Goal: Task Accomplishment & Management: Manage account settings

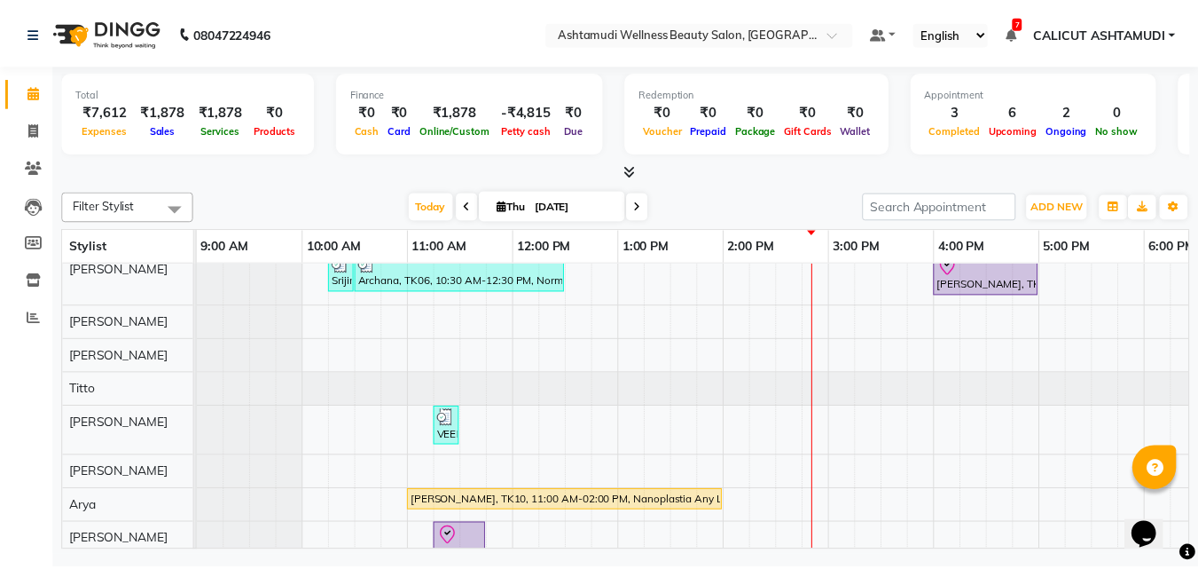
scroll to position [266, 0]
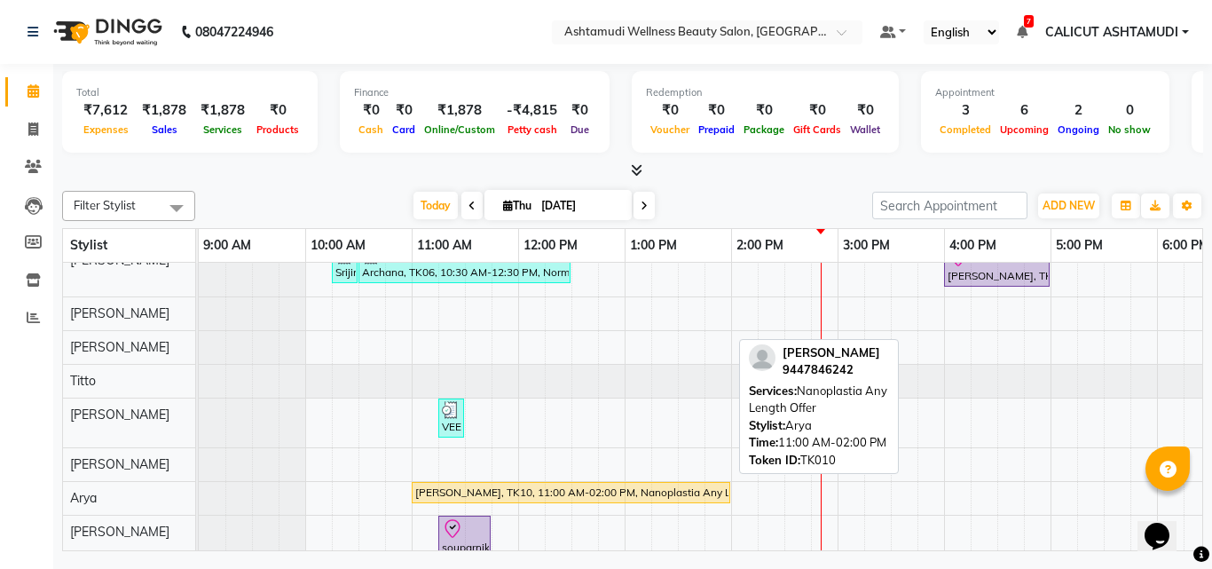
click at [509, 498] on div "[PERSON_NAME], TK10, 11:00 AM-02:00 PM, Nanoplastia Any Length Offer" at bounding box center [570, 492] width 315 height 16
select select "1"
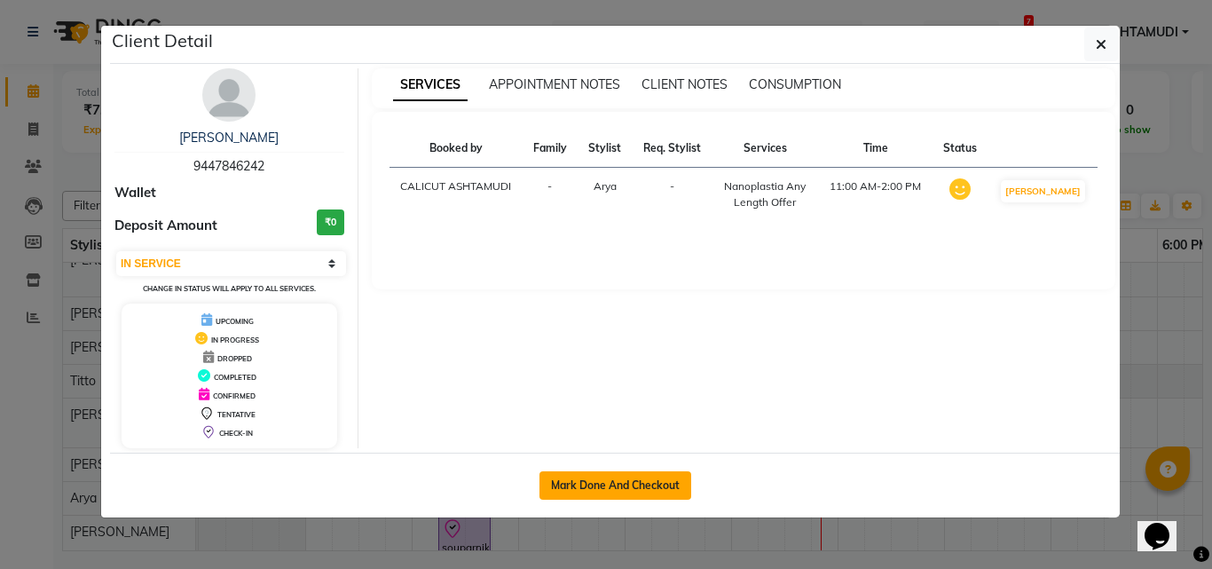
click at [583, 493] on button "Mark Done And Checkout" at bounding box center [615, 485] width 152 height 28
select select "service"
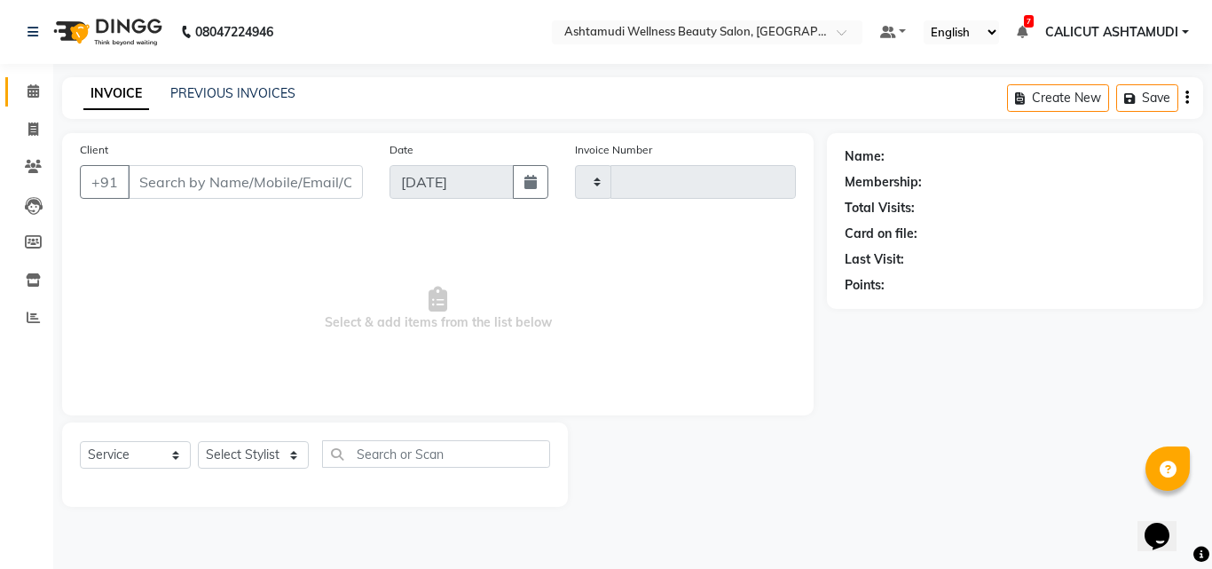
type input "4263"
select select "4630"
type input "9447846242"
select select "85194"
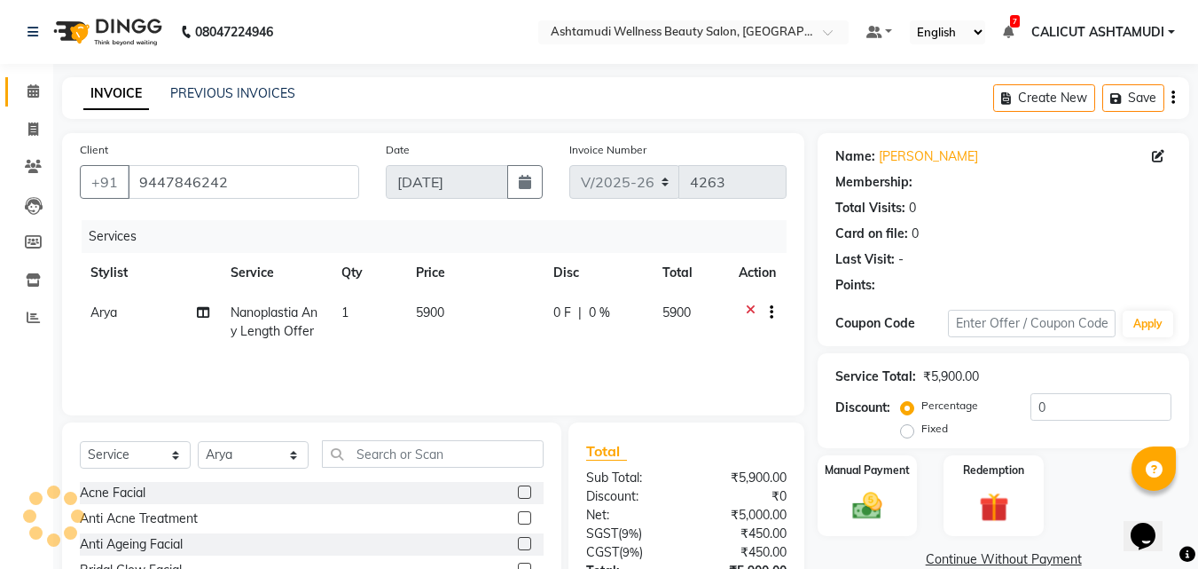
select select "1: Object"
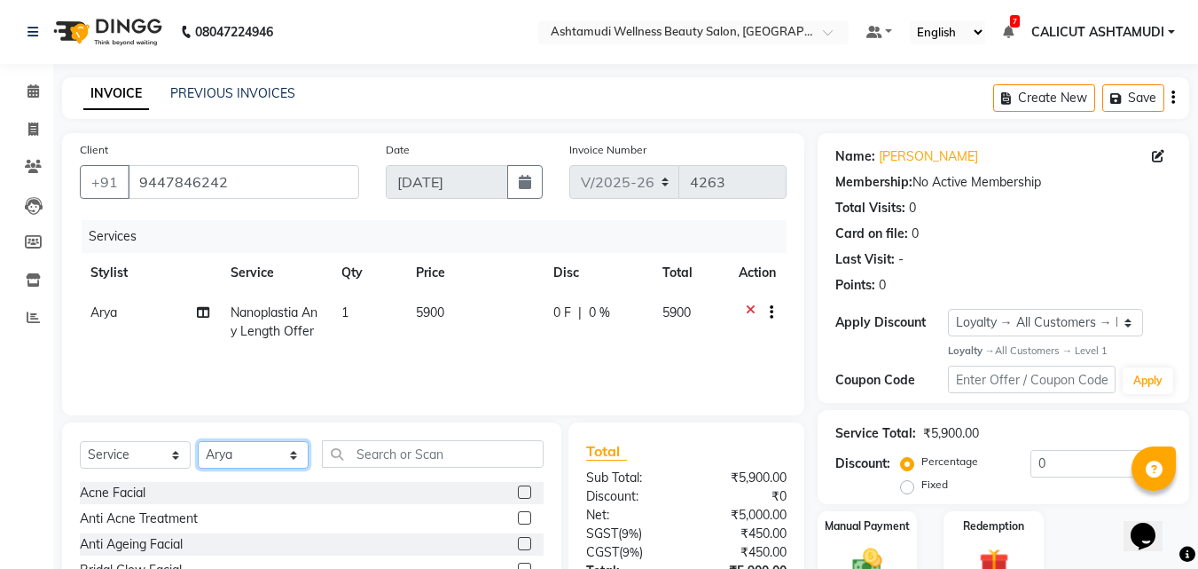
click at [262, 461] on select "Select Stylist [PERSON_NAME] C [PERSON_NAME] [PERSON_NAME] CALICUT ASHTAMUDI FR…" at bounding box center [253, 454] width 111 height 27
select select "85202"
click at [198, 441] on select "Select Stylist [PERSON_NAME] C [PERSON_NAME] [PERSON_NAME] CALICUT ASHTAMUDI FR…" at bounding box center [253, 454] width 111 height 27
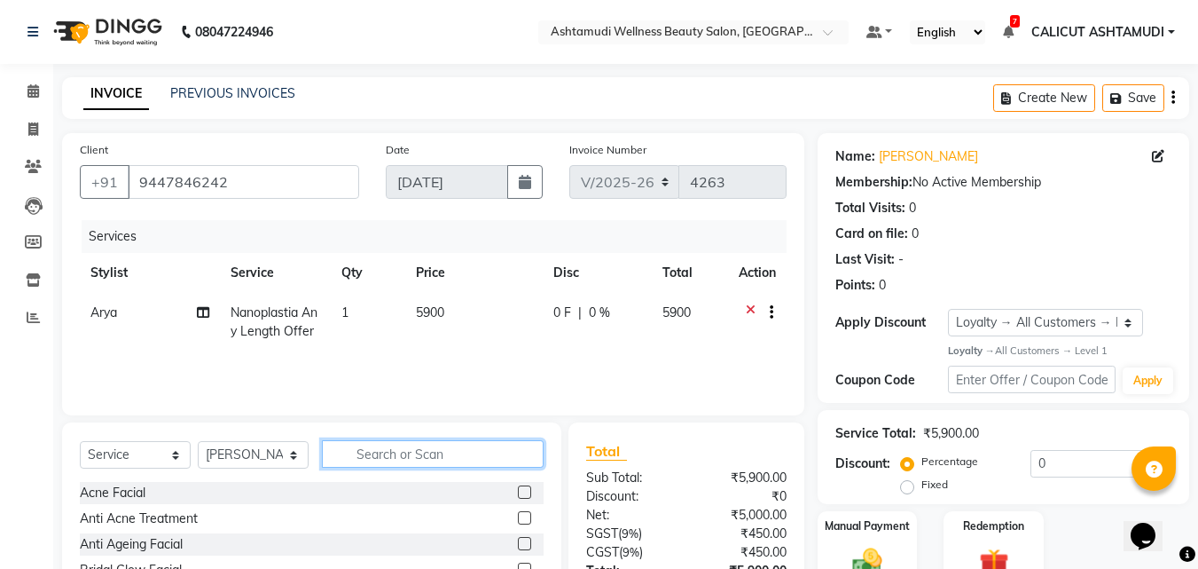
click at [384, 453] on input "text" at bounding box center [433, 453] width 222 height 27
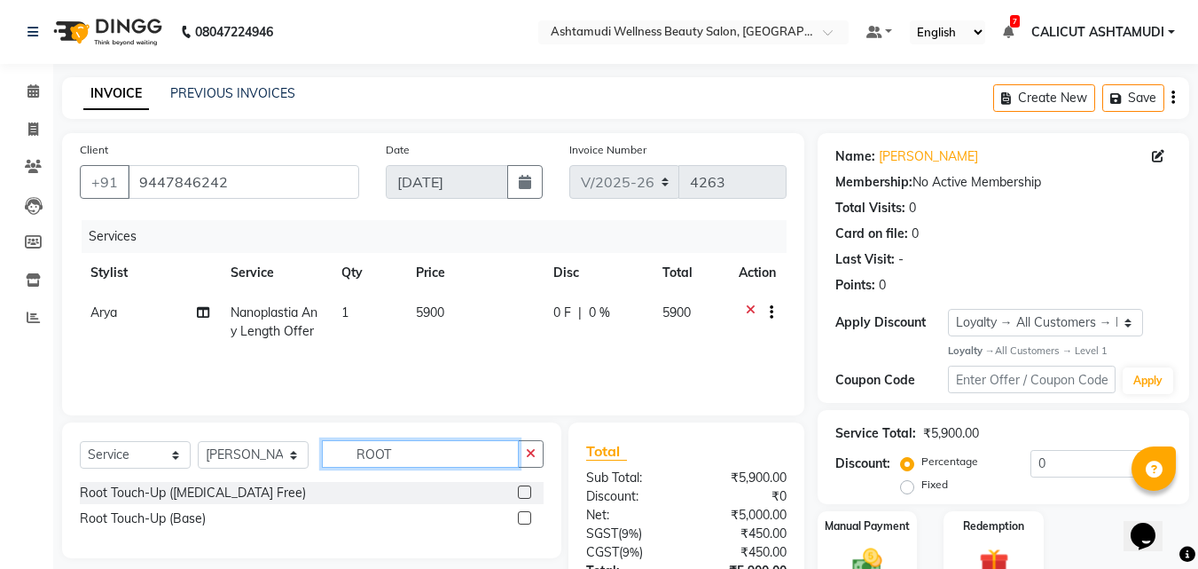
type input "ROOT"
click at [524, 491] on label at bounding box center [524, 491] width 13 height 13
click at [524, 491] on input "checkbox" at bounding box center [524, 493] width 12 height 12
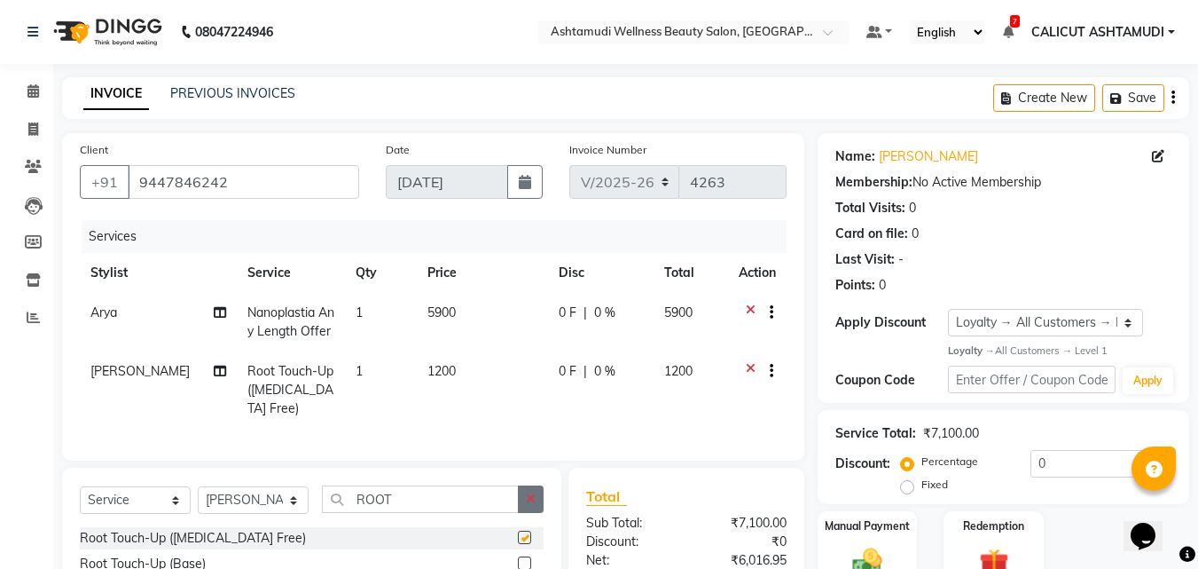
checkbox input "false"
click at [521, 513] on button "button" at bounding box center [531, 498] width 26 height 27
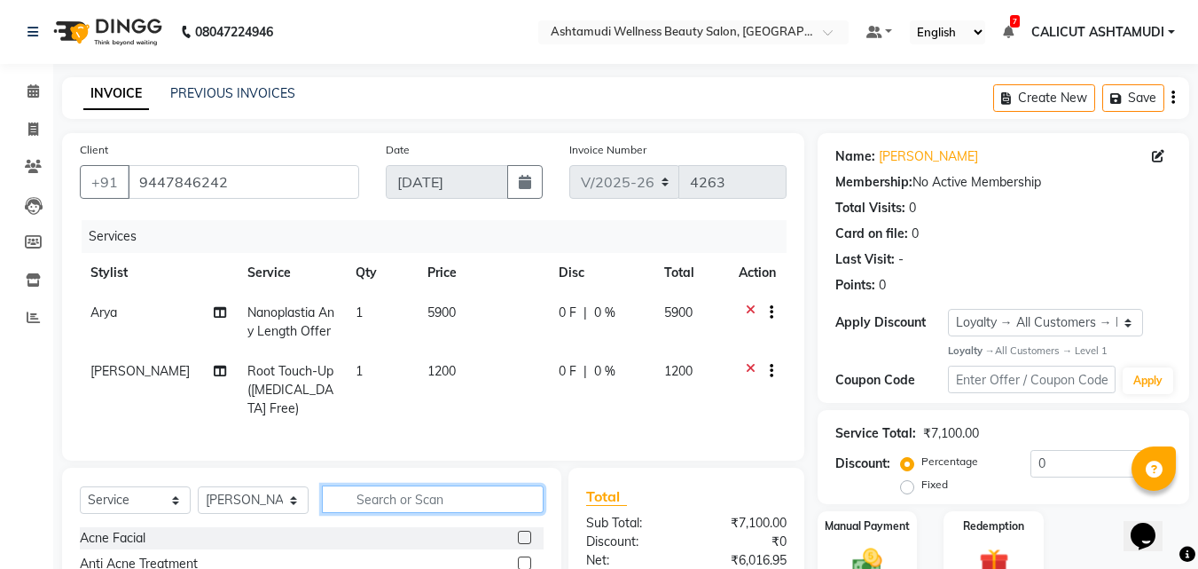
click at [472, 513] on input "text" at bounding box center [433, 498] width 222 height 27
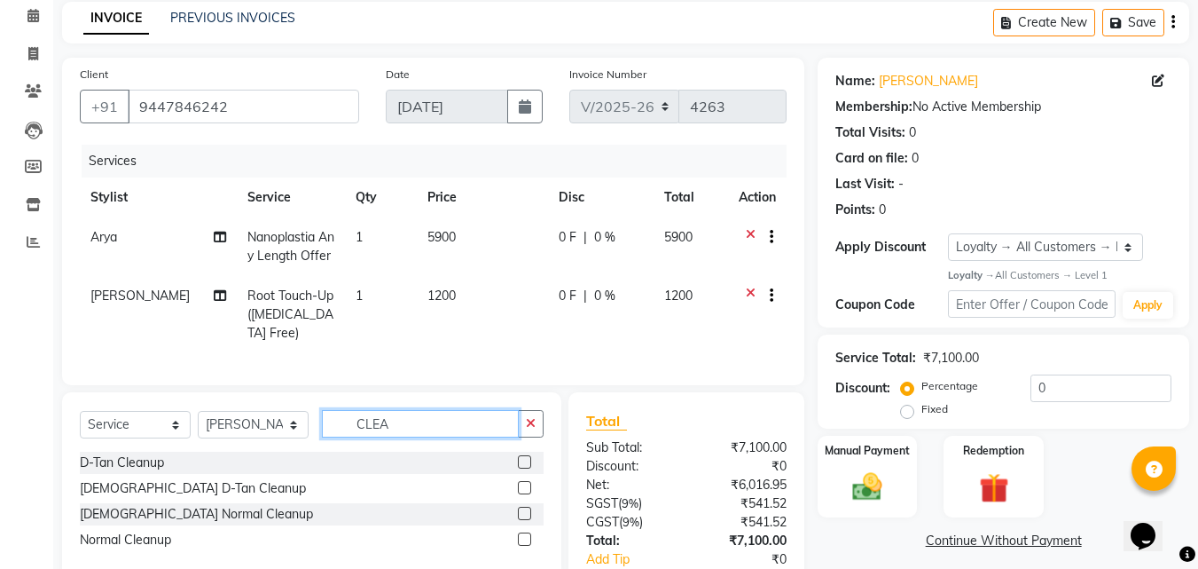
scroll to position [177, 0]
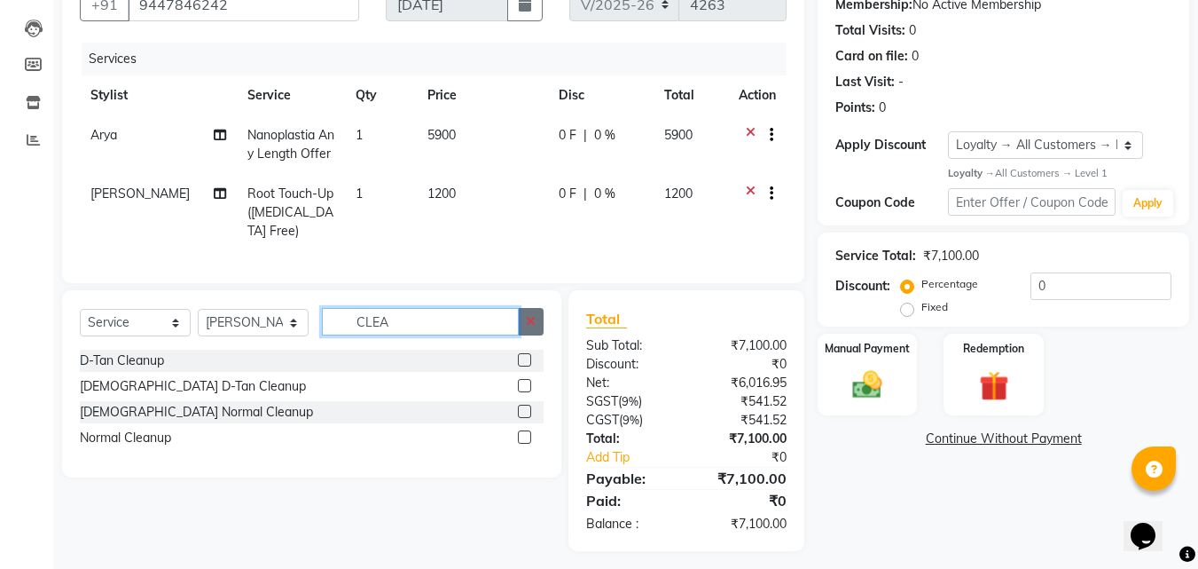
type input "CLEA"
click at [522, 366] on label at bounding box center [524, 359] width 13 height 13
click at [522, 366] on input "checkbox" at bounding box center [524, 361] width 12 height 12
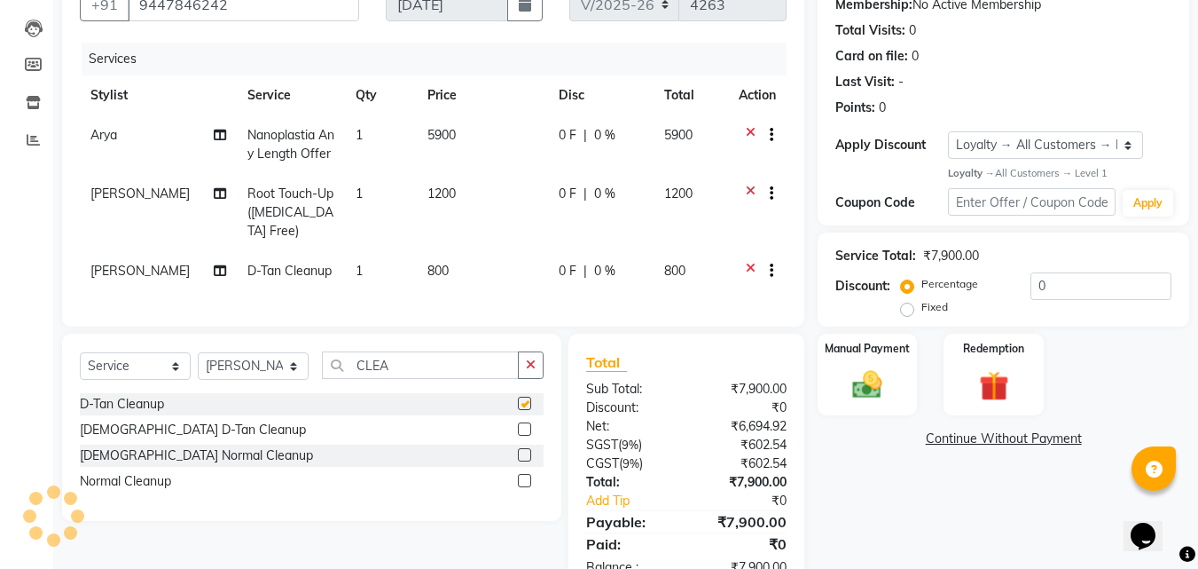
checkbox input "false"
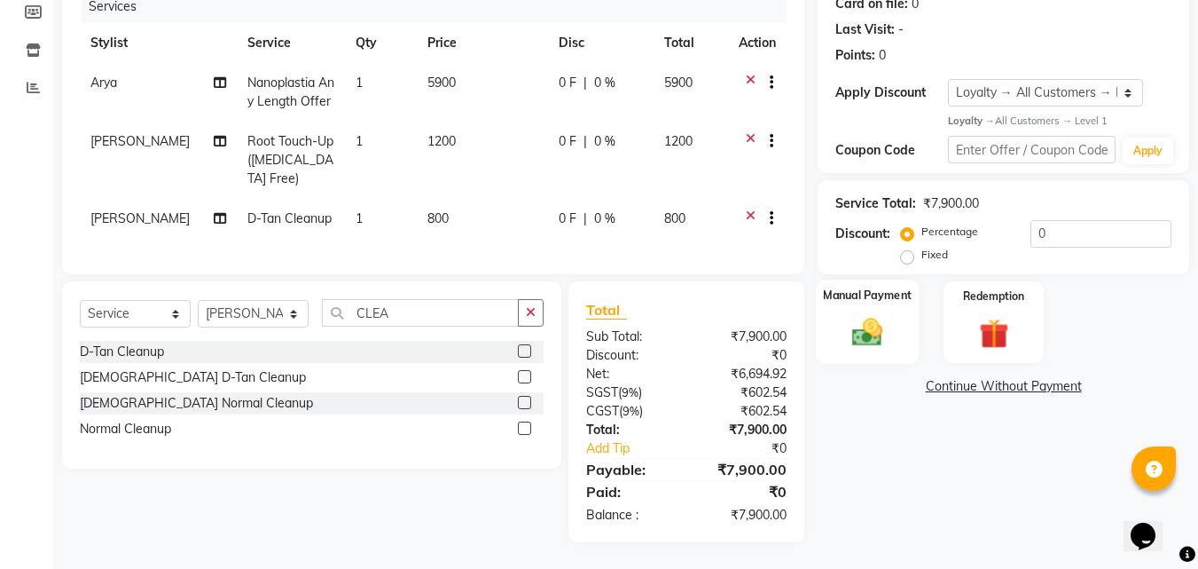
click at [874, 328] on img at bounding box center [868, 332] width 50 height 35
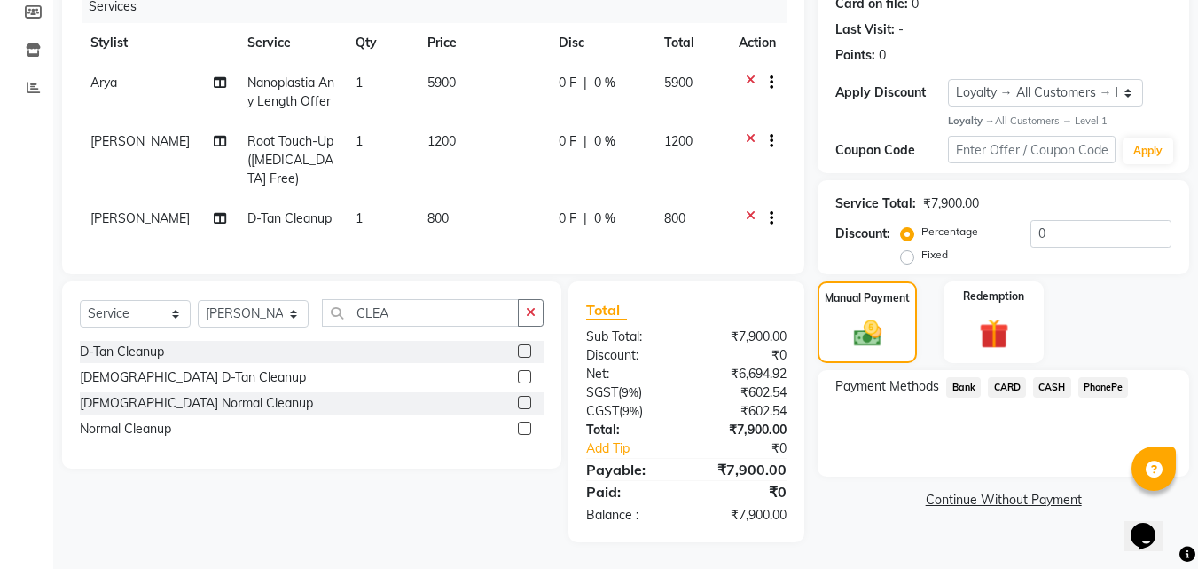
click at [1105, 377] on span "PhonePe" at bounding box center [1104, 387] width 51 height 20
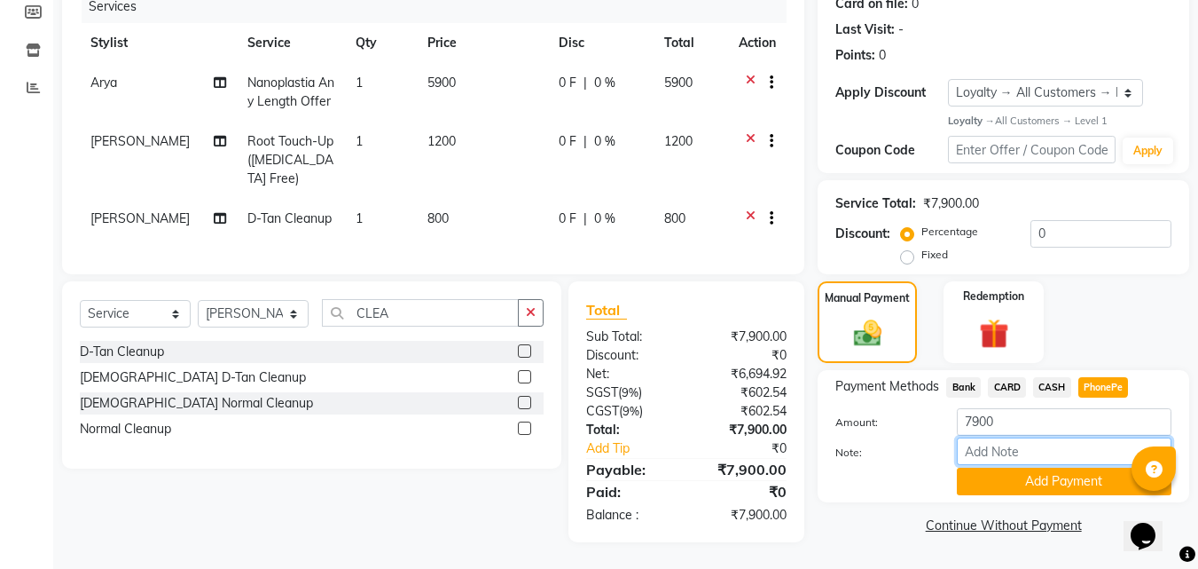
click at [1016, 437] on input "Note:" at bounding box center [1064, 450] width 215 height 27
type input "suhana"
click at [1064, 469] on button "Add Payment" at bounding box center [1064, 480] width 215 height 27
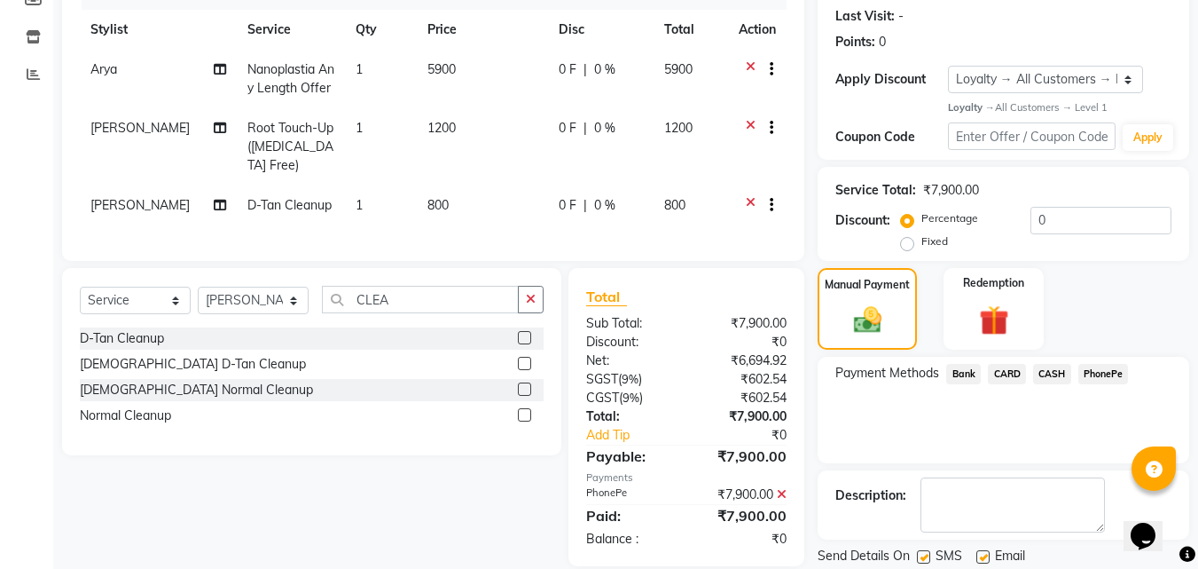
scroll to position [387, 0]
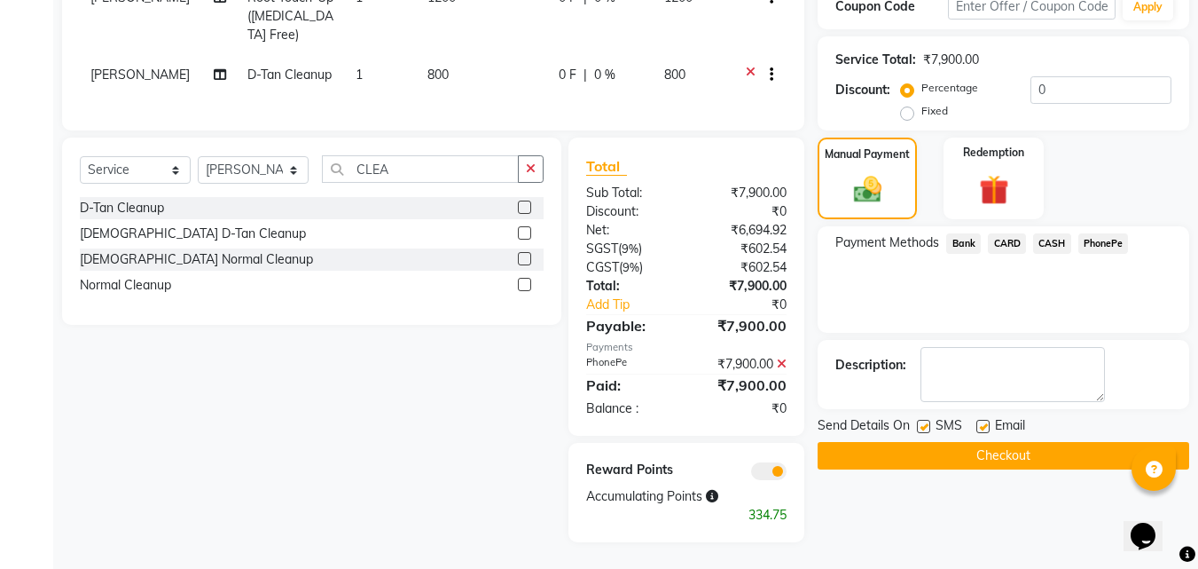
click at [1048, 448] on button "Checkout" at bounding box center [1004, 455] width 372 height 27
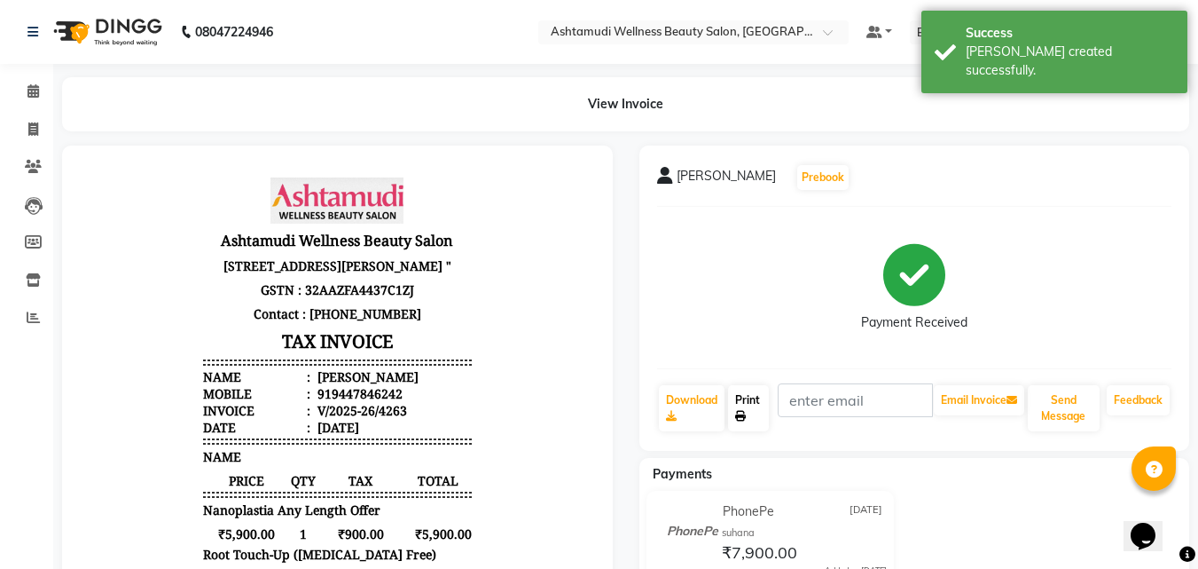
click at [763, 385] on link "Print" at bounding box center [748, 408] width 41 height 46
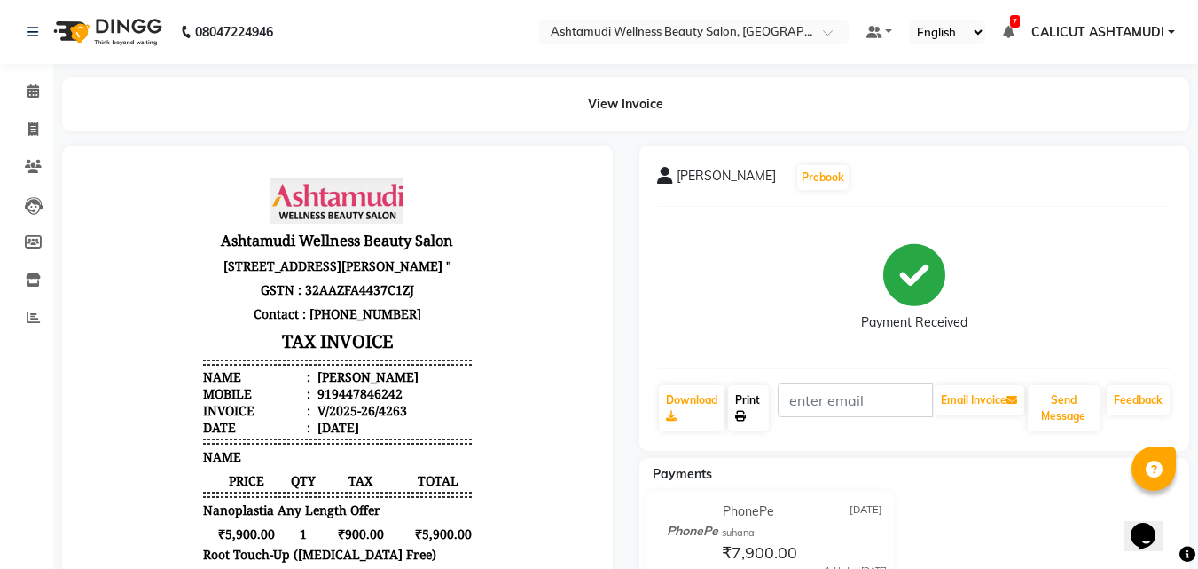
click at [747, 422] on link "Print" at bounding box center [748, 408] width 41 height 46
click at [40, 86] on span at bounding box center [33, 92] width 31 height 20
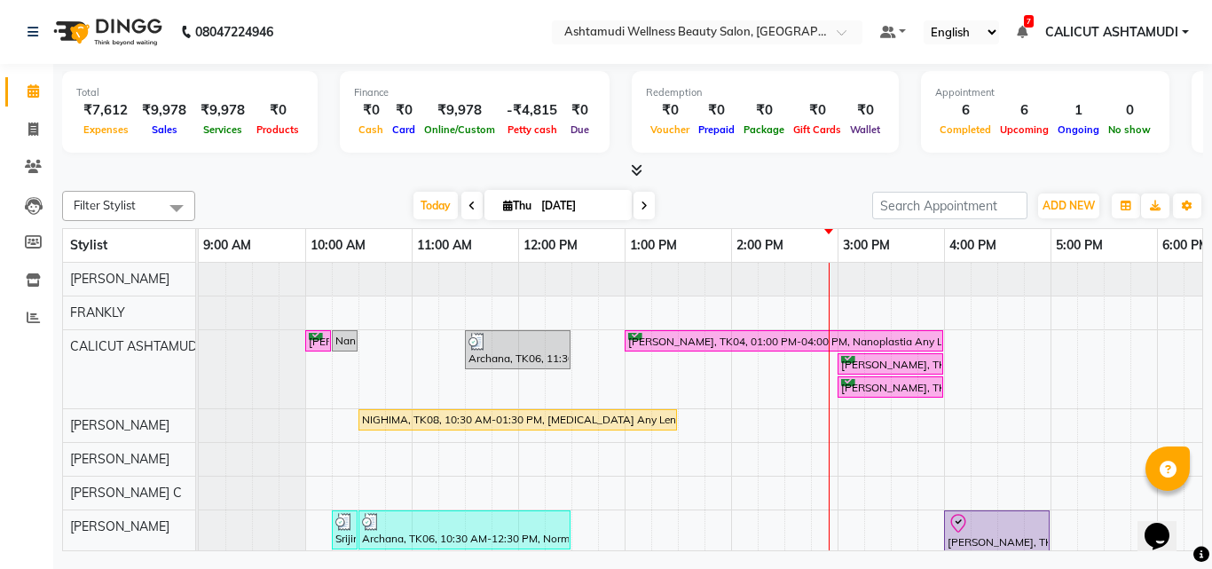
click at [836, 414] on div "[PERSON_NAME], TK03, 10:00 AM-10:15 AM, Nanoplastia Any Length Offer Nandna, TK…" at bounding box center [997, 556] width 1597 height 587
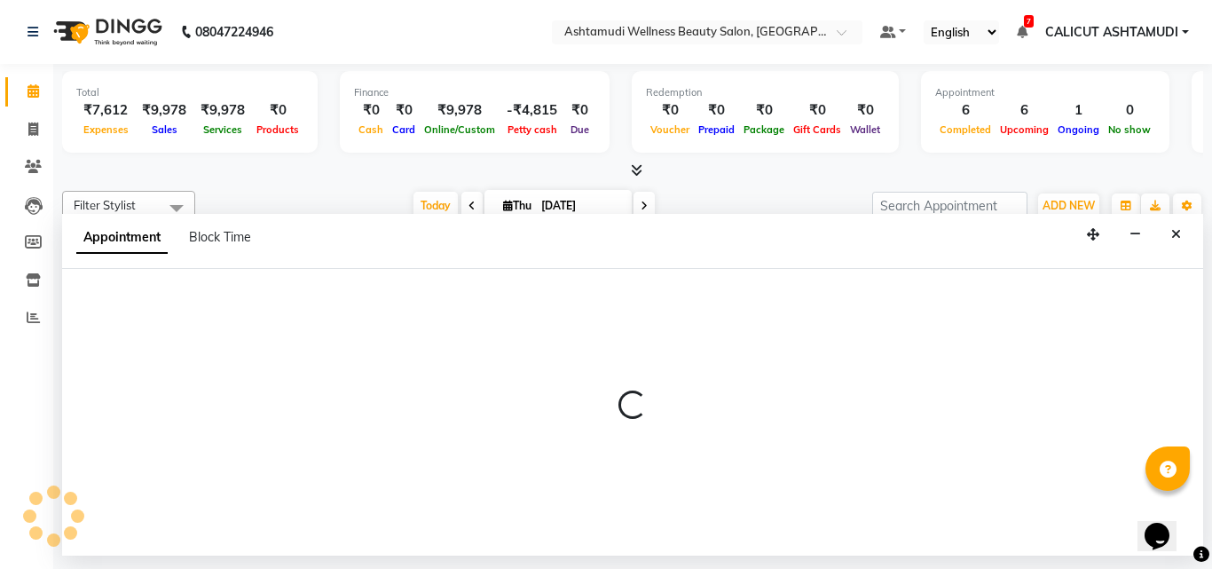
select select "34579"
select select "tentative"
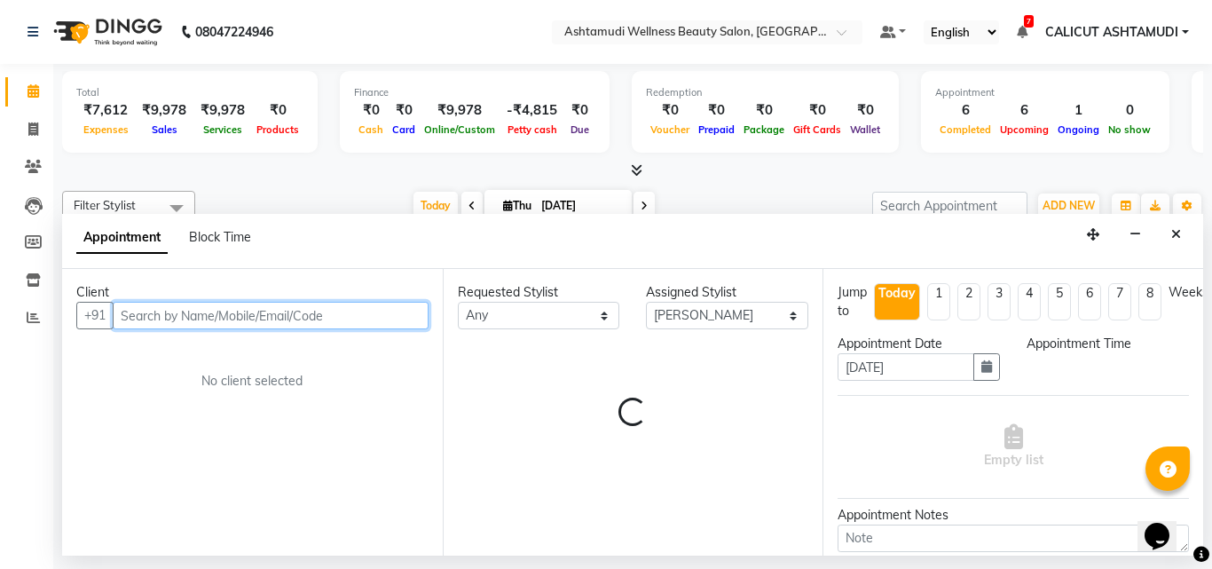
select select "885"
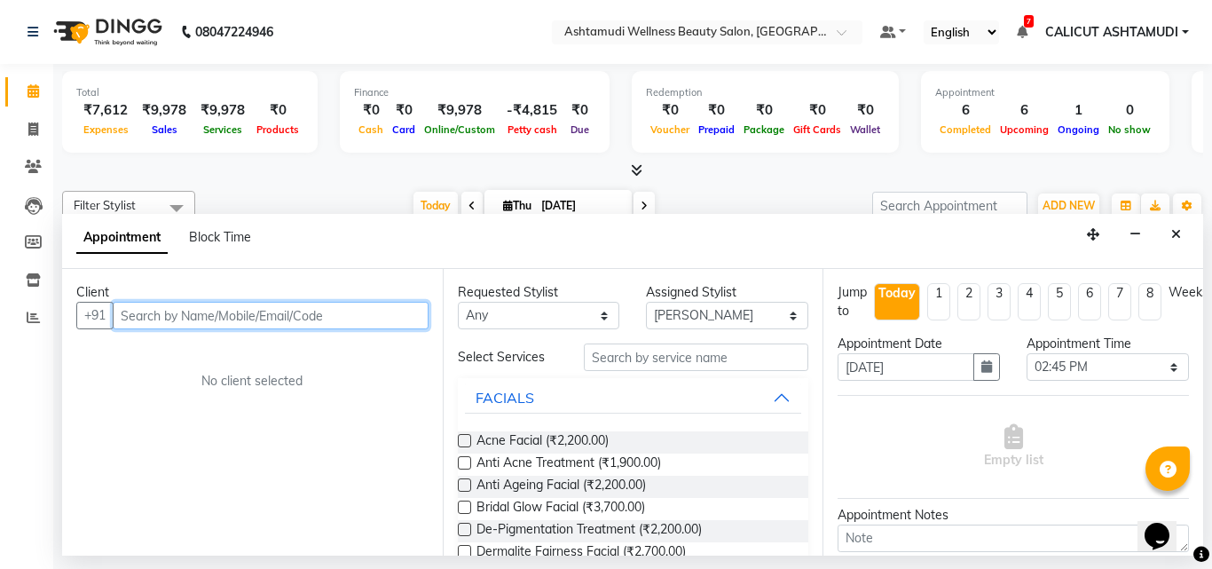
click at [194, 314] on input "text" at bounding box center [271, 315] width 316 height 27
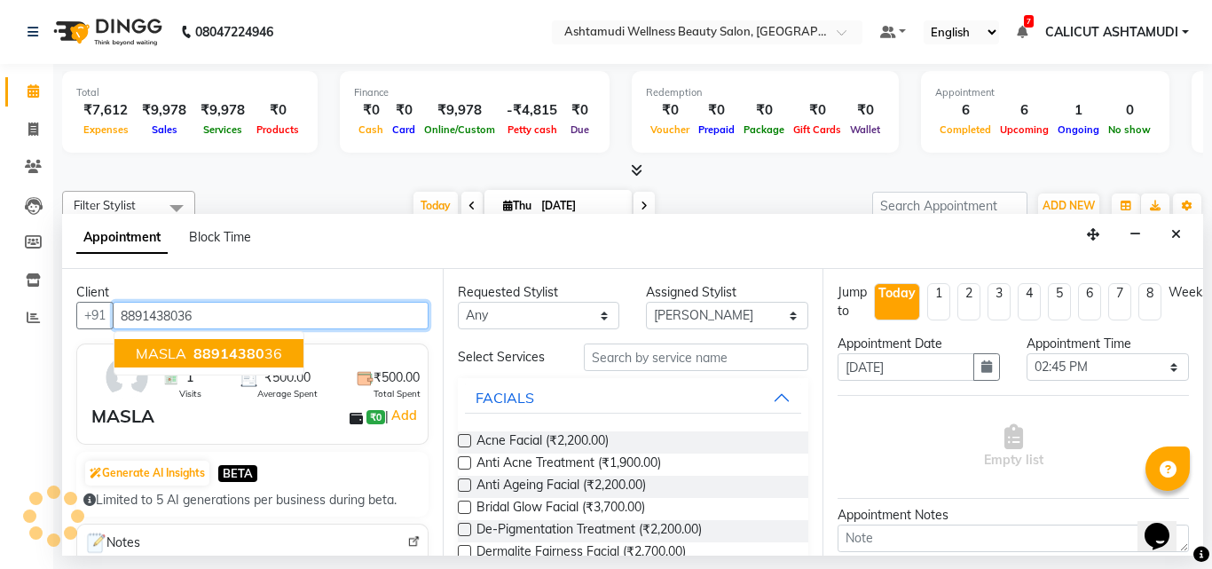
type input "8891438036"
click at [338, 346] on div "1 Visits ₹500.00 Average Spent ₹500.00 Total Spent MASLA ₹0 | Add" at bounding box center [252, 393] width 352 height 101
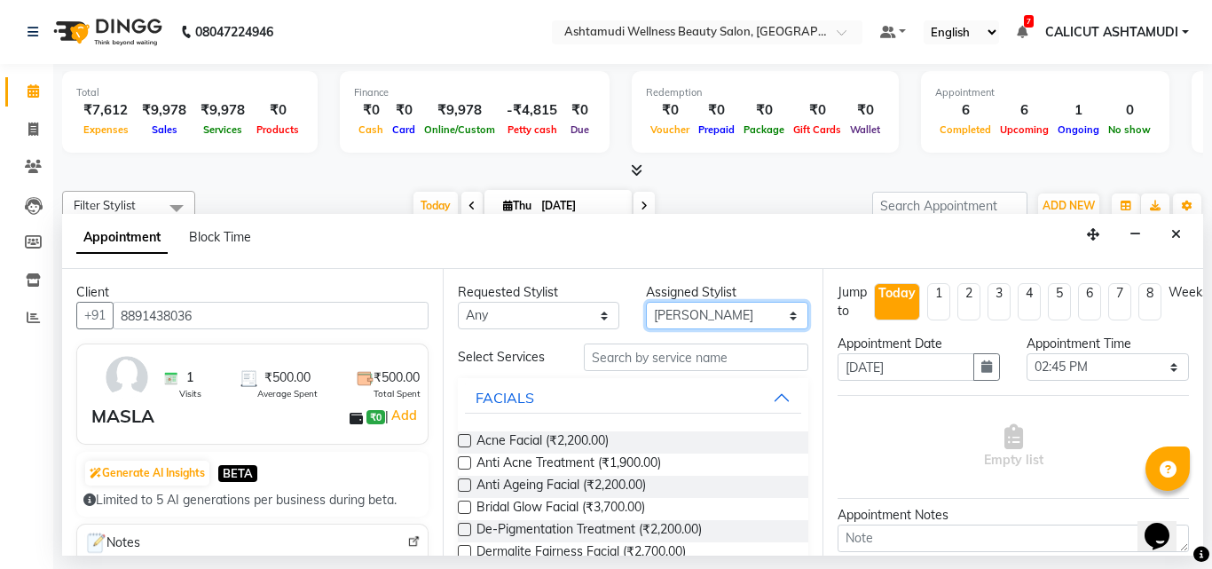
click at [680, 317] on select "Select [PERSON_NAME] C [PERSON_NAME] [PERSON_NAME] CALICUT ASHTAMUDI FRANKLY KR…" at bounding box center [727, 315] width 162 height 27
select select "27314"
click at [646, 302] on select "Select [PERSON_NAME] C [PERSON_NAME] [PERSON_NAME] CALICUT ASHTAMUDI FRANKLY KR…" at bounding box center [727, 315] width 162 height 27
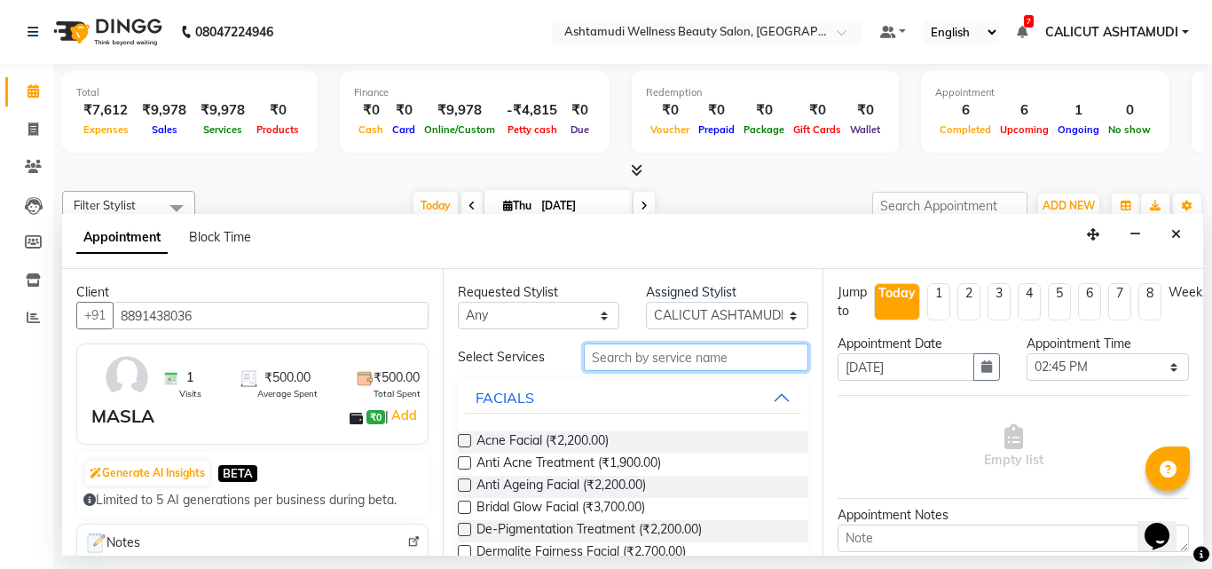
click at [673, 366] on input "text" at bounding box center [696, 356] width 225 height 27
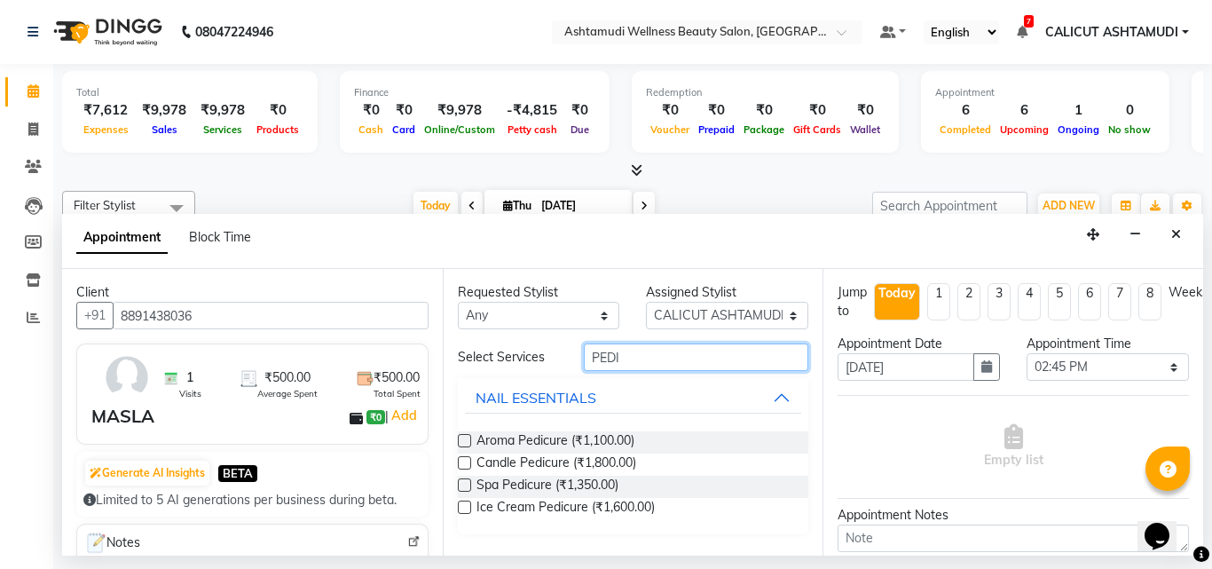
type input "PEDI"
click at [465, 482] on label at bounding box center [464, 484] width 13 height 13
click at [465, 482] on input "checkbox" at bounding box center [464, 487] width 12 height 12
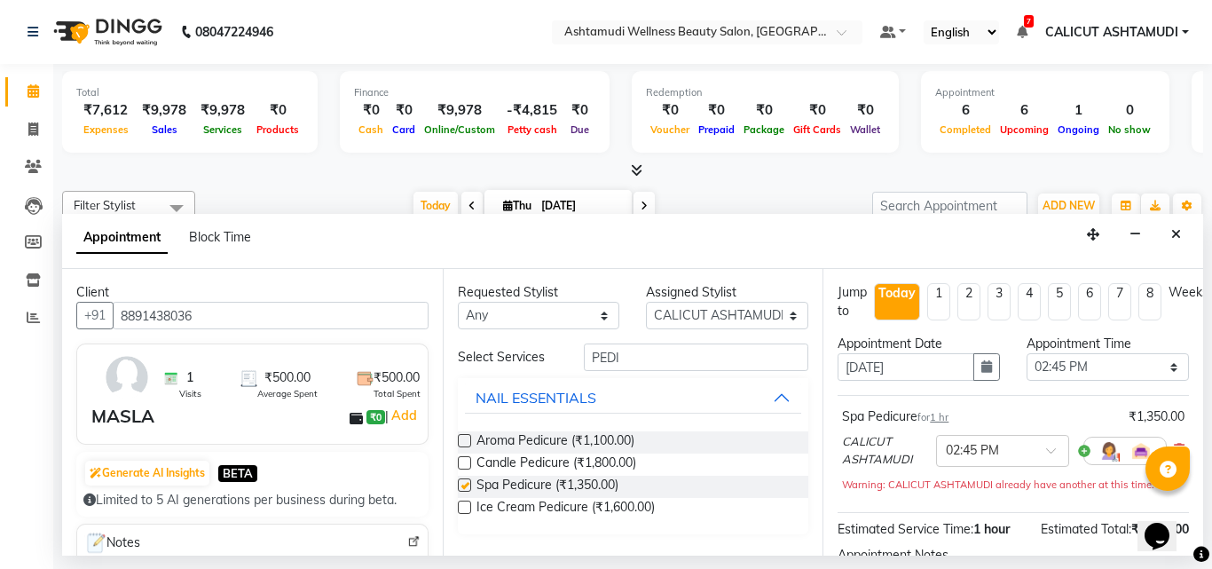
checkbox input "false"
click at [1142, 369] on select "Select 10:00 AM 10:15 AM 10:30 AM 10:45 AM 11:00 AM 11:15 AM 11:30 AM 11:45 AM …" at bounding box center [1107, 366] width 162 height 27
select select "960"
click at [1026, 353] on select "Select 10:00 AM 10:15 AM 10:30 AM 10:45 AM 11:00 AM 11:15 AM 11:30 AM 11:45 AM …" at bounding box center [1107, 366] width 162 height 27
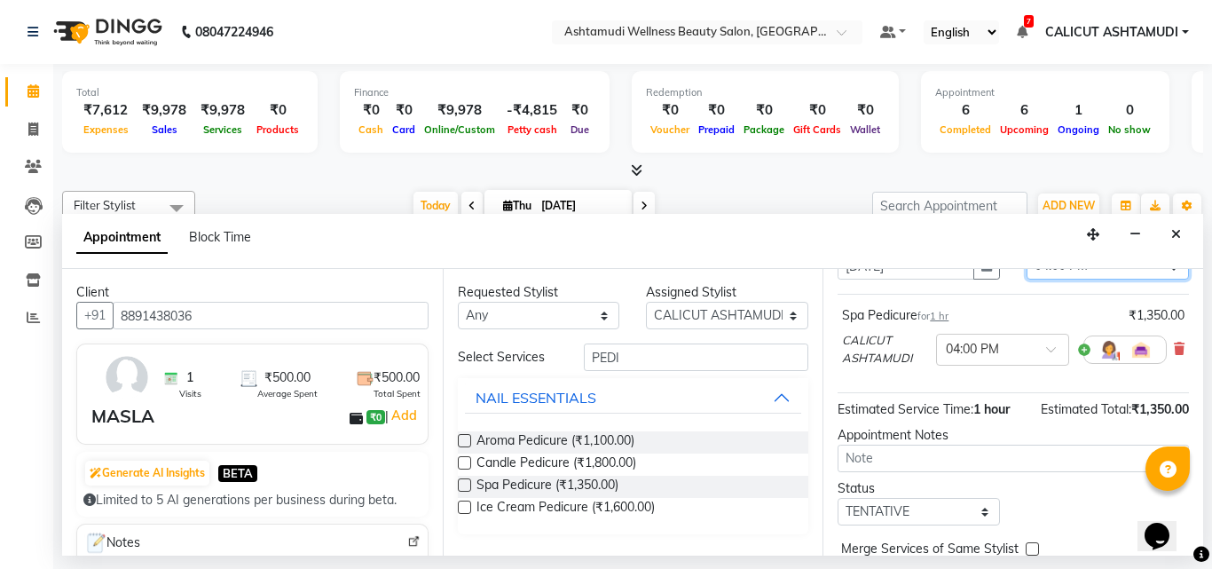
scroll to position [196, 0]
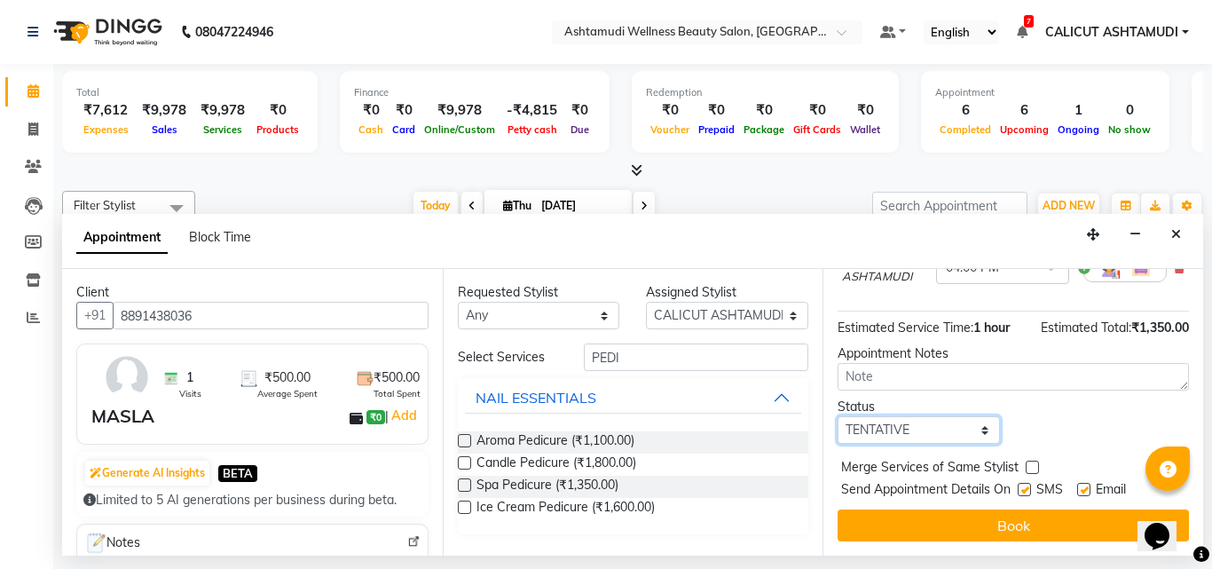
click at [893, 416] on select "Select TENTATIVE CONFIRM CHECK-IN UPCOMING" at bounding box center [918, 429] width 162 height 27
select select "check-in"
click at [837, 416] on select "Select TENTATIVE CONFIRM CHECK-IN UPCOMING" at bounding box center [918, 429] width 162 height 27
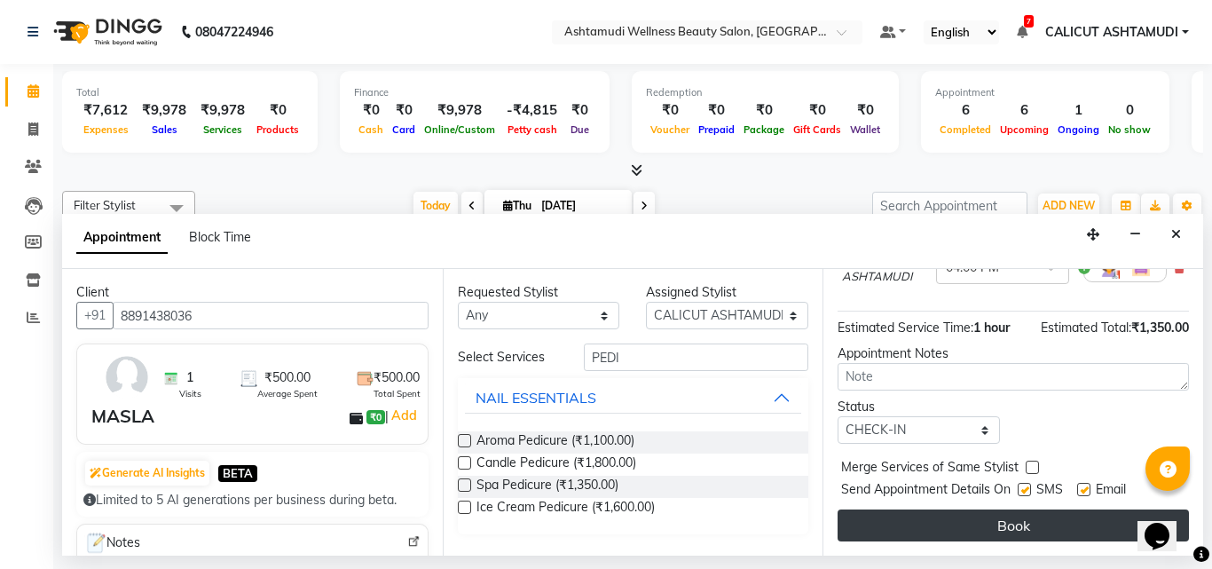
click at [904, 519] on button "Book" at bounding box center [1012, 525] width 351 height 32
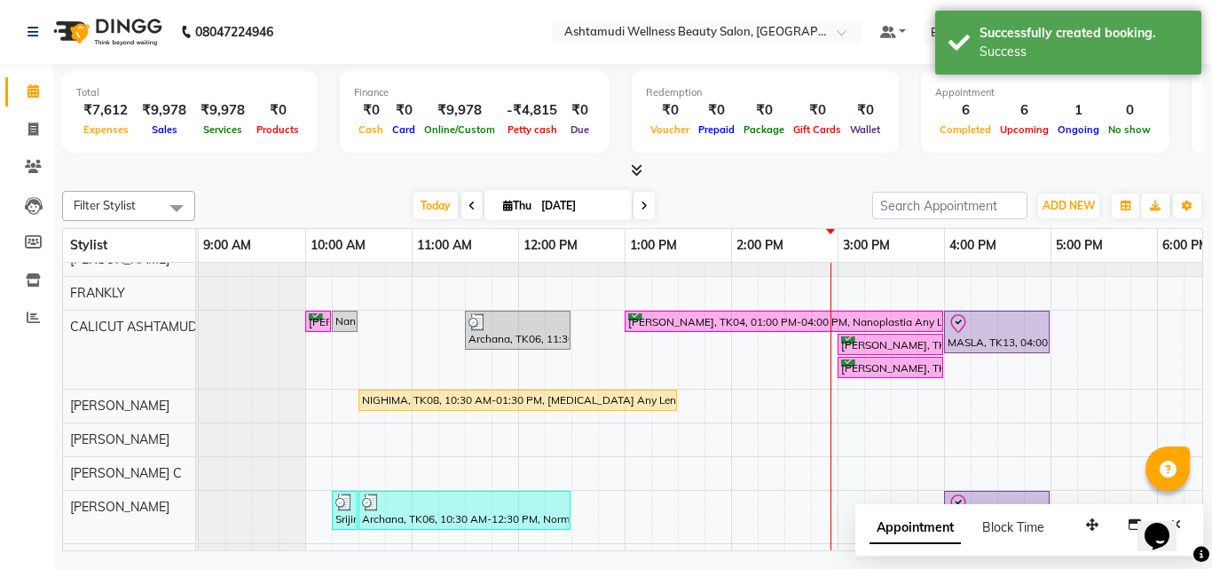
scroll to position [0, 0]
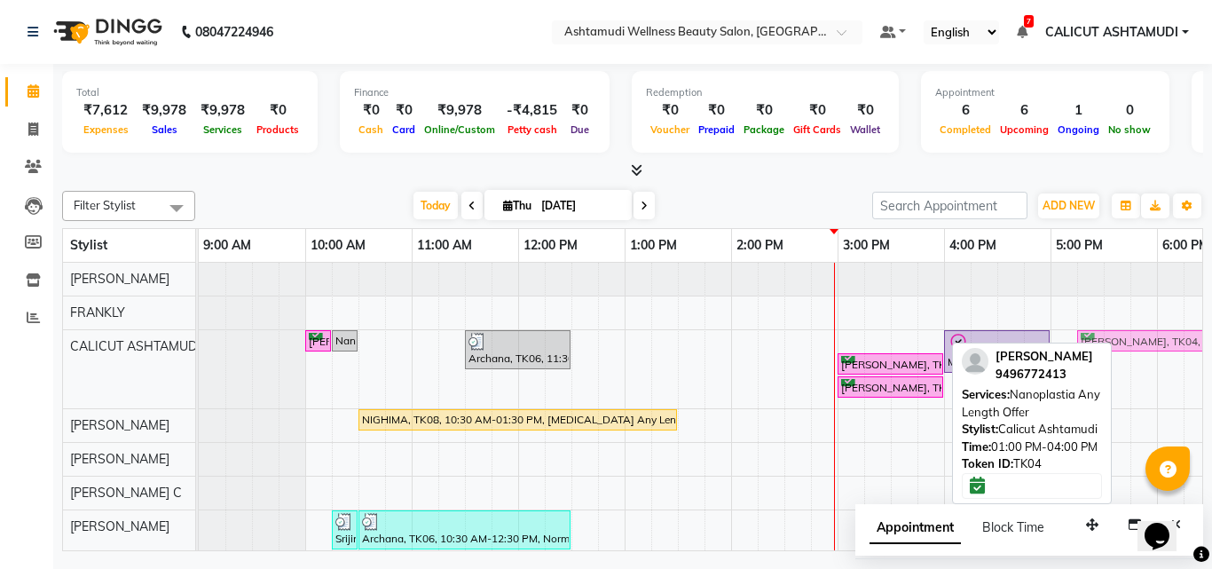
drag, startPoint x: 677, startPoint y: 336, endPoint x: 1124, endPoint y: 356, distance: 447.5
click at [1124, 356] on div "[PERSON_NAME], TK03, 10:00 AM-10:15 AM, Nanoplastia Any Length Offer Nandna, TK…" at bounding box center [997, 556] width 1597 height 587
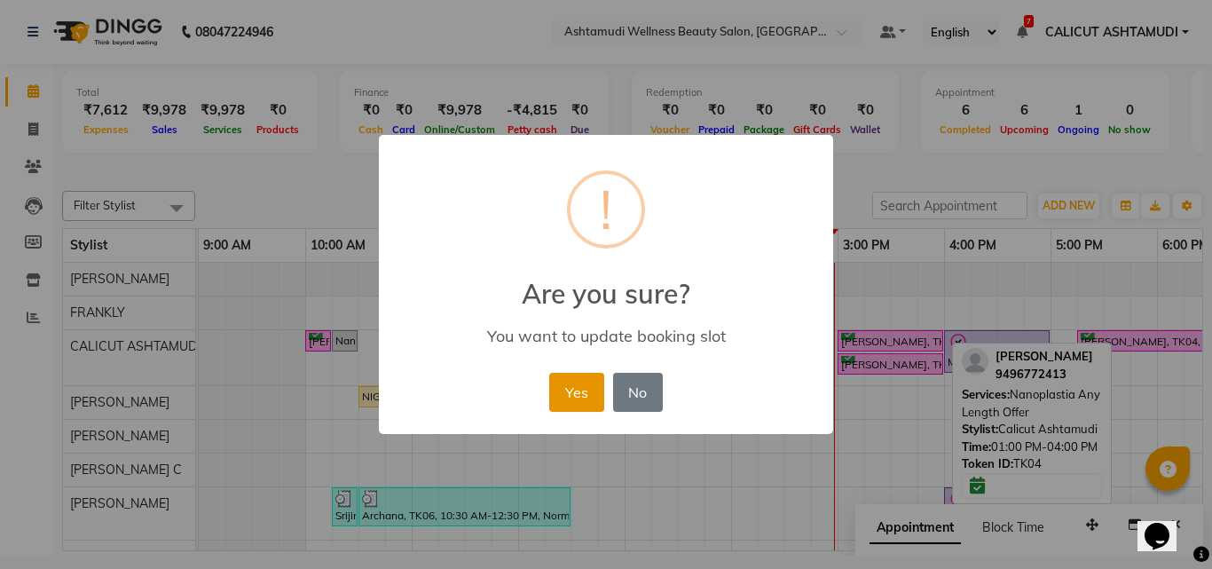
click at [562, 387] on button "Yes" at bounding box center [576, 392] width 54 height 39
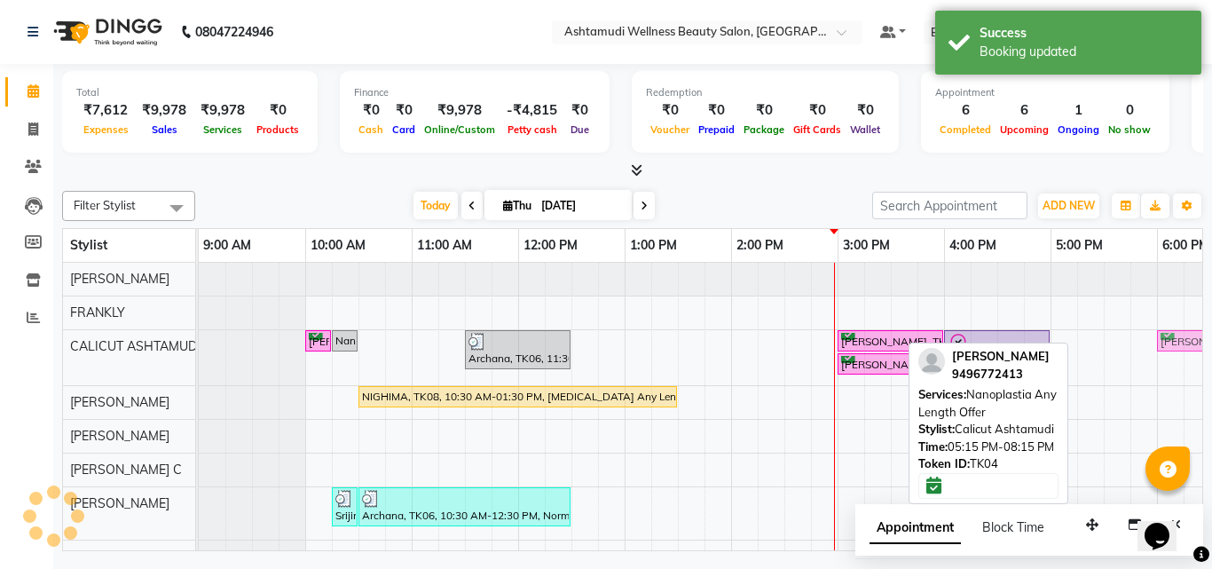
scroll to position [0, 19]
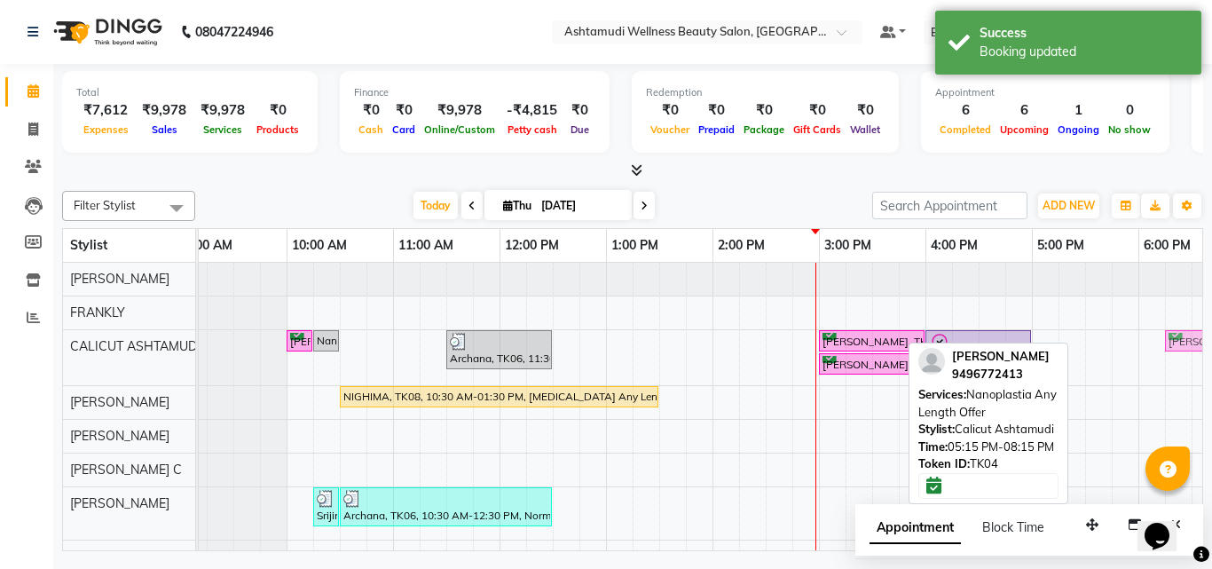
drag, startPoint x: 1096, startPoint y: 339, endPoint x: 1190, endPoint y: 339, distance: 94.0
click at [1190, 339] on div "[PERSON_NAME], TK03, 10:00 AM-10:15 AM, Nanoplastia Any Length Offer Nandna, TK…" at bounding box center [700, 406] width 1003 height 287
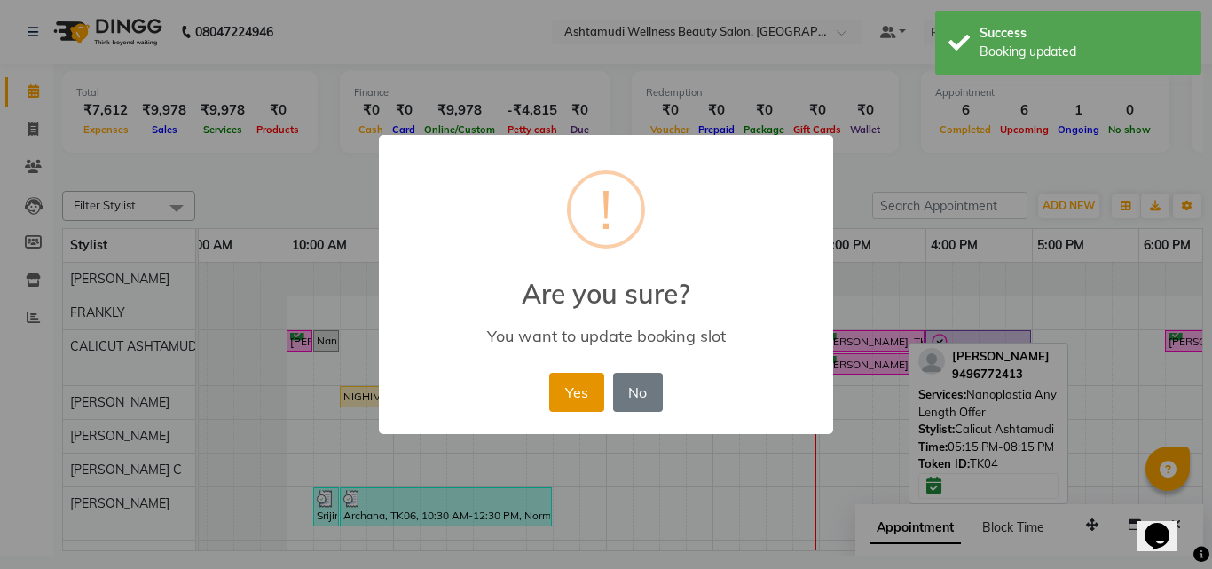
click at [585, 390] on button "Yes" at bounding box center [576, 392] width 54 height 39
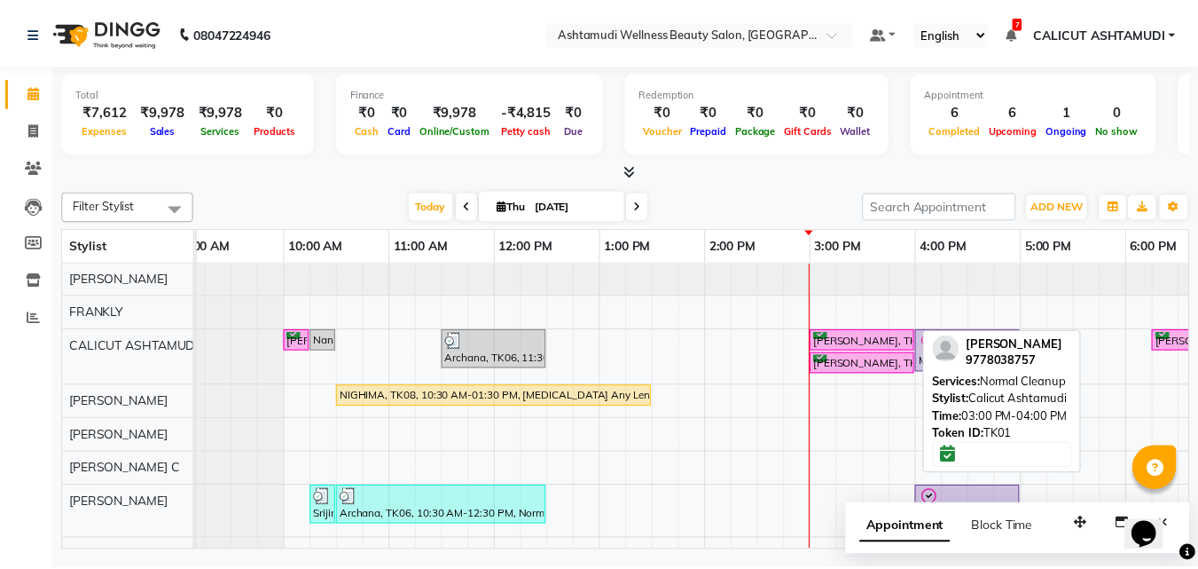
scroll to position [0, 0]
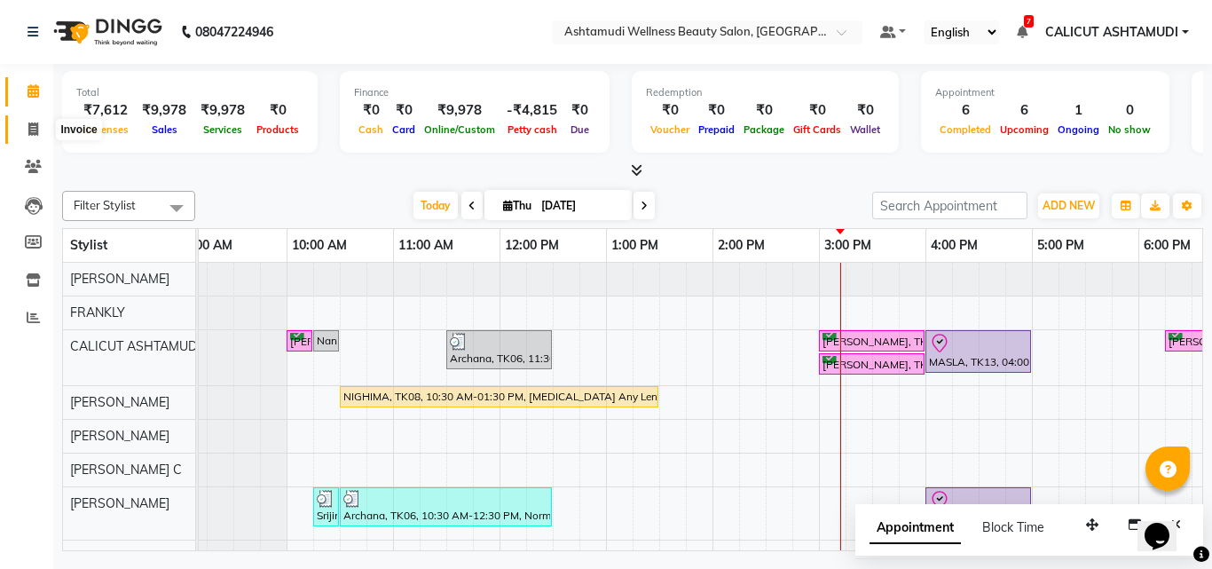
click at [29, 133] on icon at bounding box center [33, 128] width 10 height 13
select select "4630"
select select "service"
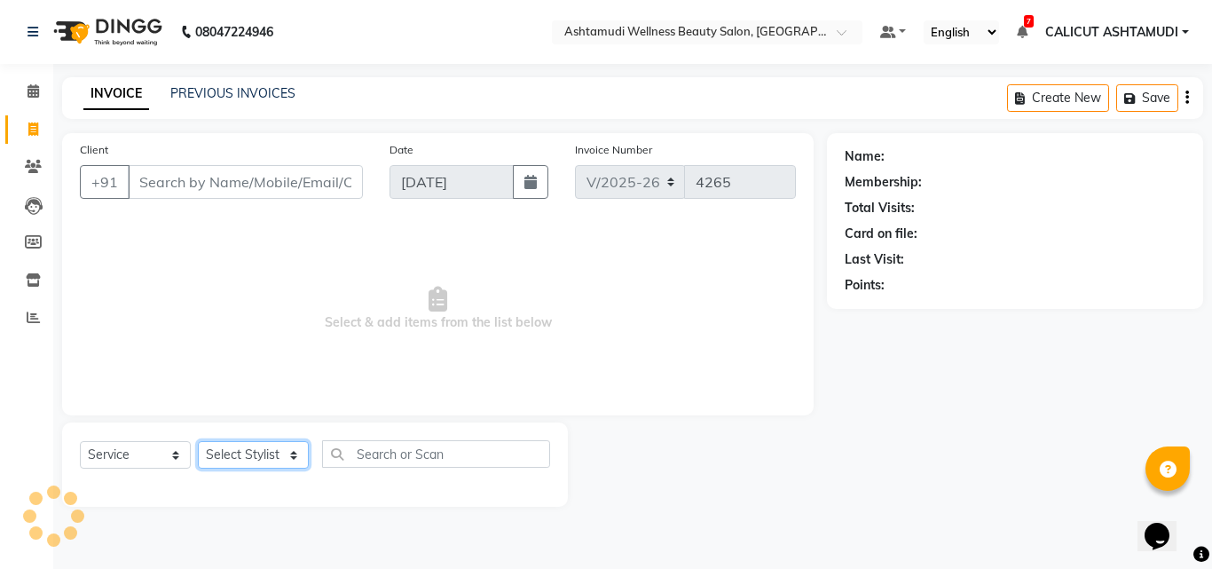
click at [249, 459] on select "Select Stylist" at bounding box center [253, 454] width 111 height 27
select select "85193"
click at [198, 441] on select "Select Stylist [PERSON_NAME] C [PERSON_NAME] [PERSON_NAME] CALICUT ASHTAMUDI FR…" at bounding box center [253, 454] width 111 height 27
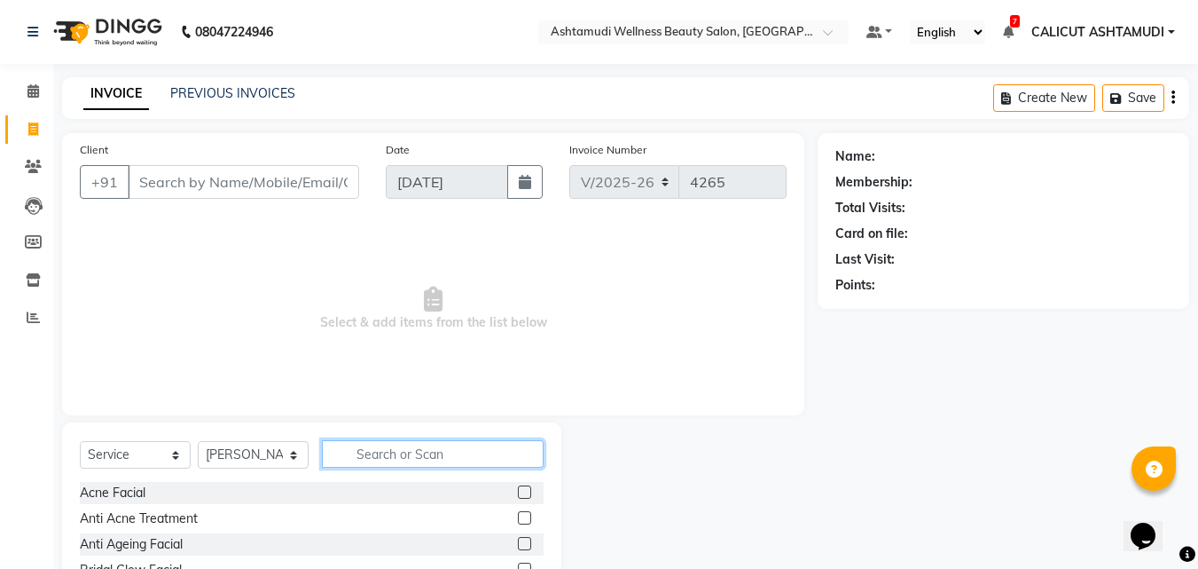
click at [396, 460] on input "text" at bounding box center [433, 453] width 222 height 27
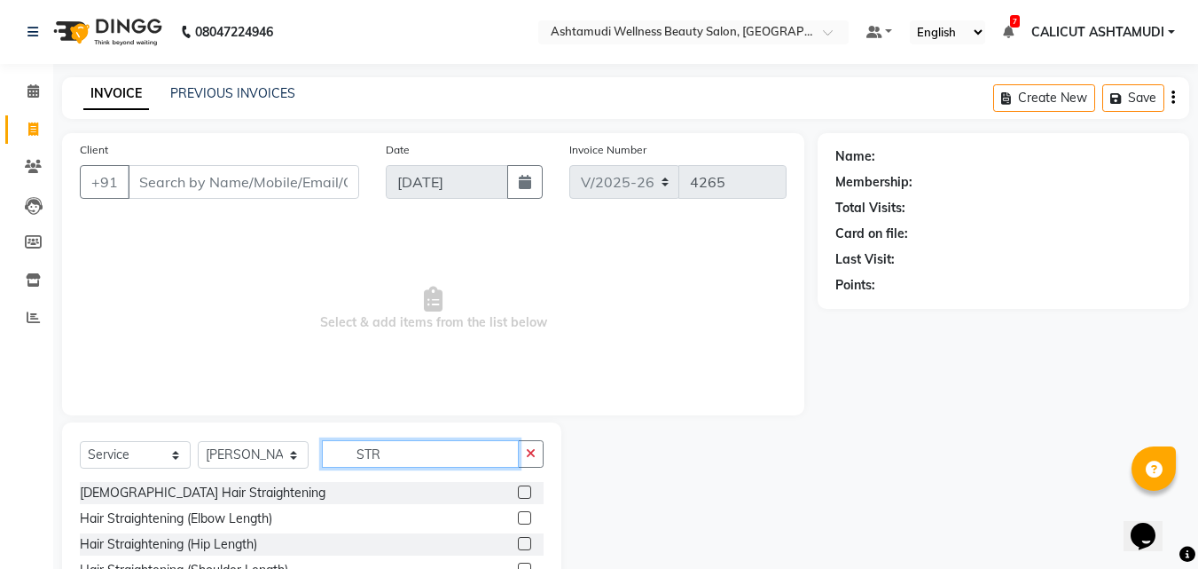
scroll to position [54, 0]
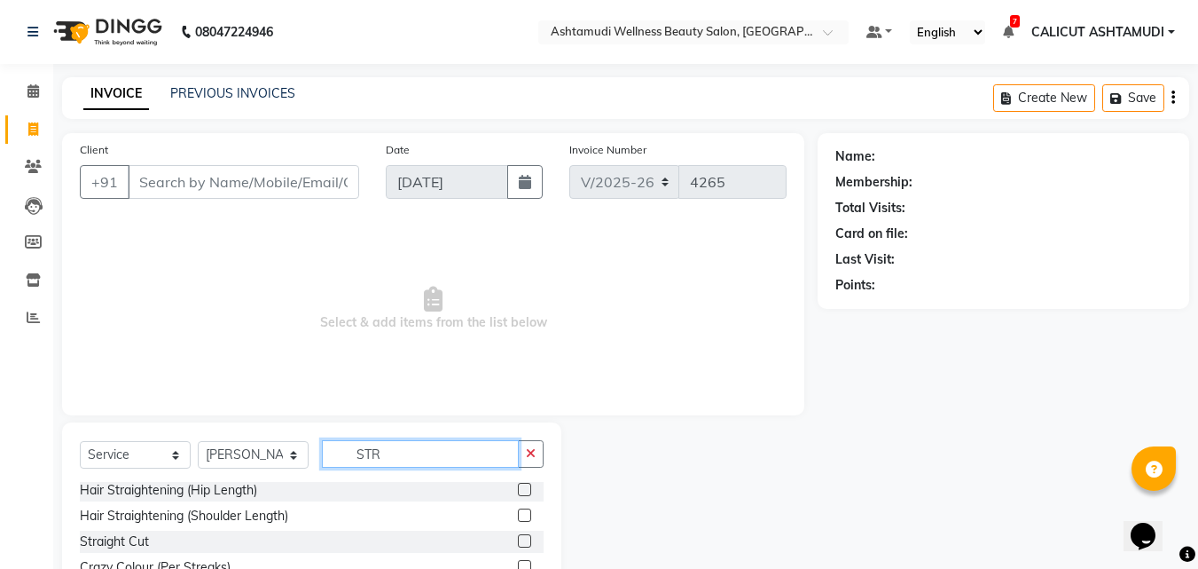
type input "STR"
click at [518, 540] on label at bounding box center [524, 540] width 13 height 13
click at [518, 540] on input "checkbox" at bounding box center [524, 542] width 12 height 12
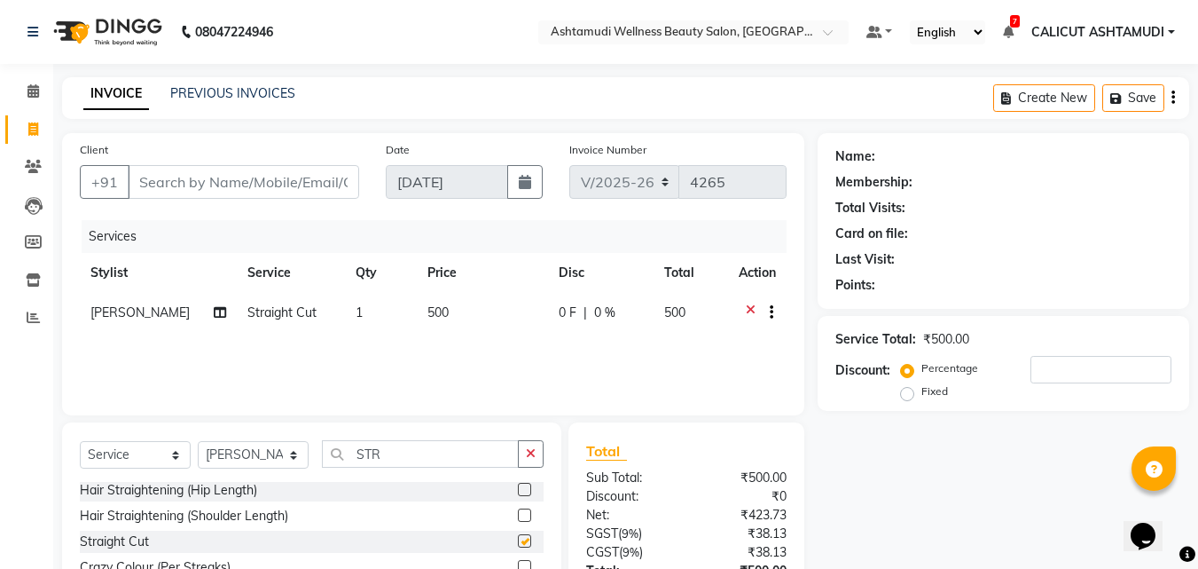
checkbox input "false"
click at [232, 452] on select "Select Stylist [PERSON_NAME] C [PERSON_NAME] [PERSON_NAME] CALICUT ASHTAMUDI FR…" at bounding box center [253, 454] width 111 height 27
select select "60453"
click at [198, 441] on select "Select Stylist [PERSON_NAME] C [PERSON_NAME] [PERSON_NAME] CALICUT ASHTAMUDI FR…" at bounding box center [253, 454] width 111 height 27
click at [523, 451] on button "button" at bounding box center [531, 453] width 26 height 27
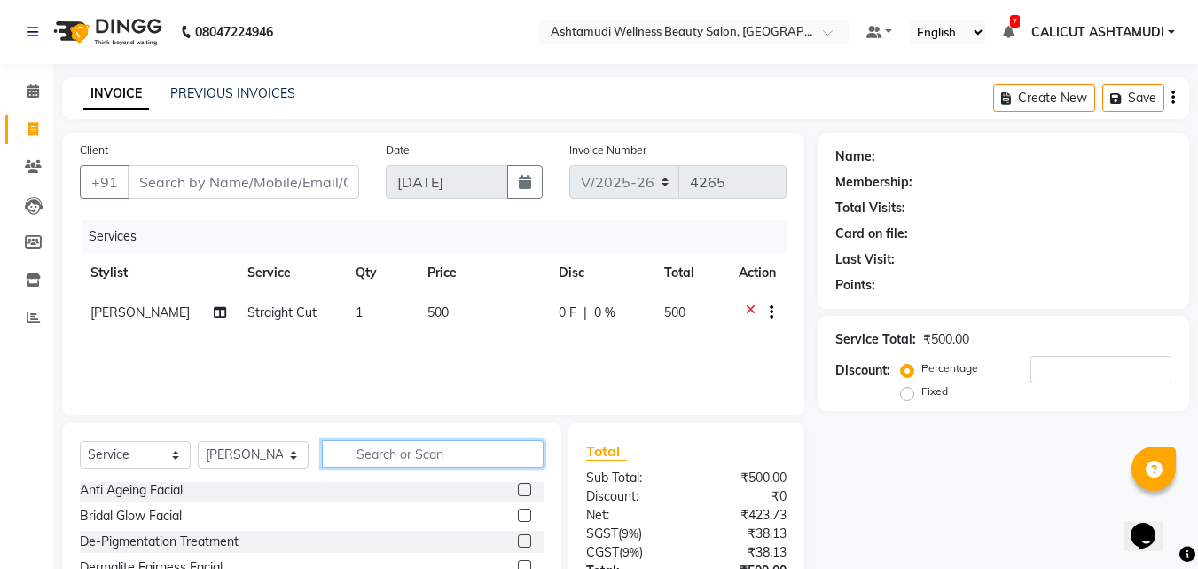
click at [475, 457] on input "text" at bounding box center [433, 453] width 222 height 27
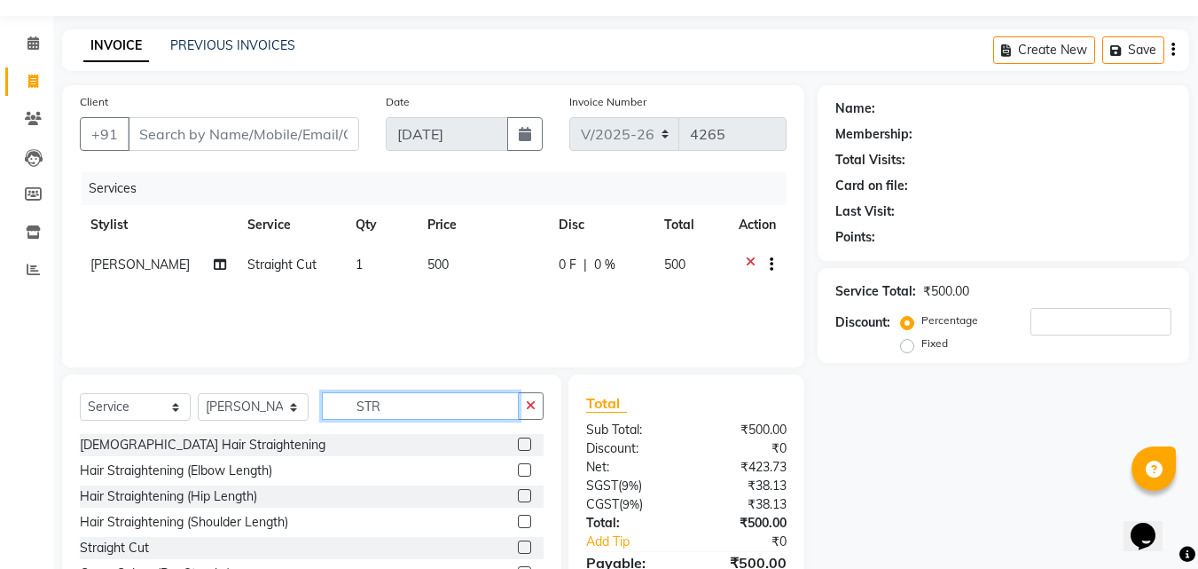
scroll to position [89, 0]
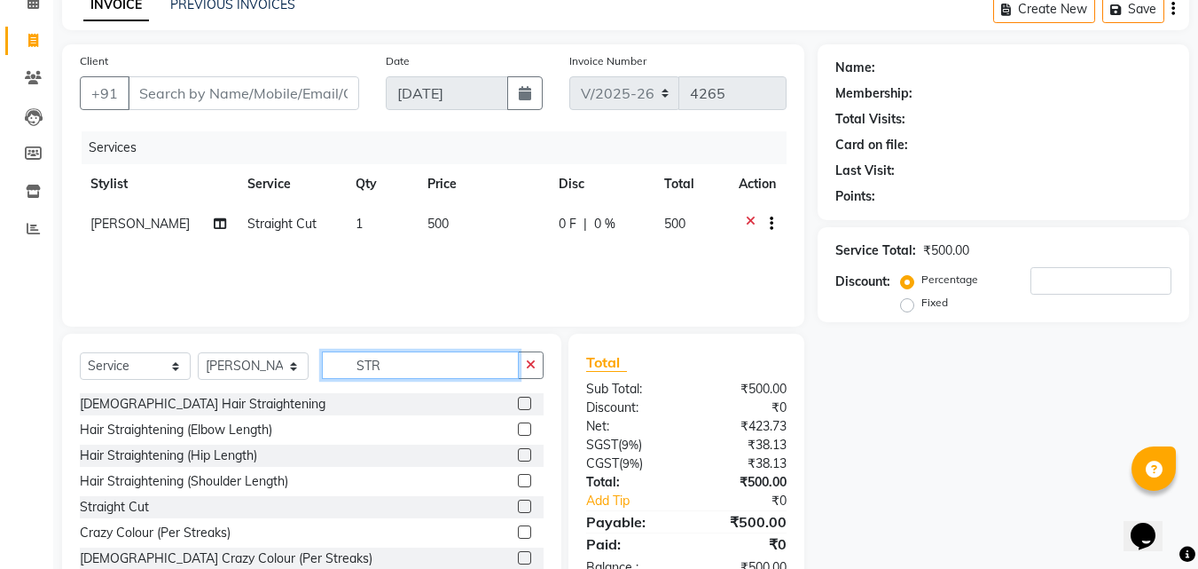
type input "STR"
click at [518, 506] on label at bounding box center [524, 505] width 13 height 13
click at [518, 506] on input "checkbox" at bounding box center [524, 507] width 12 height 12
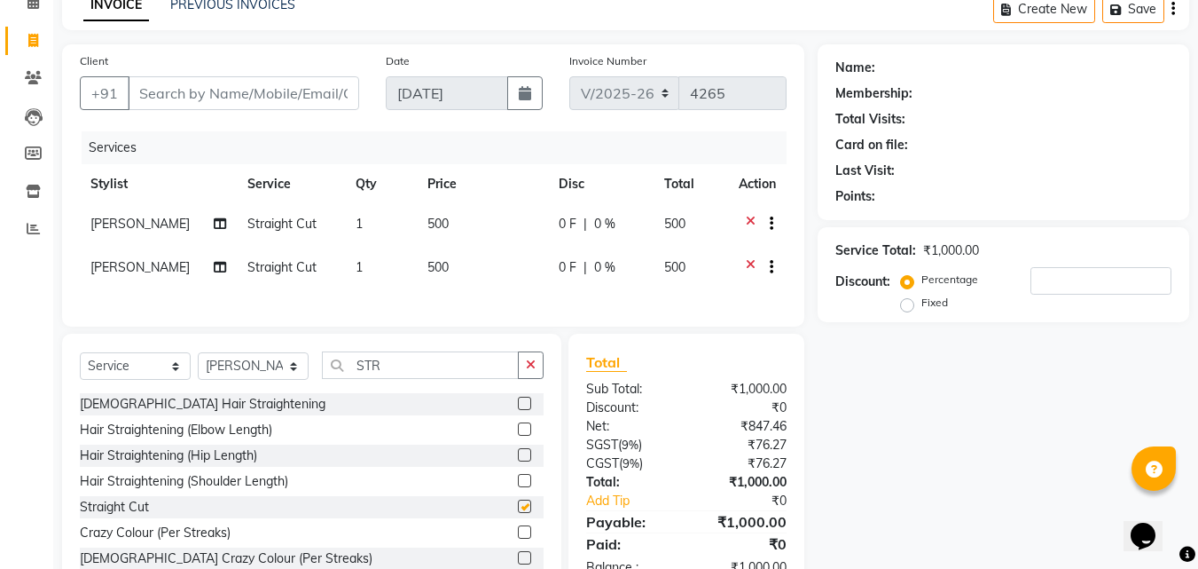
checkbox input "false"
click at [197, 103] on input "Client" at bounding box center [244, 93] width 232 height 34
click at [215, 98] on input "Client" at bounding box center [244, 93] width 232 height 34
type input "9"
type input "0"
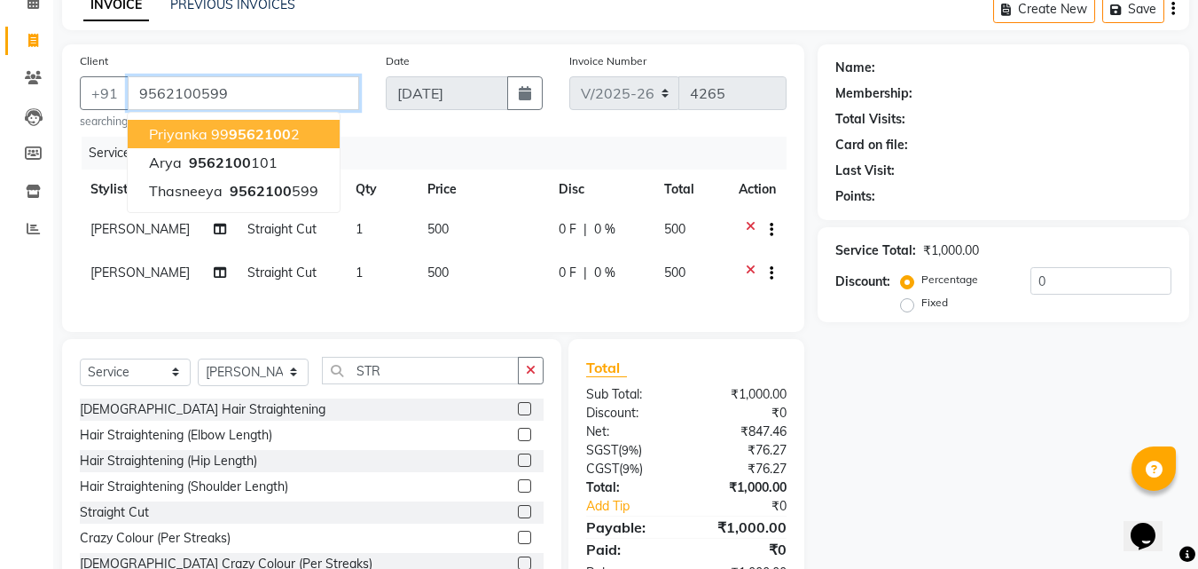
type input "9562100599"
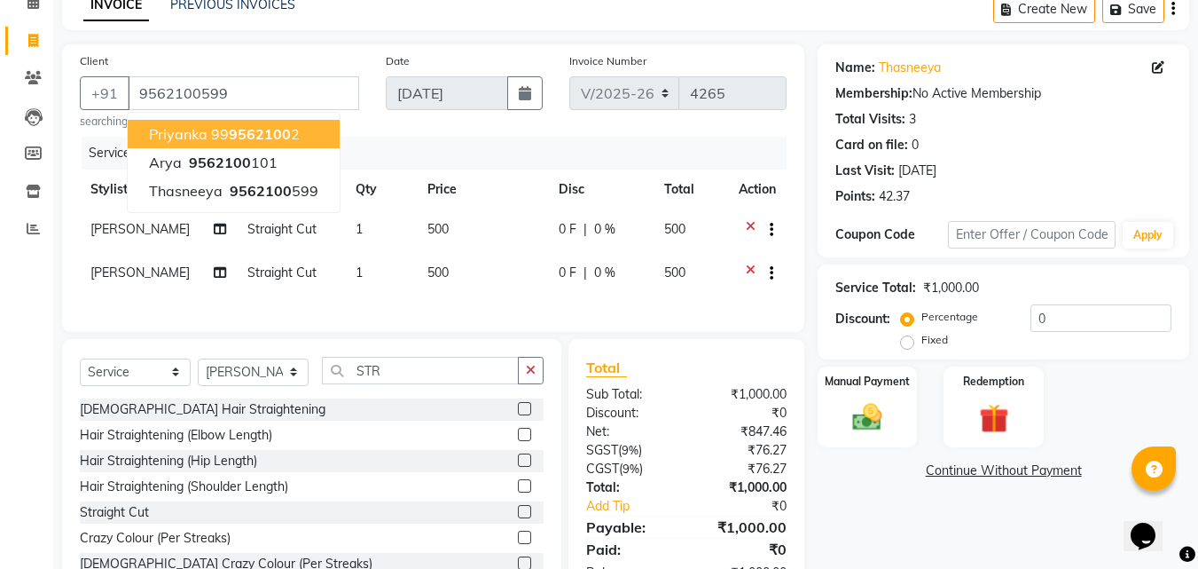
click at [395, 119] on div "Date [DATE]" at bounding box center [465, 90] width 184 height 78
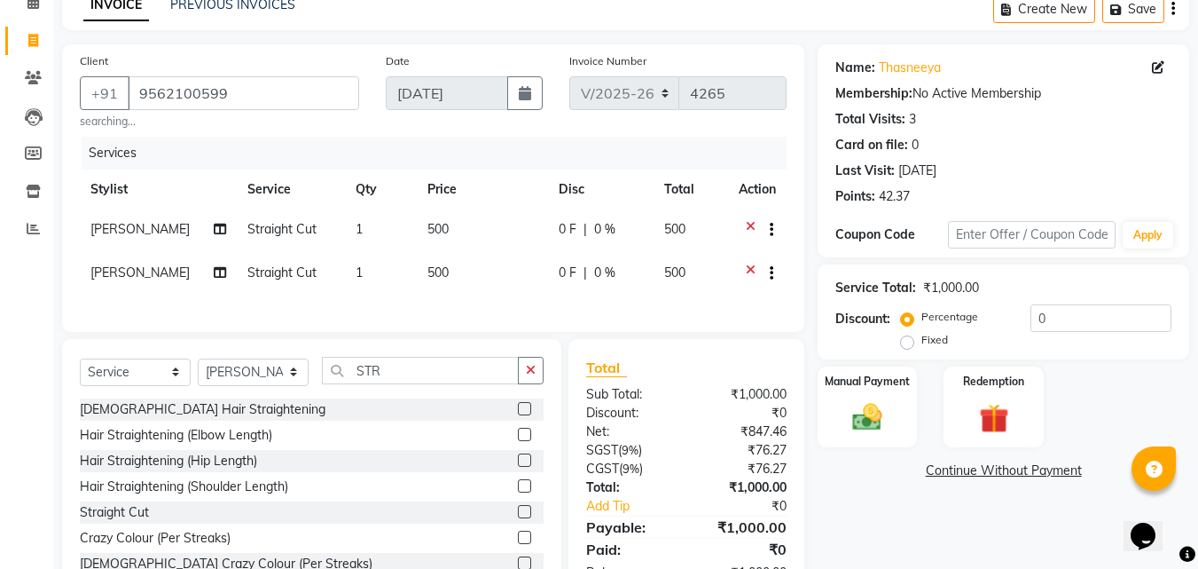
scroll to position [157, 0]
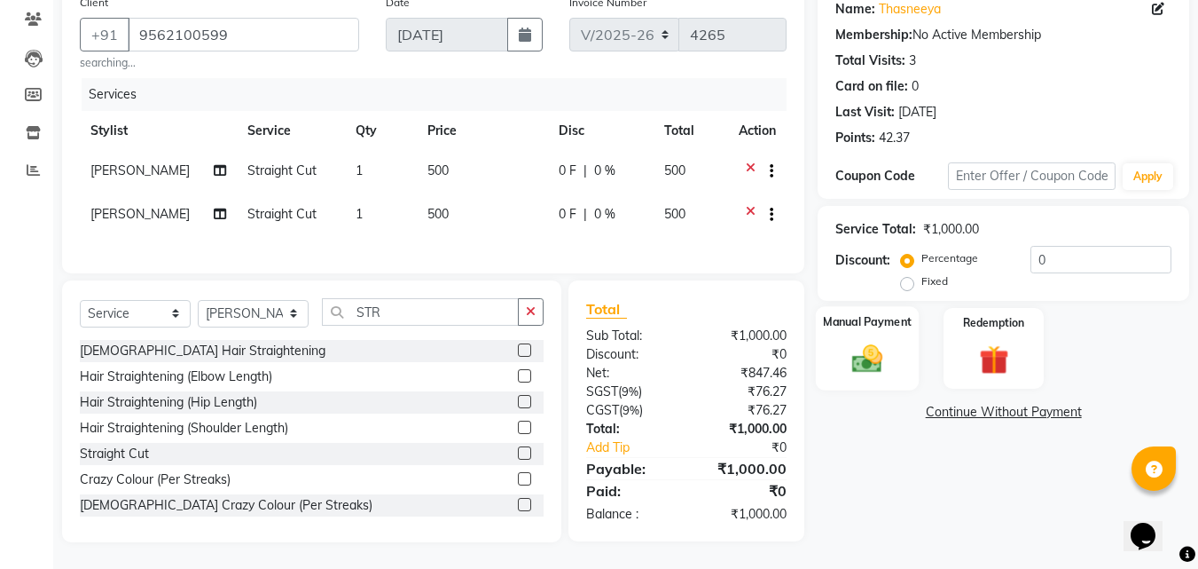
click at [867, 341] on img at bounding box center [868, 358] width 50 height 35
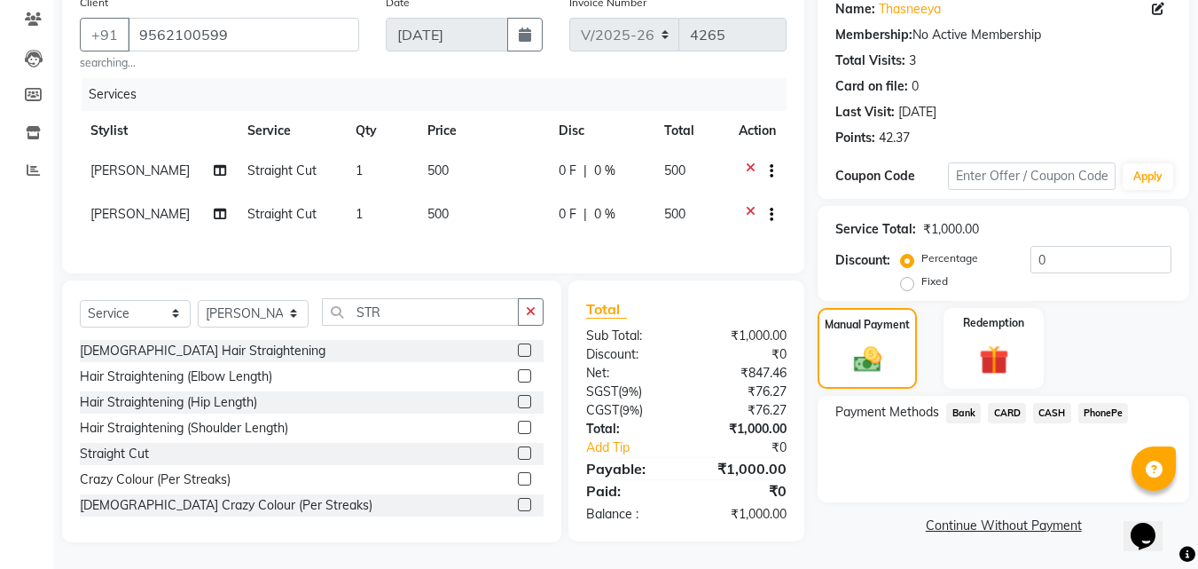
click at [1043, 403] on span "CASH" at bounding box center [1052, 413] width 38 height 20
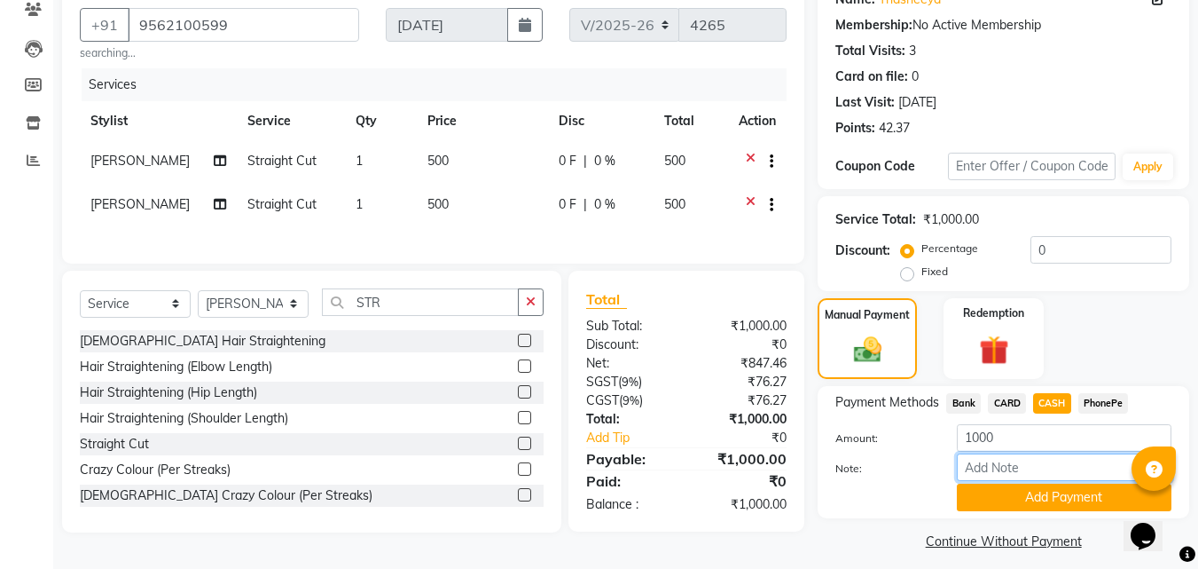
drag, startPoint x: 1020, startPoint y: 474, endPoint x: 1042, endPoint y: 449, distance: 33.3
click at [1020, 474] on input "Note:" at bounding box center [1064, 466] width 215 height 27
type input "suhana"
click at [1039, 501] on button "Add Payment" at bounding box center [1064, 496] width 215 height 27
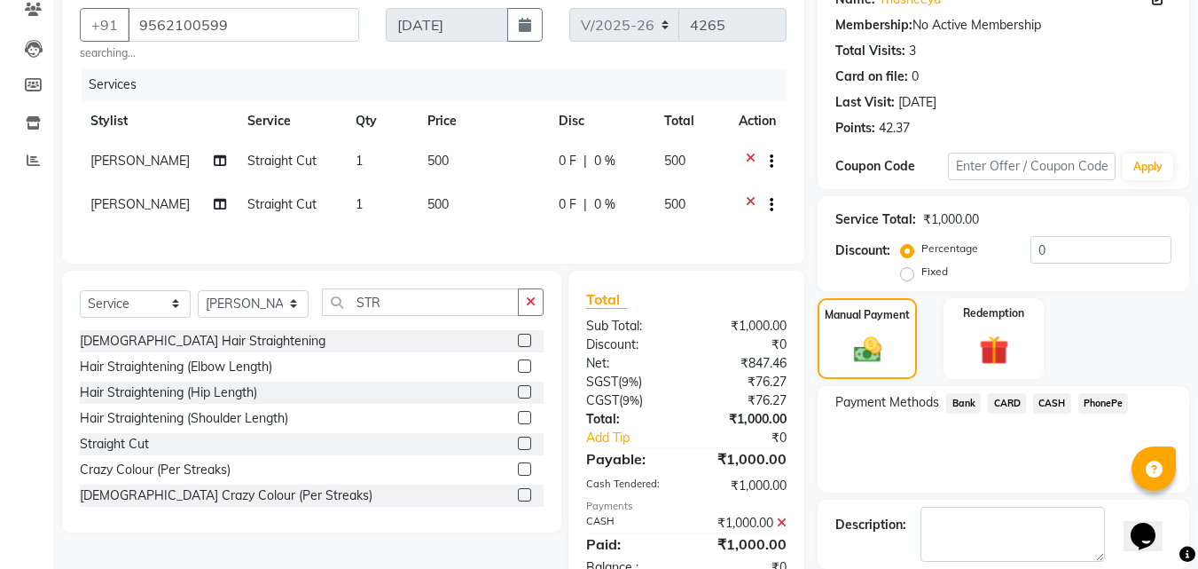
scroll to position [244, 0]
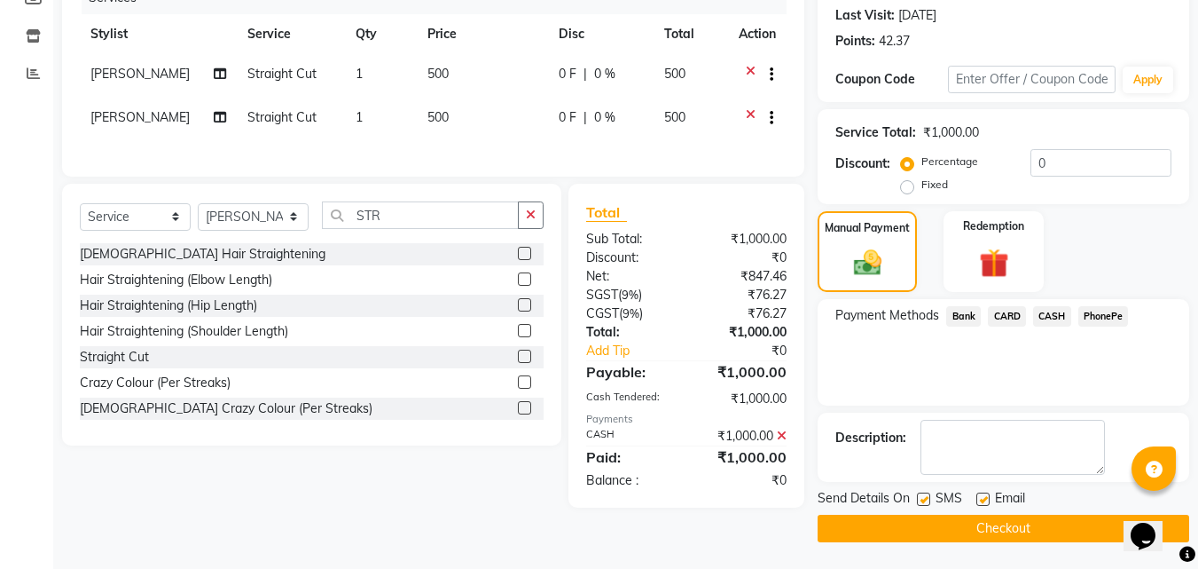
click at [1037, 526] on button "Checkout" at bounding box center [1004, 527] width 372 height 27
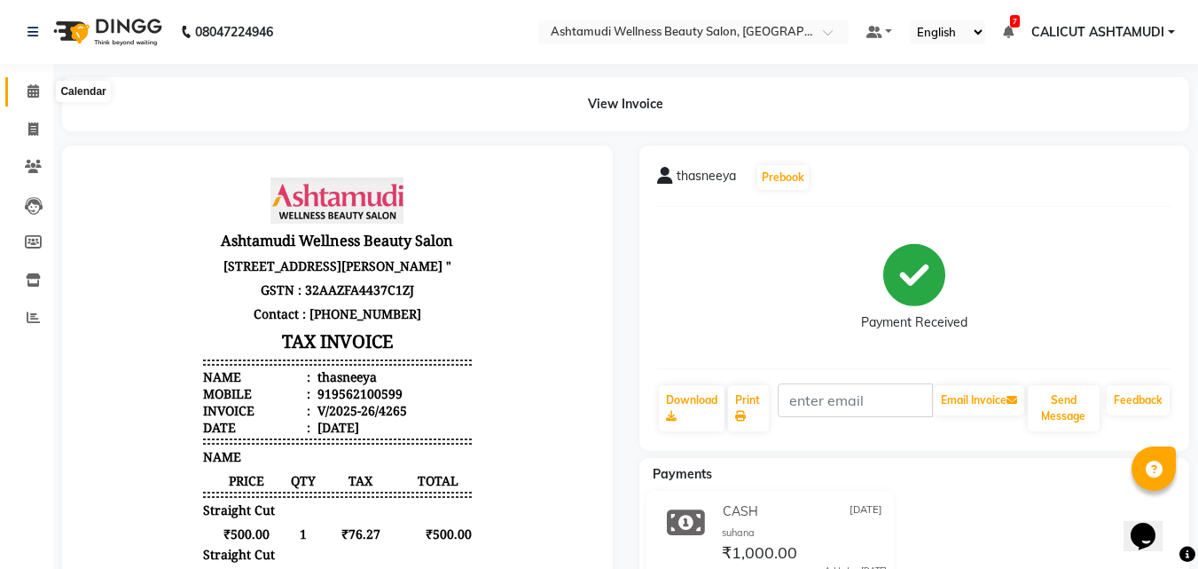
click at [24, 92] on span at bounding box center [33, 92] width 31 height 20
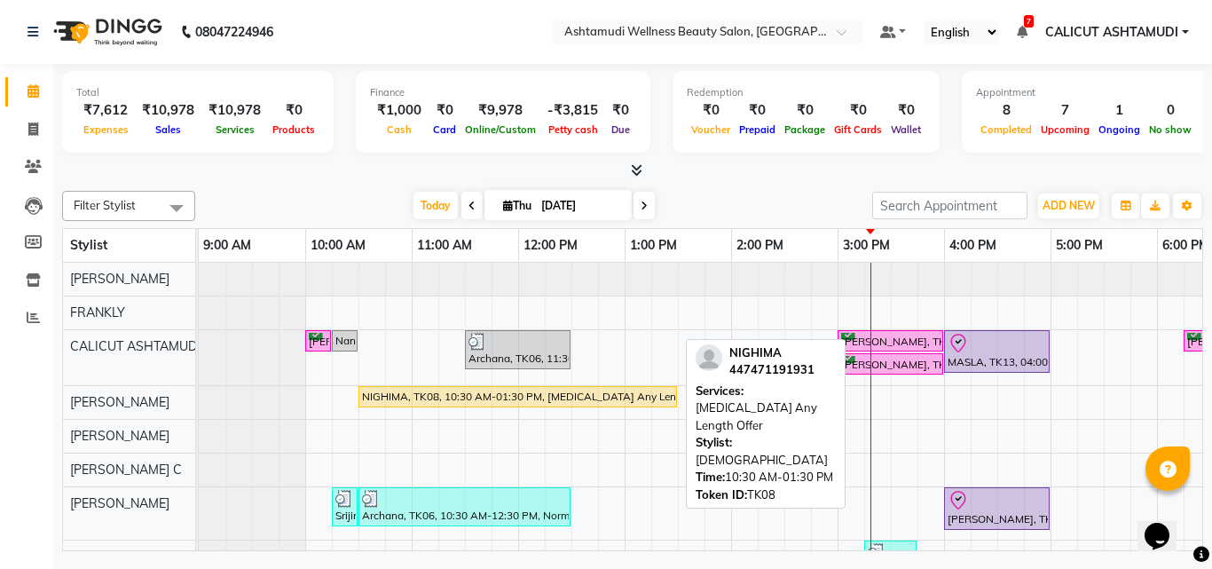
click at [400, 404] on link "NIGHIMA, TK08, 10:30 AM-01:30 PM, [MEDICAL_DATA] Any Length Offer" at bounding box center [517, 396] width 318 height 21
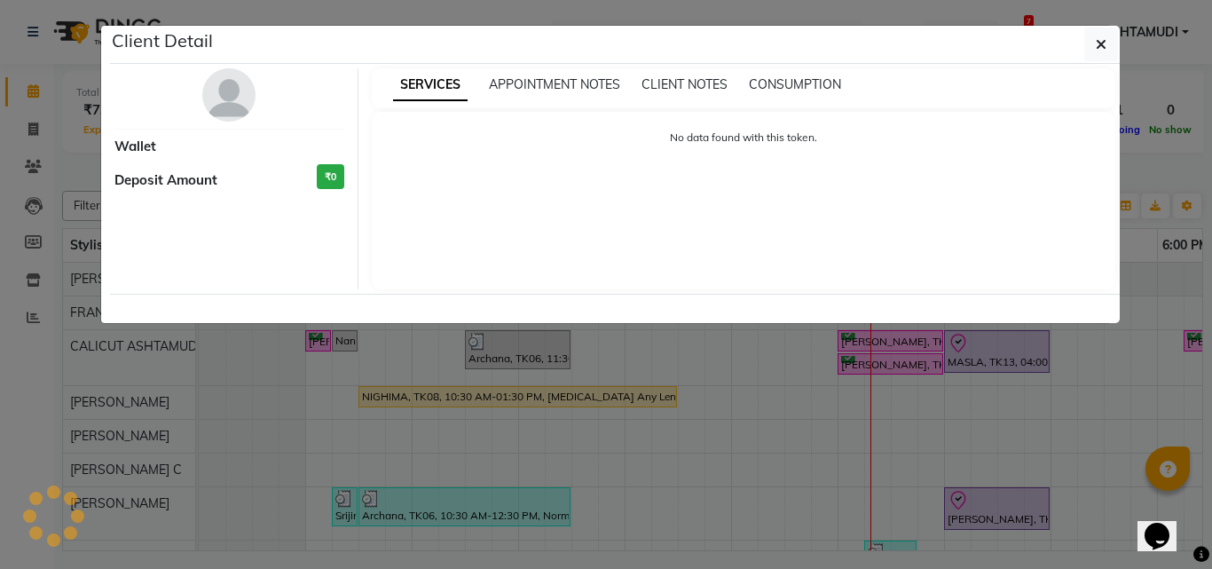
select select "1"
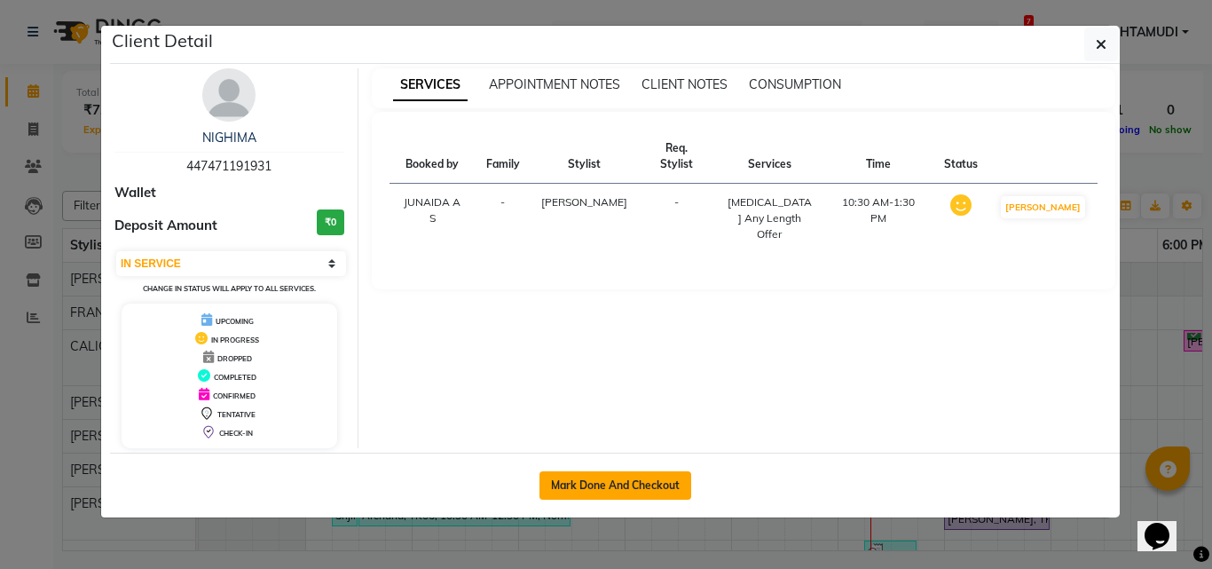
click at [611, 494] on button "Mark Done And Checkout" at bounding box center [615, 485] width 152 height 28
select select "4630"
select select "service"
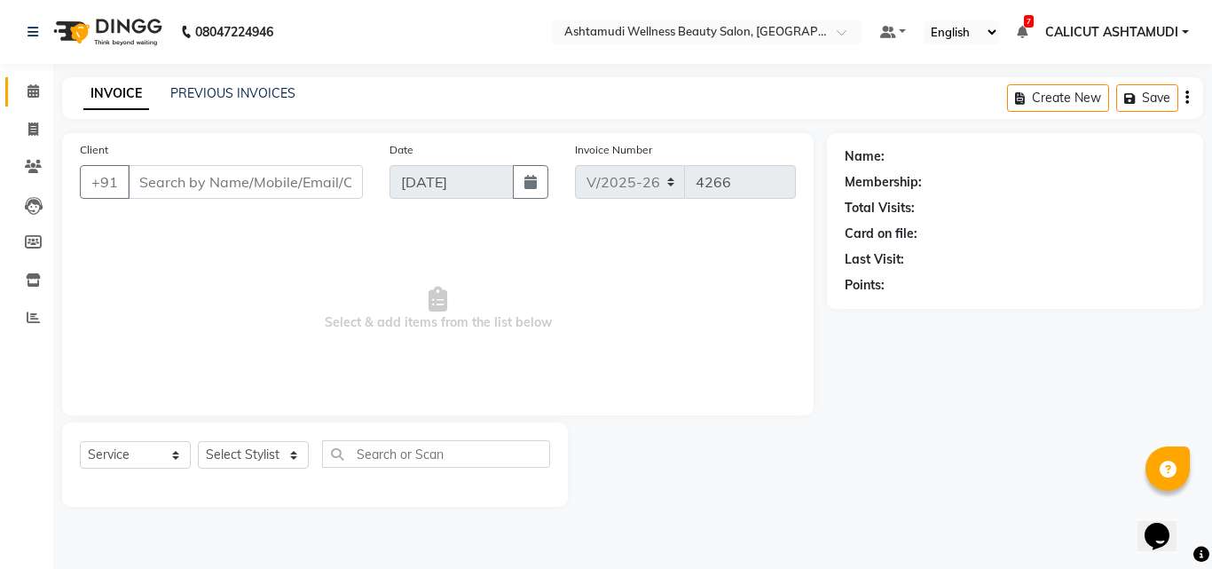
type input "447471191931"
select select "34579"
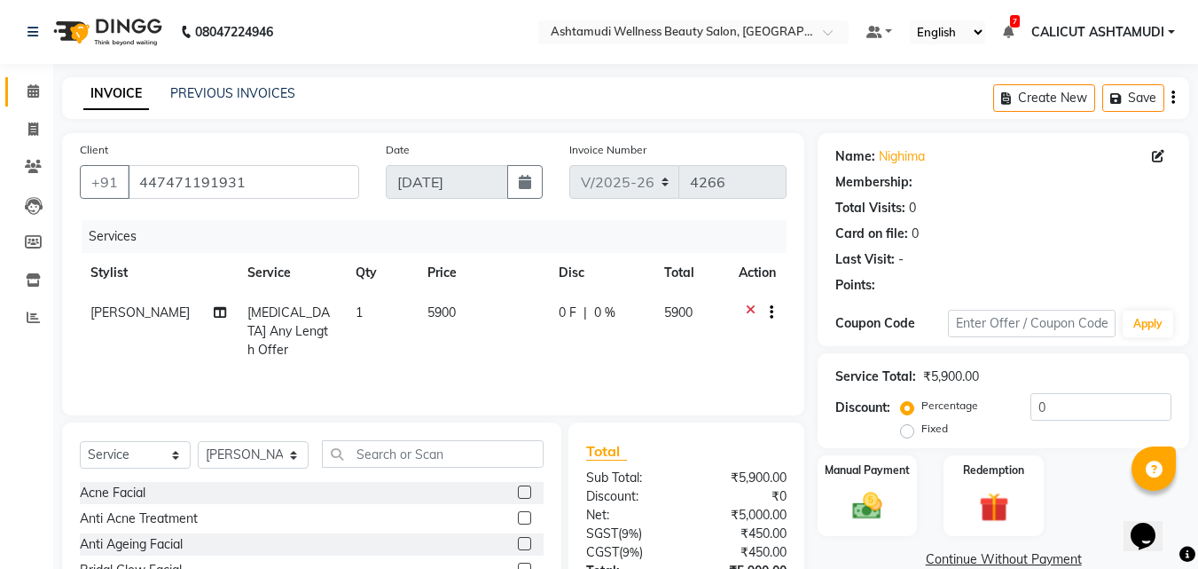
select select "1: Object"
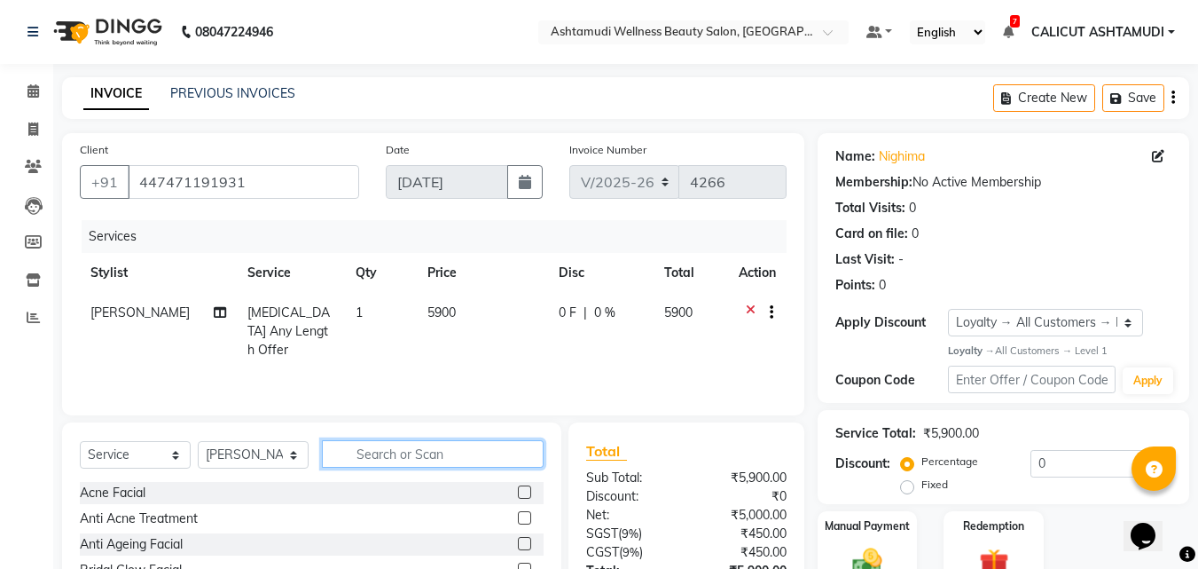
click at [365, 454] on input "text" at bounding box center [433, 453] width 222 height 27
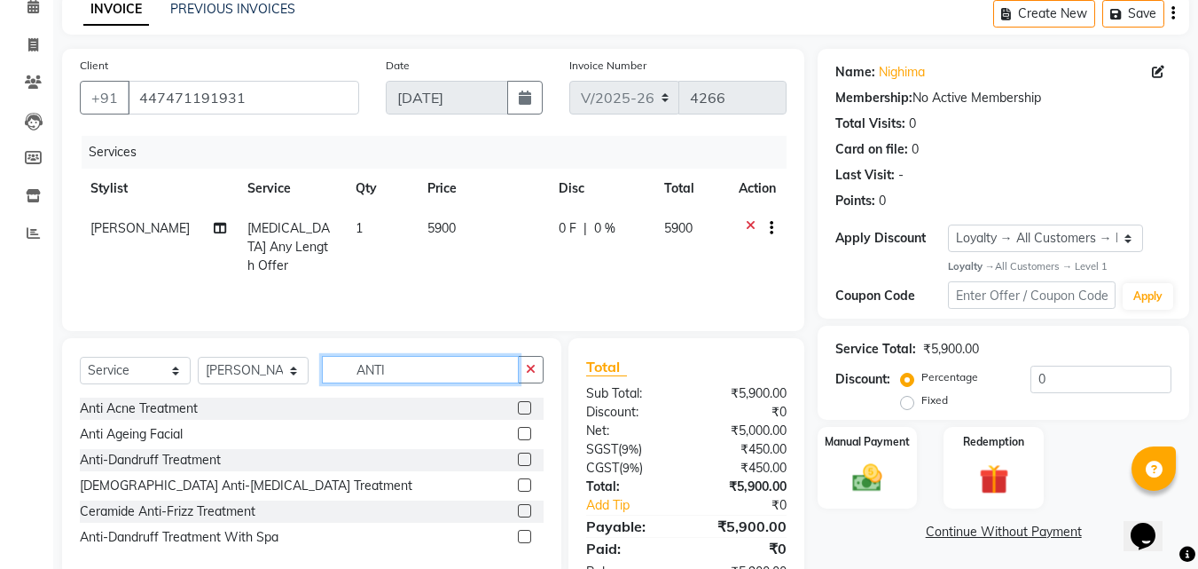
scroll to position [89, 0]
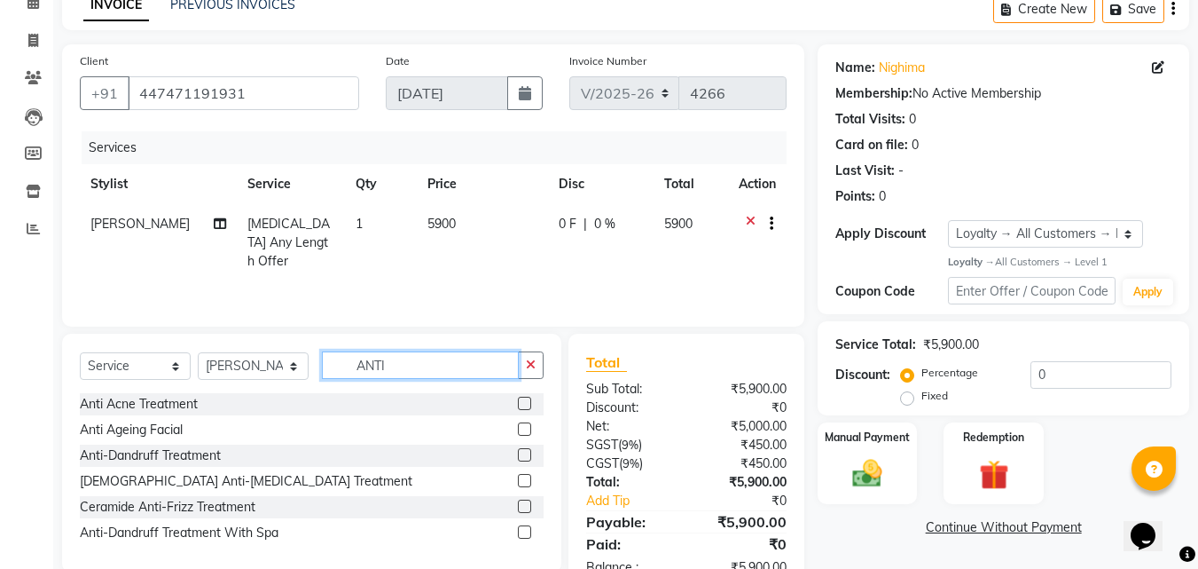
type input "ANTI"
click at [529, 460] on label at bounding box center [524, 454] width 13 height 13
click at [529, 460] on input "checkbox" at bounding box center [524, 456] width 12 height 12
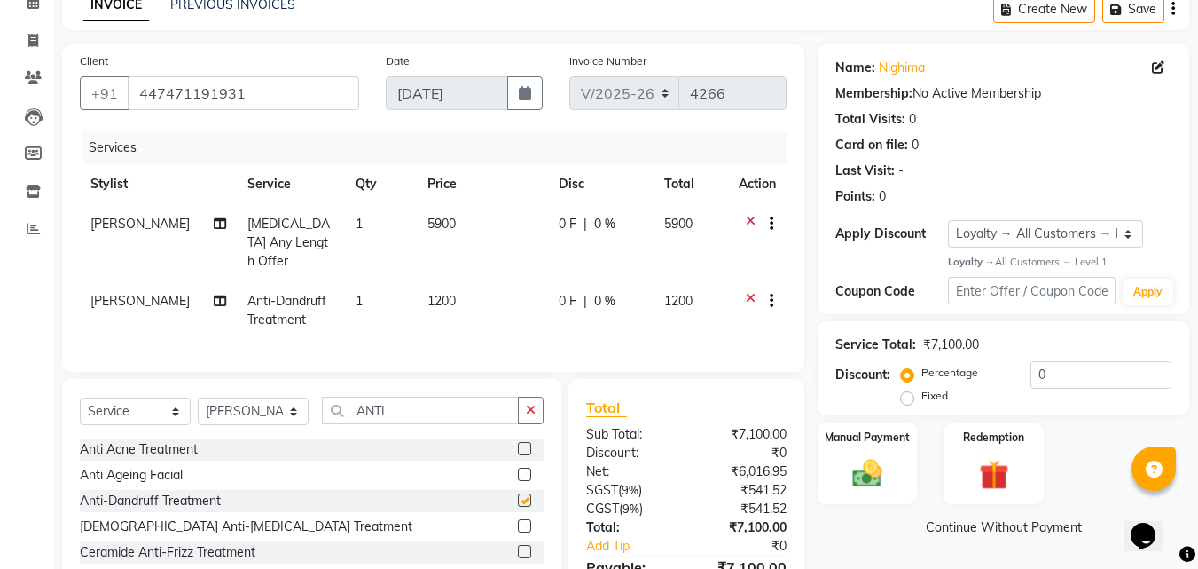
checkbox input "false"
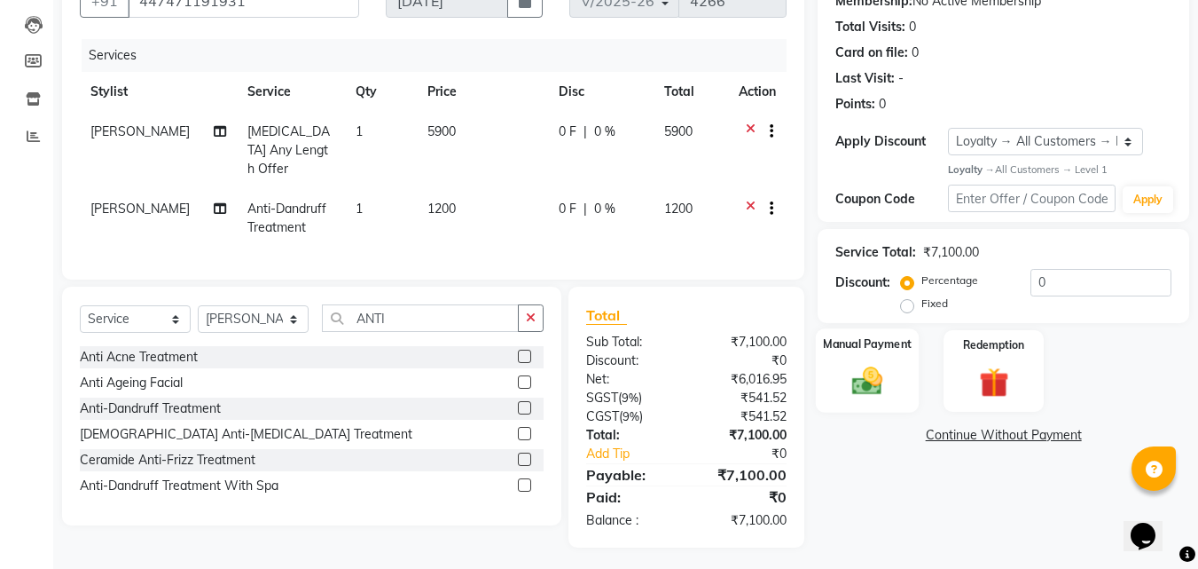
click at [870, 386] on img at bounding box center [868, 381] width 50 height 35
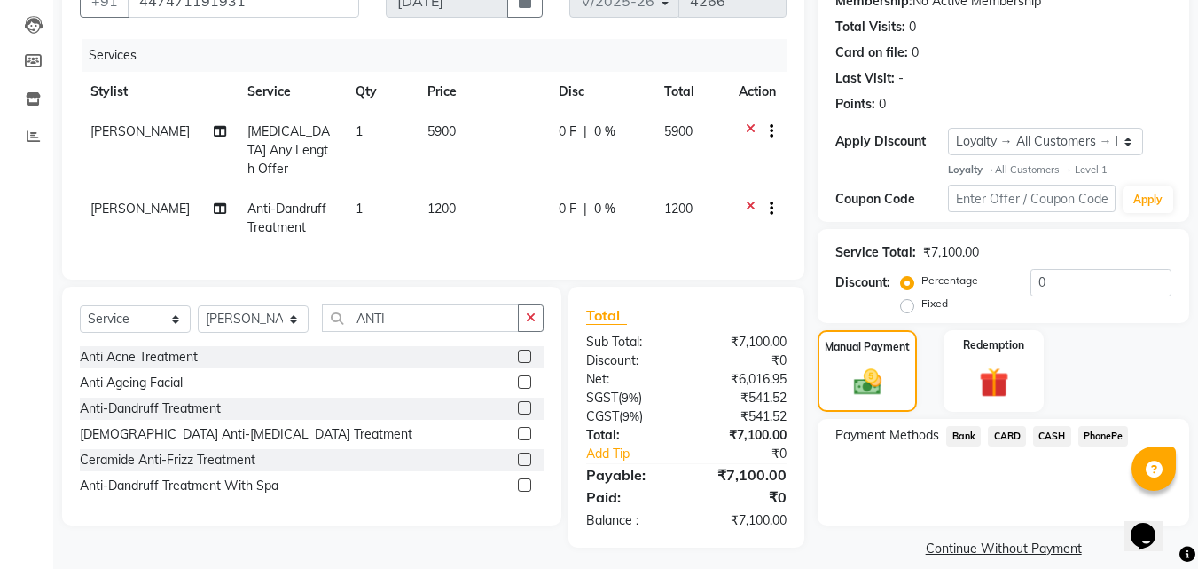
click at [1007, 436] on span "CARD" at bounding box center [1007, 436] width 38 height 20
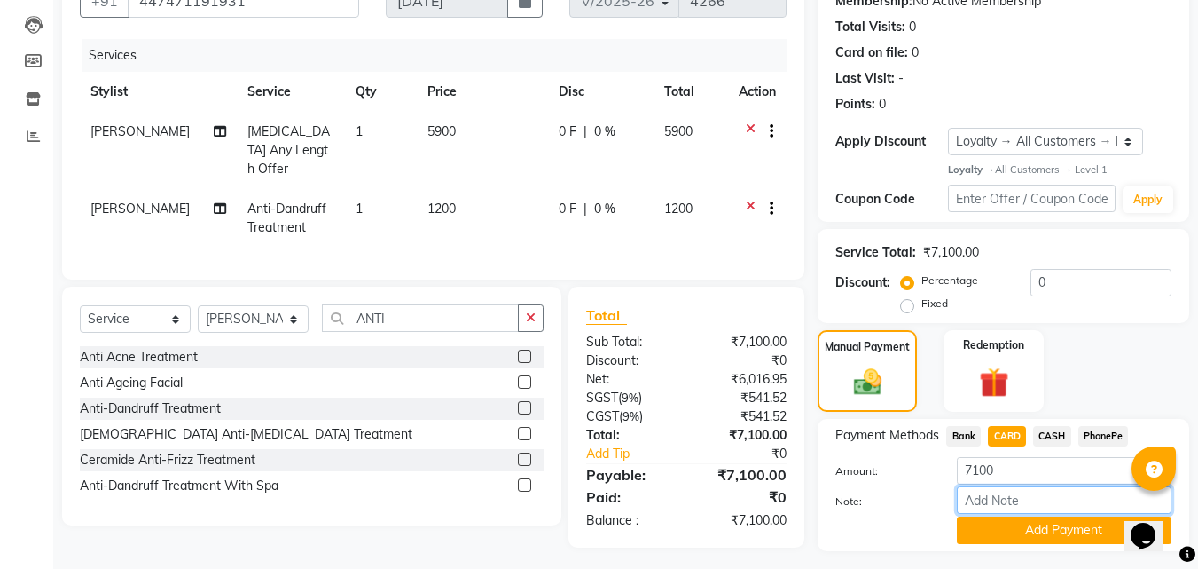
drag, startPoint x: 1023, startPoint y: 501, endPoint x: 1033, endPoint y: 498, distance: 11.0
click at [1023, 501] on input "Note:" at bounding box center [1064, 499] width 215 height 27
type input "suhana"
click at [1046, 535] on button "Add Payment" at bounding box center [1064, 529] width 215 height 27
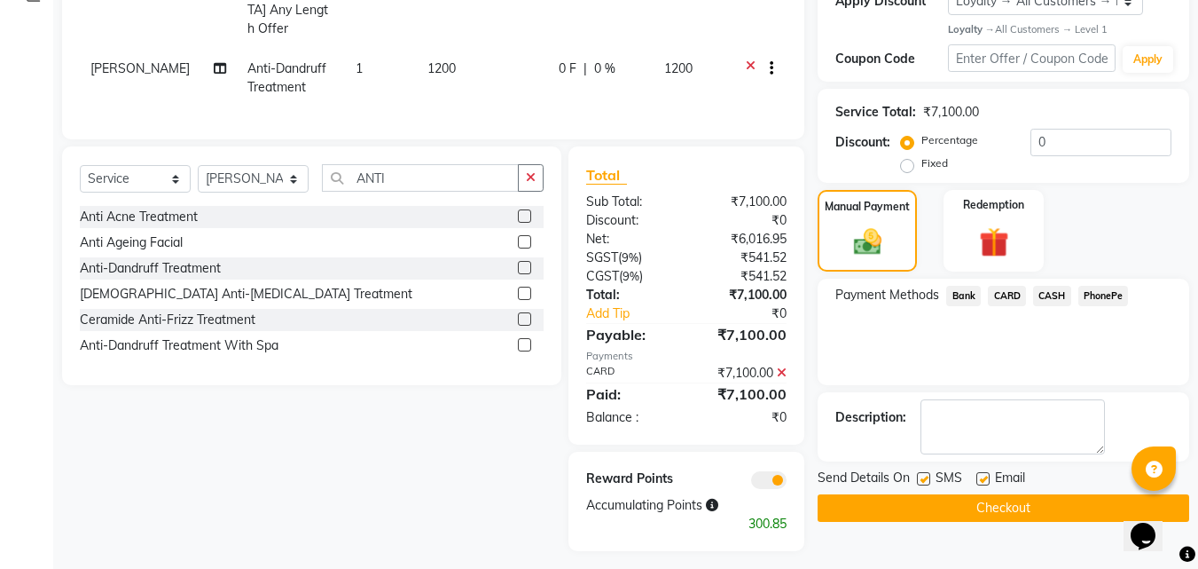
scroll to position [325, 0]
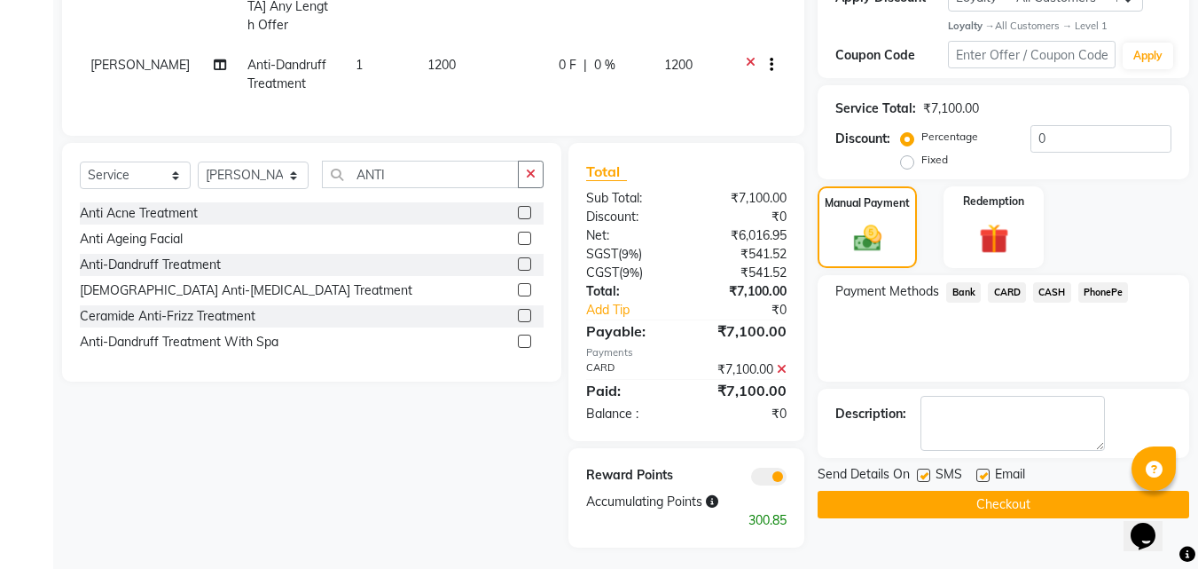
click at [899, 504] on button "Checkout" at bounding box center [1004, 504] width 372 height 27
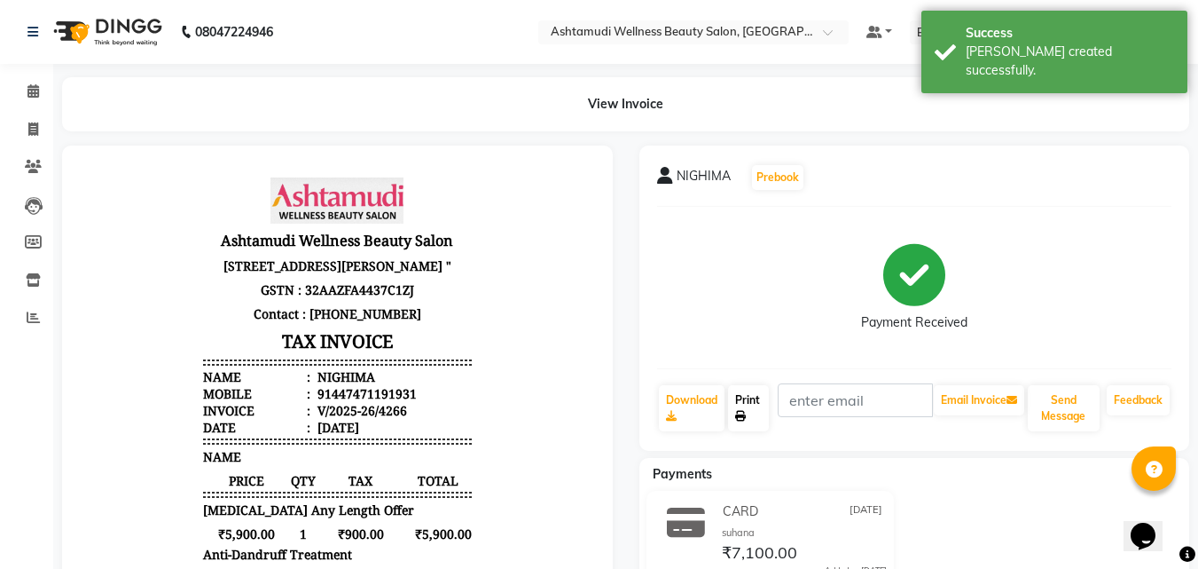
click at [734, 406] on link "Print" at bounding box center [748, 408] width 41 height 46
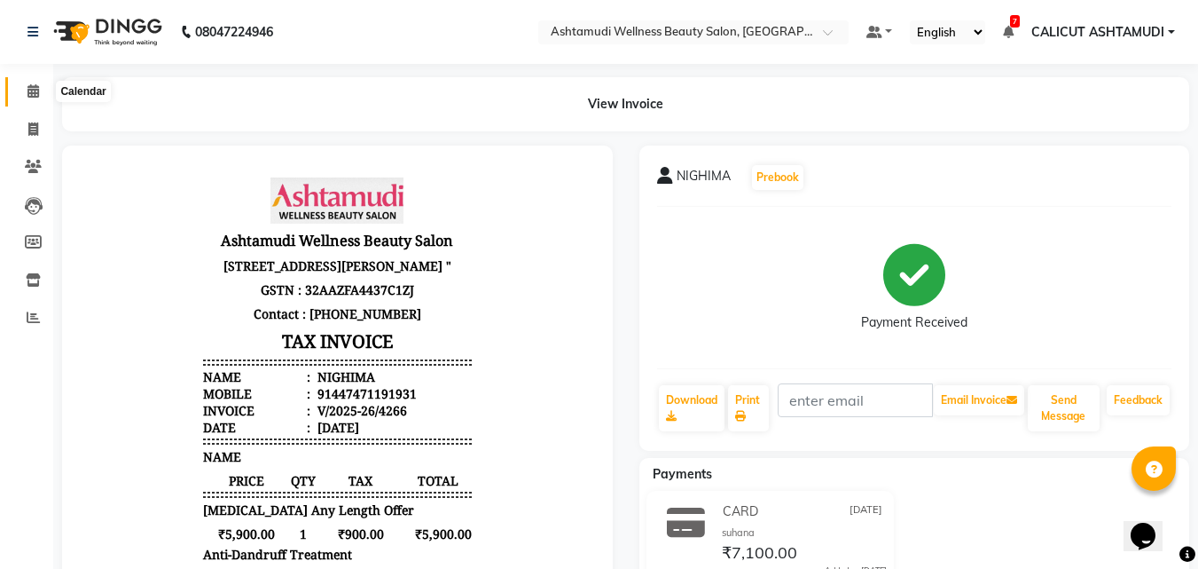
click at [33, 88] on icon at bounding box center [33, 90] width 12 height 13
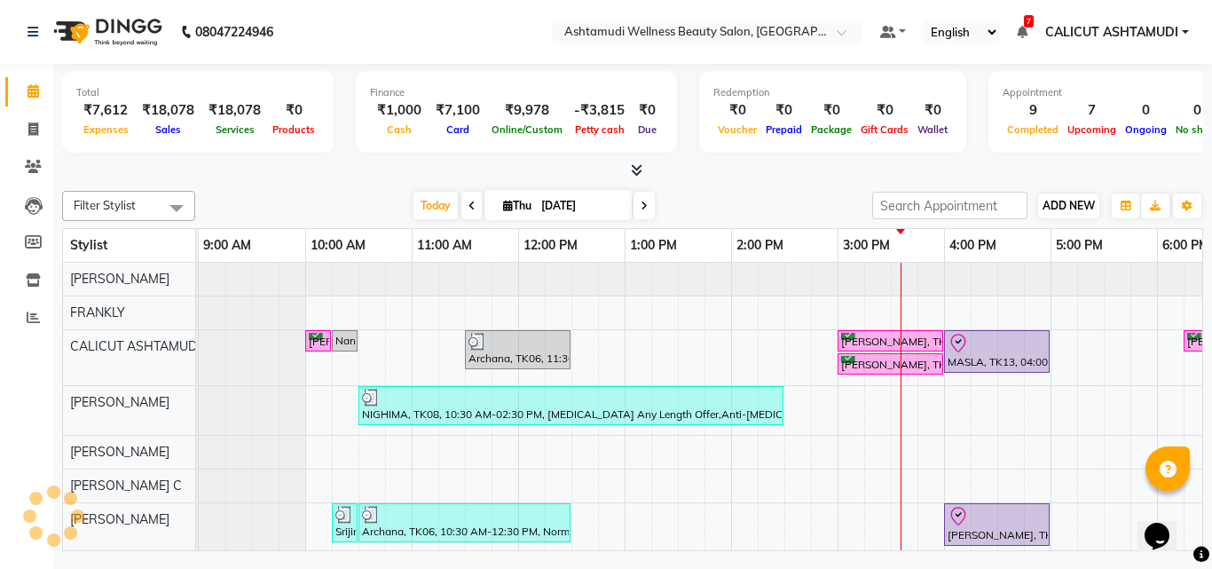
scroll to position [0, 593]
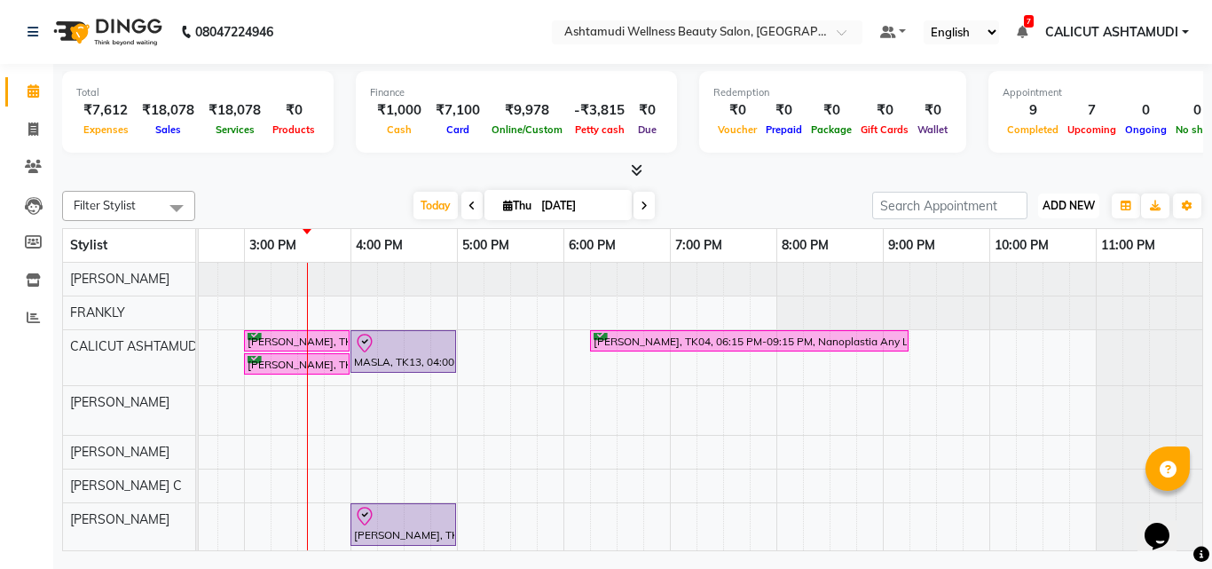
click at [1073, 206] on span "ADD NEW" at bounding box center [1068, 205] width 52 height 13
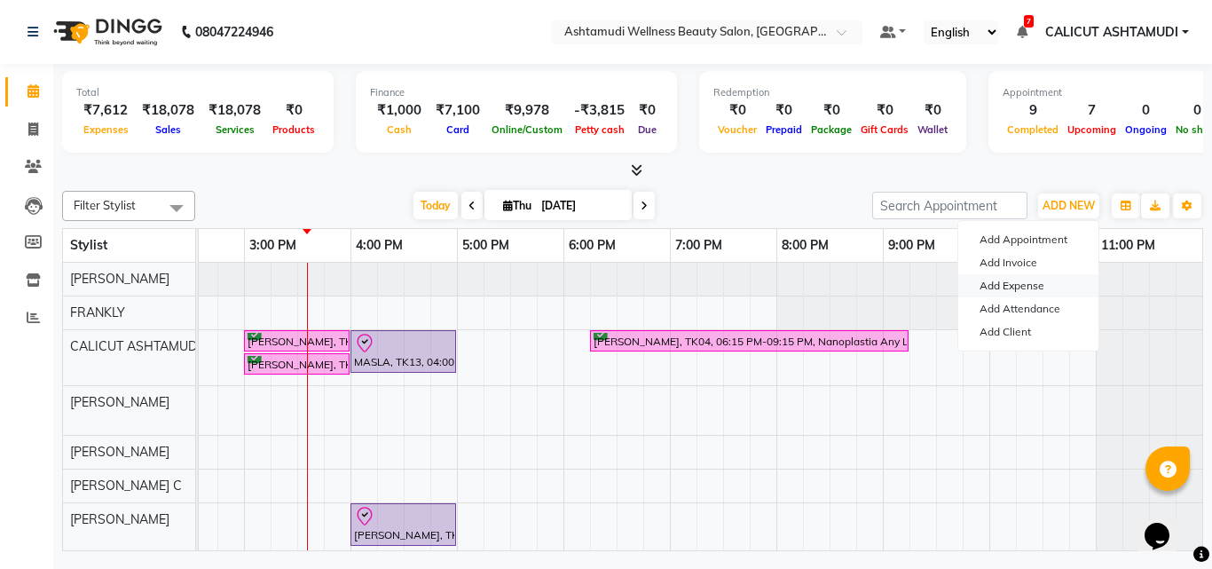
click at [1028, 292] on link "Add Expense" at bounding box center [1028, 285] width 140 height 23
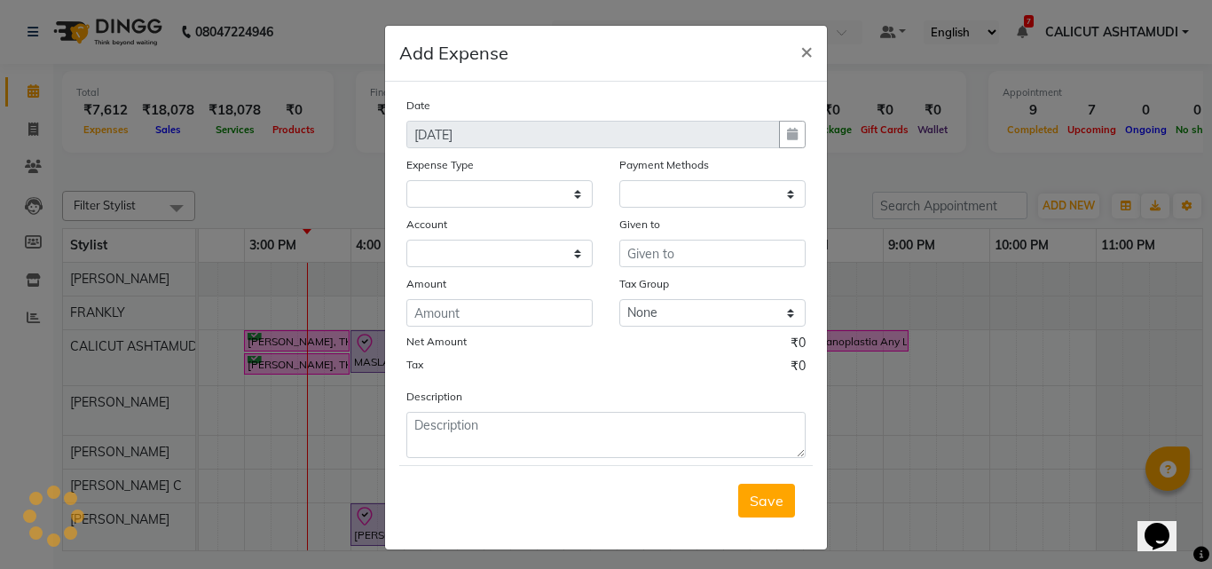
select select
select select "1"
select select "3461"
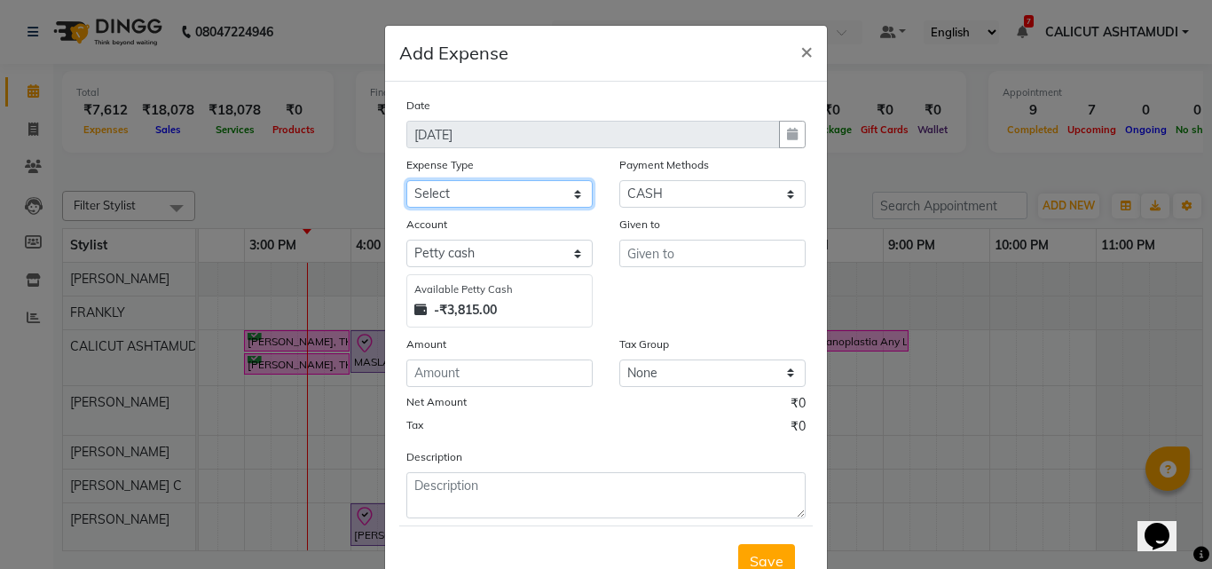
click at [508, 192] on select "Select ACCOMODATION EXPENSES ADVERTISEMENT SALES PROMOTIONAL EXPENSES Bonus BRI…" at bounding box center [499, 193] width 186 height 27
select select "6229"
click at [491, 201] on select "Select ACCOMODATION EXPENSES ADVERTISEMENT SALES PROMOTIONAL EXPENSES Bonus BRI…" at bounding box center [499, 193] width 186 height 27
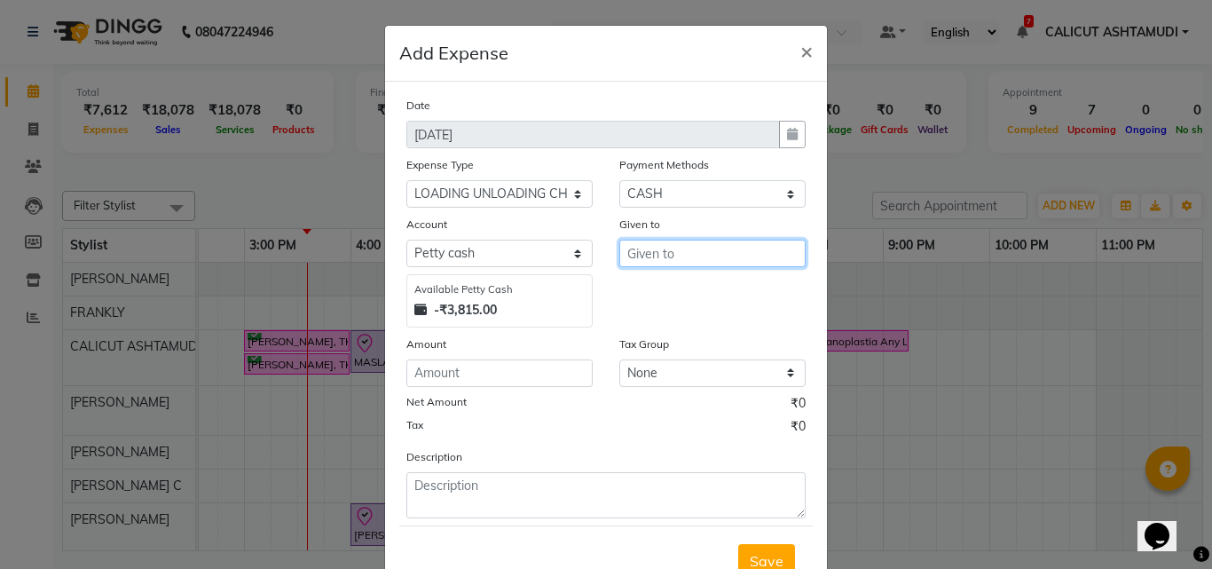
click at [657, 251] on input "text" at bounding box center [712, 252] width 186 height 27
type input "AFSAL"
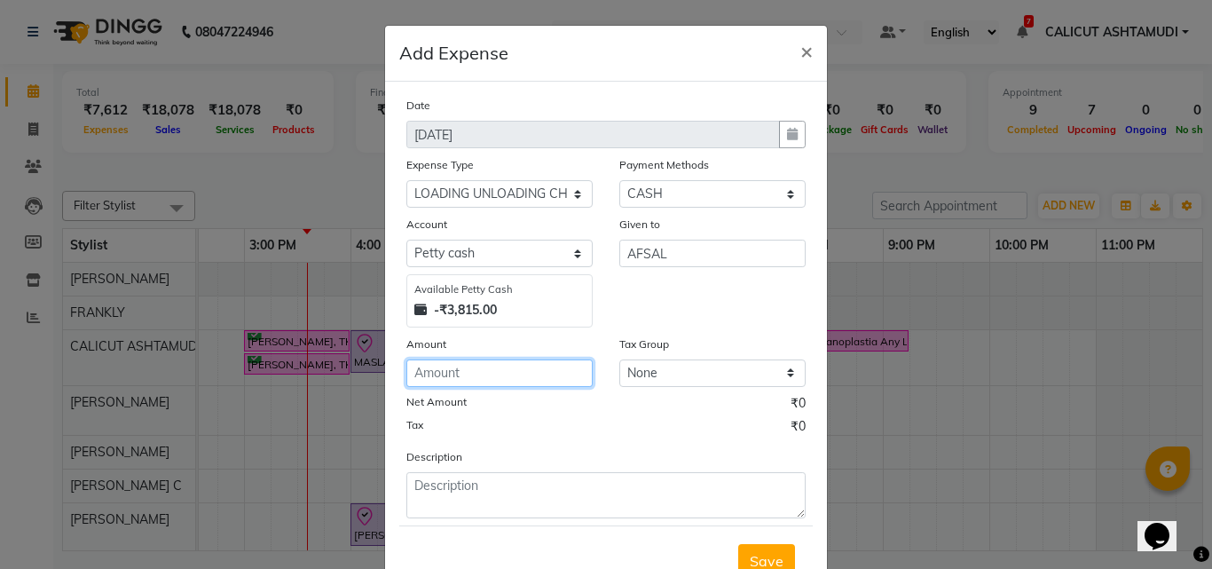
click at [514, 378] on input "number" at bounding box center [499, 372] width 186 height 27
type input "200"
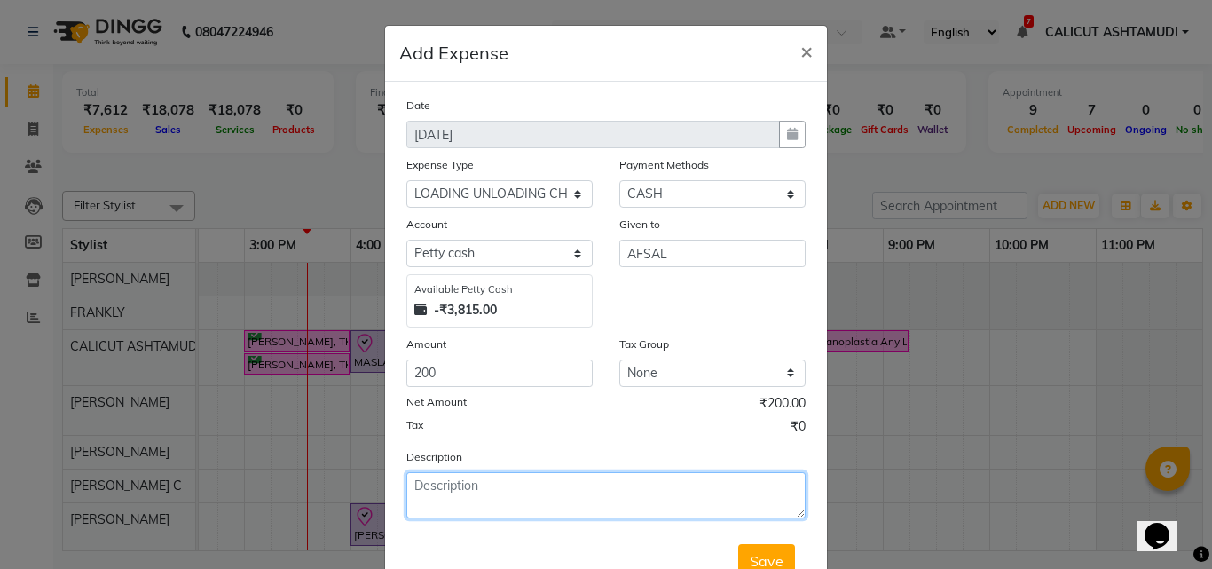
click at [487, 497] on textarea at bounding box center [605, 495] width 399 height 46
type textarea "UNLOADING"
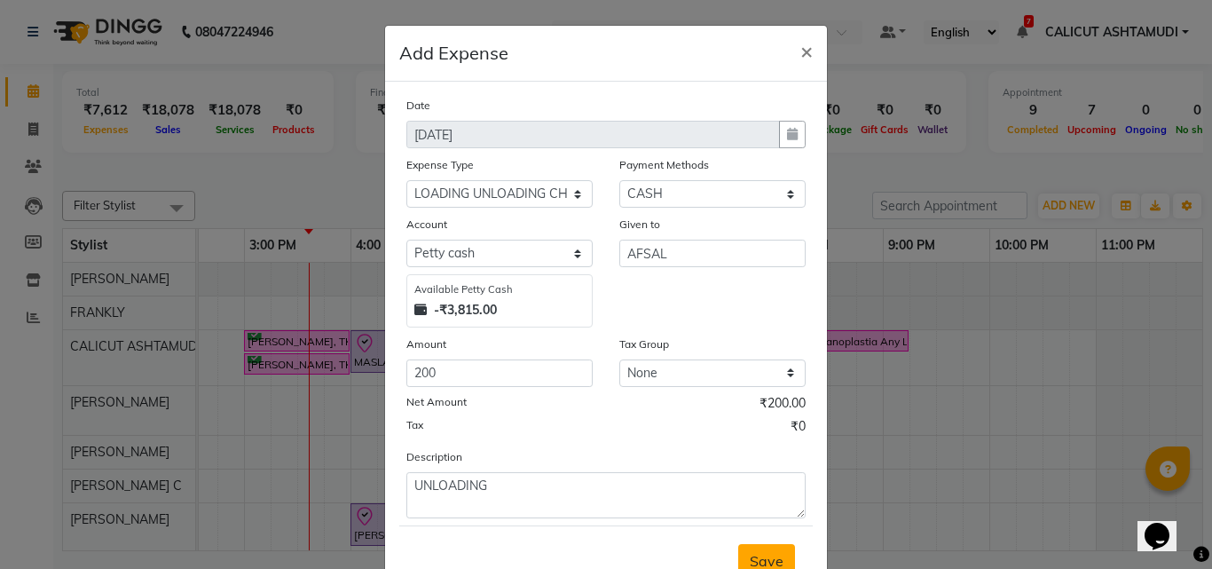
click at [770, 554] on span "Save" at bounding box center [767, 561] width 34 height 18
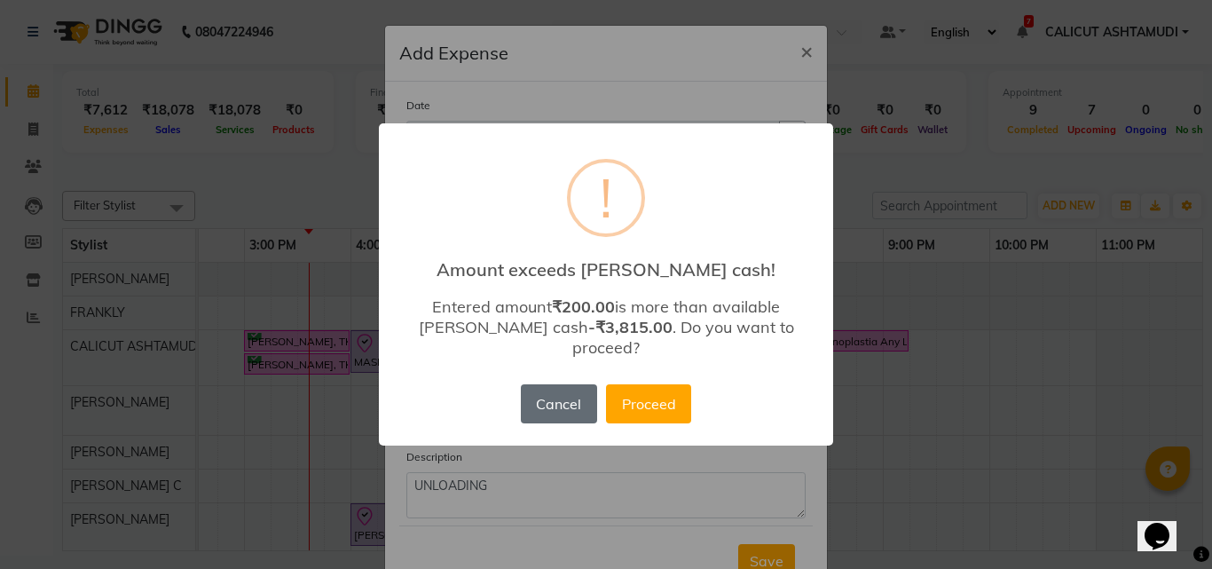
click at [540, 389] on button "Cancel" at bounding box center [559, 403] width 76 height 39
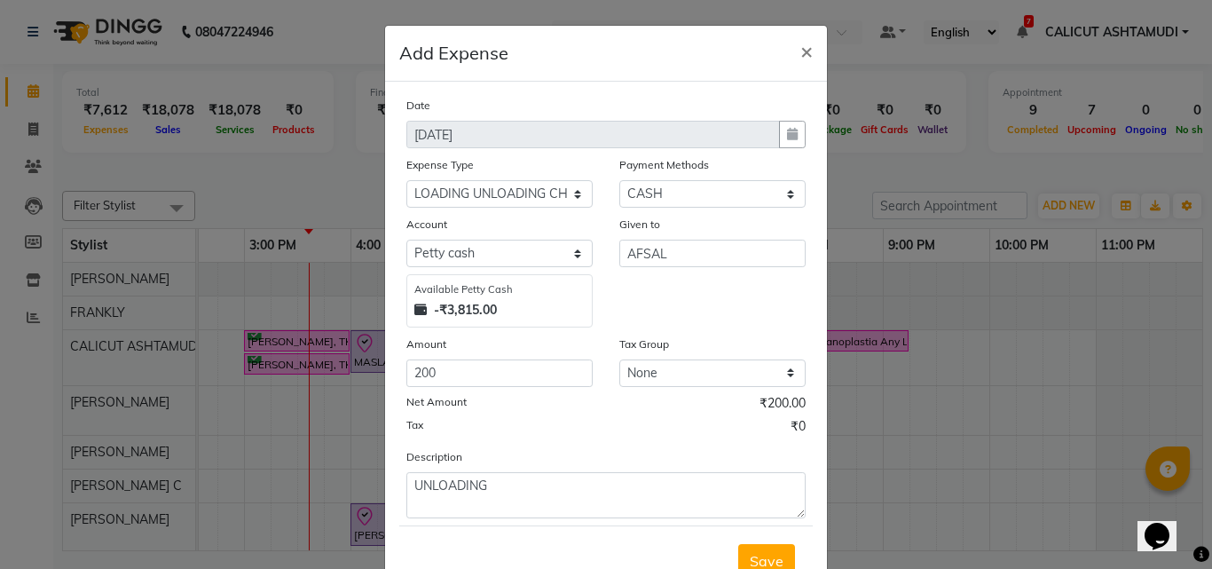
scroll to position [9, 0]
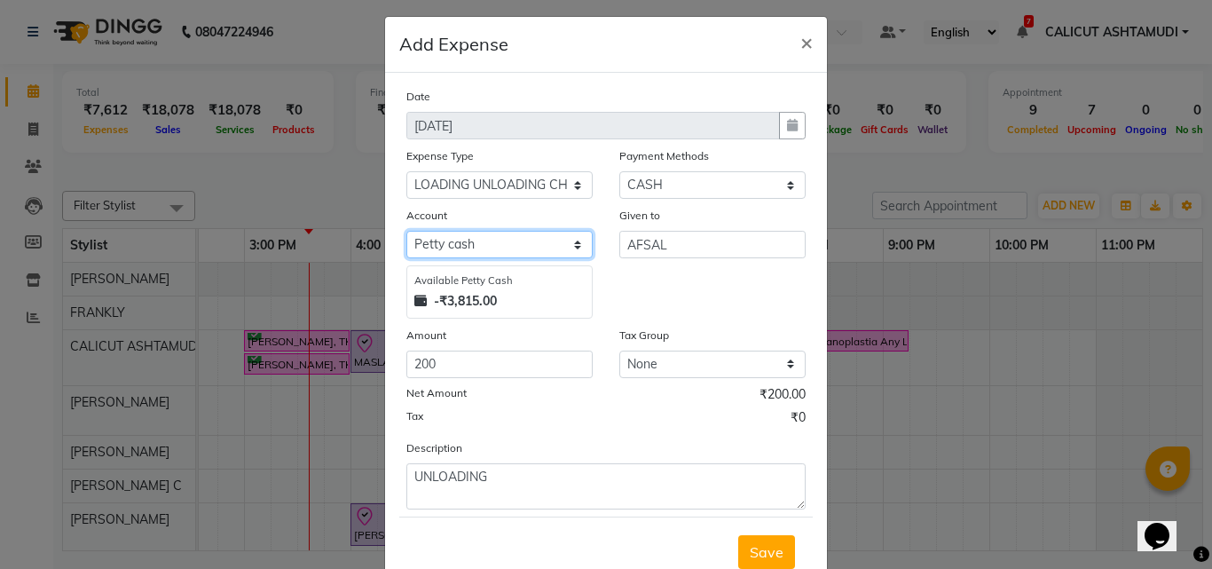
click at [497, 251] on select "Select [PERSON_NAME] cash Default account" at bounding box center [499, 244] width 186 height 27
click at [406, 231] on select "Select [PERSON_NAME] cash Default account" at bounding box center [499, 244] width 186 height 27
click at [489, 244] on select "Select [PERSON_NAME] cash Default account" at bounding box center [499, 244] width 186 height 27
select select
click at [406, 231] on select "Select [PERSON_NAME] cash Default account" at bounding box center [499, 244] width 186 height 27
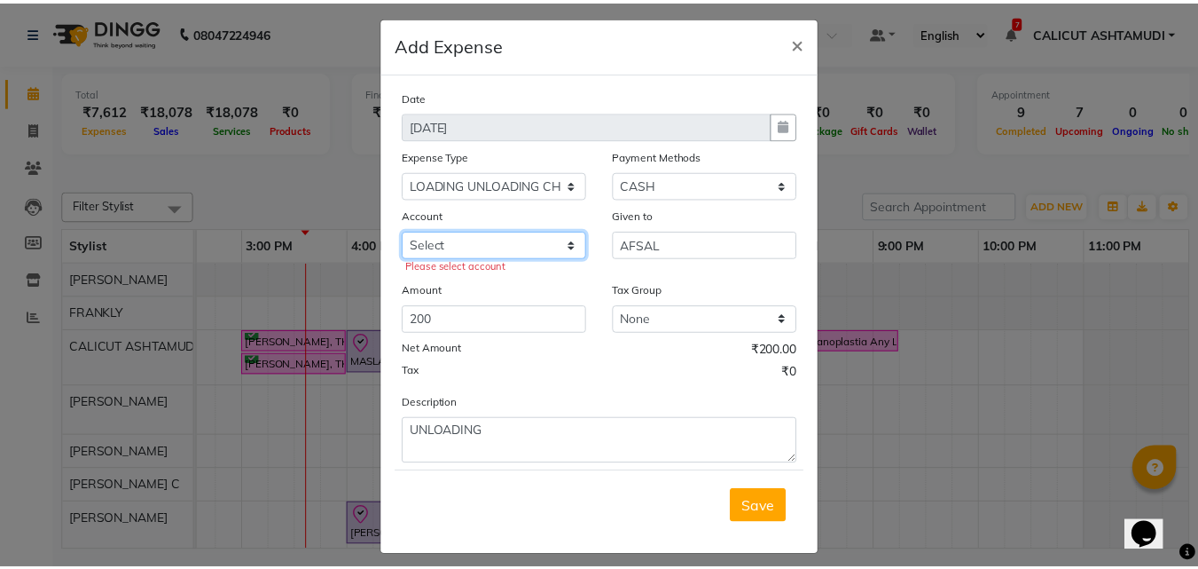
scroll to position [0, 0]
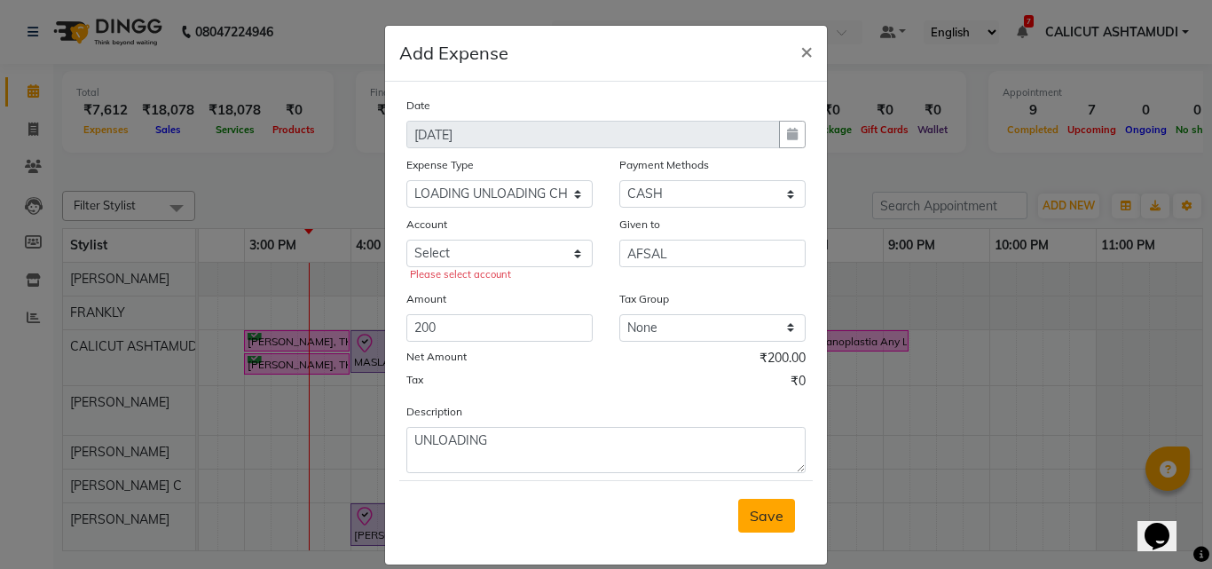
click at [765, 518] on span "Save" at bounding box center [767, 515] width 34 height 18
click at [852, 451] on ngb-modal-window "Add Expense × Date [DATE] Expense Type Select ACCOMODATION EXPENSES ADVERTISEME…" at bounding box center [606, 284] width 1212 height 569
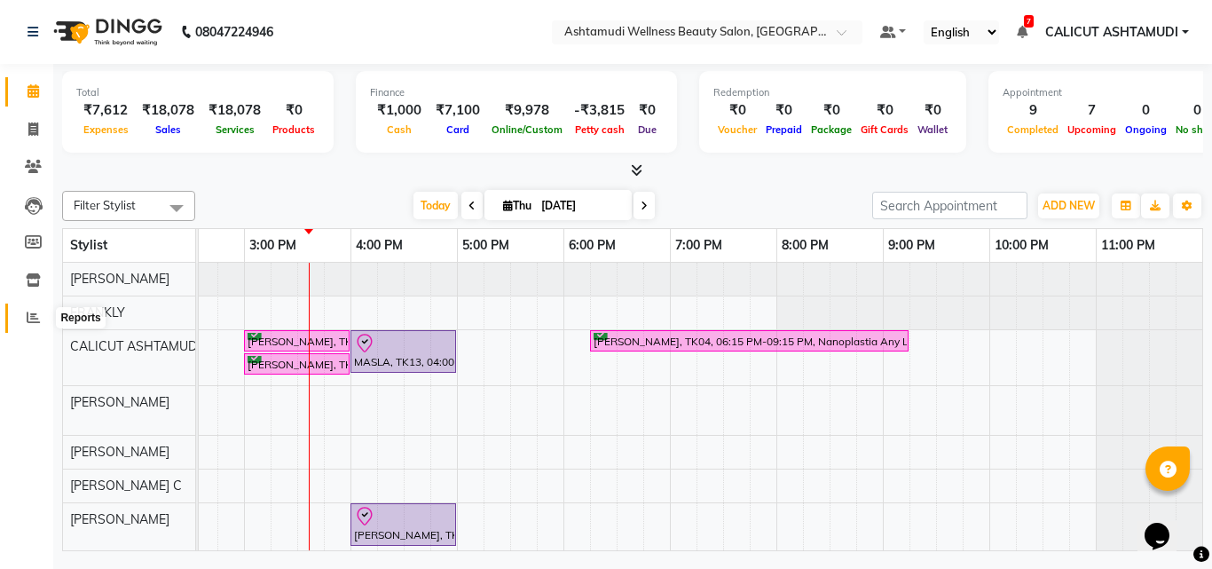
click at [33, 314] on icon at bounding box center [33, 316] width 13 height 13
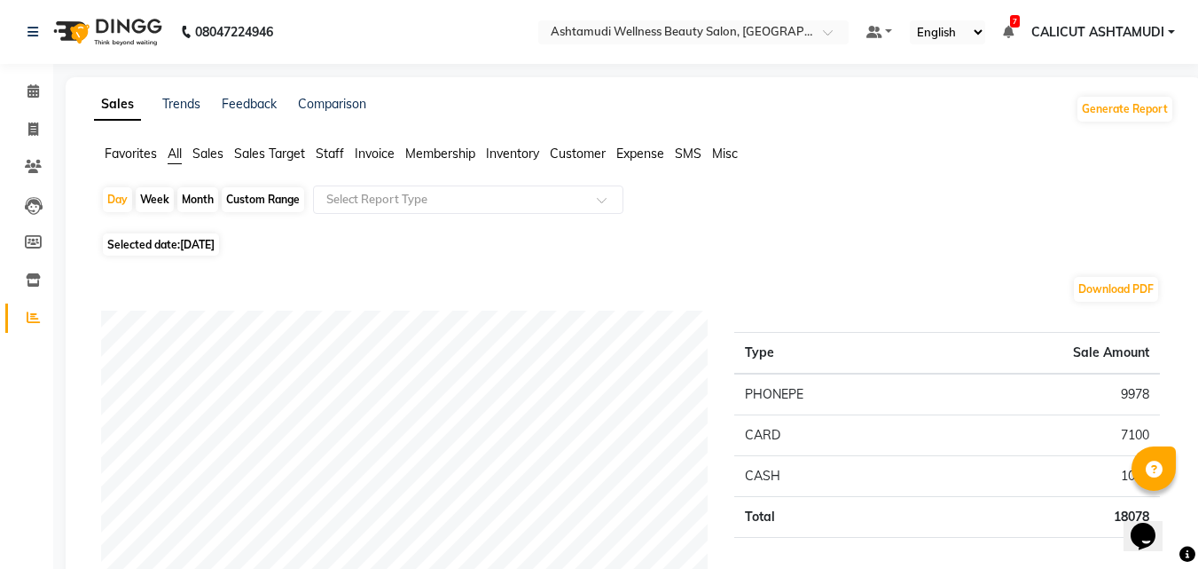
click at [618, 153] on span "Expense" at bounding box center [640, 153] width 48 height 16
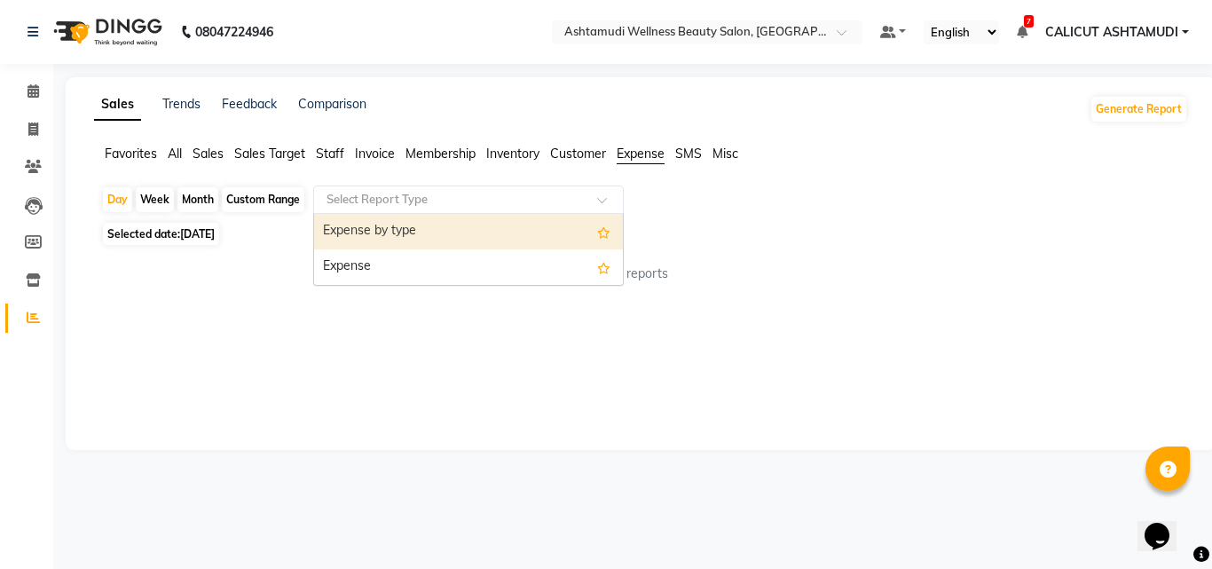
click at [389, 189] on div "Select Report Type" at bounding box center [468, 199] width 310 height 28
click at [404, 242] on div "Expense by type" at bounding box center [468, 231] width 309 height 35
select select "full_report"
select select "csv"
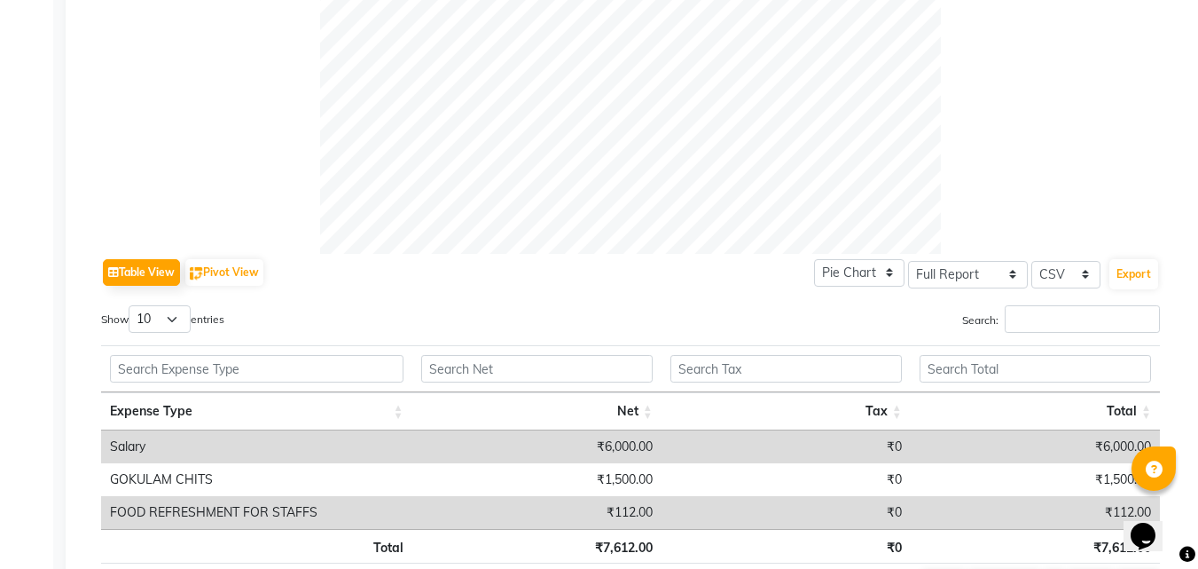
scroll to position [760, 0]
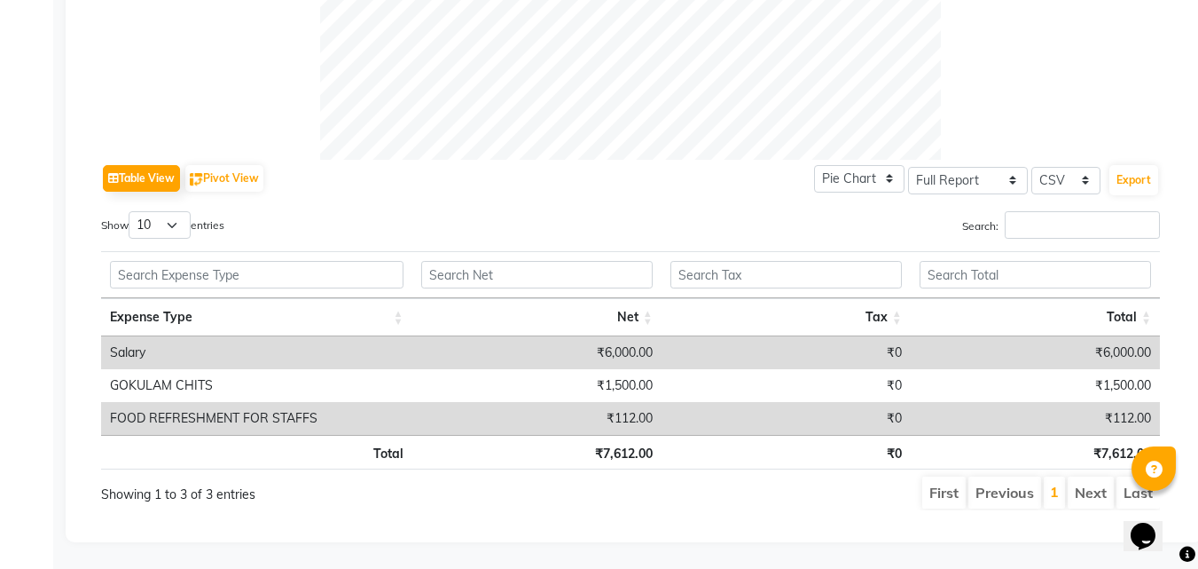
click at [537, 160] on div "Table View Pivot View Pie Chart Bar Chart Select Full Report Filtered Report Se…" at bounding box center [630, 178] width 1059 height 37
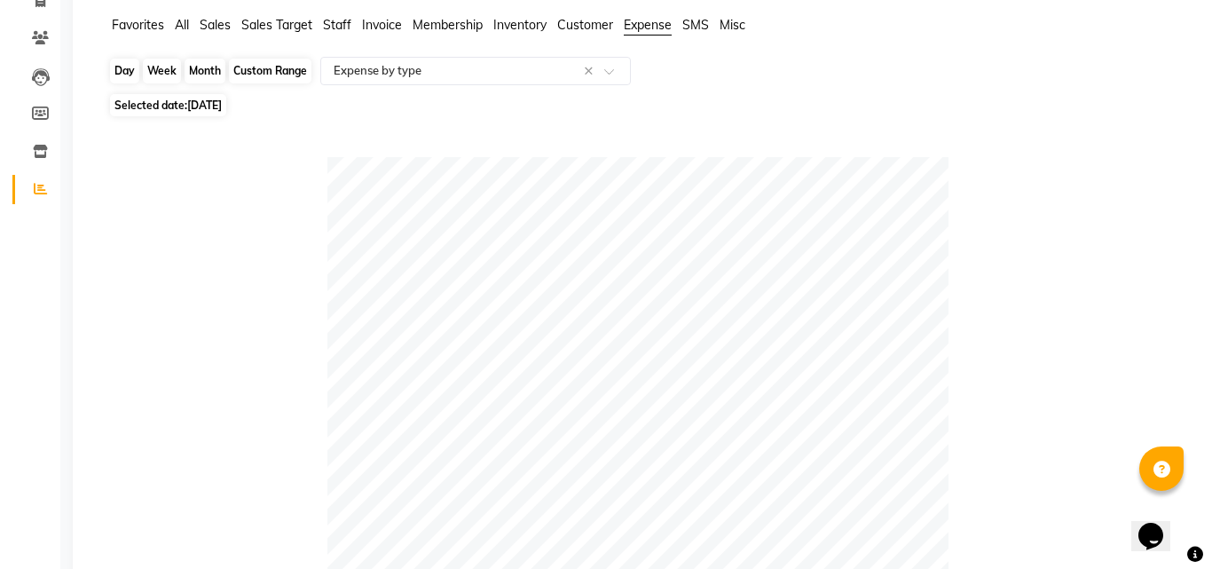
scroll to position [0, 0]
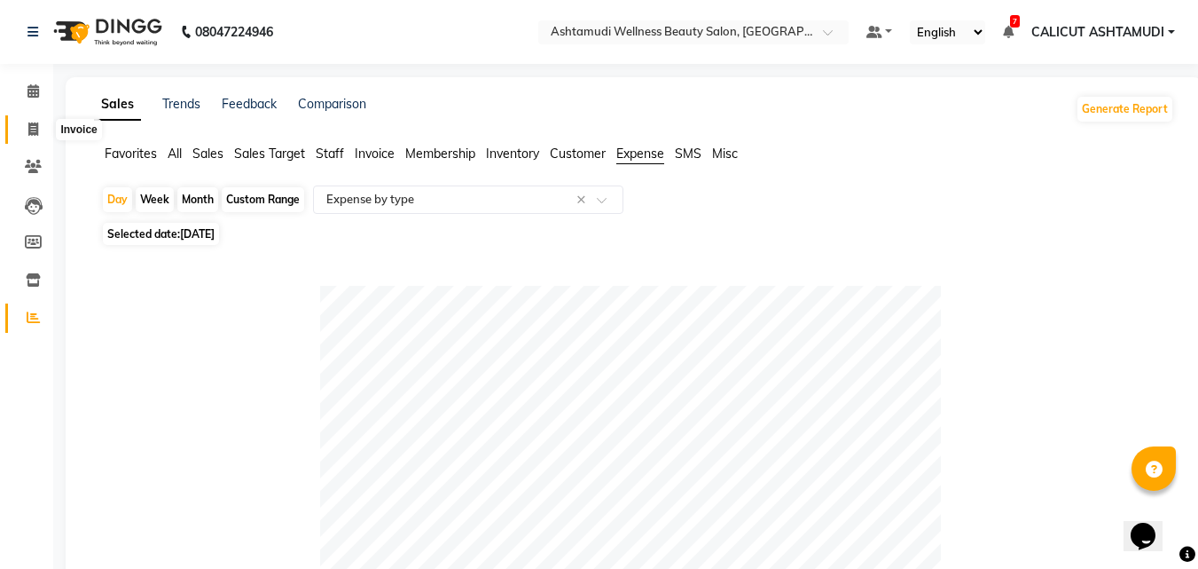
click at [19, 132] on span at bounding box center [33, 130] width 31 height 20
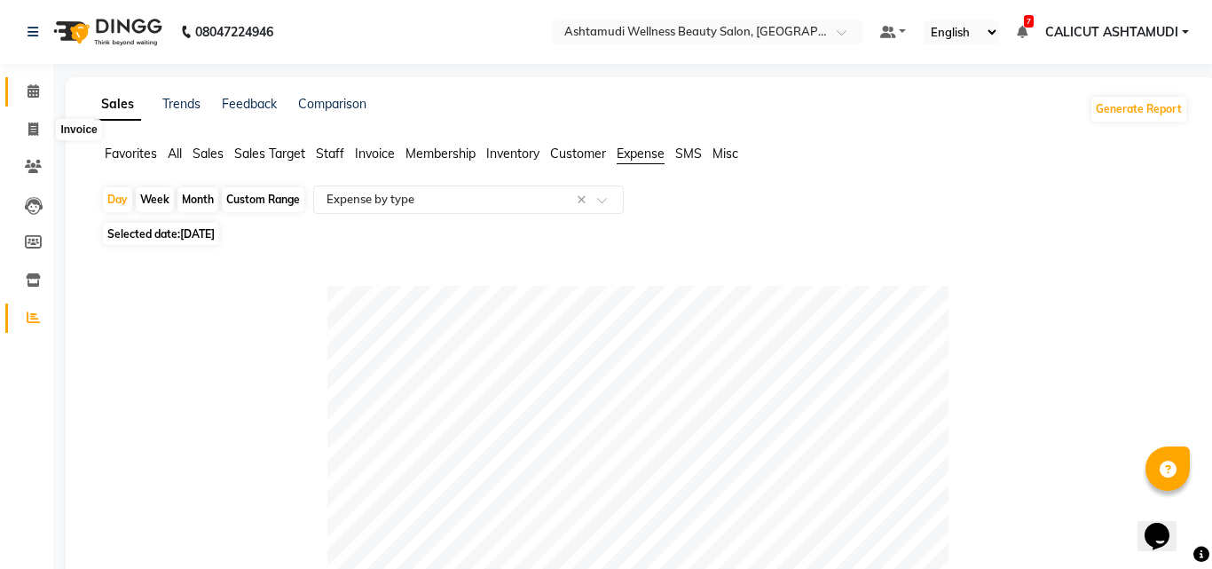
select select "4630"
select select "service"
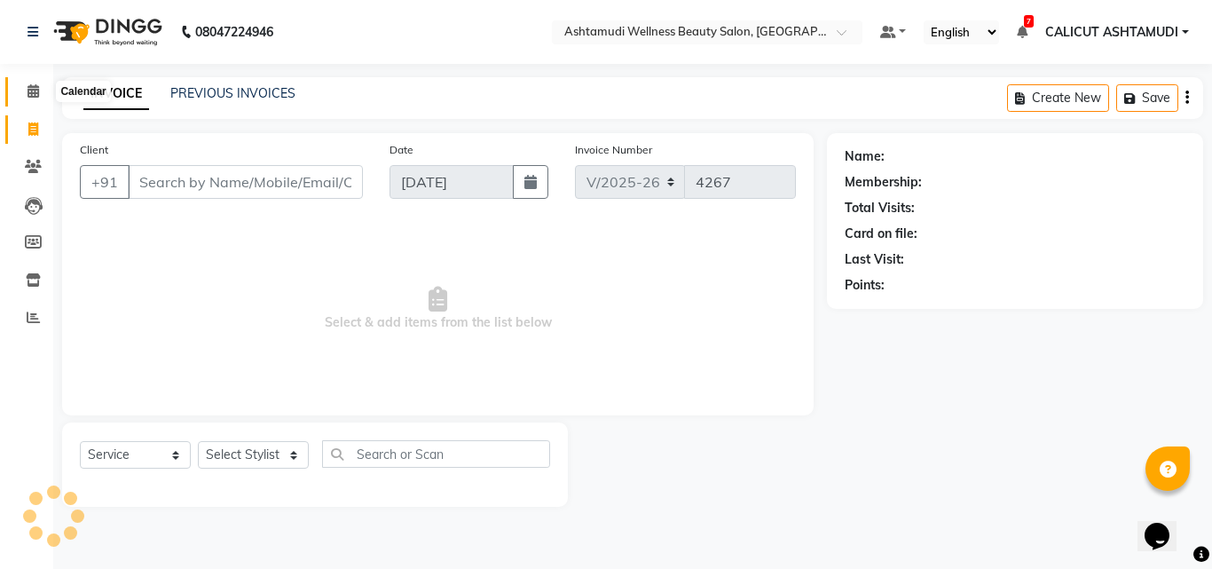
click at [32, 90] on icon at bounding box center [33, 90] width 12 height 13
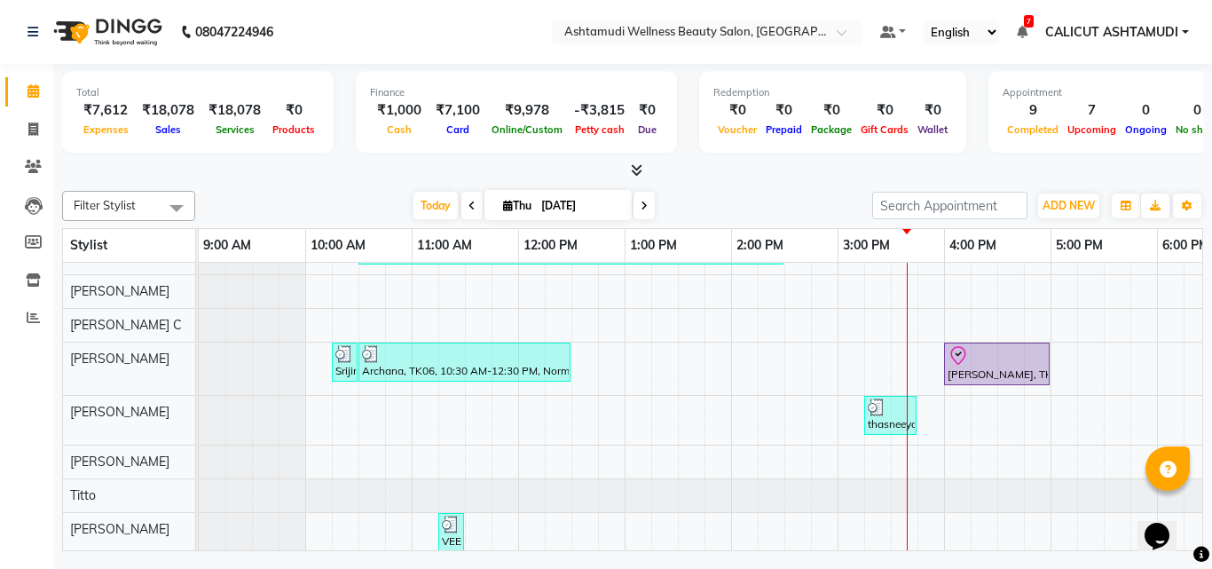
scroll to position [266, 0]
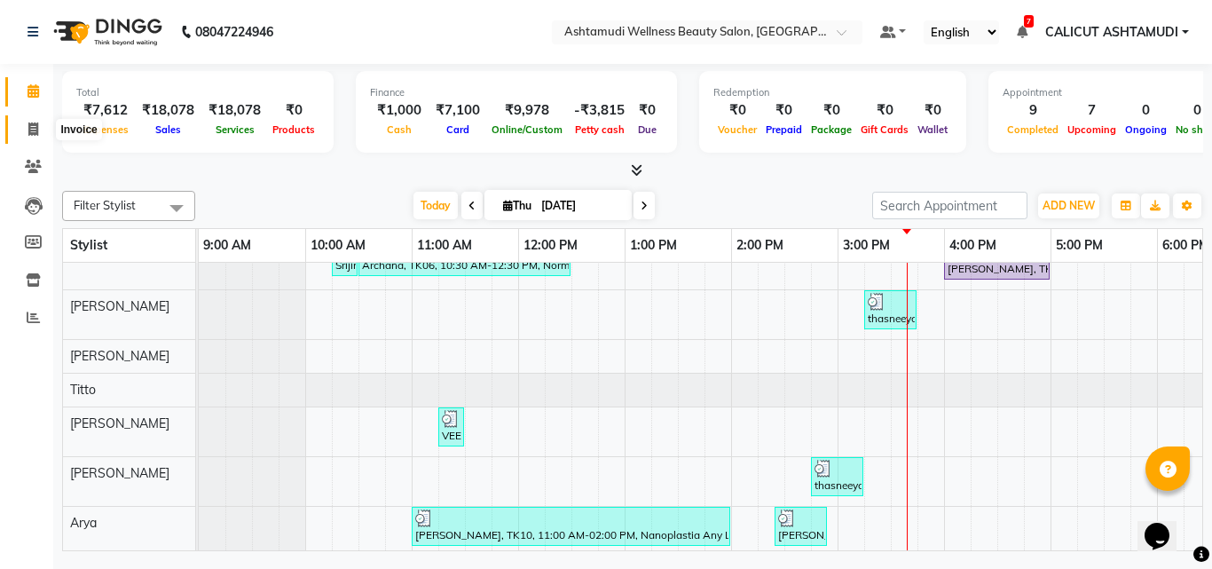
click at [38, 131] on icon at bounding box center [33, 128] width 10 height 13
select select "service"
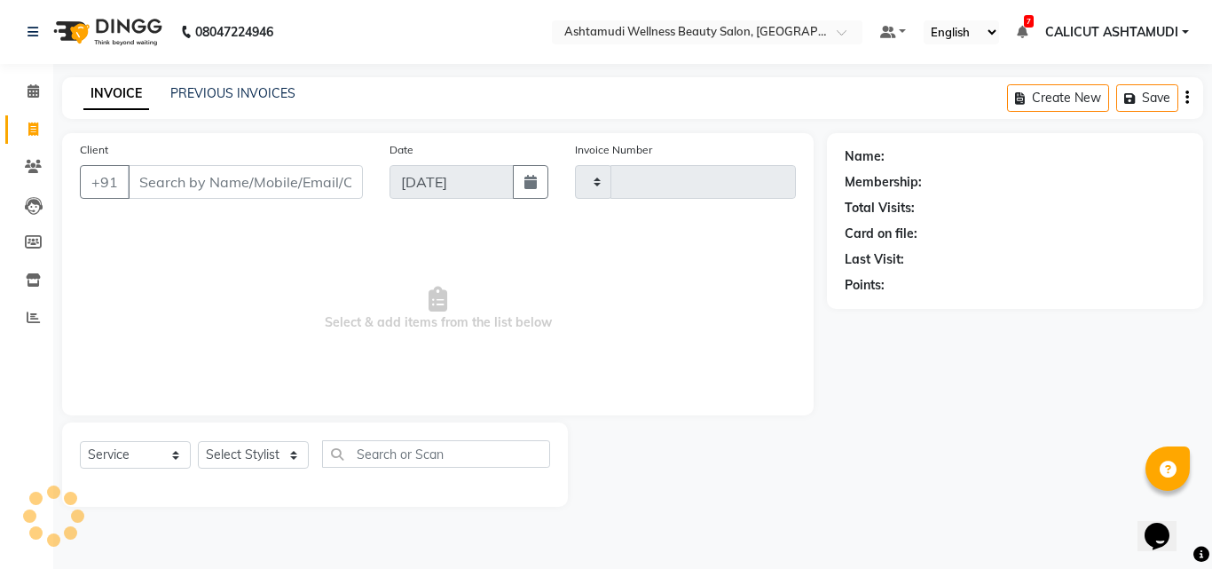
type input "4267"
select select "4630"
drag, startPoint x: 30, startPoint y: 95, endPoint x: 43, endPoint y: 131, distance: 38.7
click at [30, 94] on icon at bounding box center [33, 90] width 12 height 13
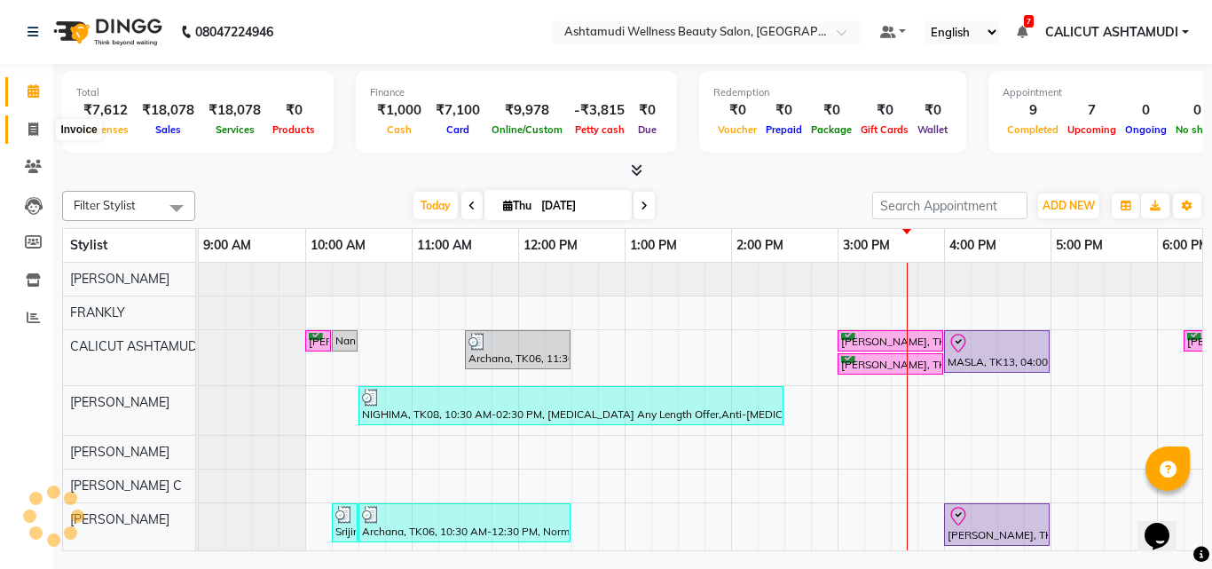
click at [38, 132] on icon at bounding box center [33, 128] width 10 height 13
select select "service"
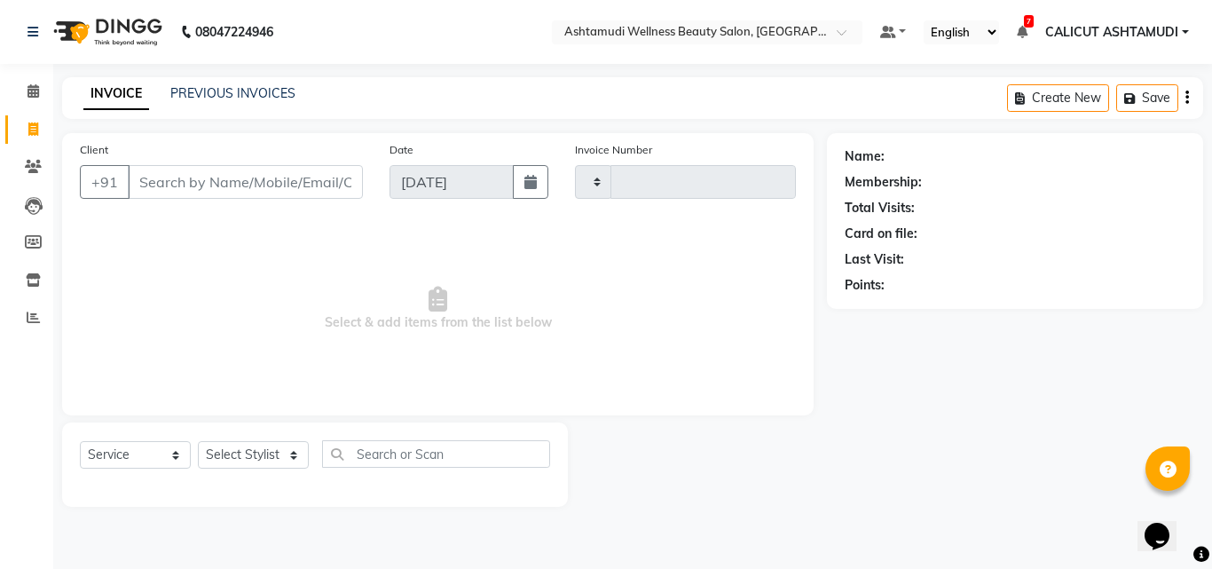
type input "4267"
select select "4630"
click at [239, 451] on select "Select Stylist [PERSON_NAME] C [PERSON_NAME] [PERSON_NAME] CALICUT ASHTAMUDI FR…" at bounding box center [253, 454] width 111 height 27
select select "85194"
click at [198, 441] on select "Select Stylist [PERSON_NAME] C [PERSON_NAME] [PERSON_NAME] CALICUT ASHTAMUDI FR…" at bounding box center [253, 454] width 111 height 27
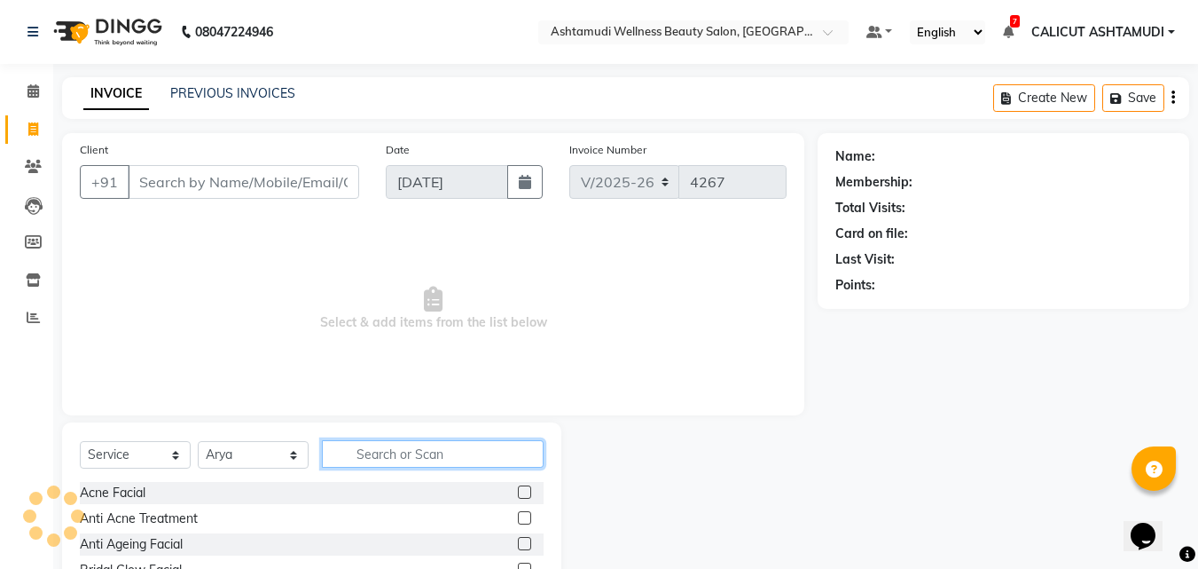
click at [408, 451] on input "text" at bounding box center [433, 453] width 222 height 27
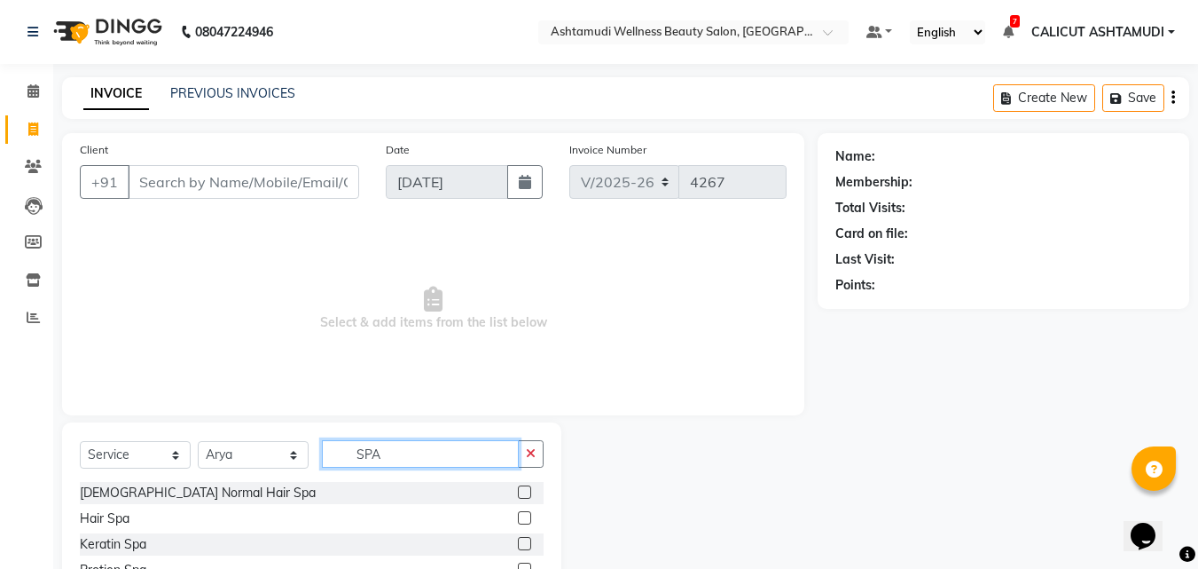
type input "SPA"
click at [519, 541] on div at bounding box center [531, 544] width 26 height 22
click at [518, 545] on label at bounding box center [524, 543] width 13 height 13
click at [518, 545] on input "checkbox" at bounding box center [524, 544] width 12 height 12
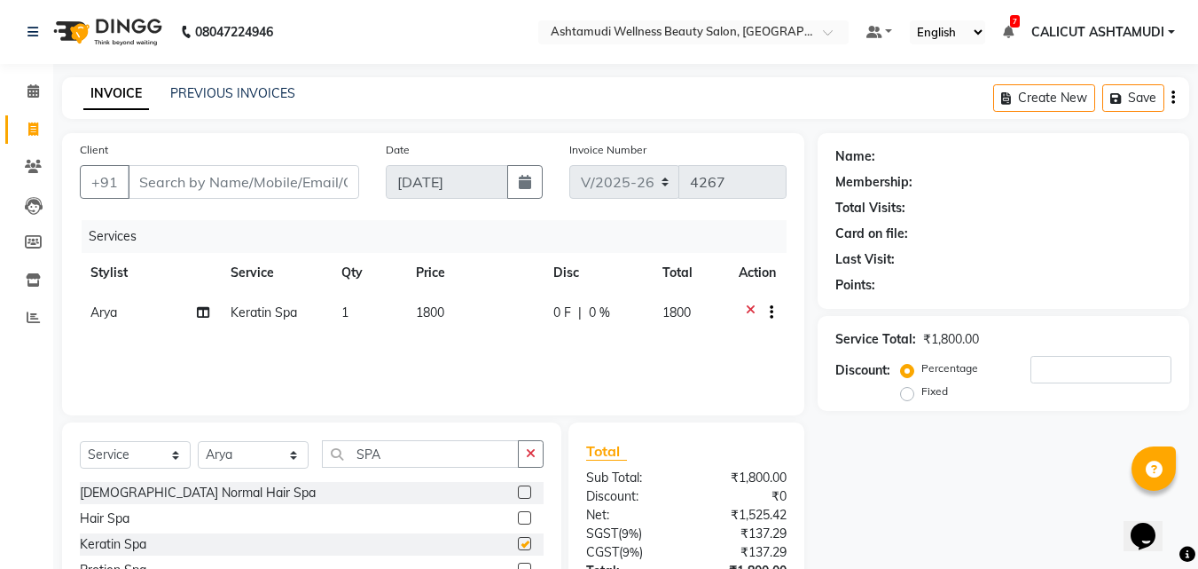
checkbox input "false"
click at [237, 186] on input "Client" at bounding box center [244, 182] width 232 height 34
type input "8"
type input "0"
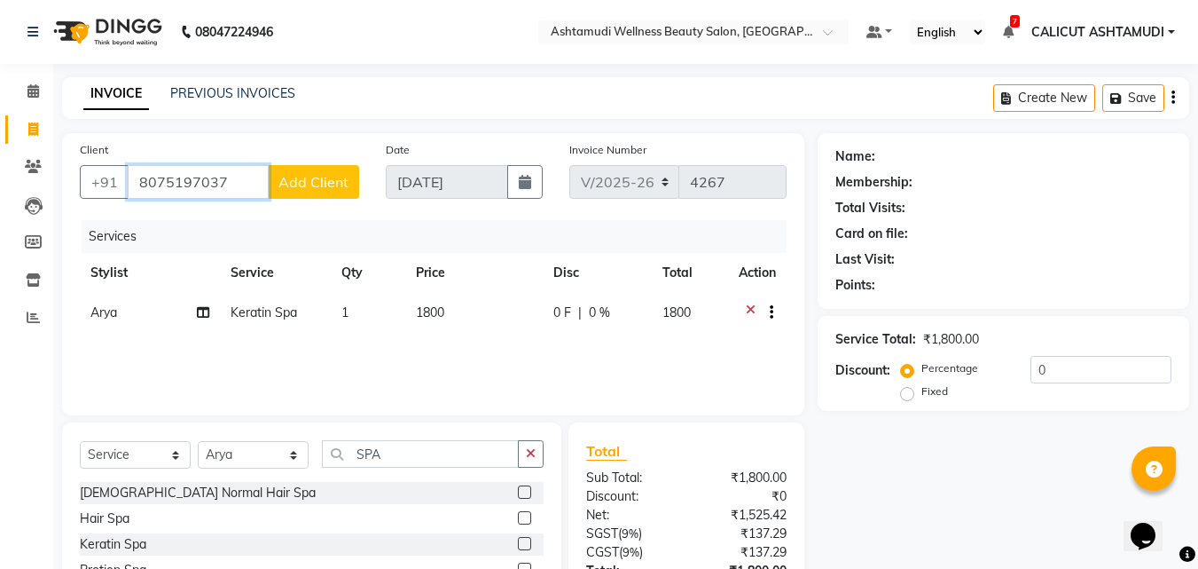
type input "8075197037"
click at [305, 169] on button "Add Client" at bounding box center [313, 182] width 91 height 34
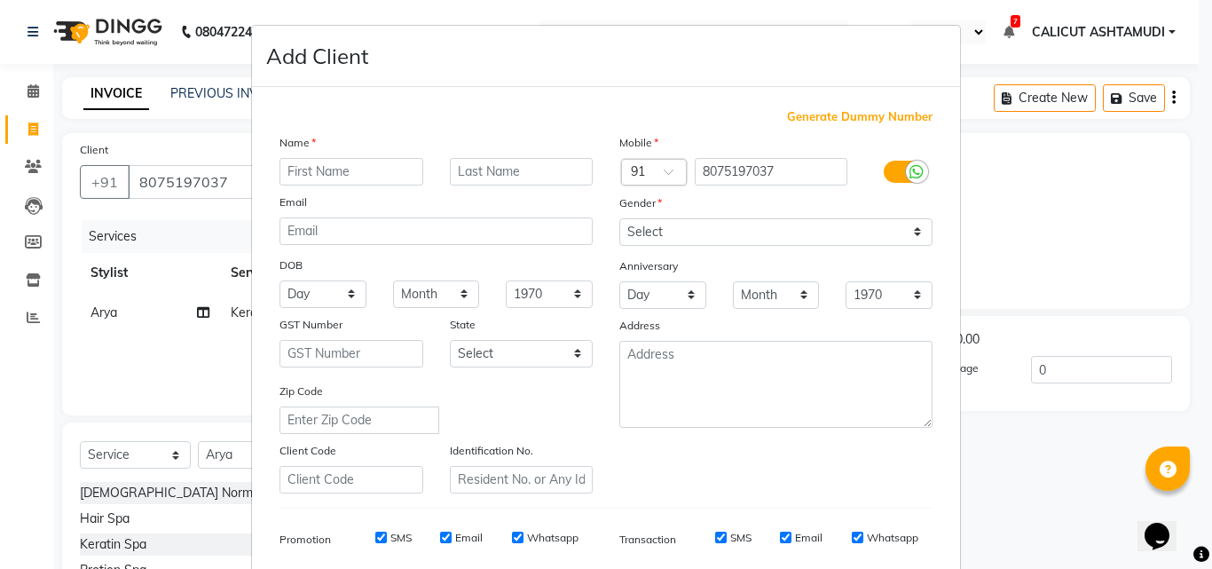
click at [293, 172] on input "text" at bounding box center [351, 171] width 144 height 27
type input "[PERSON_NAME]"
click at [765, 226] on select "Select [DEMOGRAPHIC_DATA] [DEMOGRAPHIC_DATA] Other Prefer Not To Say" at bounding box center [775, 231] width 313 height 27
select select "[DEMOGRAPHIC_DATA]"
click at [619, 218] on select "Select [DEMOGRAPHIC_DATA] [DEMOGRAPHIC_DATA] Other Prefer Not To Say" at bounding box center [775, 231] width 313 height 27
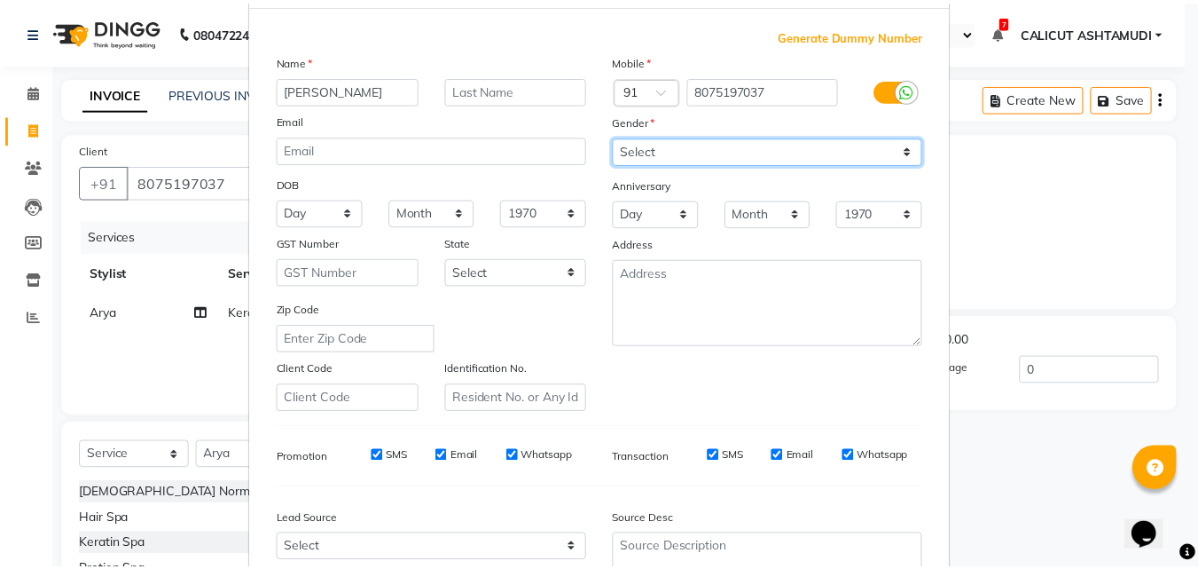
scroll to position [250, 0]
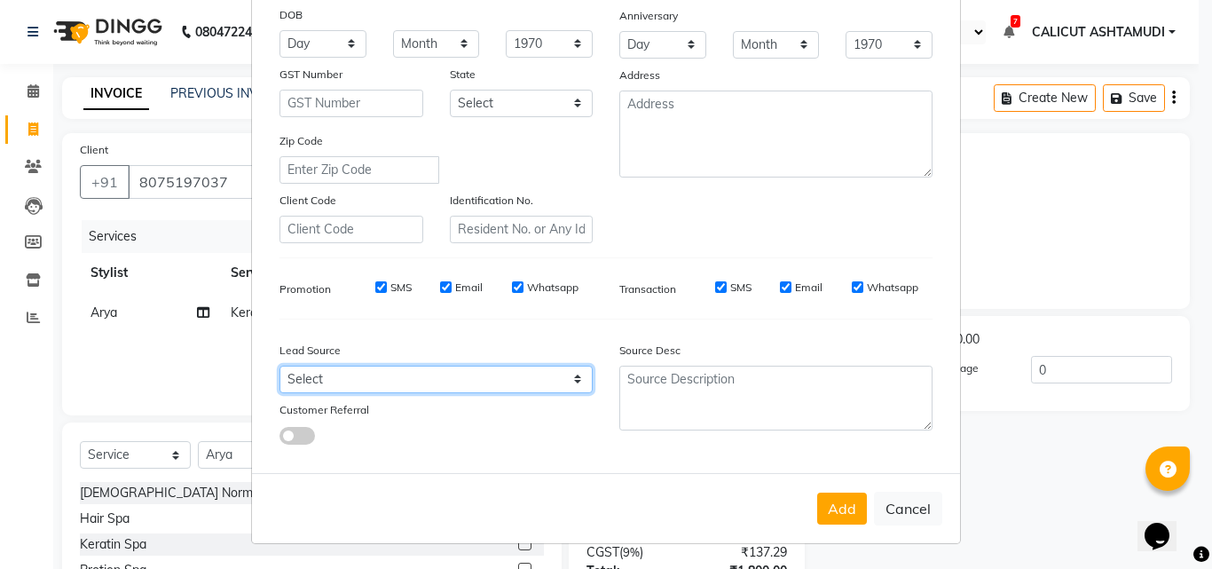
drag, startPoint x: 458, startPoint y: 379, endPoint x: 458, endPoint y: 367, distance: 11.5
click at [458, 379] on select "Select Walk-in Referral Internet Friend Word of Mouth Advertisement Facebook Ju…" at bounding box center [435, 378] width 313 height 27
select select "31336"
click at [279, 365] on select "Select Walk-in Referral Internet Friend Word of Mouth Advertisement Facebook Ju…" at bounding box center [435, 378] width 313 height 27
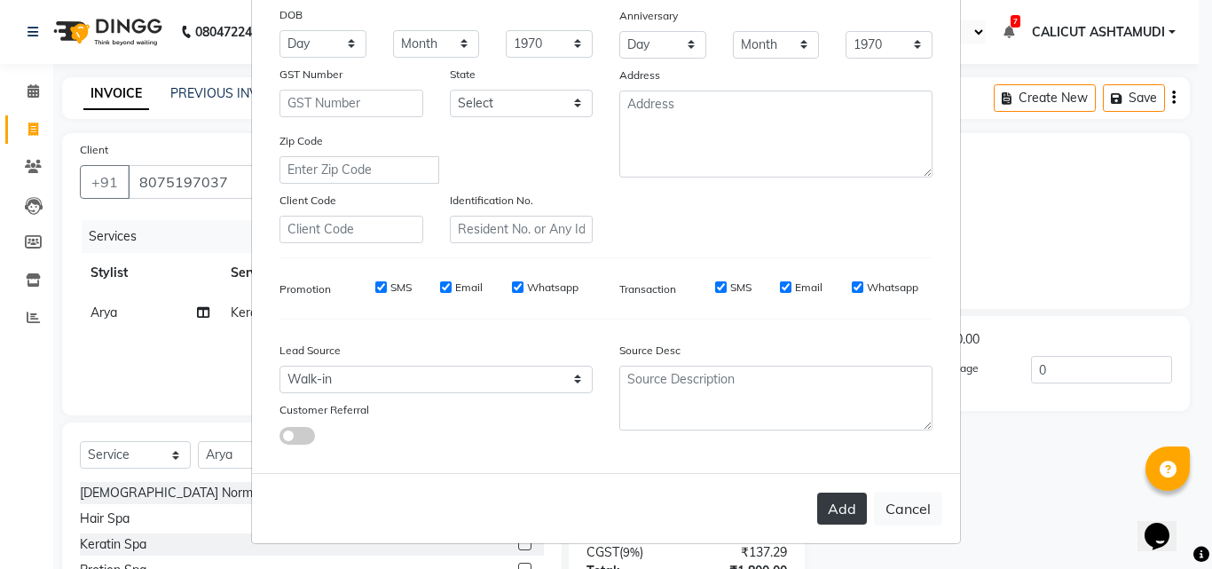
click at [840, 497] on button "Add" at bounding box center [842, 508] width 50 height 32
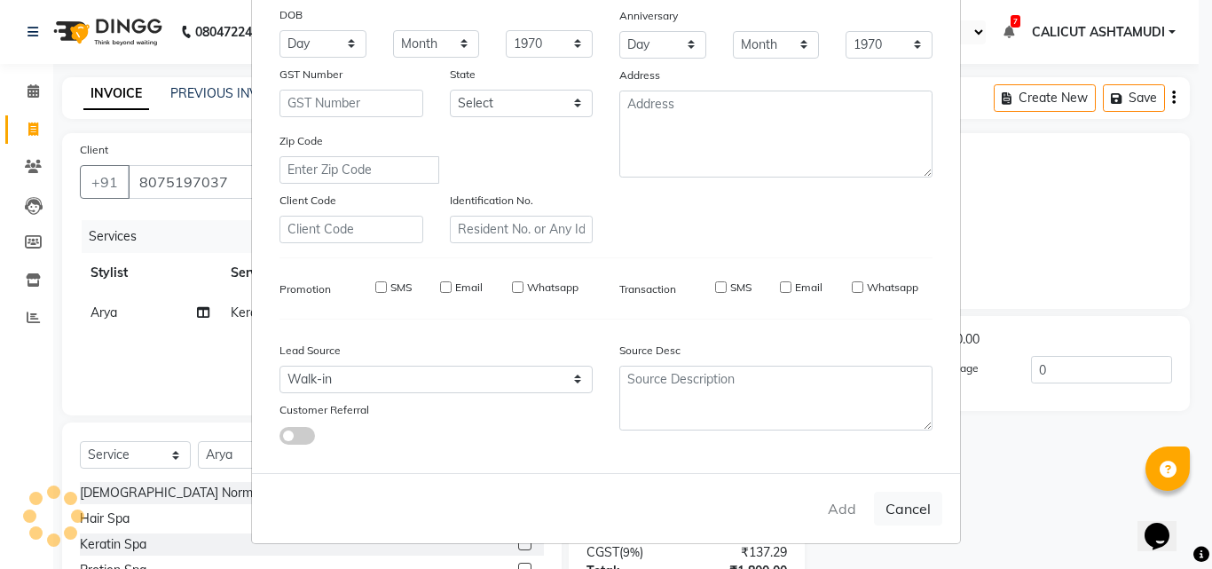
select select
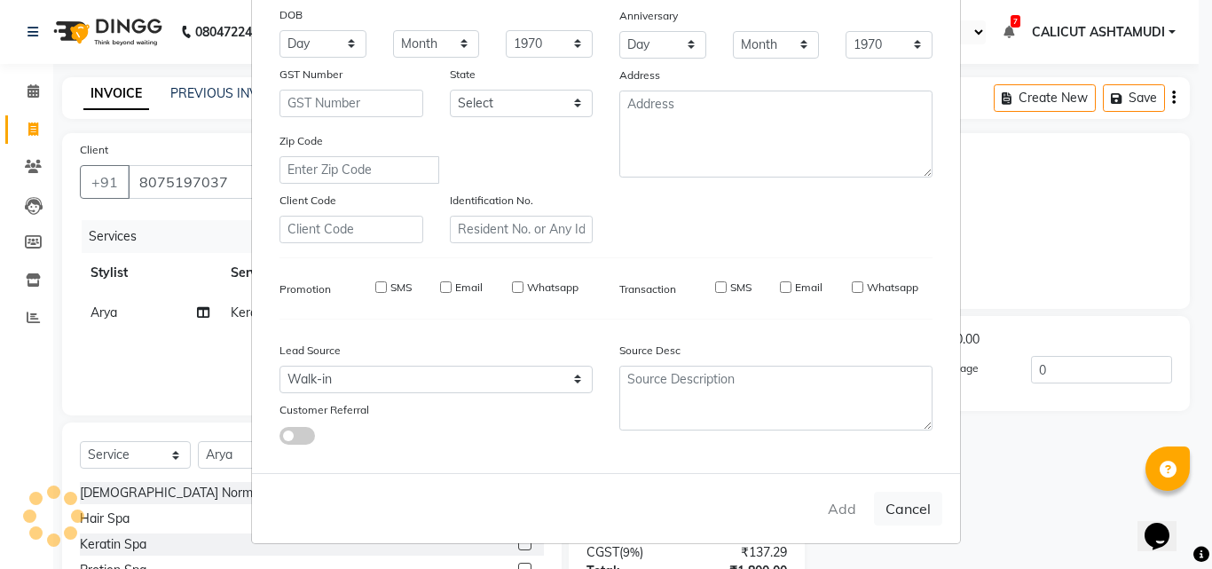
select select
checkbox input "false"
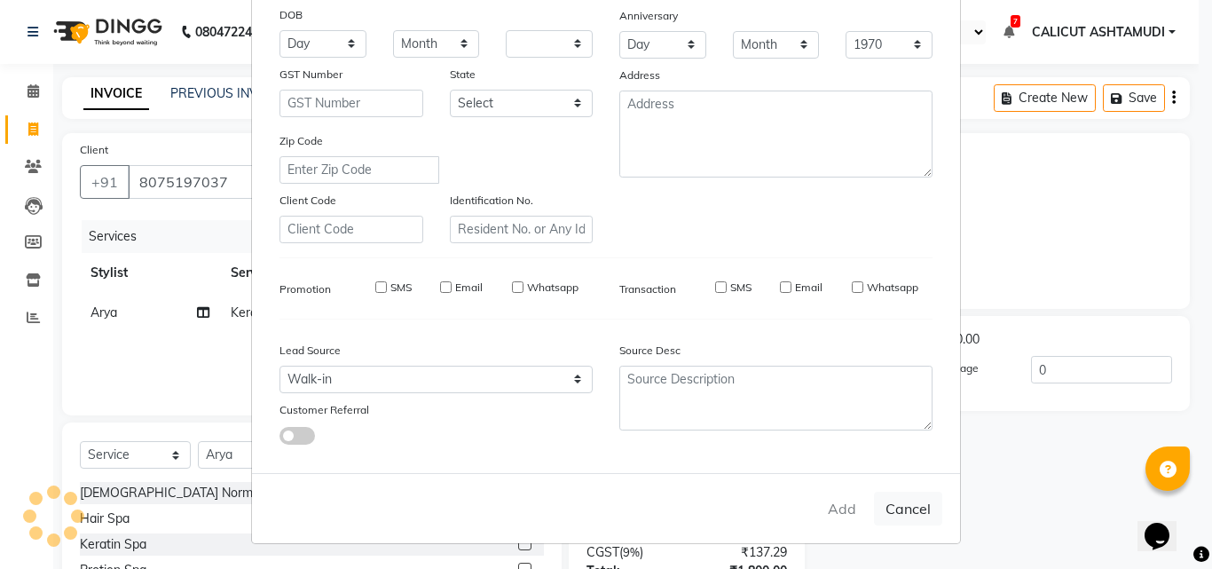
checkbox input "false"
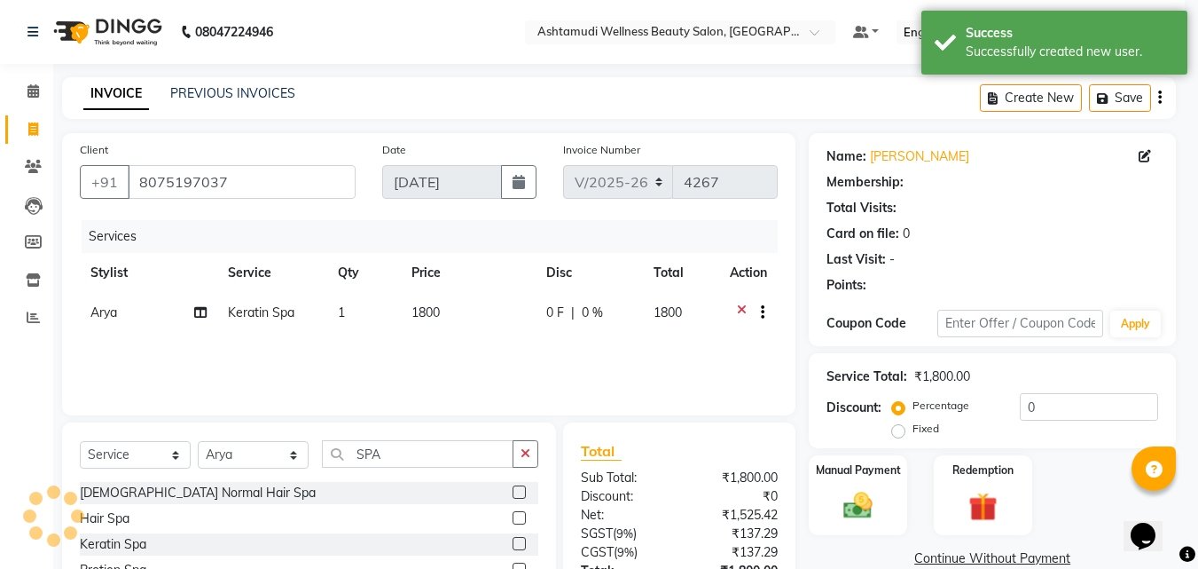
select select "1: Object"
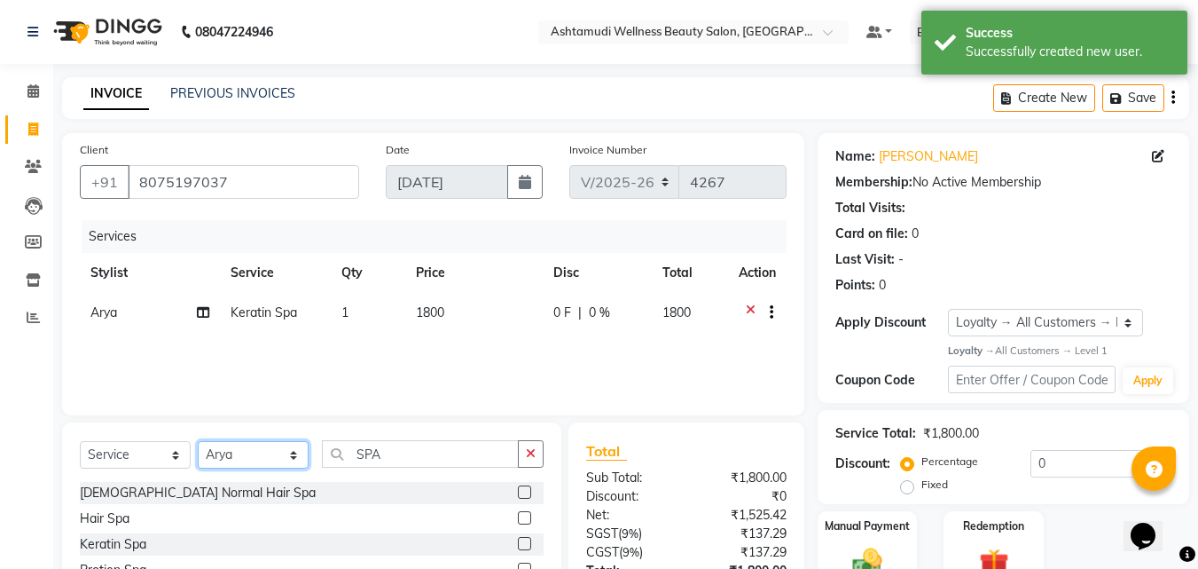
click at [257, 460] on select "Select Stylist [PERSON_NAME] C [PERSON_NAME] [PERSON_NAME] CALICUT ASHTAMUDI FR…" at bounding box center [253, 454] width 111 height 27
select select "85034"
click at [198, 441] on select "Select Stylist [PERSON_NAME] C [PERSON_NAME] [PERSON_NAME] CALICUT ASHTAMUDI FR…" at bounding box center [253, 454] width 111 height 27
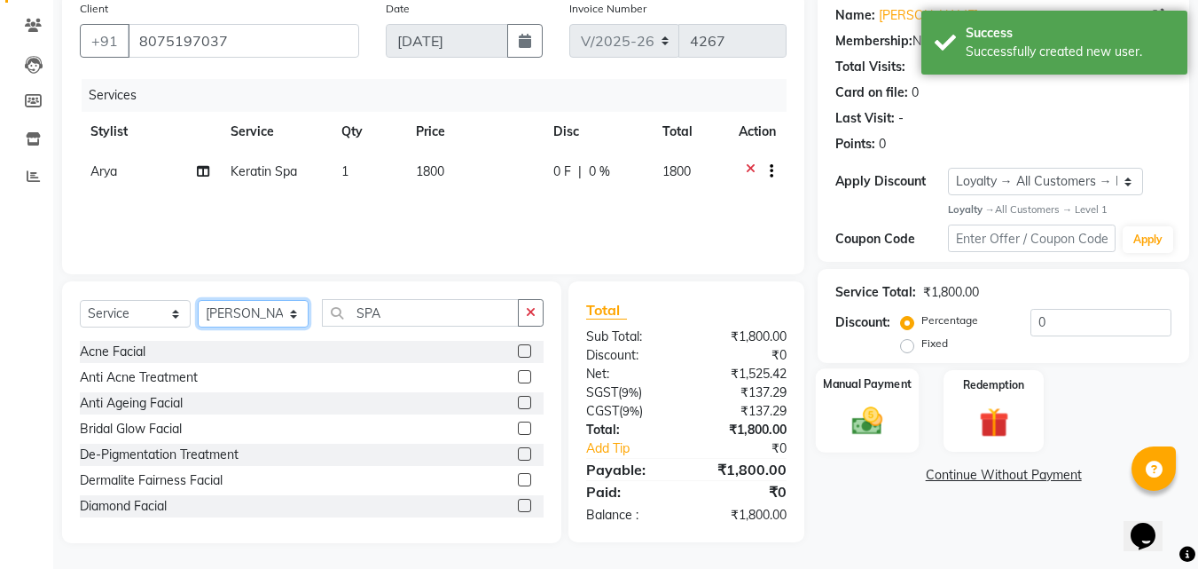
scroll to position [142, 0]
click at [904, 426] on div "Manual Payment" at bounding box center [868, 409] width 104 height 84
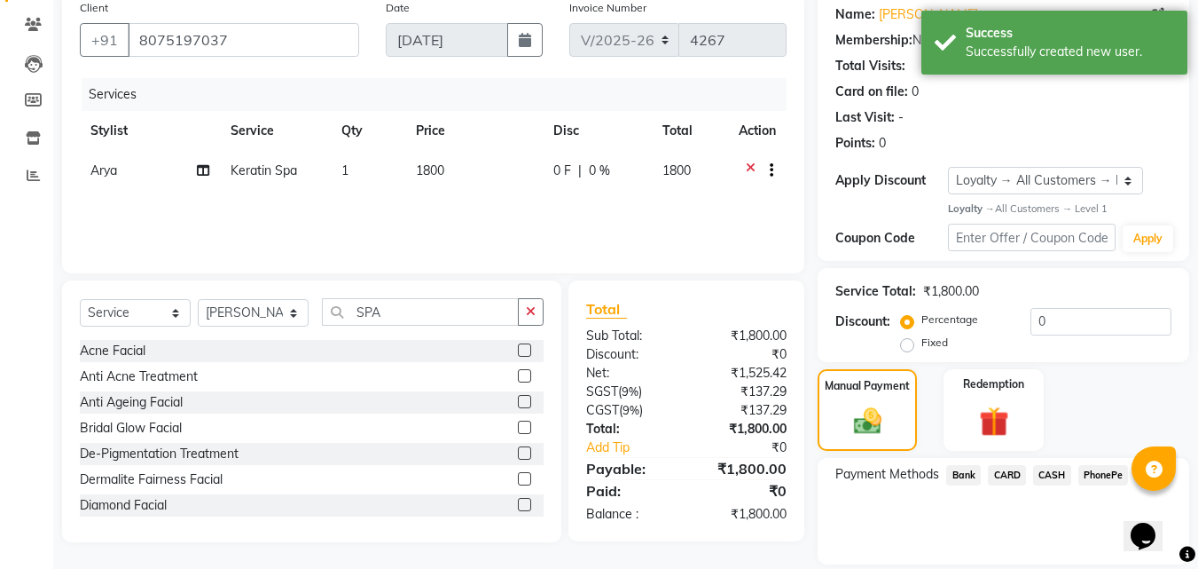
click at [1098, 477] on span "PhonePe" at bounding box center [1104, 475] width 51 height 20
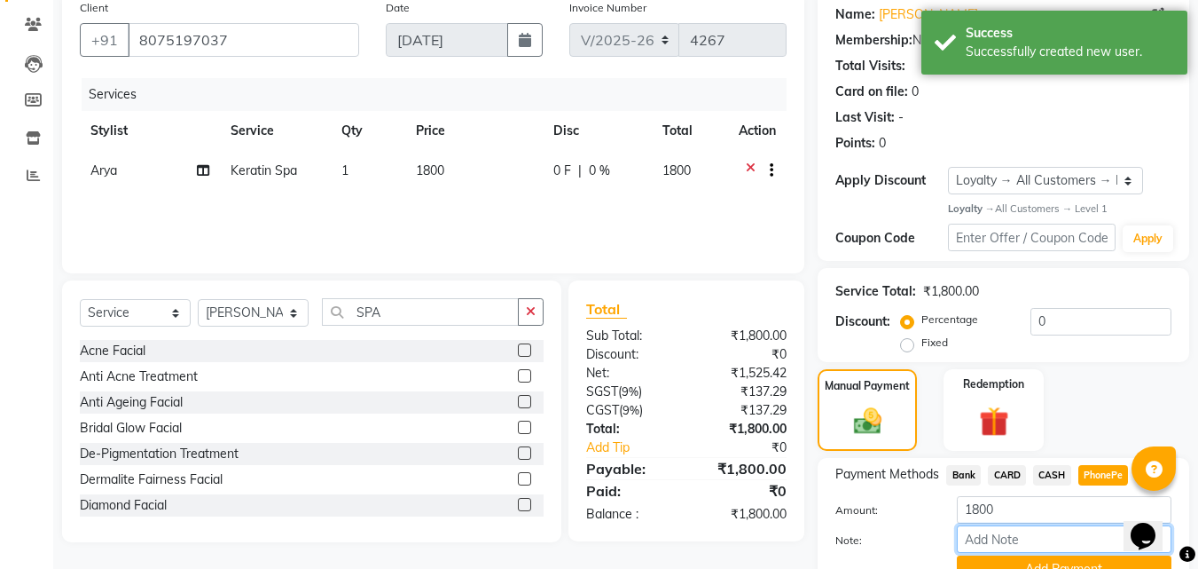
click at [1060, 533] on input "Note:" at bounding box center [1064, 538] width 215 height 27
type input "suhana"
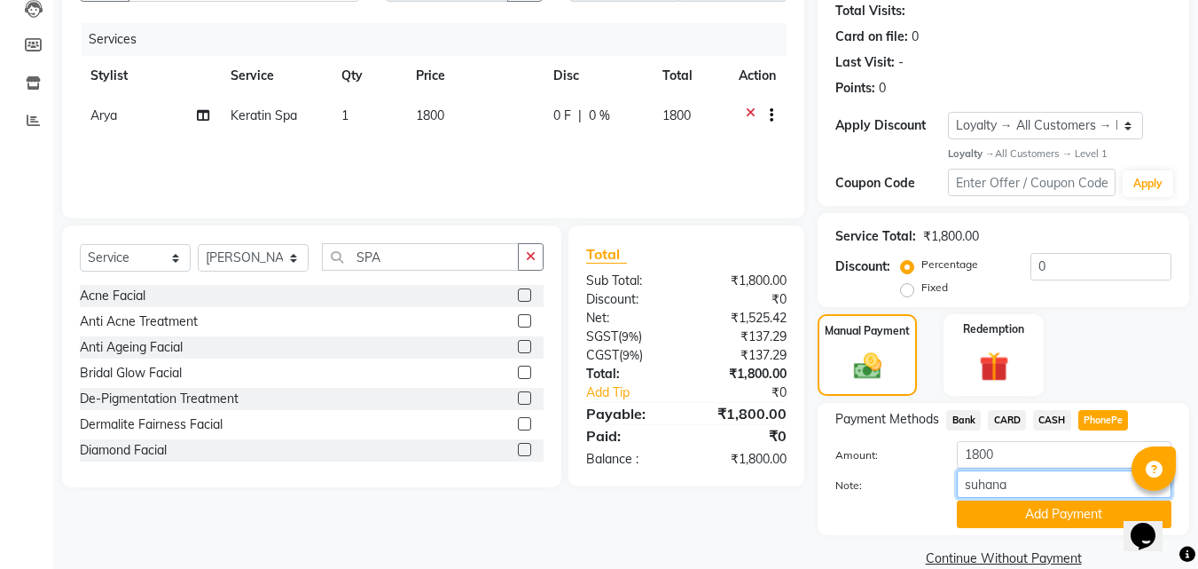
scroll to position [226, 0]
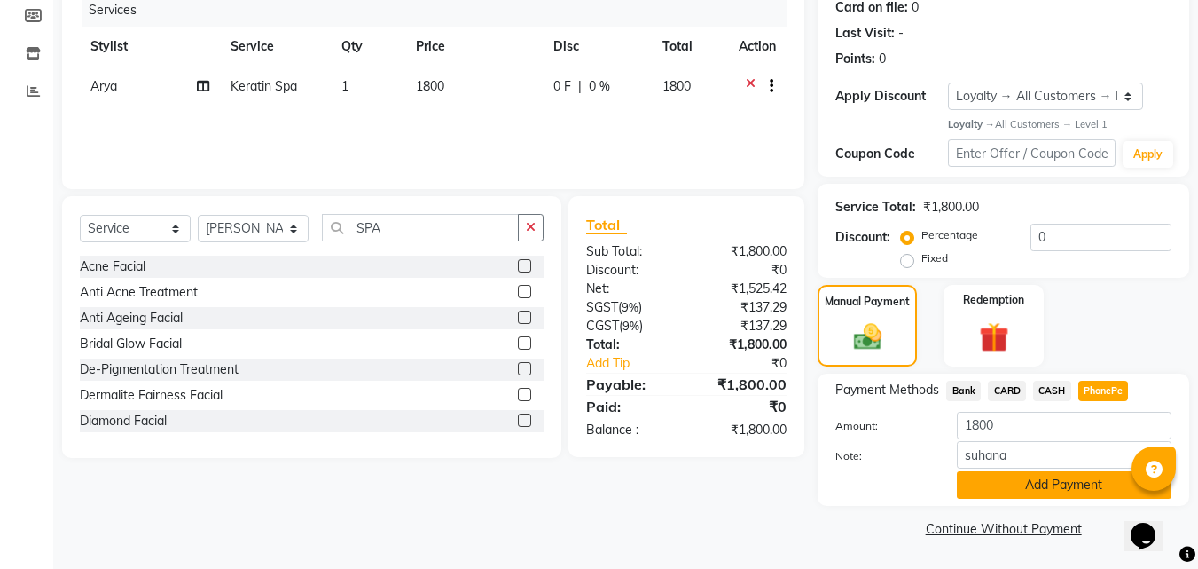
click at [1087, 481] on button "Add Payment" at bounding box center [1064, 484] width 215 height 27
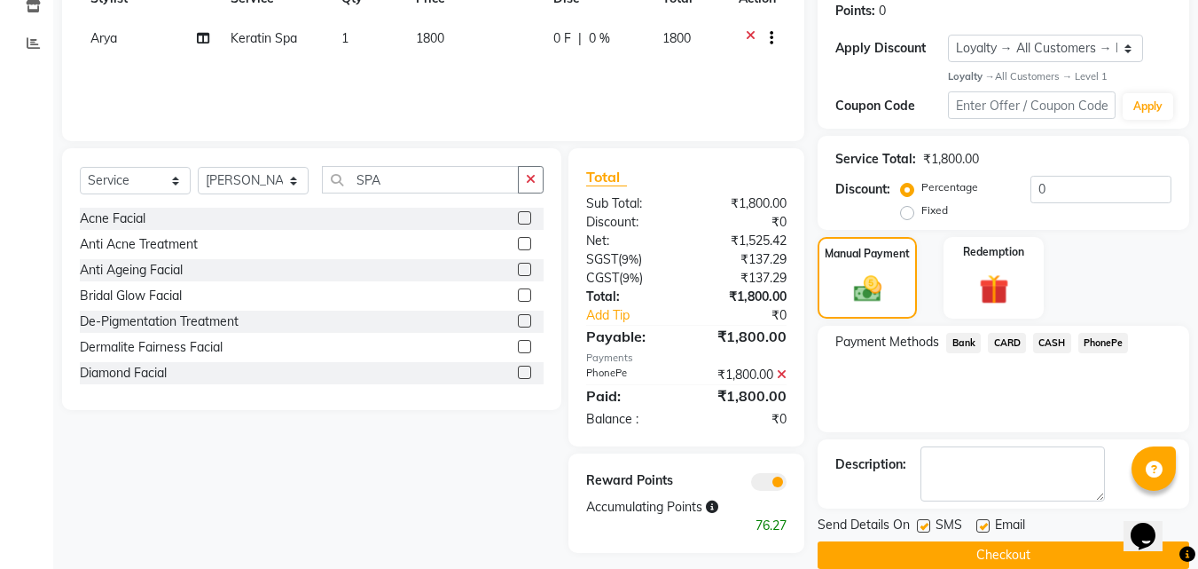
scroll to position [301, 0]
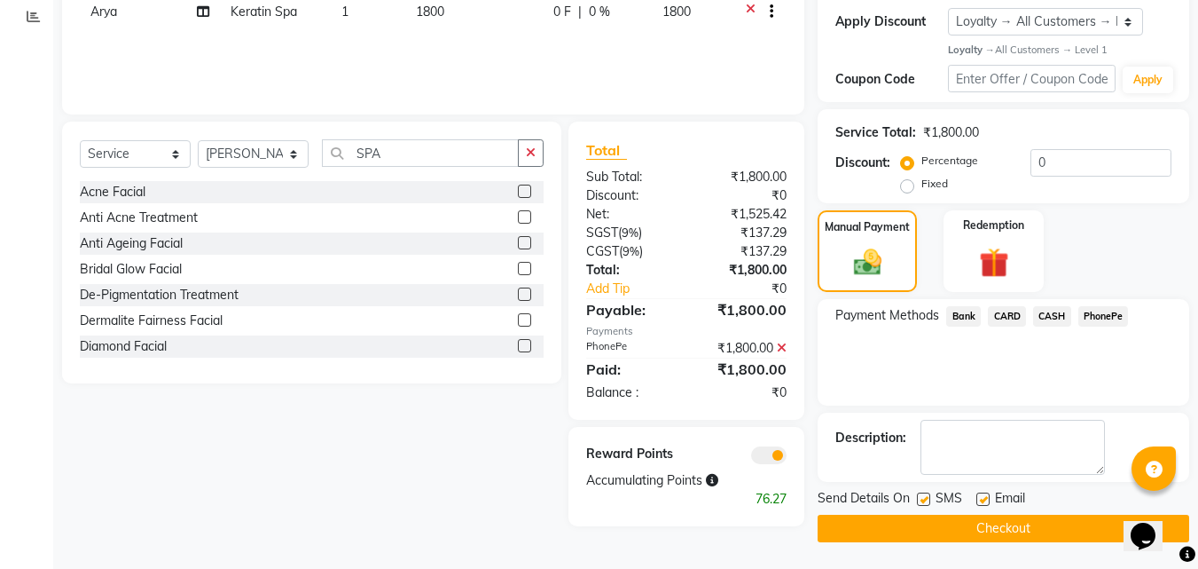
click at [847, 517] on button "Checkout" at bounding box center [1004, 527] width 372 height 27
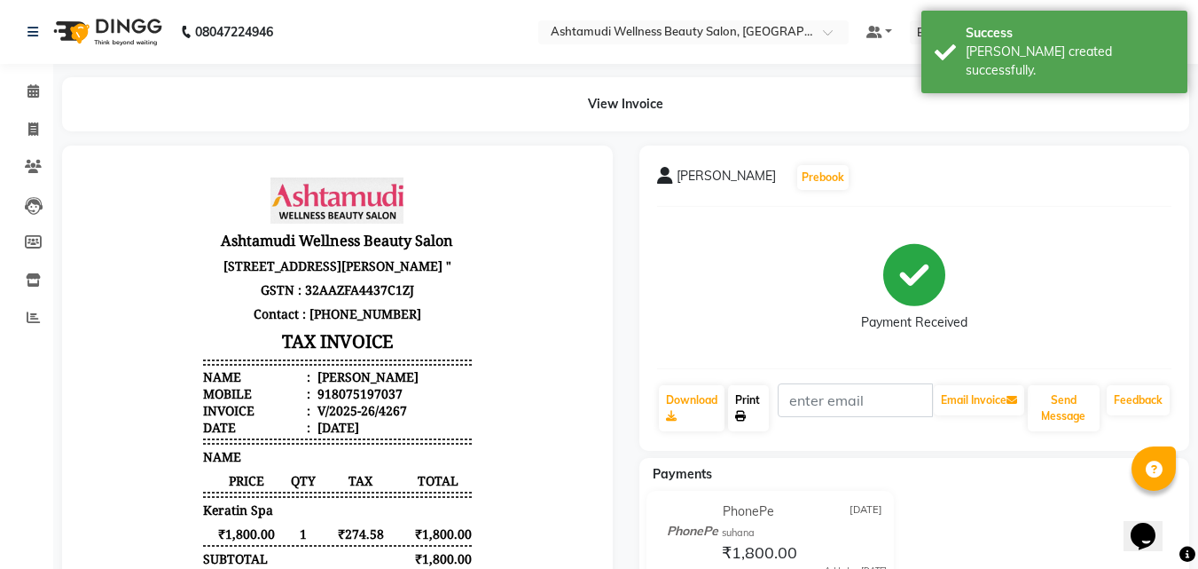
click at [753, 410] on link "Print" at bounding box center [748, 408] width 41 height 46
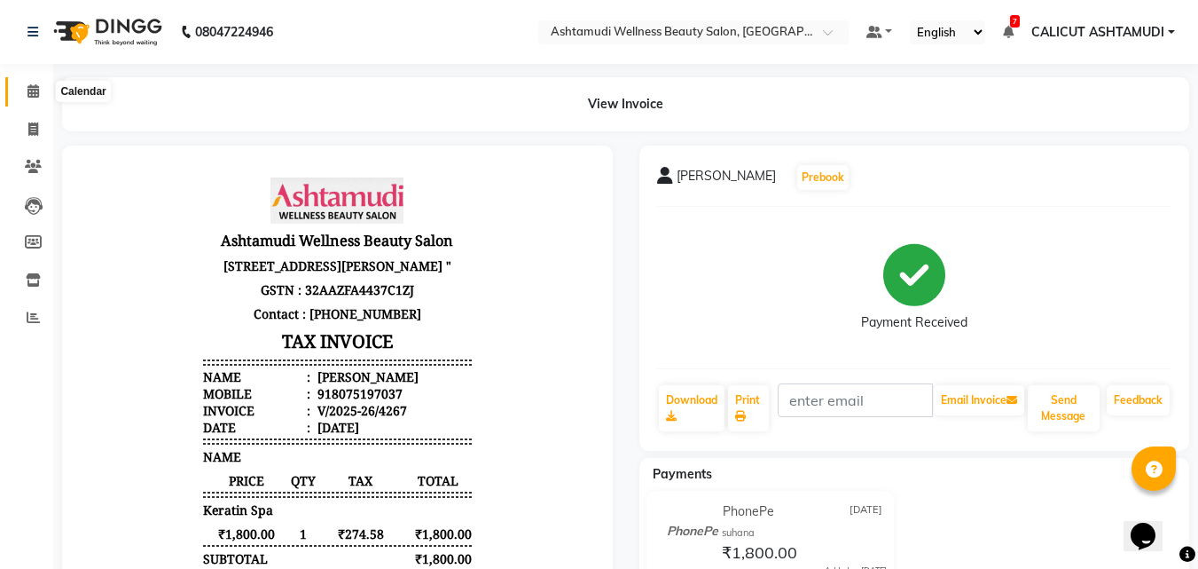
click at [20, 95] on span at bounding box center [33, 92] width 31 height 20
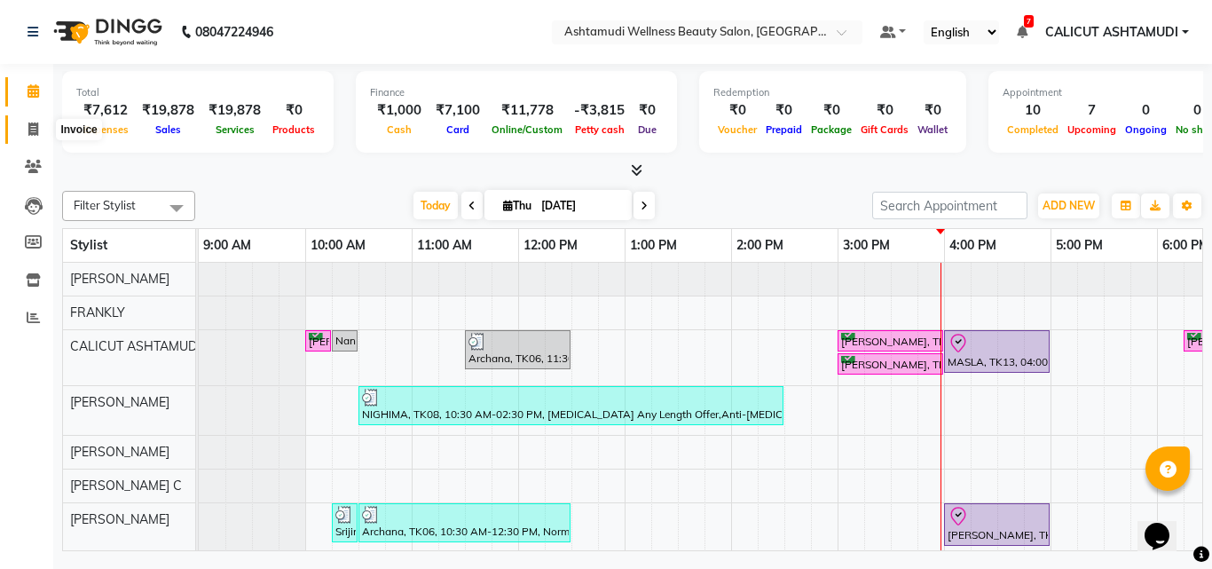
click at [24, 130] on span at bounding box center [33, 130] width 31 height 20
select select "4630"
select select "service"
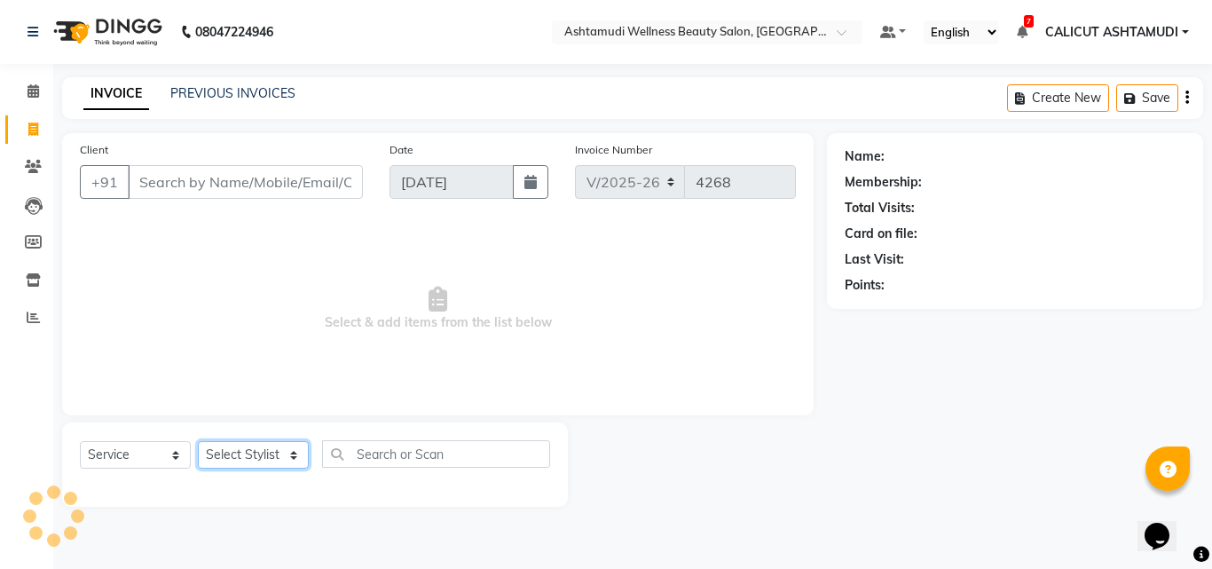
click at [206, 459] on select "Select Stylist" at bounding box center [253, 454] width 111 height 27
select select "85034"
click at [198, 441] on select "Select Stylist [PERSON_NAME] C [PERSON_NAME] [PERSON_NAME] CALICUT ASHTAMUDI FR…" at bounding box center [253, 454] width 111 height 27
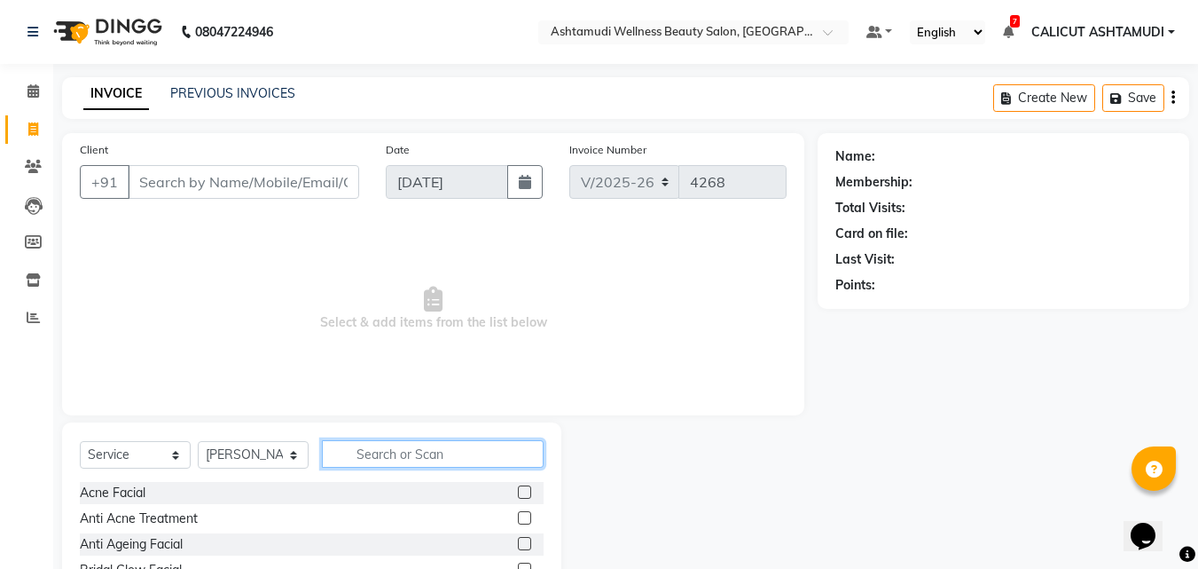
click at [386, 456] on input "text" at bounding box center [433, 453] width 222 height 27
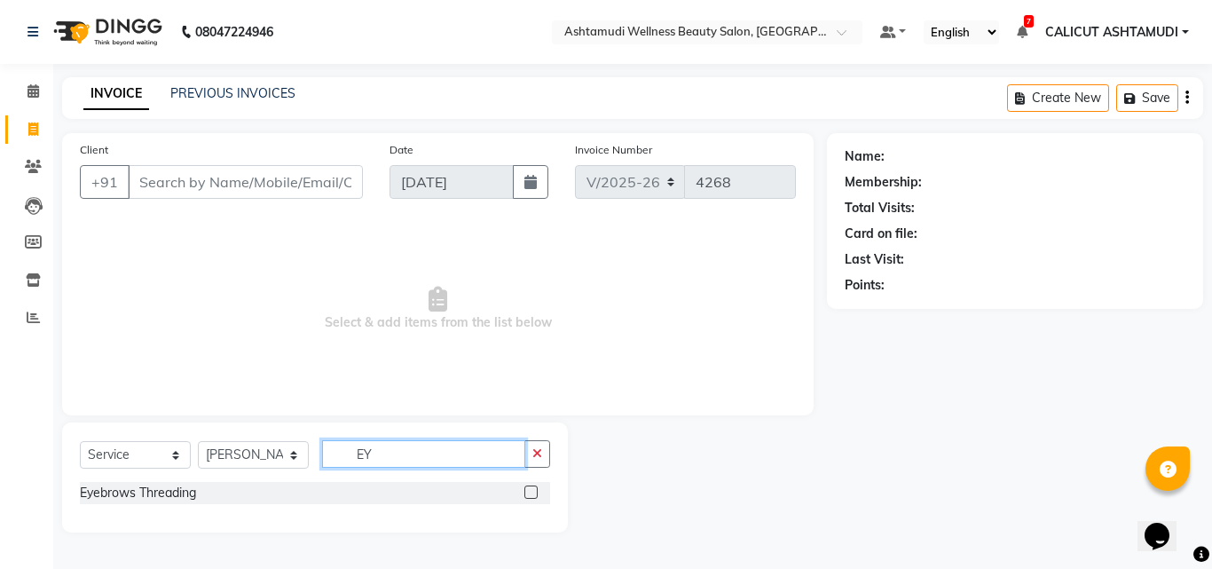
type input "EY"
click at [531, 491] on label at bounding box center [530, 491] width 13 height 13
click at [531, 491] on input "checkbox" at bounding box center [530, 493] width 12 height 12
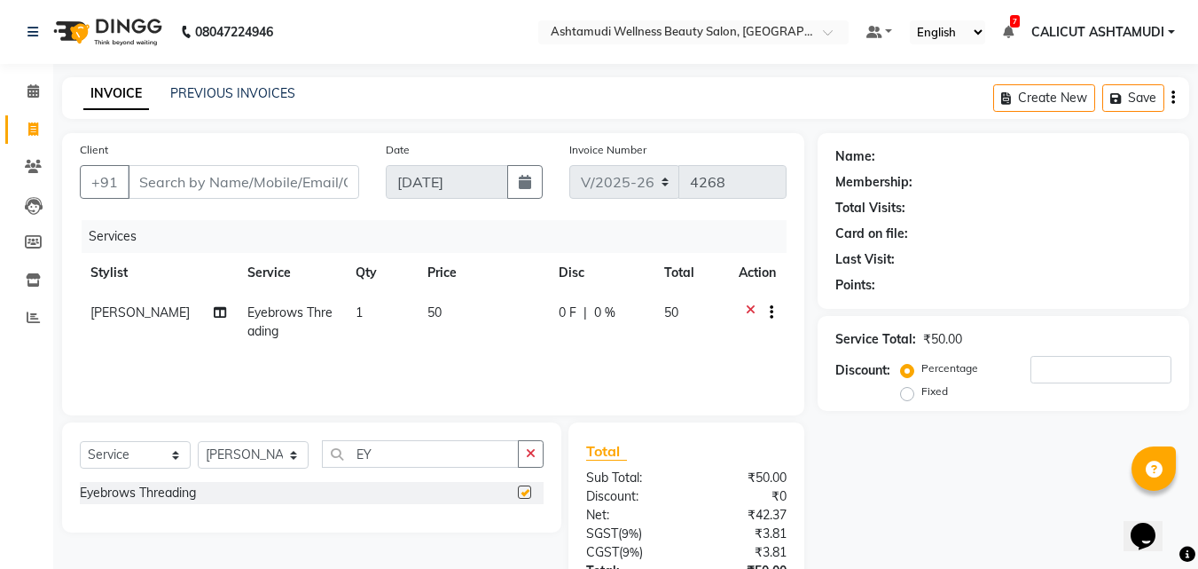
checkbox input "false"
click at [214, 187] on input "Client" at bounding box center [244, 182] width 232 height 34
type input "8"
type input "0"
type input "8078471603"
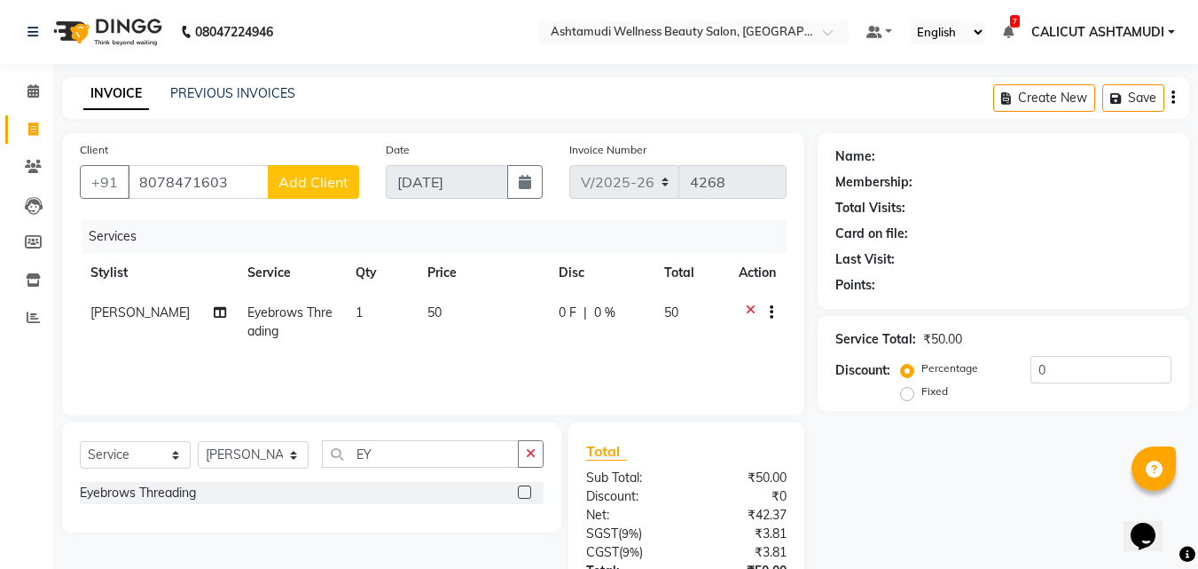
click at [302, 165] on button "Add Client" at bounding box center [313, 182] width 91 height 34
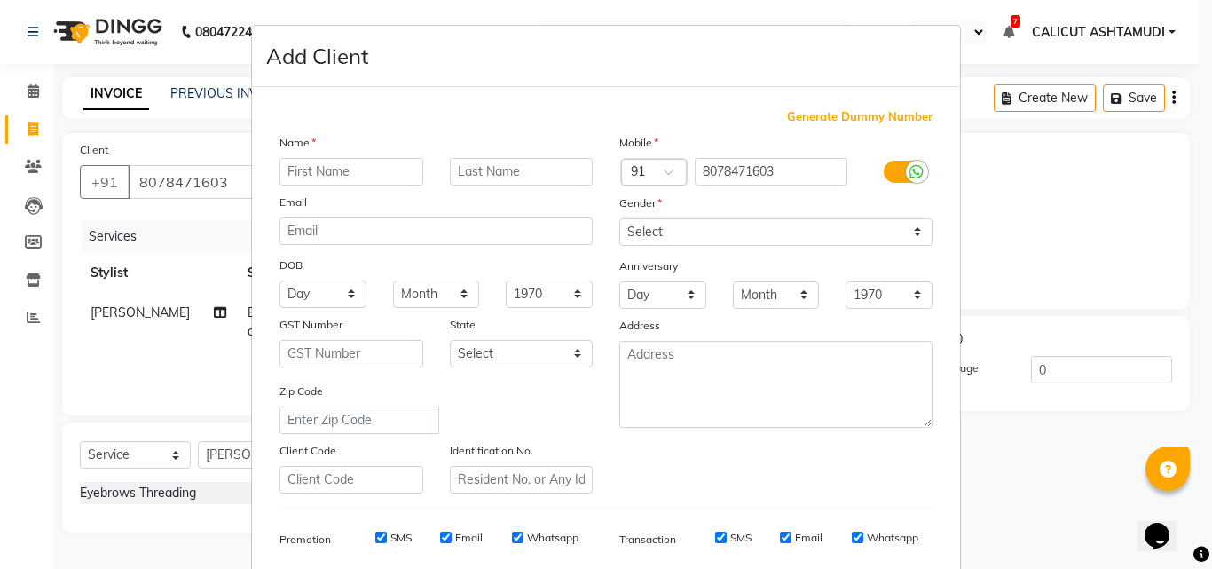
click at [296, 169] on input "text" at bounding box center [351, 171] width 144 height 27
type input "[PERSON_NAME]"
click at [711, 225] on select "Select [DEMOGRAPHIC_DATA] [DEMOGRAPHIC_DATA] Other Prefer Not To Say" at bounding box center [775, 231] width 313 height 27
select select "[DEMOGRAPHIC_DATA]"
click at [619, 218] on select "Select [DEMOGRAPHIC_DATA] [DEMOGRAPHIC_DATA] Other Prefer Not To Say" at bounding box center [775, 231] width 313 height 27
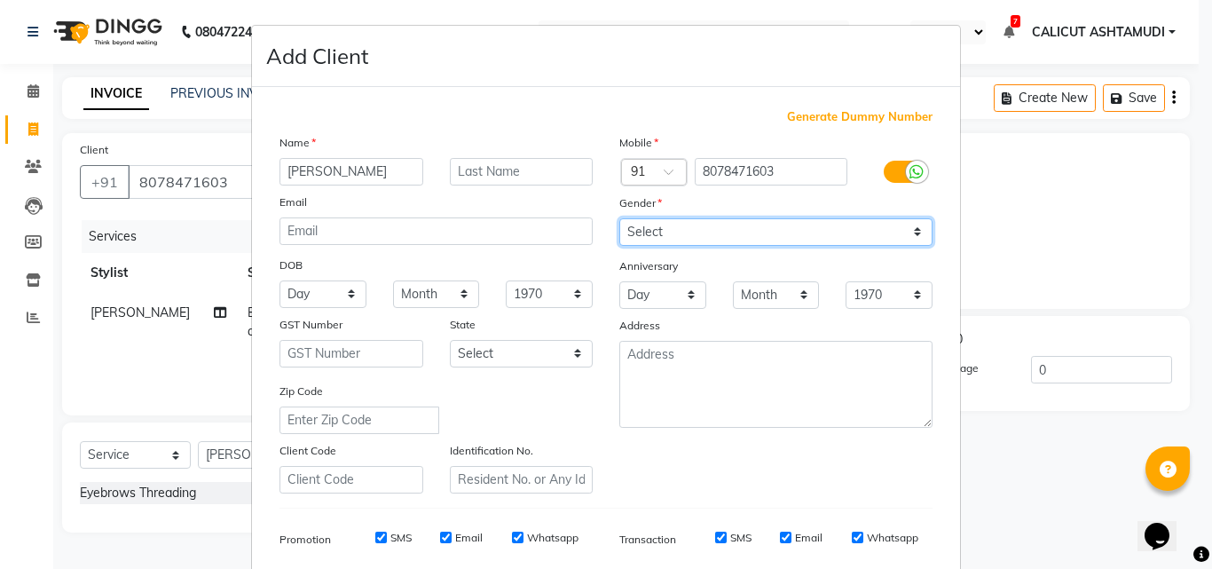
scroll to position [177, 0]
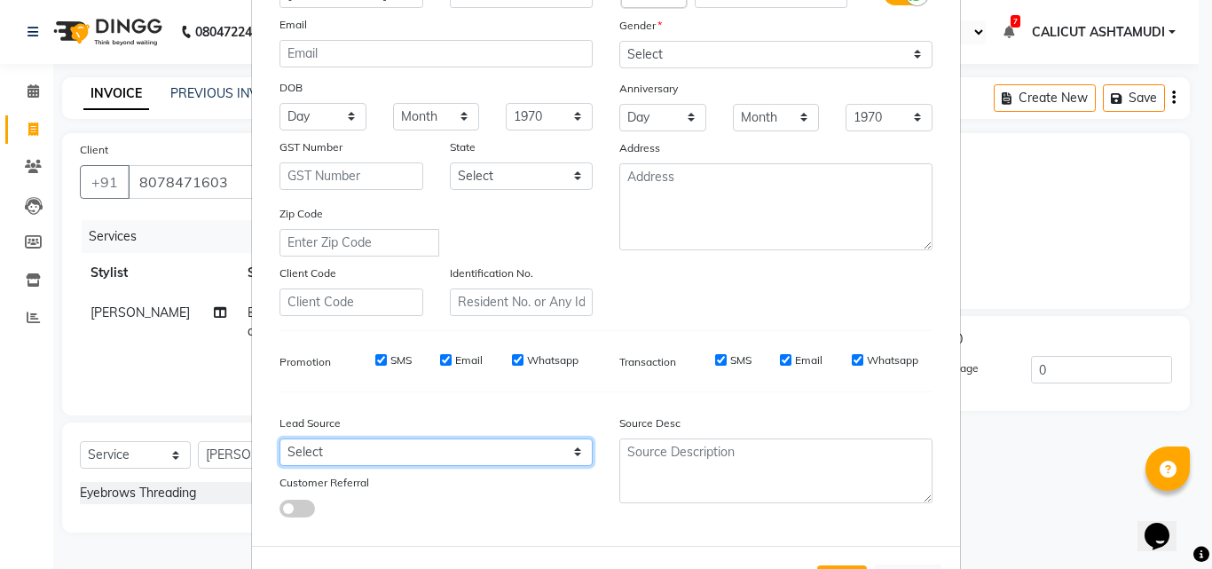
click at [391, 463] on select "Select Walk-in Referral Internet Friend Word of Mouth Advertisement Facebook Ju…" at bounding box center [435, 451] width 313 height 27
select select "31336"
click at [279, 438] on select "Select Walk-in Referral Internet Friend Word of Mouth Advertisement Facebook Ju…" at bounding box center [435, 451] width 313 height 27
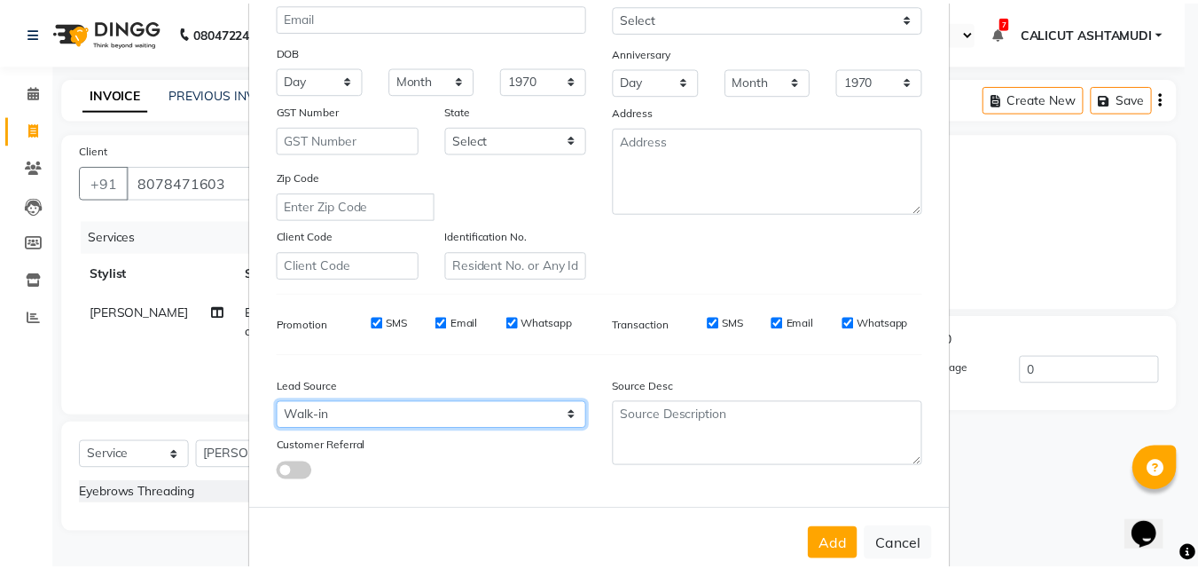
scroll to position [250, 0]
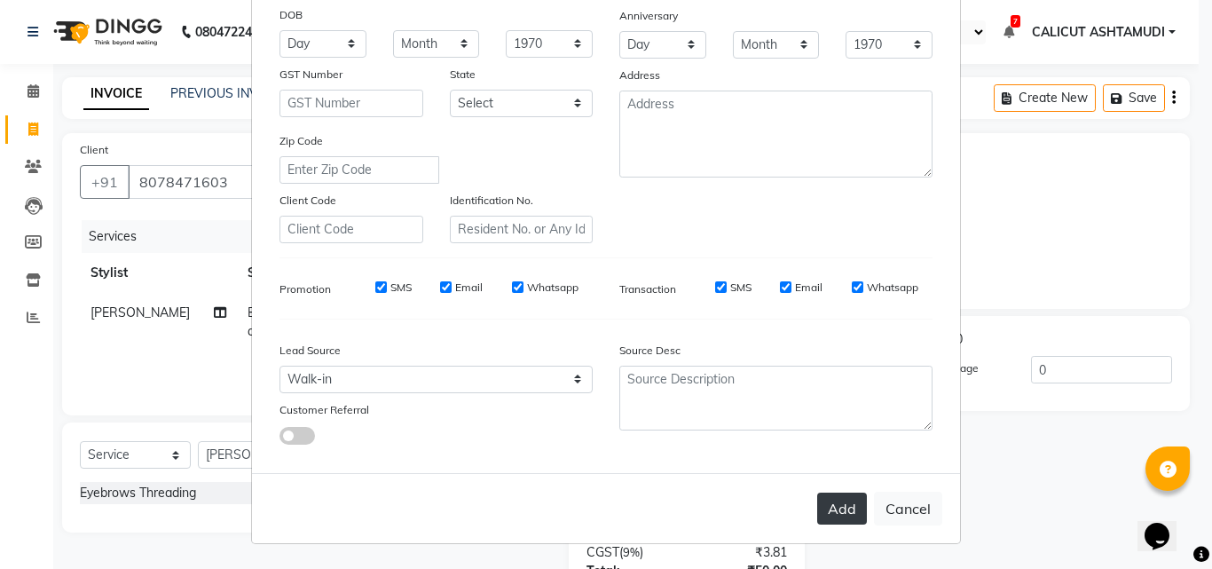
click at [834, 503] on button "Add" at bounding box center [842, 508] width 50 height 32
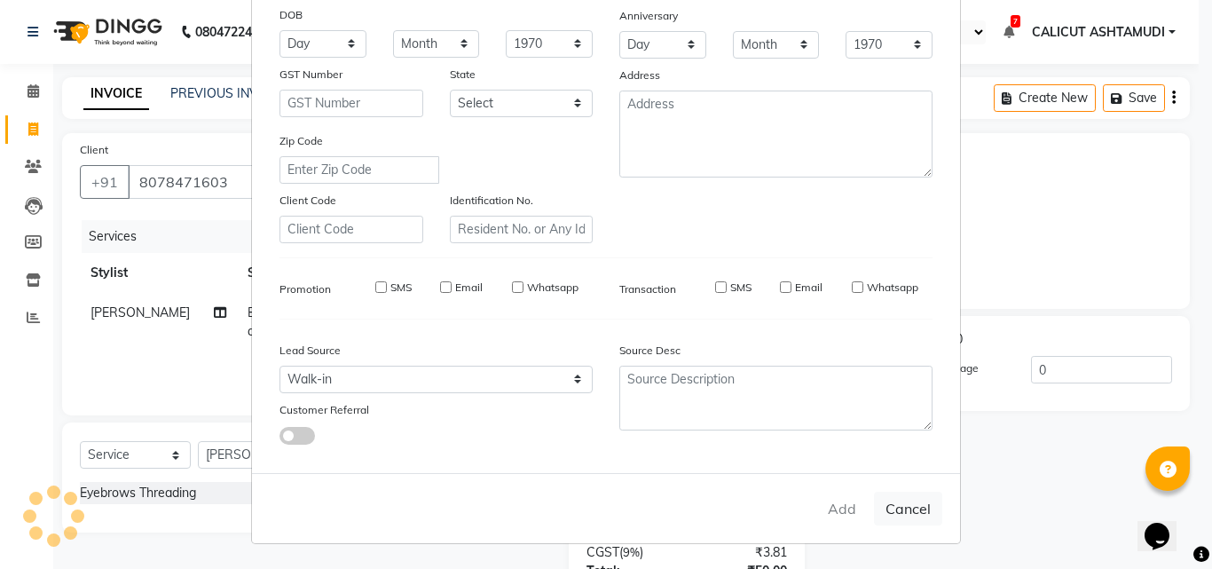
select select
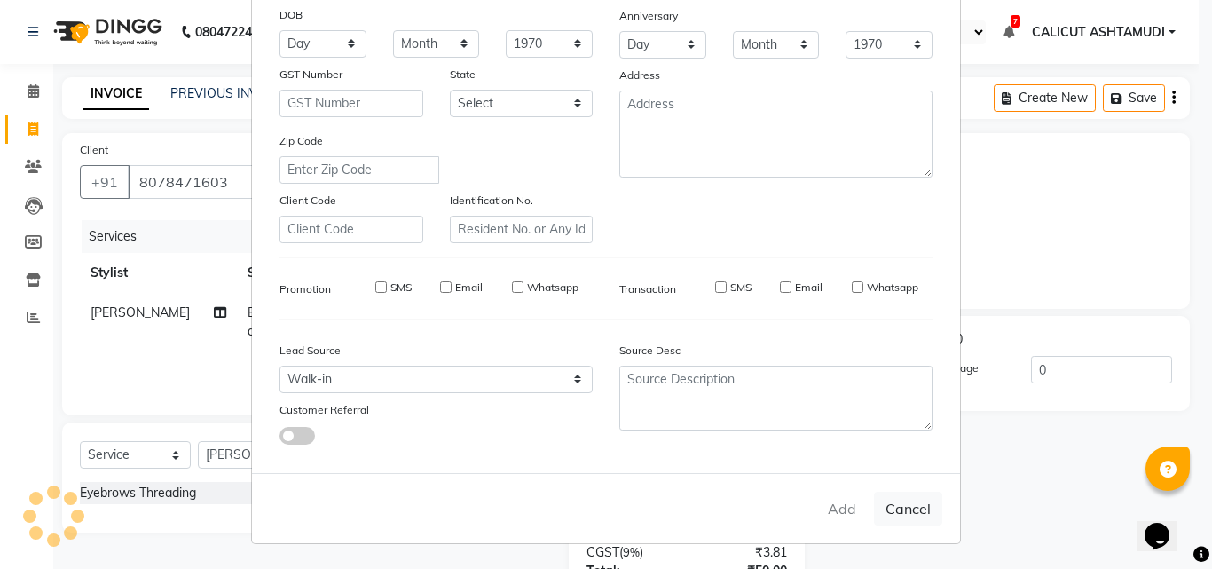
select select
checkbox input "false"
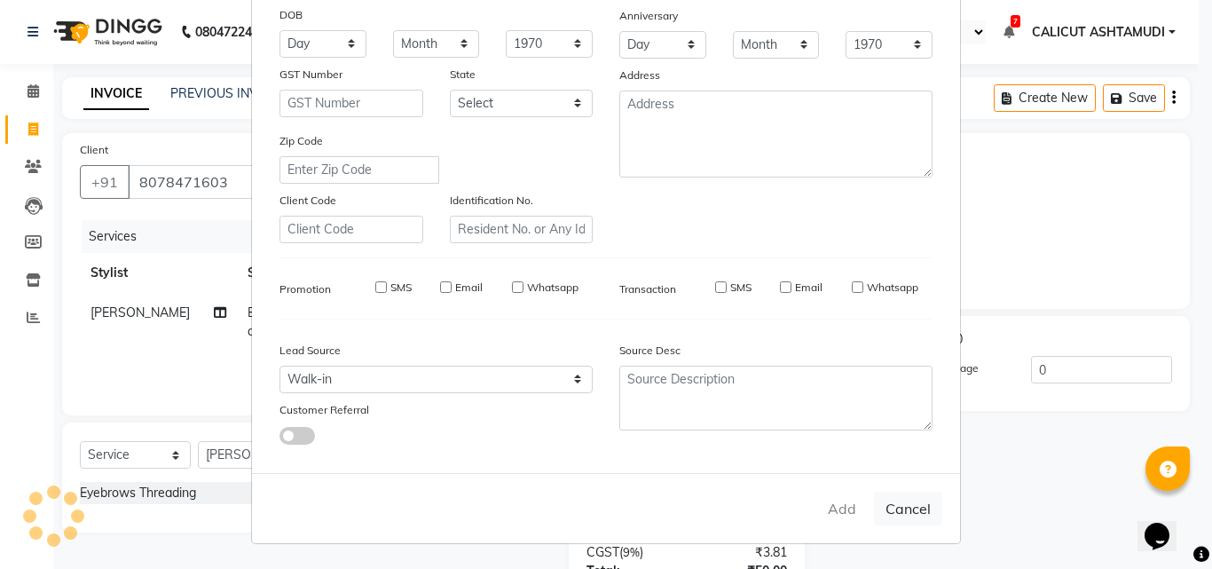
checkbox input "false"
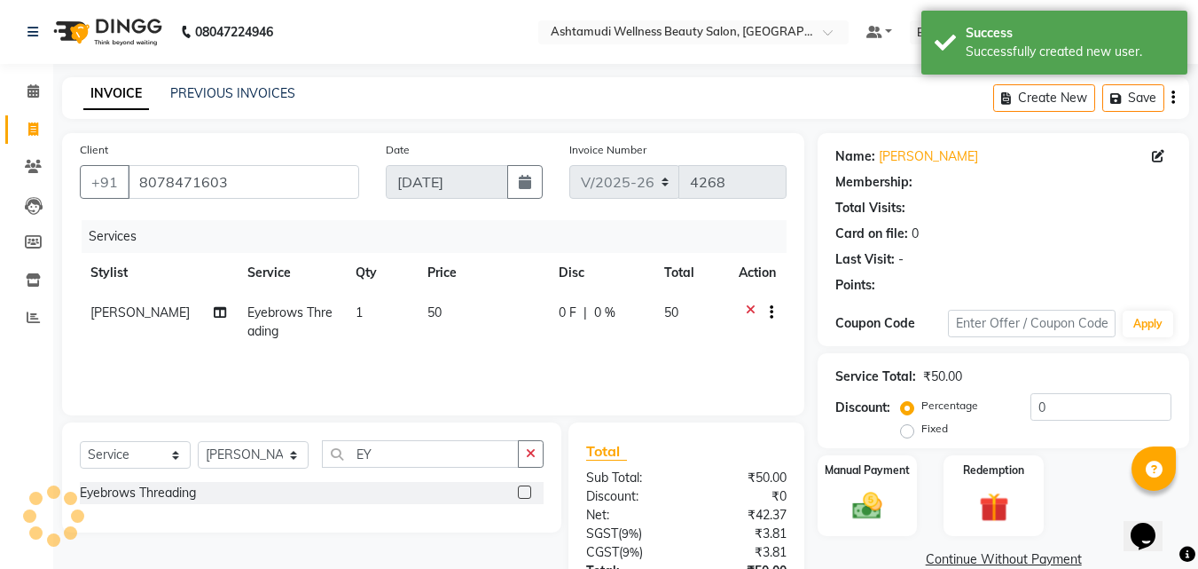
select select "1: Object"
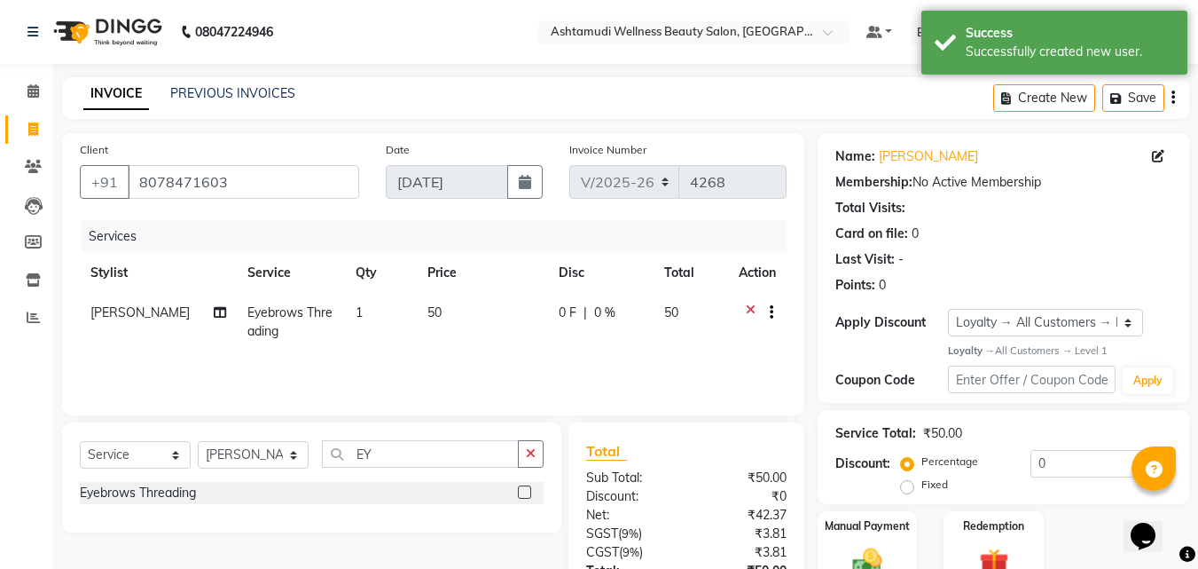
click at [396, 330] on td "1" at bounding box center [381, 322] width 72 height 59
select select "85034"
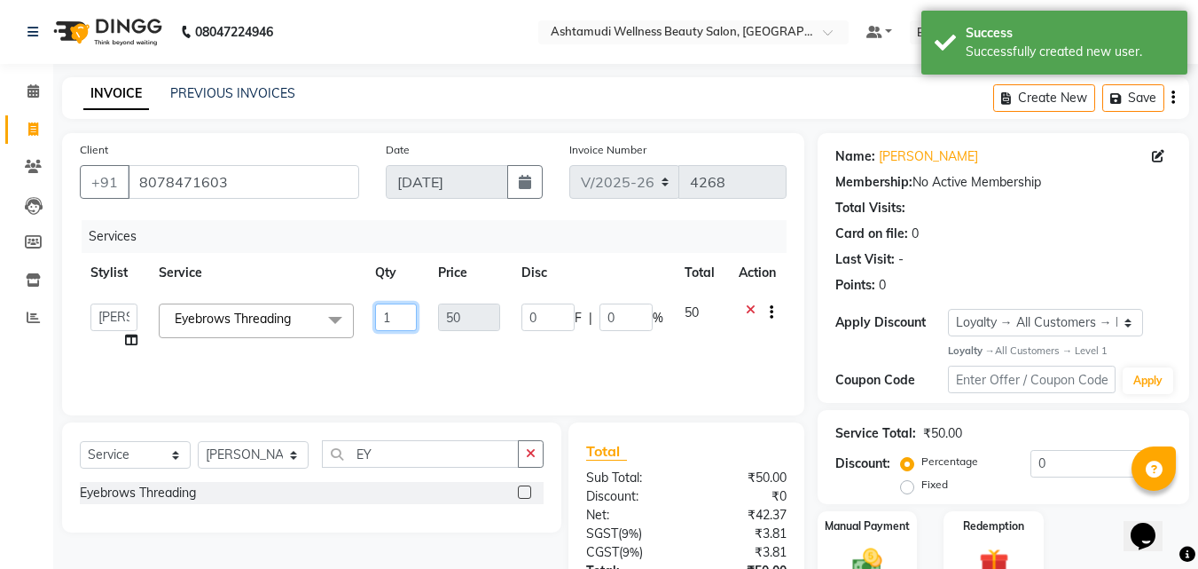
click at [393, 320] on input "1" at bounding box center [396, 316] width 43 height 27
type input "2"
click at [403, 369] on div "Services Stylist Service Qty Price Disc Total Action [PERSON_NAME] C [PERSON_NA…" at bounding box center [433, 308] width 707 height 177
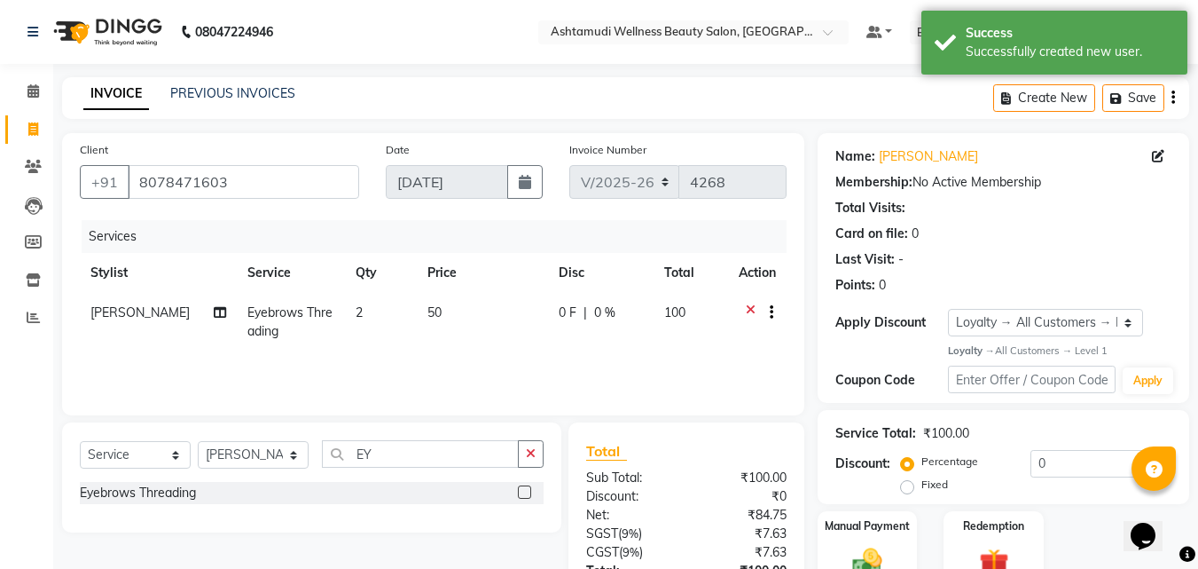
scroll to position [141, 0]
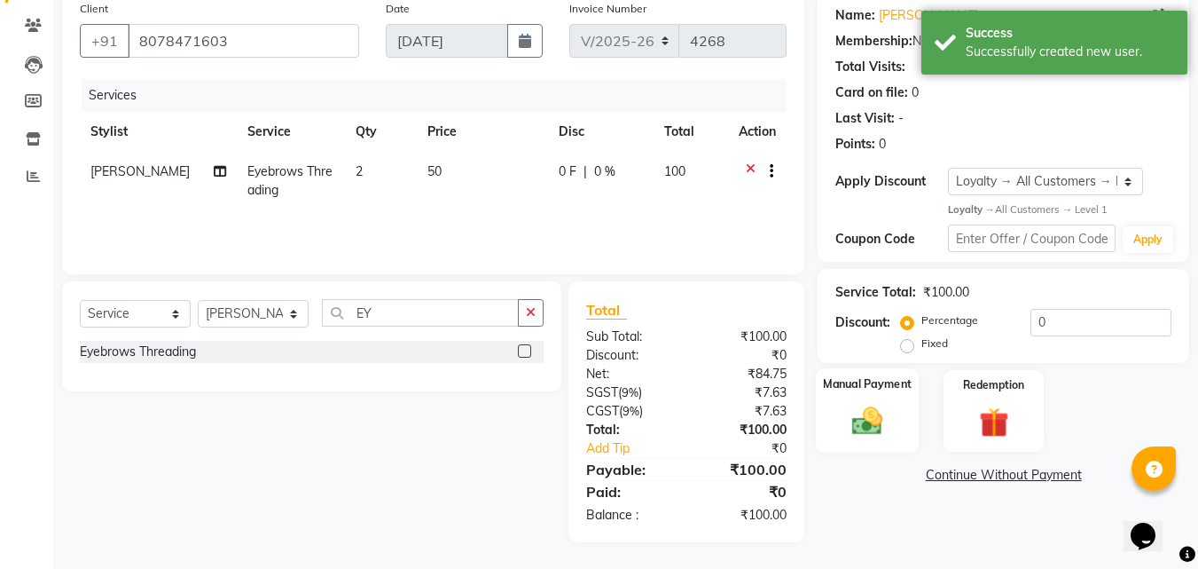
click at [888, 385] on label "Manual Payment" at bounding box center [867, 384] width 89 height 17
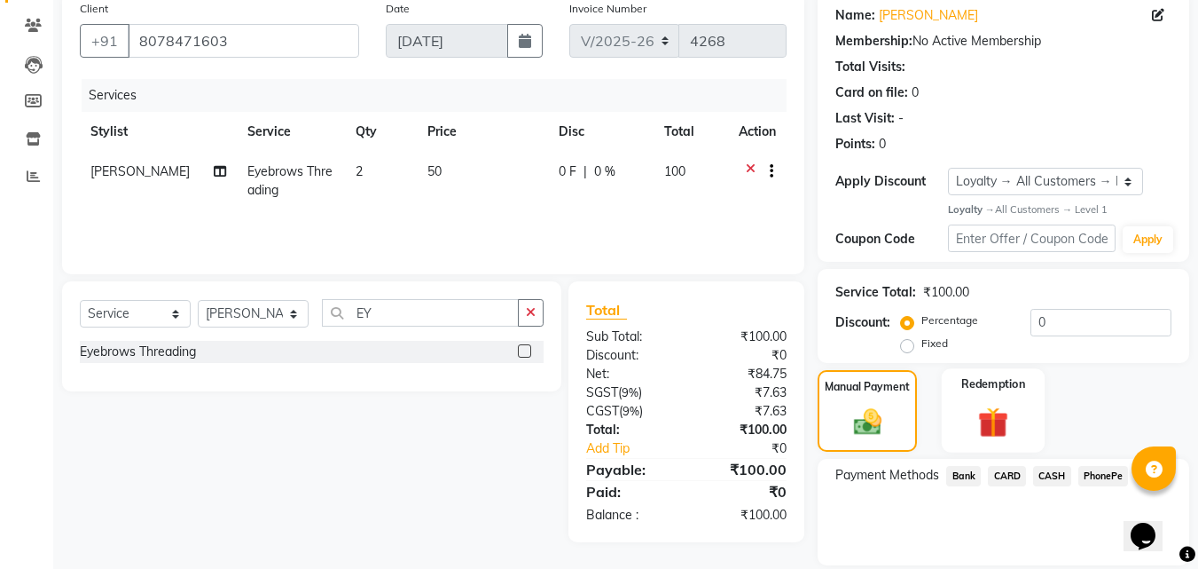
scroll to position [200, 0]
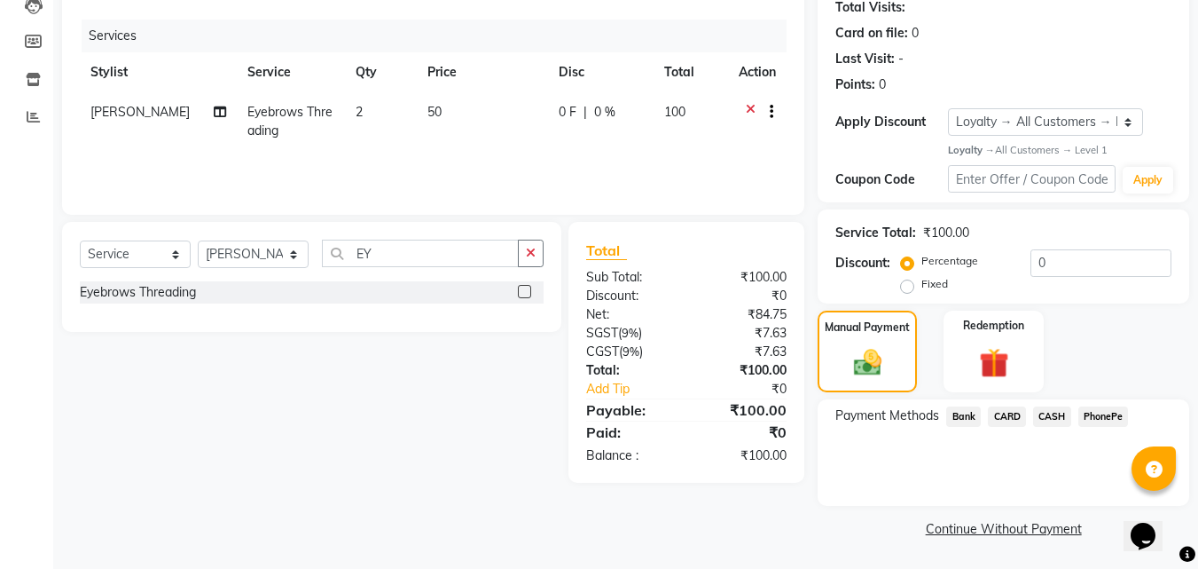
click at [1111, 420] on span "PhonePe" at bounding box center [1104, 416] width 51 height 20
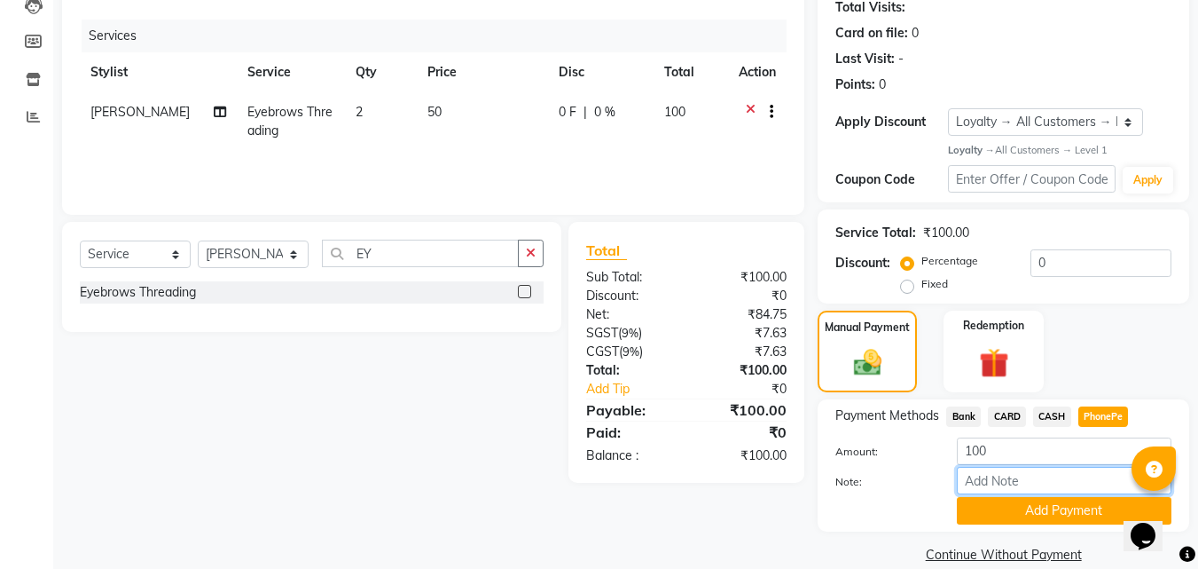
click at [1048, 483] on input "Note:" at bounding box center [1064, 480] width 215 height 27
type input "suhana"
click at [1056, 504] on button "Add Payment" at bounding box center [1064, 510] width 215 height 27
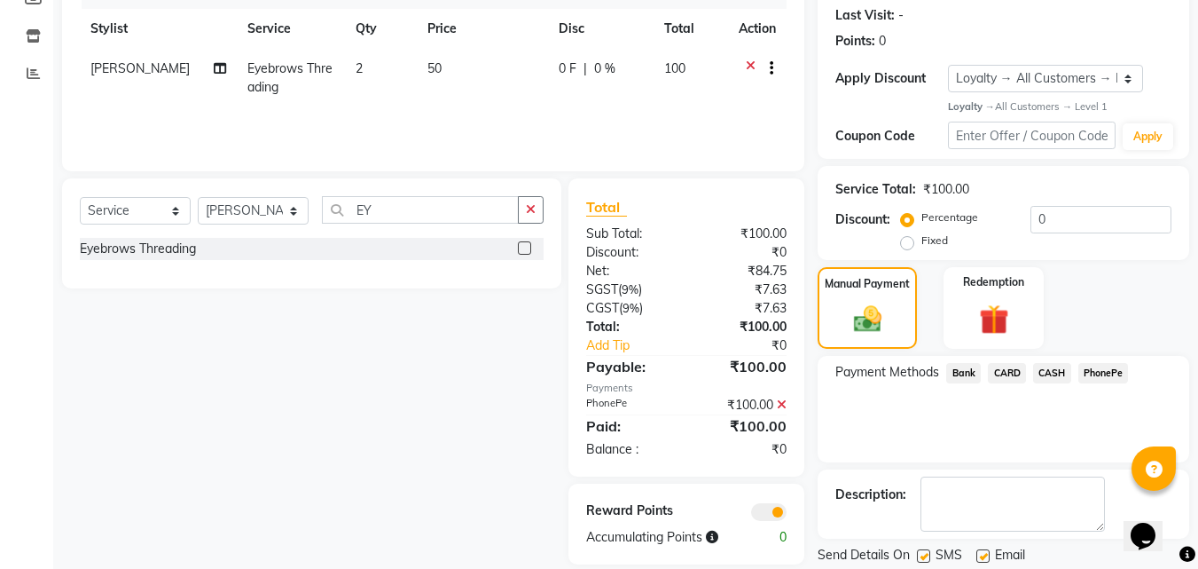
scroll to position [301, 0]
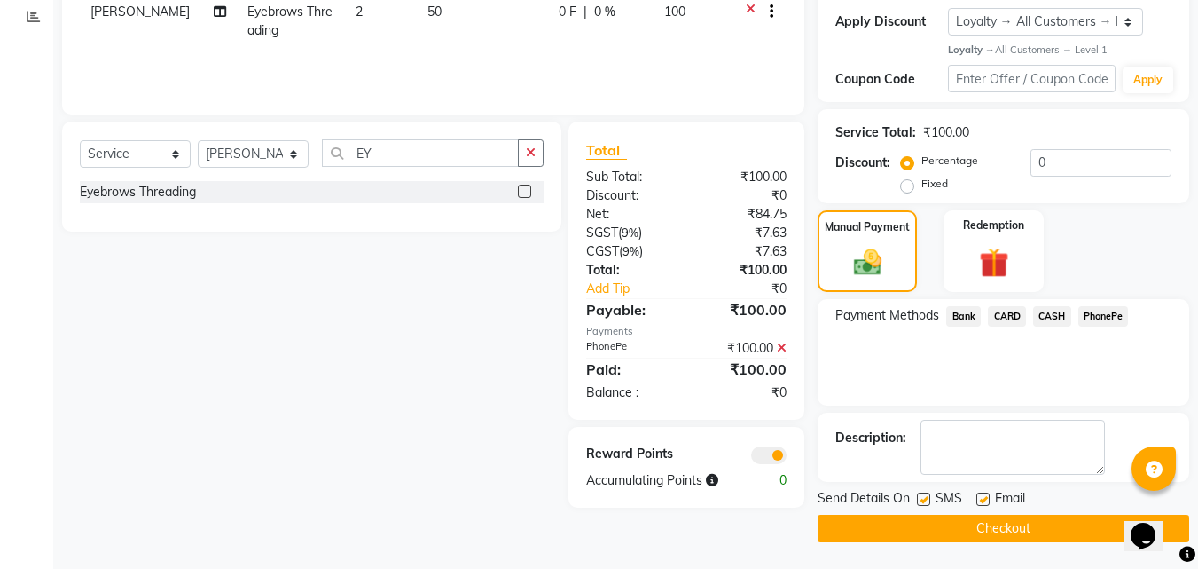
click at [1055, 530] on button "Checkout" at bounding box center [1004, 527] width 372 height 27
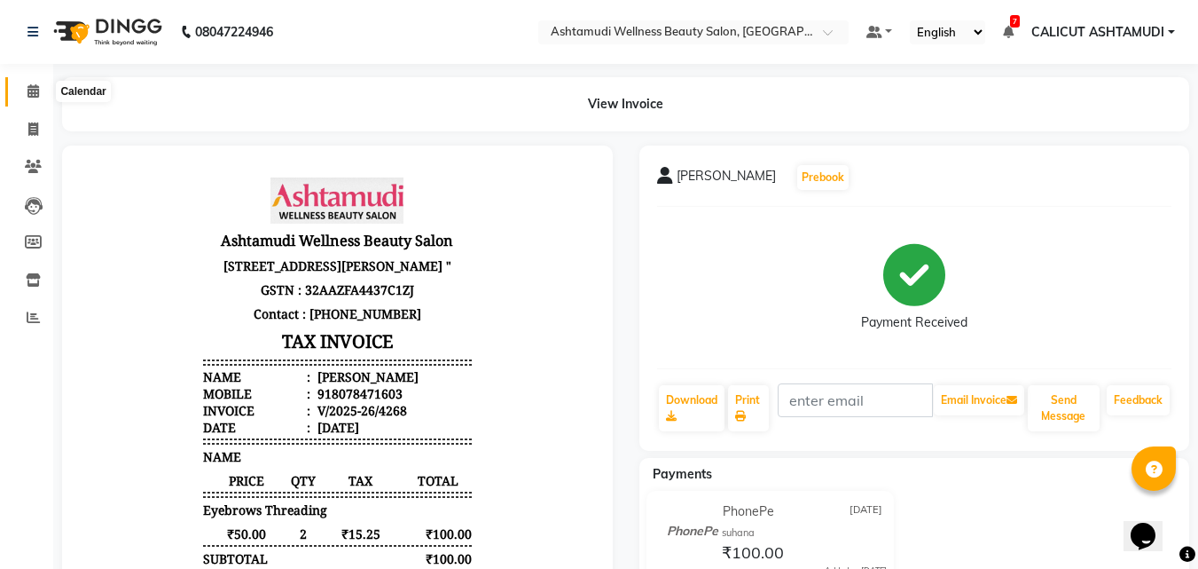
click at [38, 96] on icon at bounding box center [33, 90] width 12 height 13
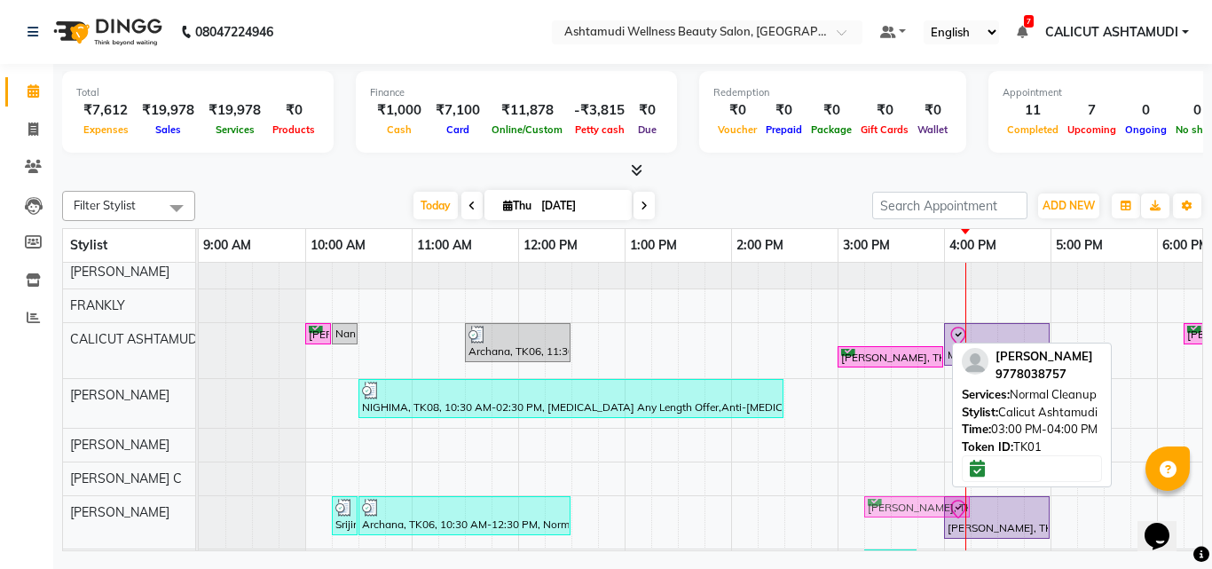
scroll to position [13, 0]
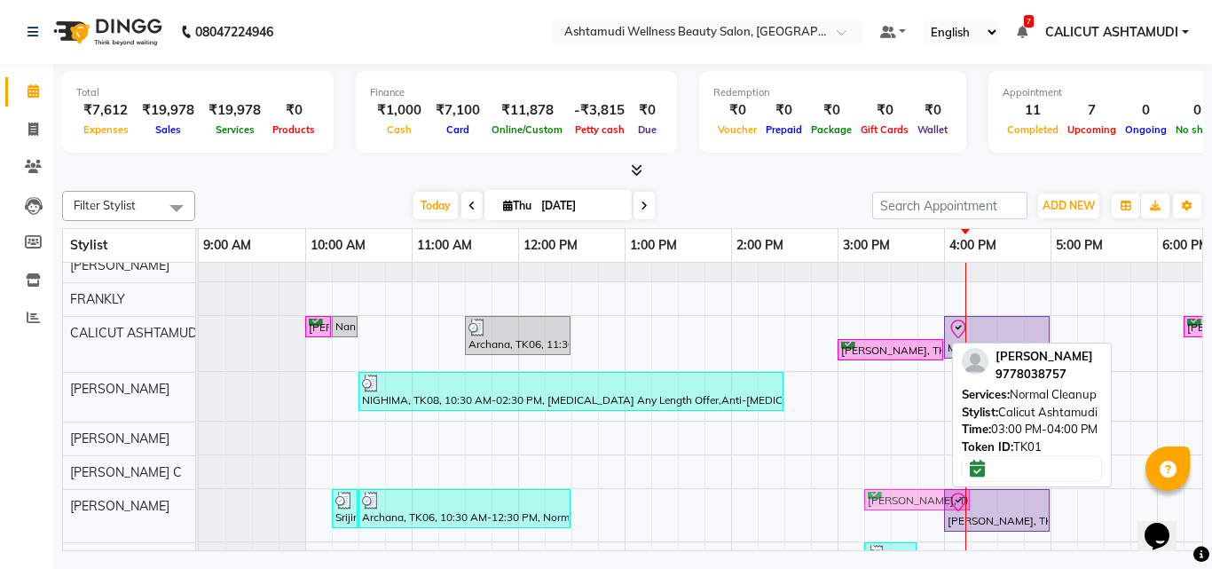
drag, startPoint x: 900, startPoint y: 342, endPoint x: 913, endPoint y: 505, distance: 162.8
click at [914, 506] on tbody "[PERSON_NAME], TK03, 10:00 AM-10:15 AM, Nanoplastia Any Length Offer Nandna, TK…" at bounding box center [997, 574] width 1597 height 652
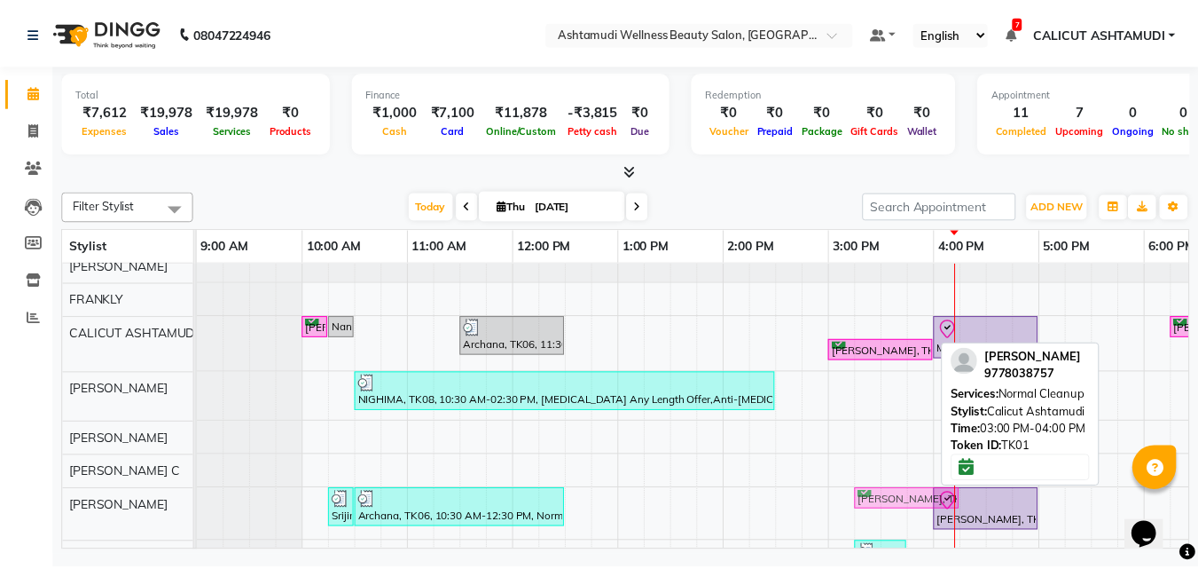
scroll to position [18, 0]
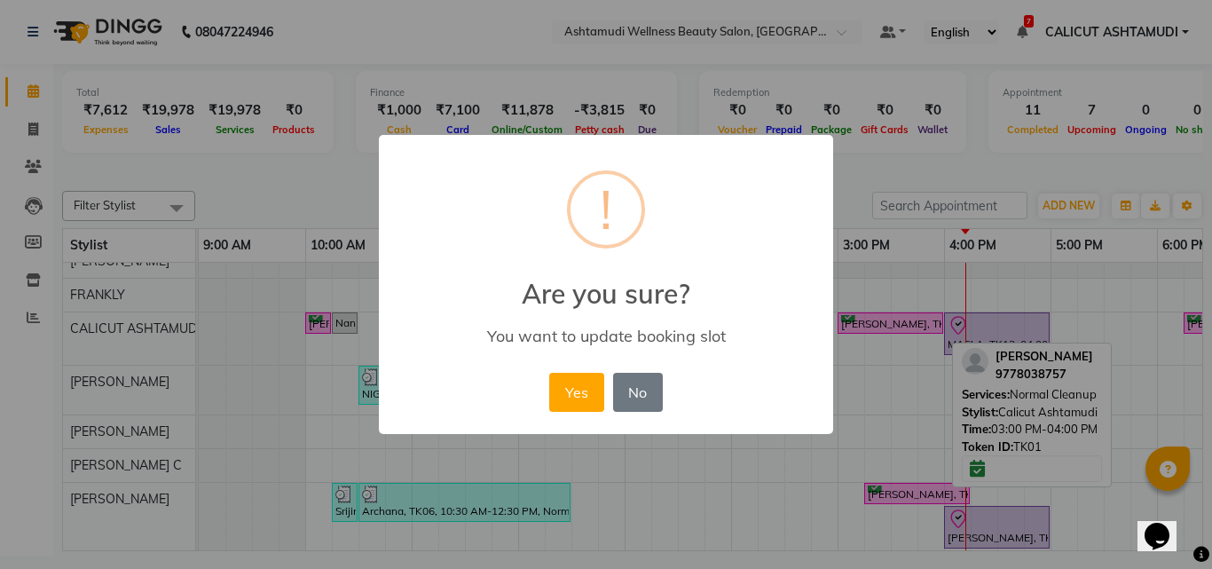
click at [539, 381] on div "× ! Are you sure? You want to update booking slot Yes No No" at bounding box center [606, 285] width 454 height 300
click at [593, 394] on button "Yes" at bounding box center [576, 392] width 54 height 39
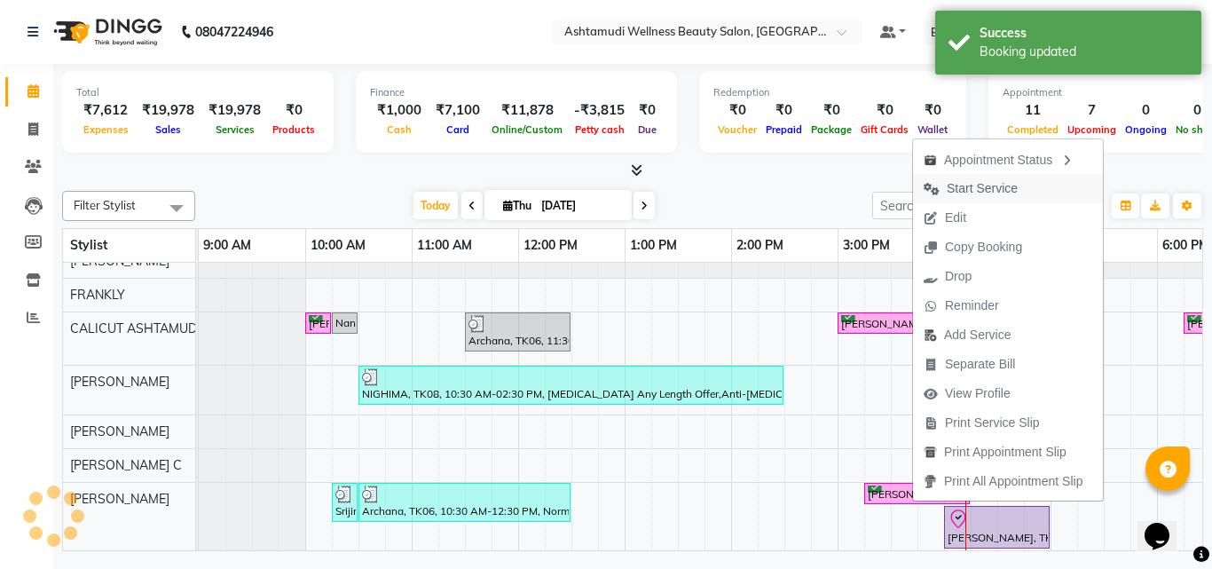
click at [1008, 190] on span "Start Service" at bounding box center [981, 188] width 71 height 19
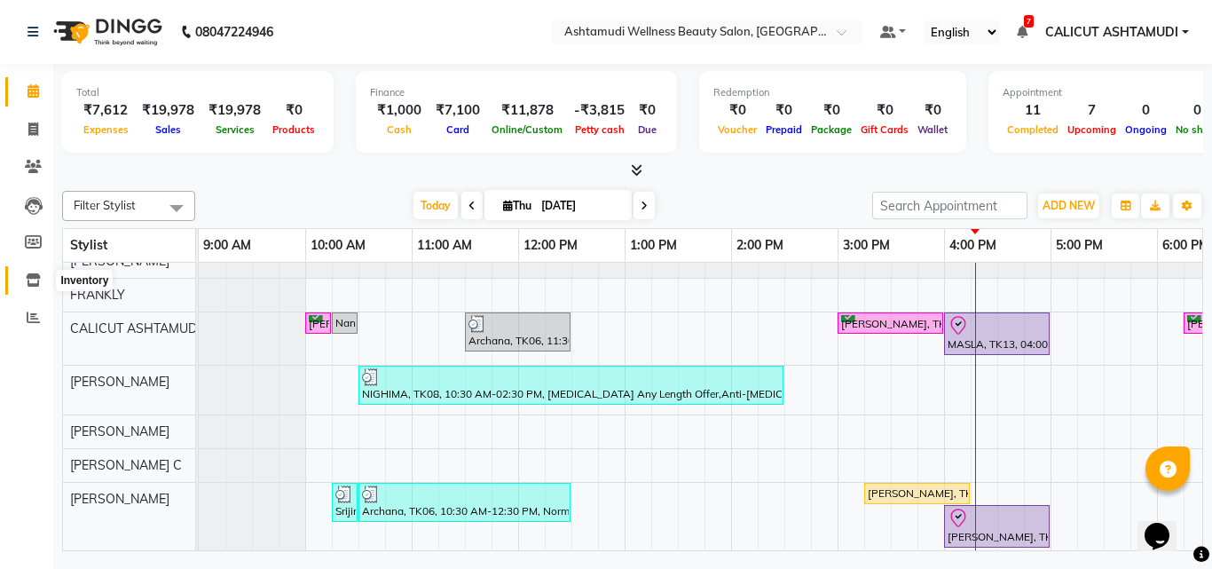
click at [28, 277] on icon at bounding box center [33, 279] width 15 height 13
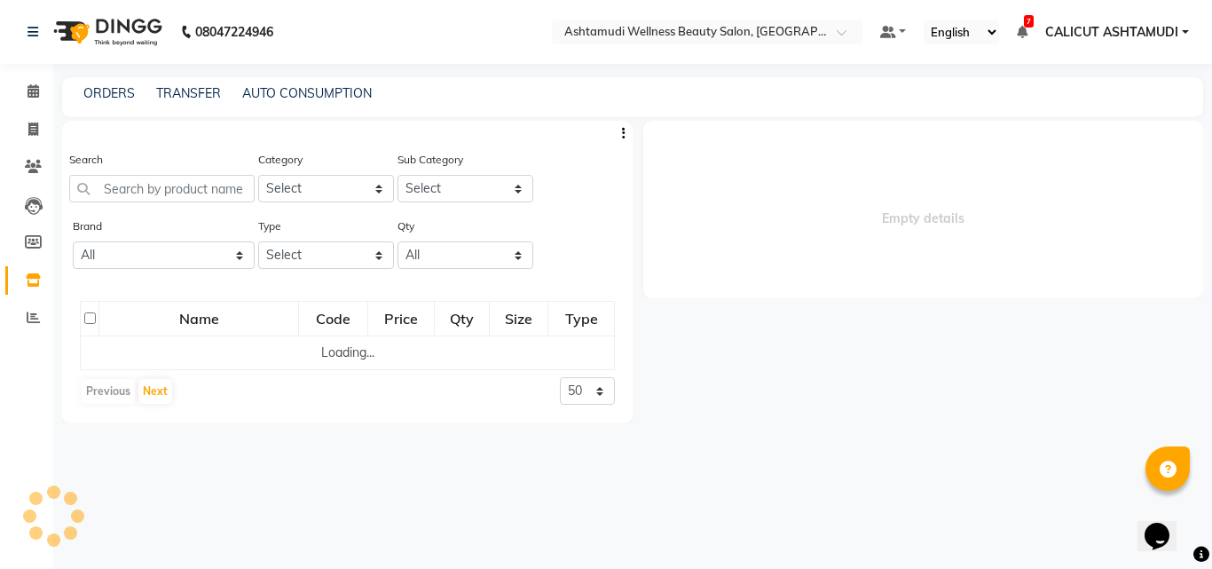
select select
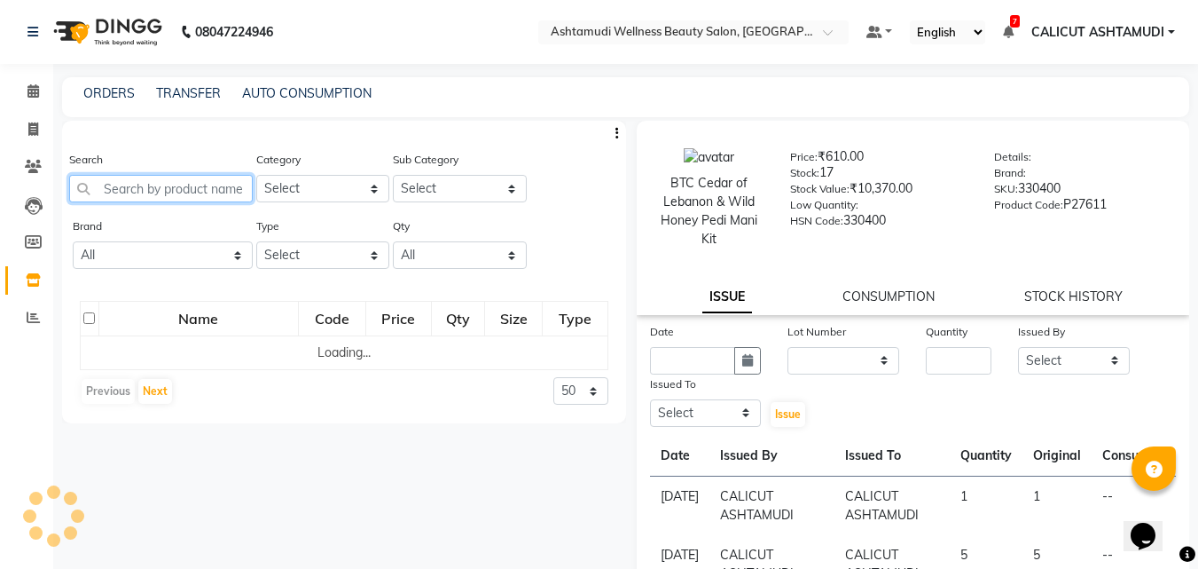
click at [160, 192] on input "text" at bounding box center [161, 188] width 184 height 27
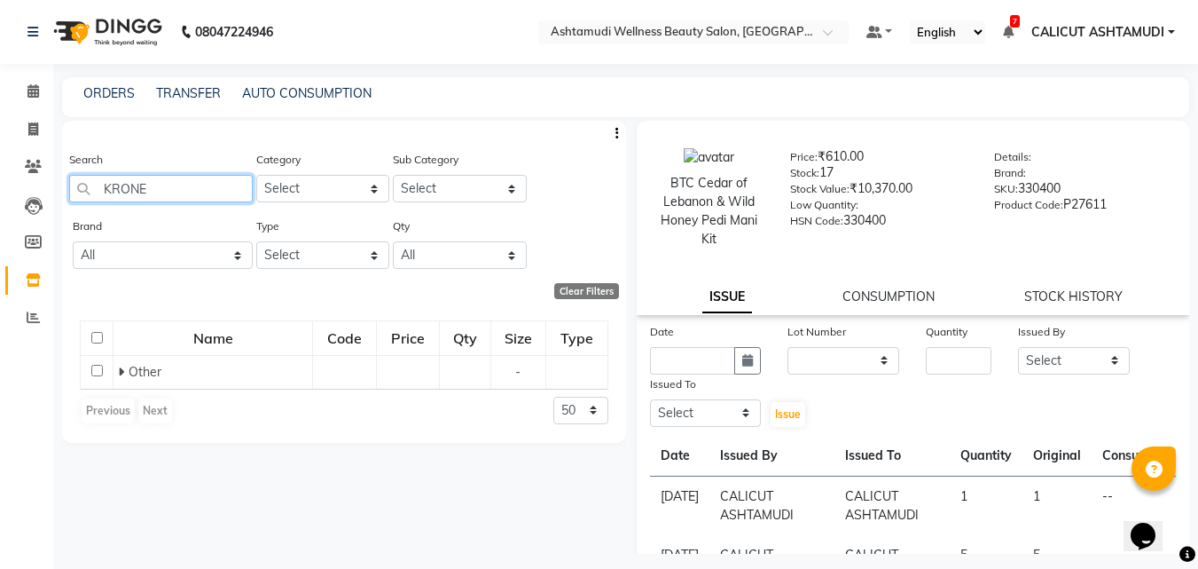
type input "KRONE"
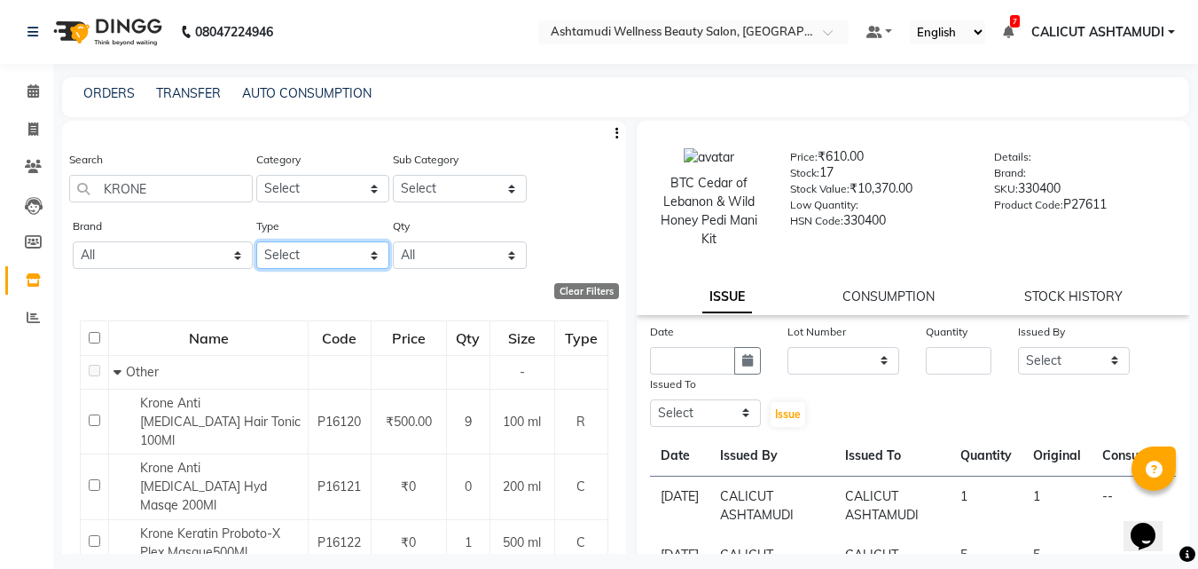
drag, startPoint x: 348, startPoint y: 255, endPoint x: 344, endPoint y: 265, distance: 10.4
click at [348, 256] on select "Select Both Retail Consumable" at bounding box center [323, 254] width 134 height 27
select select "R"
click at [256, 241] on select "Select Both Retail Consumable" at bounding box center [323, 254] width 134 height 27
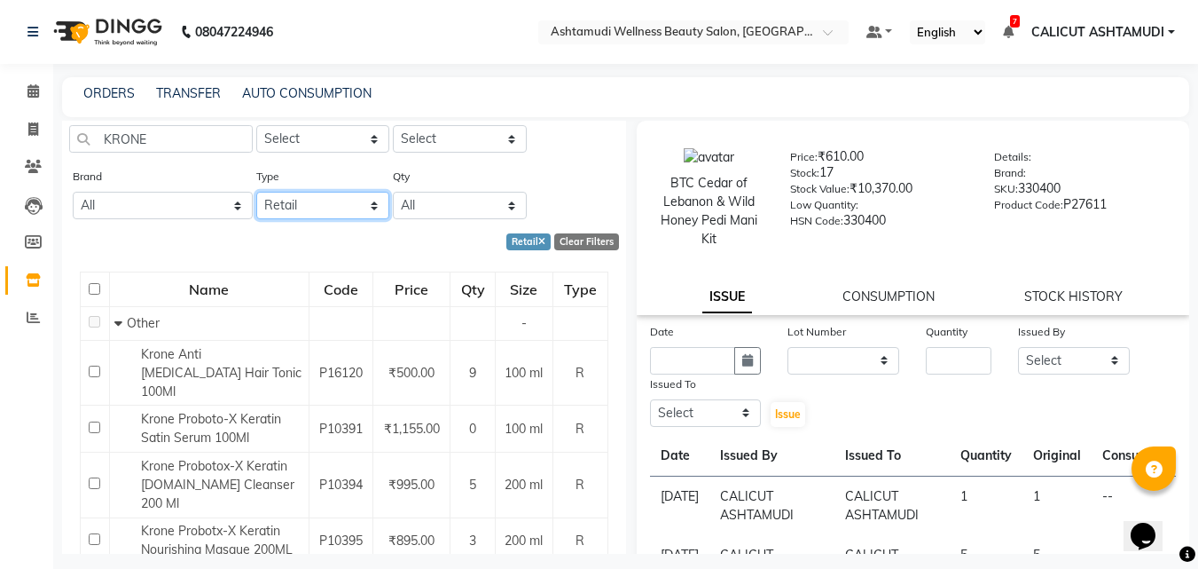
scroll to position [76, 0]
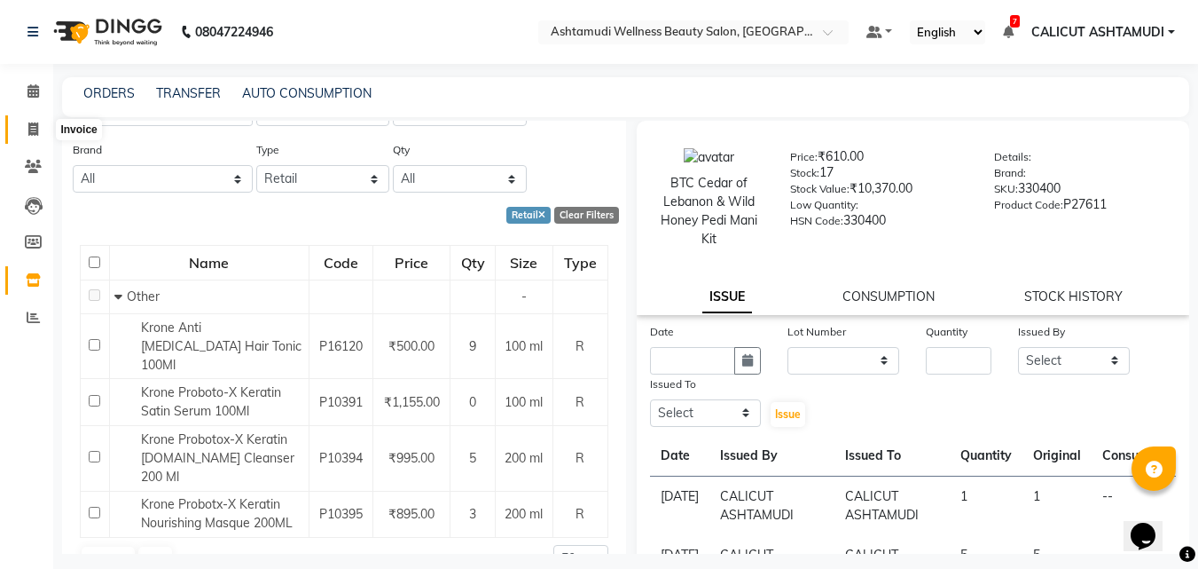
click at [43, 123] on span at bounding box center [33, 130] width 31 height 20
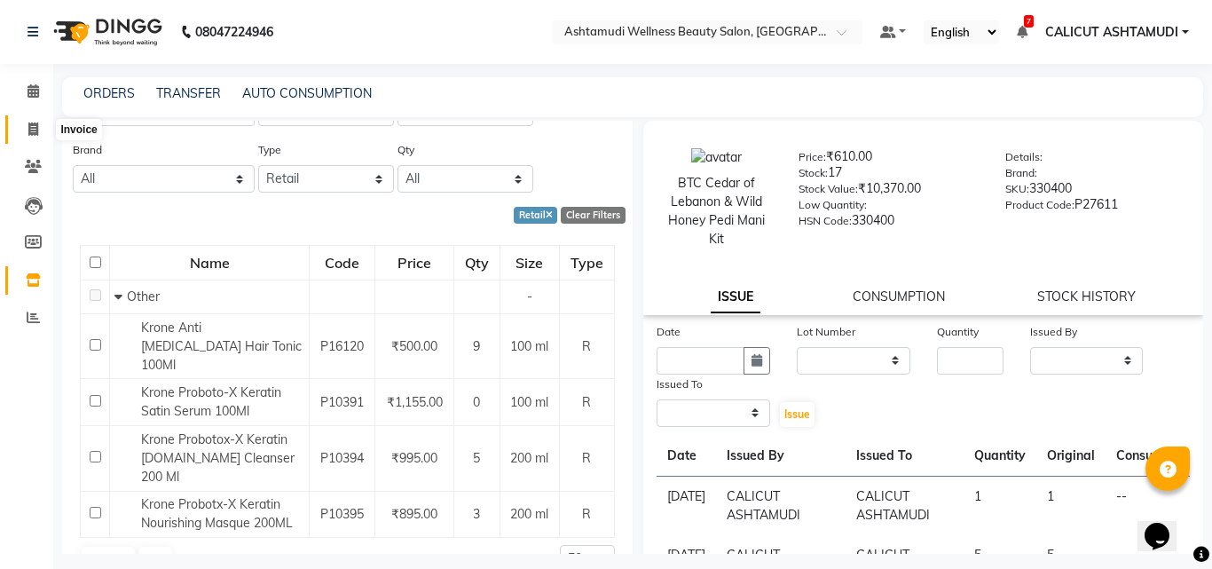
click at [43, 123] on span at bounding box center [33, 130] width 31 height 20
select select "service"
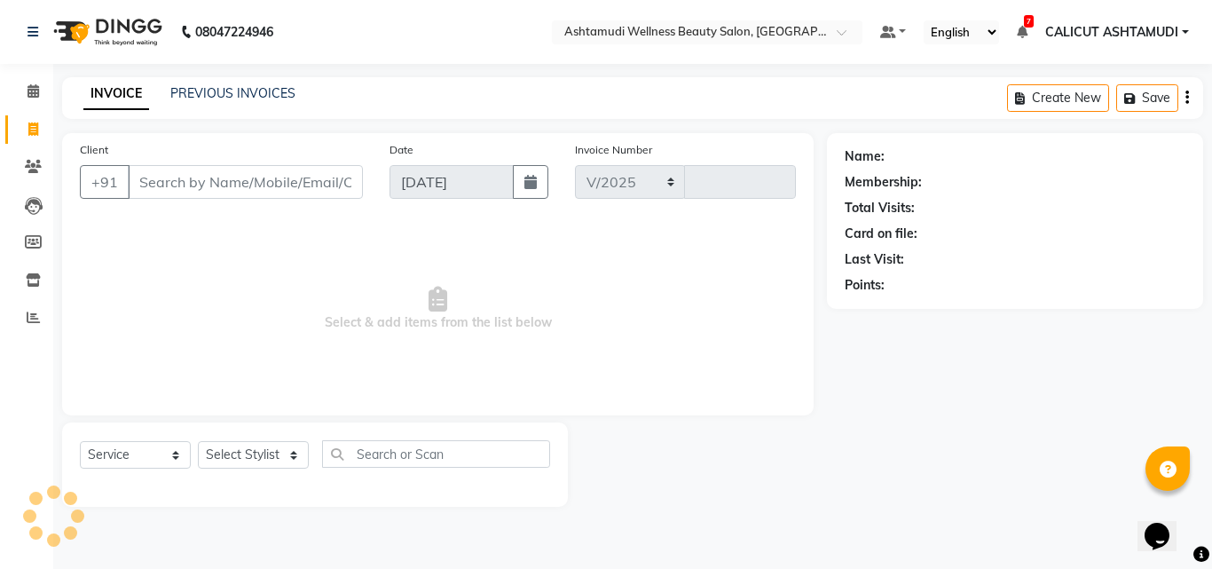
select select "4630"
type input "4269"
click at [250, 463] on select "Select Stylist" at bounding box center [253, 454] width 111 height 27
select select "60453"
click at [198, 441] on select "Select Stylist [PERSON_NAME] C [PERSON_NAME] [PERSON_NAME] CALICUT ASHTAMUDI FR…" at bounding box center [253, 454] width 111 height 27
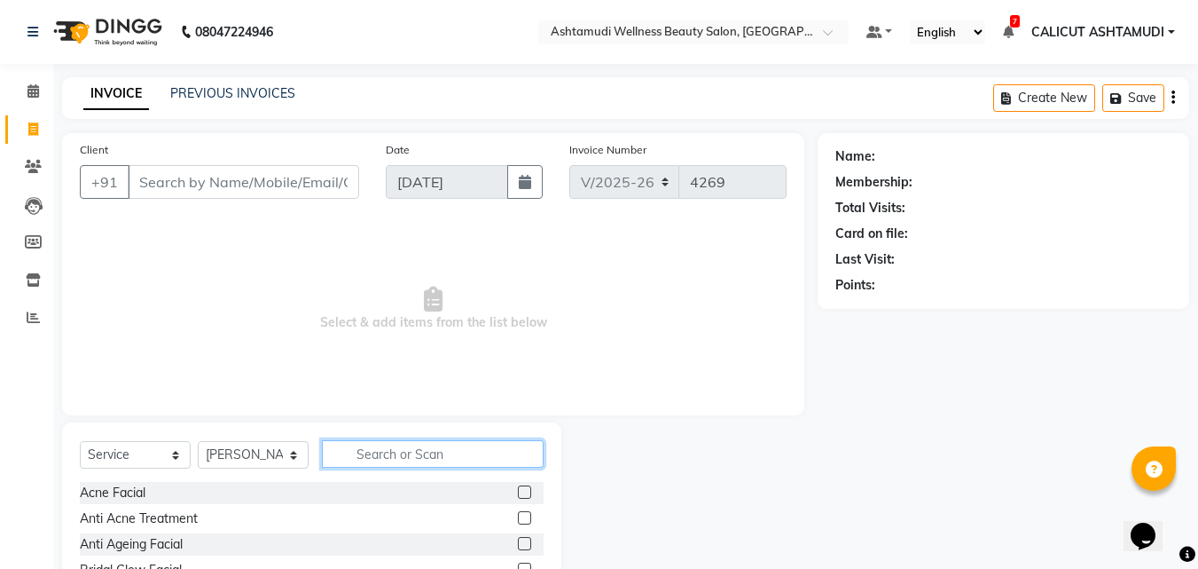
click at [368, 441] on input "text" at bounding box center [433, 453] width 222 height 27
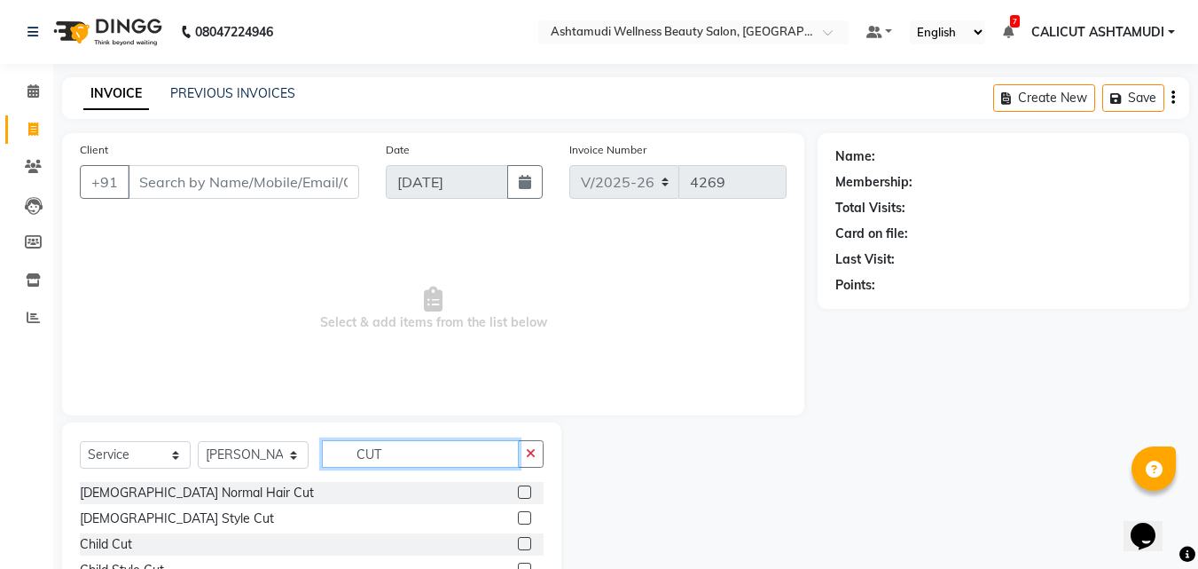
type input "CUT"
click at [518, 496] on label at bounding box center [524, 491] width 13 height 13
click at [518, 496] on input "checkbox" at bounding box center [524, 493] width 12 height 12
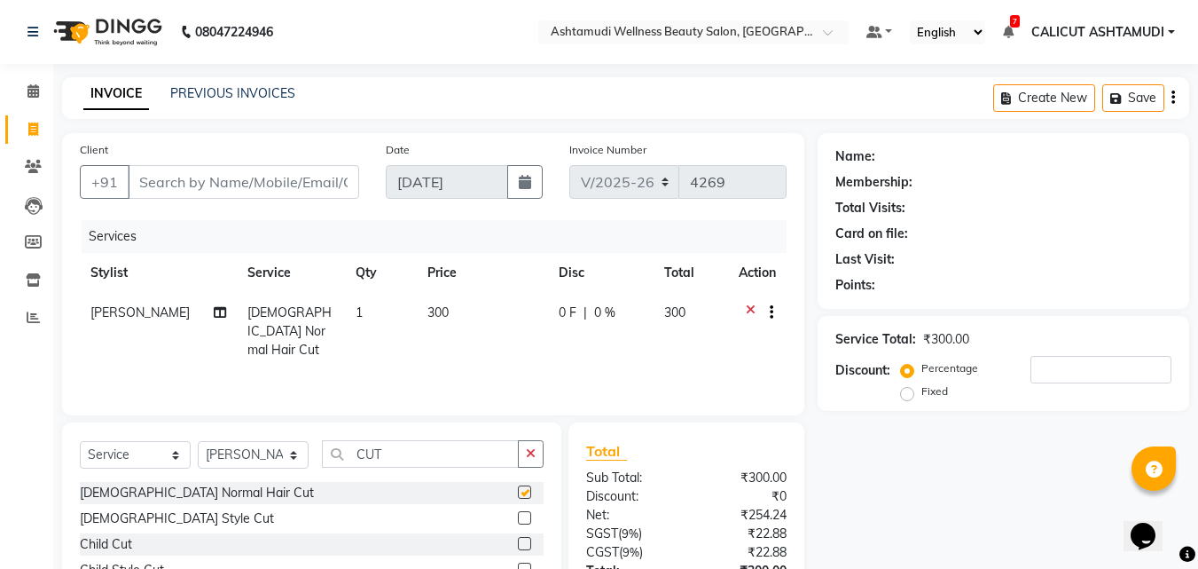
checkbox input "false"
click at [239, 194] on input "Client" at bounding box center [244, 182] width 232 height 34
type input "9"
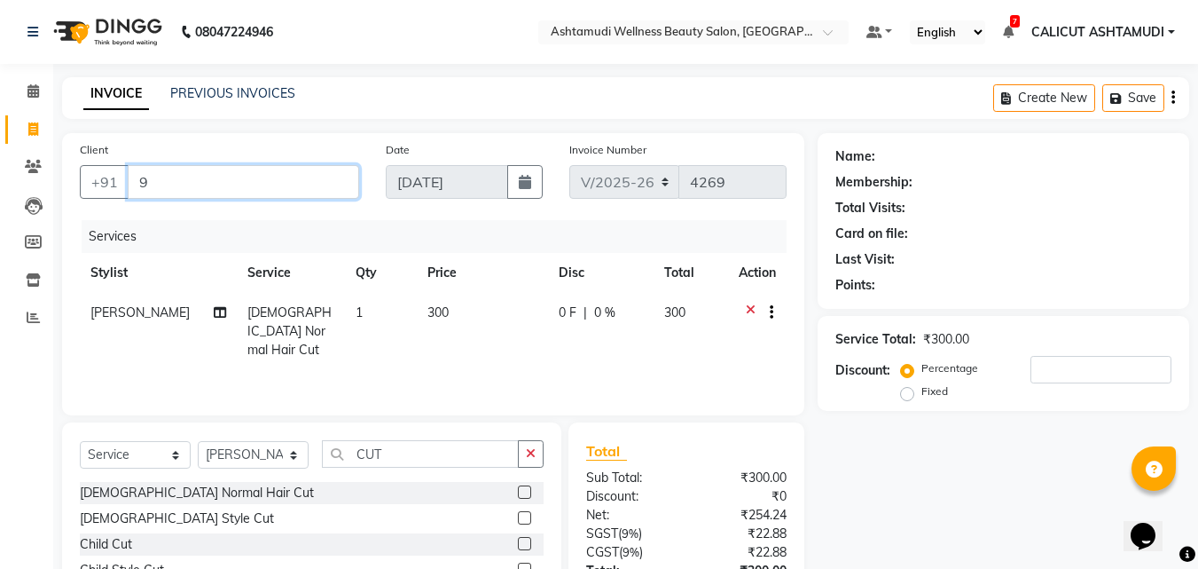
type input "0"
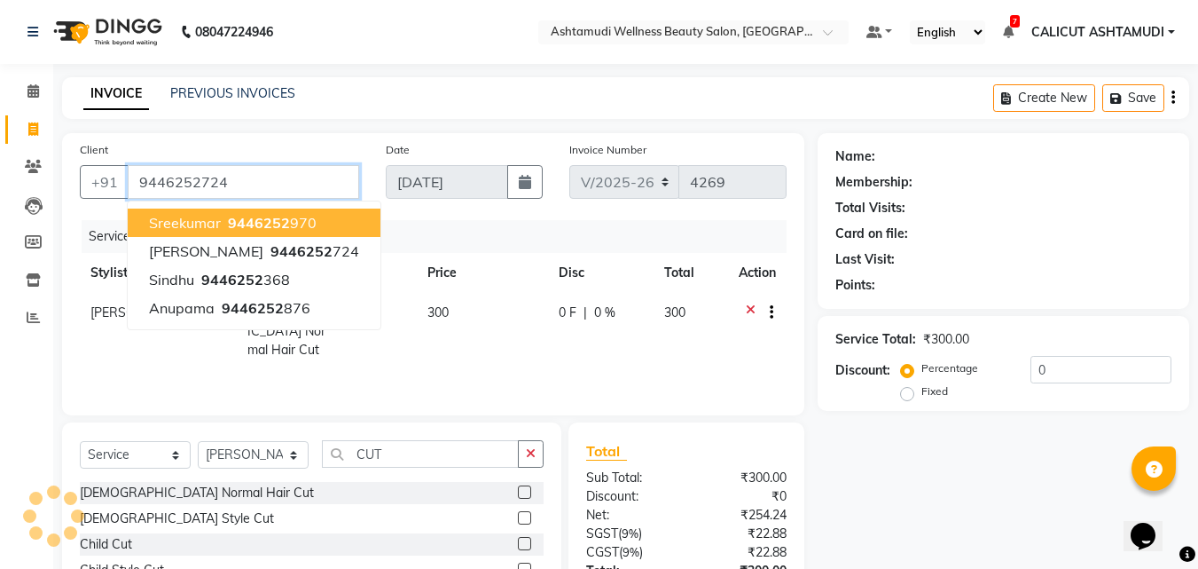
type input "9446252724"
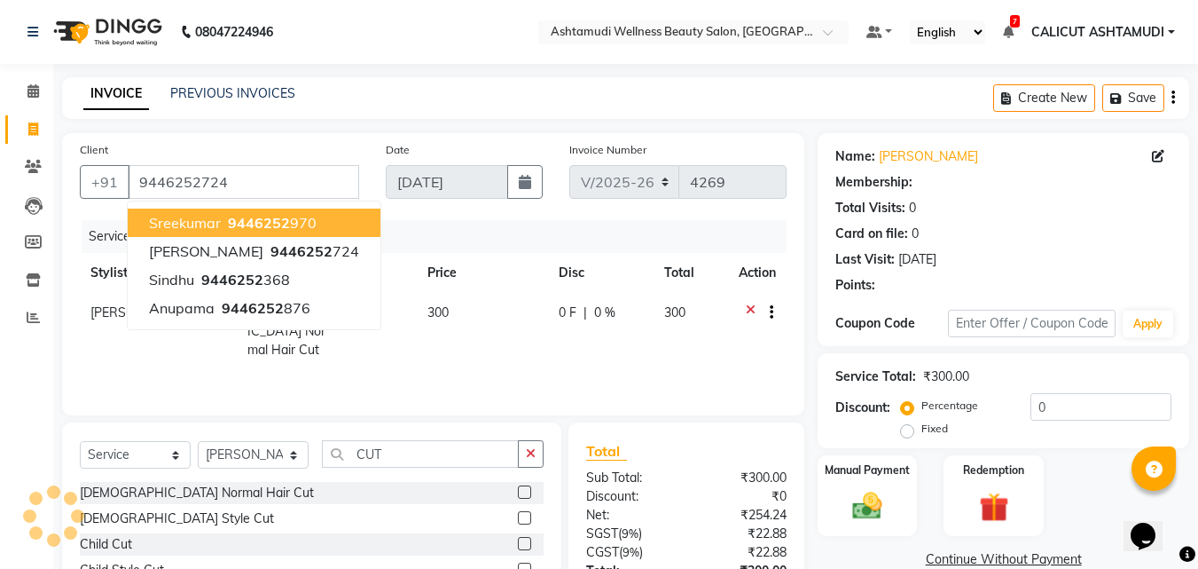
select select "1: Object"
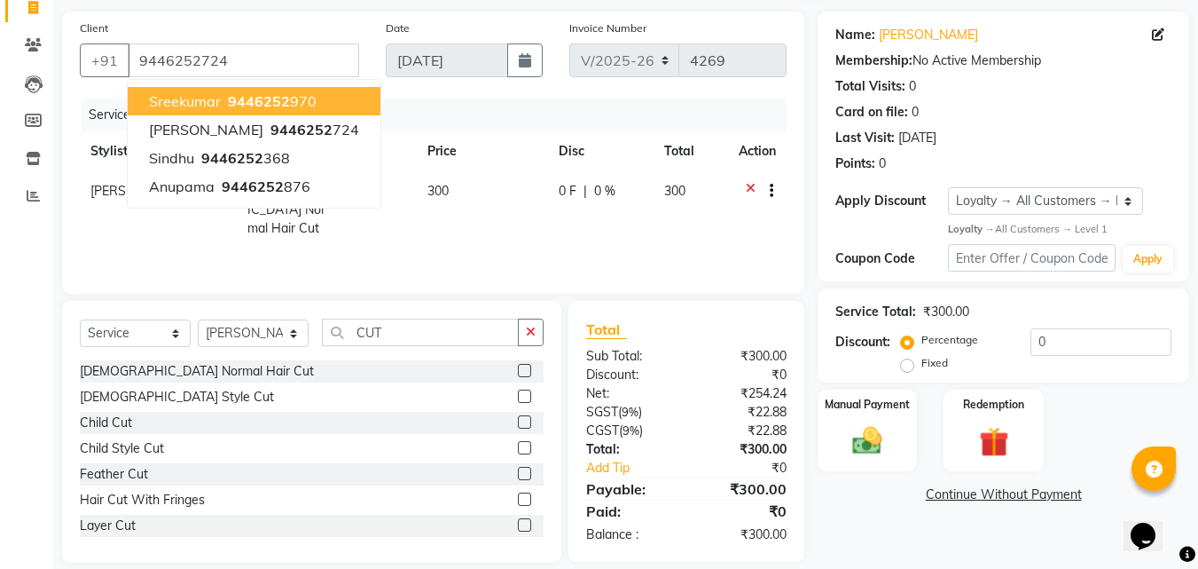
scroll to position [142, 0]
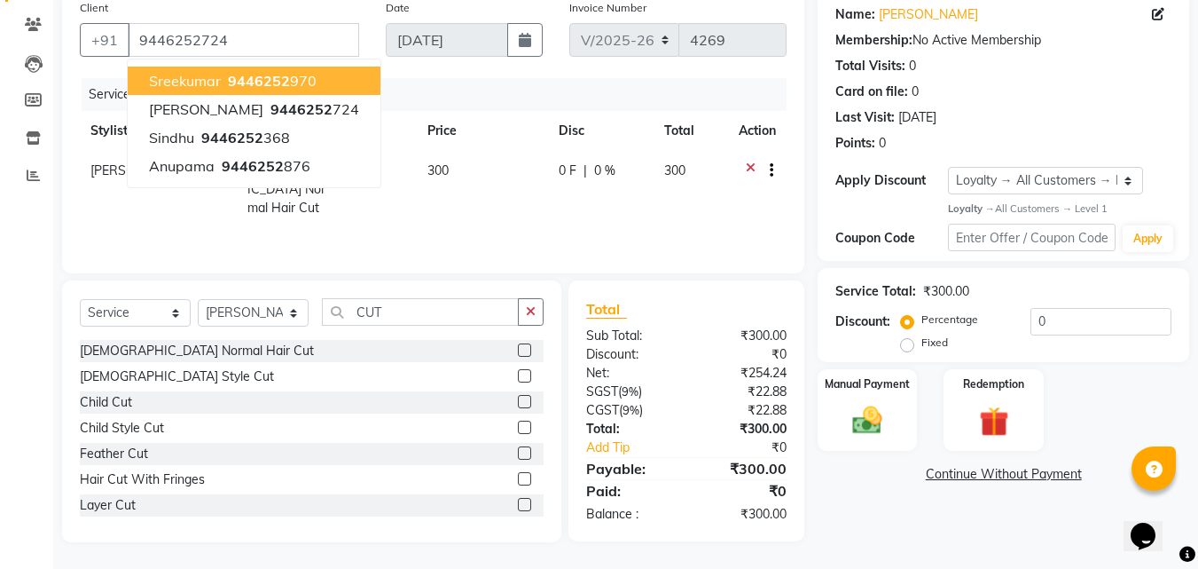
click at [387, 210] on div "Services Stylist Service Qty Price Disc Total Action Sewan ali [DEMOGRAPHIC_DAT…" at bounding box center [433, 166] width 707 height 177
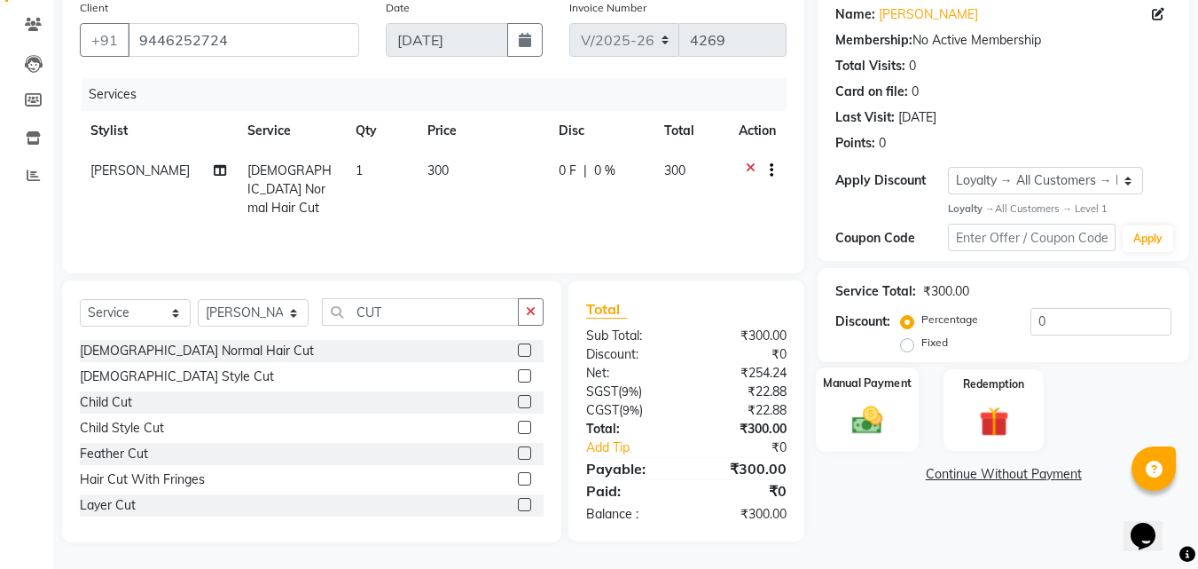
click at [863, 404] on img at bounding box center [868, 420] width 50 height 35
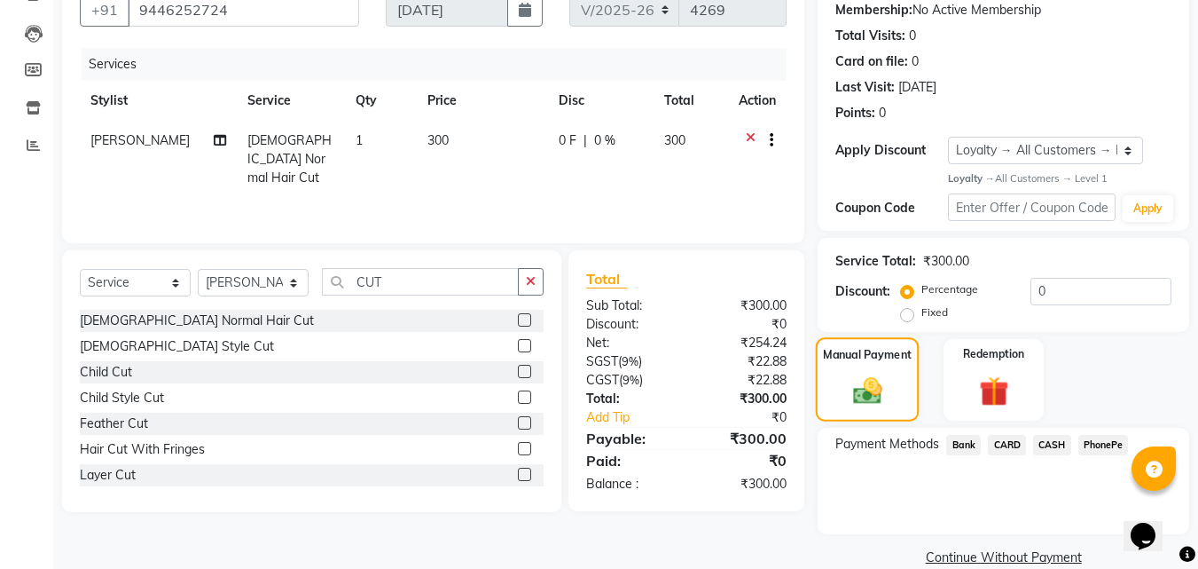
scroll to position [200, 0]
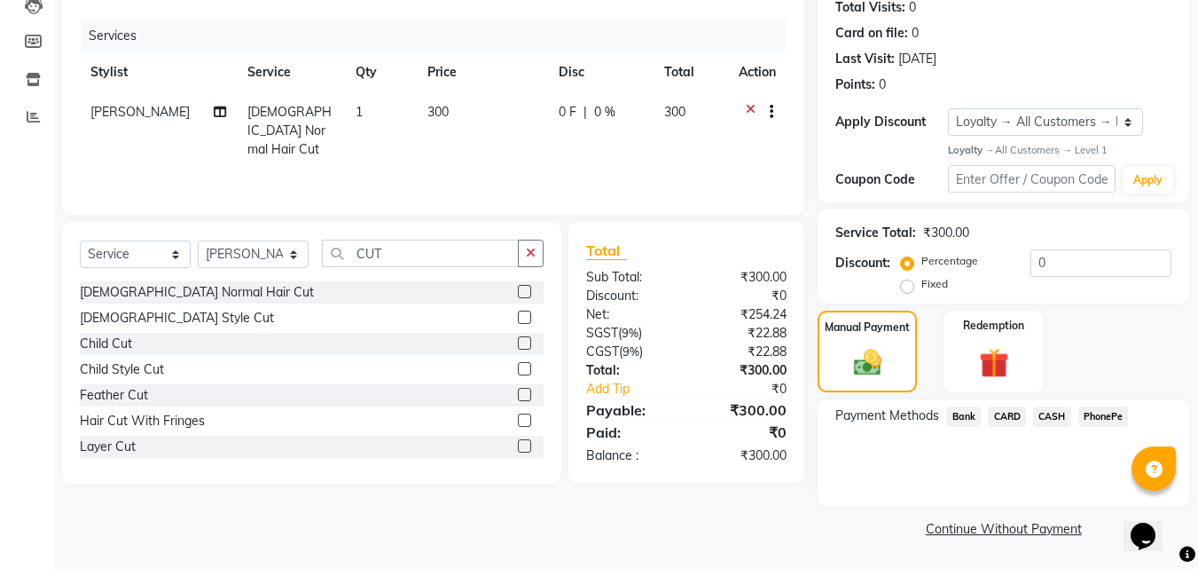
click at [1057, 415] on span "CASH" at bounding box center [1052, 416] width 38 height 20
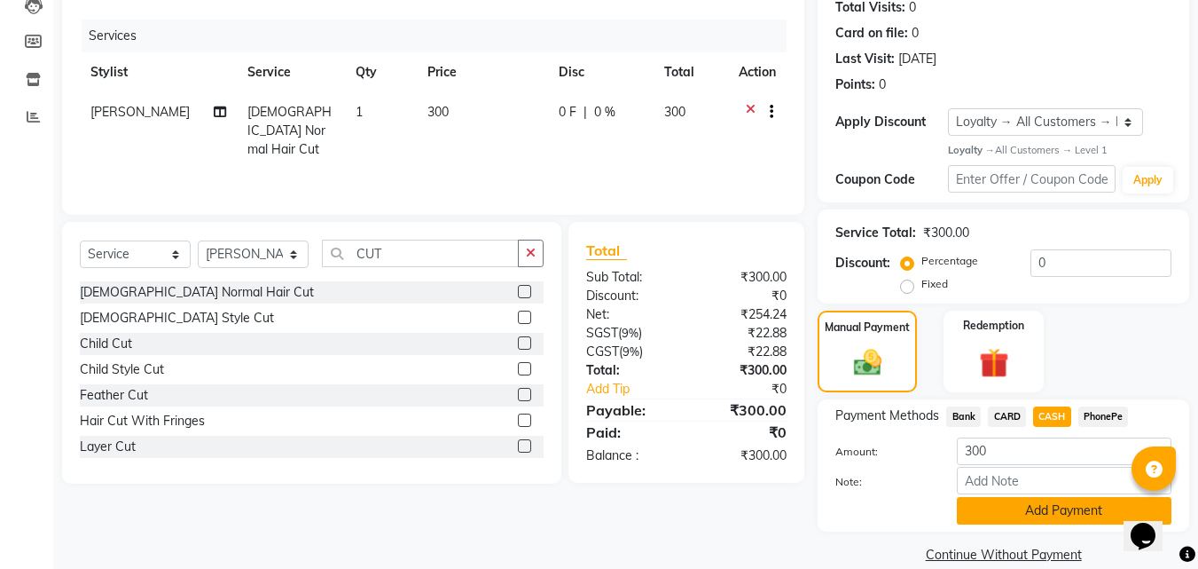
click at [1048, 513] on button "Add Payment" at bounding box center [1064, 510] width 215 height 27
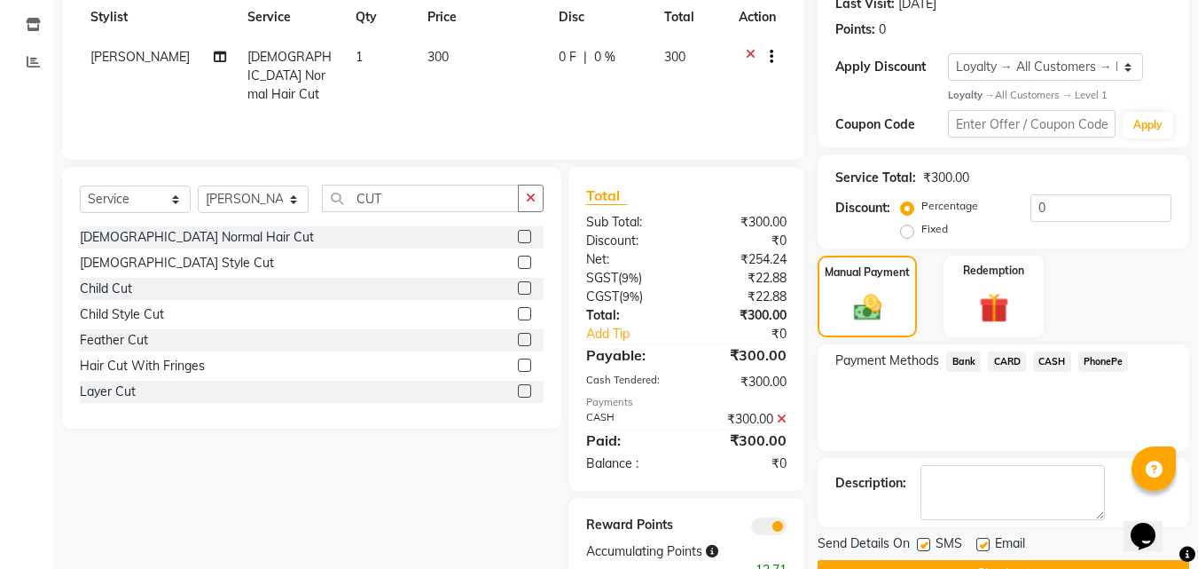
scroll to position [310, 0]
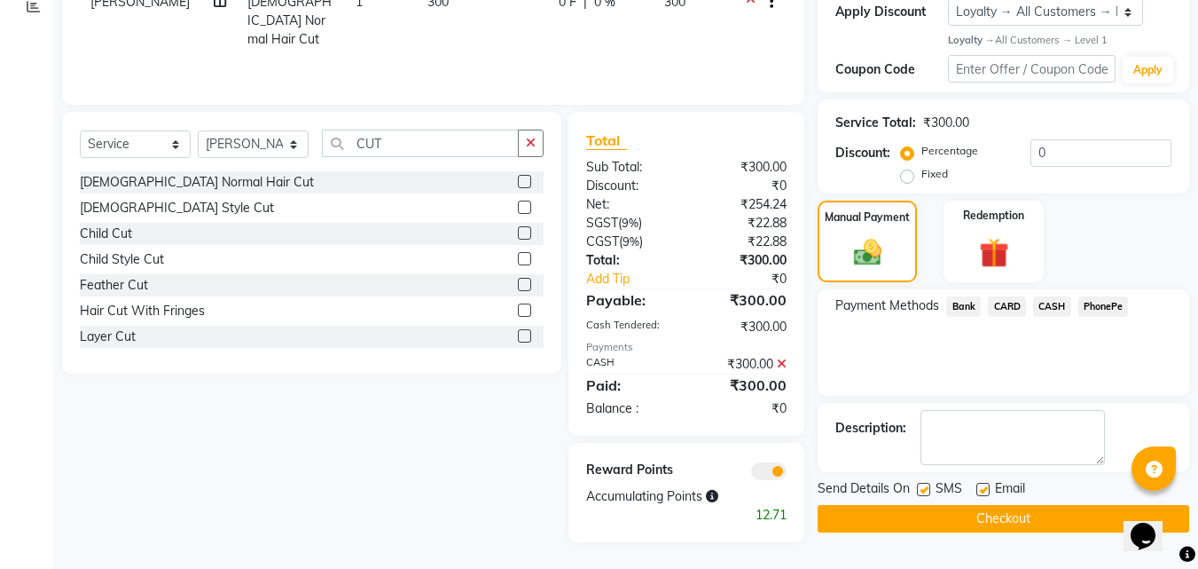
click at [945, 513] on button "Checkout" at bounding box center [1004, 518] width 372 height 27
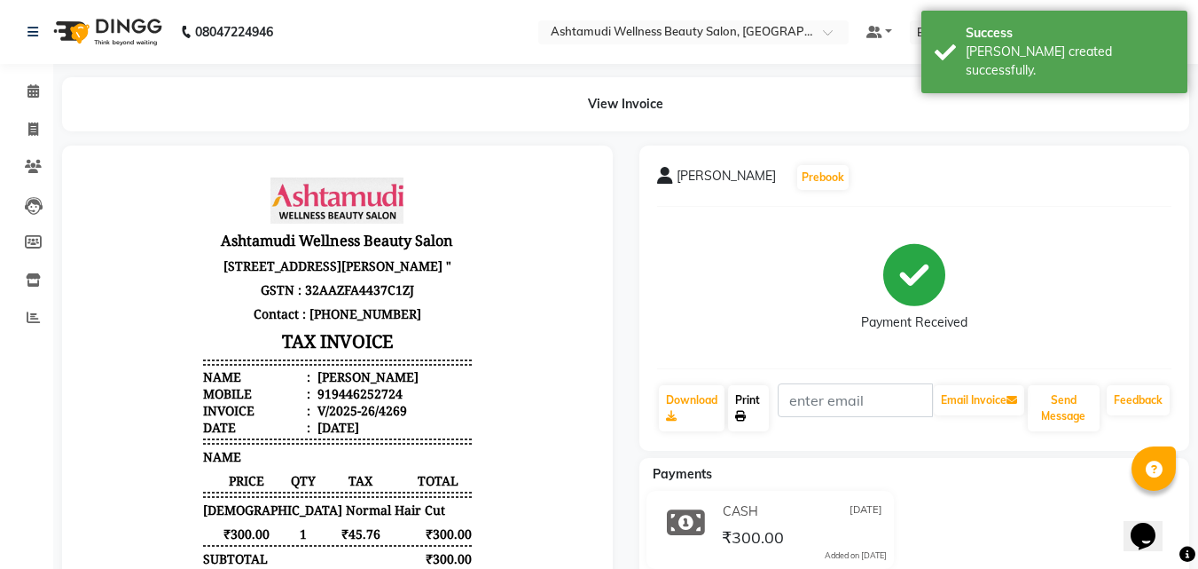
click at [762, 400] on link "Print" at bounding box center [748, 408] width 41 height 46
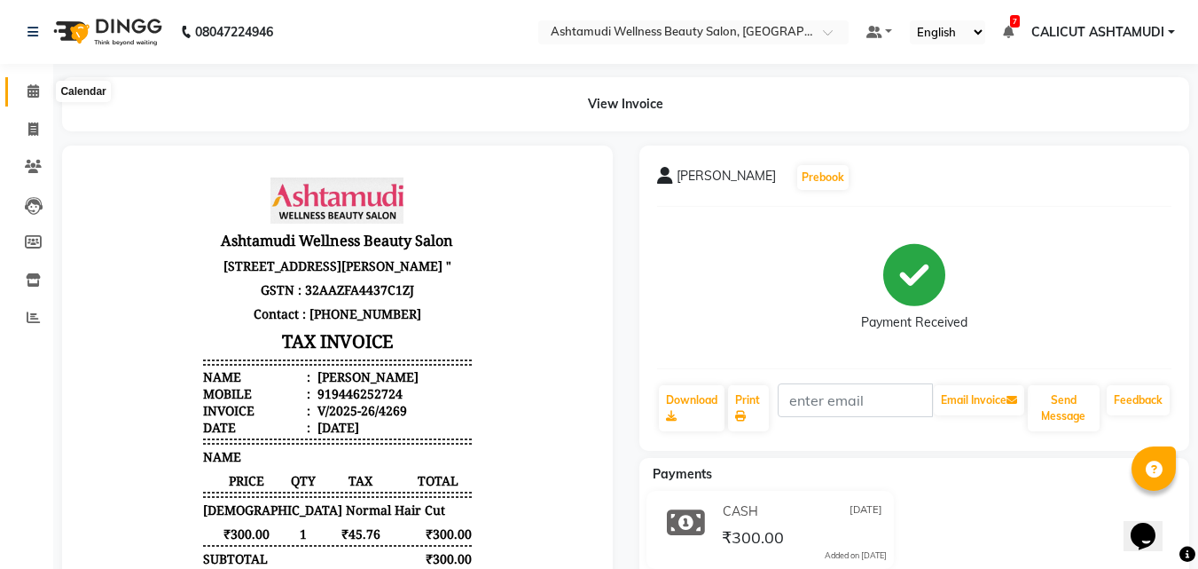
click at [29, 84] on icon at bounding box center [33, 90] width 12 height 13
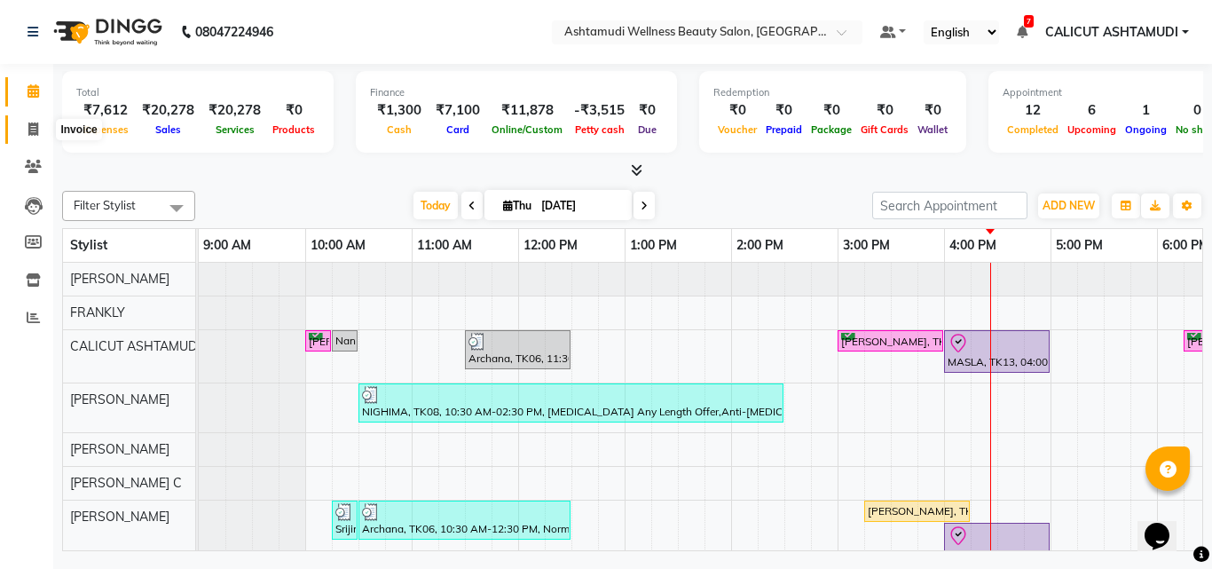
click at [32, 130] on icon at bounding box center [33, 128] width 10 height 13
select select "service"
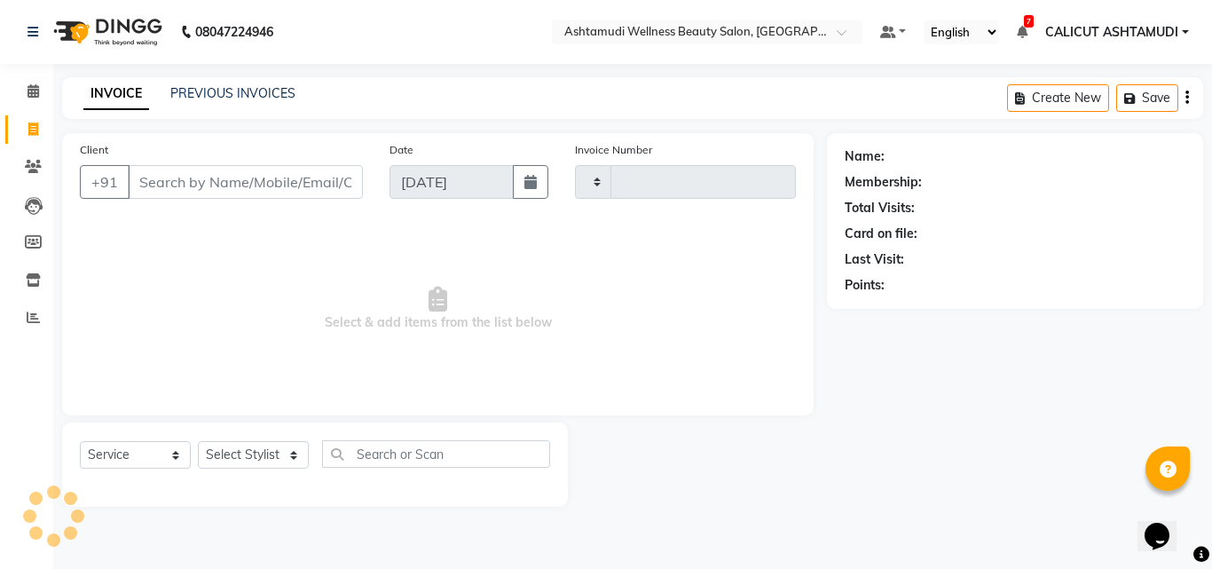
type input "4270"
select select "4630"
click at [255, 461] on select "Select Stylist" at bounding box center [253, 454] width 111 height 27
select select "85034"
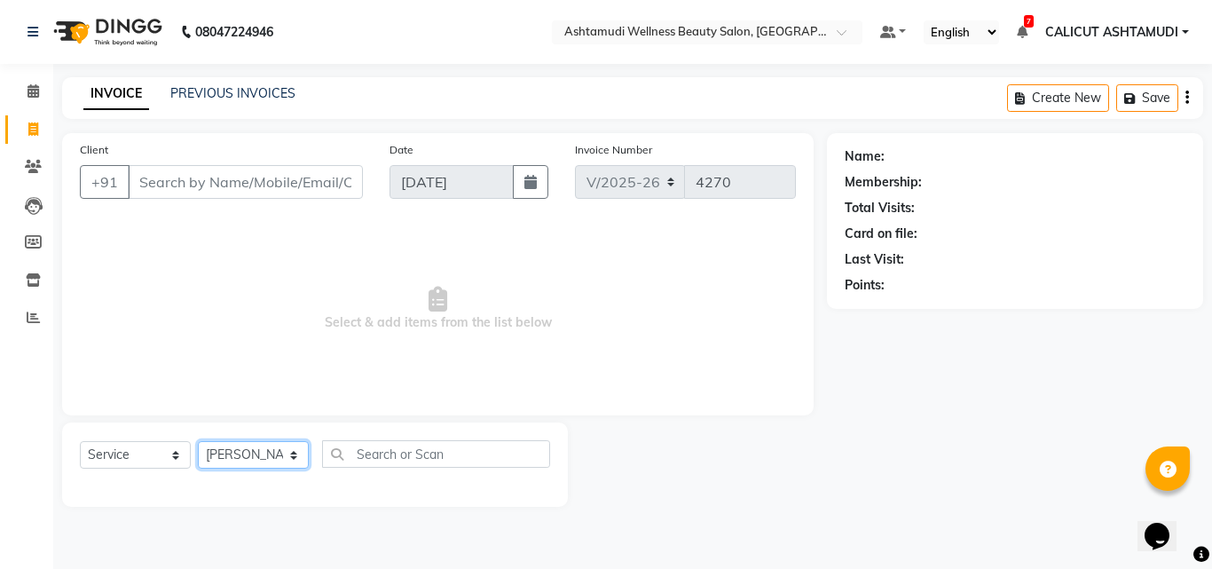
click at [198, 441] on select "Select Stylist [PERSON_NAME] C [PERSON_NAME] [PERSON_NAME] CALICUT ASHTAMUDI FR…" at bounding box center [253, 454] width 111 height 27
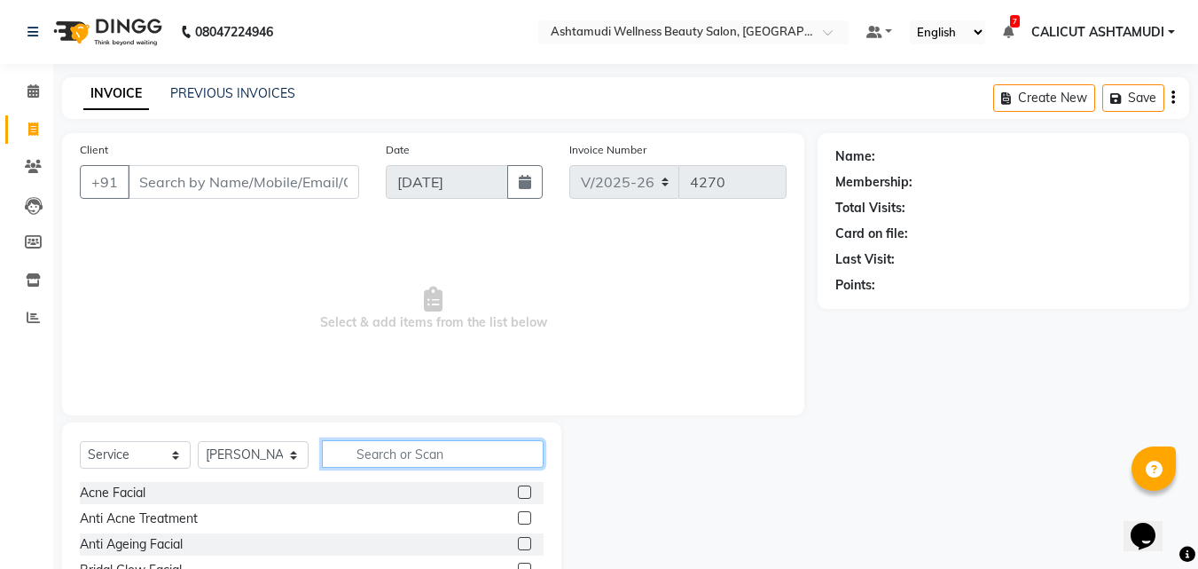
click at [380, 444] on input "text" at bounding box center [433, 453] width 222 height 27
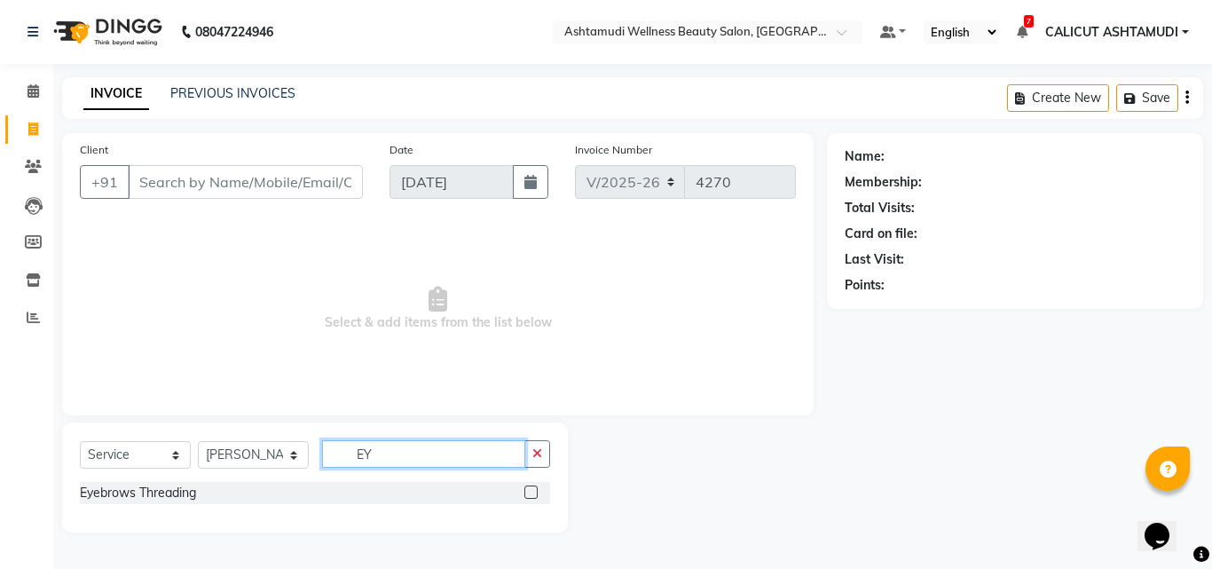
type input "EY"
click at [532, 491] on label at bounding box center [530, 491] width 13 height 13
click at [532, 491] on input "checkbox" at bounding box center [530, 493] width 12 height 12
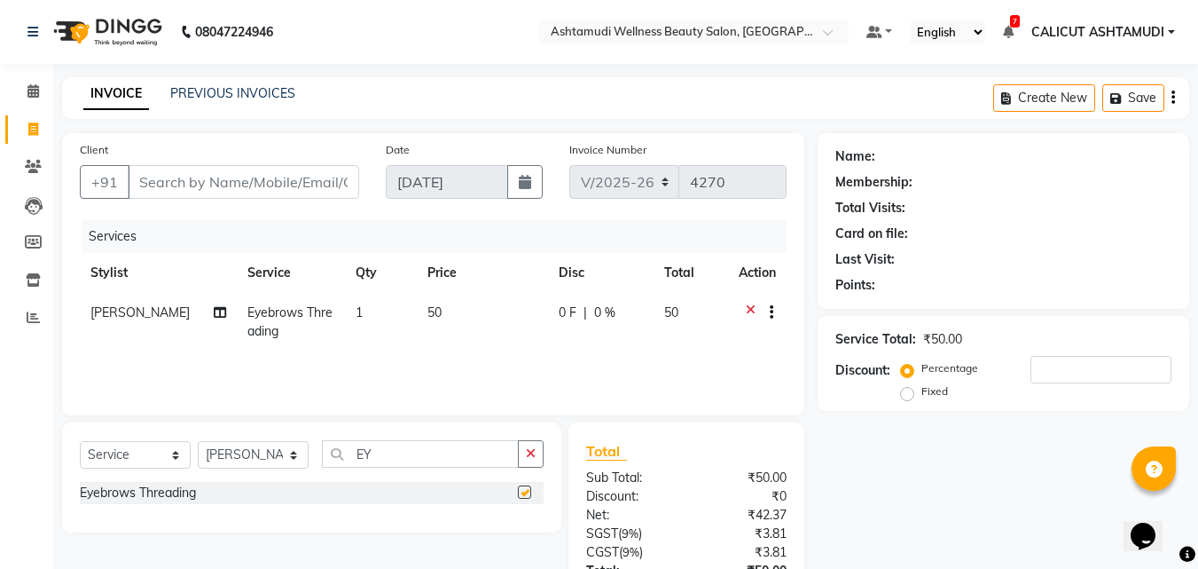
checkbox input "false"
click at [265, 178] on input "Client" at bounding box center [244, 182] width 232 height 34
type input "6"
type input "0"
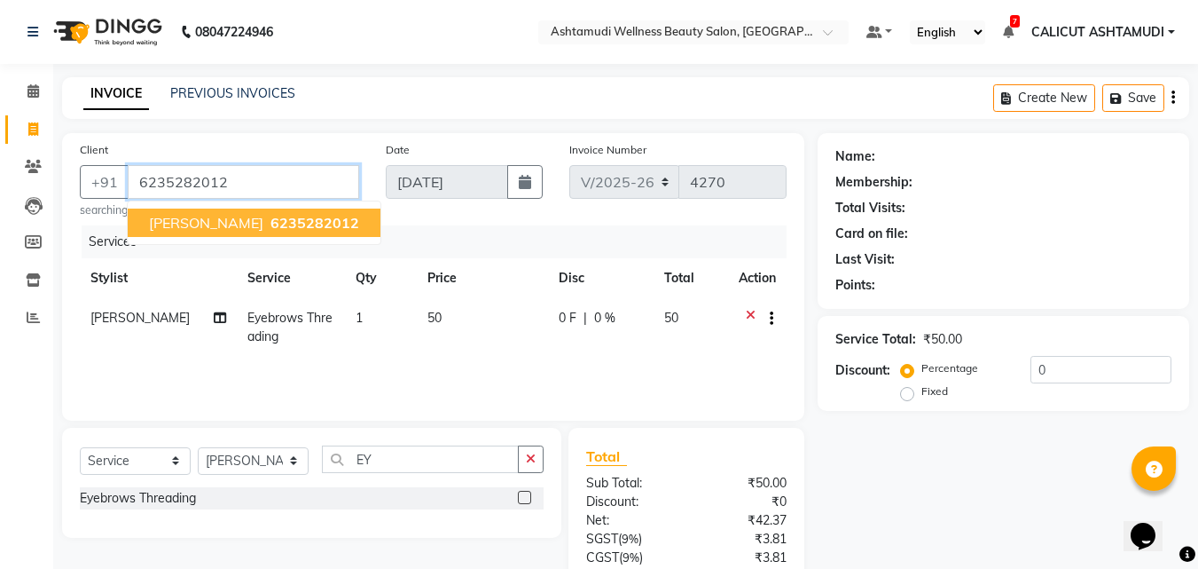
type input "6235282012"
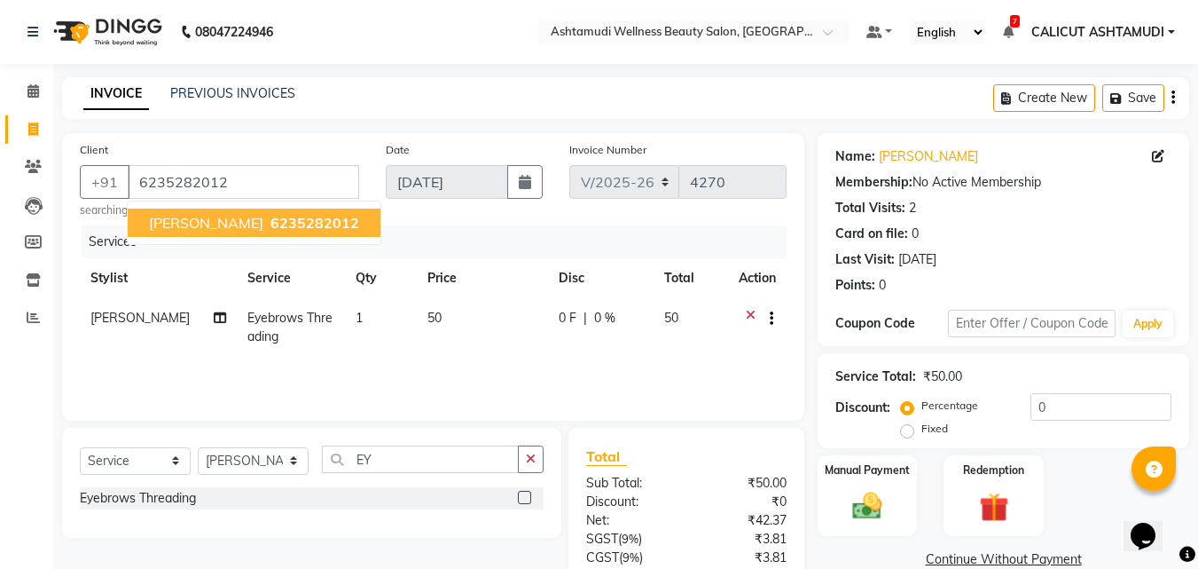
click at [406, 212] on div "Date [DATE]" at bounding box center [465, 179] width 184 height 78
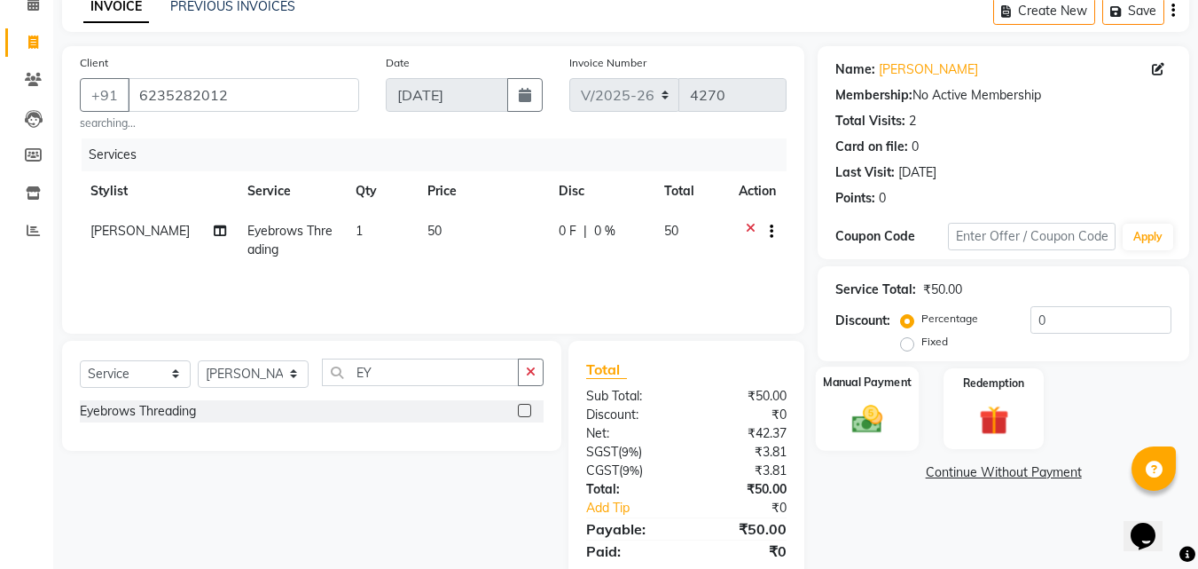
scroll to position [146, 0]
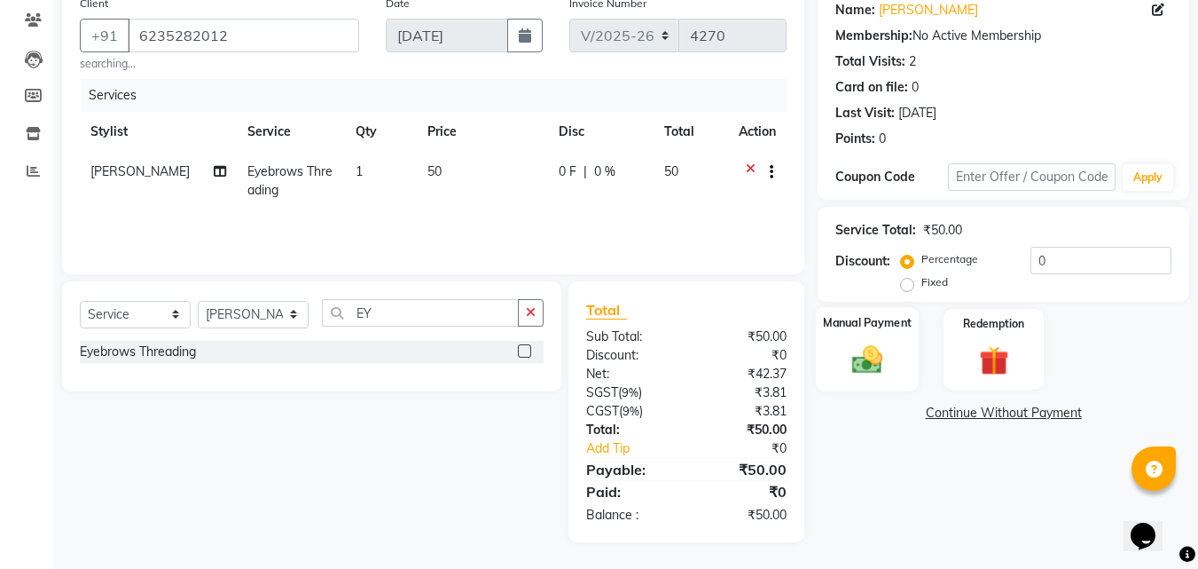
click at [845, 344] on img at bounding box center [868, 358] width 50 height 35
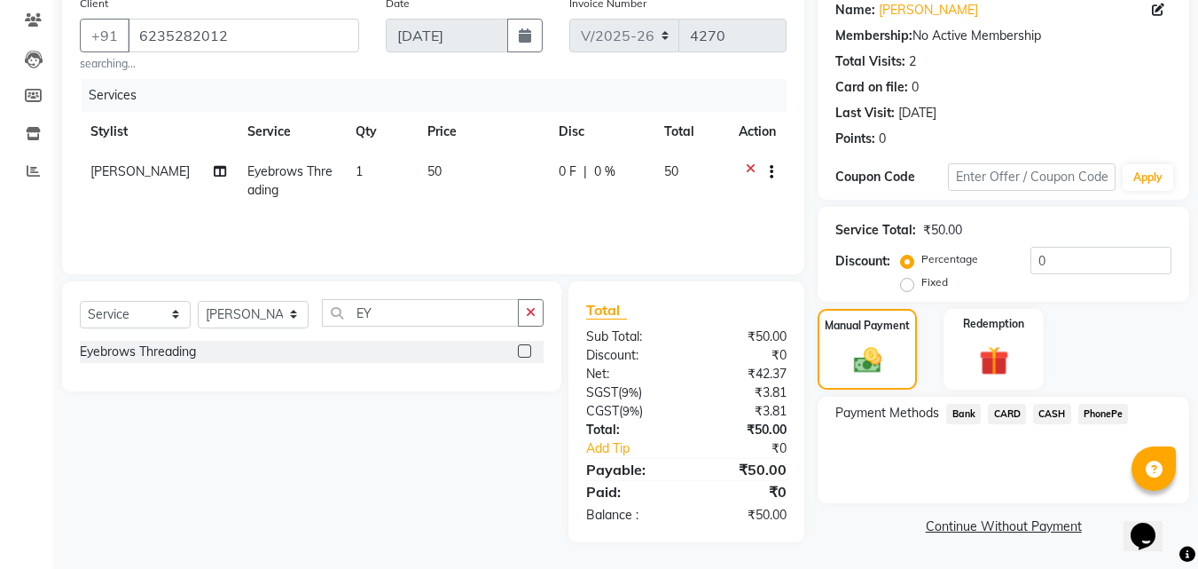
click at [1111, 416] on span "PhonePe" at bounding box center [1104, 414] width 51 height 20
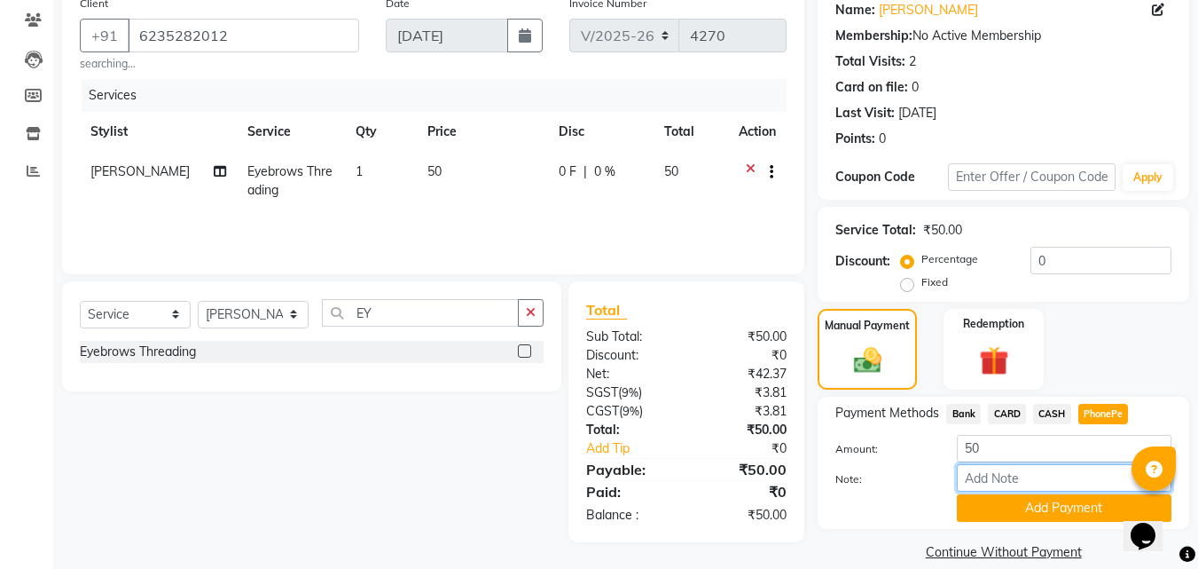
click at [1050, 477] on input "Note:" at bounding box center [1064, 477] width 215 height 27
type input "suhana"
click at [1073, 509] on button "Add Payment" at bounding box center [1064, 507] width 215 height 27
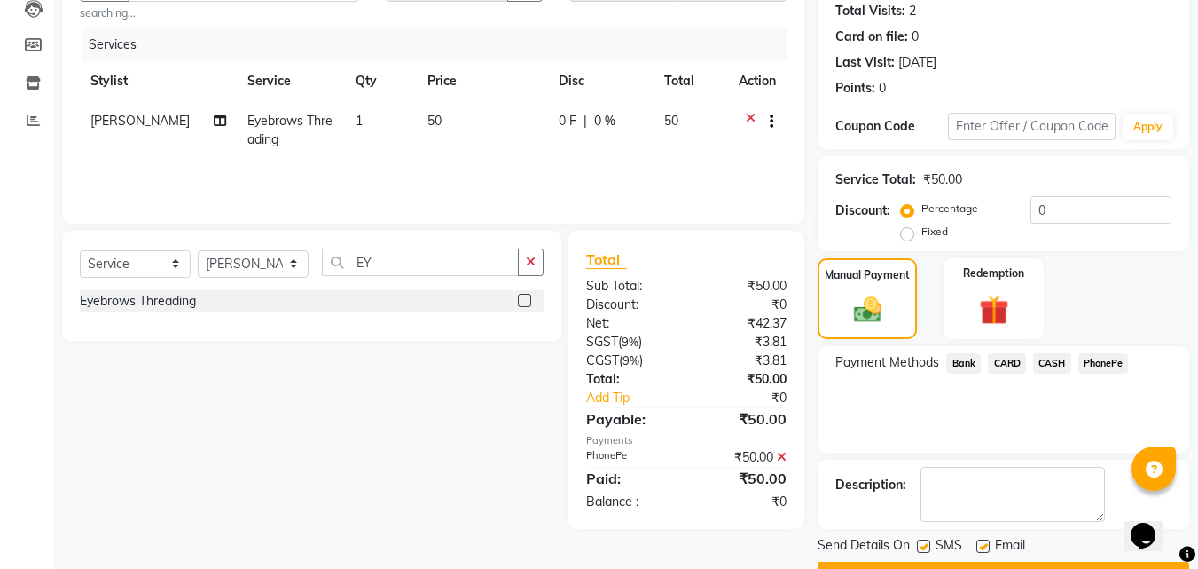
scroll to position [244, 0]
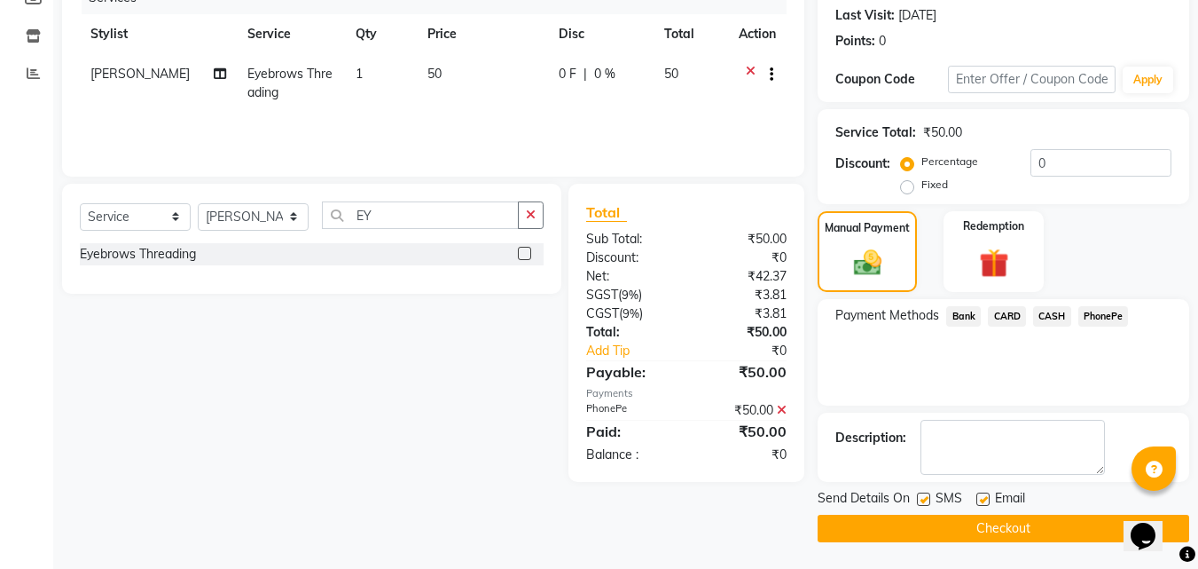
click at [1092, 525] on button "Checkout" at bounding box center [1004, 527] width 372 height 27
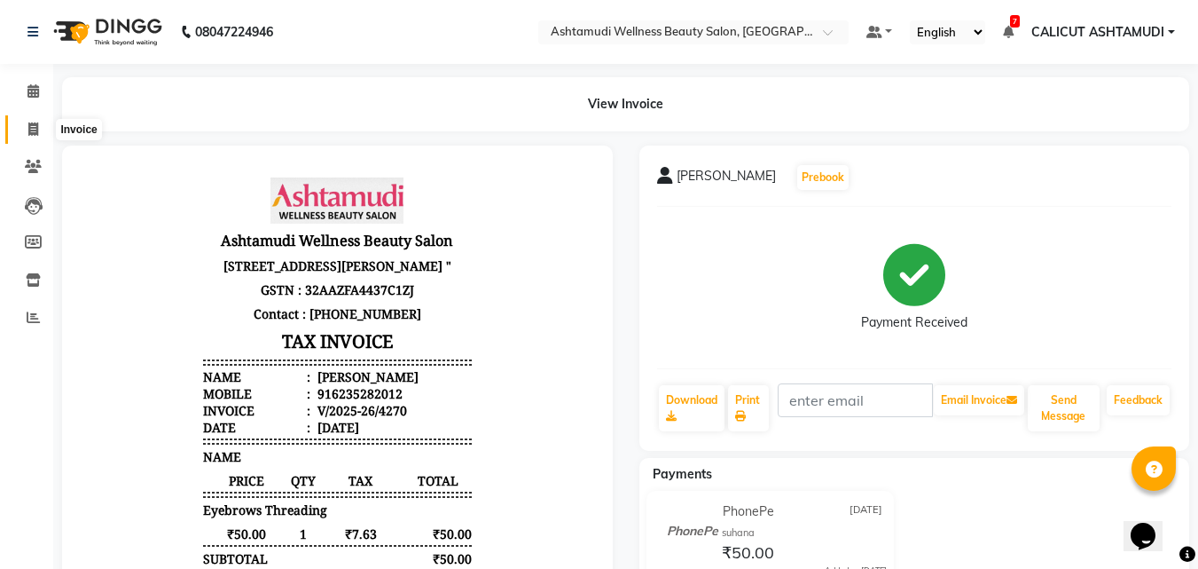
click at [26, 120] on span at bounding box center [33, 130] width 31 height 20
select select "service"
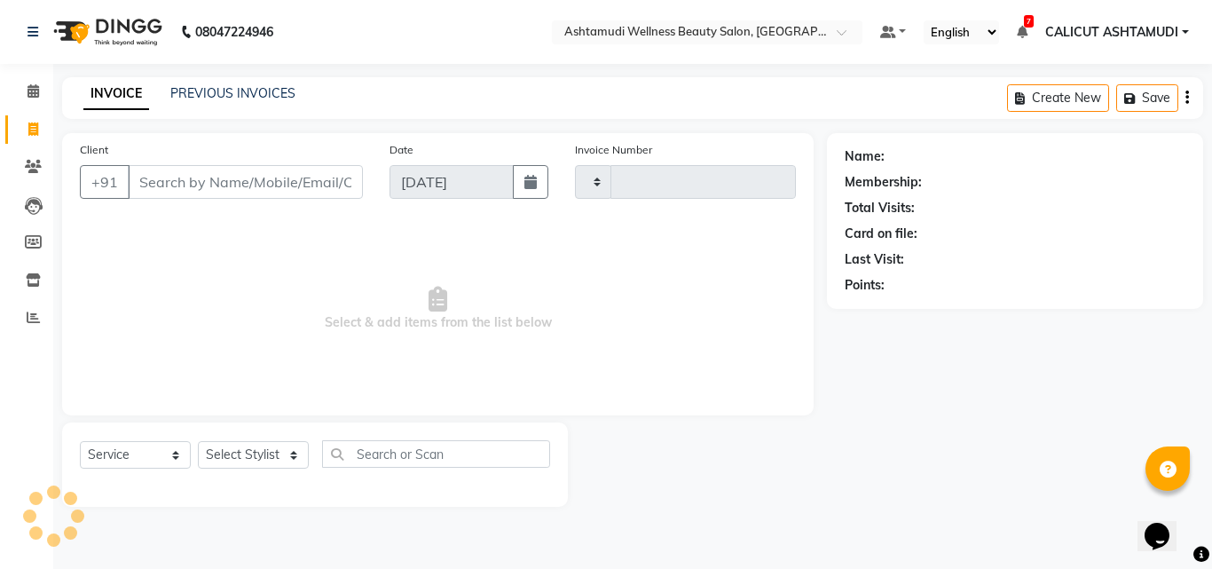
type input "4271"
select select "4630"
click at [269, 462] on select "Select Stylist [PERSON_NAME] C [PERSON_NAME] [PERSON_NAME] CALICUT ASHTAMUDI FR…" at bounding box center [253, 454] width 111 height 27
select select "85194"
click at [198, 441] on select "Select Stylist [PERSON_NAME] C [PERSON_NAME] [PERSON_NAME] CALICUT ASHTAMUDI FR…" at bounding box center [253, 454] width 111 height 27
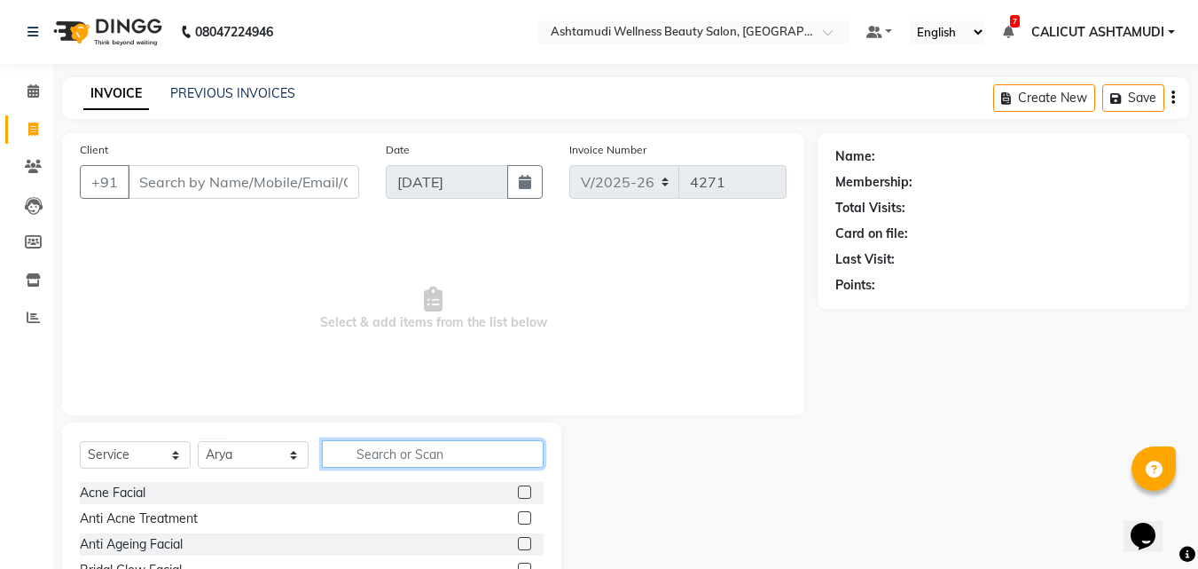
click at [373, 445] on input "text" at bounding box center [433, 453] width 222 height 27
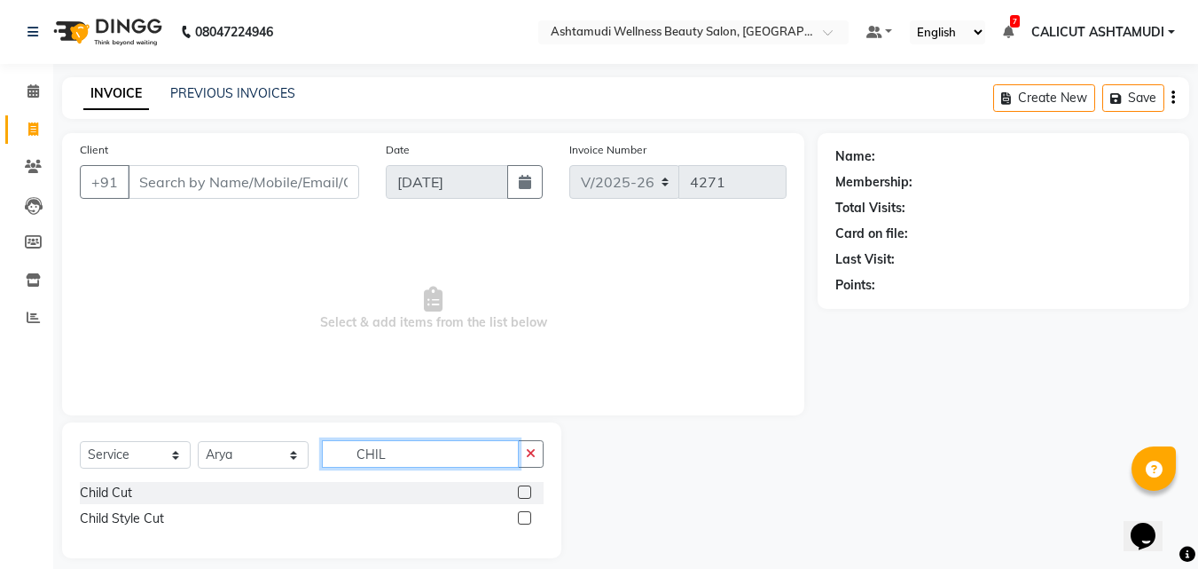
type input "CHIL"
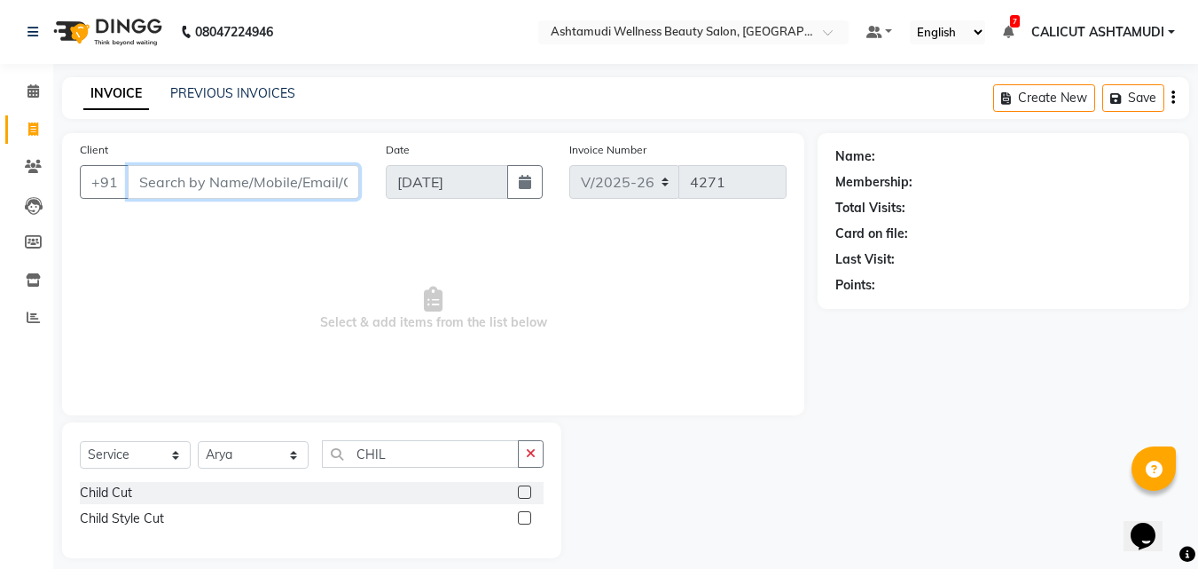
click at [265, 184] on input "Client" at bounding box center [244, 182] width 232 height 34
type input "8089485169"
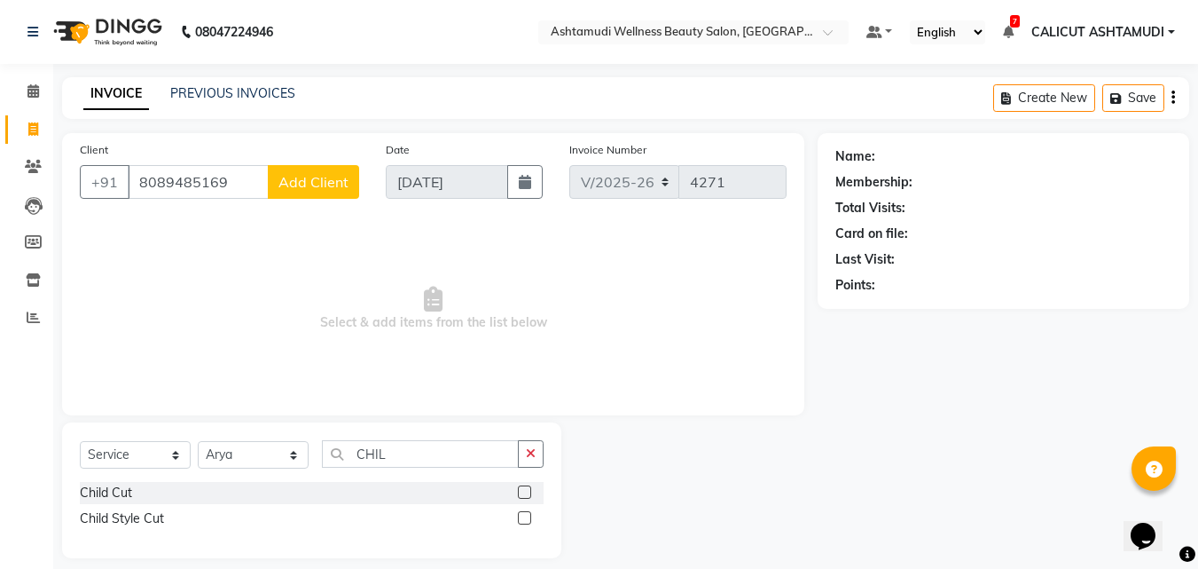
click at [326, 178] on span "Add Client" at bounding box center [314, 182] width 70 height 18
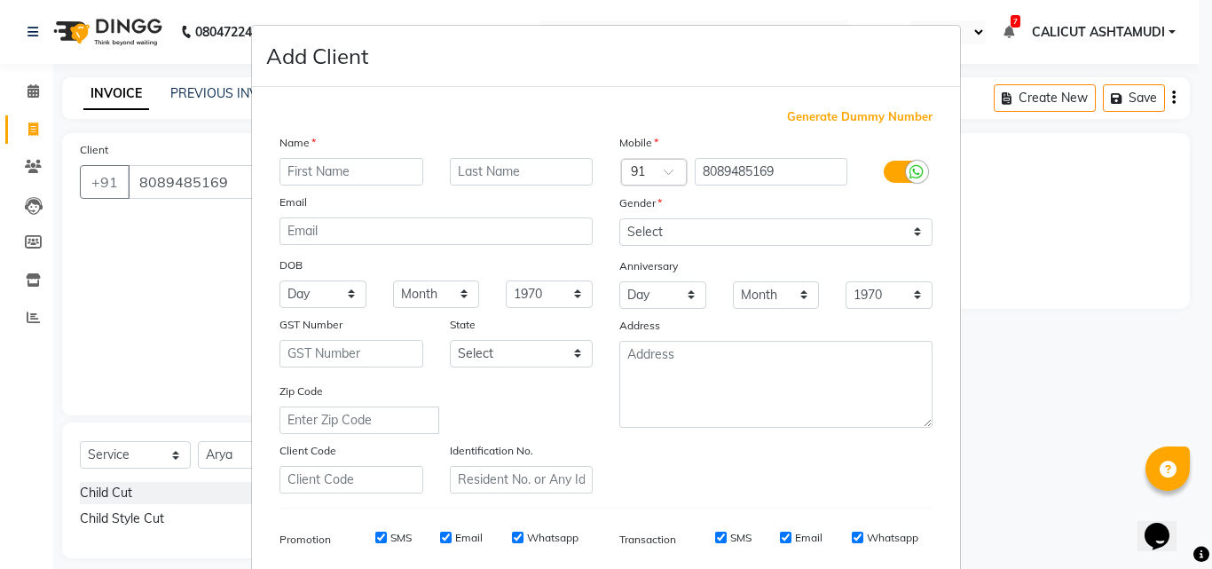
click at [310, 173] on input "text" at bounding box center [351, 171] width 144 height 27
type input "SHIHAB"
click at [854, 218] on select "Select [DEMOGRAPHIC_DATA] [DEMOGRAPHIC_DATA] Other Prefer Not To Say" at bounding box center [775, 231] width 313 height 27
select select "[DEMOGRAPHIC_DATA]"
click at [619, 218] on select "Select [DEMOGRAPHIC_DATA] [DEMOGRAPHIC_DATA] Other Prefer Not To Say" at bounding box center [775, 231] width 313 height 27
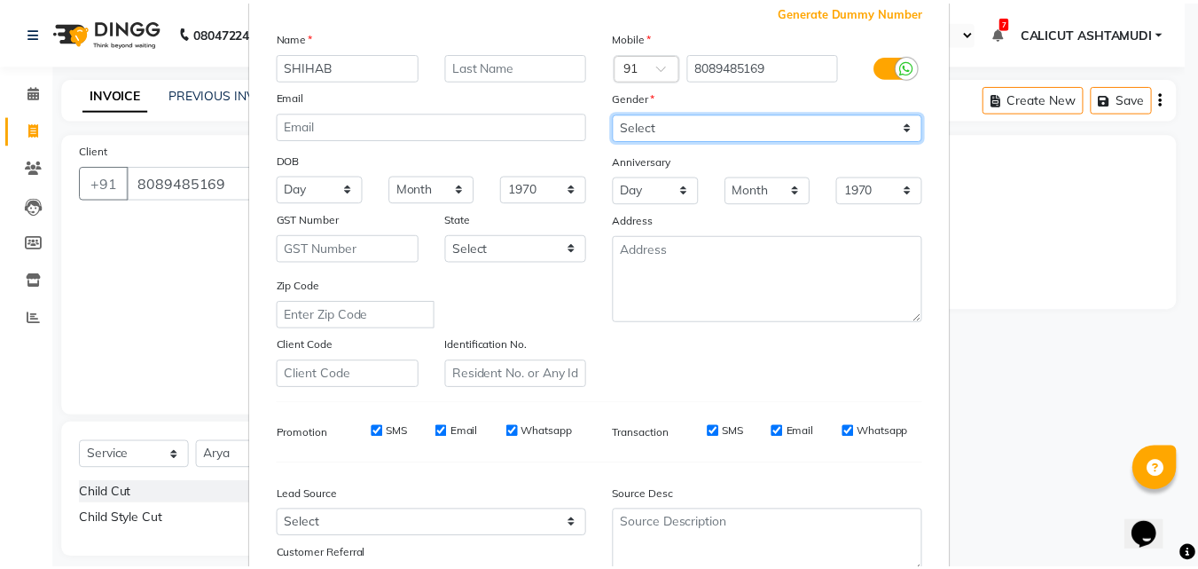
scroll to position [250, 0]
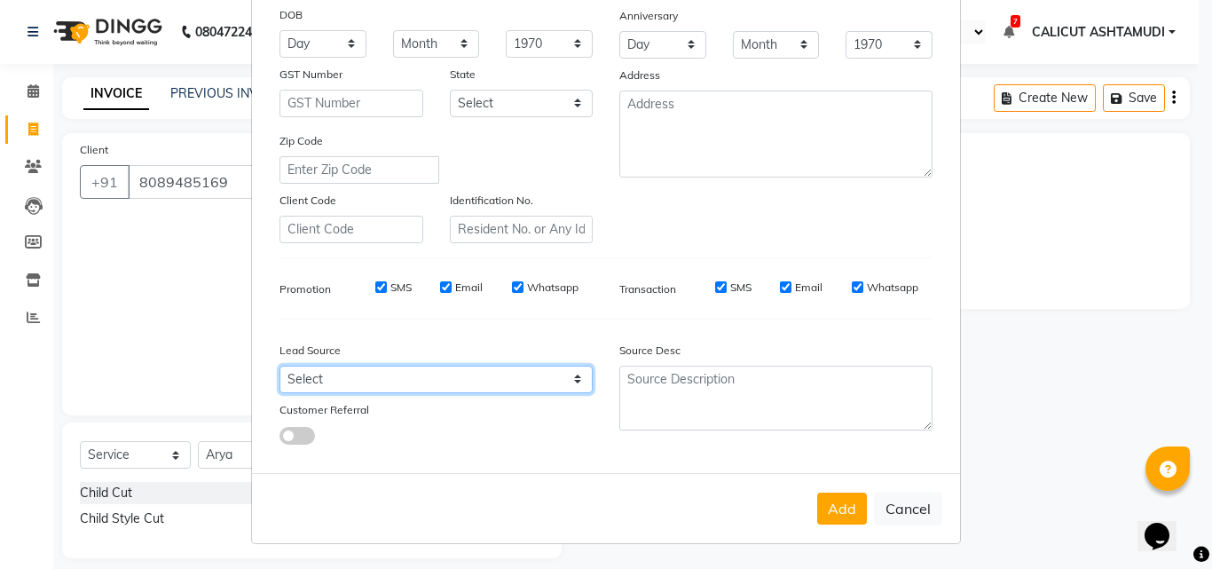
click at [417, 387] on select "Select Walk-in Referral Internet Friend Word of Mouth Advertisement Facebook Ju…" at bounding box center [435, 378] width 313 height 27
select select "31336"
click at [279, 365] on select "Select Walk-in Referral Internet Friend Word of Mouth Advertisement Facebook Ju…" at bounding box center [435, 378] width 313 height 27
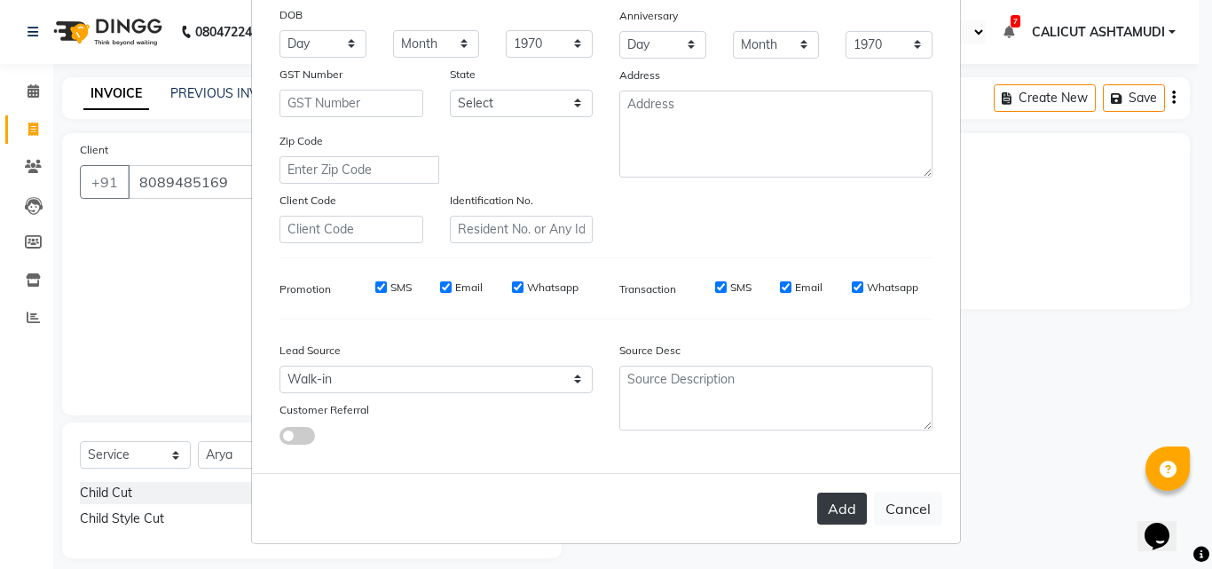
click at [820, 496] on button "Add" at bounding box center [842, 508] width 50 height 32
click at [823, 511] on div "Add Cancel" at bounding box center [606, 508] width 708 height 70
click at [380, 393] on div "Lead Source Select Walk-in Referral Internet Friend Word of Mouth Advertisement…" at bounding box center [436, 389] width 340 height 111
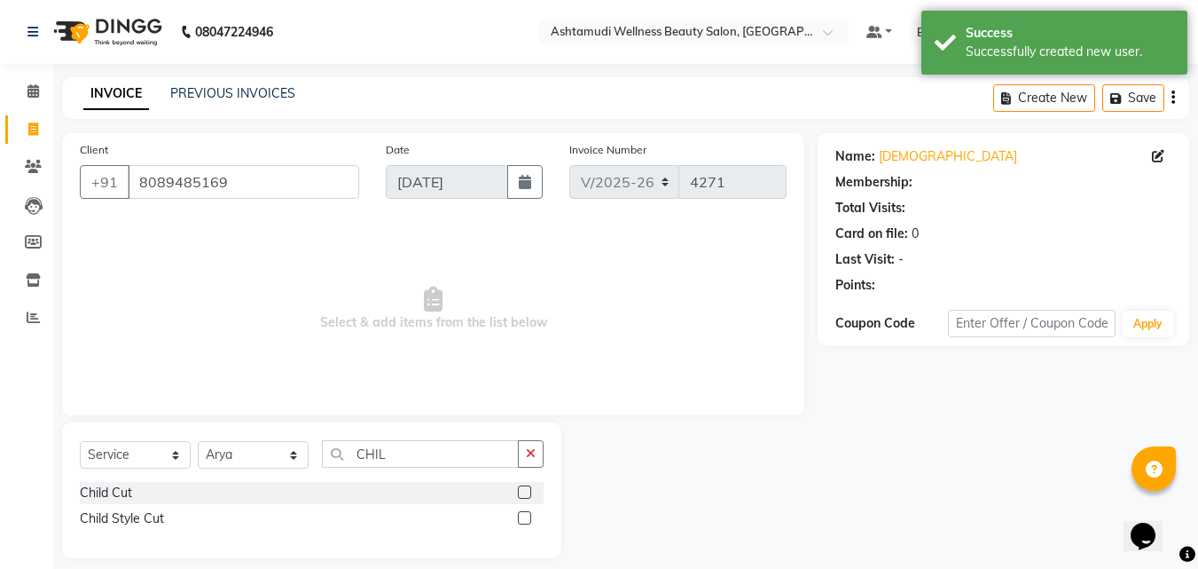
select select "1: Object"
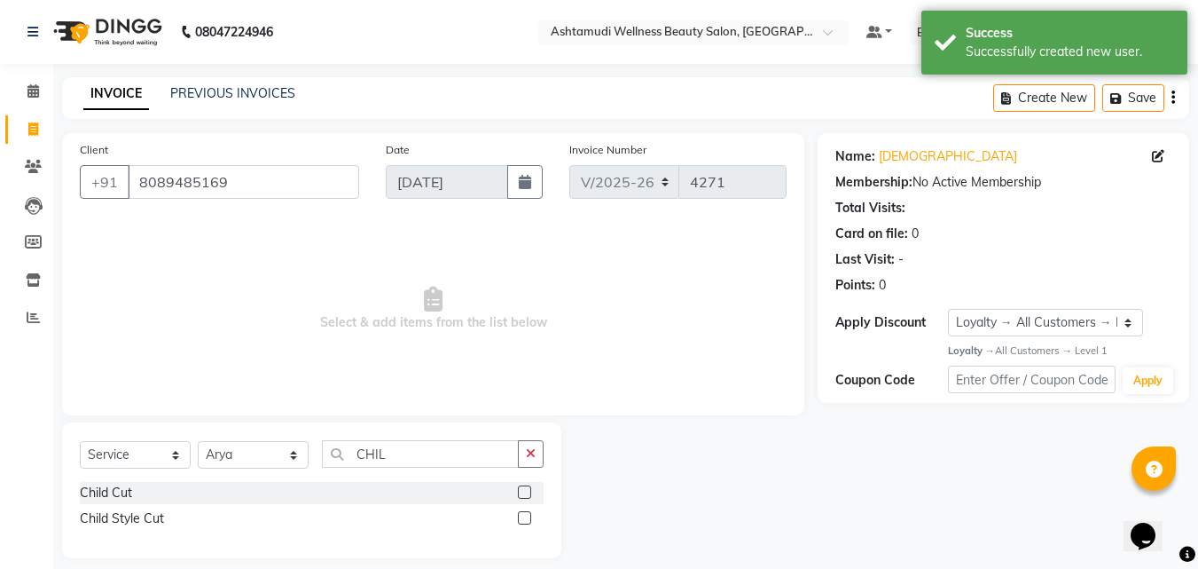
click at [527, 486] on label at bounding box center [524, 491] width 13 height 13
click at [527, 487] on input "checkbox" at bounding box center [524, 493] width 12 height 12
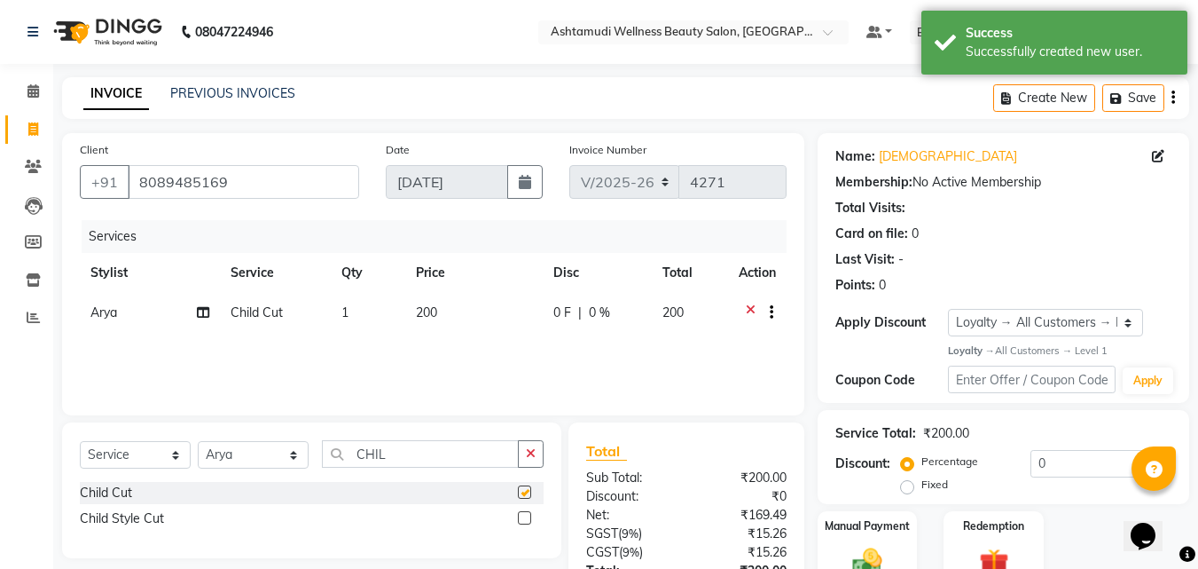
checkbox input "false"
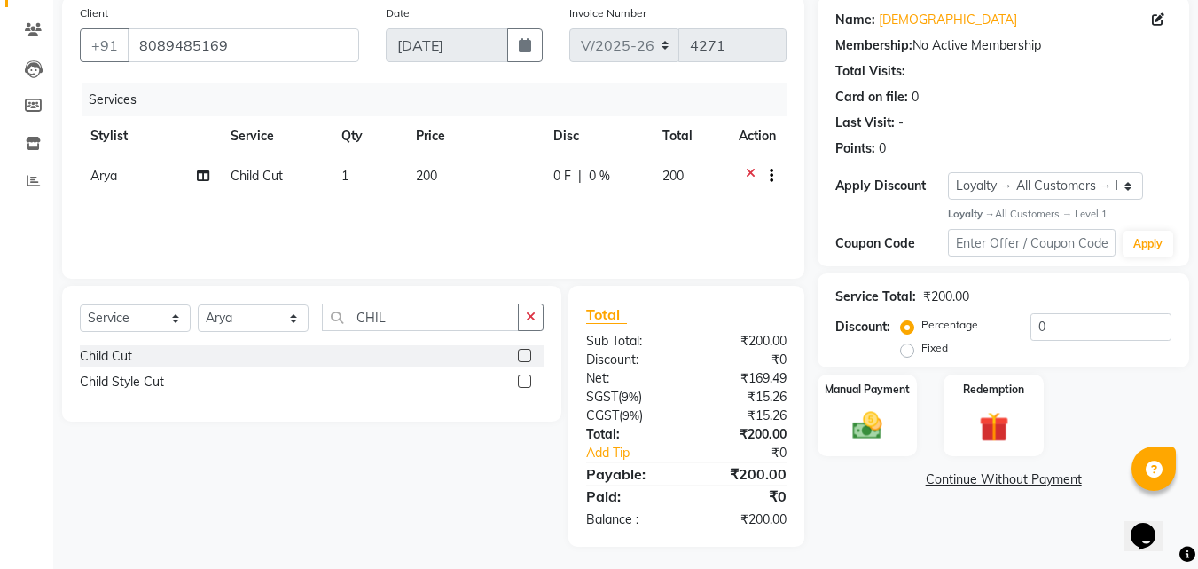
scroll to position [141, 0]
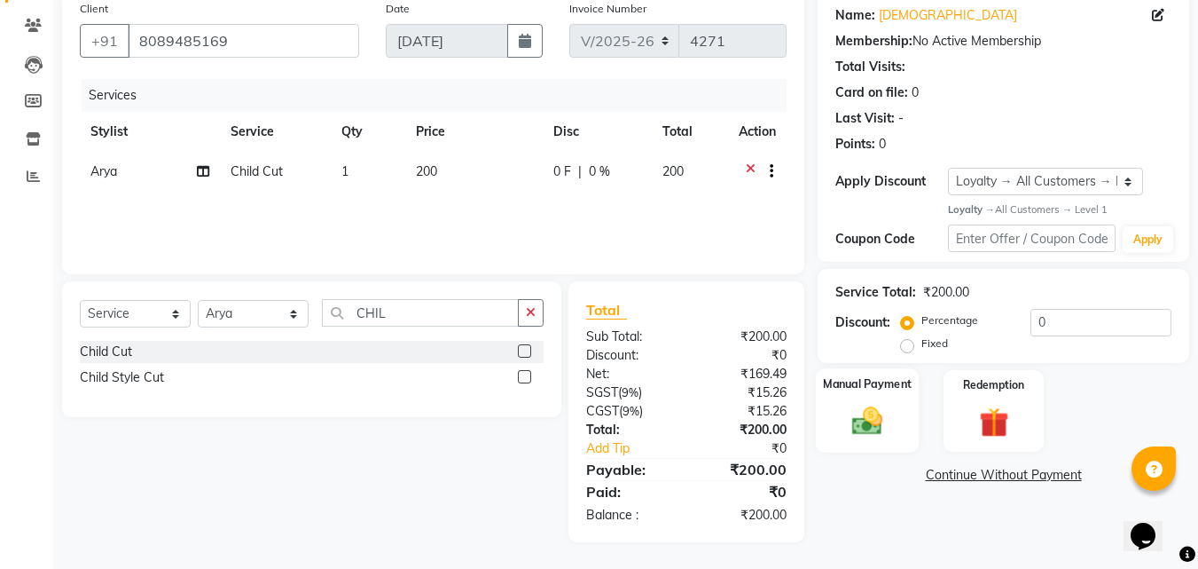
click at [883, 401] on div "Manual Payment" at bounding box center [868, 410] width 104 height 84
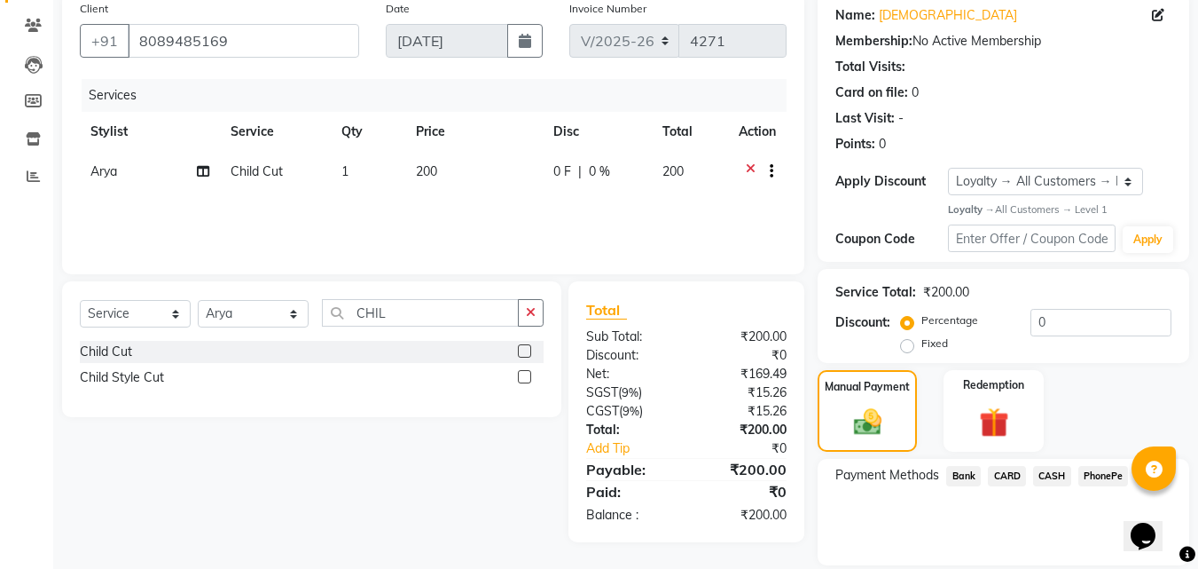
click at [1062, 472] on span "CASH" at bounding box center [1052, 476] width 38 height 20
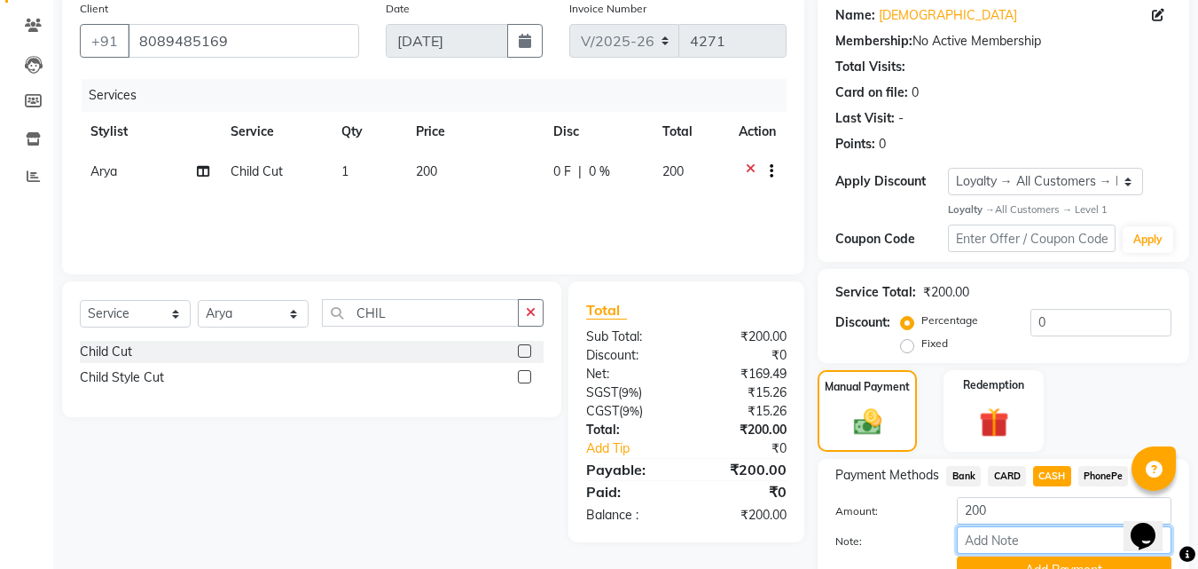
drag, startPoint x: 1043, startPoint y: 539, endPoint x: 1055, endPoint y: 535, distance: 12.4
click at [1043, 539] on input "Note:" at bounding box center [1064, 539] width 215 height 27
type input "suhana"
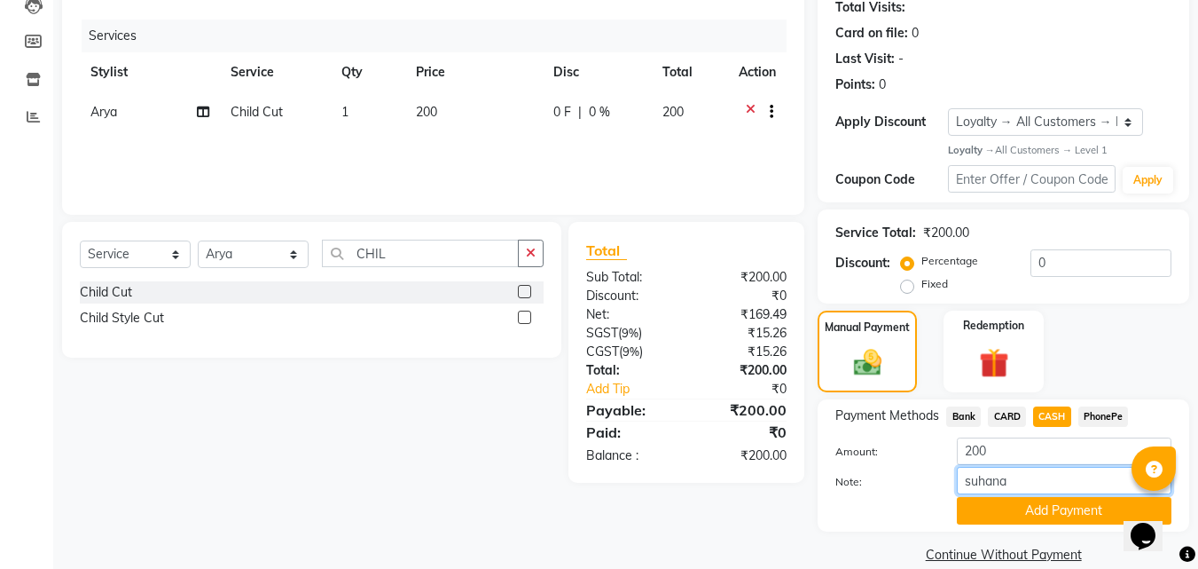
scroll to position [226, 0]
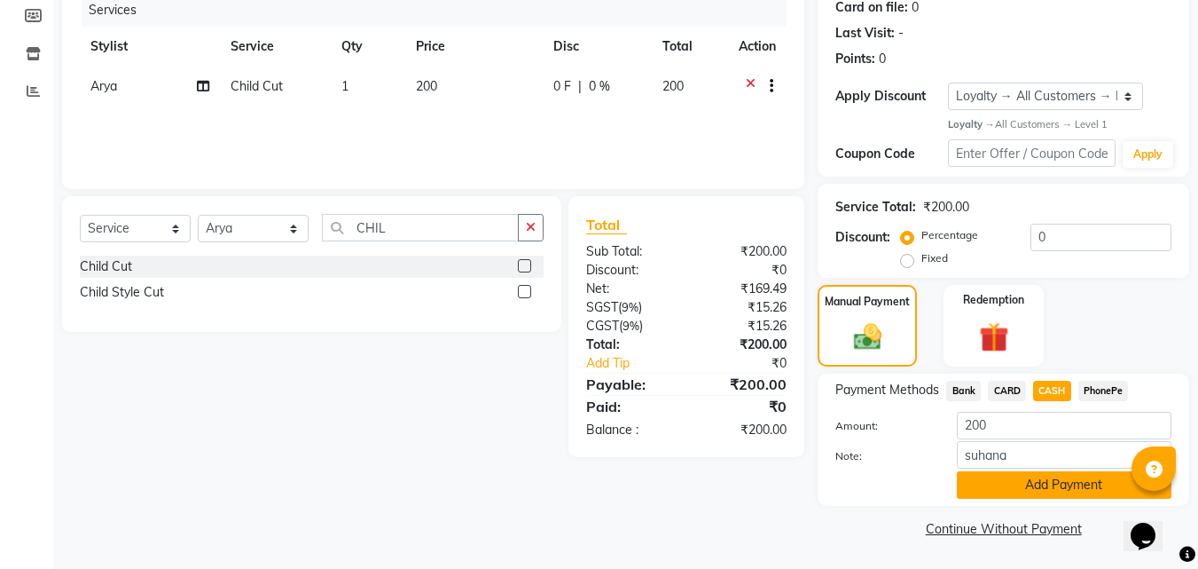
click at [1069, 483] on button "Add Payment" at bounding box center [1064, 484] width 215 height 27
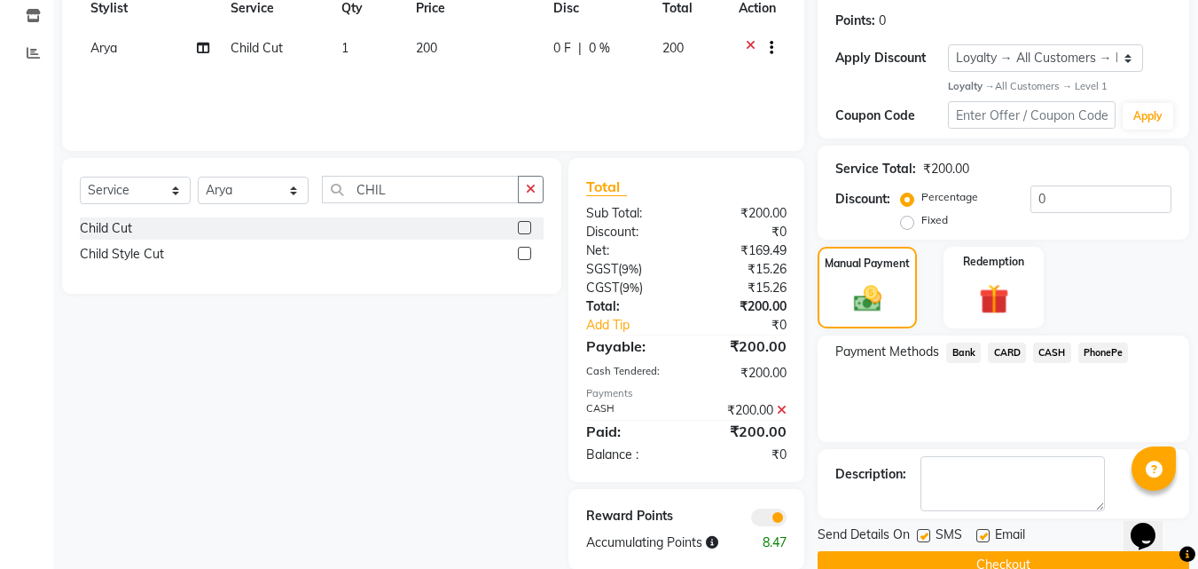
scroll to position [301, 0]
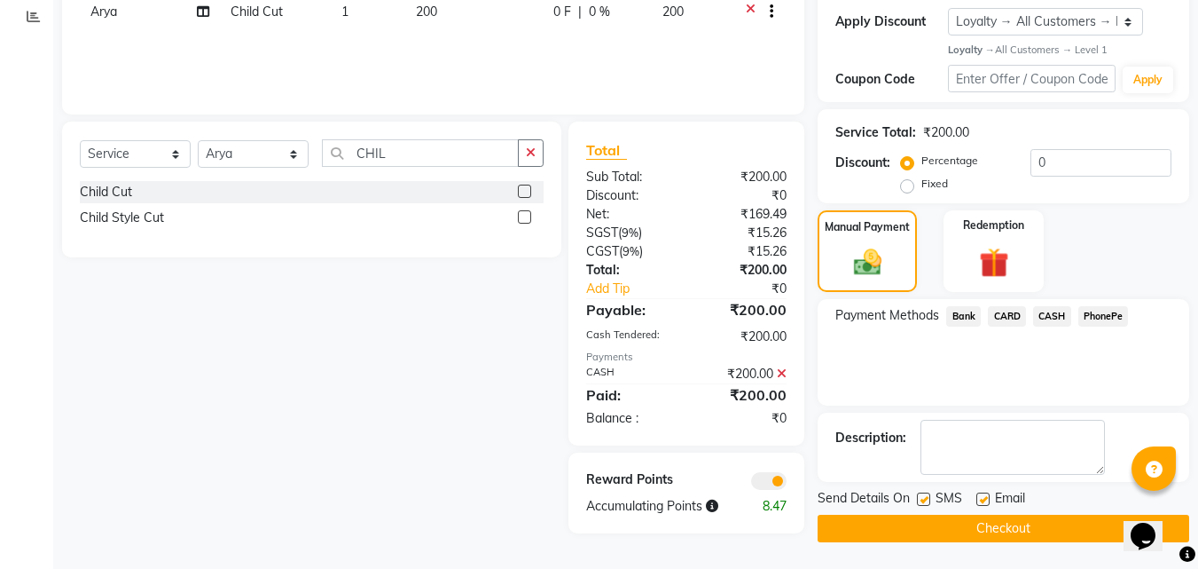
click at [1024, 538] on button "Checkout" at bounding box center [1004, 527] width 372 height 27
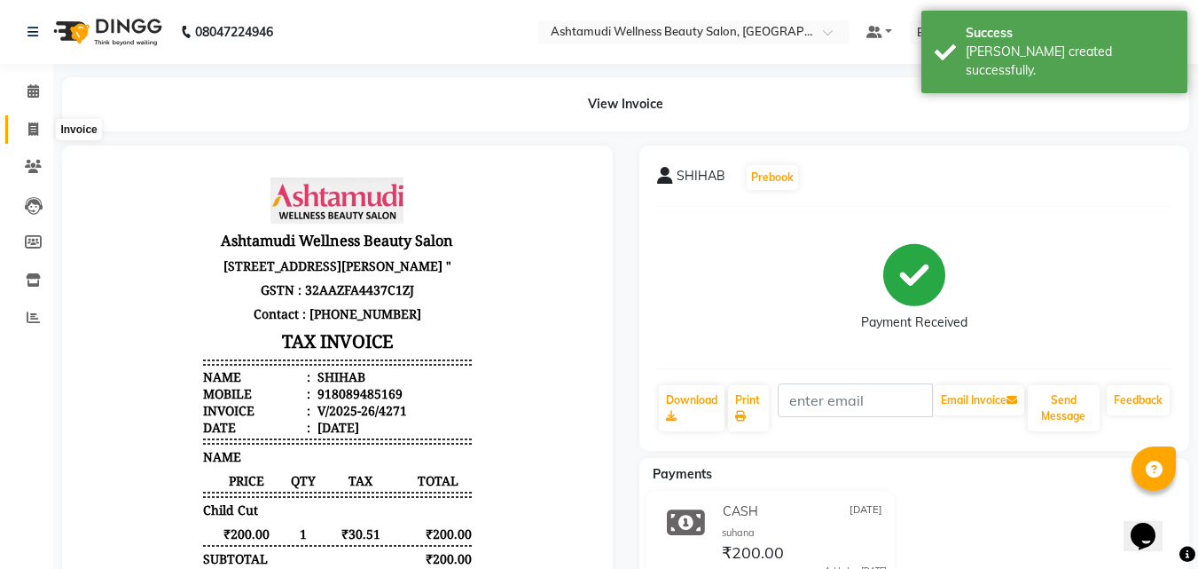
click at [33, 123] on icon at bounding box center [33, 128] width 10 height 13
select select "service"
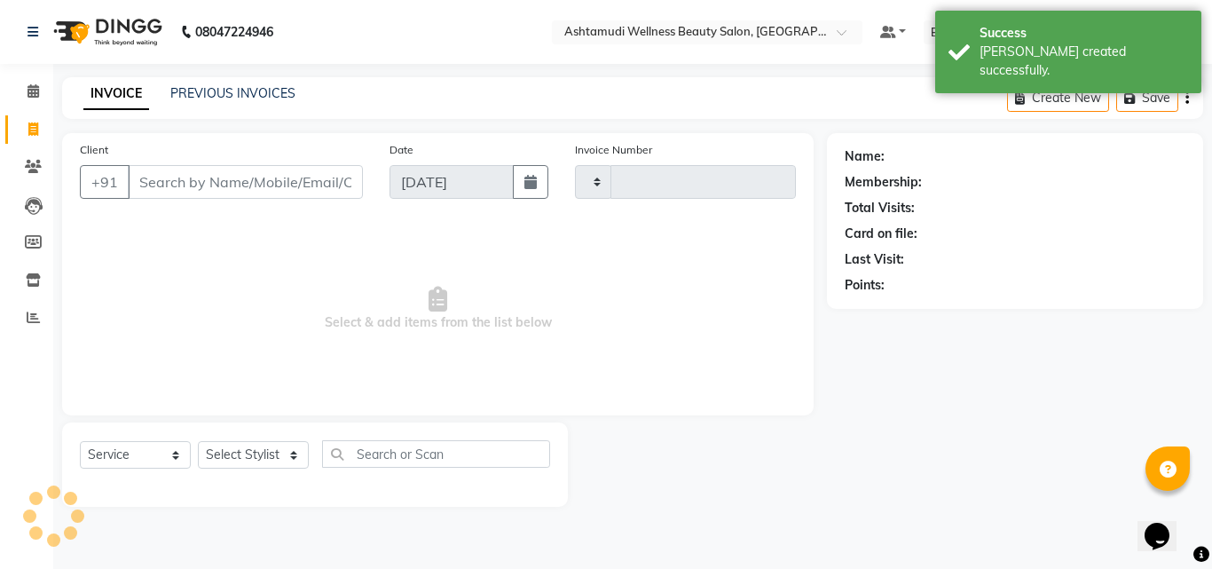
type input "4272"
select select "4630"
click at [237, 460] on select "Select Stylist" at bounding box center [253, 454] width 111 height 27
drag, startPoint x: 28, startPoint y: 90, endPoint x: 78, endPoint y: 102, distance: 51.0
click at [28, 90] on icon at bounding box center [33, 90] width 12 height 13
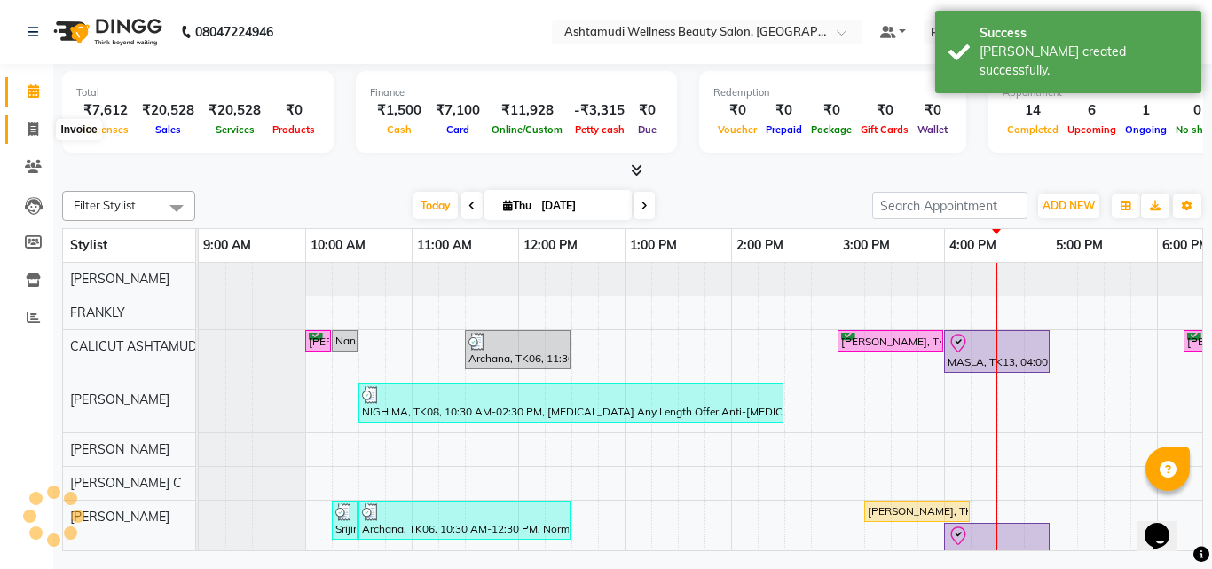
click at [29, 138] on span at bounding box center [33, 130] width 31 height 20
select select "service"
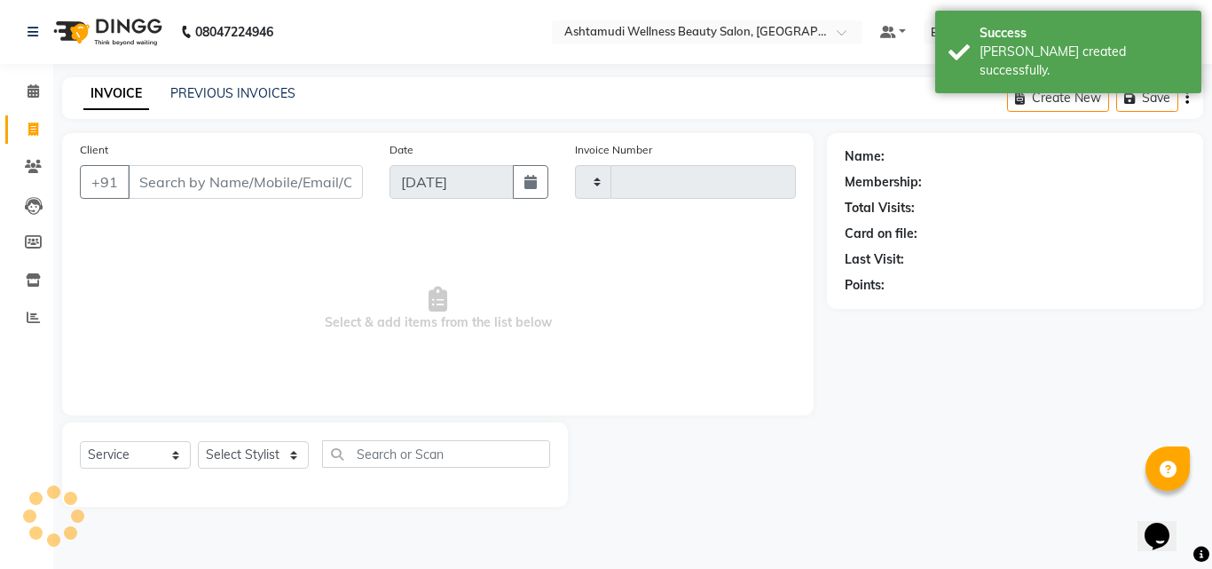
type input "4272"
select select "4630"
click at [221, 453] on select "Select Stylist [PERSON_NAME] C [PERSON_NAME] [PERSON_NAME] CALICUT ASHTAMUDI FR…" at bounding box center [253, 454] width 111 height 27
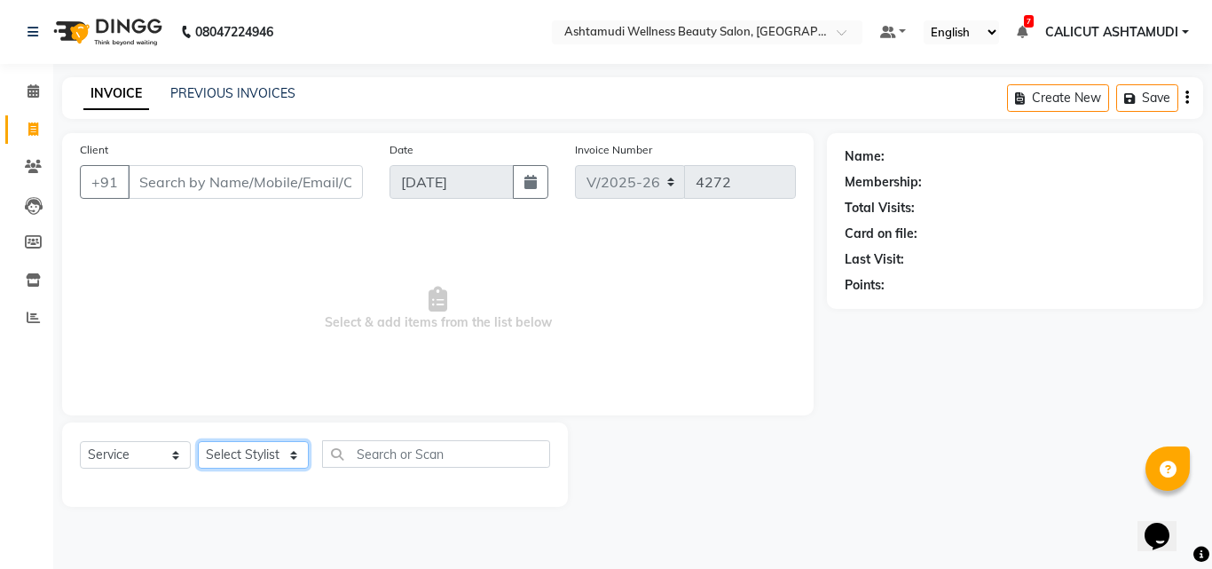
select select "85202"
click at [198, 441] on select "Select Stylist [PERSON_NAME] C [PERSON_NAME] [PERSON_NAME] CALICUT ASHTAMUDI FR…" at bounding box center [253, 454] width 111 height 27
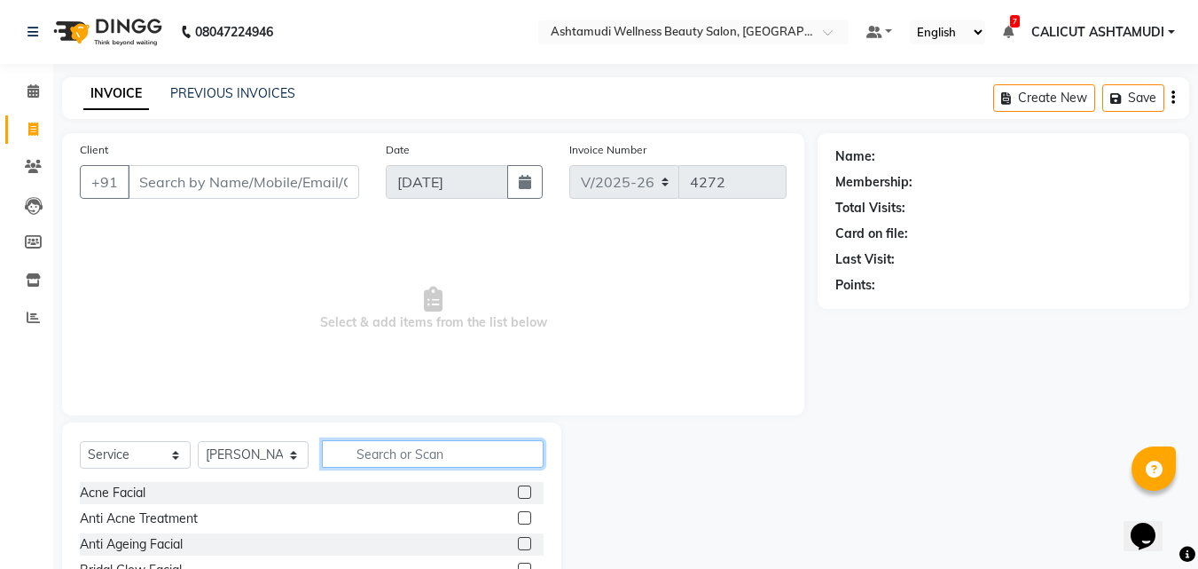
click at [398, 448] on input "text" at bounding box center [433, 453] width 222 height 27
type input "PEDI"
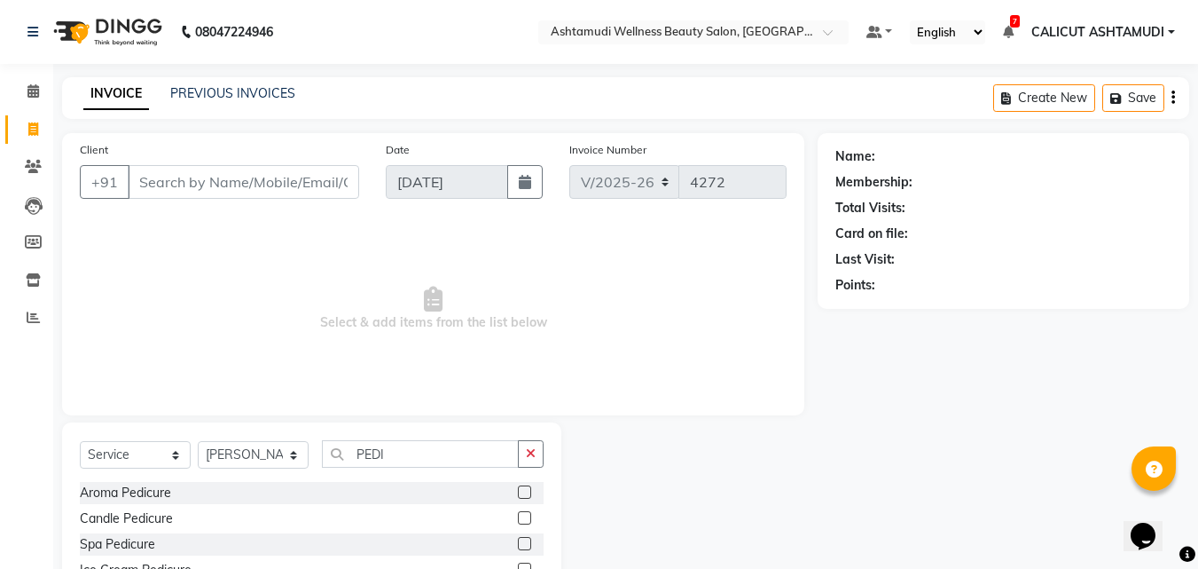
click at [524, 545] on label at bounding box center [524, 543] width 13 height 13
click at [524, 545] on input "checkbox" at bounding box center [524, 544] width 12 height 12
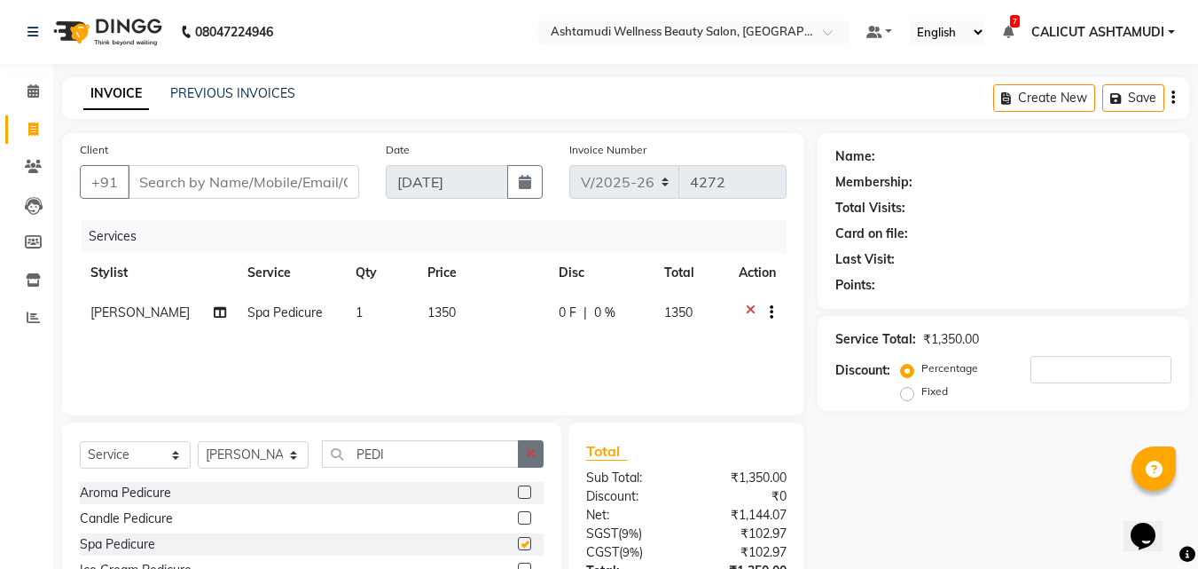
checkbox input "false"
click at [529, 459] on icon "button" at bounding box center [531, 453] width 10 height 12
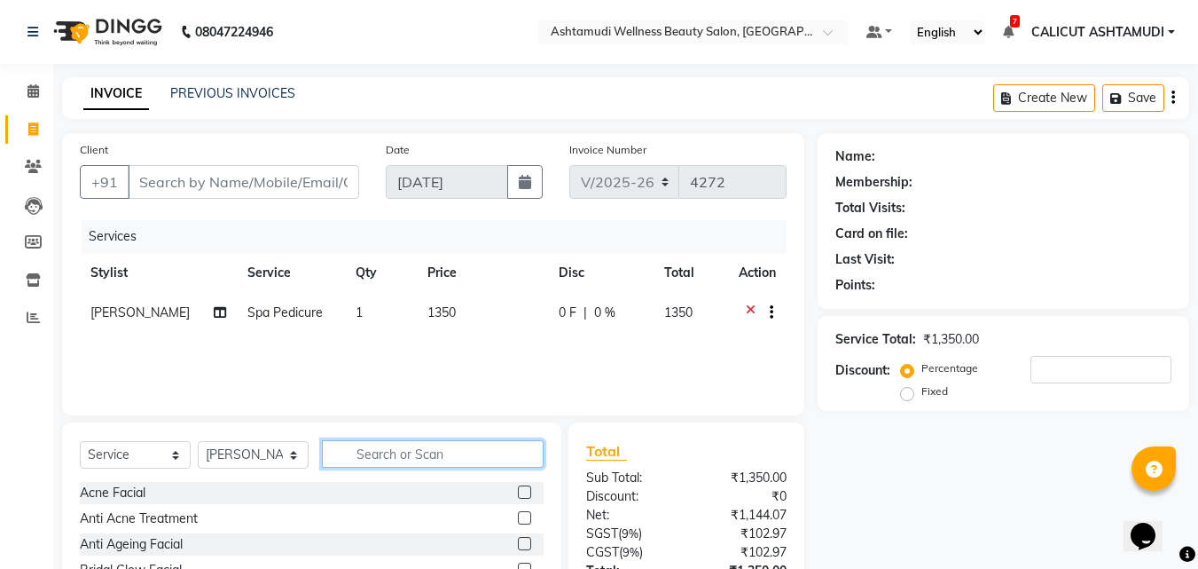
click at [480, 459] on input "text" at bounding box center [433, 453] width 222 height 27
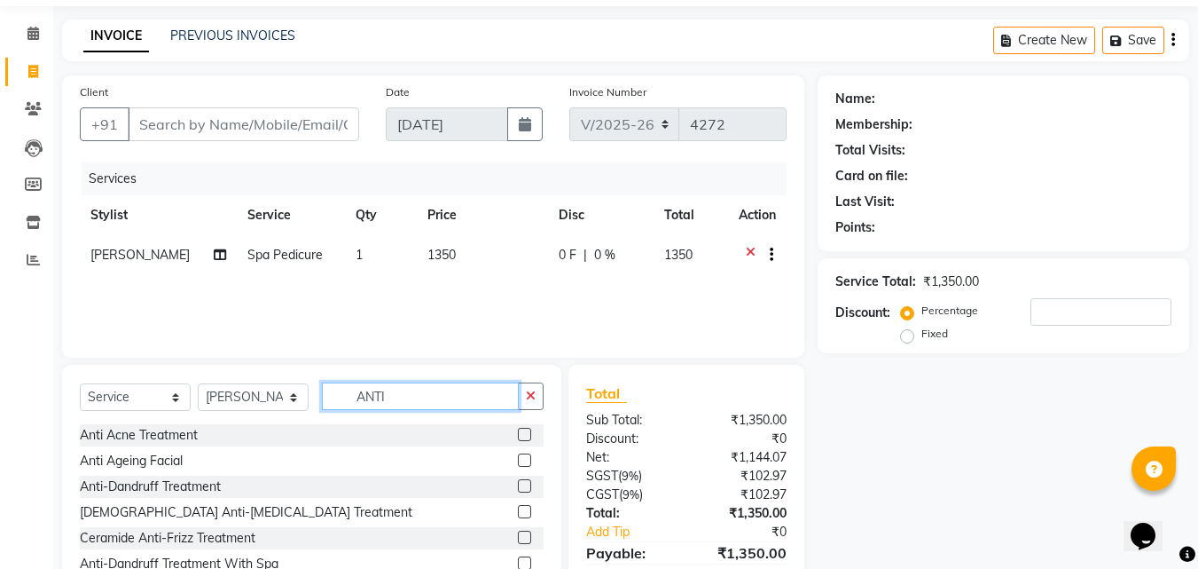
scroll to position [89, 0]
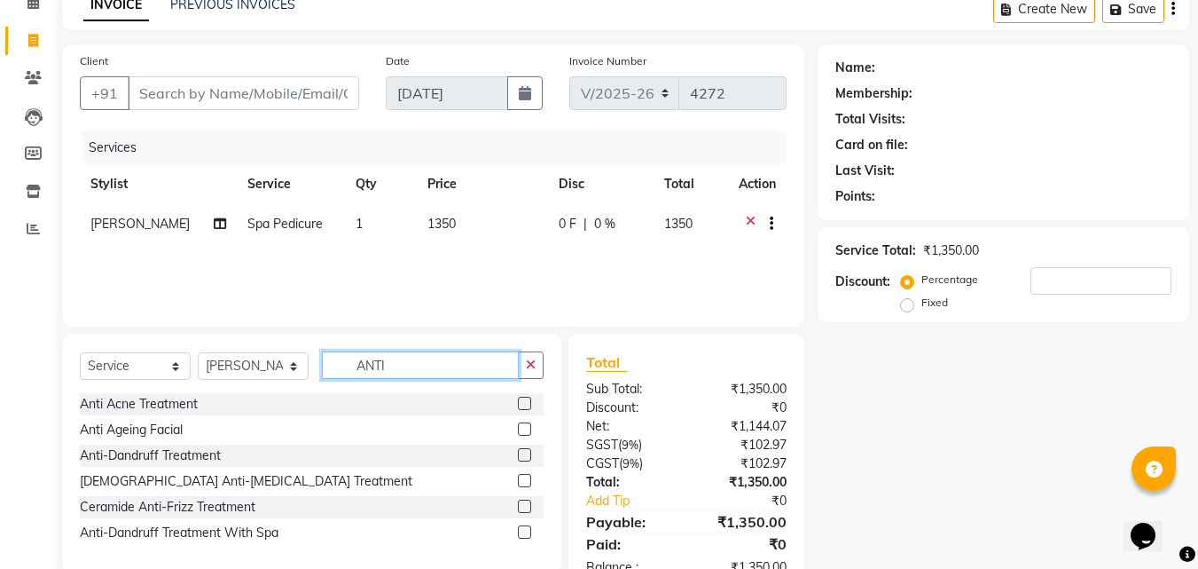
type input "ANTI"
click at [523, 456] on label at bounding box center [524, 454] width 13 height 13
click at [523, 456] on input "checkbox" at bounding box center [524, 456] width 12 height 12
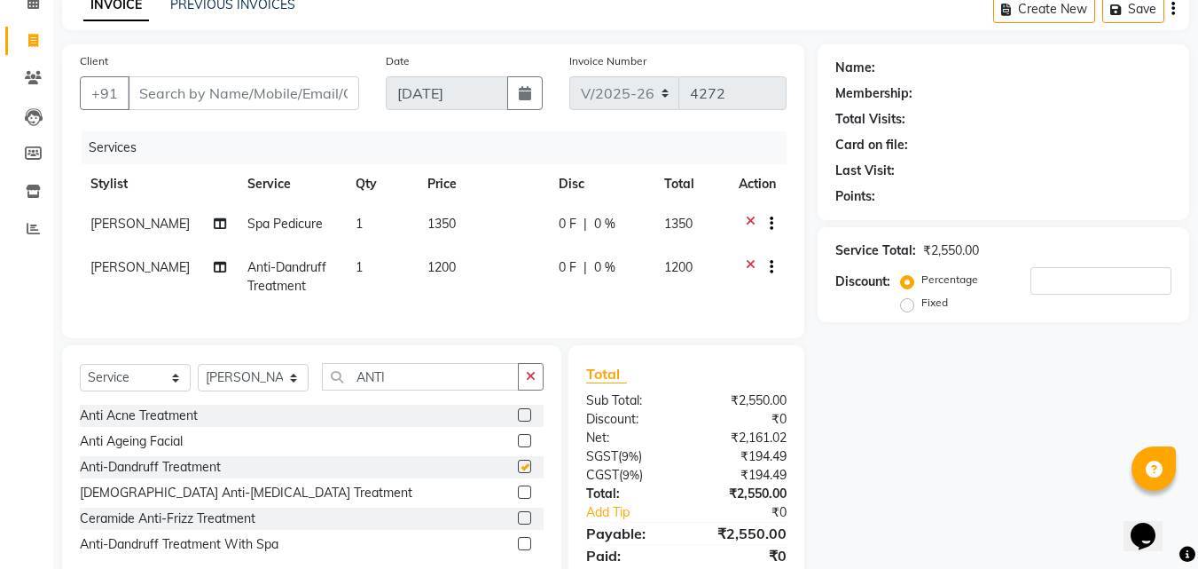
checkbox input "false"
click at [230, 94] on input "Client" at bounding box center [244, 93] width 232 height 34
type input "8"
type input "0"
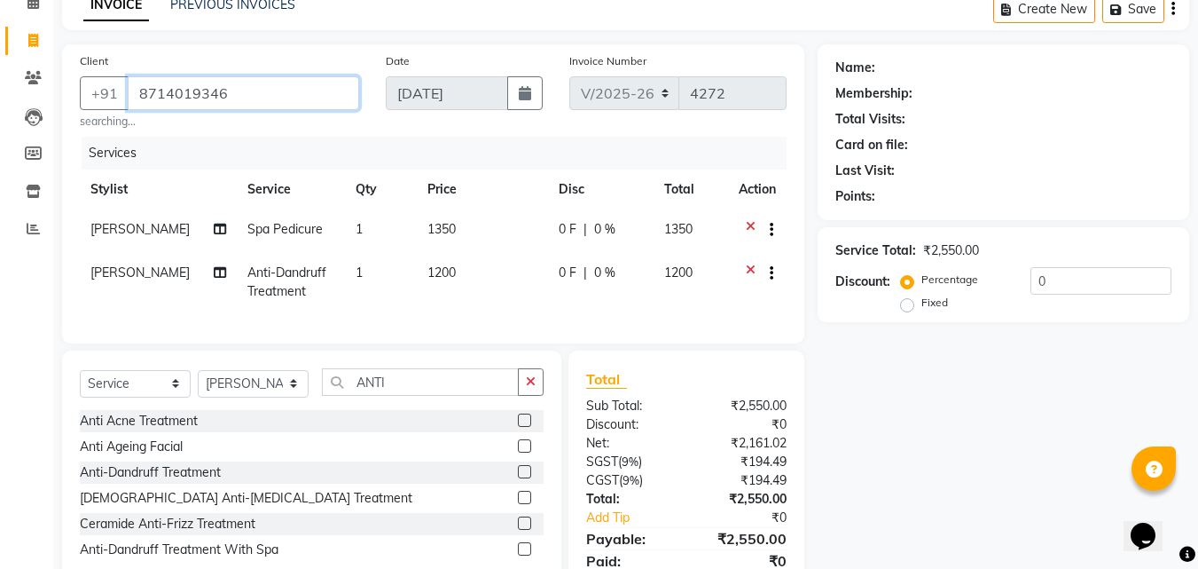
type input "8714019346"
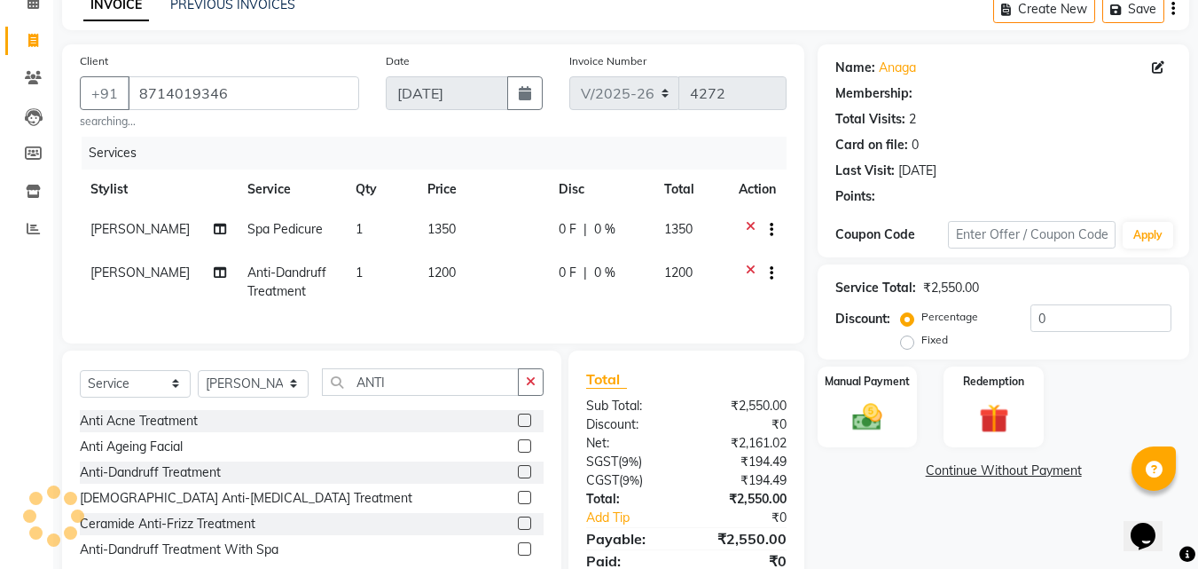
select select "1: Object"
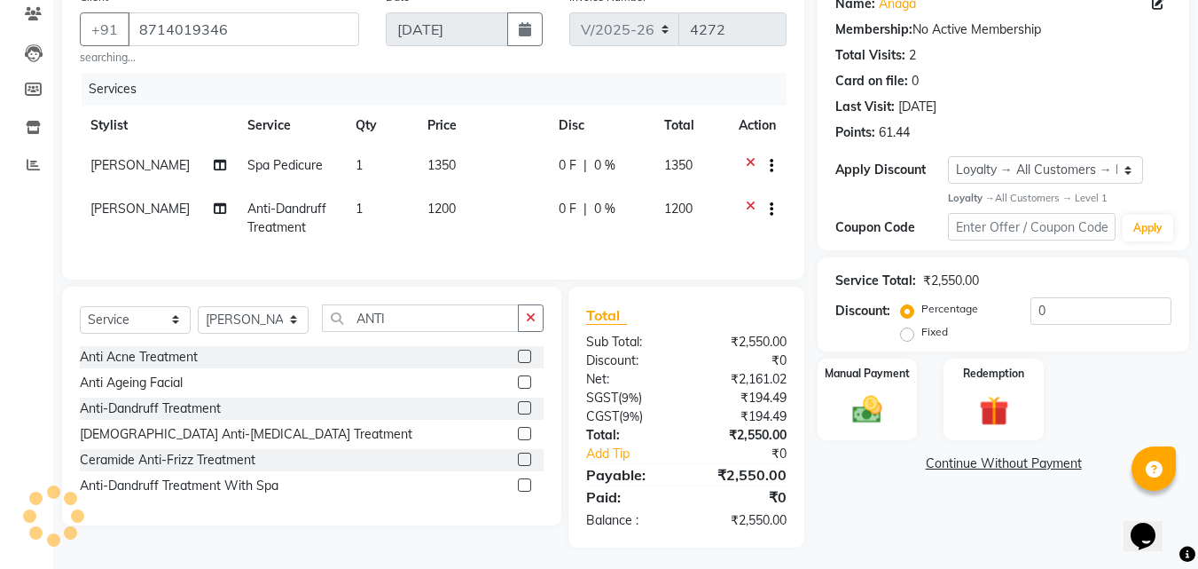
scroll to position [171, 0]
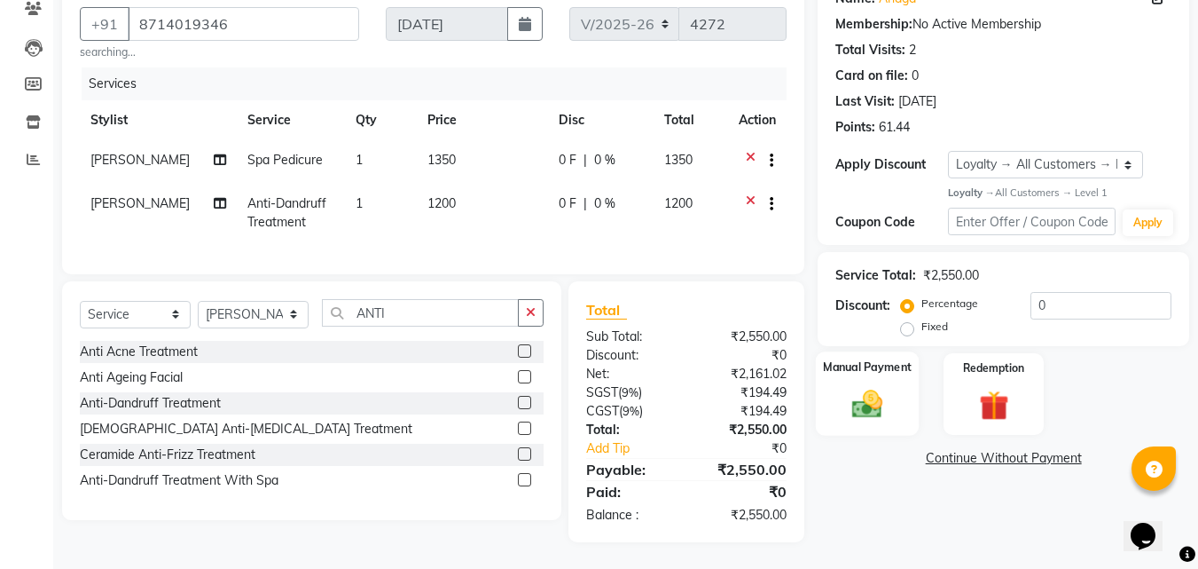
click at [875, 387] on img at bounding box center [868, 404] width 50 height 35
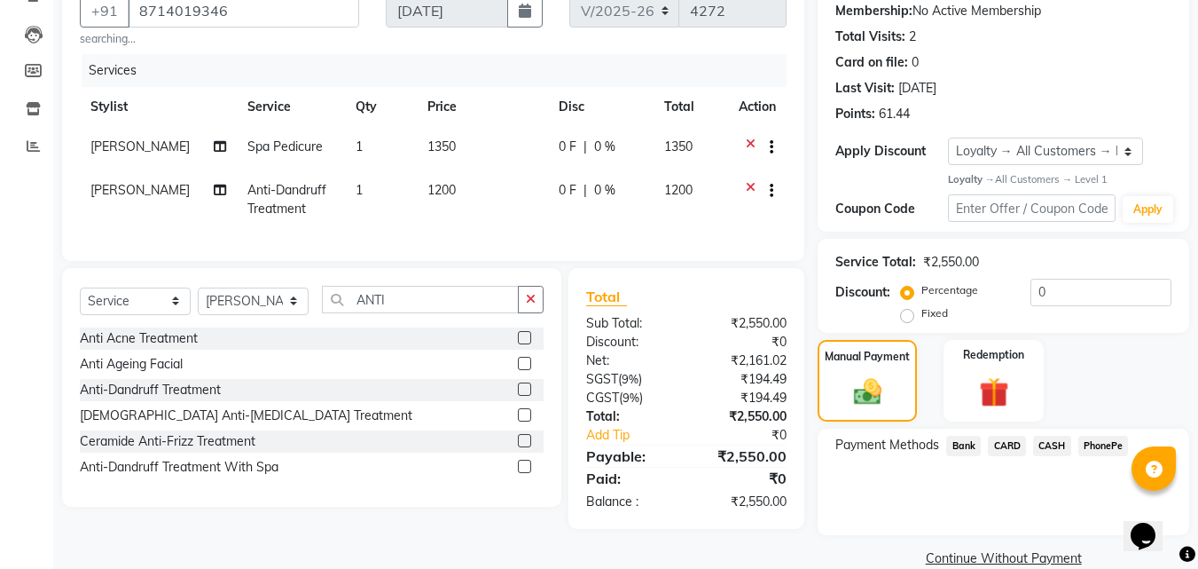
click at [1122, 451] on span "PhonePe" at bounding box center [1104, 446] width 51 height 20
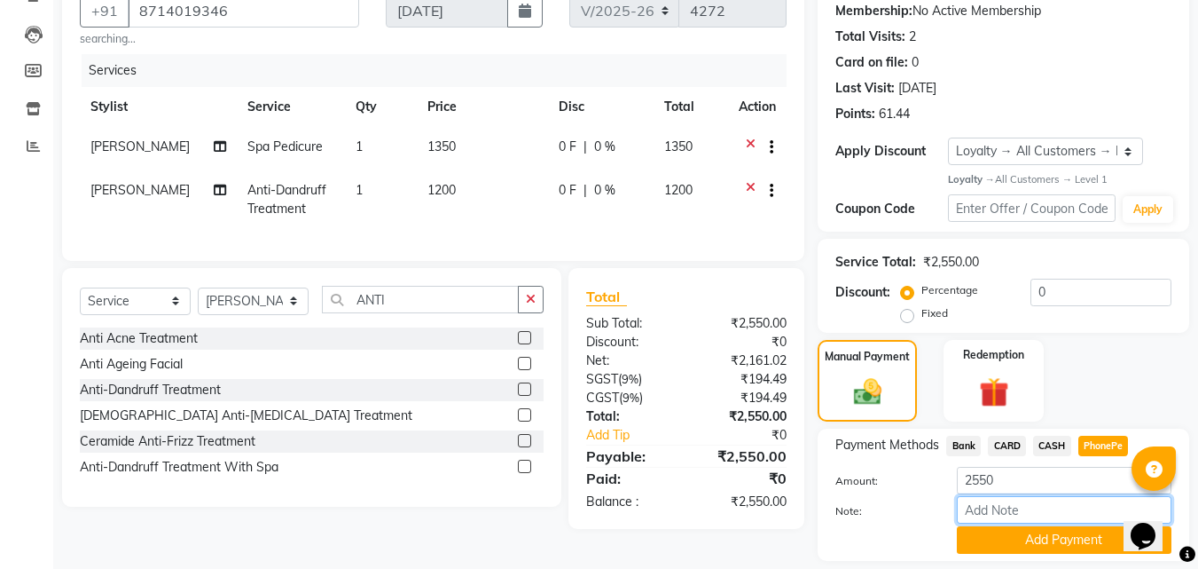
click at [1070, 505] on input "Note:" at bounding box center [1064, 509] width 215 height 27
type input "suhana"
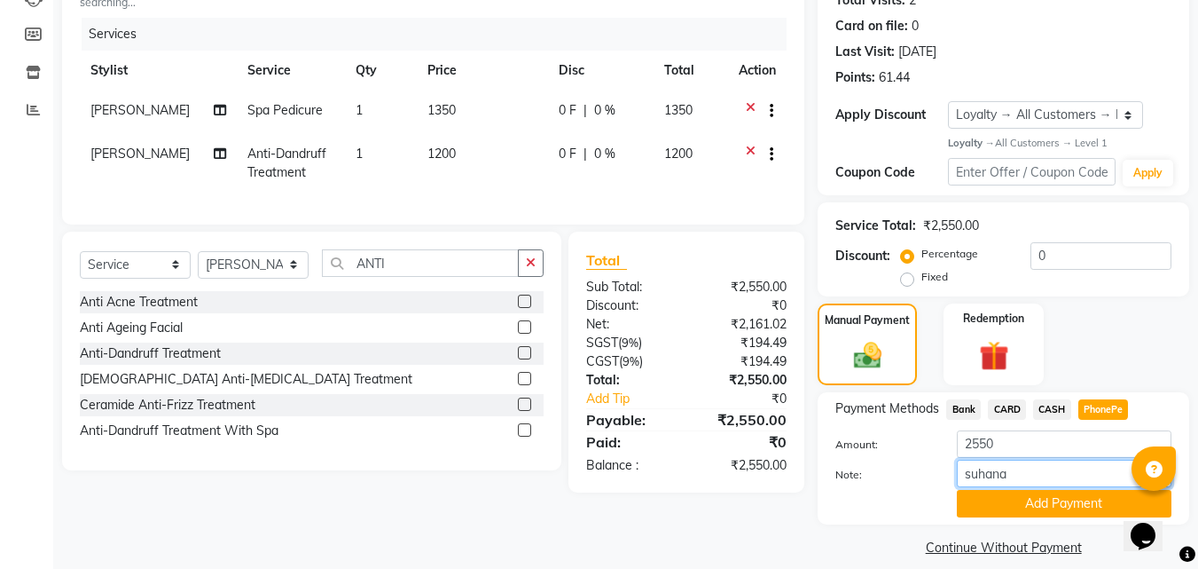
scroll to position [226, 0]
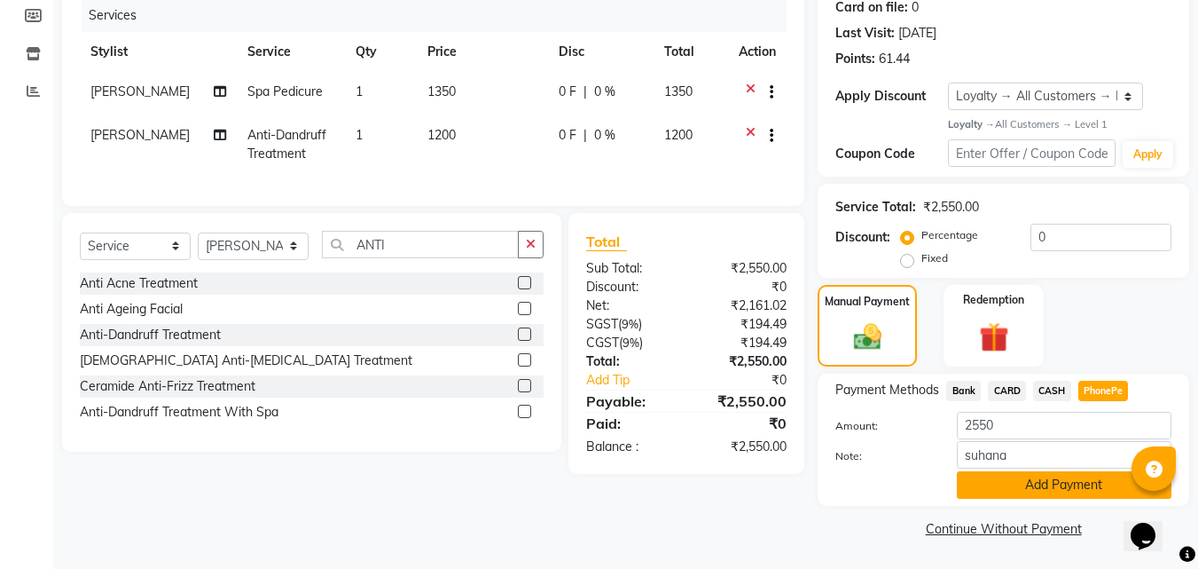
click at [1095, 478] on button "Add Payment" at bounding box center [1064, 484] width 215 height 27
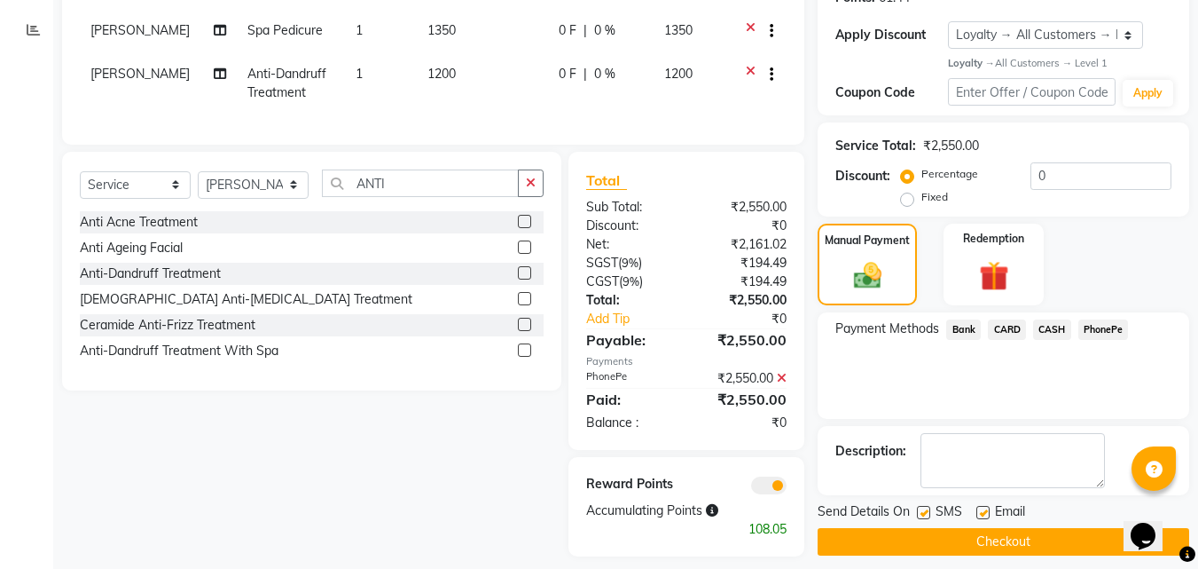
scroll to position [315, 0]
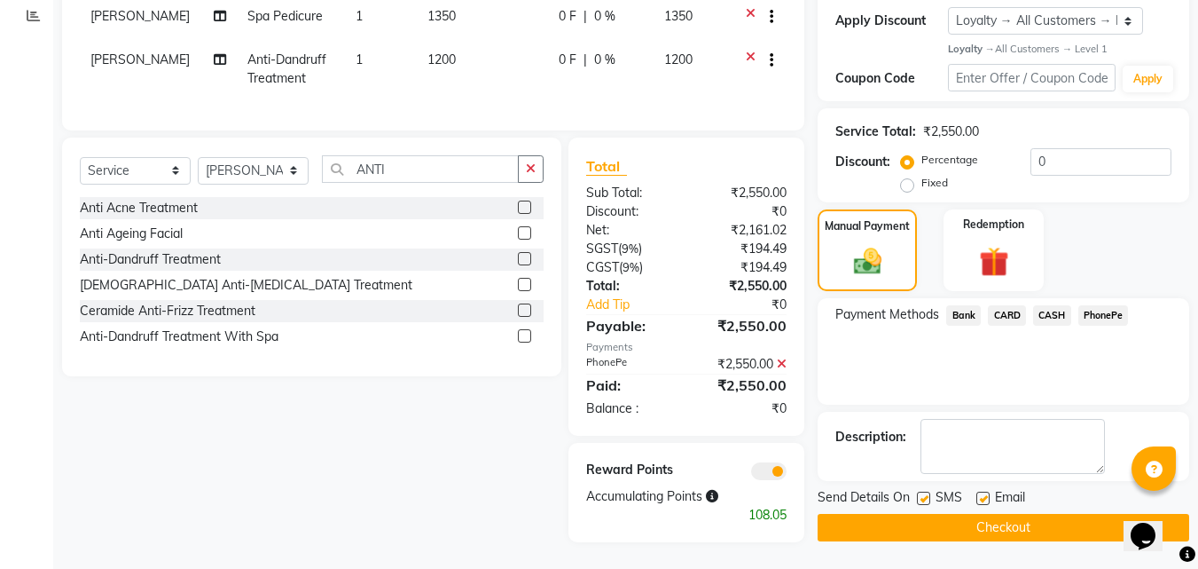
click at [1051, 520] on button "Checkout" at bounding box center [1004, 527] width 372 height 27
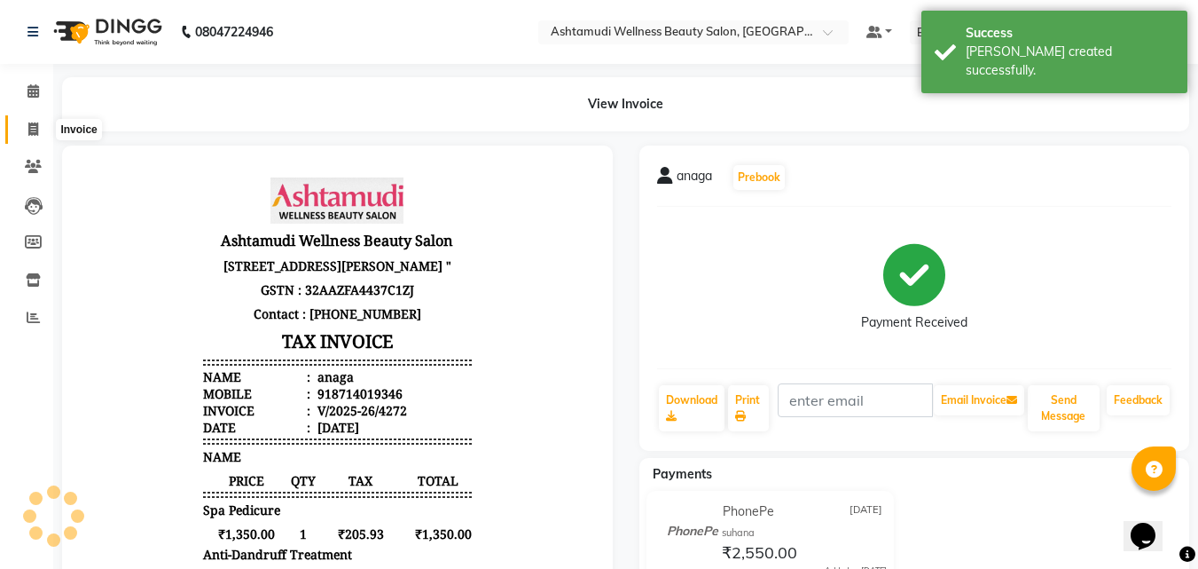
click at [37, 131] on icon at bounding box center [33, 128] width 10 height 13
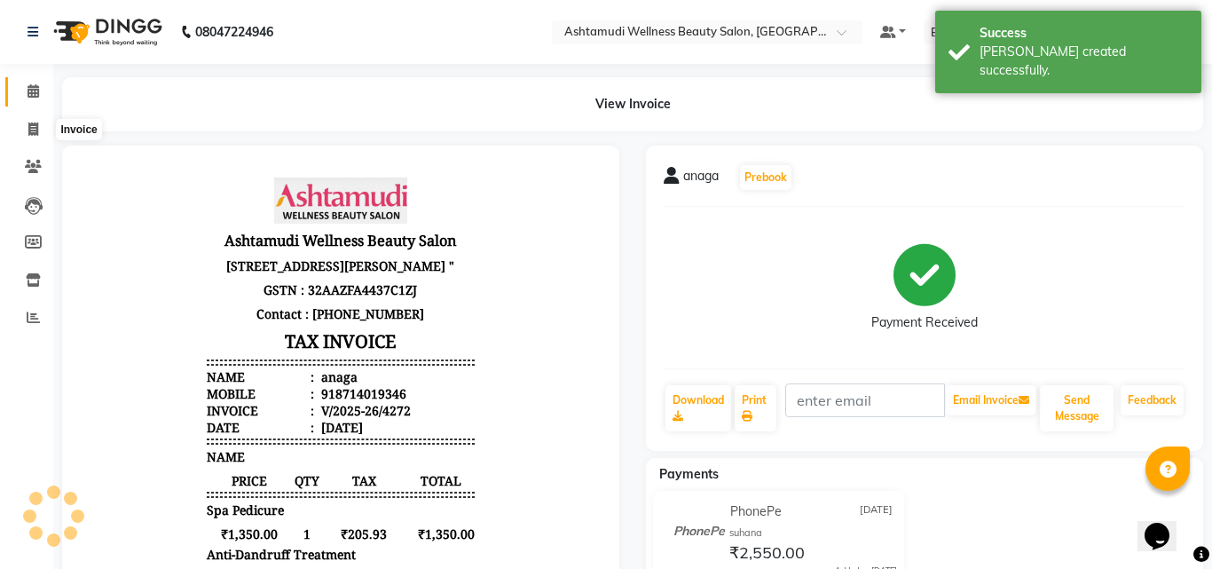
select select "service"
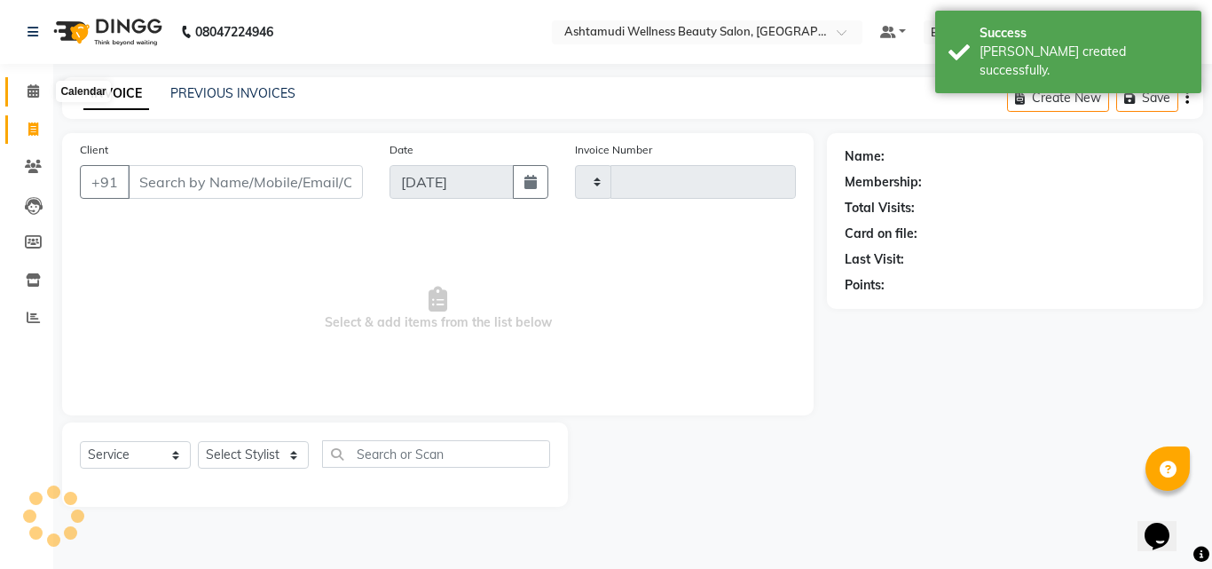
click at [30, 87] on icon at bounding box center [33, 90] width 12 height 13
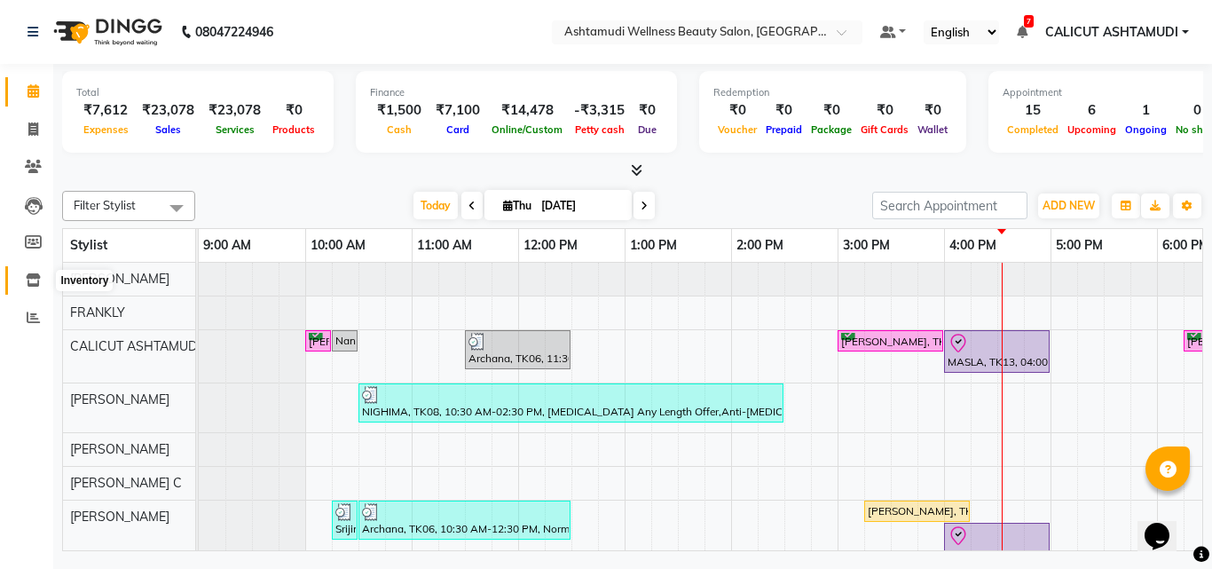
click at [41, 279] on span at bounding box center [33, 281] width 31 height 20
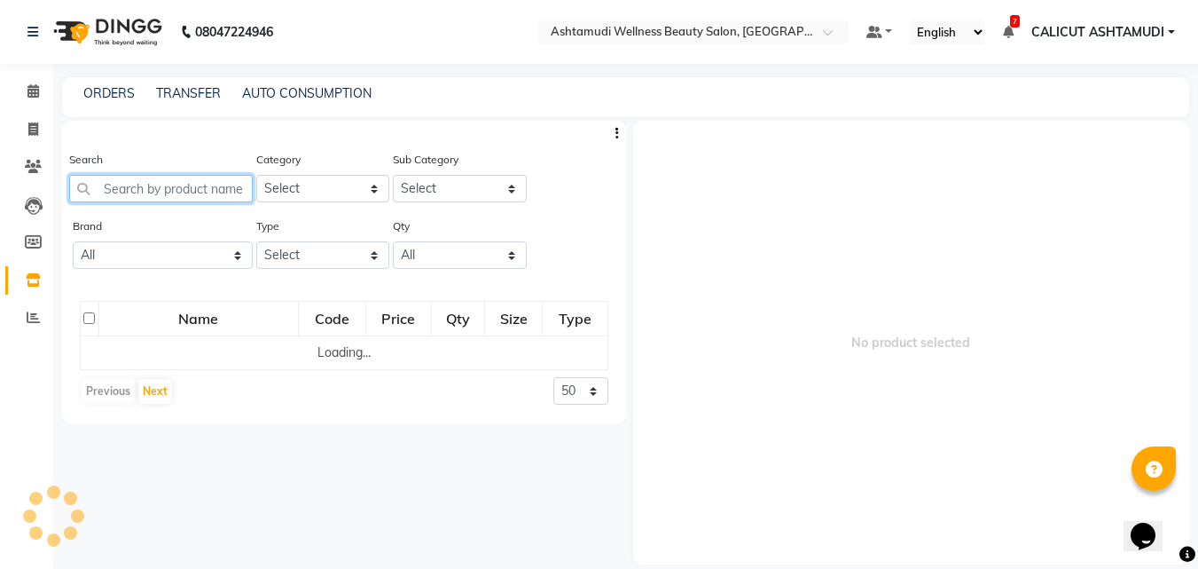
click at [192, 193] on input "text" at bounding box center [161, 188] width 184 height 27
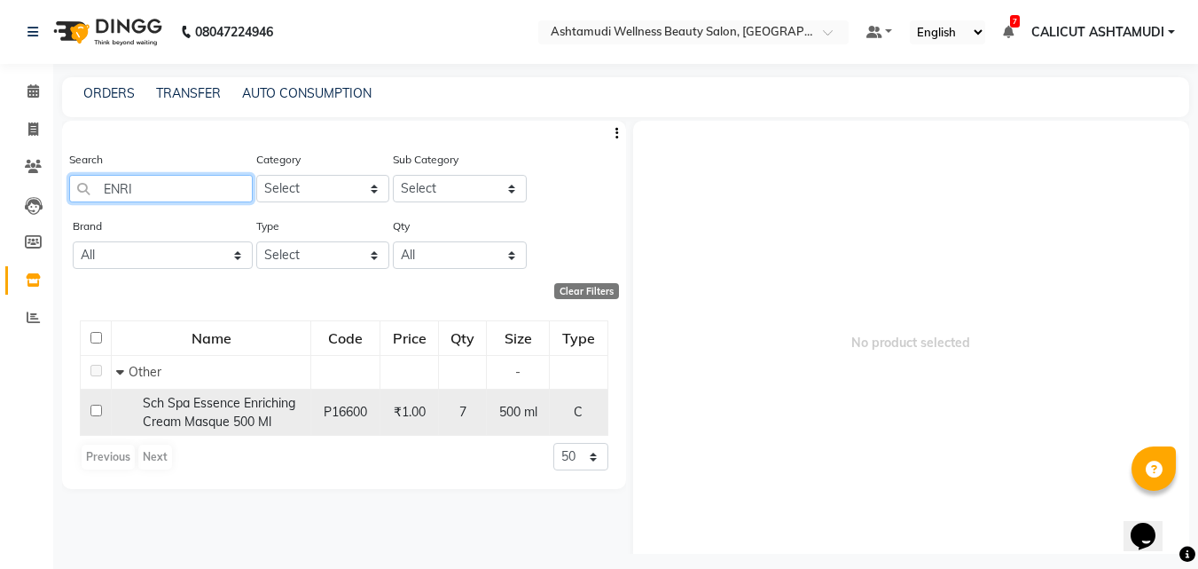
type input "ENRI"
click at [96, 415] on input "checkbox" at bounding box center [96, 410] width 12 height 12
checkbox input "true"
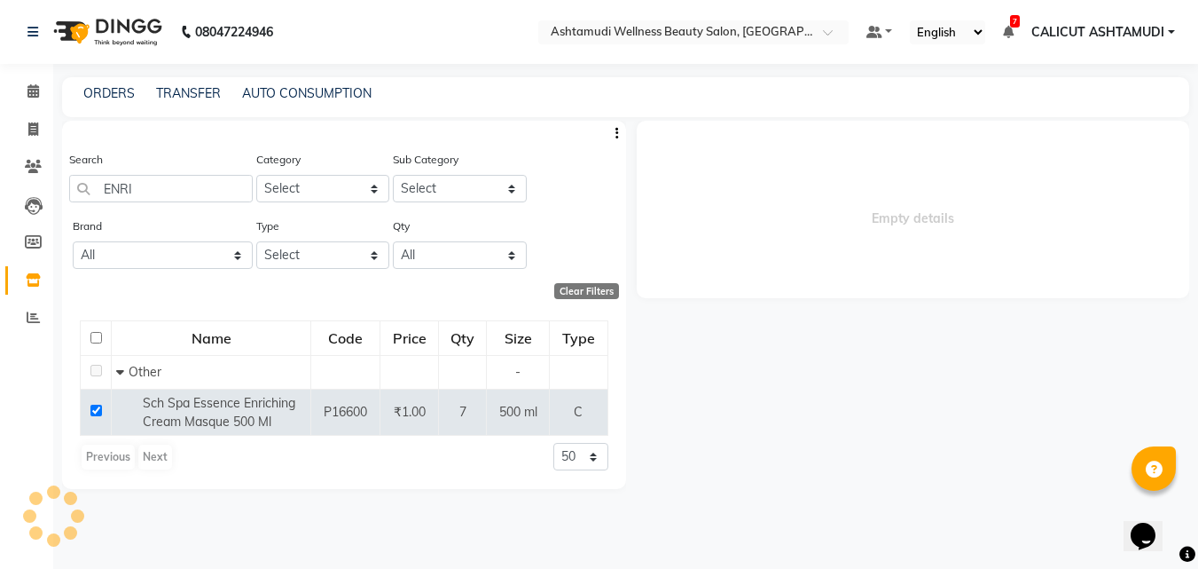
select select
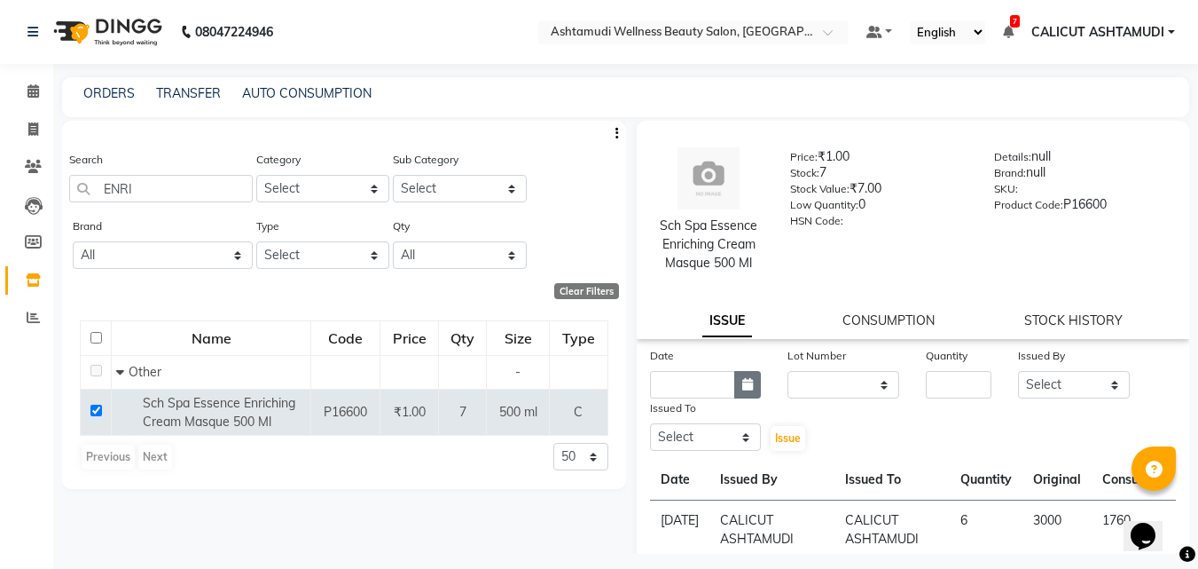
click at [734, 377] on button "button" at bounding box center [747, 384] width 27 height 27
select select "9"
select select "2025"
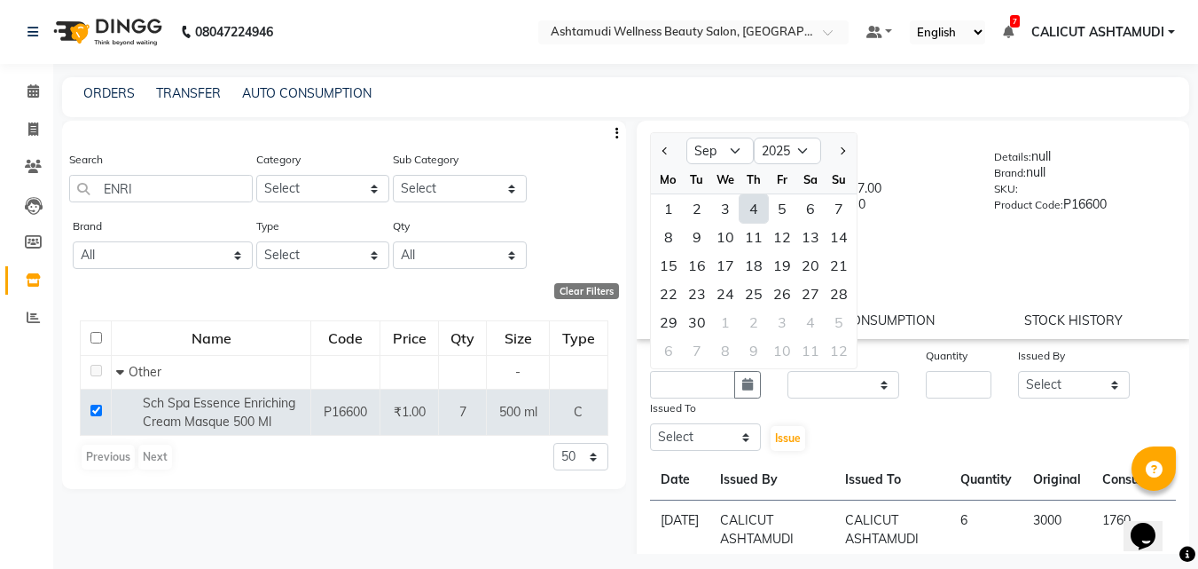
click at [755, 211] on div "4" at bounding box center [754, 208] width 28 height 28
type input "[DATE]"
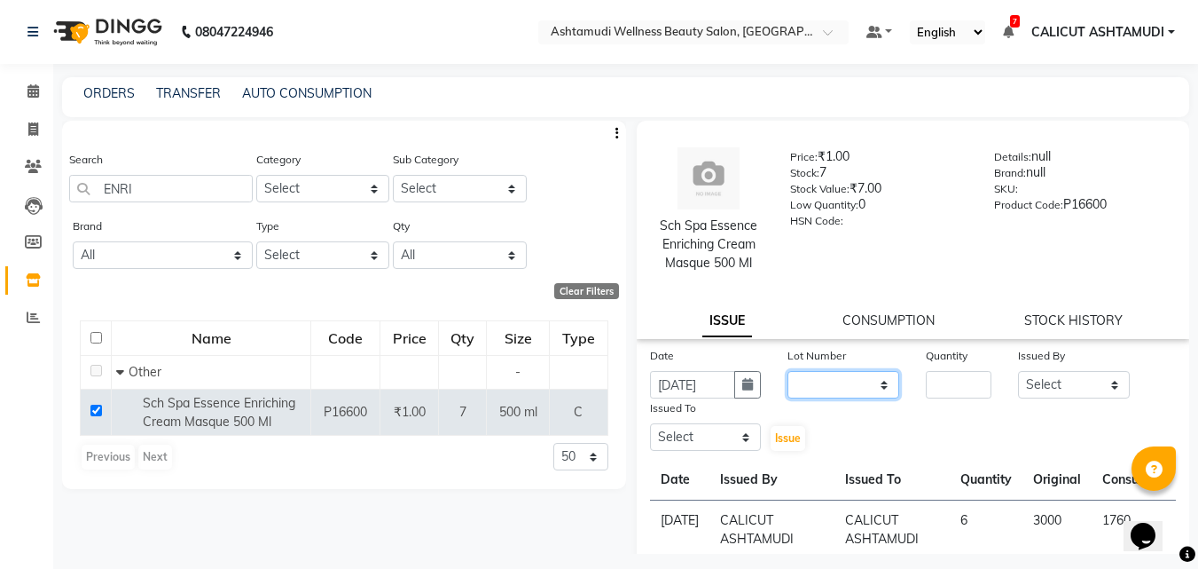
click at [822, 374] on select "None" at bounding box center [844, 384] width 112 height 27
select select "0: null"
click at [788, 371] on select "None" at bounding box center [844, 384] width 112 height 27
click at [946, 386] on input "number" at bounding box center [959, 384] width 66 height 27
type input "1"
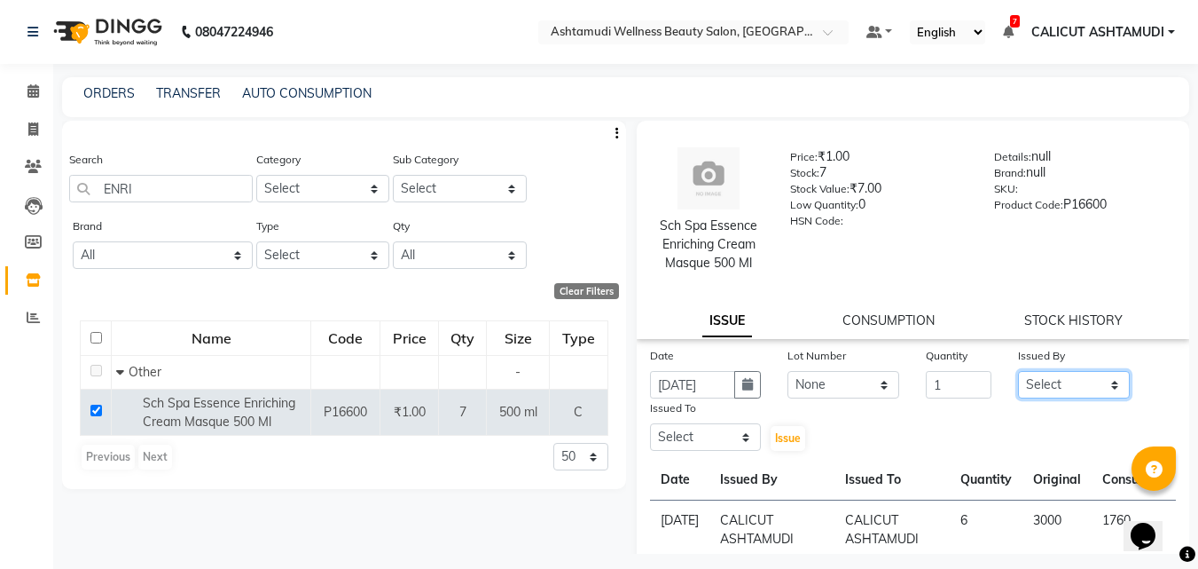
click at [1030, 385] on select "Select [PERSON_NAME] C [PERSON_NAME] [PERSON_NAME] CALICUT ASHTAMUDI FRANKLY [P…" at bounding box center [1074, 384] width 112 height 27
select select "27314"
click at [1018, 371] on select "Select [PERSON_NAME] C [PERSON_NAME] [PERSON_NAME] CALICUT ASHTAMUDI FRANKLY [P…" at bounding box center [1074, 384] width 112 height 27
click at [699, 431] on select "Select [PERSON_NAME] C [PERSON_NAME] [PERSON_NAME] CALICUT ASHTAMUDI FRANKLY [P…" at bounding box center [706, 436] width 112 height 27
select select "27314"
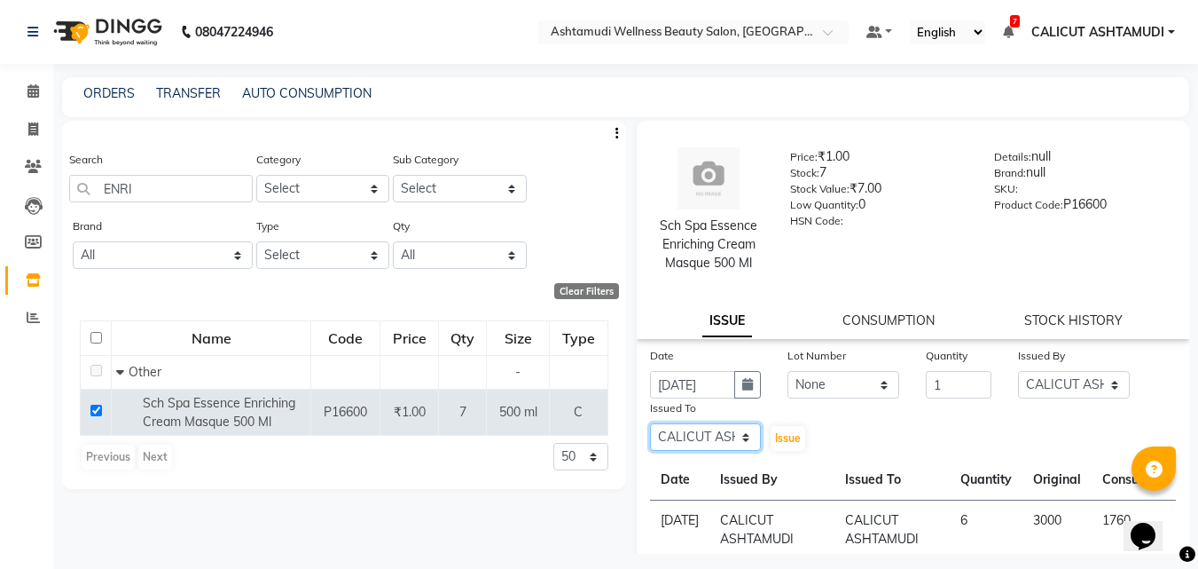
click at [650, 423] on select "Select [PERSON_NAME] C [PERSON_NAME] [PERSON_NAME] CALICUT ASHTAMUDI FRANKLY [P…" at bounding box center [706, 436] width 112 height 27
click at [781, 423] on div "Issue" at bounding box center [797, 425] width 46 height 54
click at [784, 437] on span "Issue" at bounding box center [788, 437] width 26 height 13
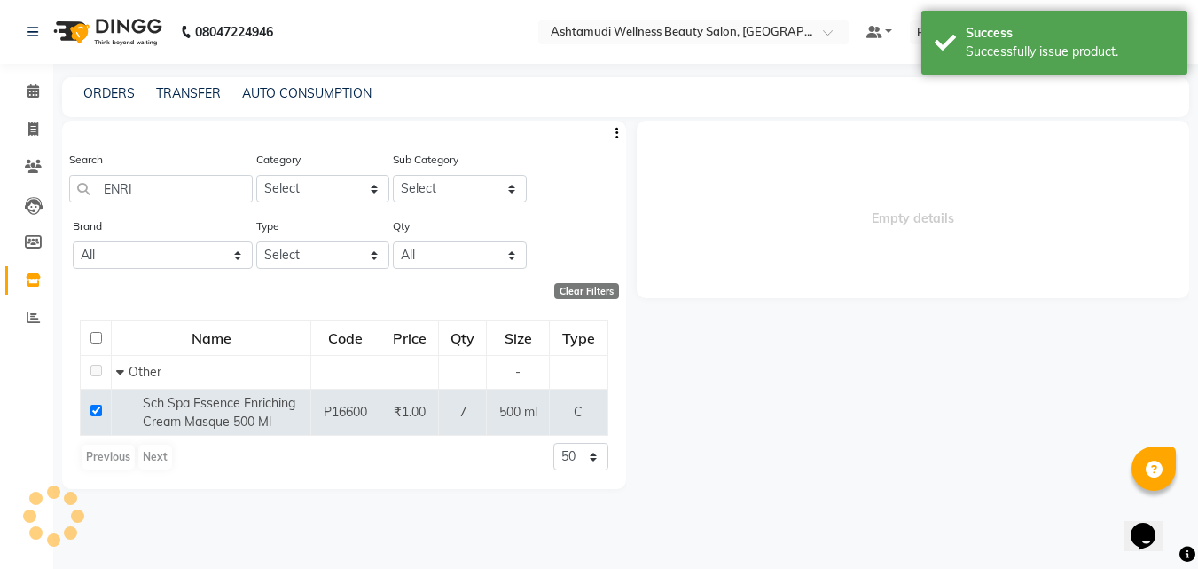
select select
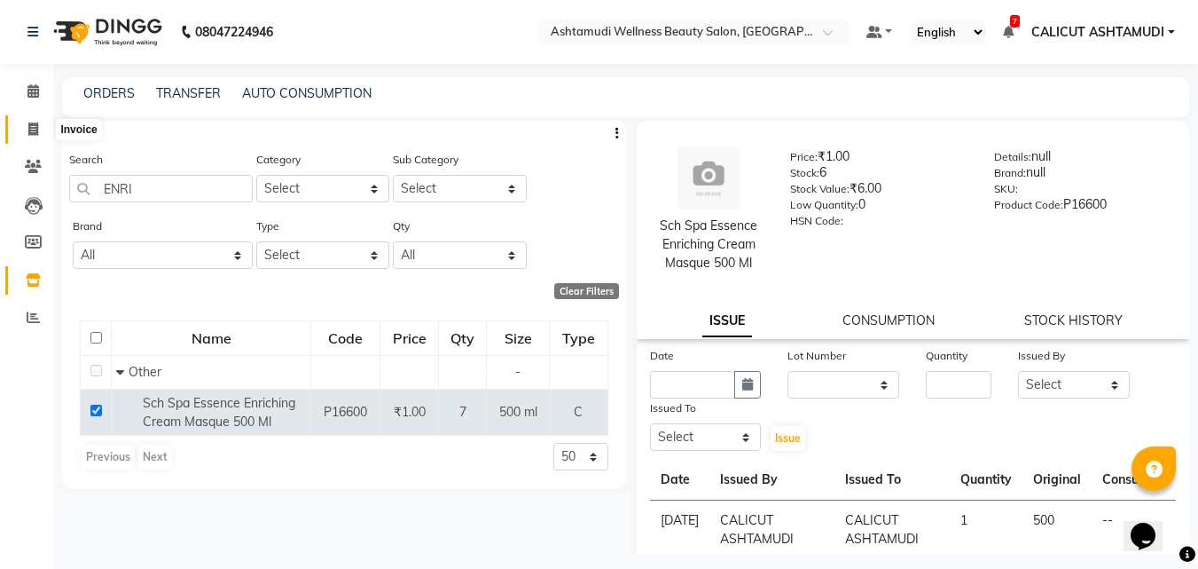
click at [31, 124] on icon at bounding box center [33, 128] width 10 height 13
select select "service"
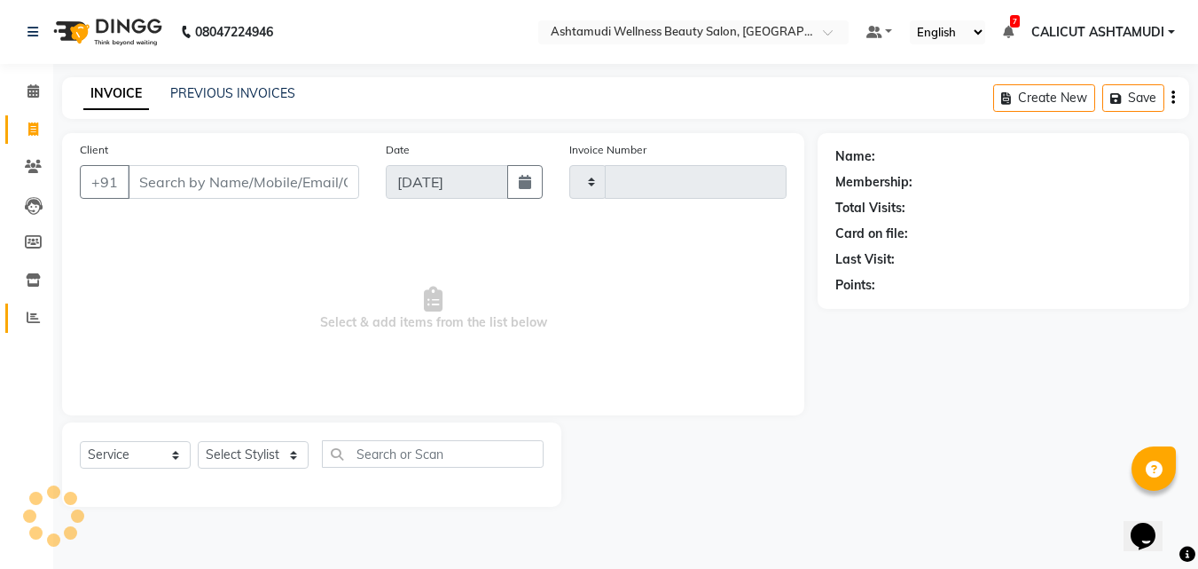
click at [23, 318] on span at bounding box center [33, 318] width 31 height 20
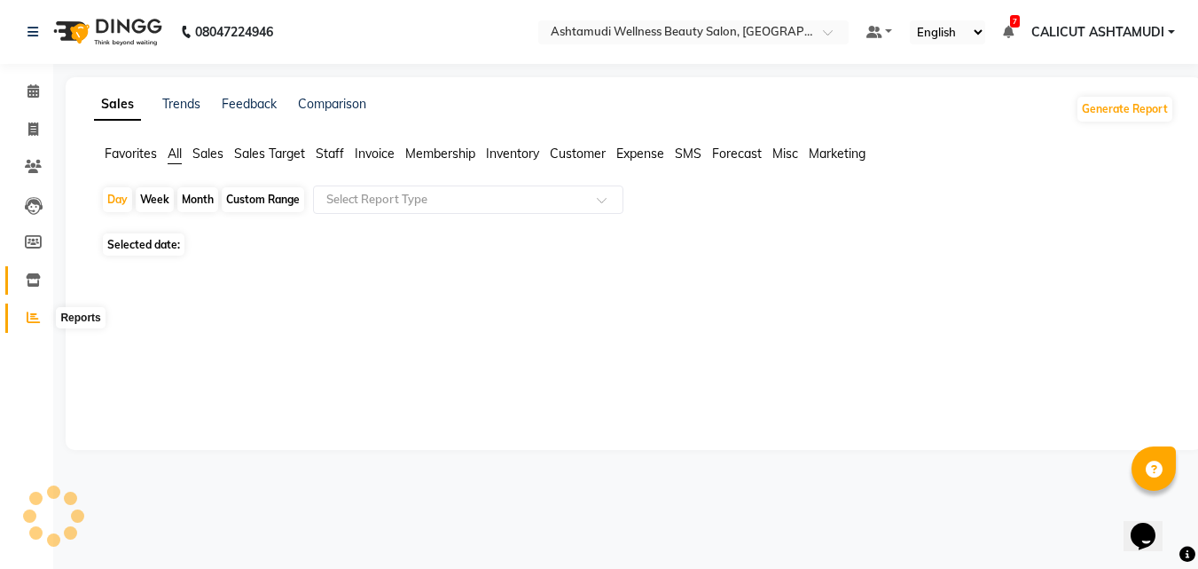
drag, startPoint x: 23, startPoint y: 318, endPoint x: 19, endPoint y: 279, distance: 38.4
click at [23, 318] on span at bounding box center [33, 318] width 31 height 20
click at [20, 279] on span at bounding box center [33, 281] width 31 height 20
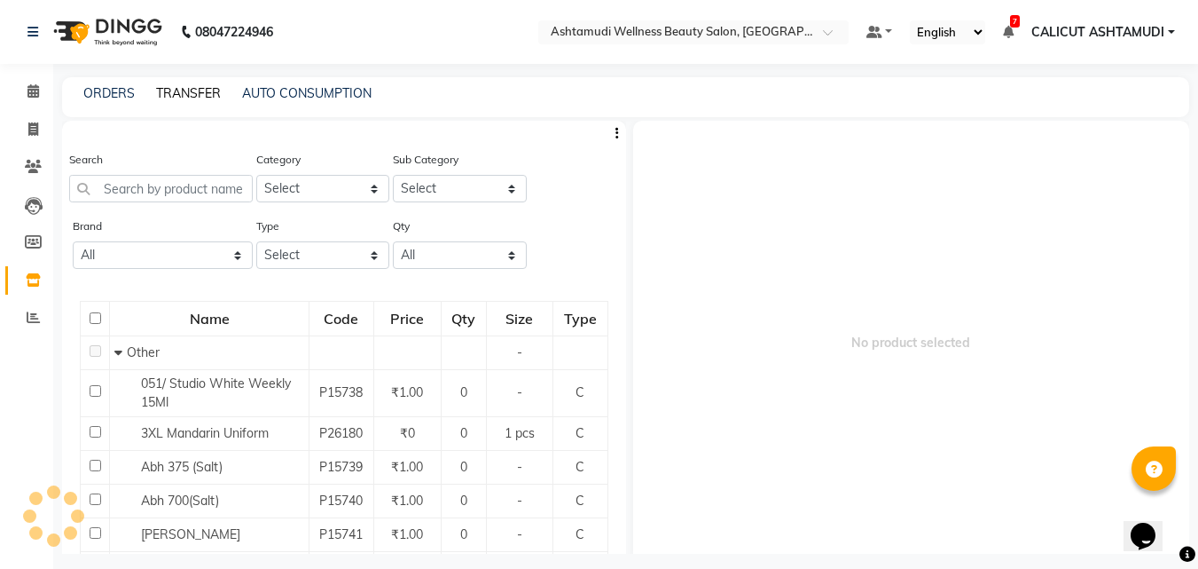
click at [180, 94] on link "TRANSFER" at bounding box center [188, 93] width 65 height 16
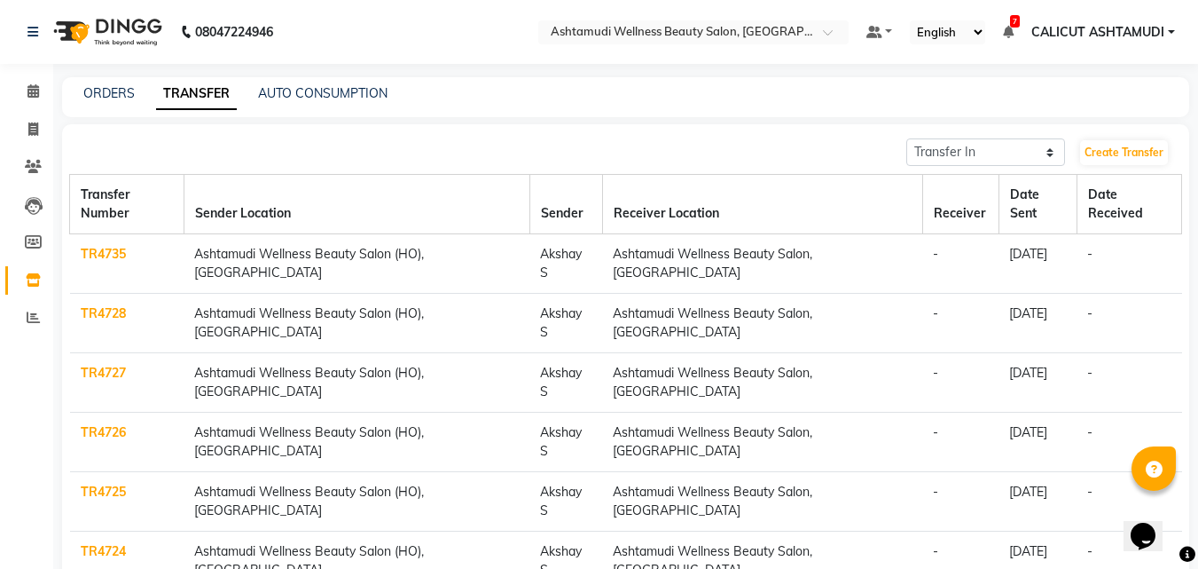
click at [99, 246] on link "TR4735" at bounding box center [103, 254] width 45 height 16
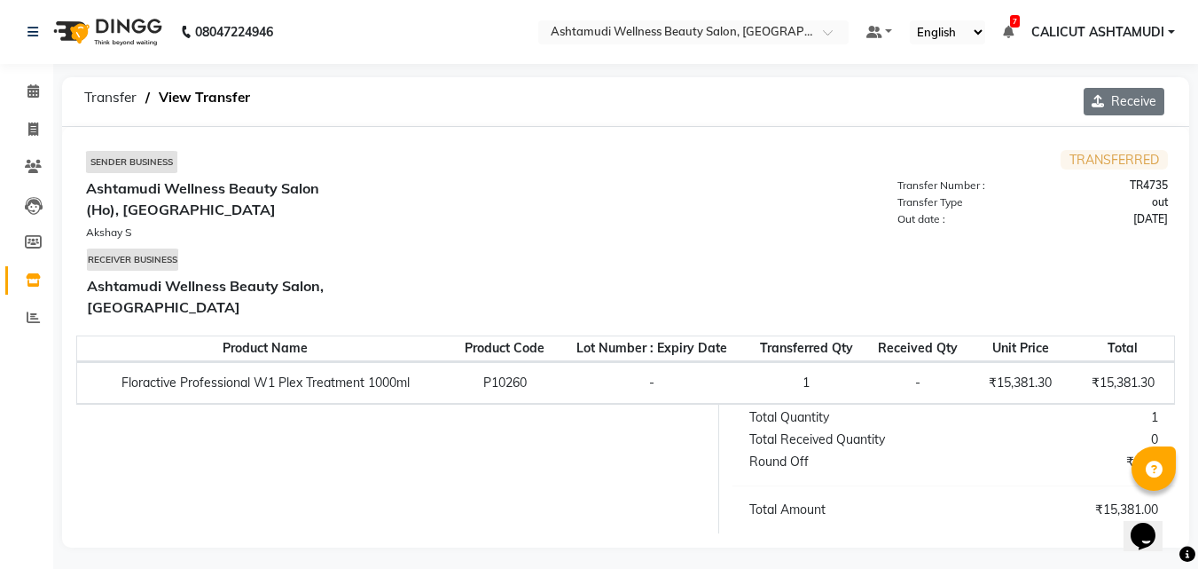
click at [1112, 105] on button "Receive" at bounding box center [1124, 101] width 81 height 27
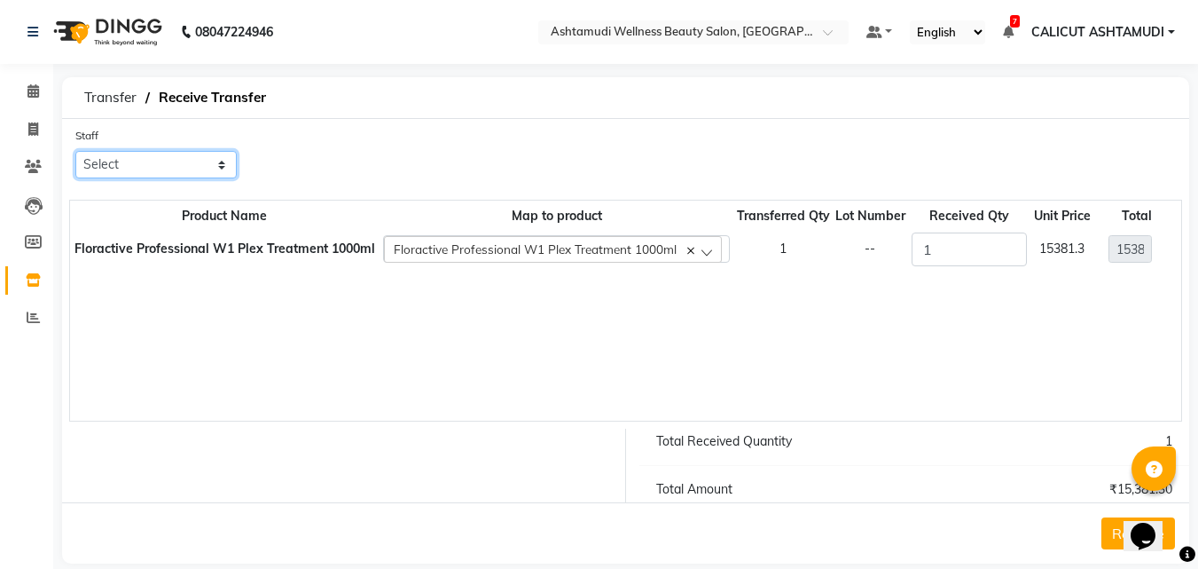
drag, startPoint x: 191, startPoint y: 169, endPoint x: 190, endPoint y: 177, distance: 8.9
click at [191, 169] on select "Select [PERSON_NAME] C [PERSON_NAME] [PERSON_NAME] CALICUT ASHTAMUDI FRANKLY [P…" at bounding box center [155, 164] width 161 height 27
select select "26969"
click at [75, 151] on select "Select [PERSON_NAME] C [PERSON_NAME] [PERSON_NAME] CALICUT ASHTAMUDI FRANKLY [P…" at bounding box center [155, 164] width 161 height 27
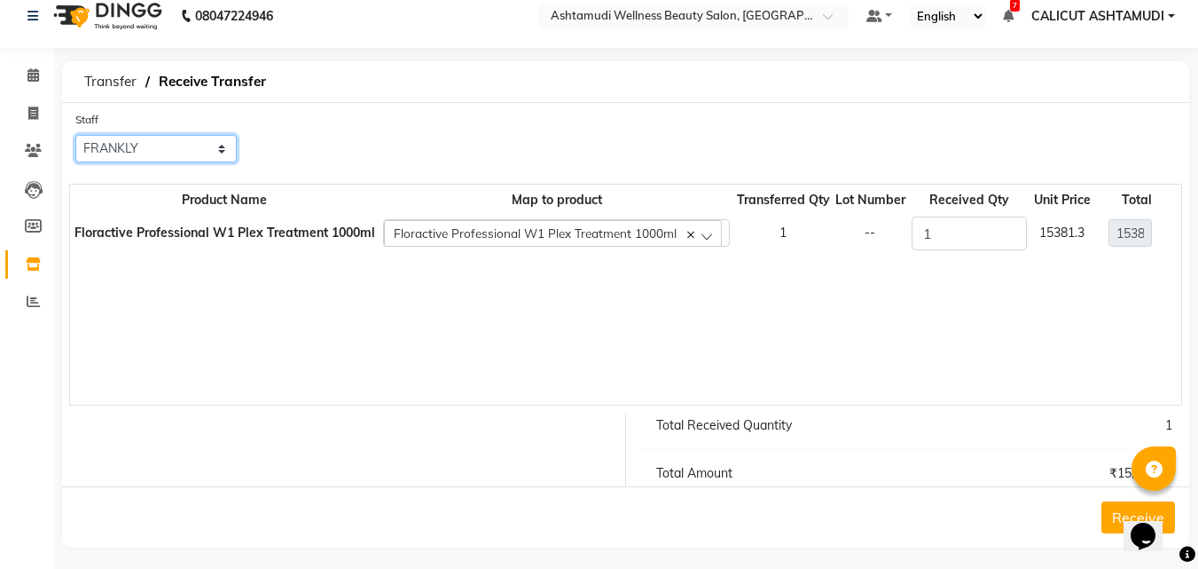
scroll to position [25, 0]
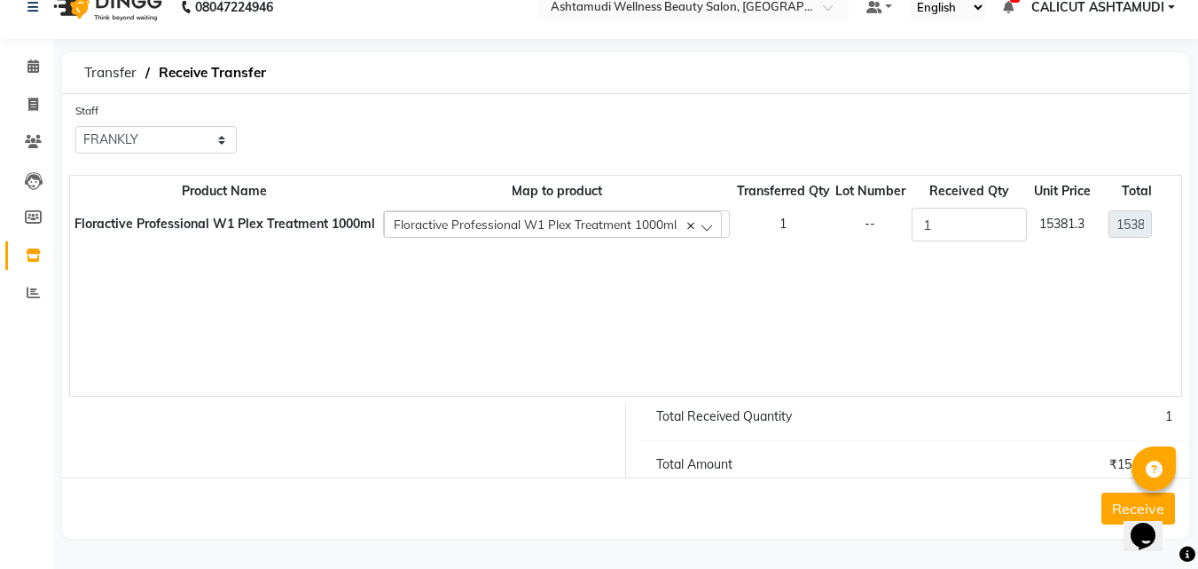
click at [1120, 506] on button "Receive" at bounding box center [1139, 508] width 74 height 32
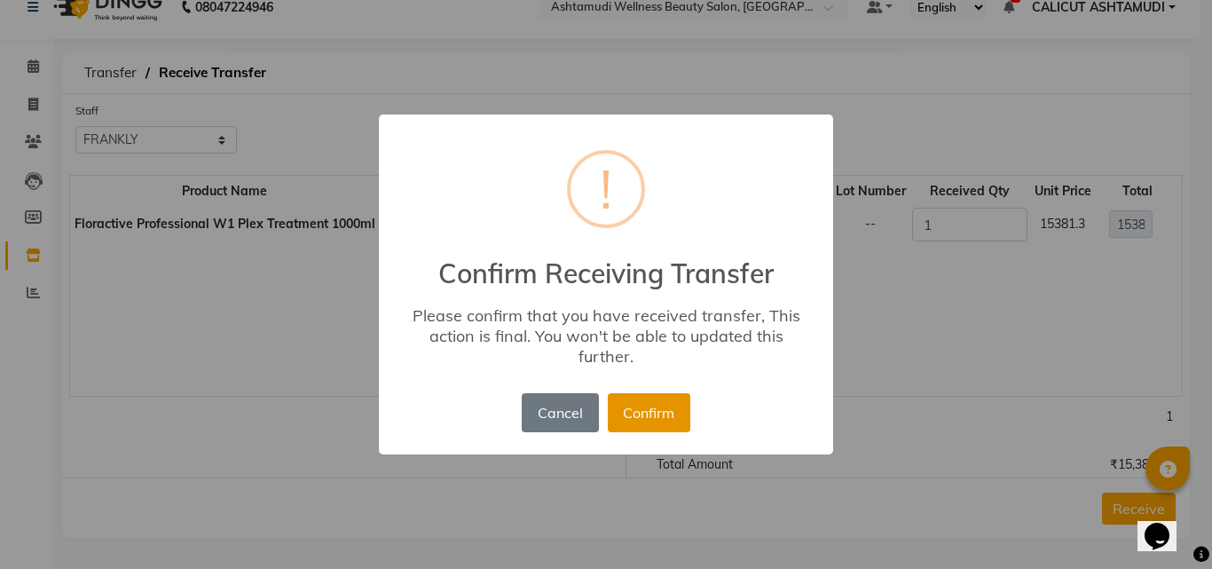
click at [649, 409] on button "Confirm" at bounding box center [649, 412] width 82 height 39
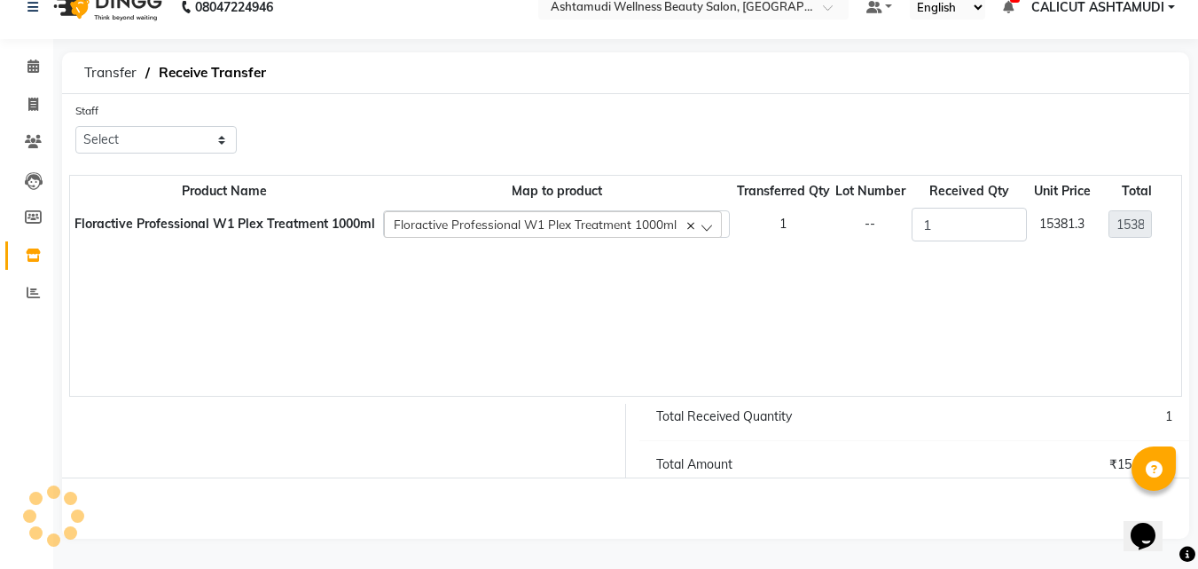
scroll to position [0, 0]
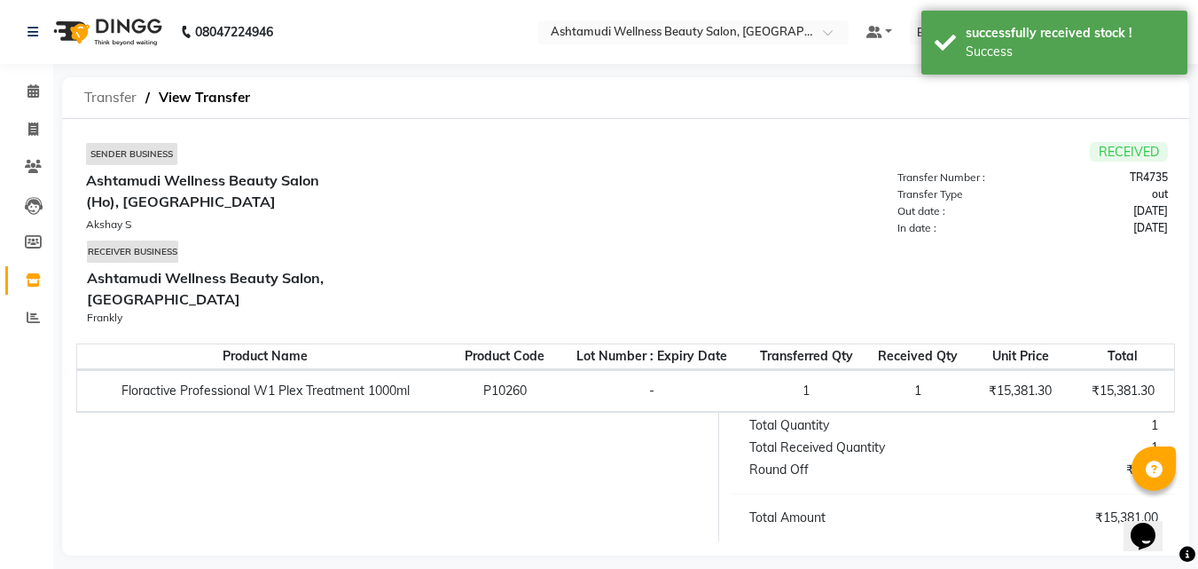
click at [113, 103] on span "Transfer" at bounding box center [110, 98] width 70 height 32
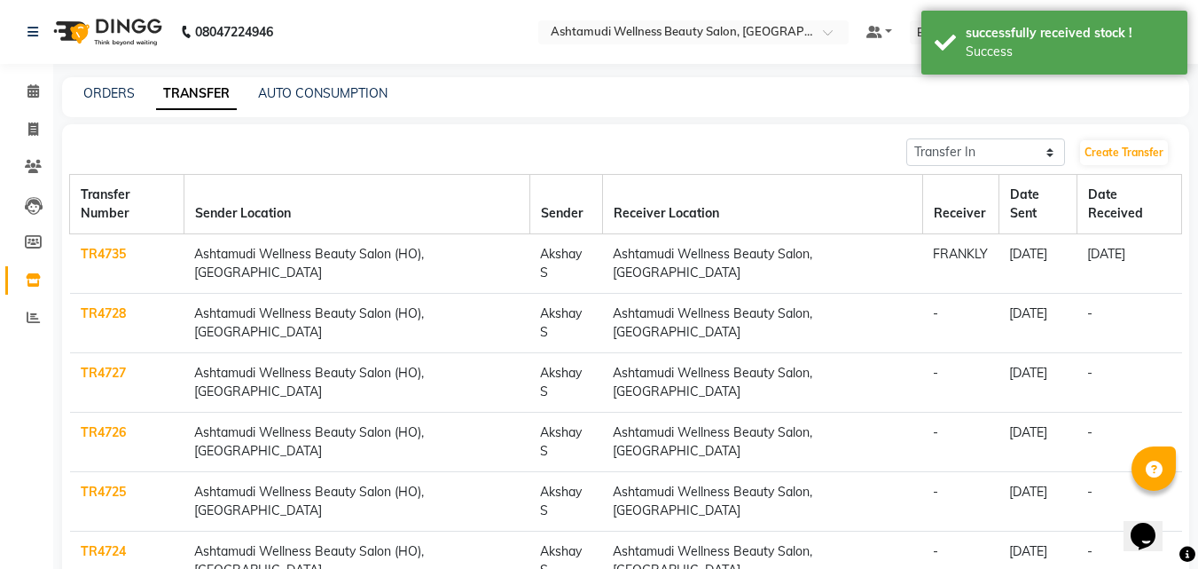
click at [102, 305] on link "TR4728" at bounding box center [103, 313] width 45 height 16
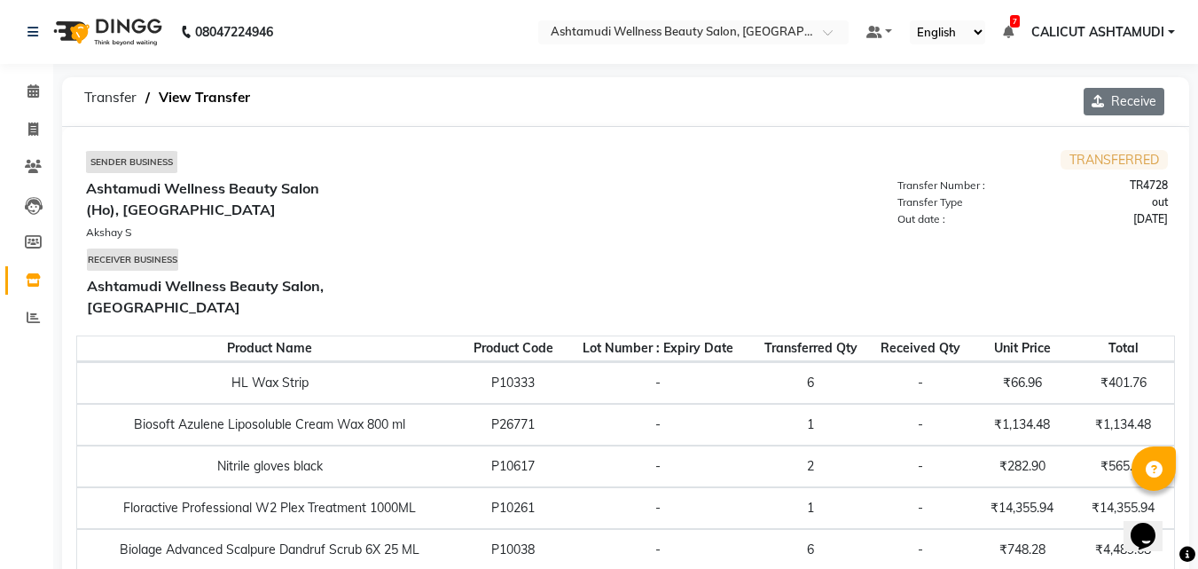
click at [1116, 106] on button "Receive" at bounding box center [1124, 101] width 81 height 27
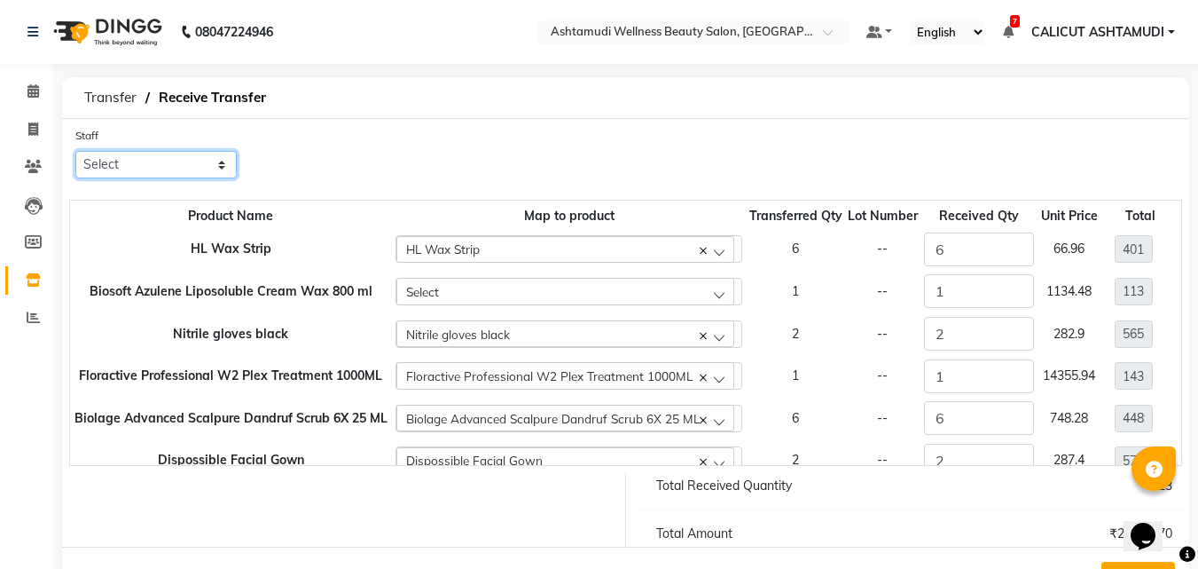
click at [171, 170] on select "Select [PERSON_NAME] C [PERSON_NAME] [PERSON_NAME] CALICUT ASHTAMUDI FRANKLY [P…" at bounding box center [155, 164] width 161 height 27
select select "26969"
click at [75, 151] on select "Select [PERSON_NAME] C [PERSON_NAME] [PERSON_NAME] CALICUT ASHTAMUDI FRANKLY [P…" at bounding box center [155, 164] width 161 height 27
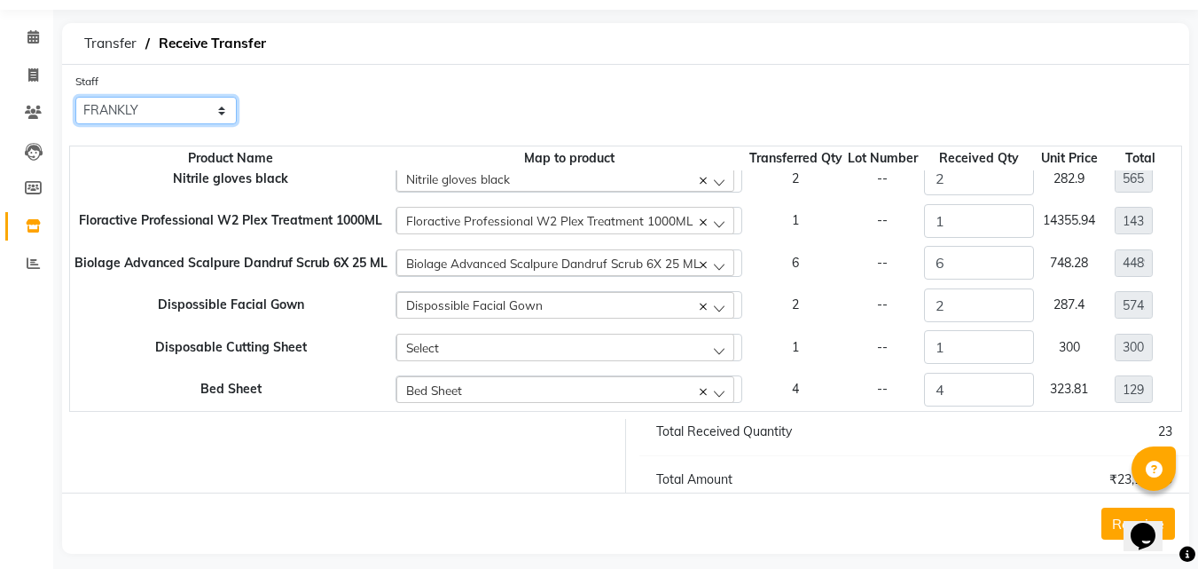
scroll to position [69, 0]
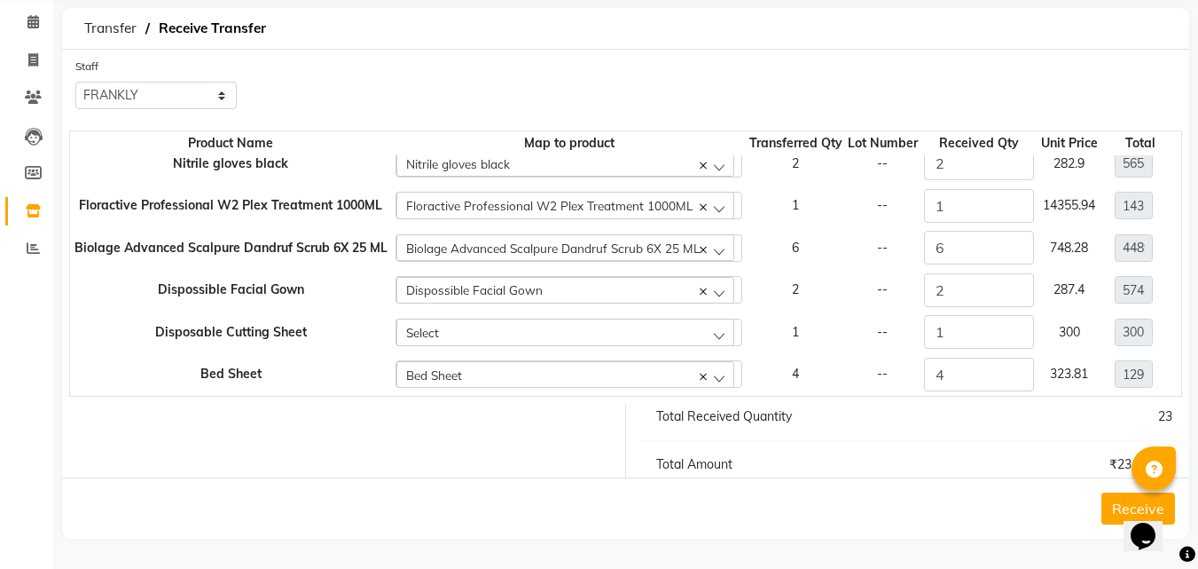
click at [1115, 500] on button "Receive" at bounding box center [1139, 508] width 74 height 32
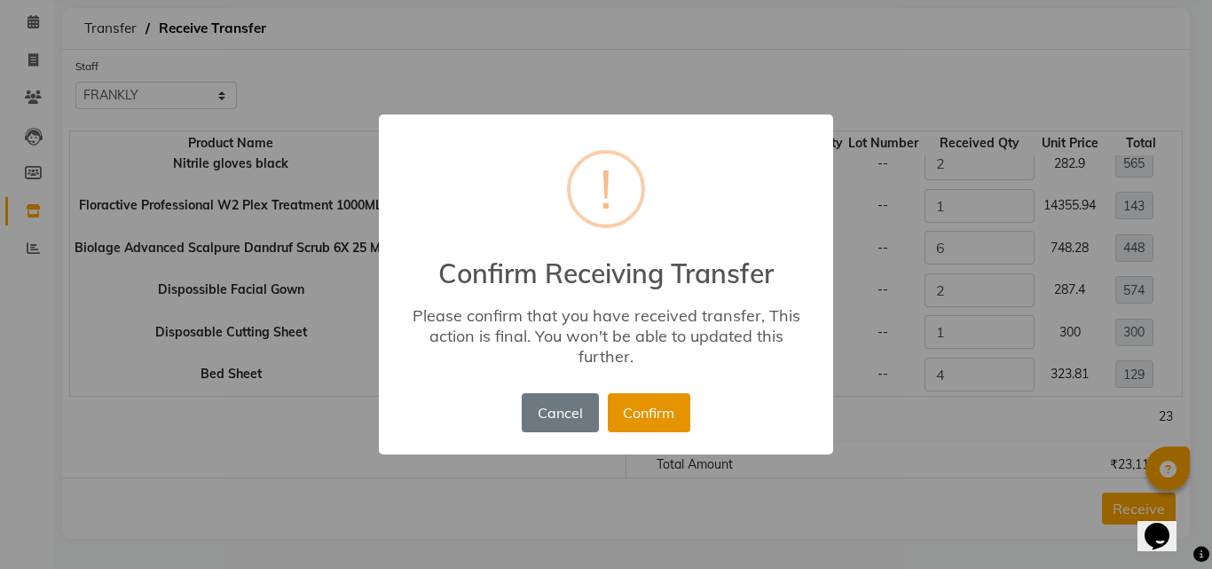
click at [661, 419] on button "Confirm" at bounding box center [649, 412] width 82 height 39
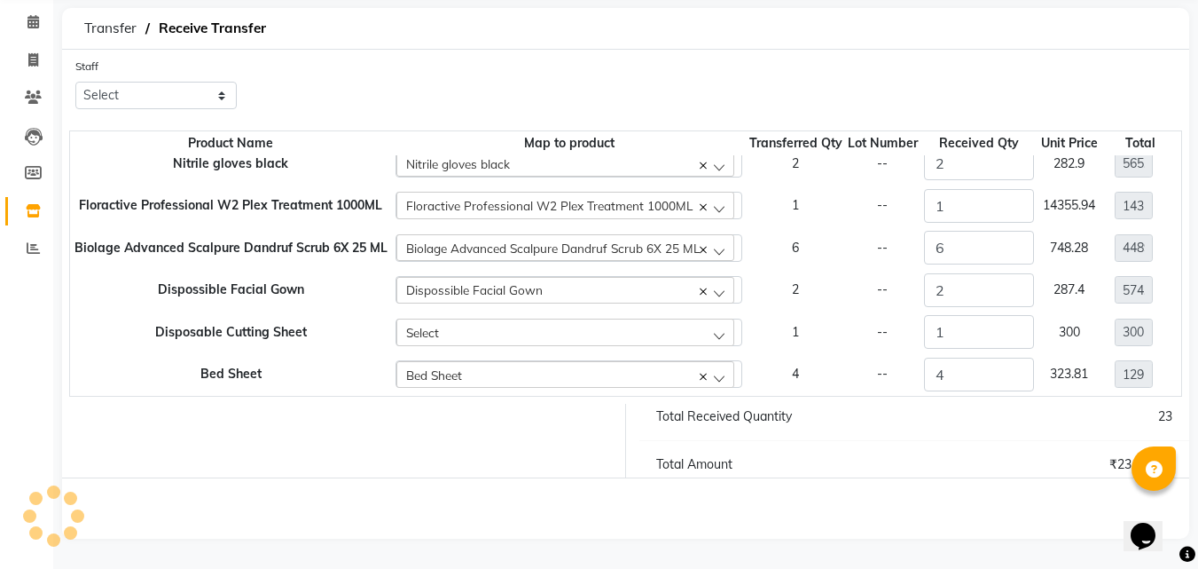
scroll to position [0, 0]
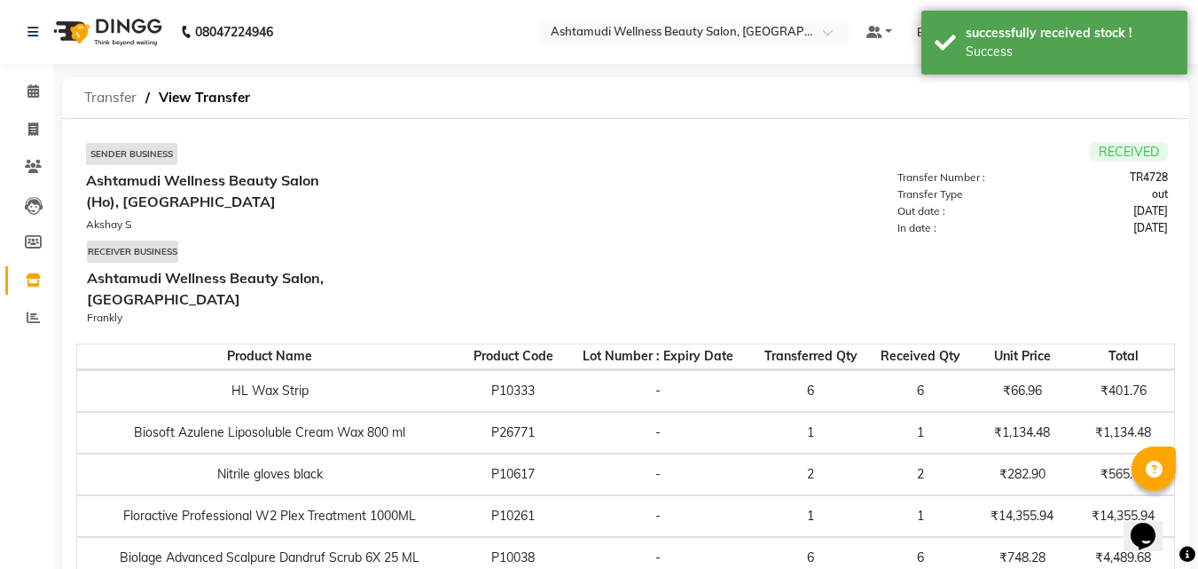
click at [106, 98] on span "Transfer" at bounding box center [110, 98] width 70 height 32
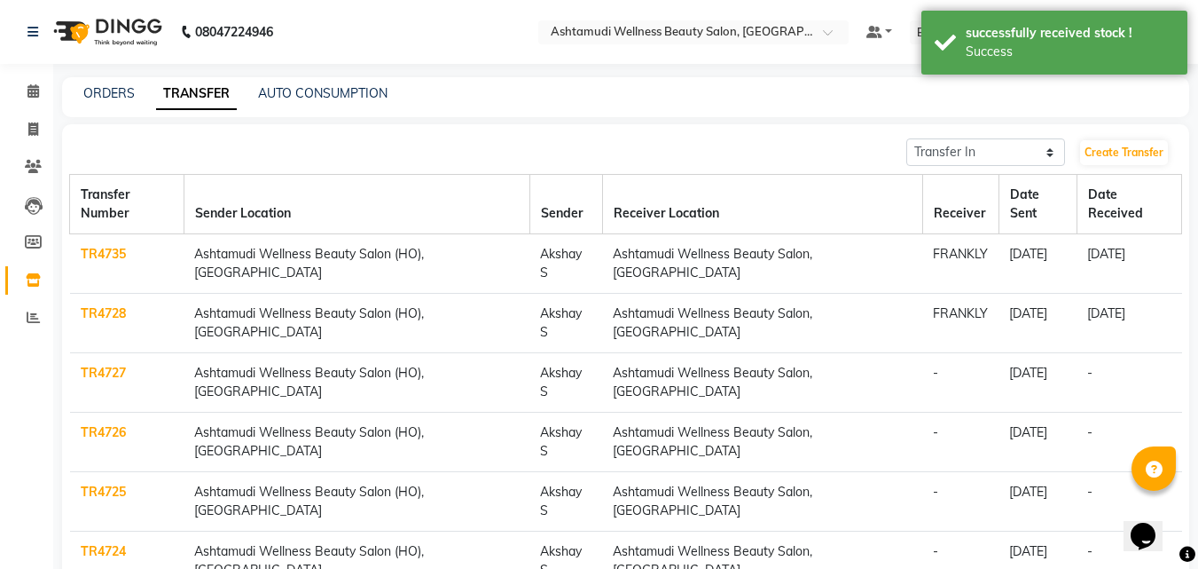
click at [117, 365] on link "TR4727" at bounding box center [103, 373] width 45 height 16
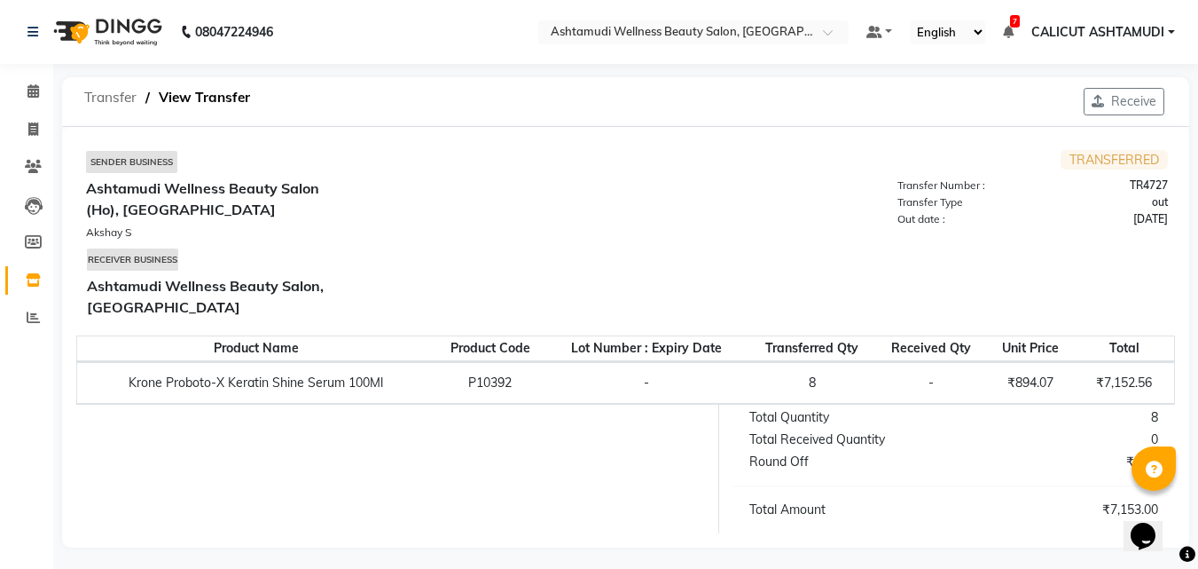
click at [87, 90] on span "Transfer" at bounding box center [110, 98] width 70 height 32
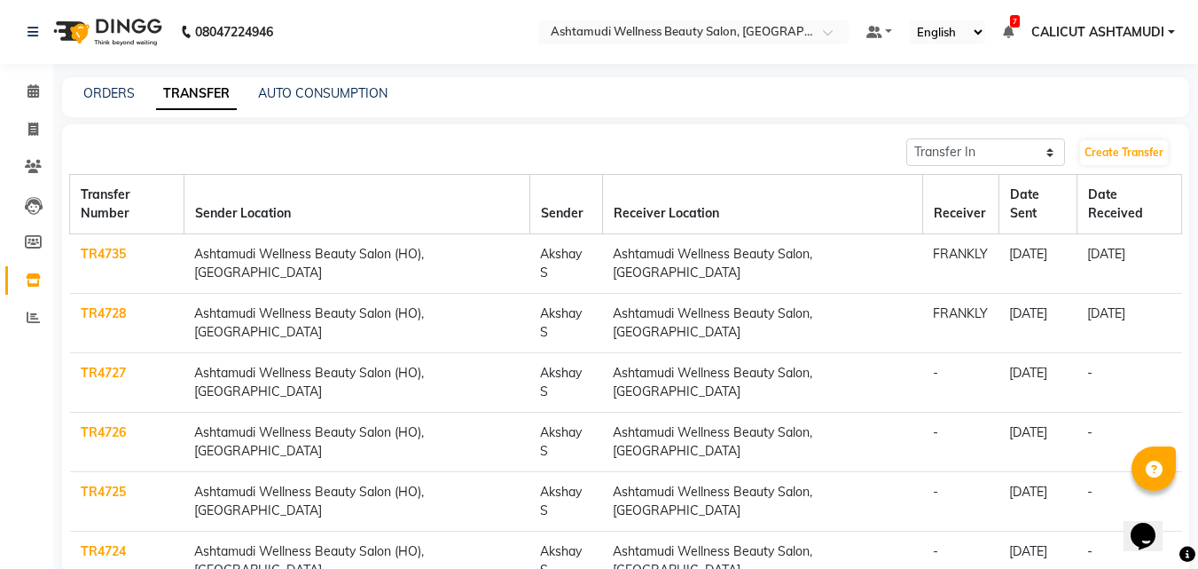
click at [106, 365] on link "TR4727" at bounding box center [103, 373] width 45 height 16
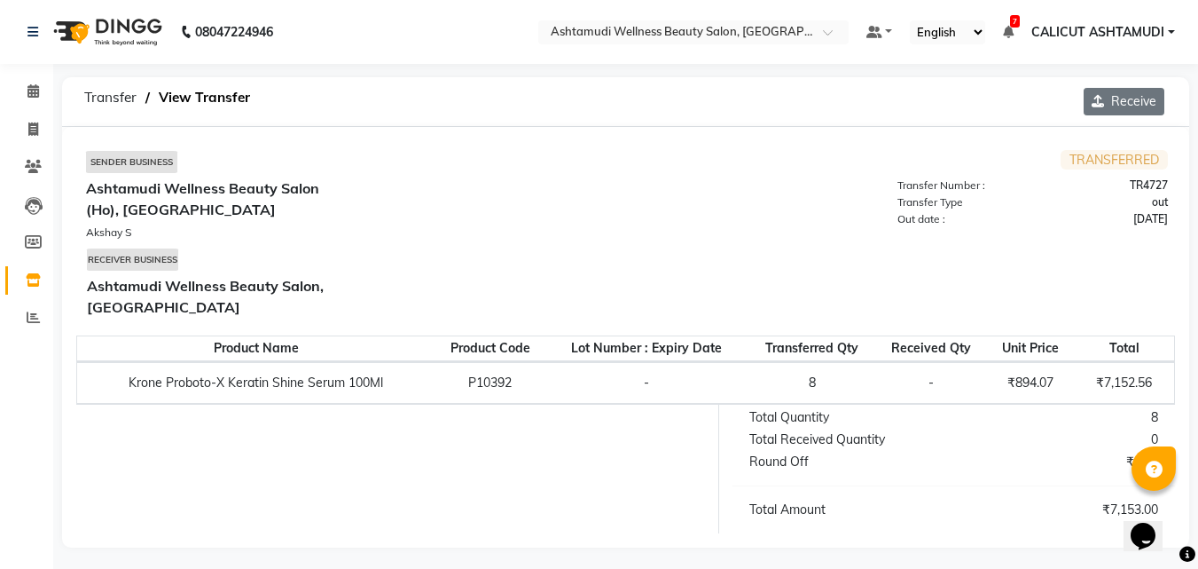
click at [1110, 99] on button "Receive" at bounding box center [1124, 101] width 81 height 27
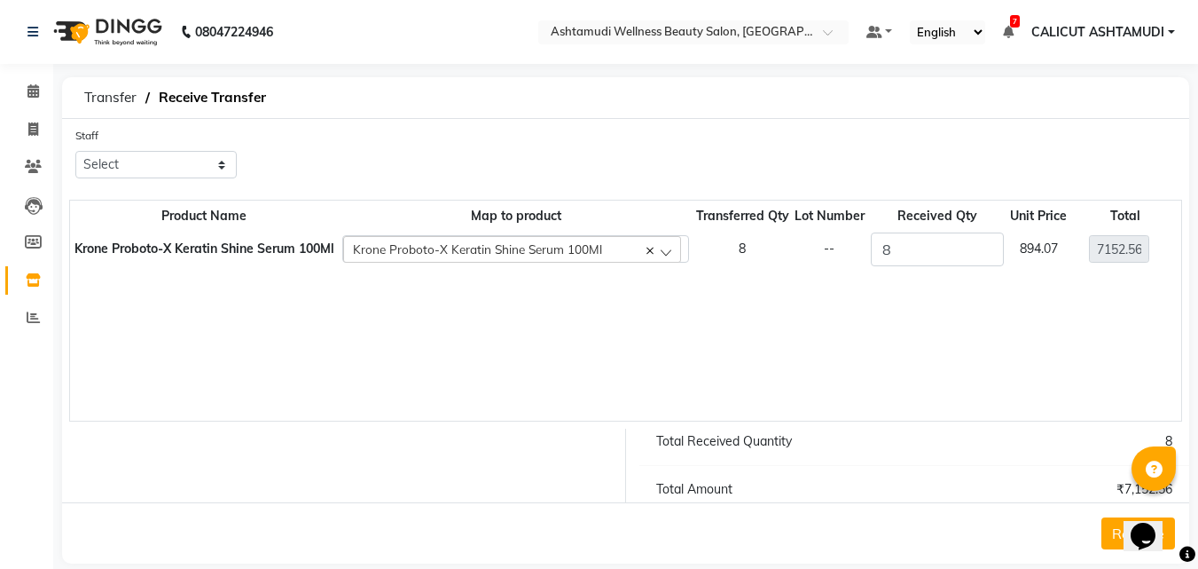
scroll to position [25, 0]
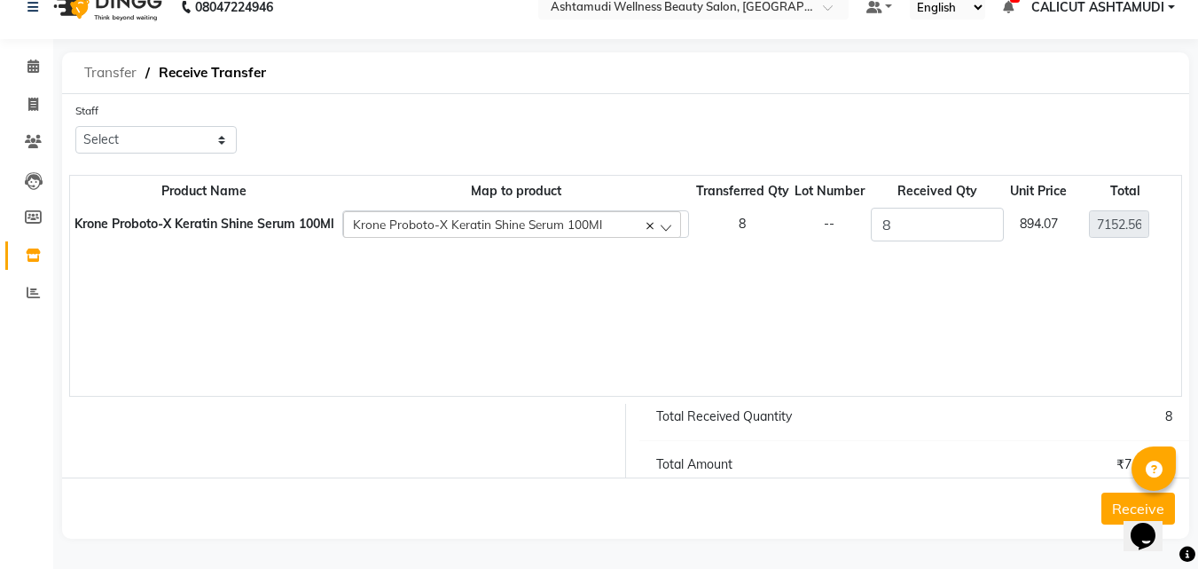
click at [115, 74] on span "Transfer" at bounding box center [110, 73] width 70 height 32
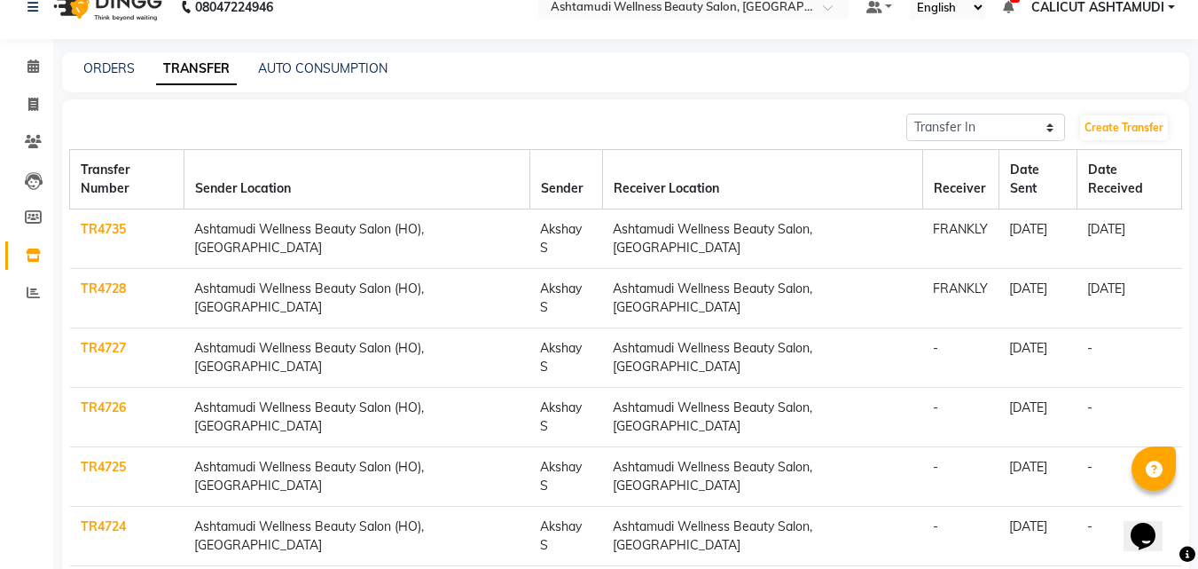
click at [104, 399] on link "TR4726" at bounding box center [103, 407] width 45 height 16
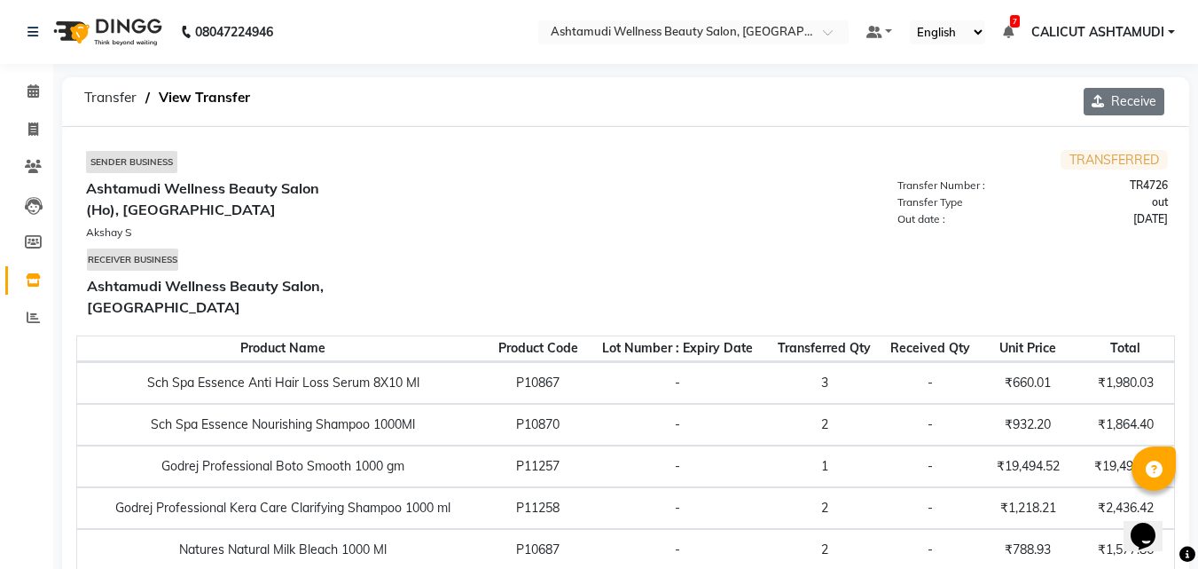
click at [1121, 93] on button "Receive" at bounding box center [1124, 101] width 81 height 27
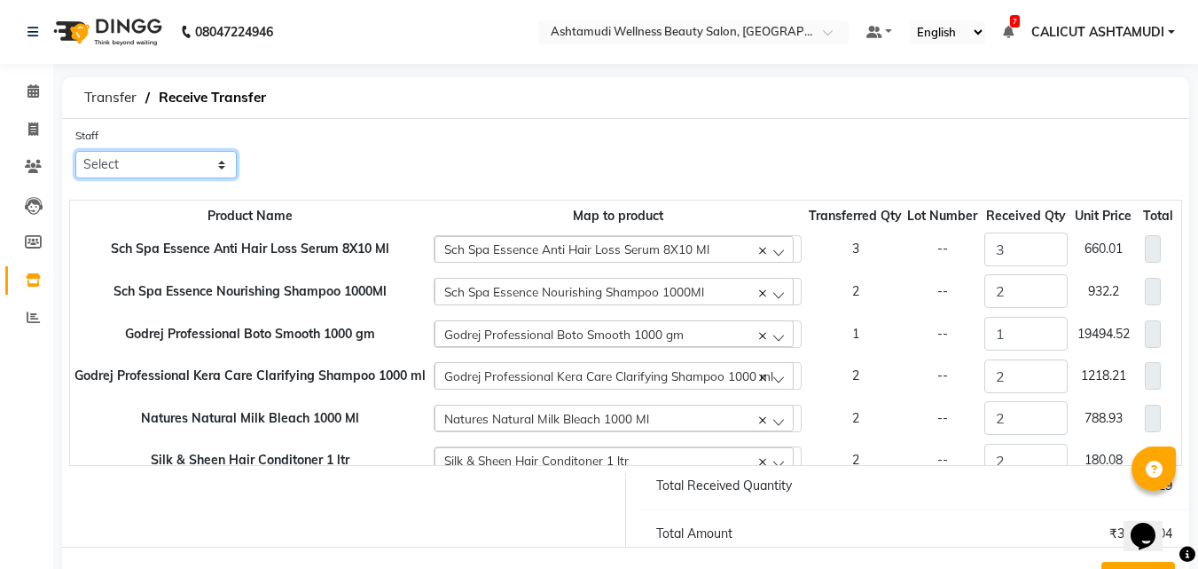
click at [158, 163] on select "Select [PERSON_NAME] C [PERSON_NAME] [PERSON_NAME] CALICUT ASHTAMUDI FRANKLY [P…" at bounding box center [155, 164] width 161 height 27
select select "26969"
click at [75, 151] on select "Select [PERSON_NAME] C [PERSON_NAME] [PERSON_NAME] CALICUT ASHTAMUDI FRANKLY [P…" at bounding box center [155, 164] width 161 height 27
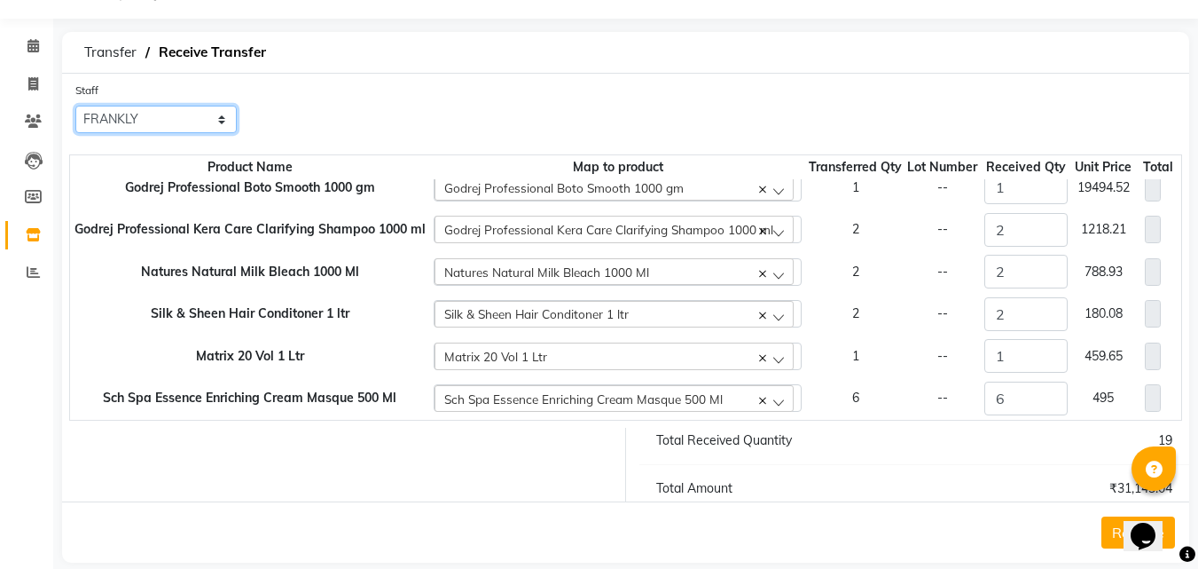
scroll to position [69, 0]
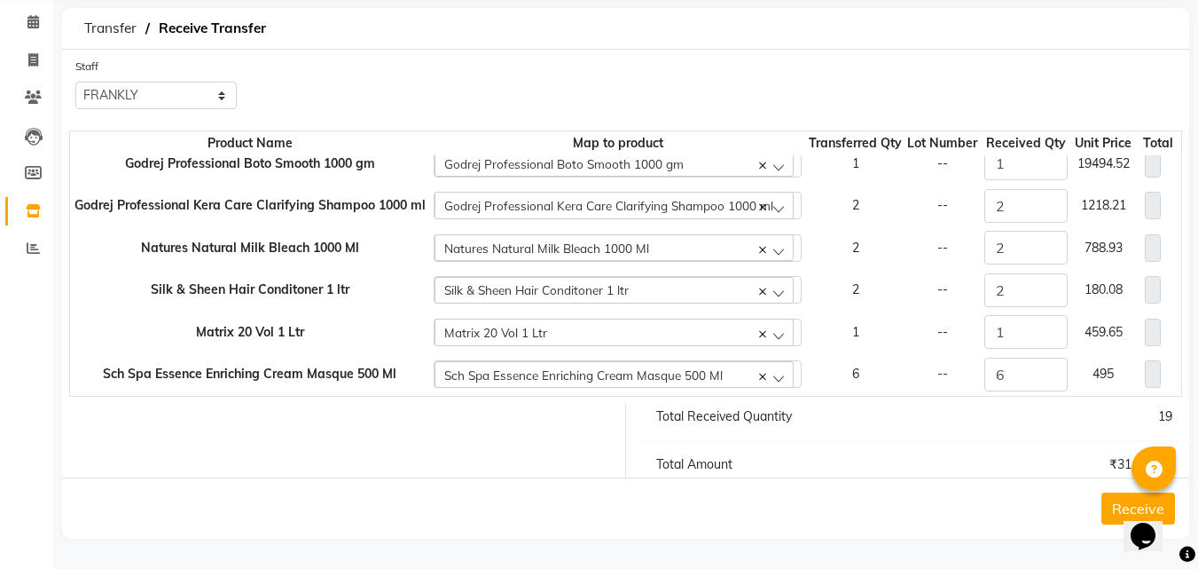
click at [1103, 503] on button "Receive" at bounding box center [1139, 508] width 74 height 32
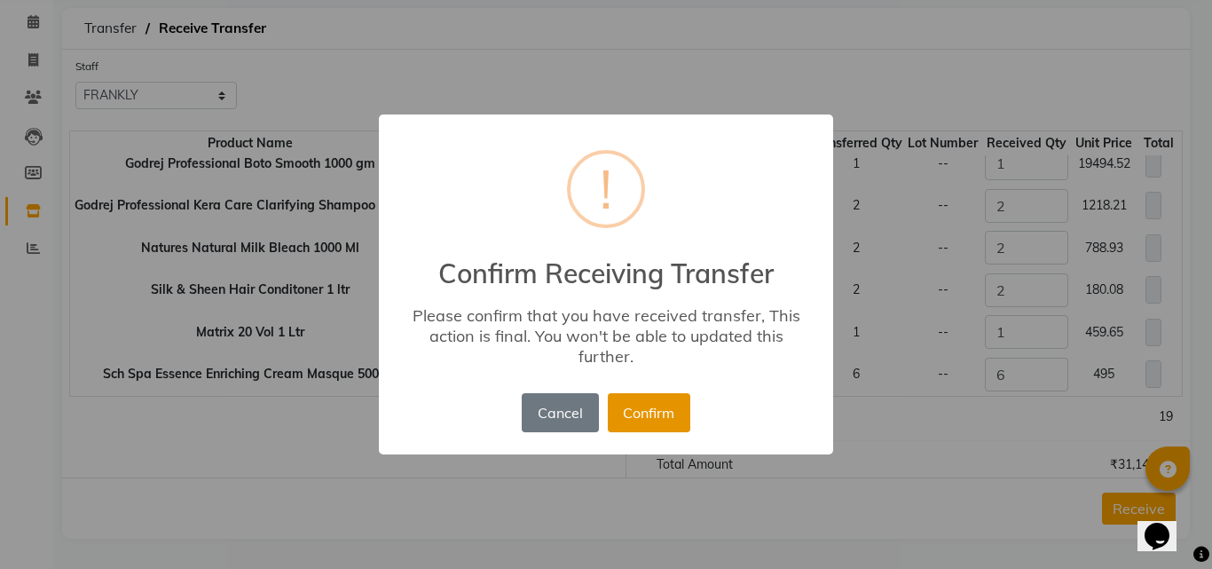
click at [681, 428] on button "Confirm" at bounding box center [649, 412] width 82 height 39
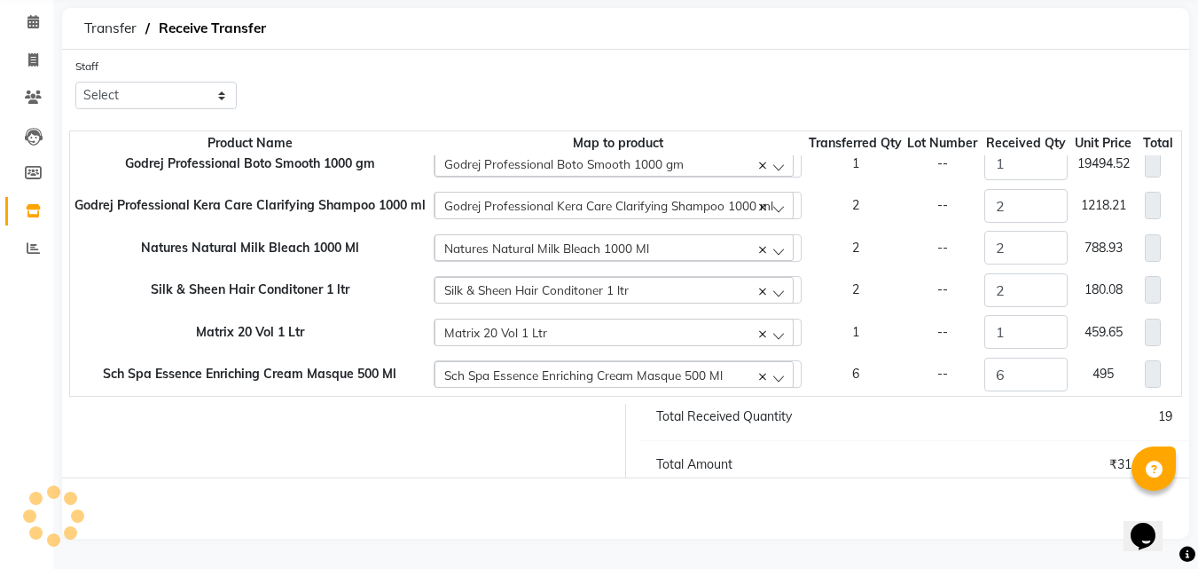
scroll to position [0, 0]
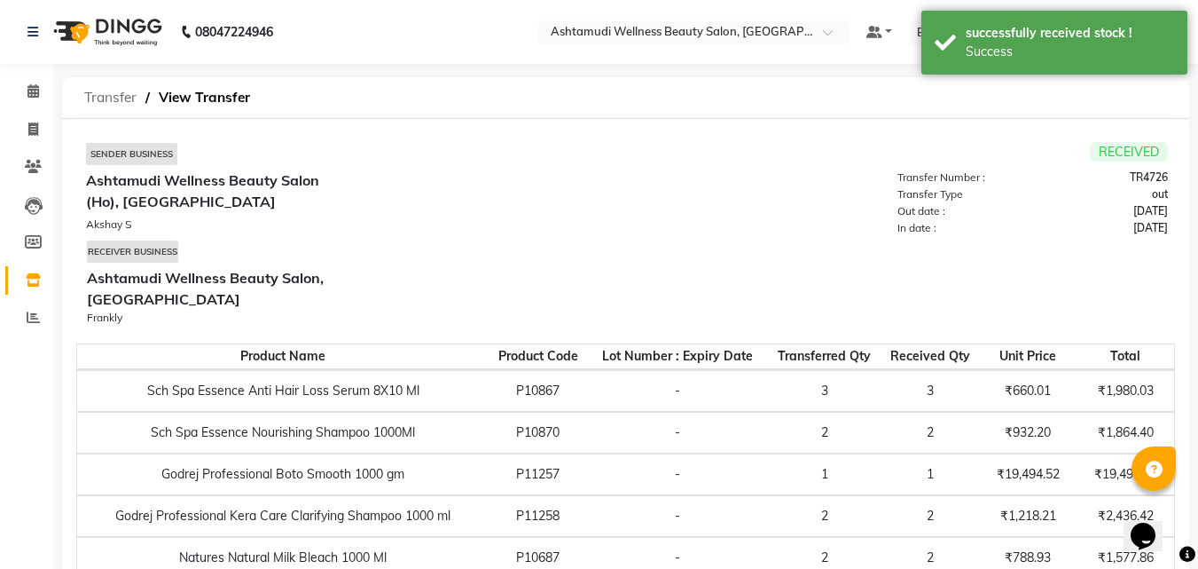
click at [122, 106] on span "Transfer" at bounding box center [110, 98] width 70 height 32
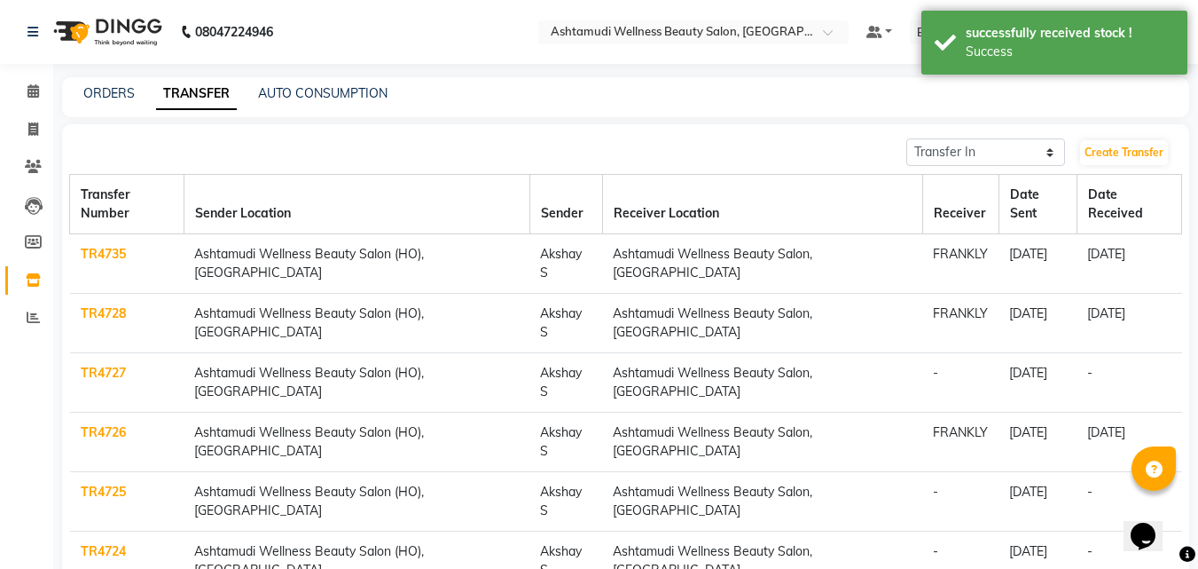
click at [104, 543] on link "TR4724" at bounding box center [103, 551] width 45 height 16
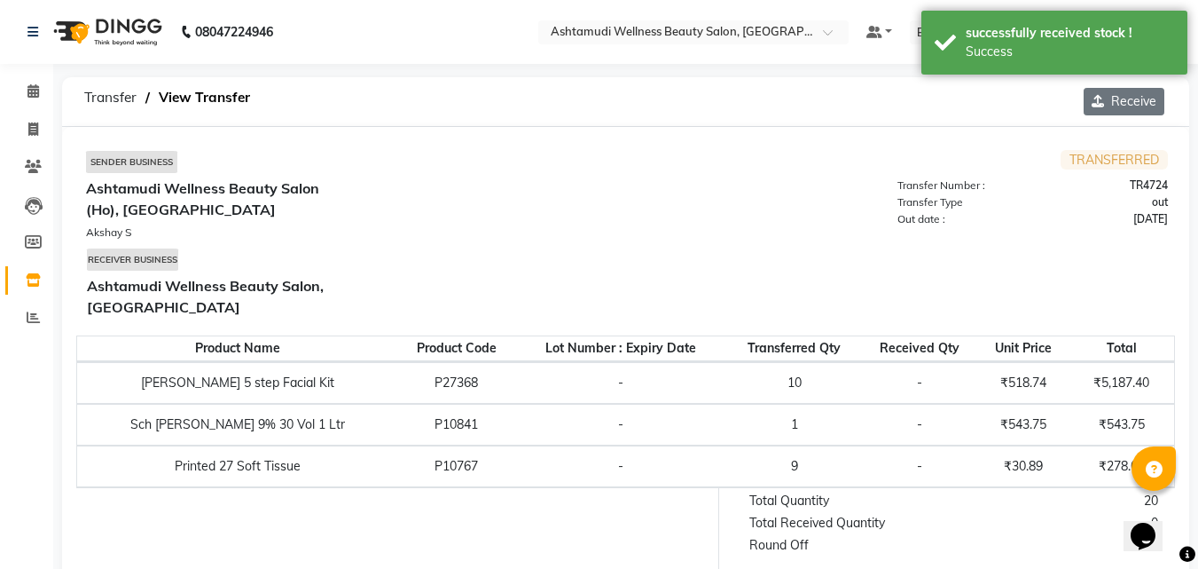
click at [1117, 109] on button "Receive" at bounding box center [1124, 101] width 81 height 27
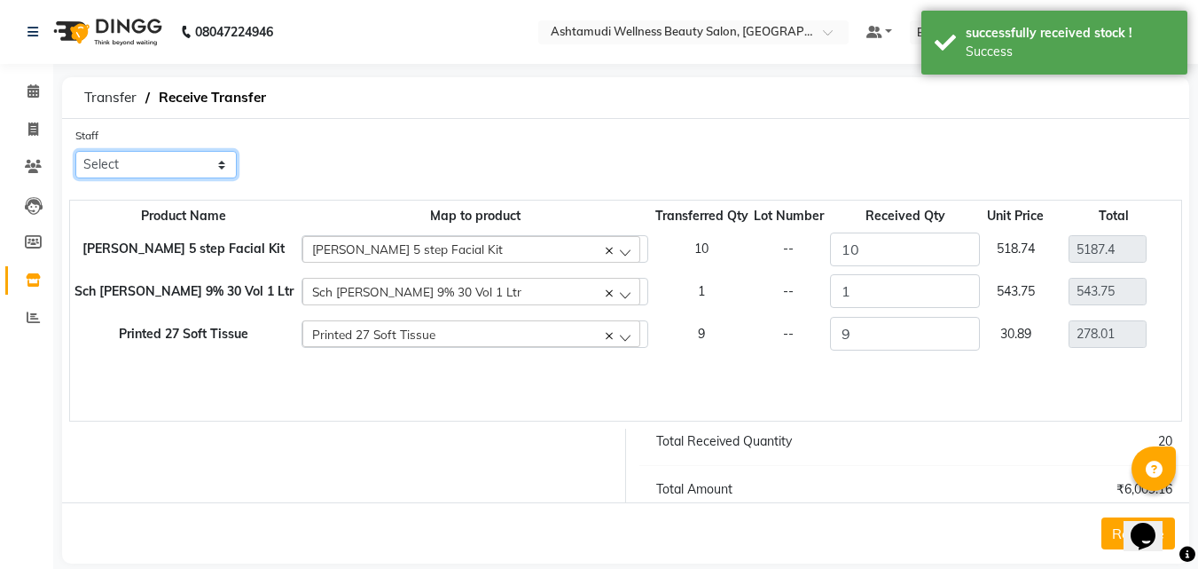
click at [137, 161] on select "Select [PERSON_NAME] C [PERSON_NAME] [PERSON_NAME] CALICUT ASHTAMUDI FRANKLY [P…" at bounding box center [155, 164] width 161 height 27
select select "26969"
click at [75, 151] on select "Select [PERSON_NAME] C [PERSON_NAME] [PERSON_NAME] CALICUT ASHTAMUDI FRANKLY [P…" at bounding box center [155, 164] width 161 height 27
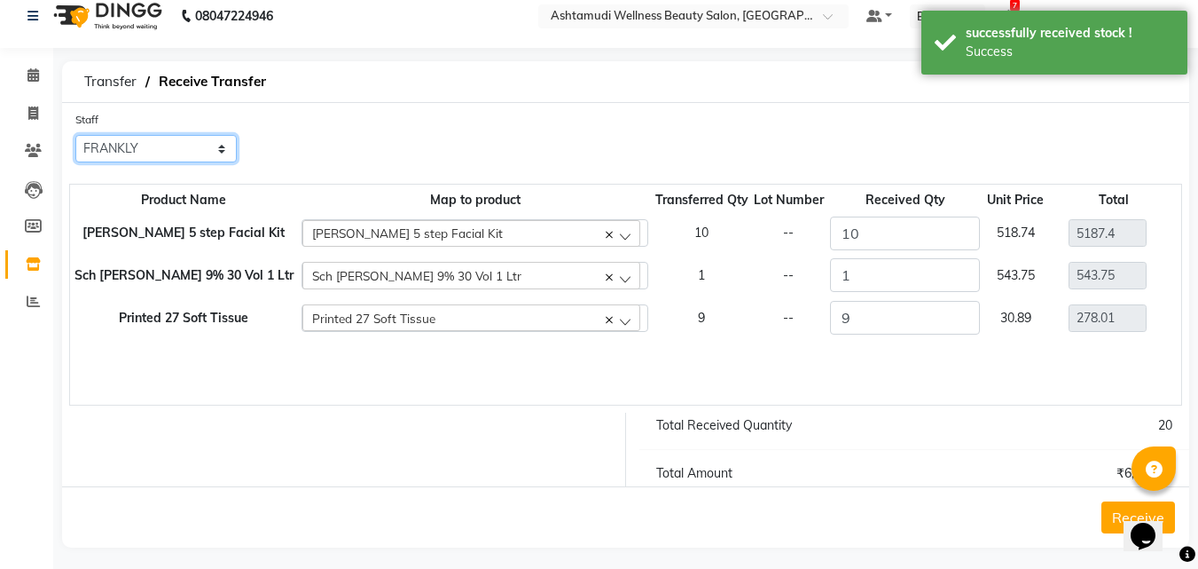
scroll to position [25, 0]
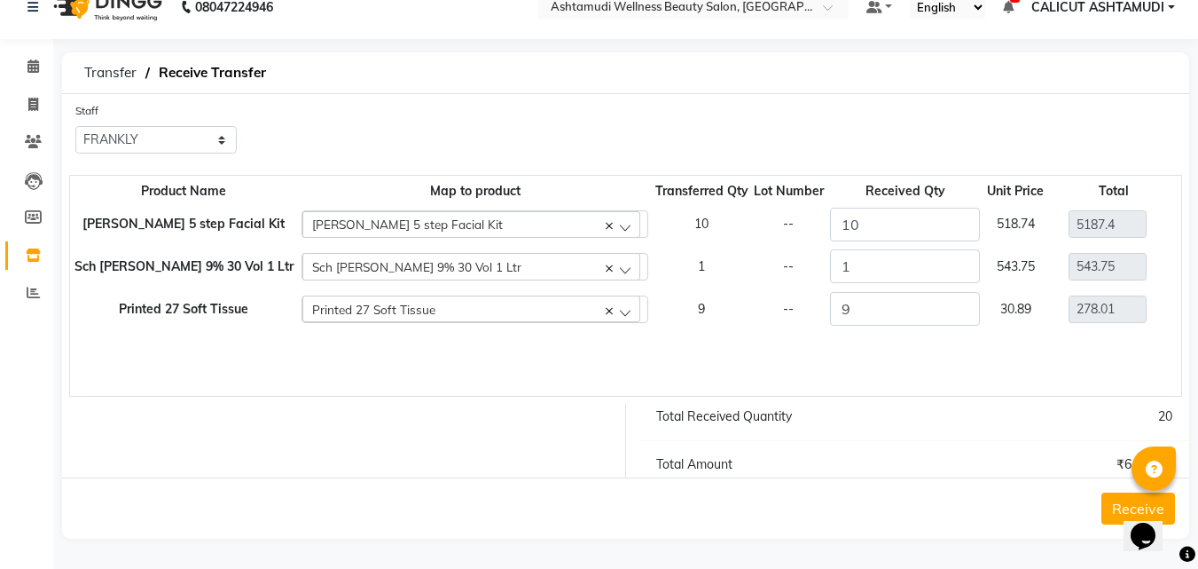
click at [1119, 502] on button "Receive" at bounding box center [1139, 508] width 74 height 32
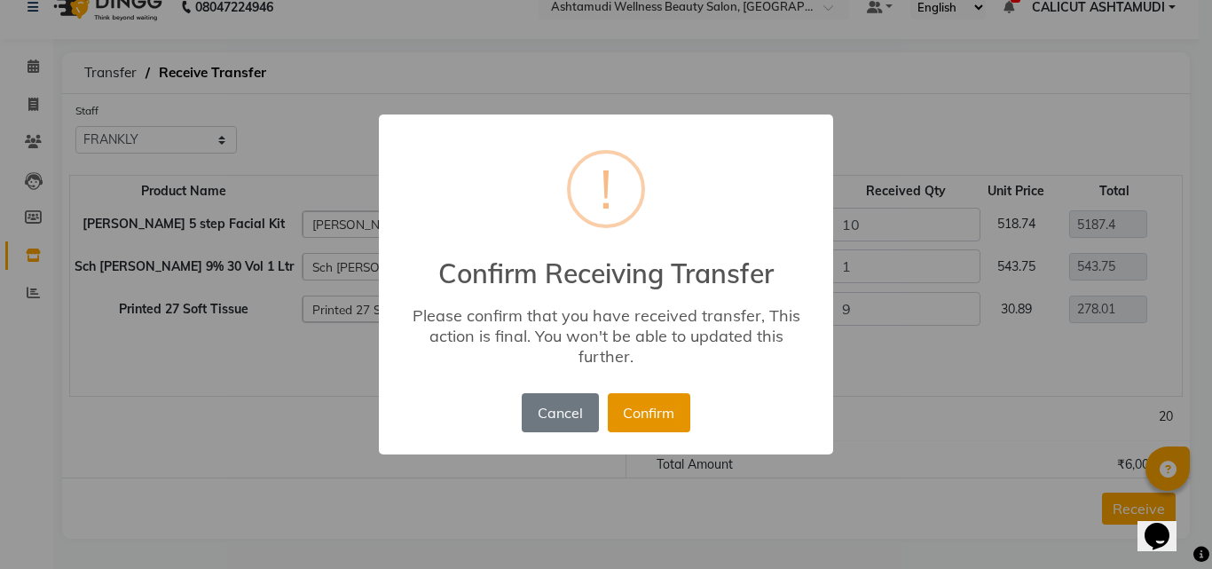
click at [648, 399] on button "Confirm" at bounding box center [649, 412] width 82 height 39
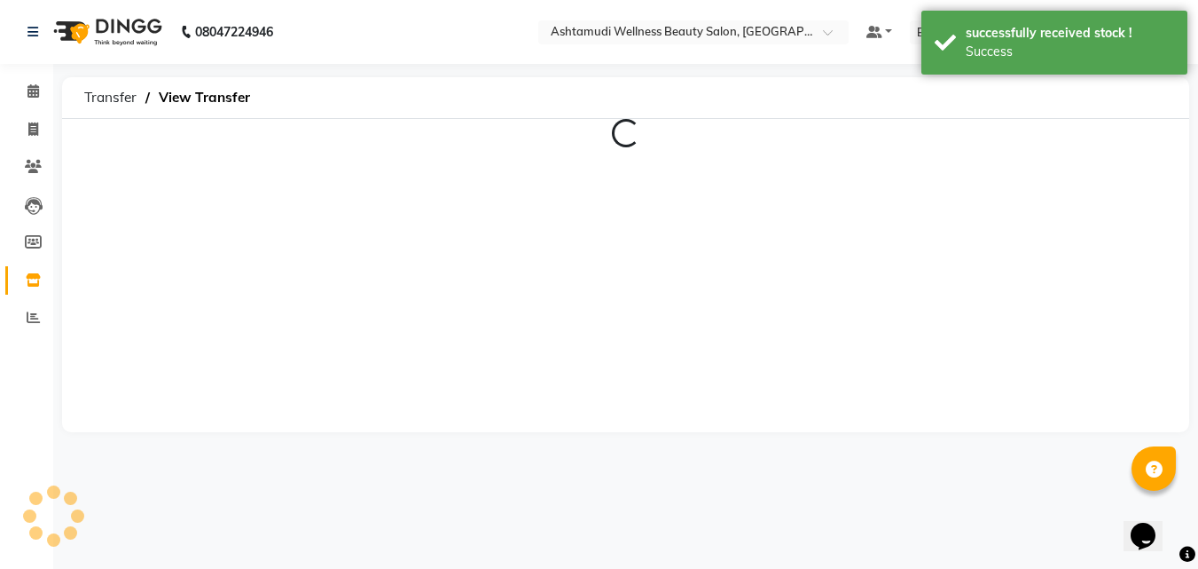
scroll to position [0, 0]
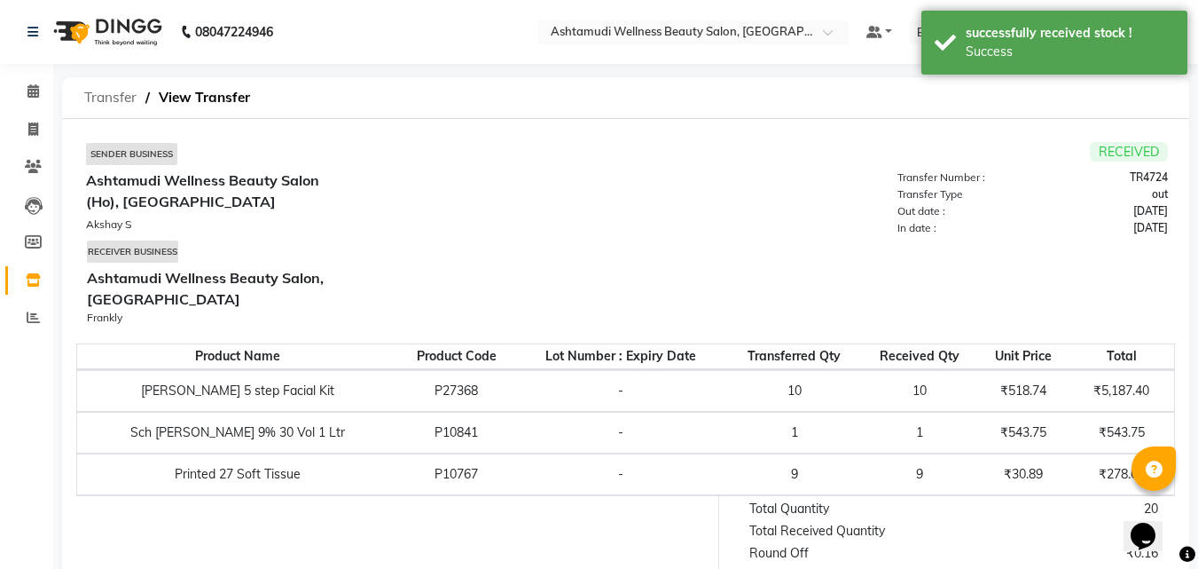
click at [112, 92] on span "Transfer" at bounding box center [110, 98] width 70 height 32
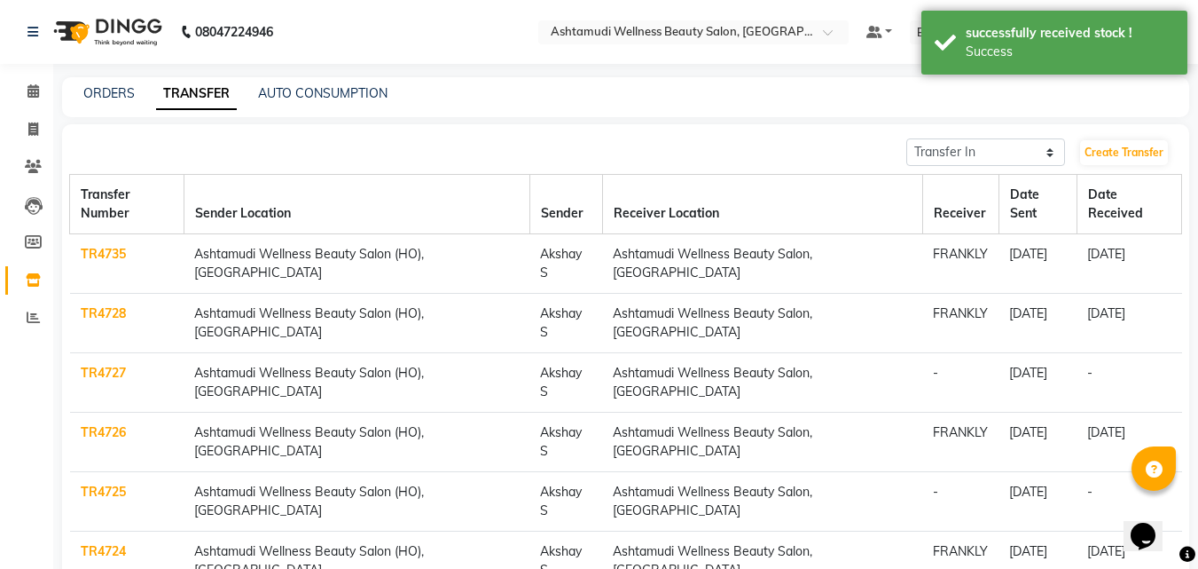
click at [113, 483] on link "TR4725" at bounding box center [103, 491] width 45 height 16
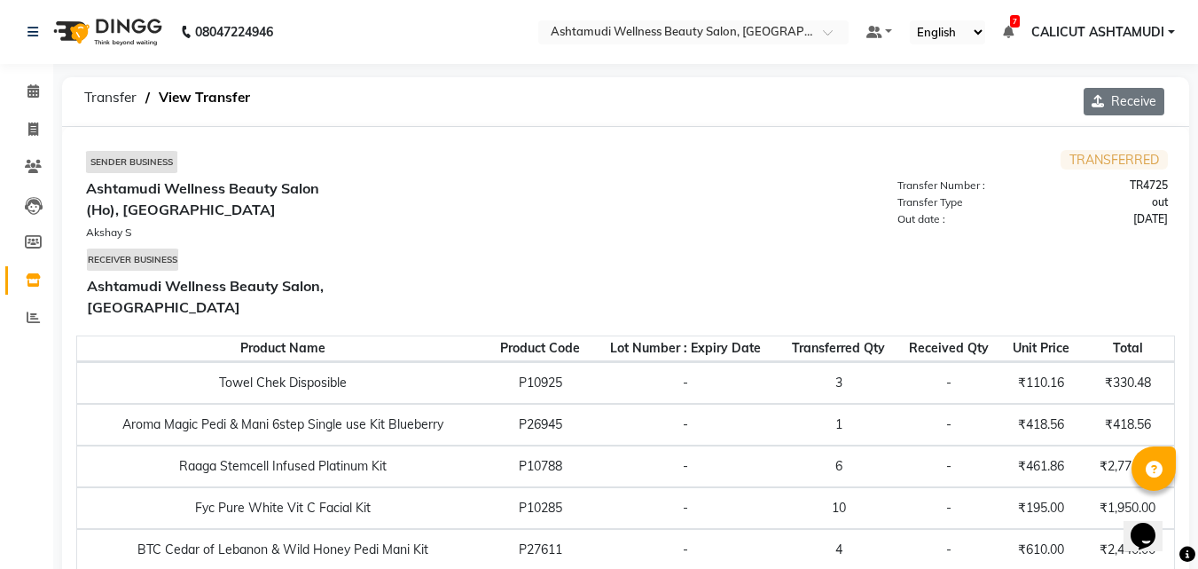
click at [1101, 100] on icon "button" at bounding box center [1102, 101] width 20 height 12
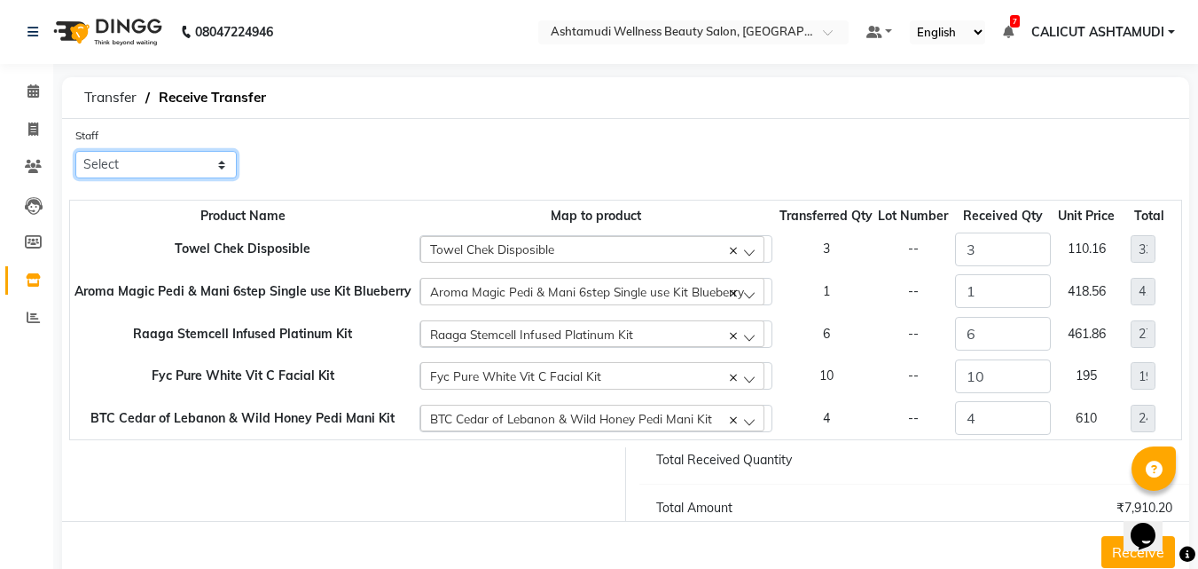
click at [177, 163] on select "Select [PERSON_NAME] C [PERSON_NAME] [PERSON_NAME] CALICUT ASHTAMUDI FRANKLY [P…" at bounding box center [155, 164] width 161 height 27
select select "26969"
click at [75, 151] on select "Select [PERSON_NAME] C [PERSON_NAME] [PERSON_NAME] CALICUT ASHTAMUDI FRANKLY [P…" at bounding box center [155, 164] width 161 height 27
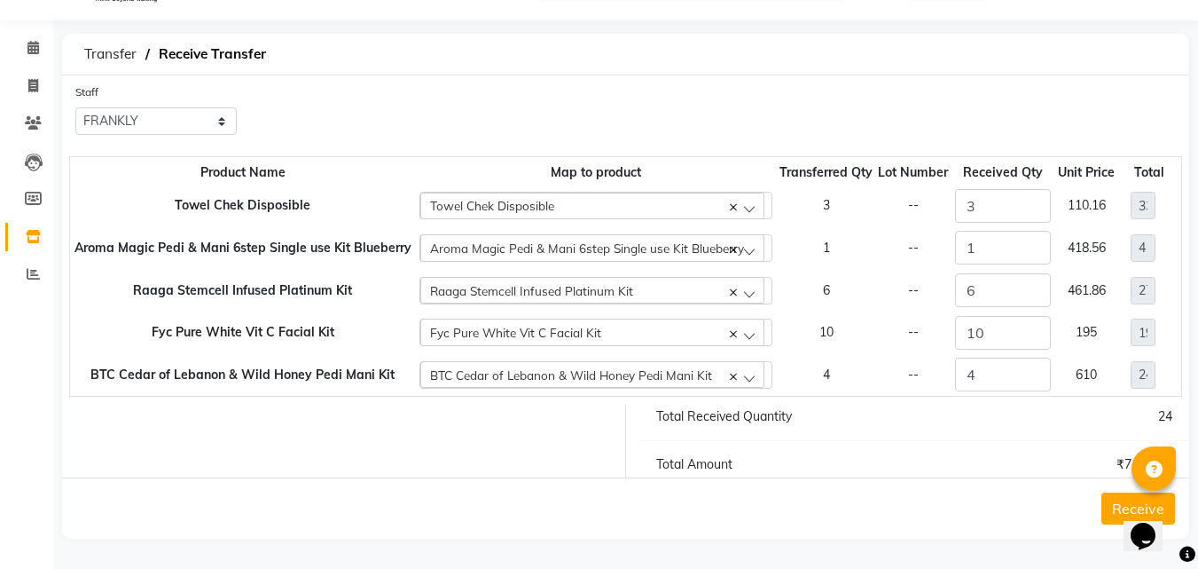
click at [1106, 503] on button "Receive" at bounding box center [1139, 508] width 74 height 32
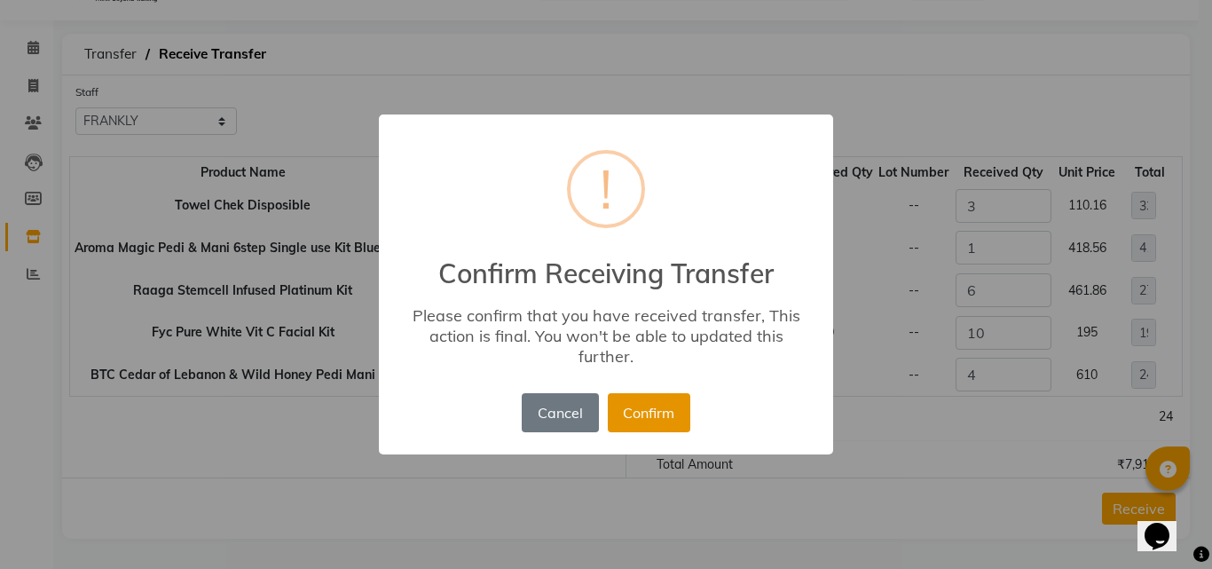
click at [657, 409] on button "Confirm" at bounding box center [649, 412] width 82 height 39
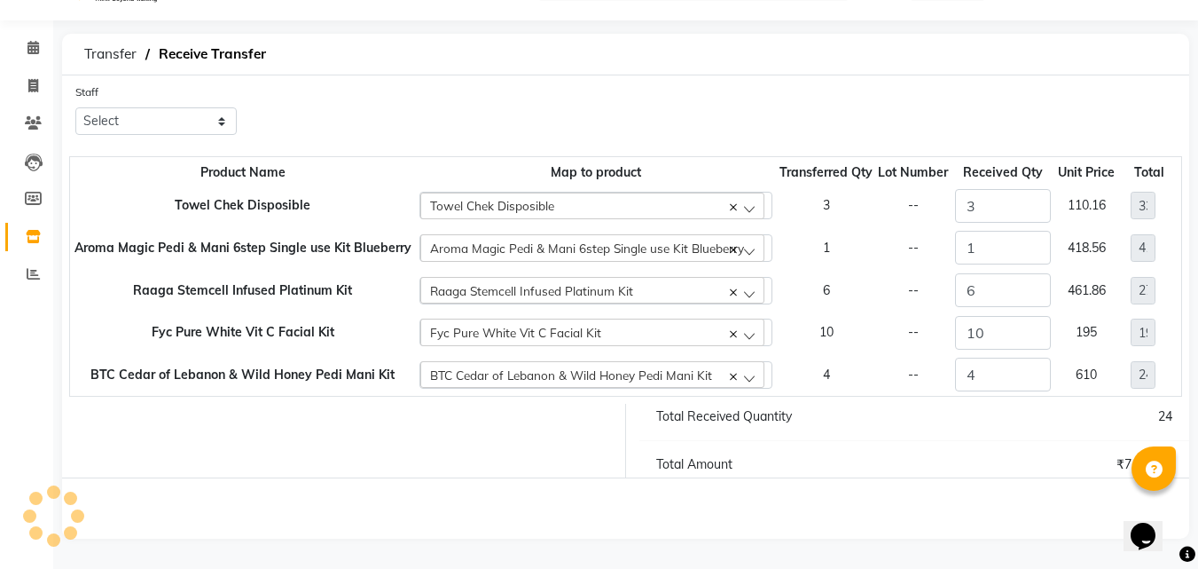
scroll to position [0, 0]
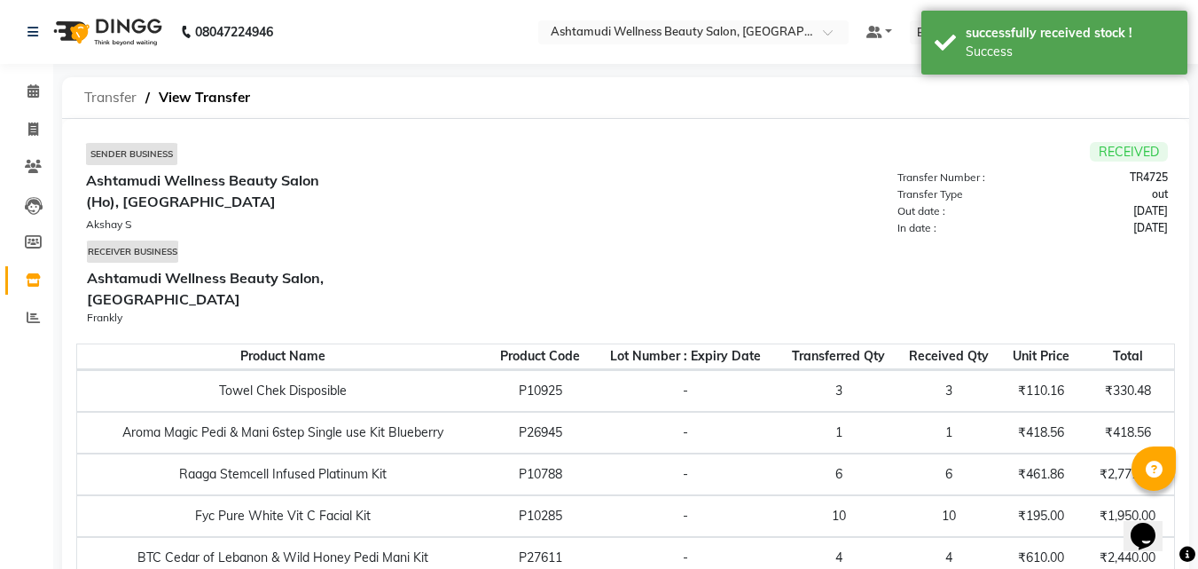
click at [114, 96] on span "Transfer" at bounding box center [110, 98] width 70 height 32
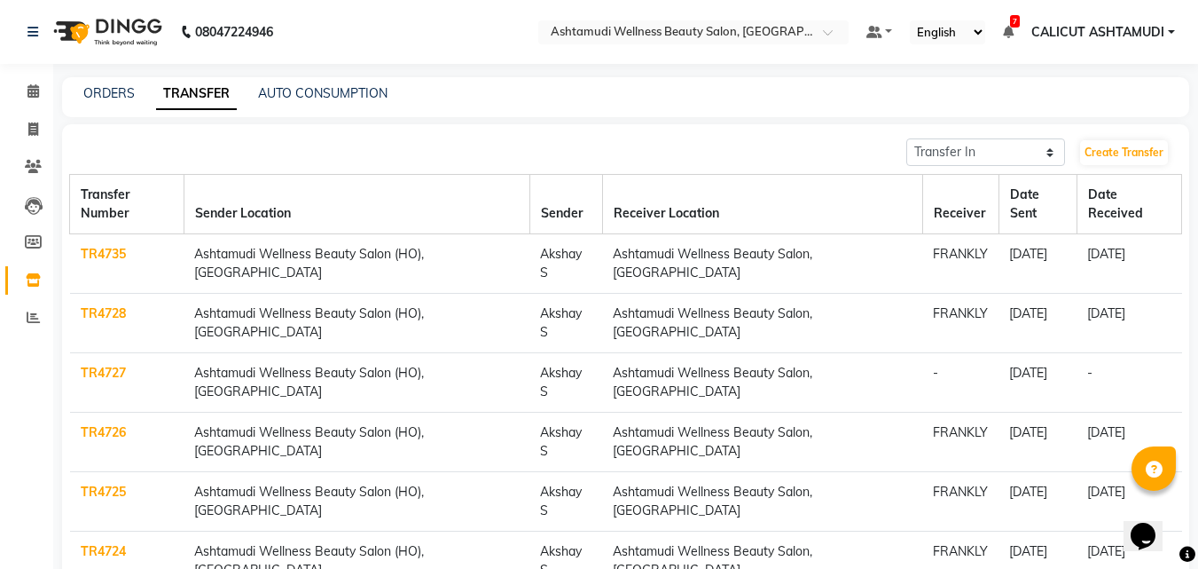
click at [111, 365] on link "TR4727" at bounding box center [103, 373] width 45 height 16
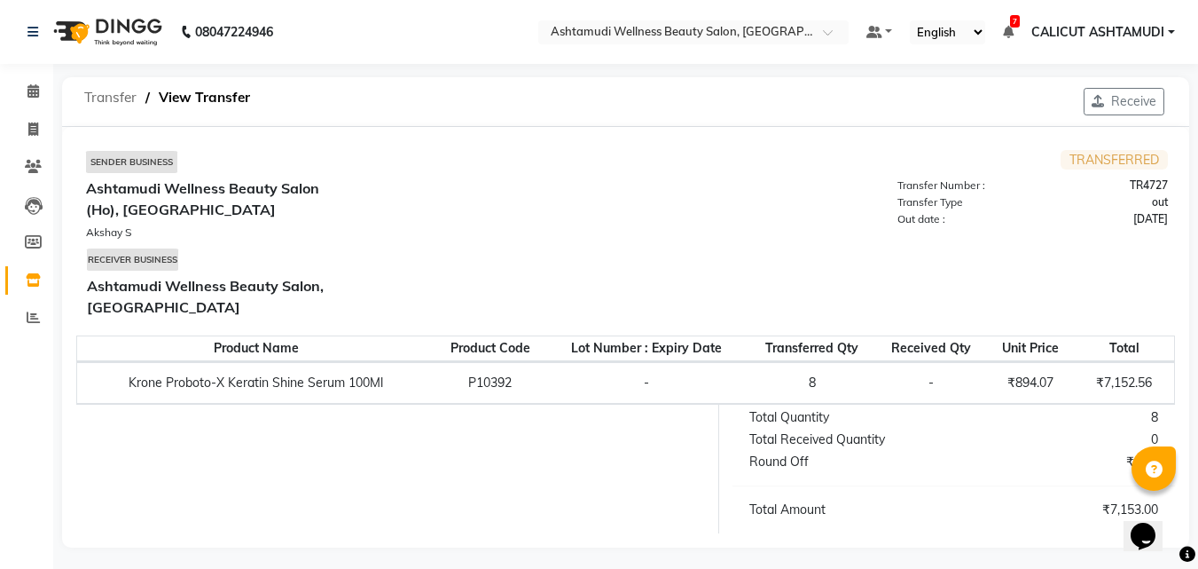
click at [81, 90] on span "Transfer" at bounding box center [110, 98] width 70 height 32
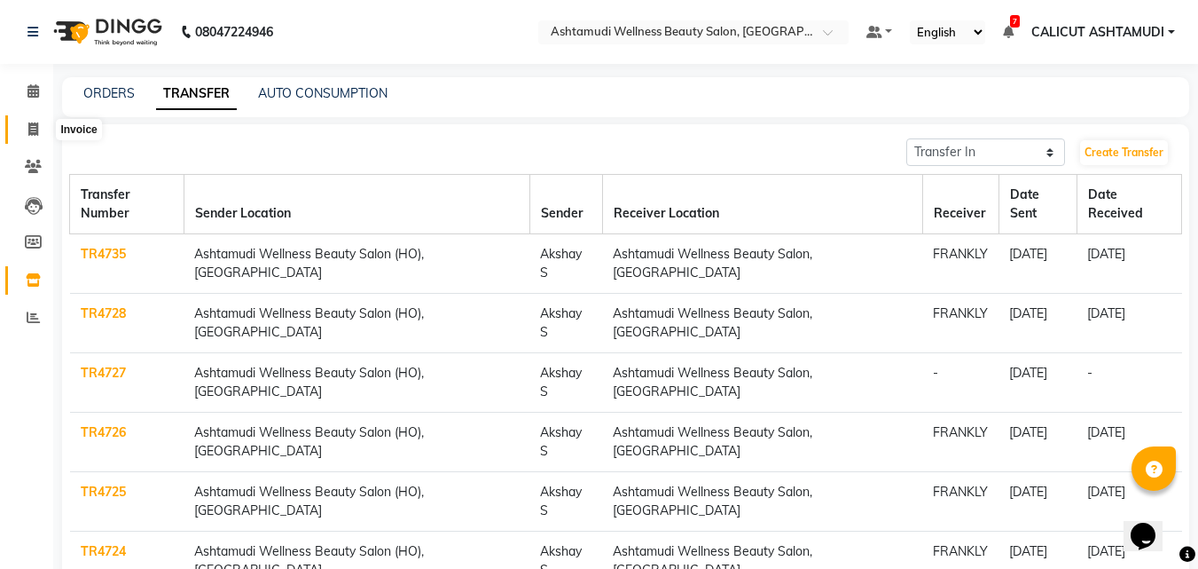
click at [29, 133] on icon at bounding box center [33, 128] width 10 height 13
select select "service"
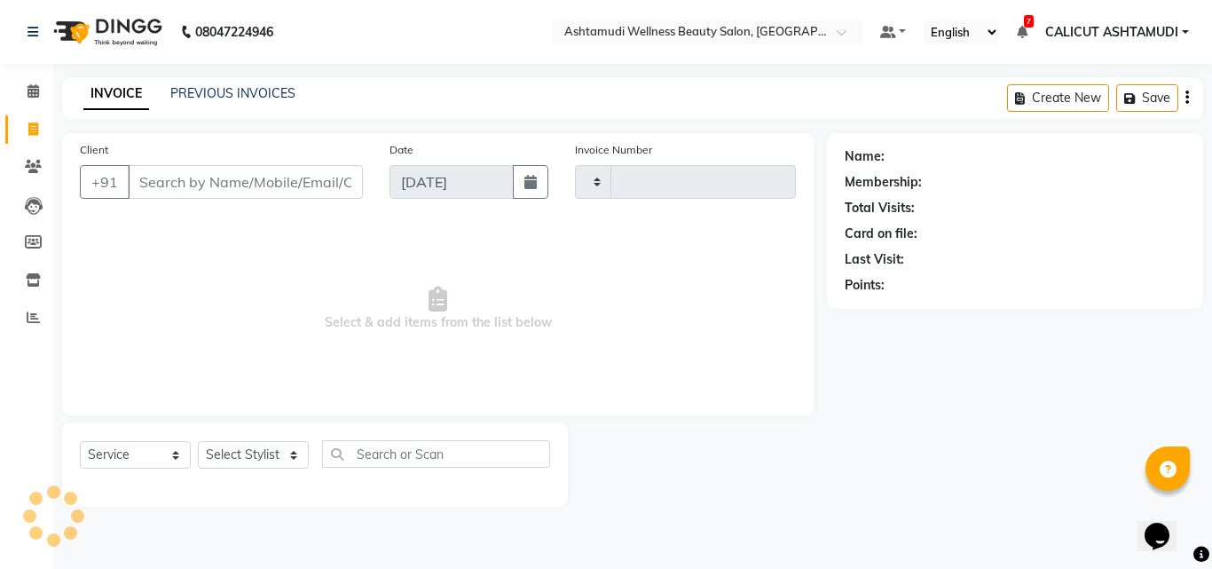
click at [29, 133] on icon at bounding box center [33, 128] width 10 height 13
select select "4630"
select select "service"
click at [269, 452] on select "Select Stylist [PERSON_NAME] C [PERSON_NAME] [PERSON_NAME] CALICUT ASHTAMUDI FR…" at bounding box center [253, 454] width 111 height 27
select select "85202"
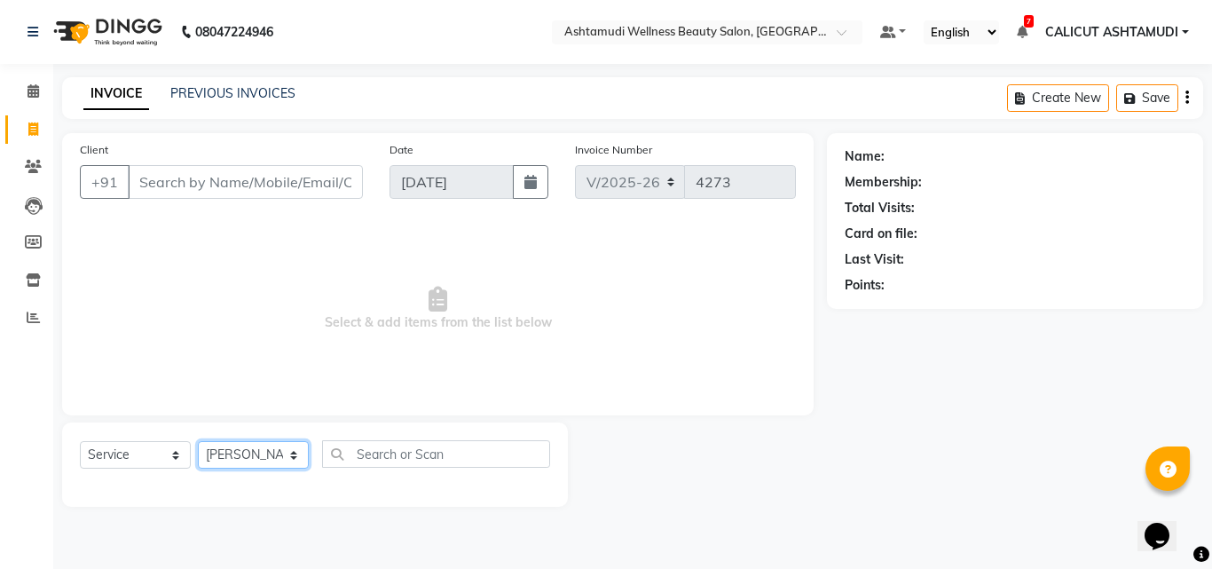
click at [198, 441] on select "Select Stylist [PERSON_NAME] C [PERSON_NAME] [PERSON_NAME] CALICUT ASHTAMUDI FR…" at bounding box center [253, 454] width 111 height 27
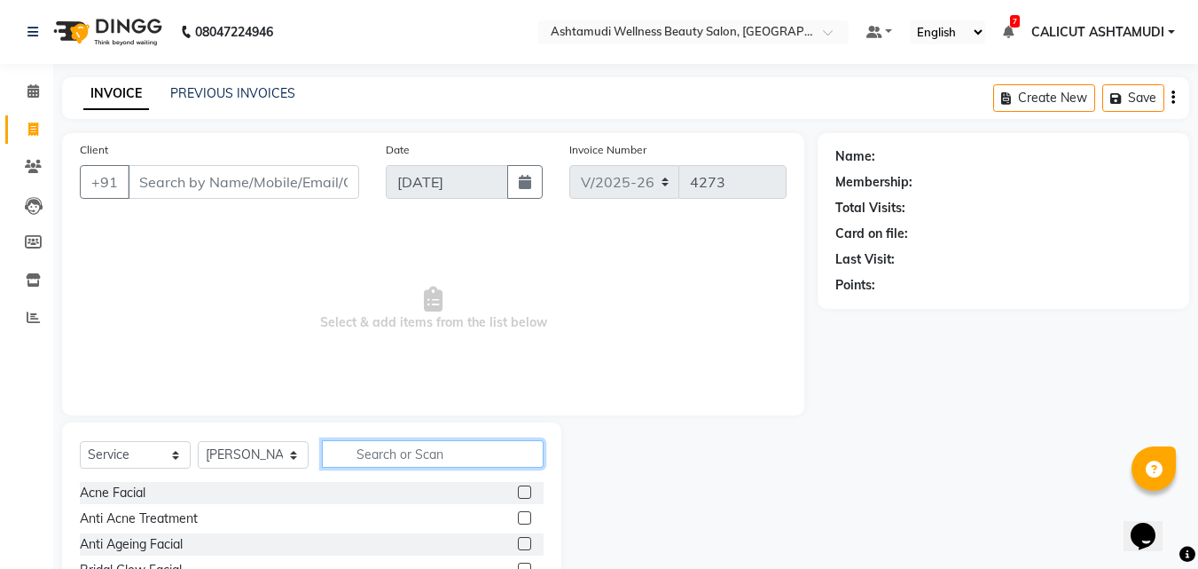
click at [394, 445] on input "text" at bounding box center [433, 453] width 222 height 27
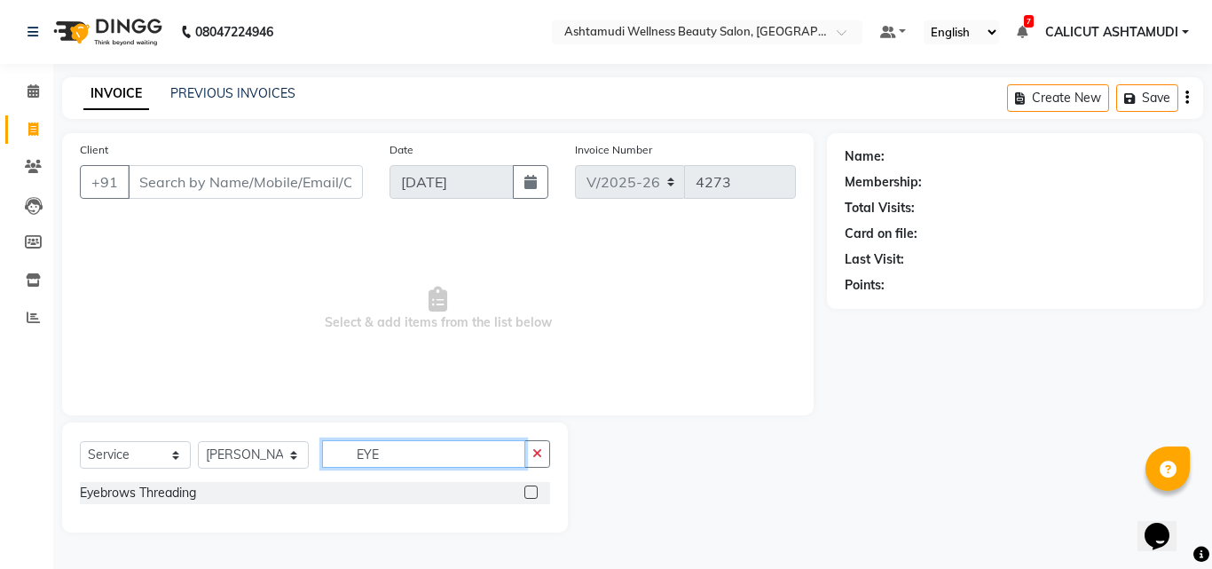
type input "EYE"
click at [530, 489] on label at bounding box center [530, 491] width 13 height 13
click at [530, 489] on input "checkbox" at bounding box center [530, 493] width 12 height 12
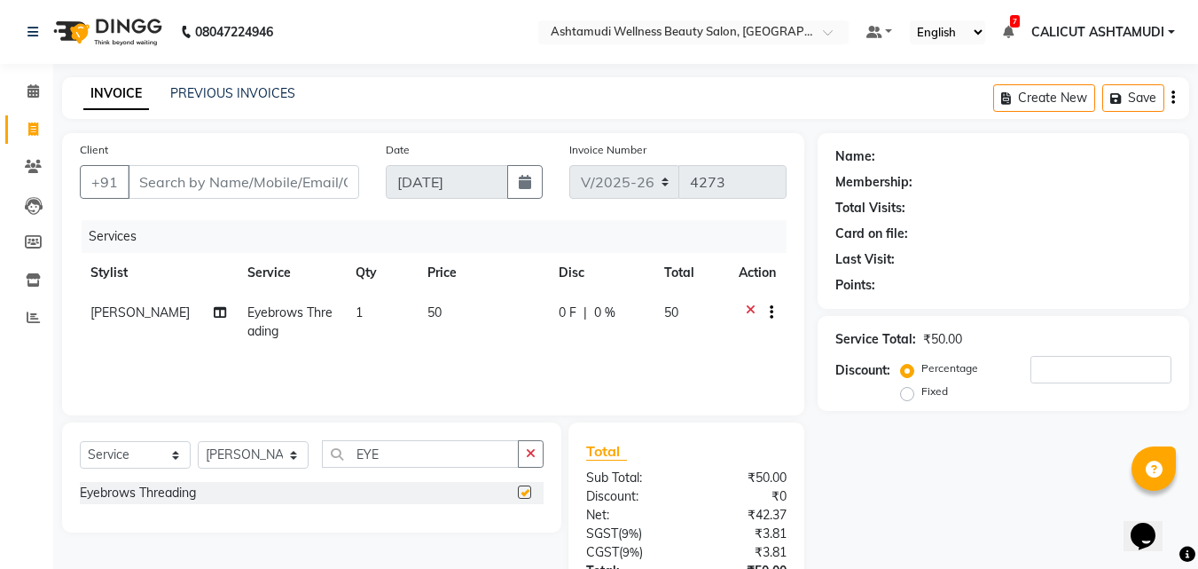
checkbox input "false"
click at [188, 187] on input "Client" at bounding box center [244, 182] width 232 height 34
type input "7"
type input "0"
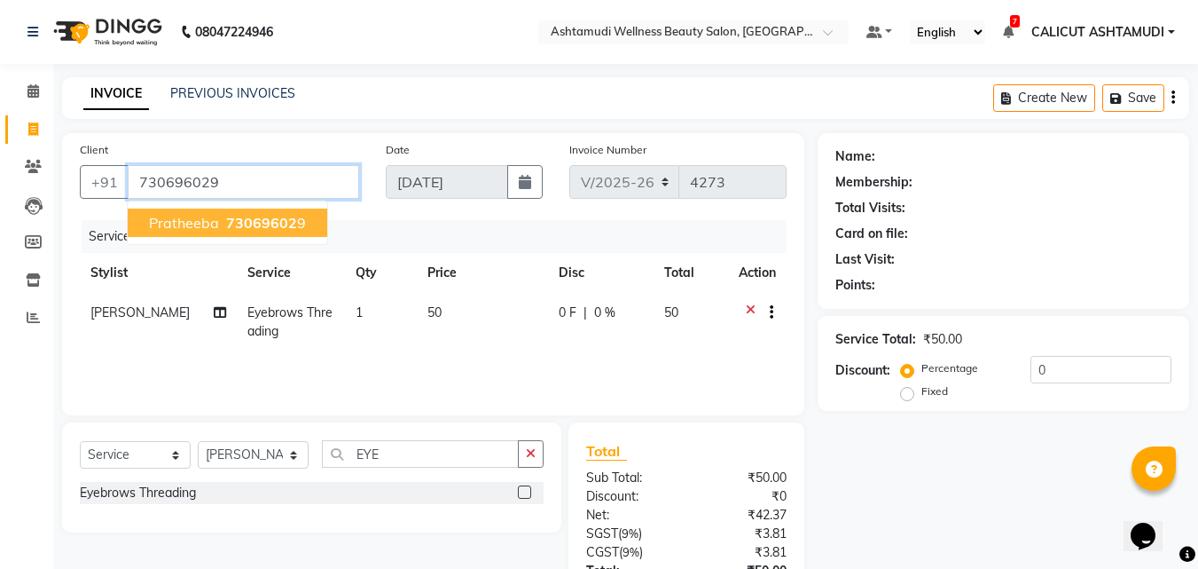
type input "730696029"
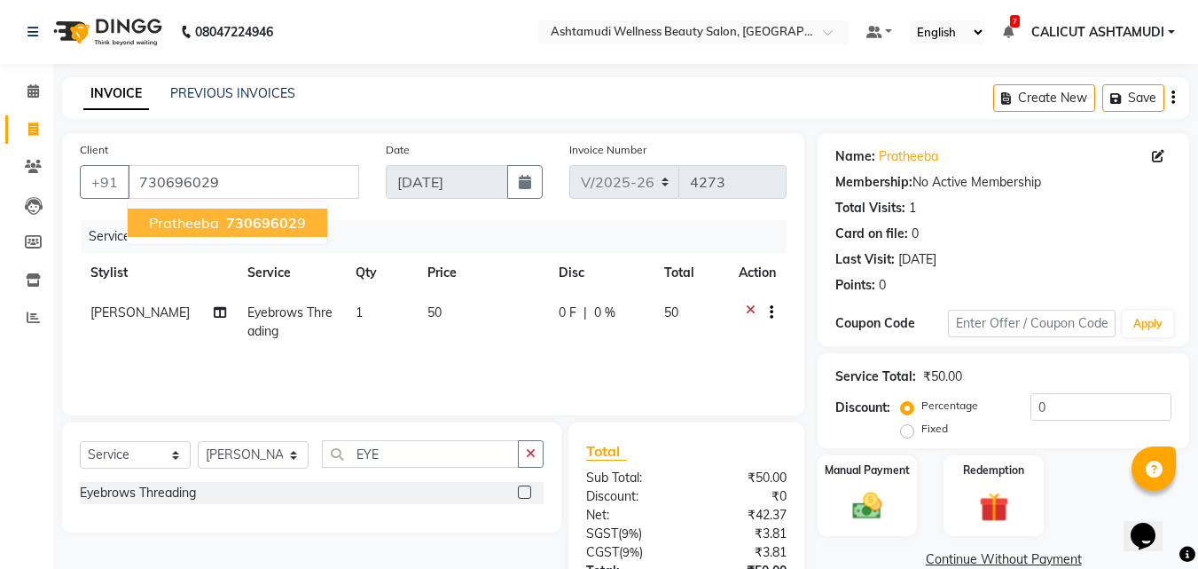
click at [214, 230] on span "pratheeba" at bounding box center [184, 223] width 70 height 18
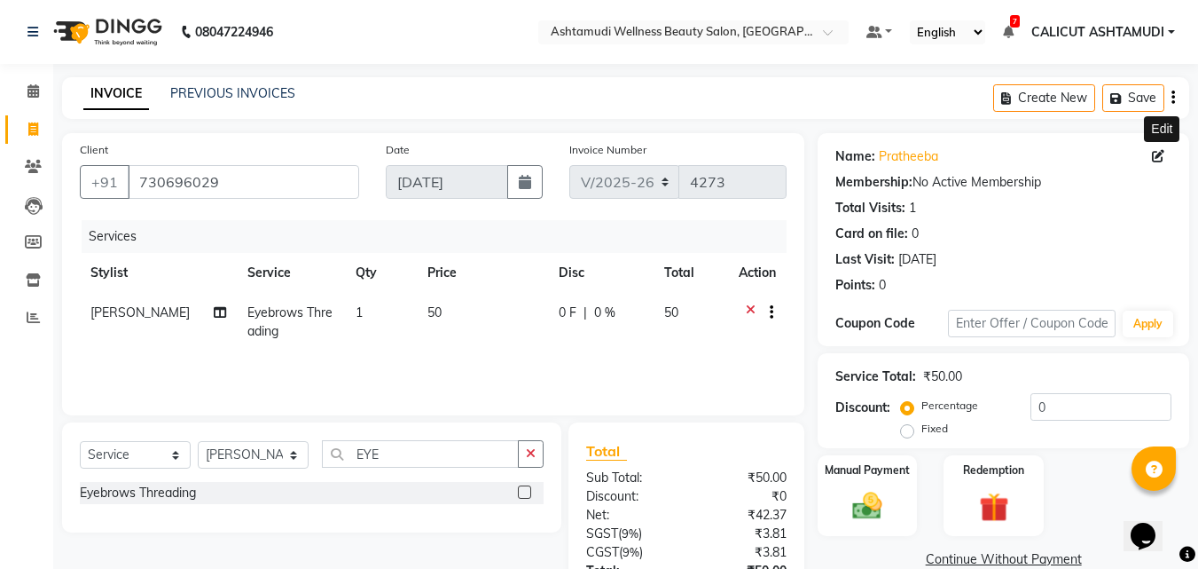
click at [1167, 150] on span at bounding box center [1162, 156] width 20 height 19
click at [1152, 160] on icon at bounding box center [1158, 156] width 12 height 12
select select "[DEMOGRAPHIC_DATA]"
select select "31340"
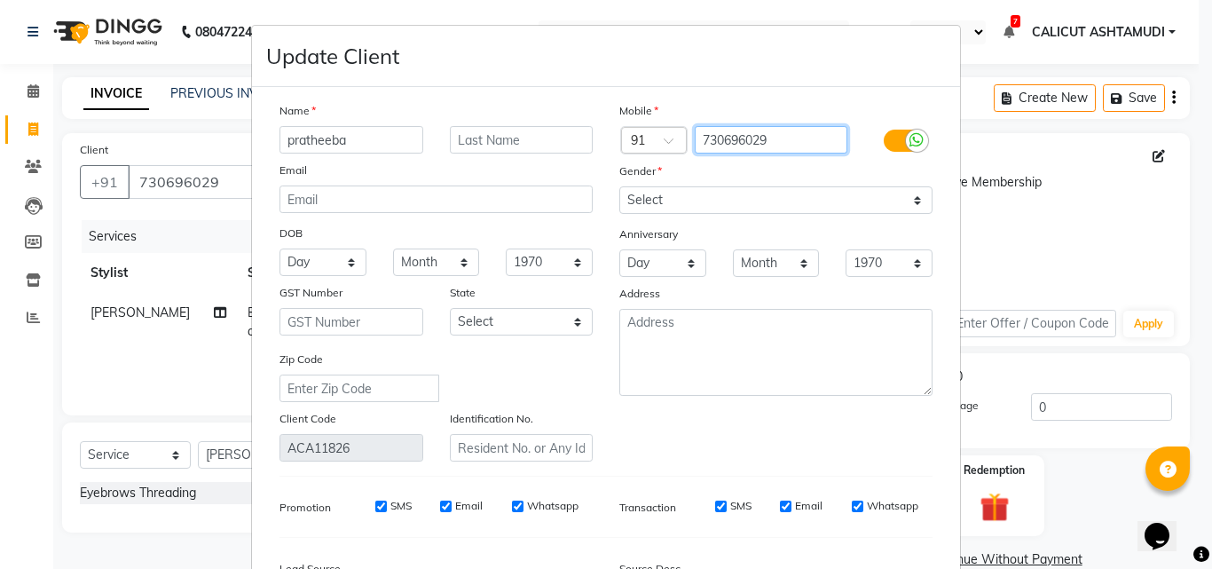
click at [776, 138] on input "730696029" at bounding box center [771, 139] width 153 height 27
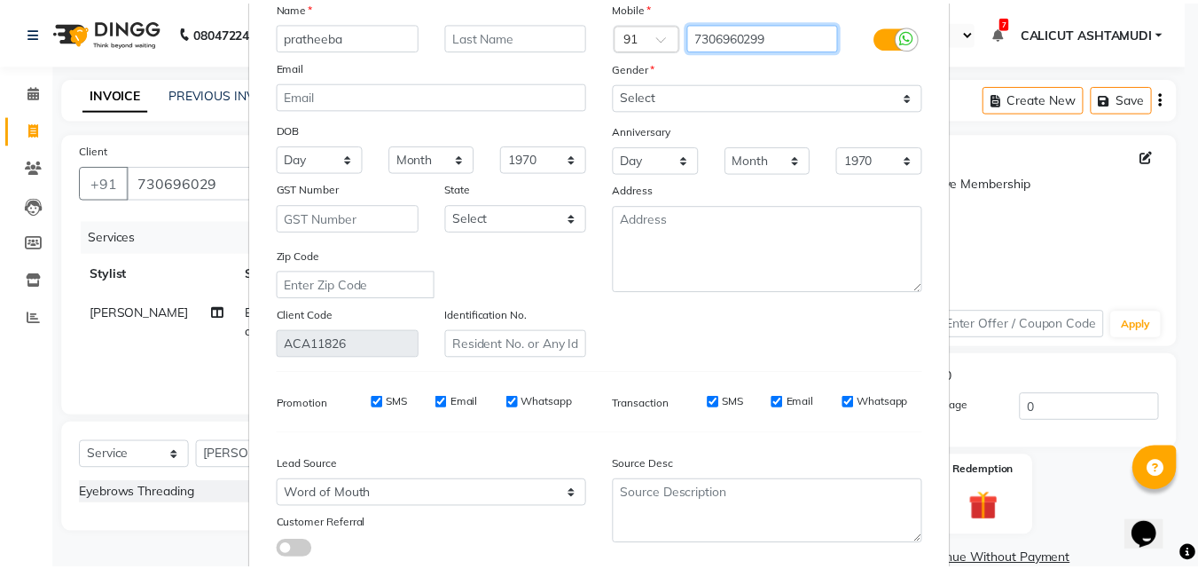
scroll to position [218, 0]
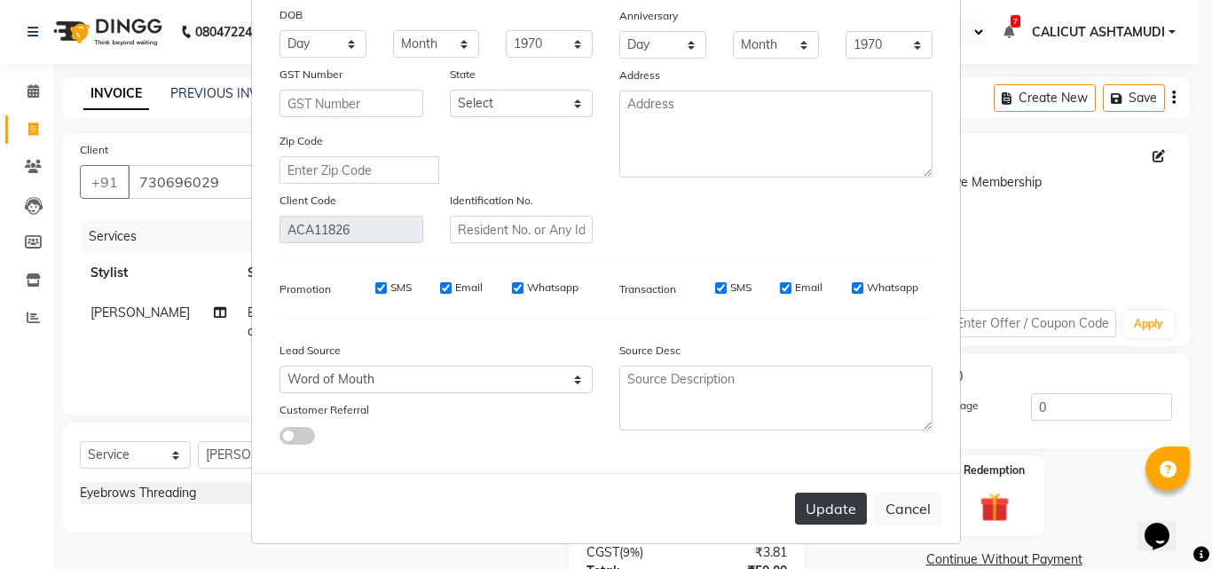
type input "7306960299"
click at [826, 519] on button "Update" at bounding box center [831, 508] width 72 height 32
type input "7306960299"
select select
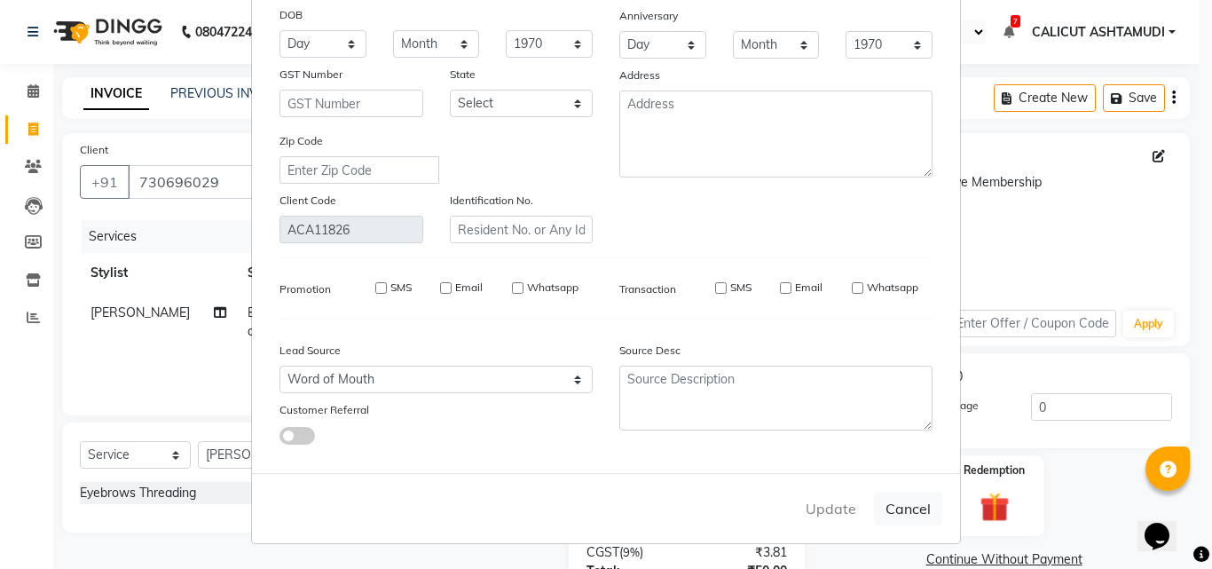
select select
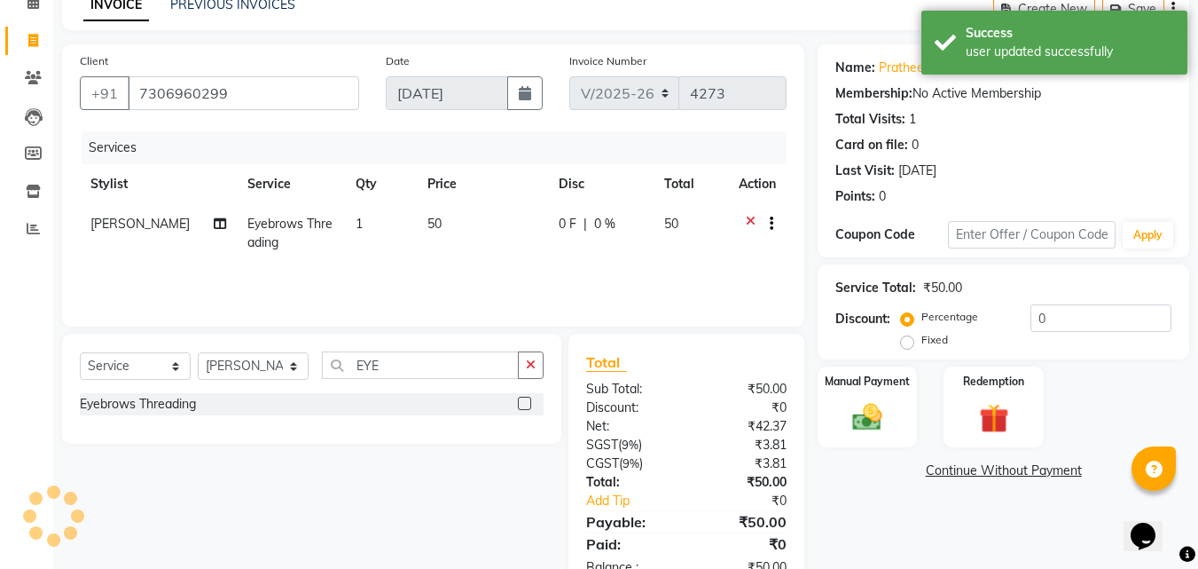
scroll to position [141, 0]
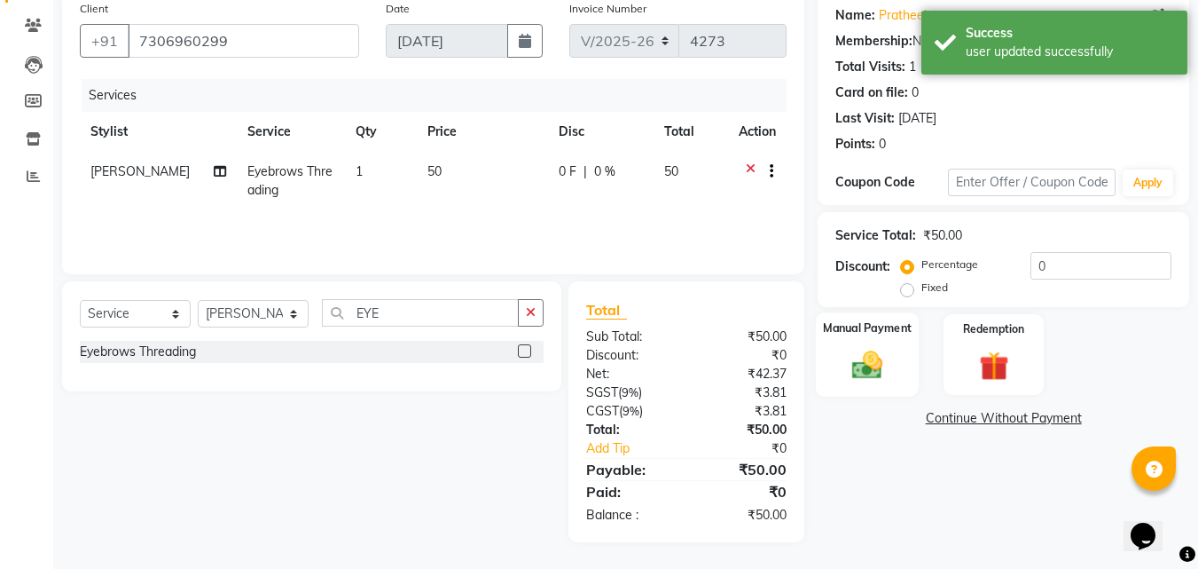
drag, startPoint x: 857, startPoint y: 441, endPoint x: 879, endPoint y: 389, distance: 56.8
click at [862, 437] on div "Name: [PERSON_NAME] Edit Membership: No Active Membership Total Visits: 1 Card …" at bounding box center [1010, 267] width 385 height 550
click at [879, 380] on img at bounding box center [868, 364] width 50 height 35
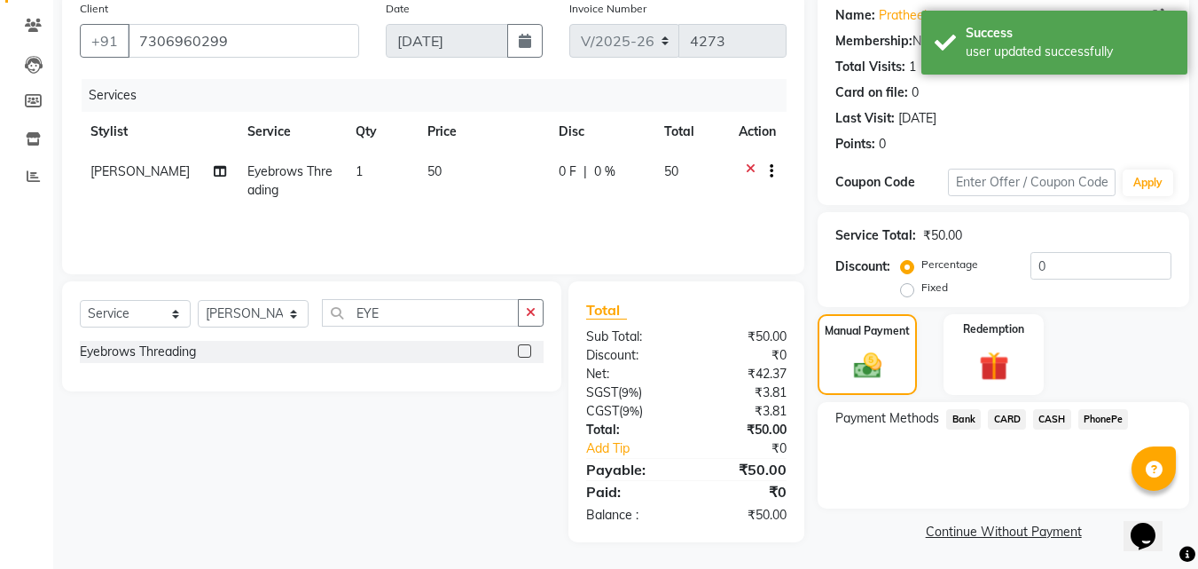
scroll to position [144, 0]
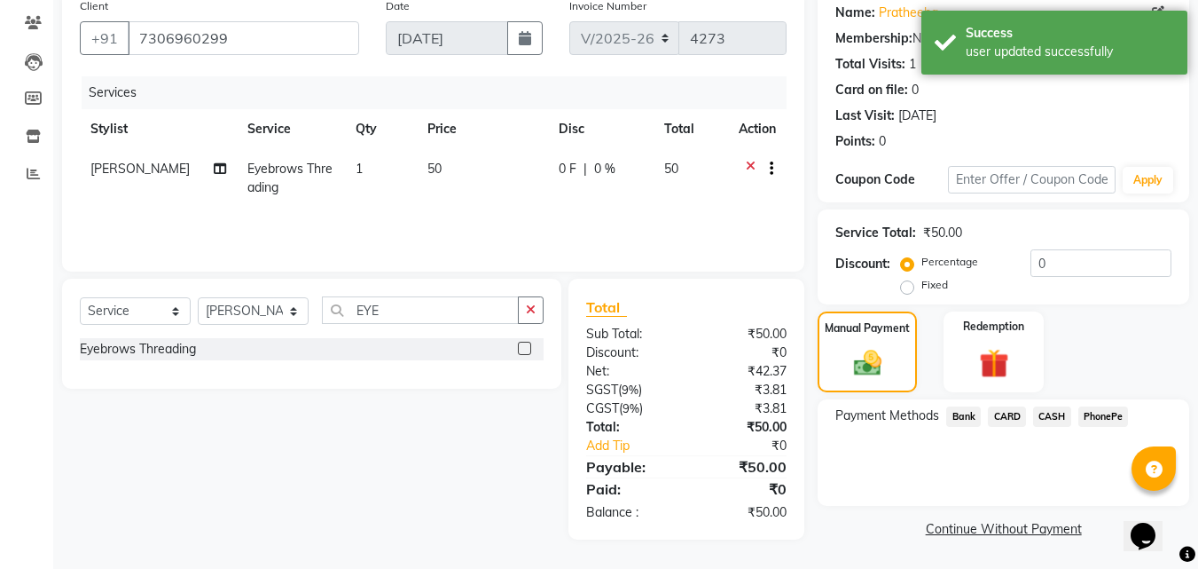
click at [1051, 418] on span "CASH" at bounding box center [1052, 416] width 38 height 20
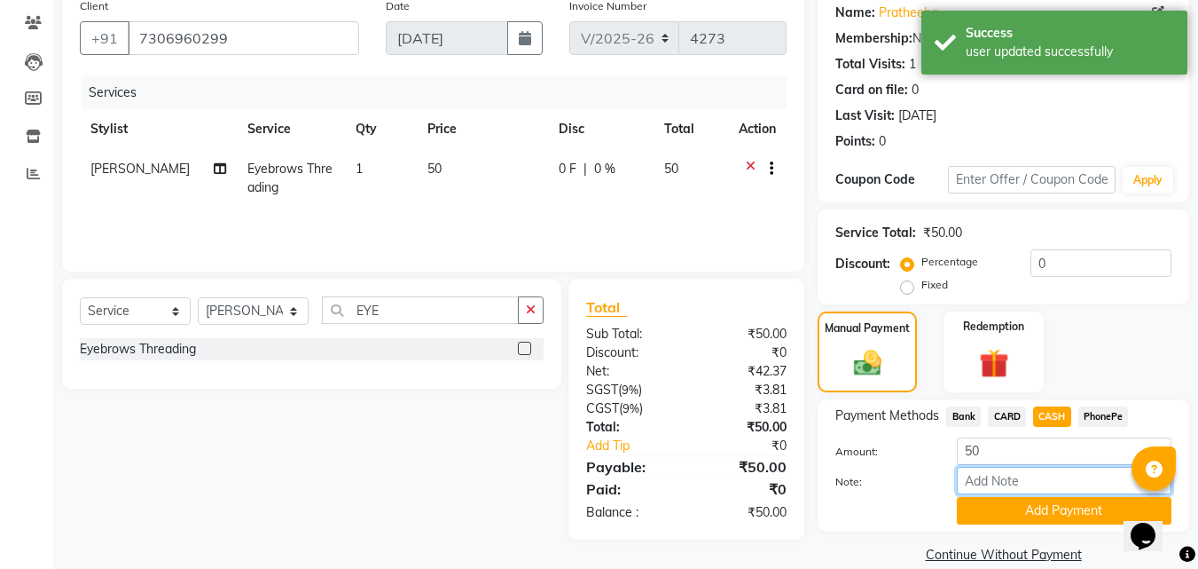
click at [1035, 476] on input "Note:" at bounding box center [1064, 480] width 215 height 27
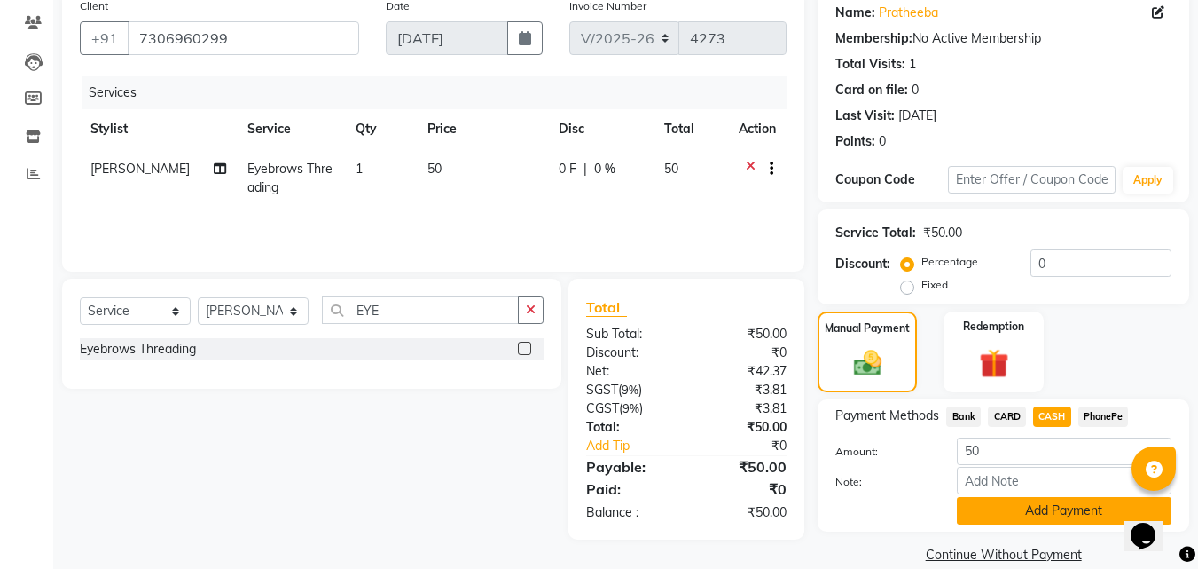
click at [1015, 514] on button "Add Payment" at bounding box center [1064, 510] width 215 height 27
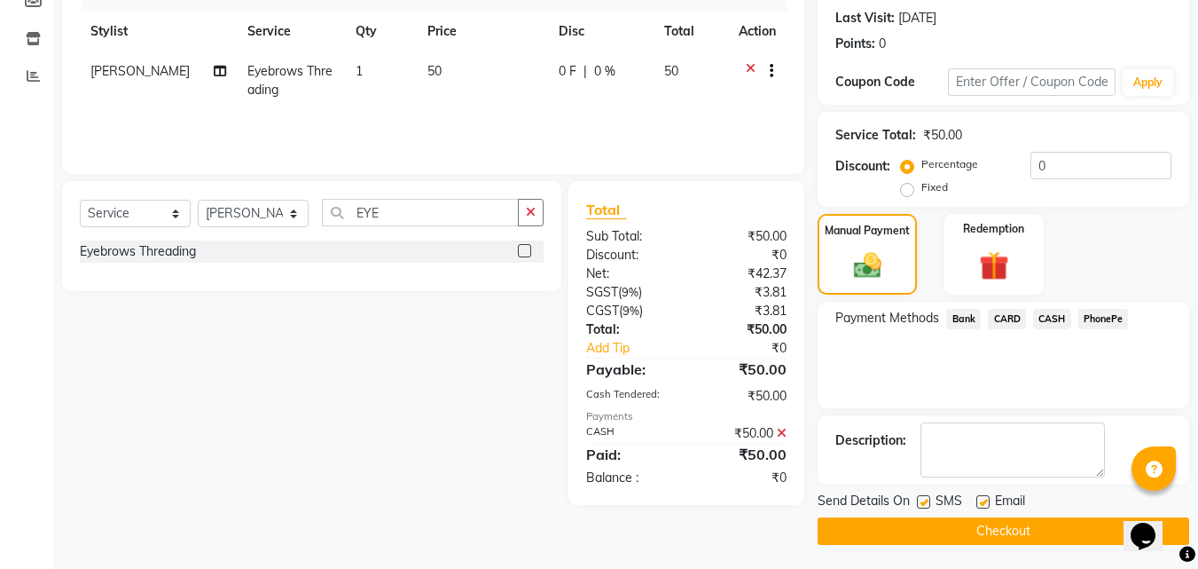
scroll to position [244, 0]
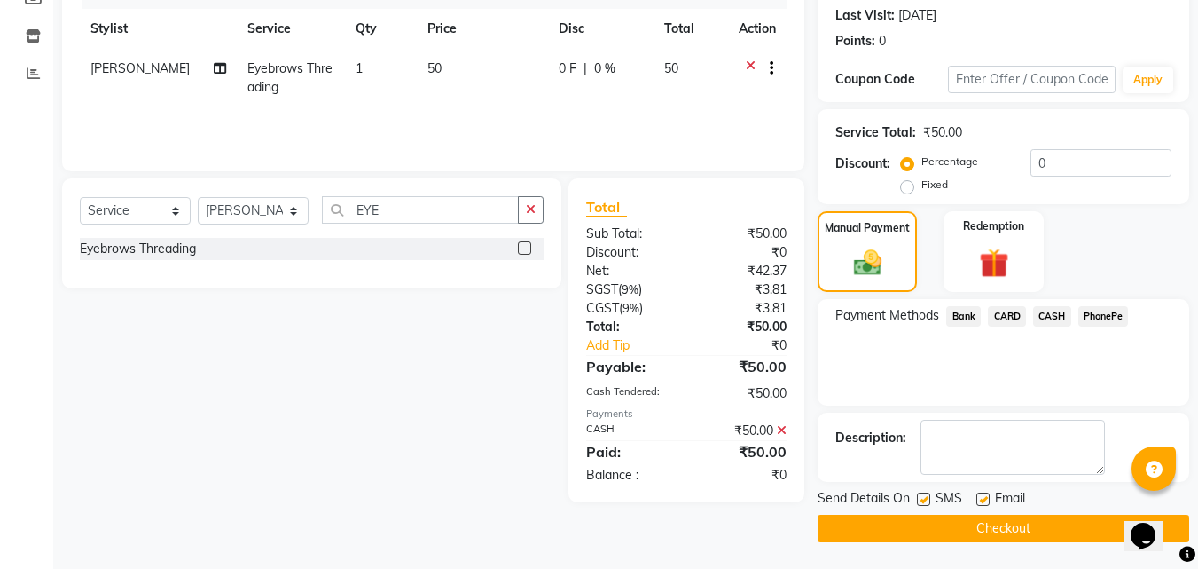
click at [928, 537] on button "Checkout" at bounding box center [1004, 527] width 372 height 27
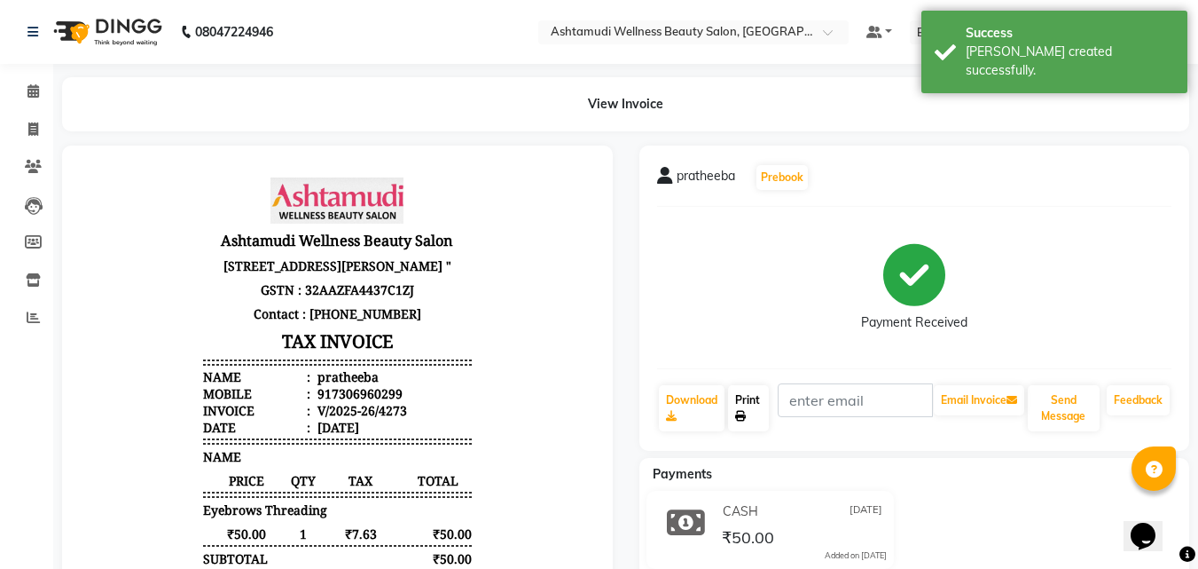
click at [753, 421] on link "Print" at bounding box center [748, 408] width 41 height 46
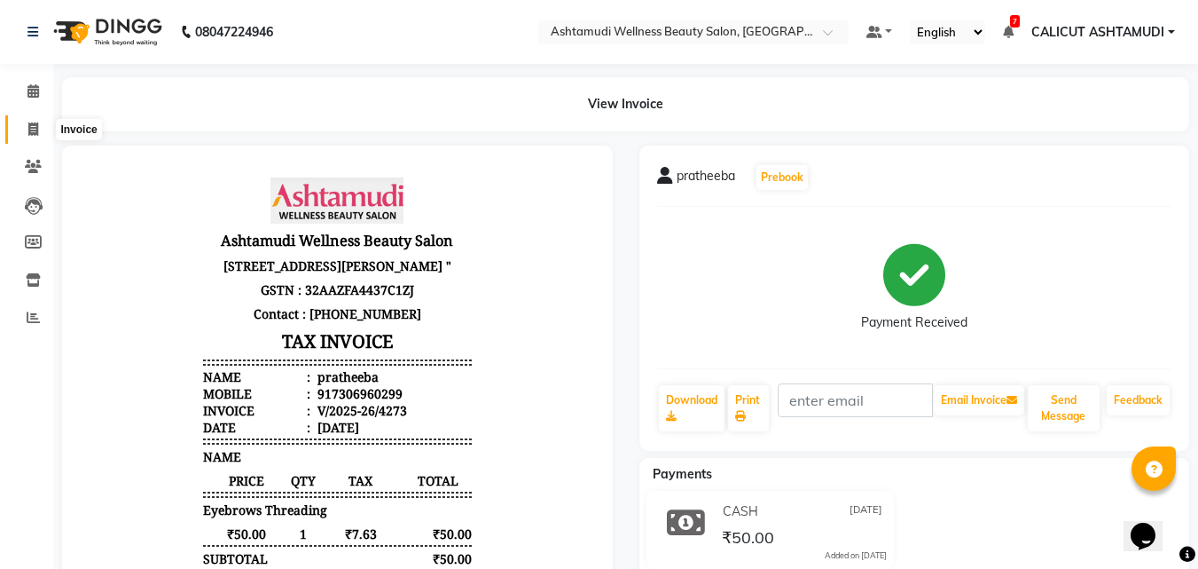
click at [37, 137] on span at bounding box center [33, 130] width 31 height 20
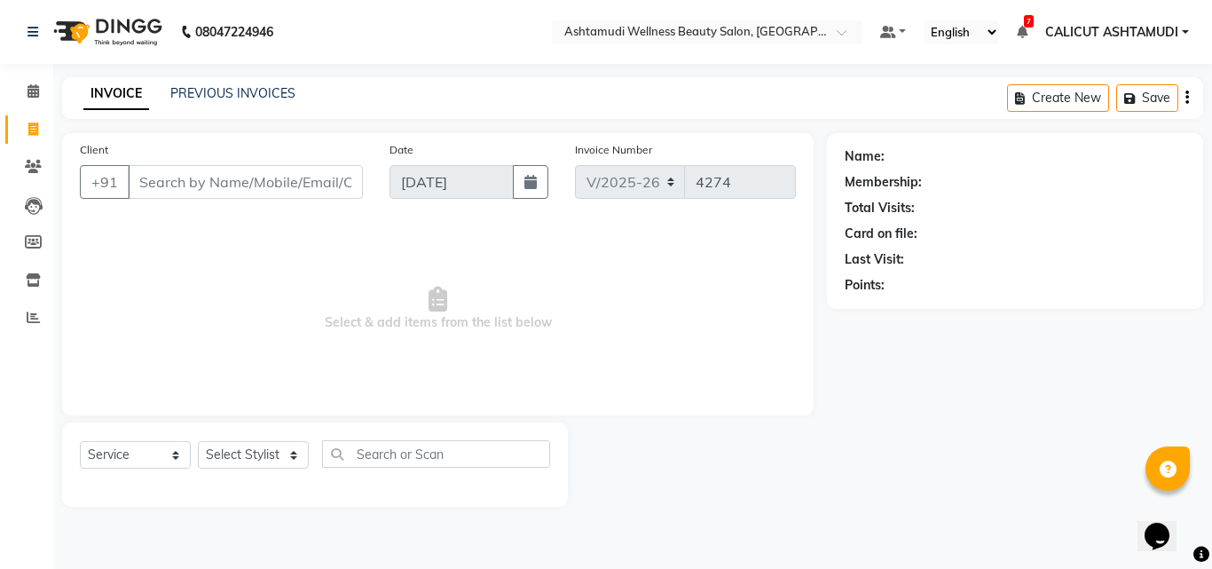
click at [159, 177] on input "Client" at bounding box center [245, 182] width 235 height 34
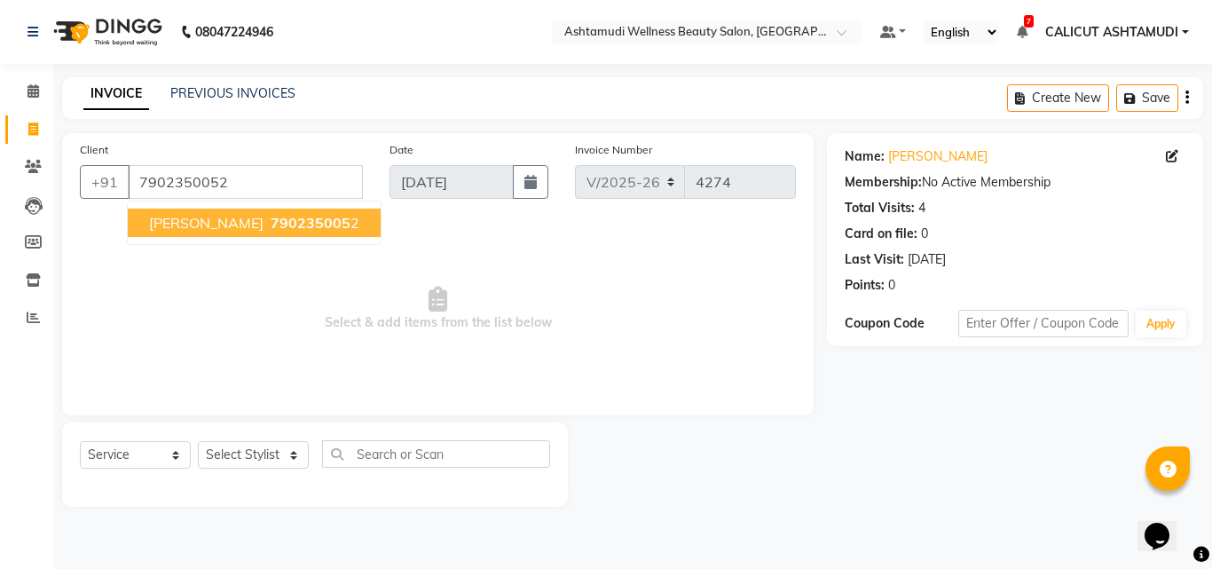
click at [278, 222] on span "790235005" at bounding box center [311, 223] width 80 height 18
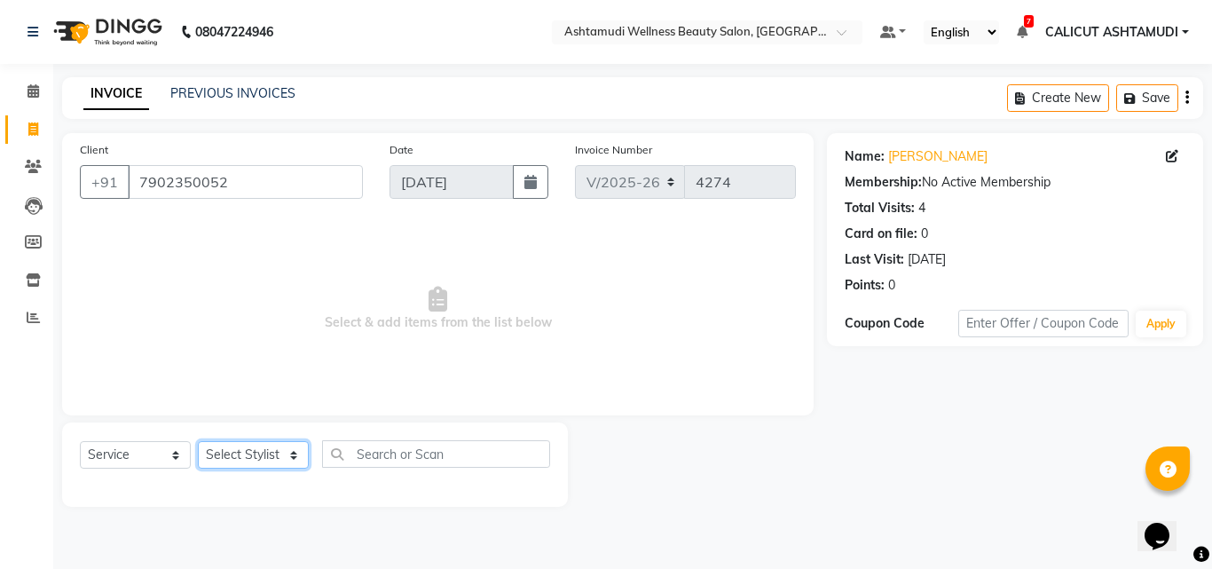
click at [244, 454] on select "Select Stylist [PERSON_NAME] C [PERSON_NAME] [PERSON_NAME] CALICUT ASHTAMUDI FR…" at bounding box center [253, 454] width 111 height 27
click at [198, 441] on select "Select Stylist [PERSON_NAME] C [PERSON_NAME] [PERSON_NAME] CALICUT ASHTAMUDI FR…" at bounding box center [253, 454] width 111 height 27
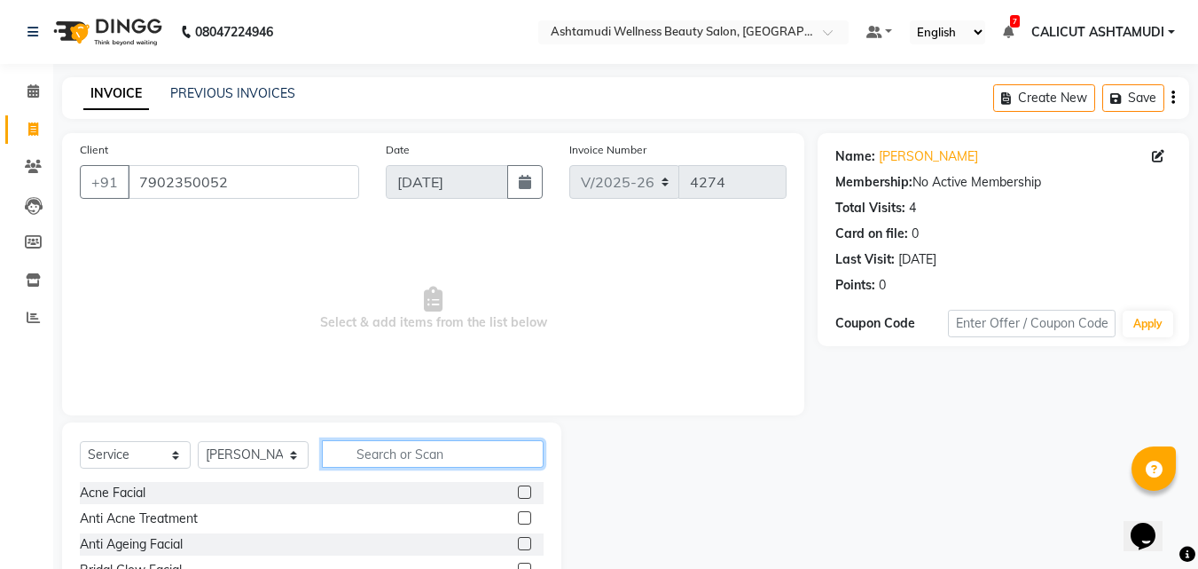
click at [409, 454] on input "text" at bounding box center [433, 453] width 222 height 27
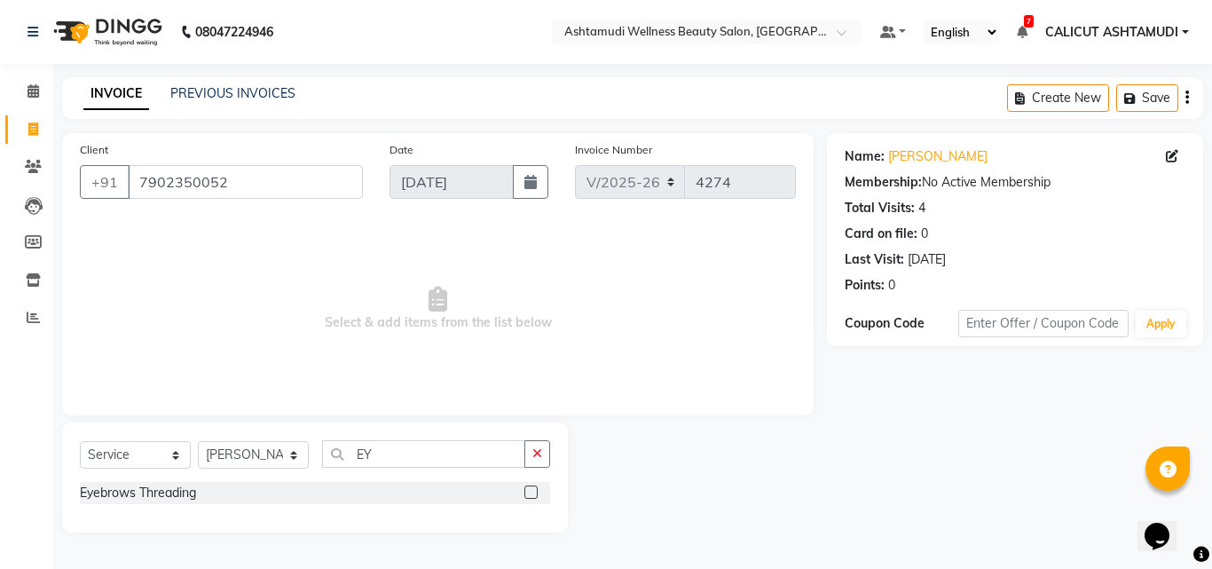
click at [535, 494] on label at bounding box center [530, 491] width 13 height 13
click at [535, 494] on input "checkbox" at bounding box center [530, 493] width 12 height 12
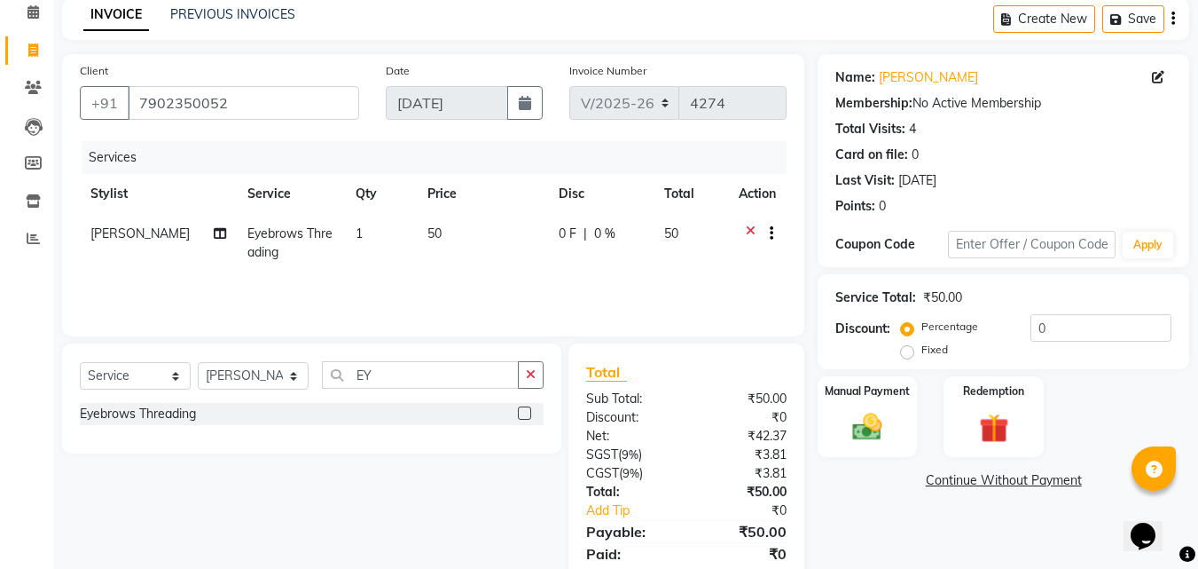
scroll to position [141, 0]
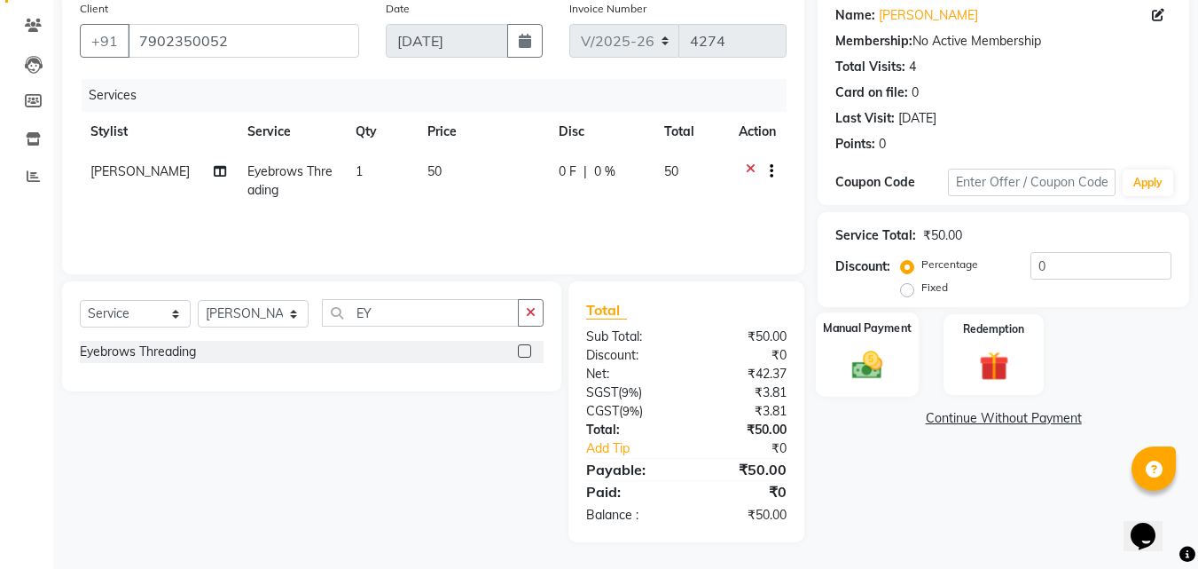
click at [879, 373] on img at bounding box center [868, 364] width 50 height 35
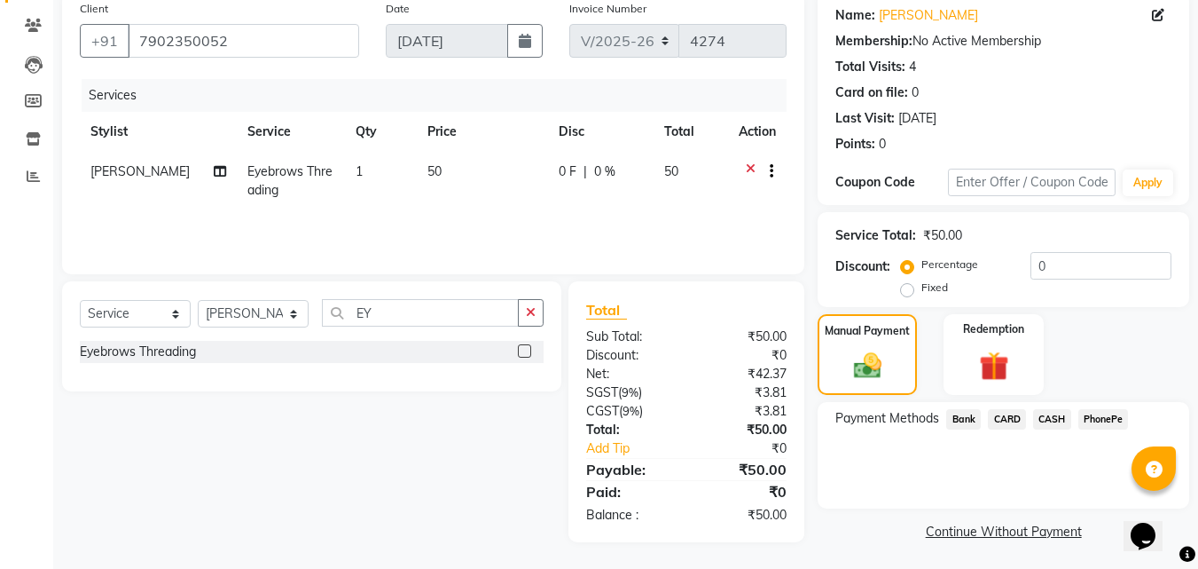
click at [1088, 410] on span "PhonePe" at bounding box center [1104, 419] width 51 height 20
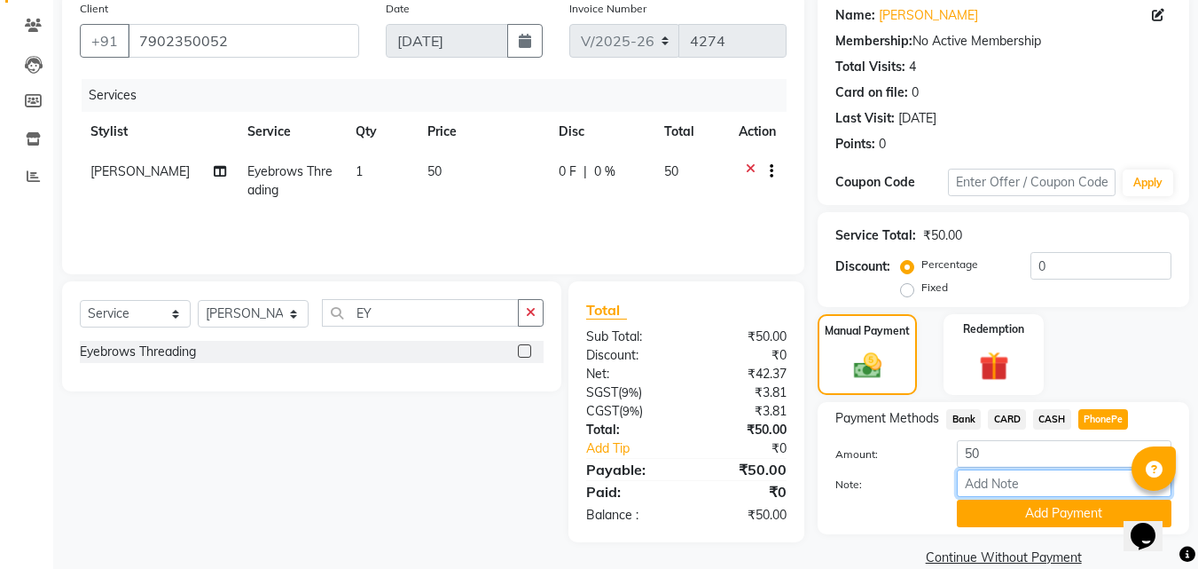
click at [1045, 488] on input "Note:" at bounding box center [1064, 482] width 215 height 27
click at [1062, 521] on button "Add Payment" at bounding box center [1064, 512] width 215 height 27
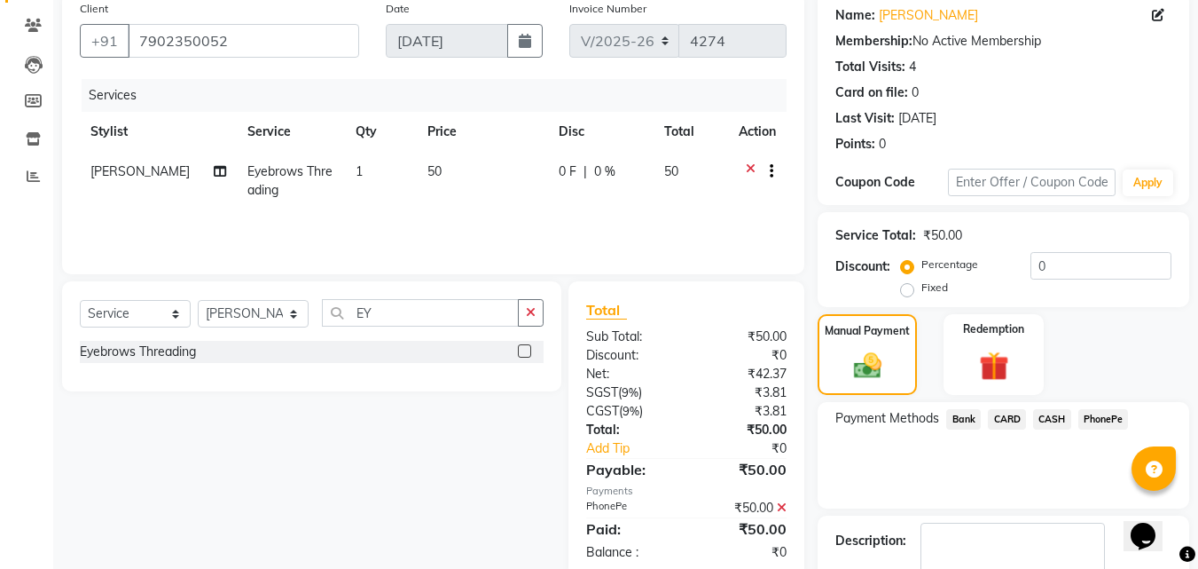
scroll to position [244, 0]
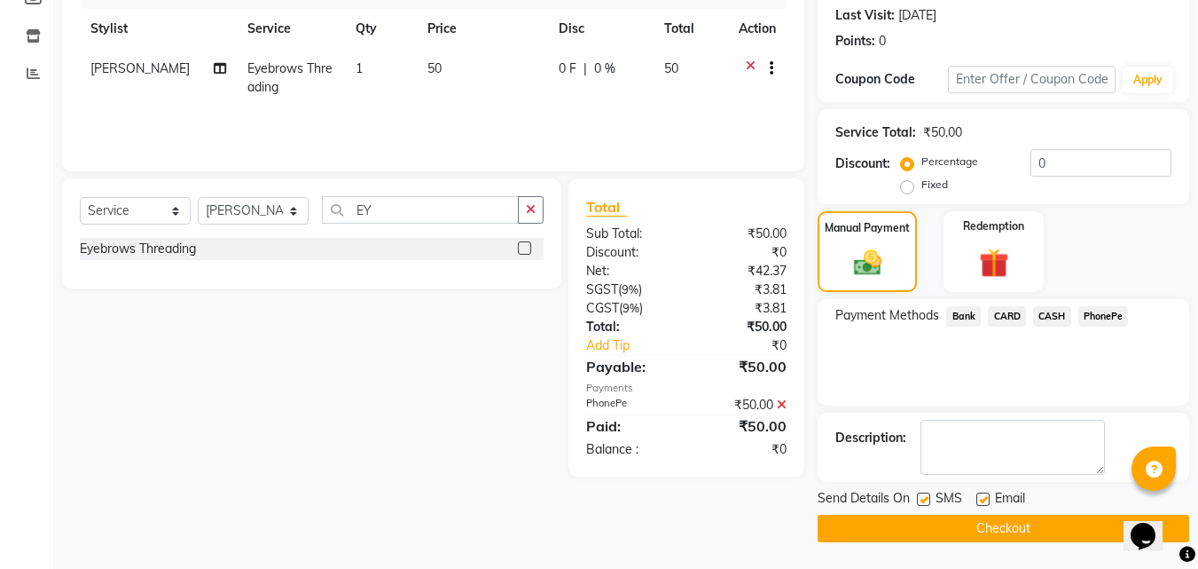
click at [1025, 525] on button "Checkout" at bounding box center [1004, 527] width 372 height 27
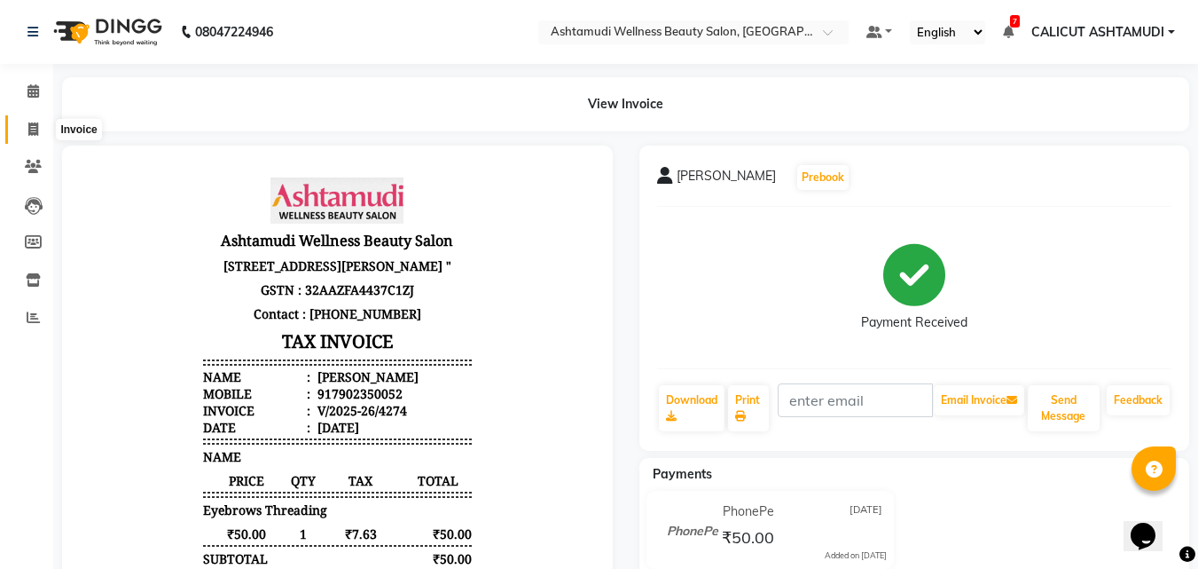
click at [30, 126] on icon at bounding box center [33, 128] width 10 height 13
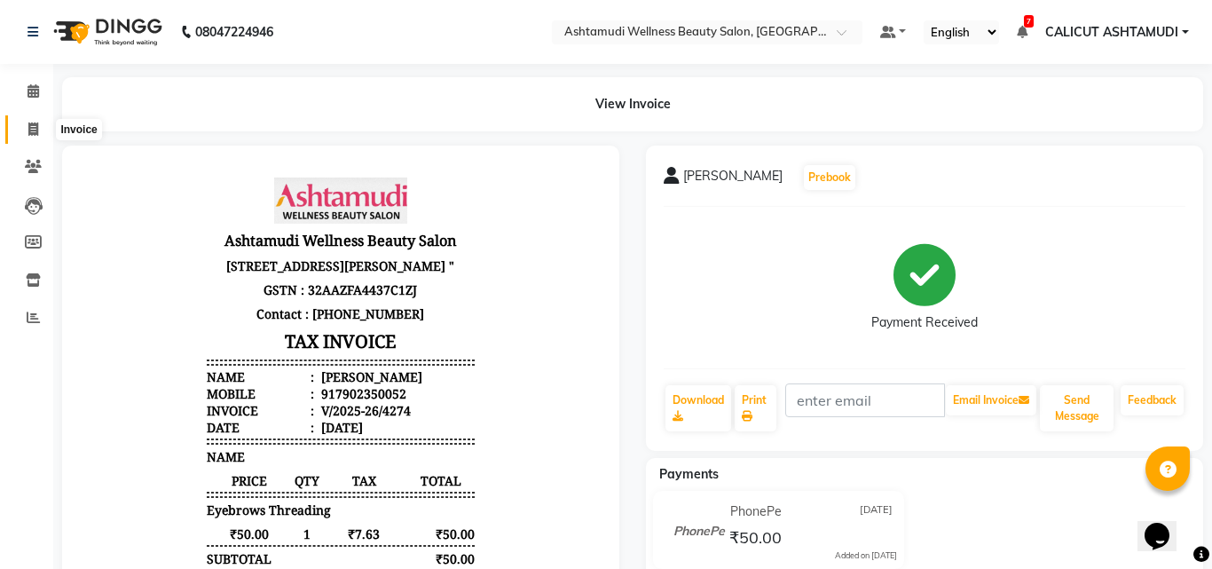
click at [30, 126] on icon at bounding box center [33, 128] width 10 height 13
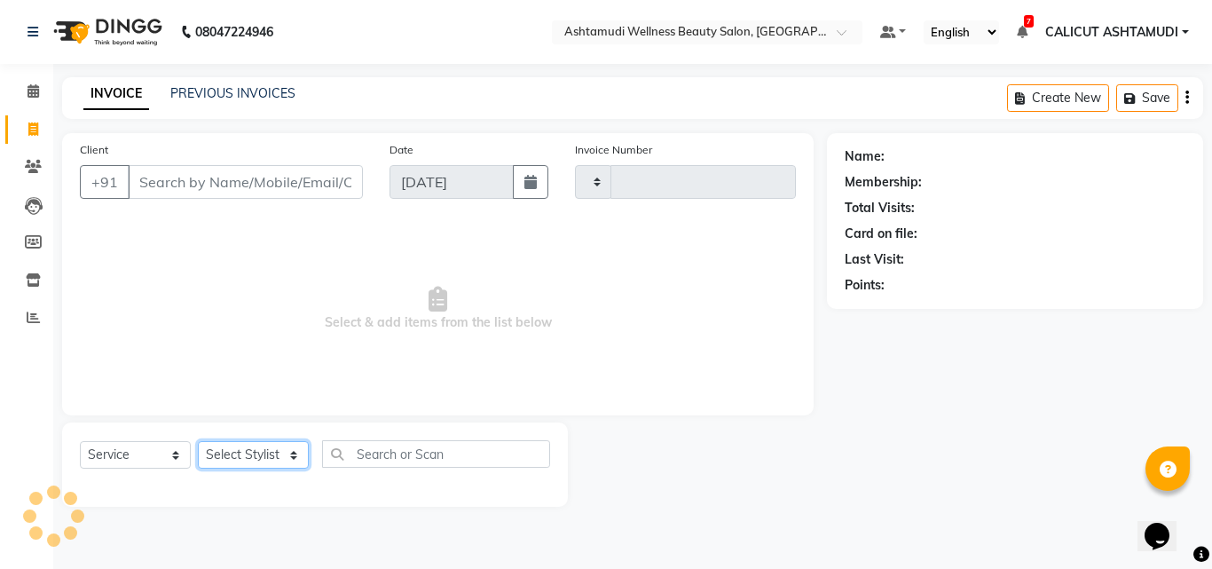
click at [216, 457] on select "Select Stylist" at bounding box center [253, 454] width 111 height 27
click at [198, 441] on select "Select Stylist [PERSON_NAME] C [PERSON_NAME] [PERSON_NAME] CALICUT ASHTAMUDI FR…" at bounding box center [253, 454] width 111 height 27
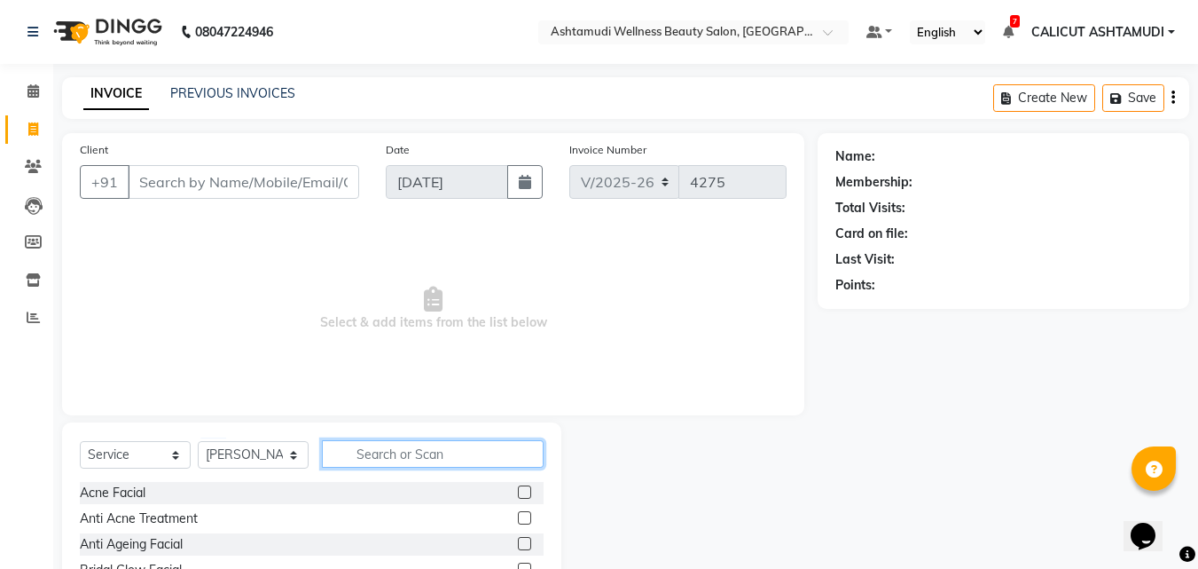
click at [413, 450] on input "text" at bounding box center [433, 453] width 222 height 27
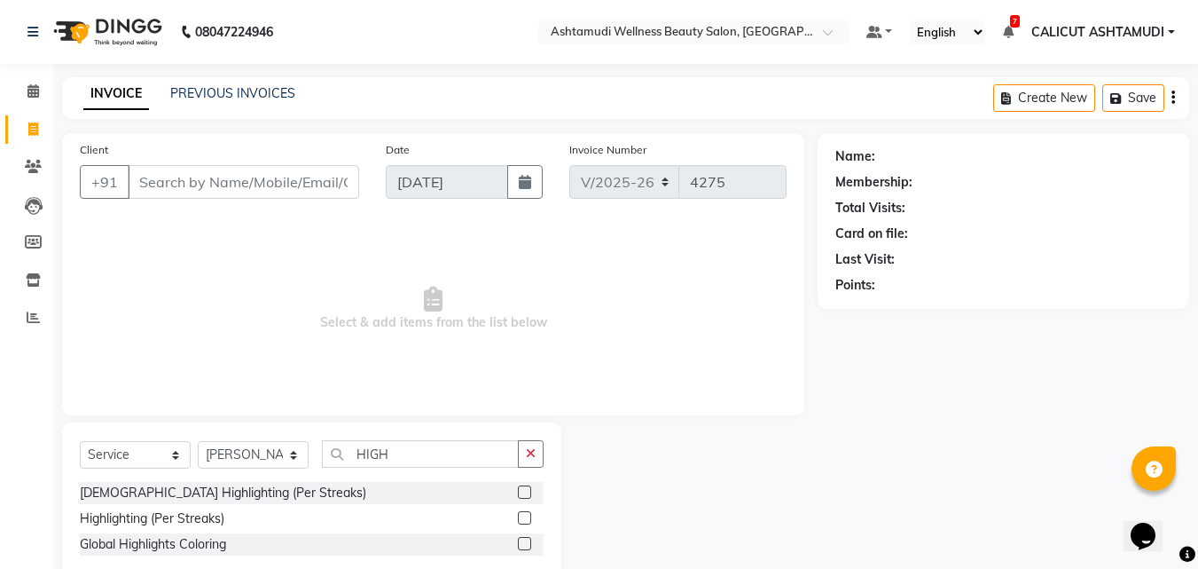
click at [524, 517] on label at bounding box center [524, 517] width 13 height 13
click at [524, 517] on input "checkbox" at bounding box center [524, 519] width 12 height 12
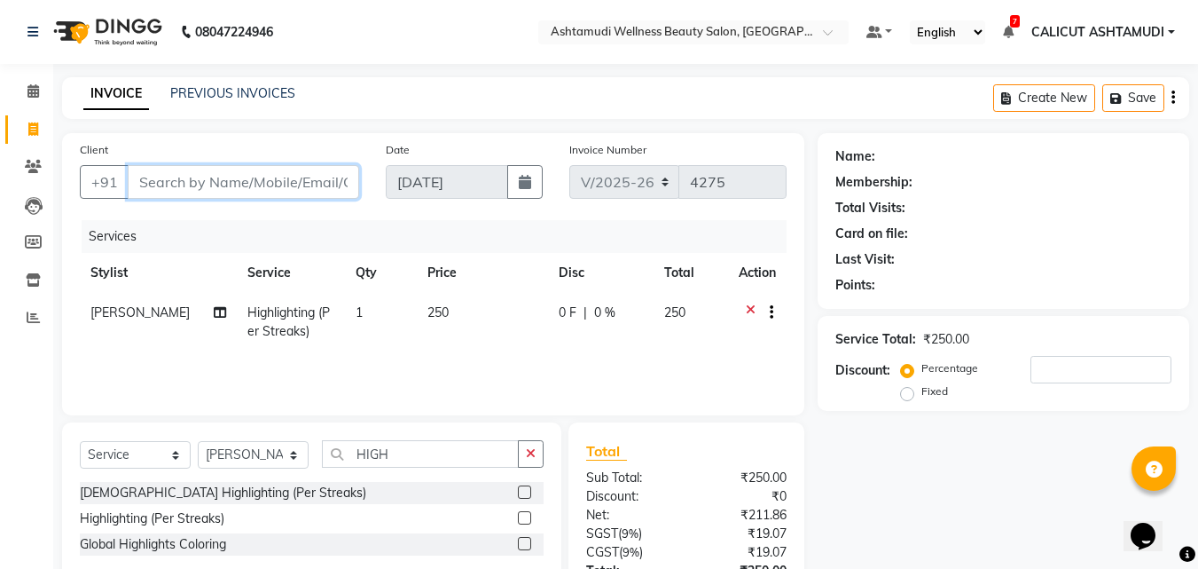
click at [270, 190] on input "Client" at bounding box center [244, 182] width 232 height 34
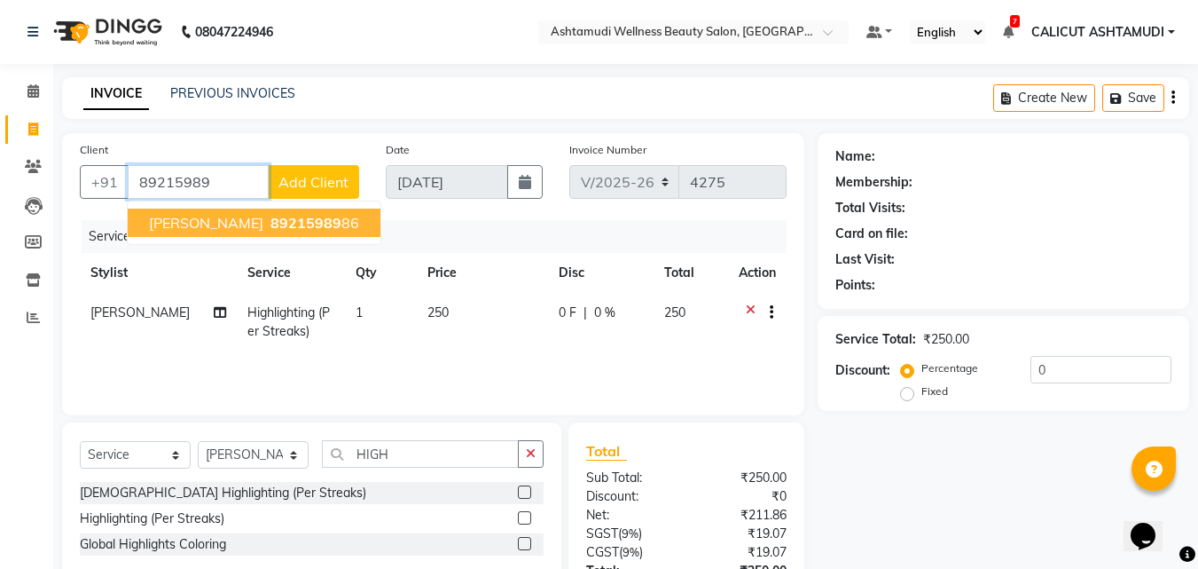
click at [271, 224] on span "89215989" at bounding box center [306, 223] width 71 height 18
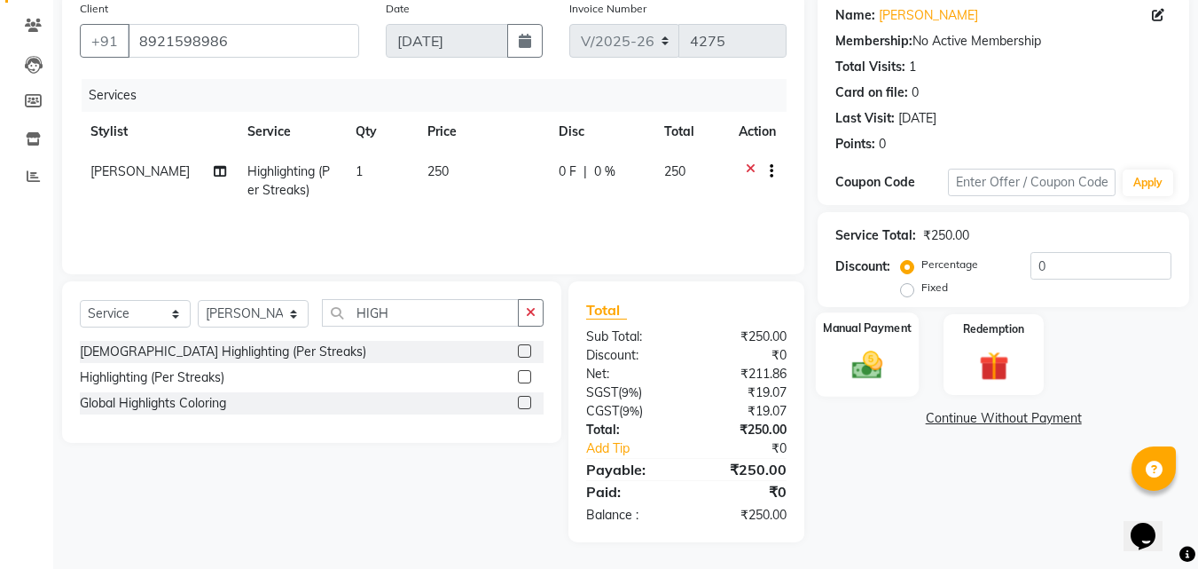
click at [859, 380] on img at bounding box center [868, 364] width 50 height 35
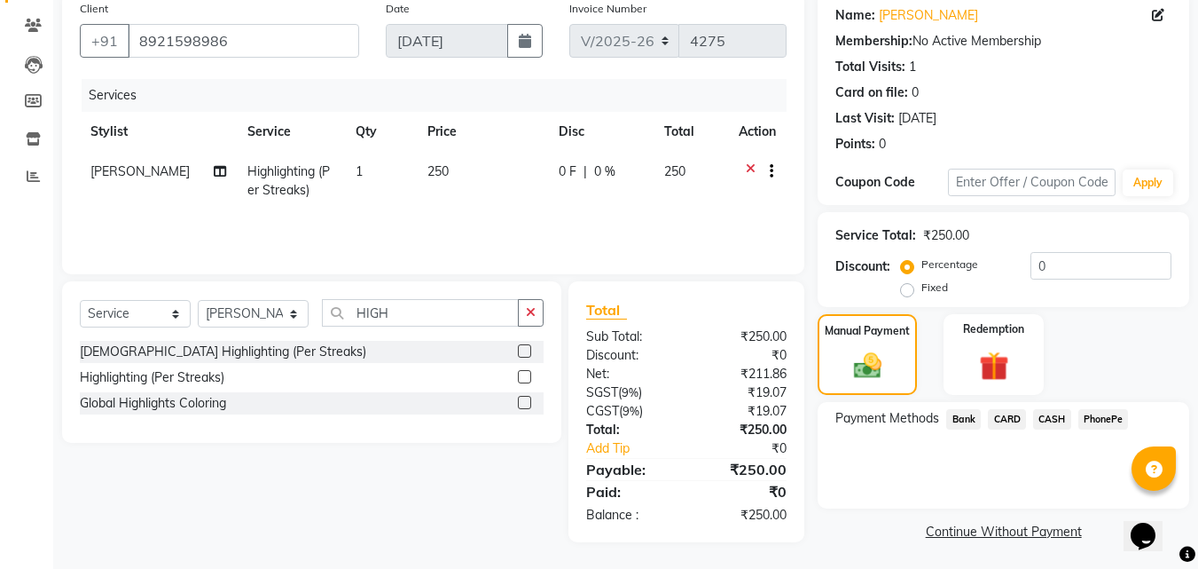
scroll to position [144, 0]
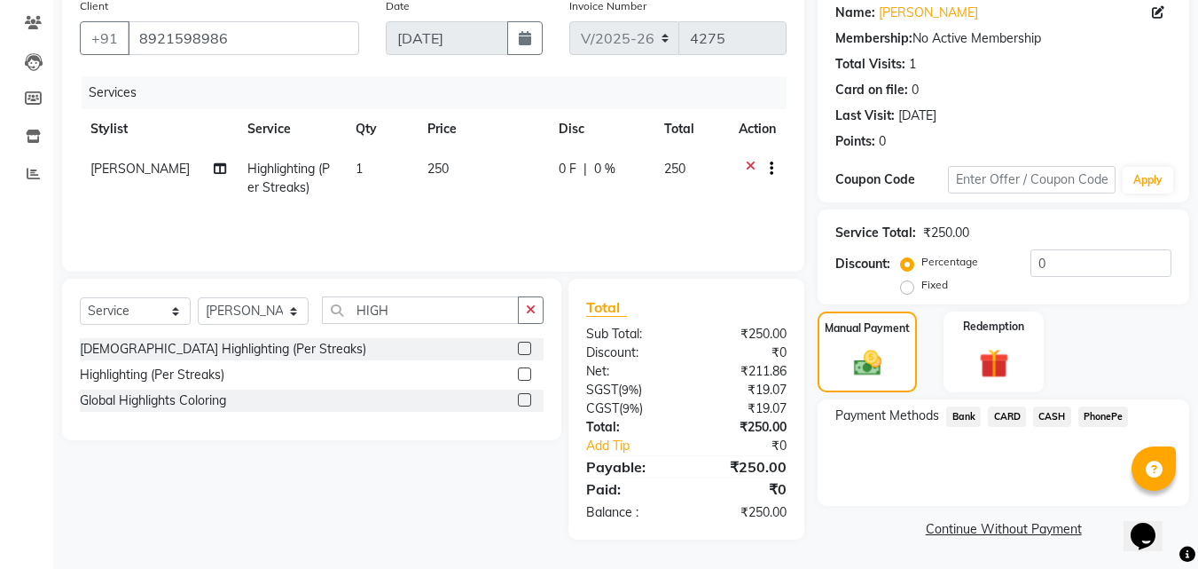
click at [1087, 414] on span "PhonePe" at bounding box center [1104, 416] width 51 height 20
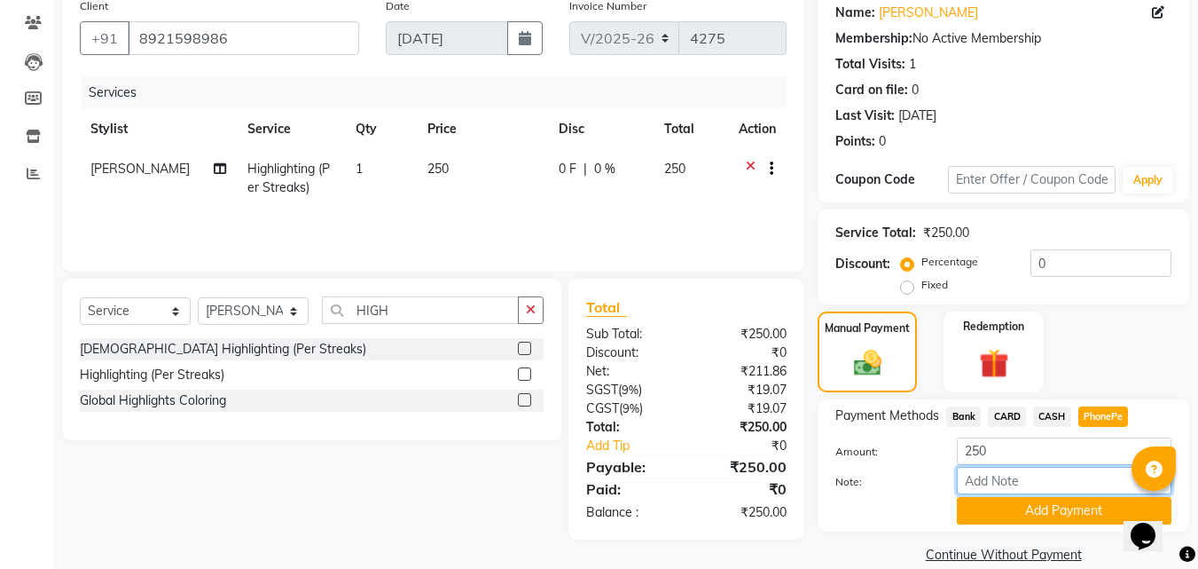
click at [1048, 484] on input "Note:" at bounding box center [1064, 480] width 215 height 27
click at [1055, 504] on button "Add Payment" at bounding box center [1064, 510] width 215 height 27
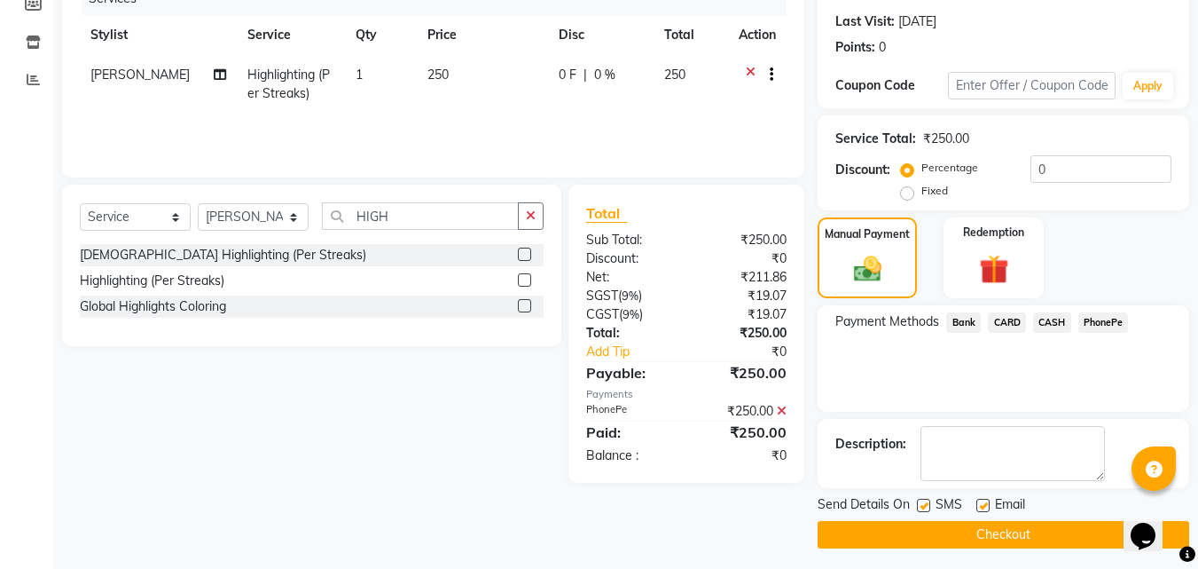
scroll to position [244, 0]
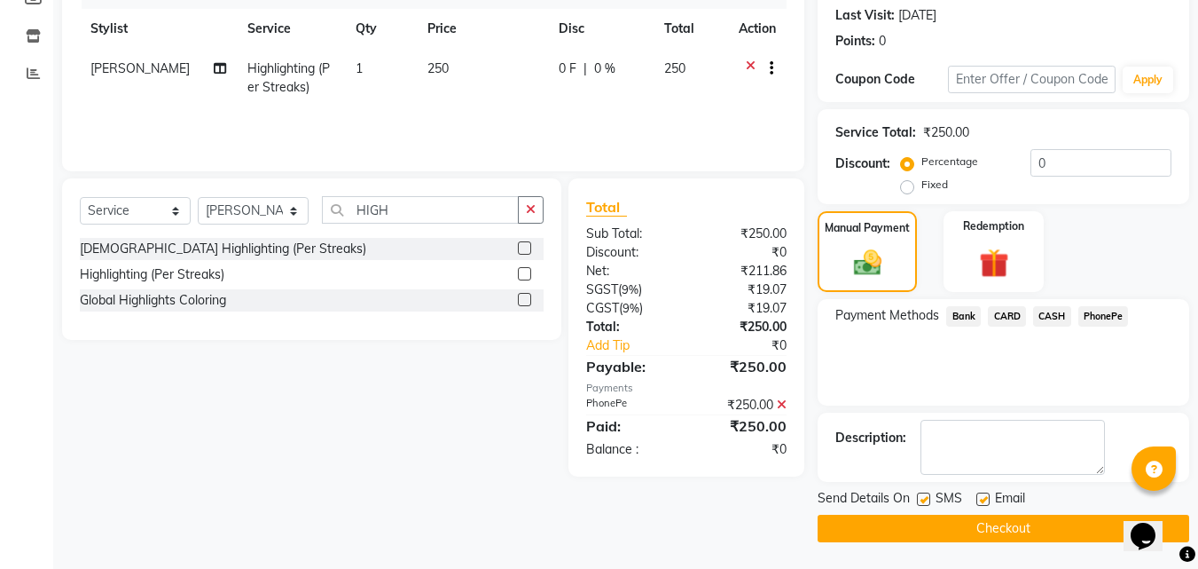
click at [968, 520] on button "Checkout" at bounding box center [1004, 527] width 372 height 27
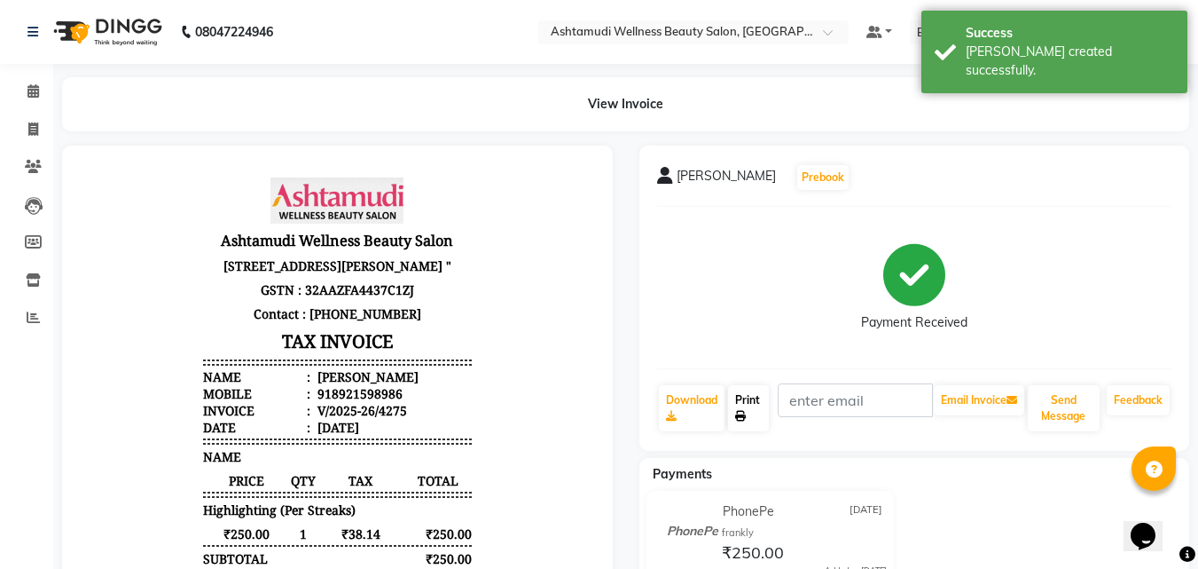
click at [738, 411] on icon at bounding box center [740, 416] width 11 height 11
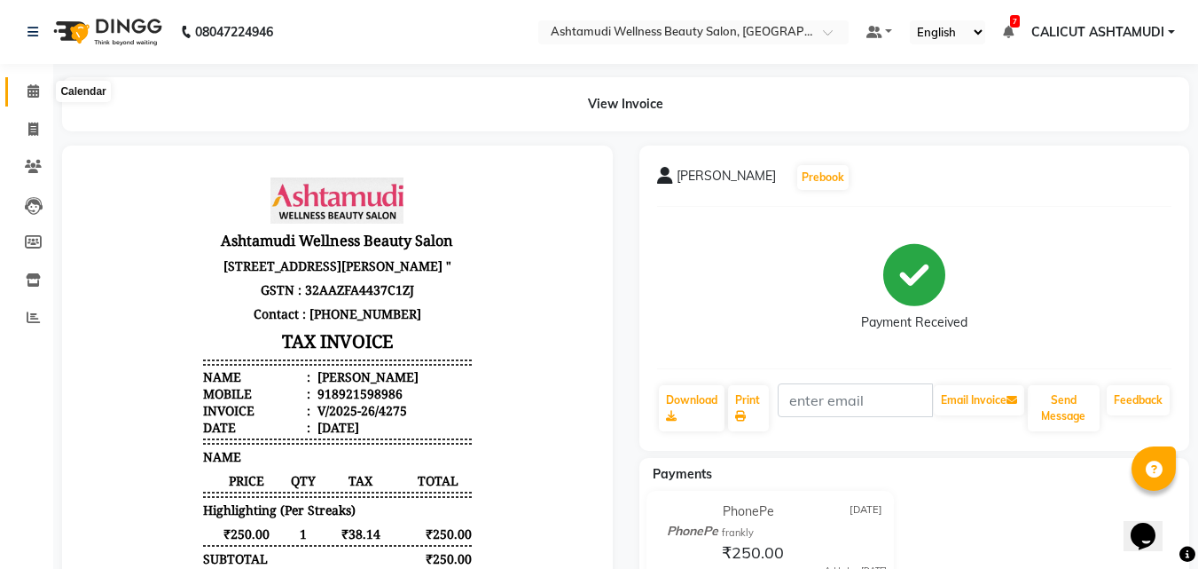
click at [29, 96] on icon at bounding box center [33, 90] width 12 height 13
click at [28, 96] on icon at bounding box center [33, 90] width 12 height 13
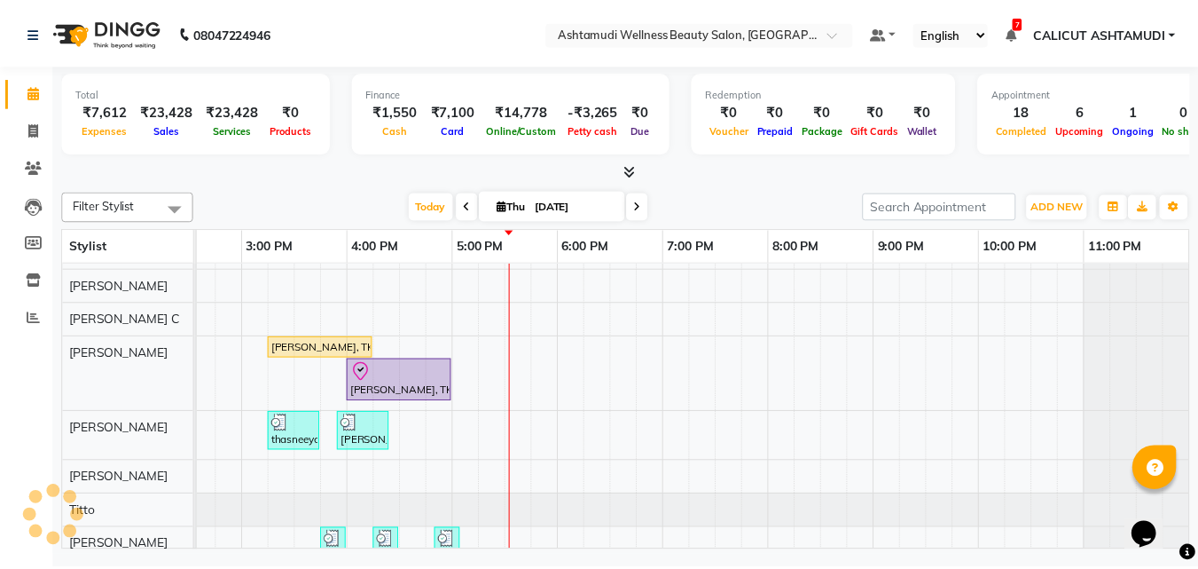
scroll to position [177, 0]
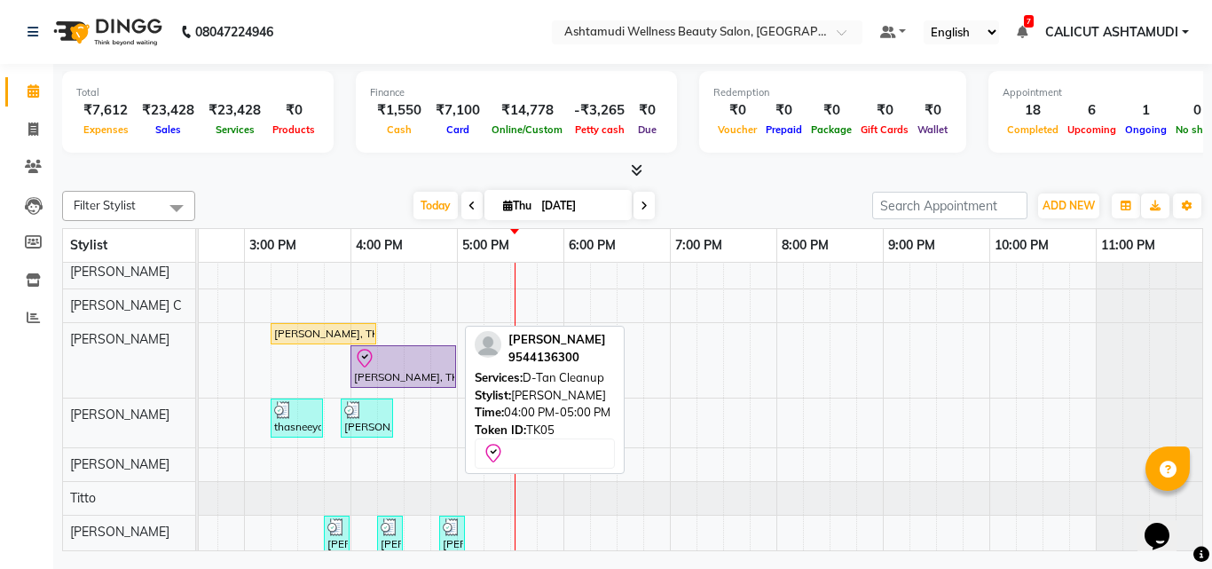
click at [402, 361] on div at bounding box center [403, 358] width 98 height 21
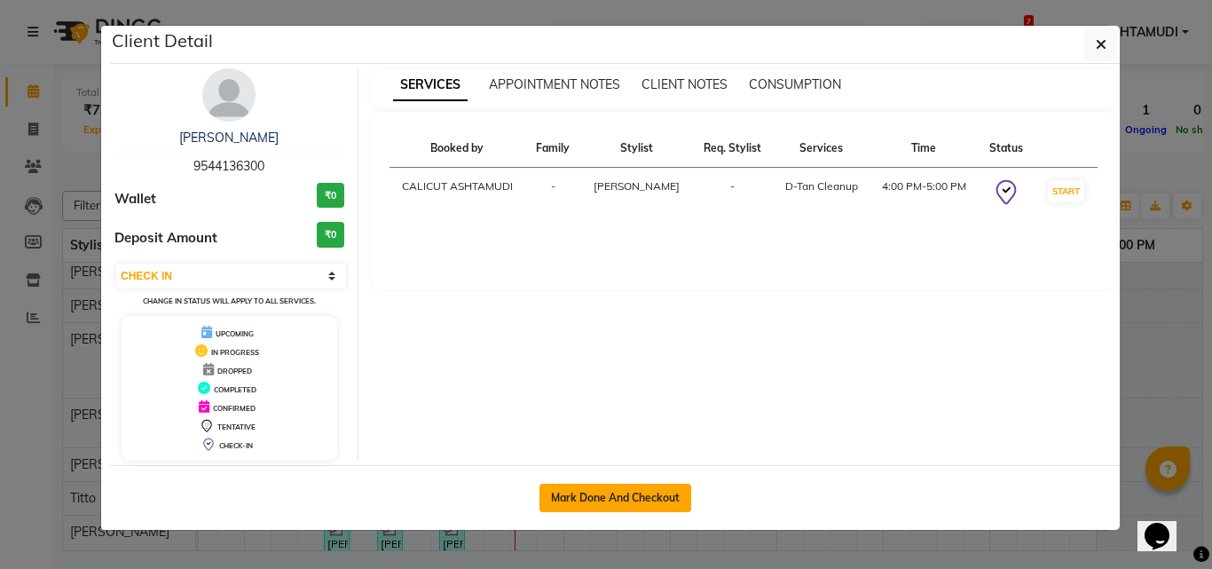
click at [625, 495] on button "Mark Done And Checkout" at bounding box center [615, 497] width 152 height 28
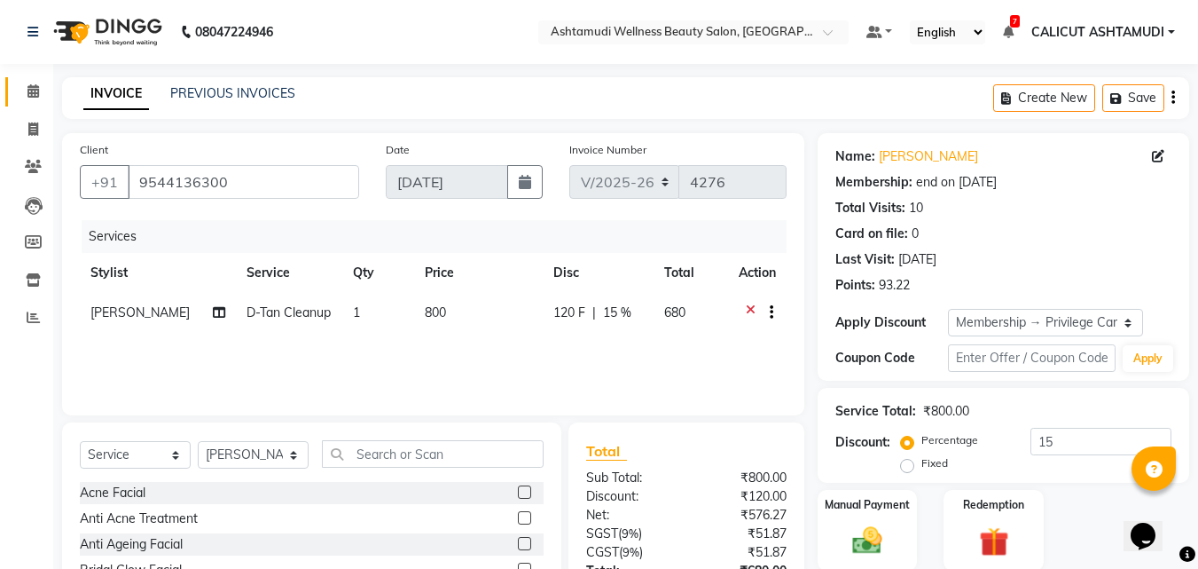
scroll to position [142, 0]
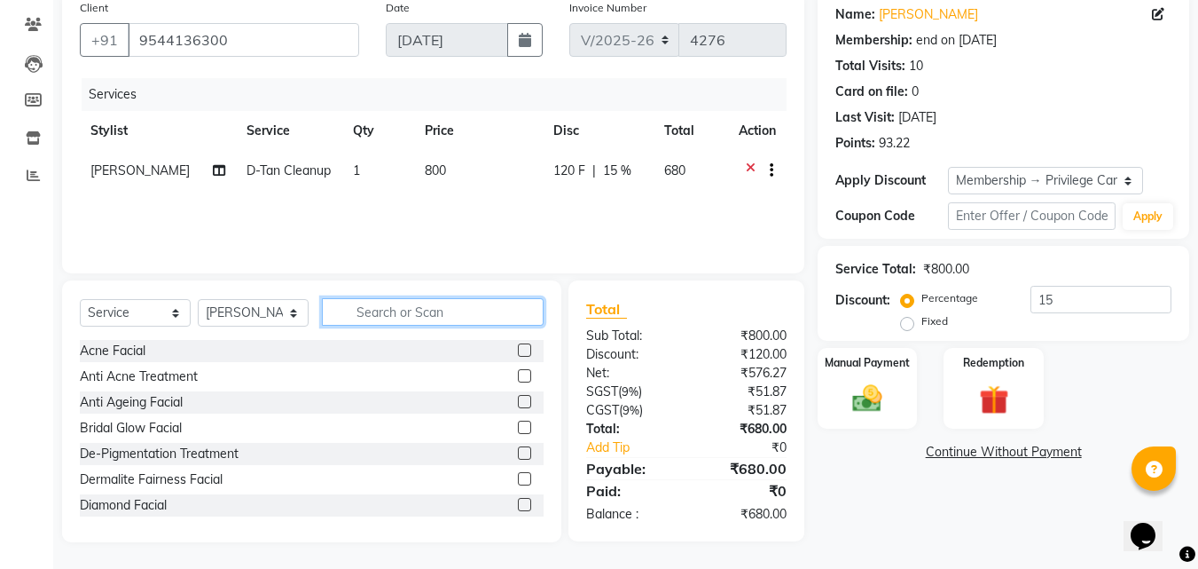
click at [375, 318] on input "text" at bounding box center [433, 311] width 222 height 27
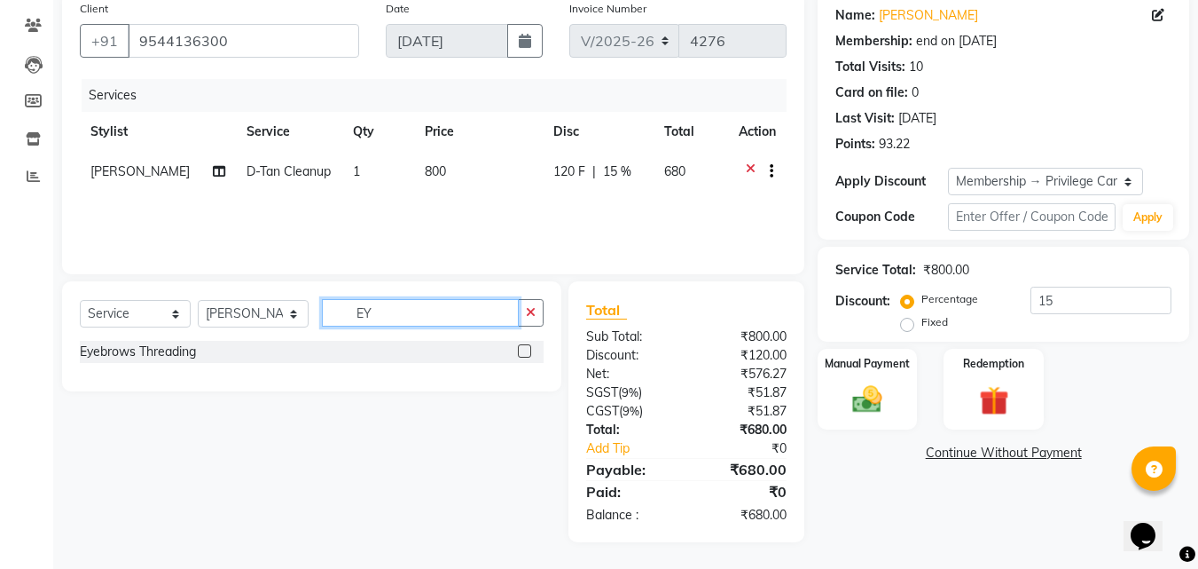
scroll to position [141, 0]
click at [523, 349] on label at bounding box center [524, 350] width 13 height 13
click at [523, 349] on input "checkbox" at bounding box center [524, 352] width 12 height 12
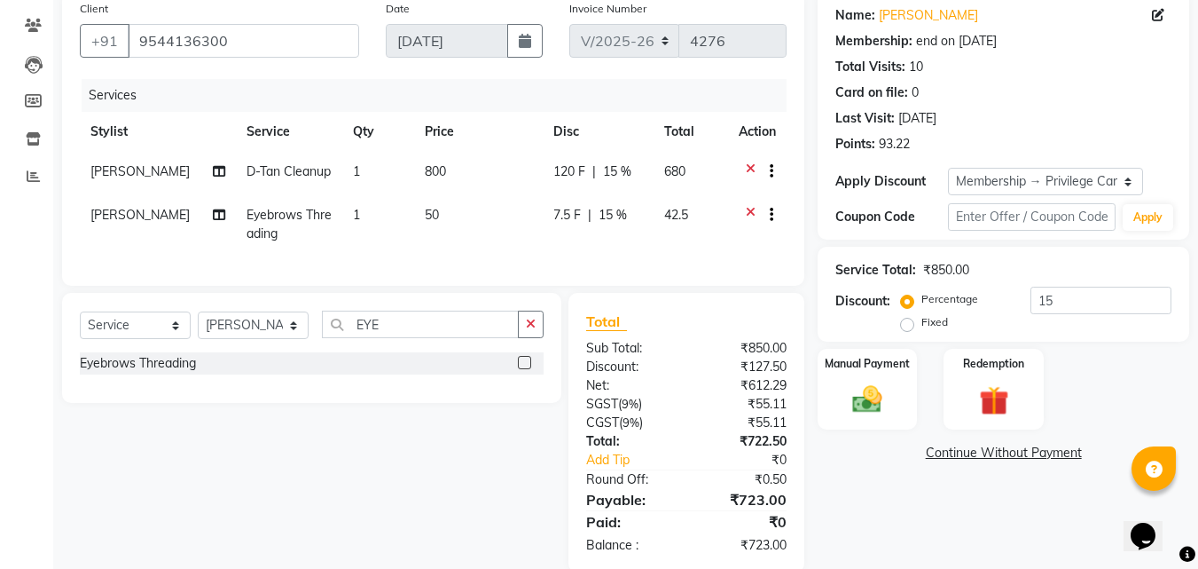
click at [364, 161] on td "1" at bounding box center [377, 173] width 71 height 43
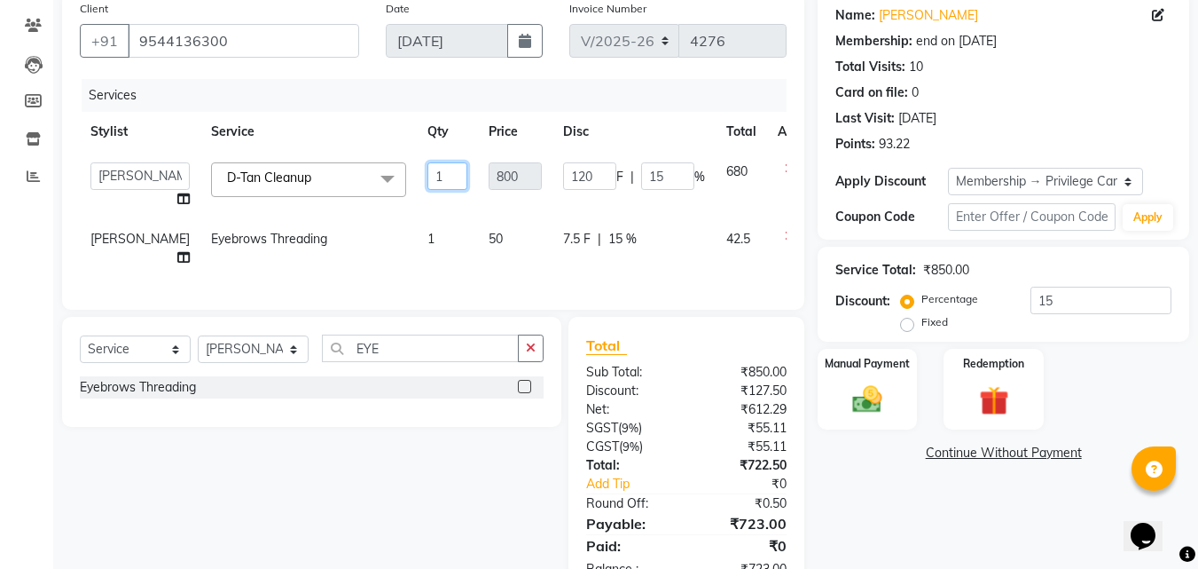
click at [428, 170] on input "1" at bounding box center [448, 175] width 40 height 27
click at [427, 276] on div "Services Stylist Service Qty Price Disc Total Action [PERSON_NAME] C [PERSON_NA…" at bounding box center [433, 185] width 707 height 213
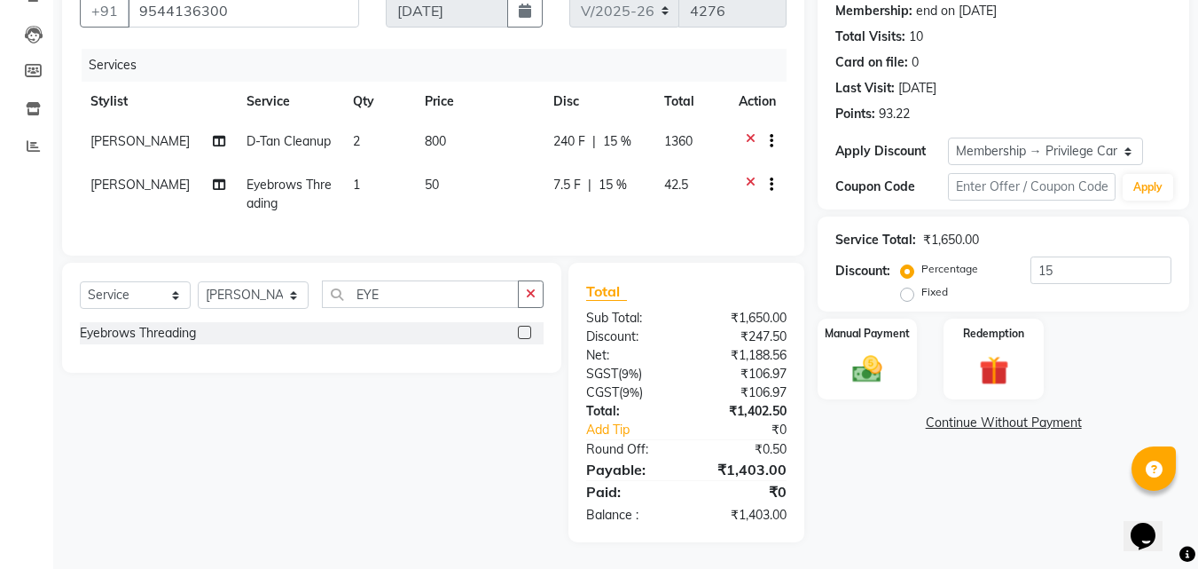
scroll to position [96, 0]
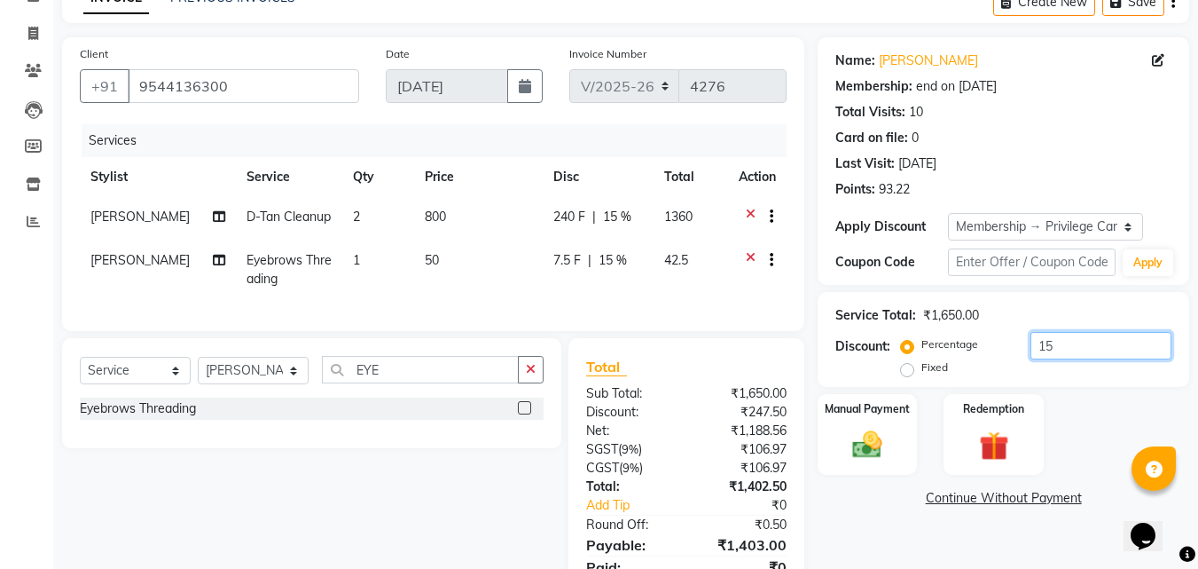
click at [1109, 353] on input "15" at bounding box center [1101, 345] width 141 height 27
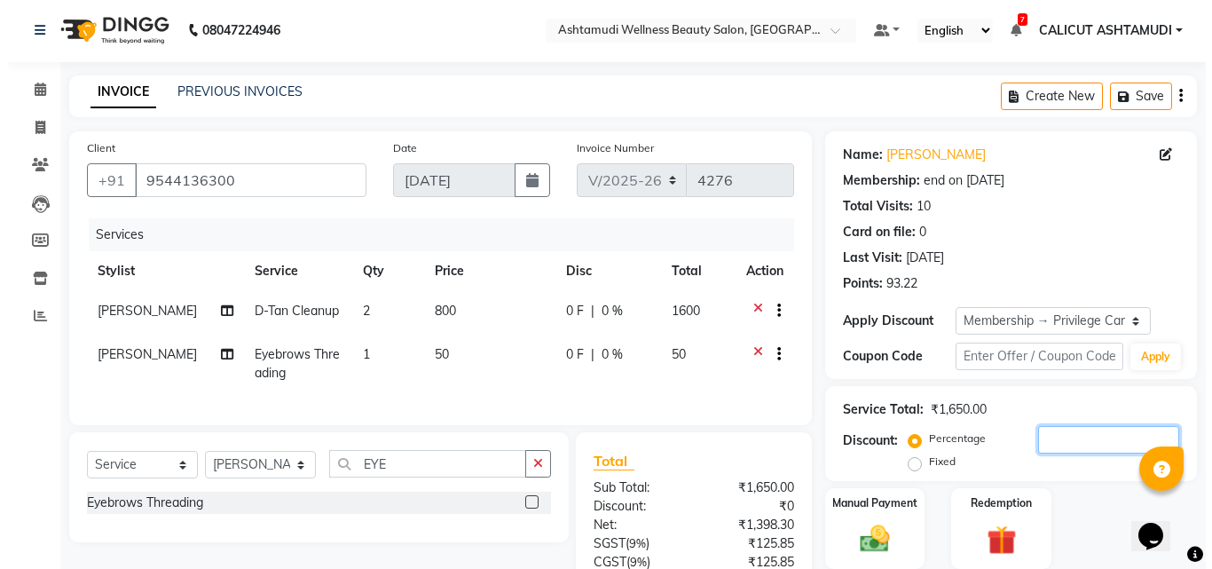
scroll to position [0, 0]
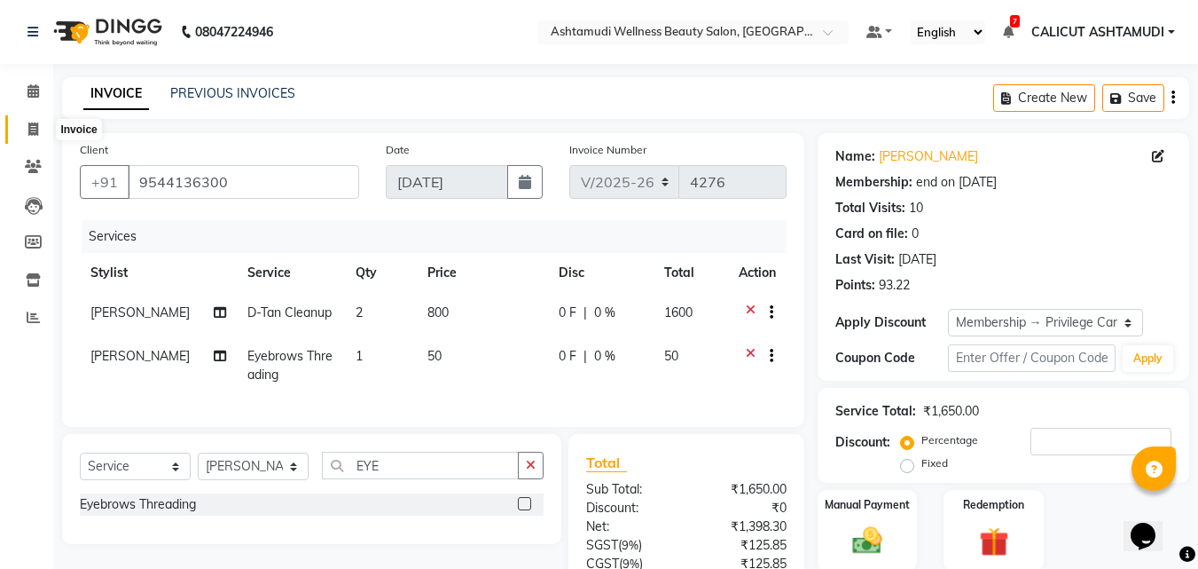
click at [31, 125] on icon at bounding box center [33, 128] width 10 height 13
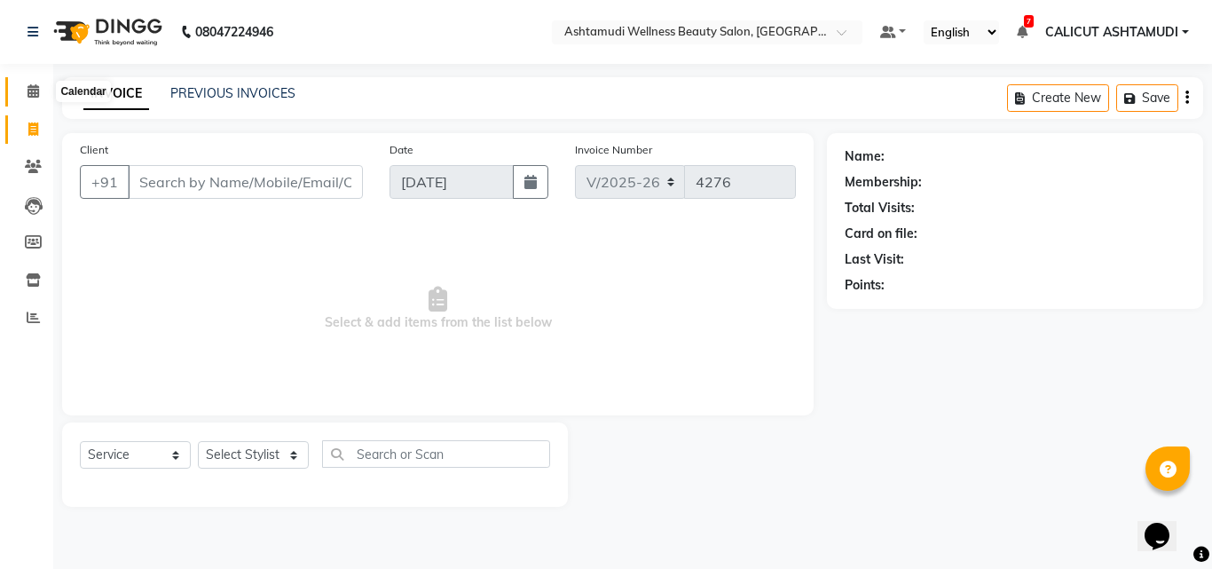
click at [35, 86] on icon at bounding box center [33, 90] width 12 height 13
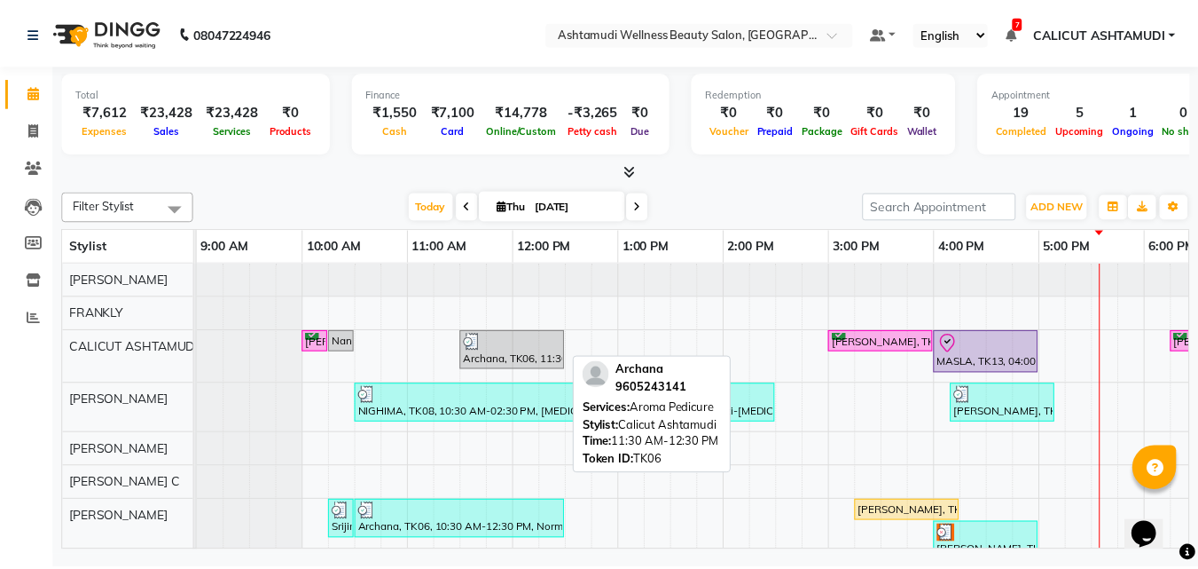
scroll to position [89, 0]
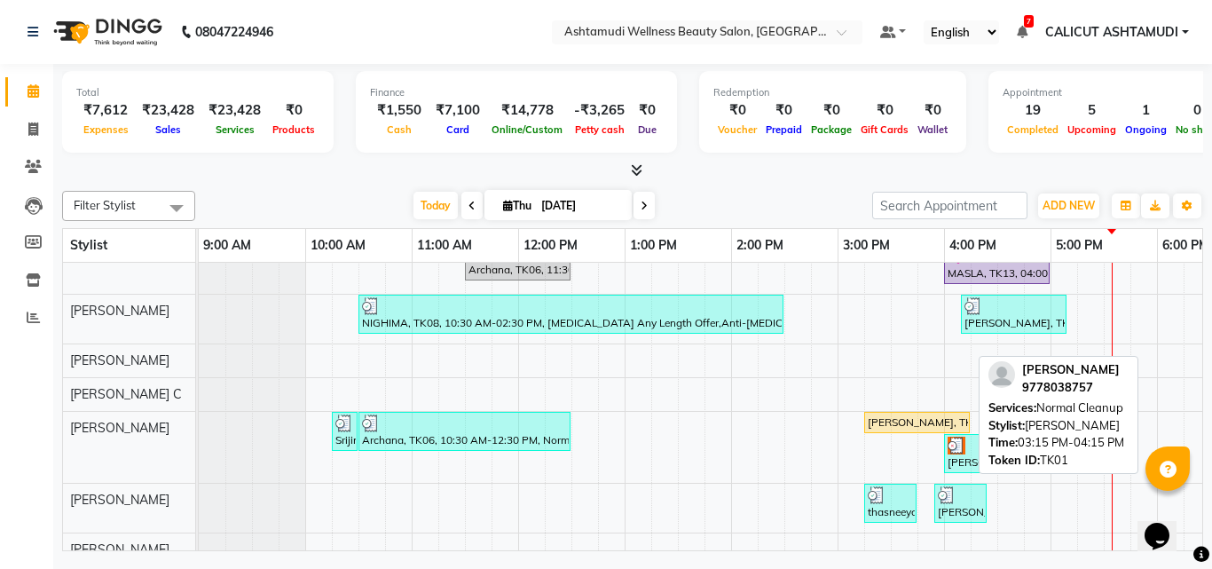
click at [893, 416] on div "[PERSON_NAME], TK01, 03:15 PM-04:15 PM, Normal Cleanup" at bounding box center [917, 422] width 102 height 16
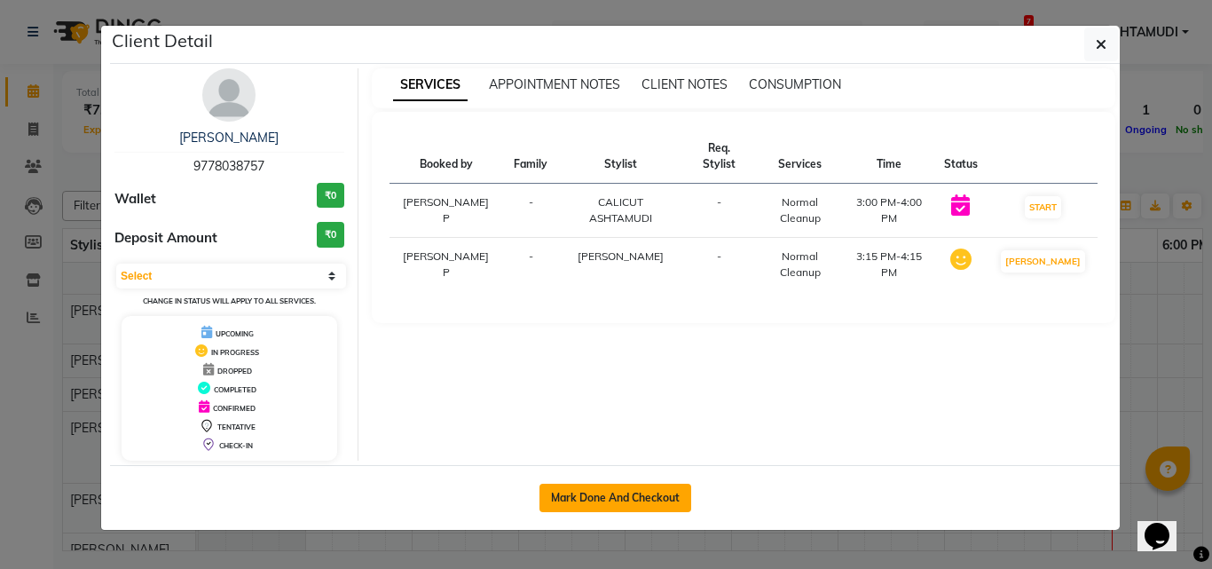
click at [593, 510] on button "Mark Done And Checkout" at bounding box center [615, 497] width 152 height 28
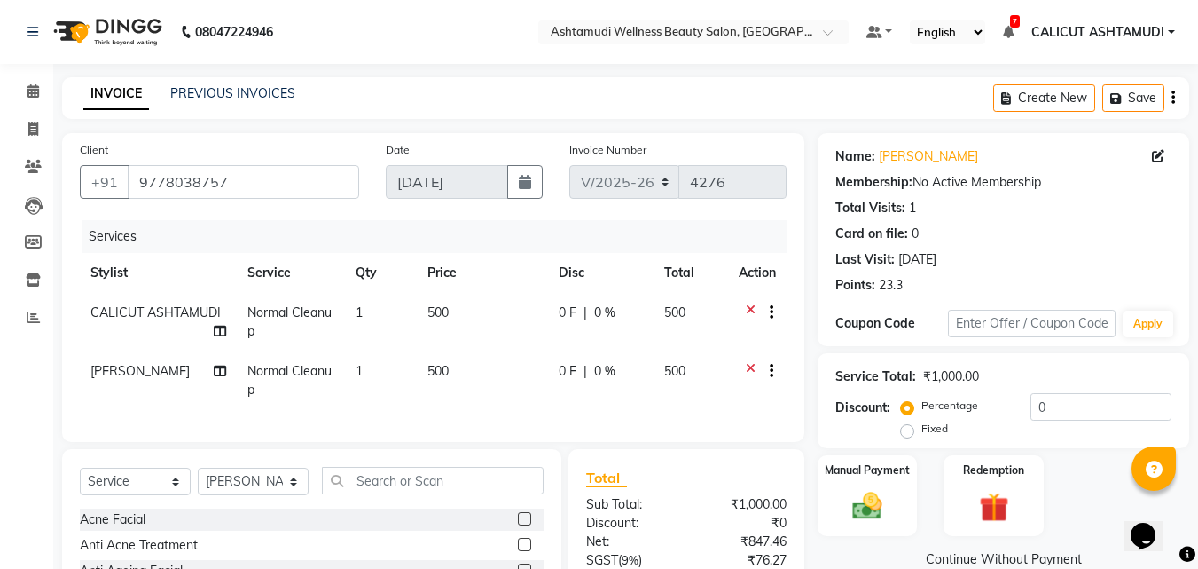
click at [275, 312] on span "Normal Cleanup" at bounding box center [289, 321] width 84 height 35
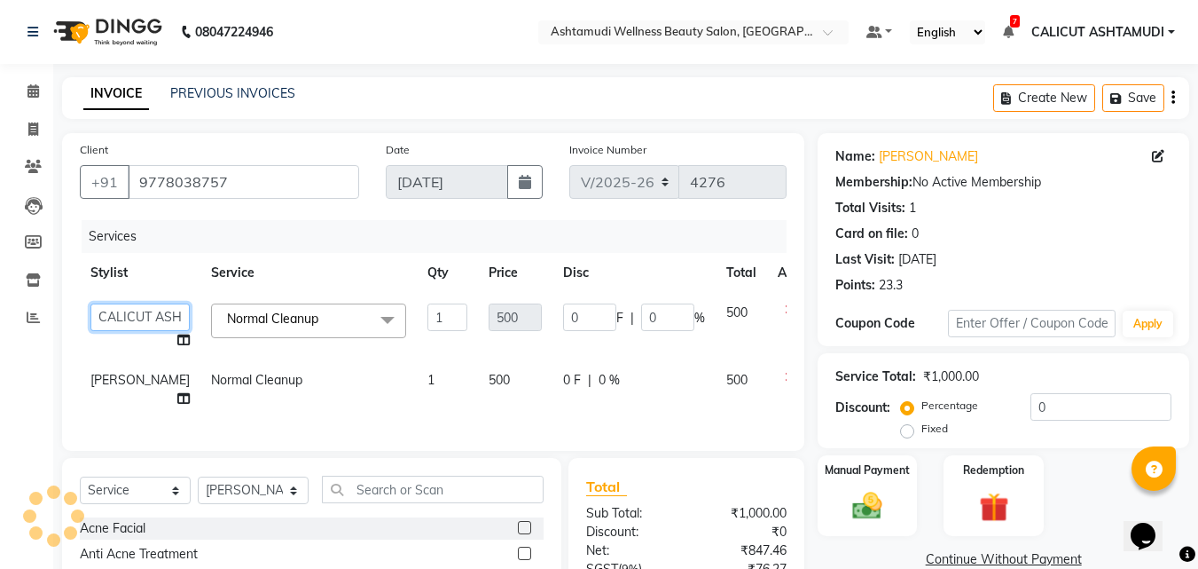
click at [113, 325] on select "[PERSON_NAME] C [PERSON_NAME] [PERSON_NAME] CALICUT ASHTAMUDI FRANKLY [PERSON_N…" at bounding box center [139, 316] width 99 height 27
click at [293, 411] on td "Normal Cleanup" at bounding box center [308, 389] width 216 height 59
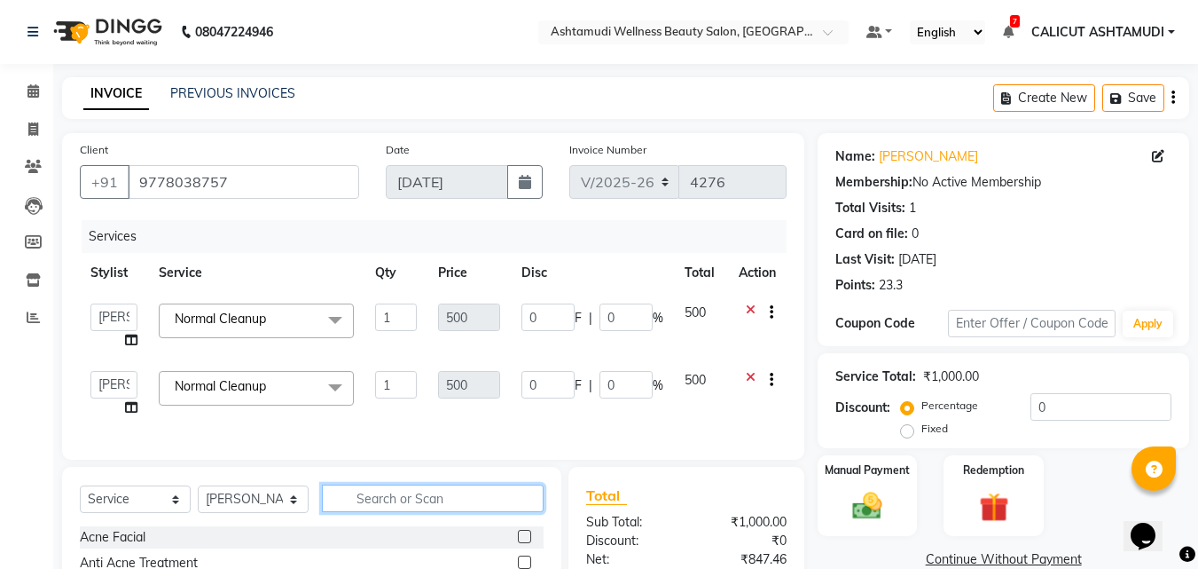
click at [382, 512] on input "text" at bounding box center [433, 497] width 222 height 27
click at [519, 543] on label at bounding box center [524, 536] width 13 height 13
click at [519, 543] on input "checkbox" at bounding box center [524, 537] width 12 height 12
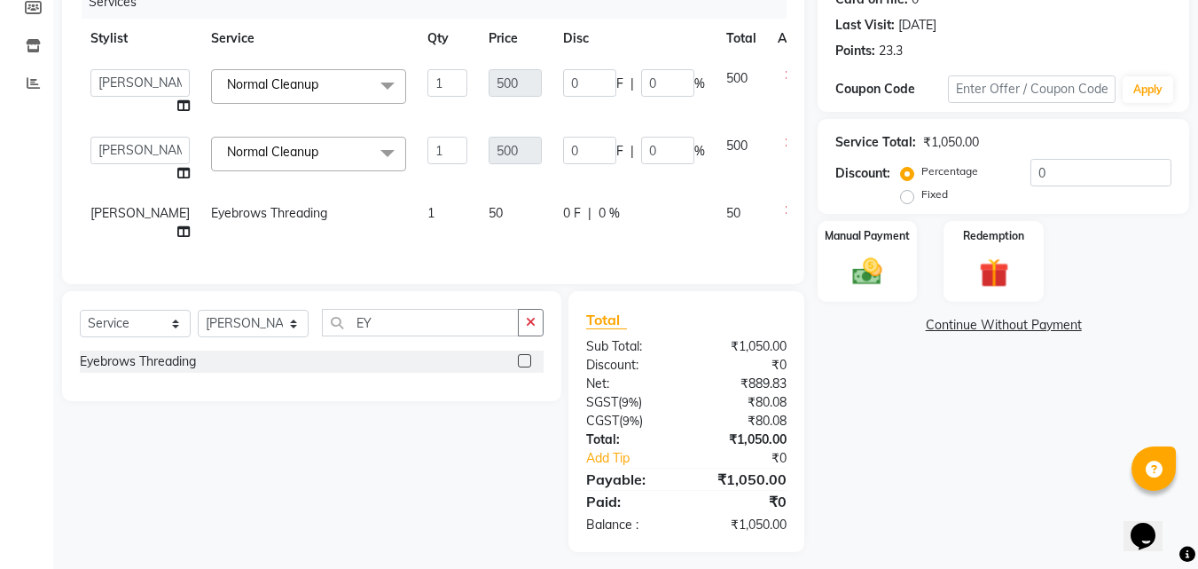
scroll to position [276, 0]
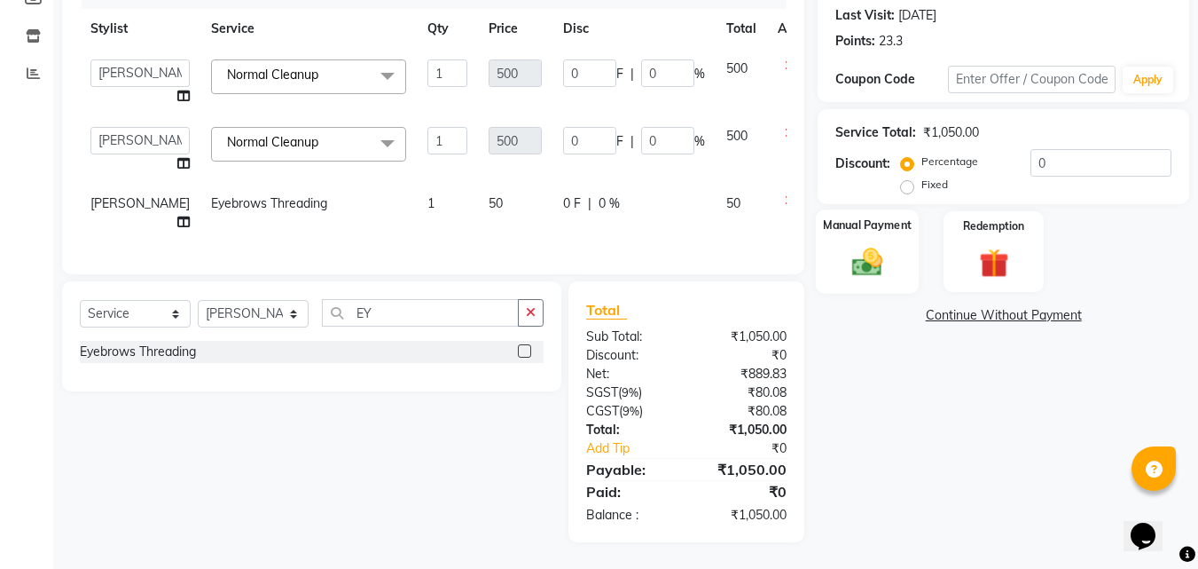
click at [901, 223] on div "Manual Payment" at bounding box center [868, 251] width 104 height 84
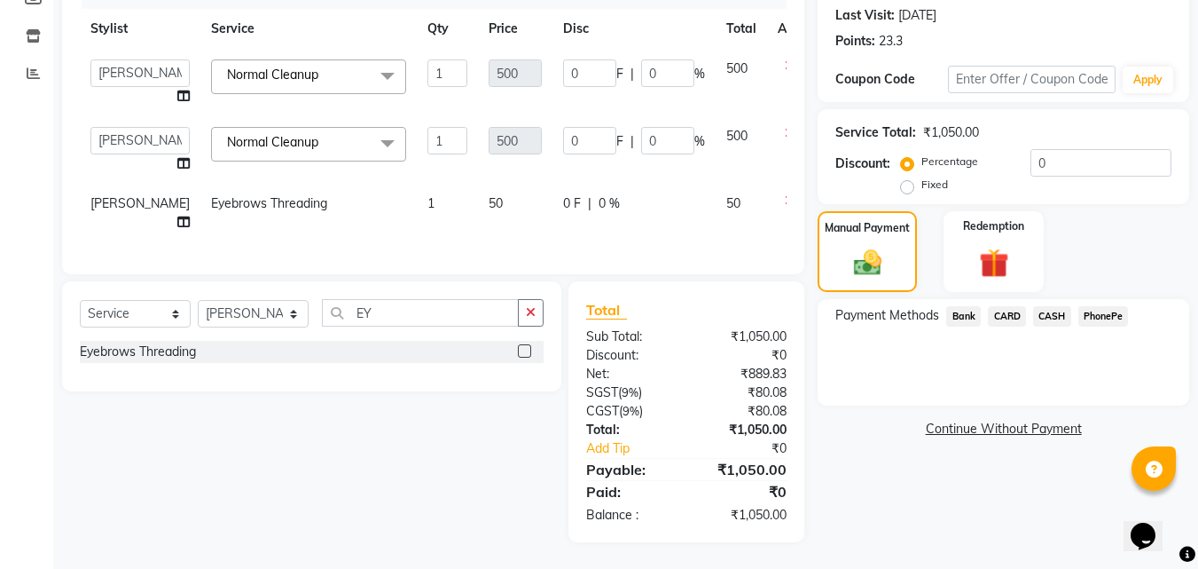
click at [1001, 306] on span "CARD" at bounding box center [1007, 316] width 38 height 20
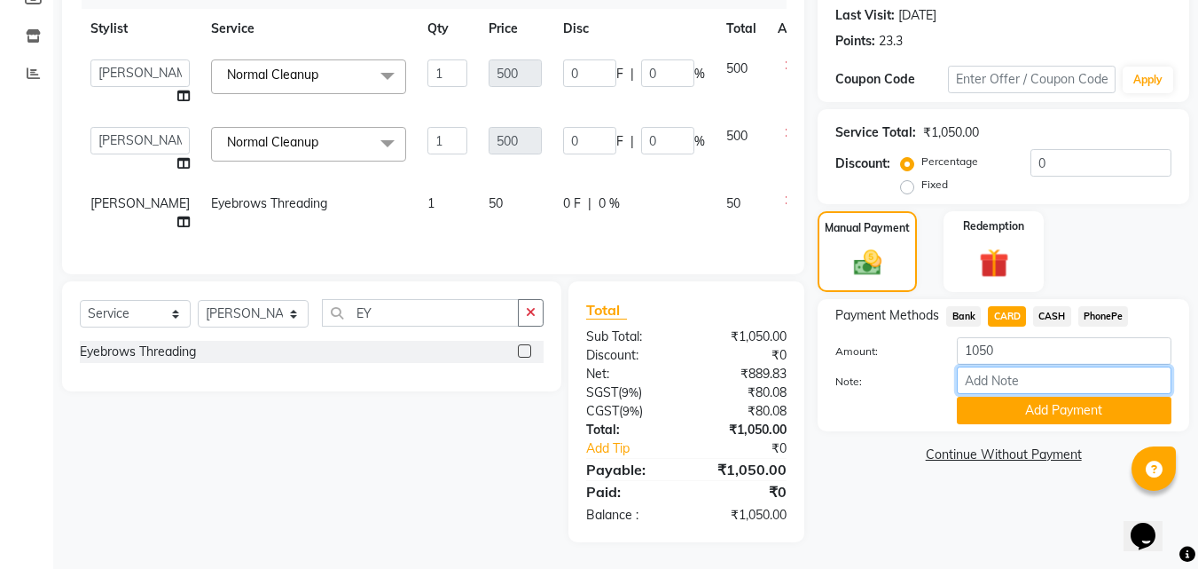
drag, startPoint x: 1023, startPoint y: 350, endPoint x: 1035, endPoint y: 347, distance: 12.9
click at [1023, 366] on input "Note:" at bounding box center [1064, 379] width 215 height 27
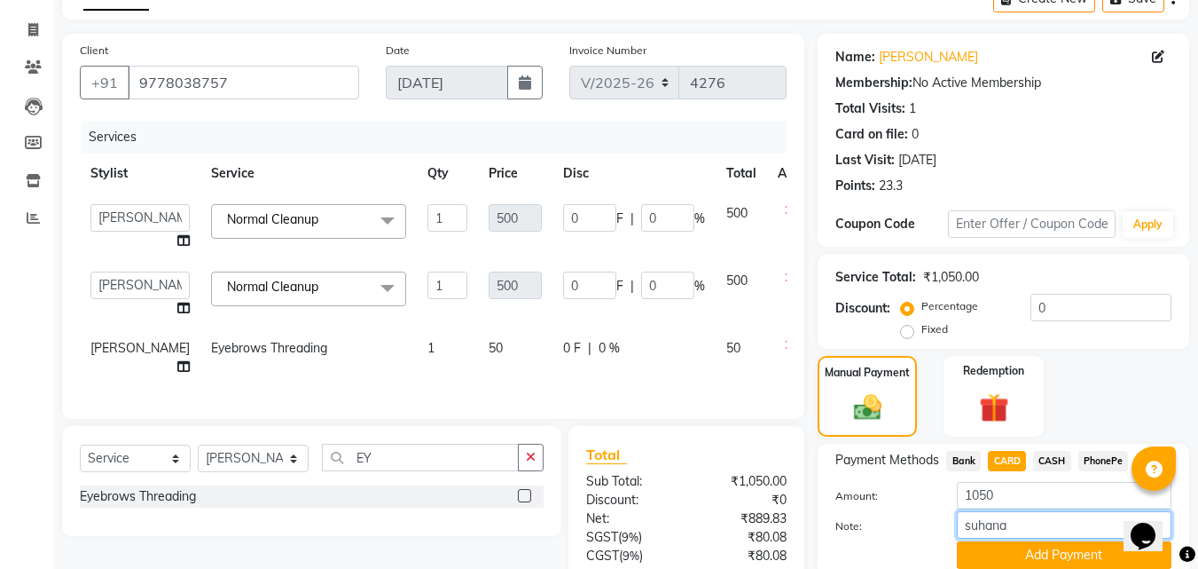
scroll to position [98, 0]
click at [286, 230] on span "Normal Cleanup x" at bounding box center [279, 222] width 112 height 22
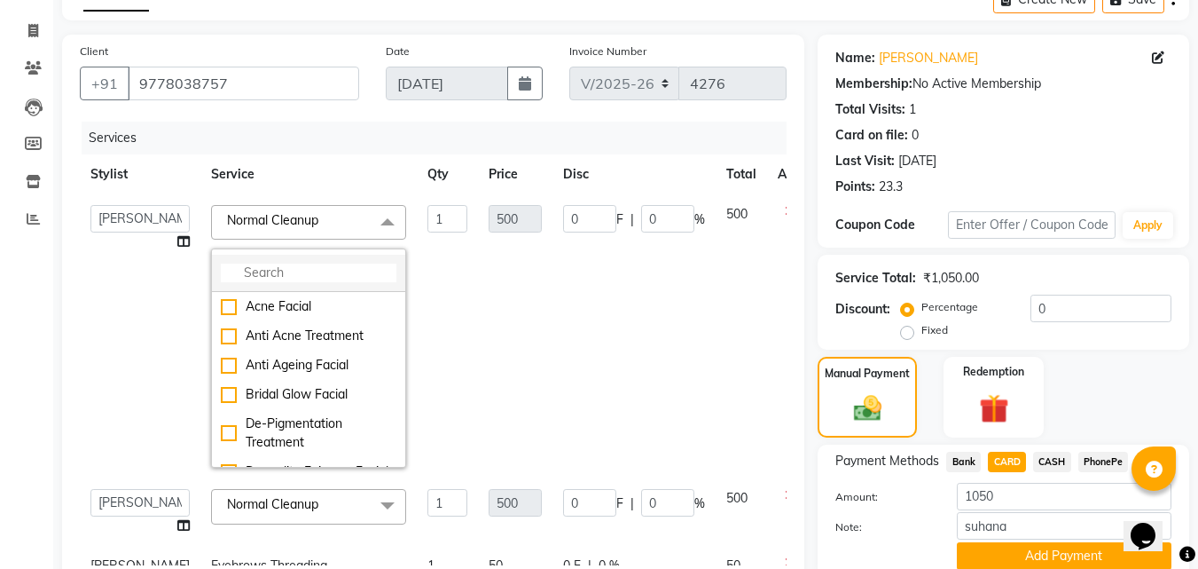
click at [231, 274] on input "multiselect-search" at bounding box center [309, 272] width 176 height 19
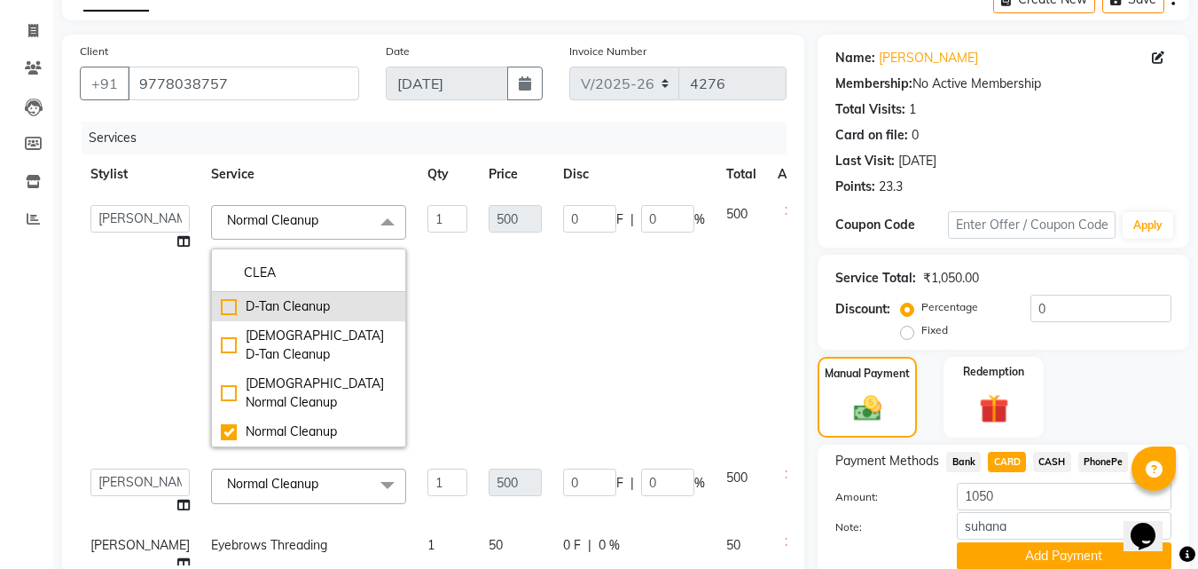
click at [221, 302] on div "D-Tan Cleanup" at bounding box center [309, 306] width 176 height 19
click at [478, 298] on td "800" at bounding box center [515, 325] width 75 height 263
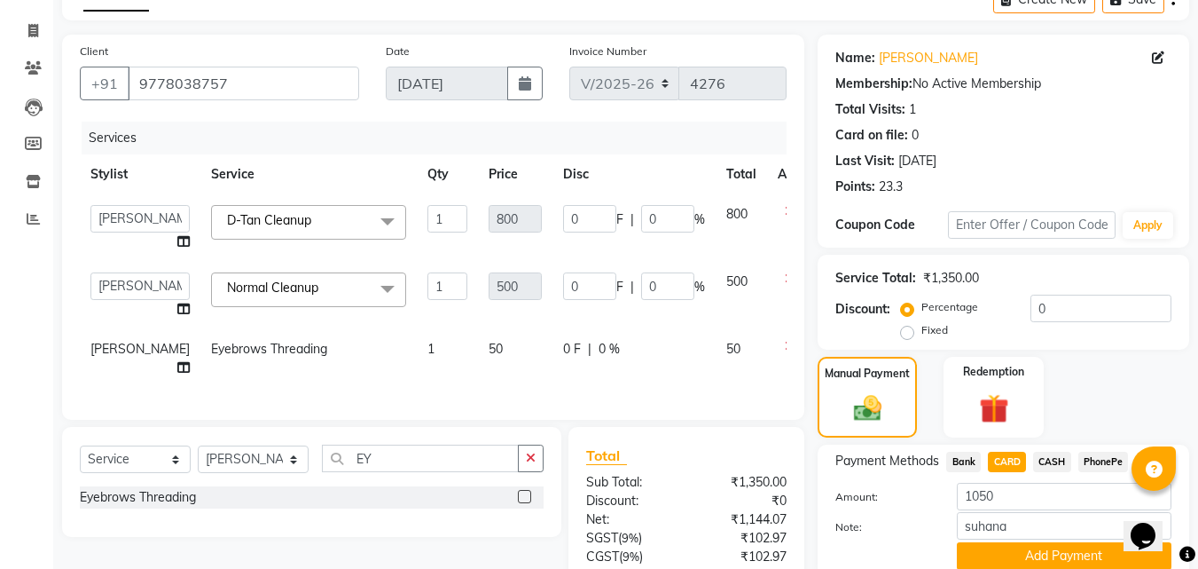
click at [318, 285] on link "x" at bounding box center [322, 287] width 8 height 16
click at [290, 287] on span "Select" at bounding box center [308, 287] width 195 height 31
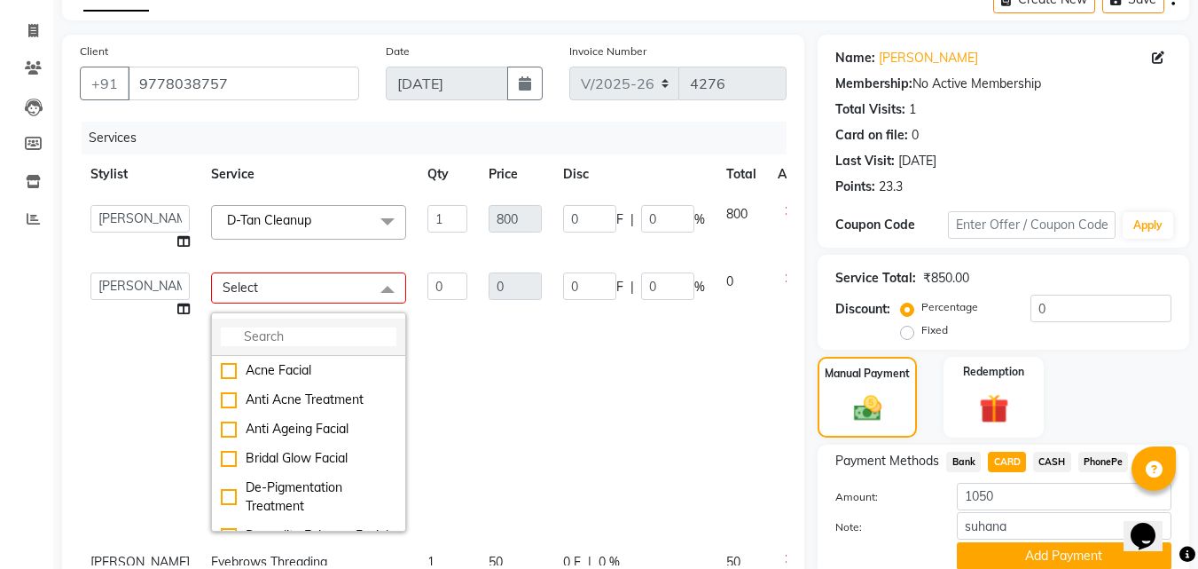
click at [276, 328] on input "multiselect-search" at bounding box center [309, 336] width 176 height 19
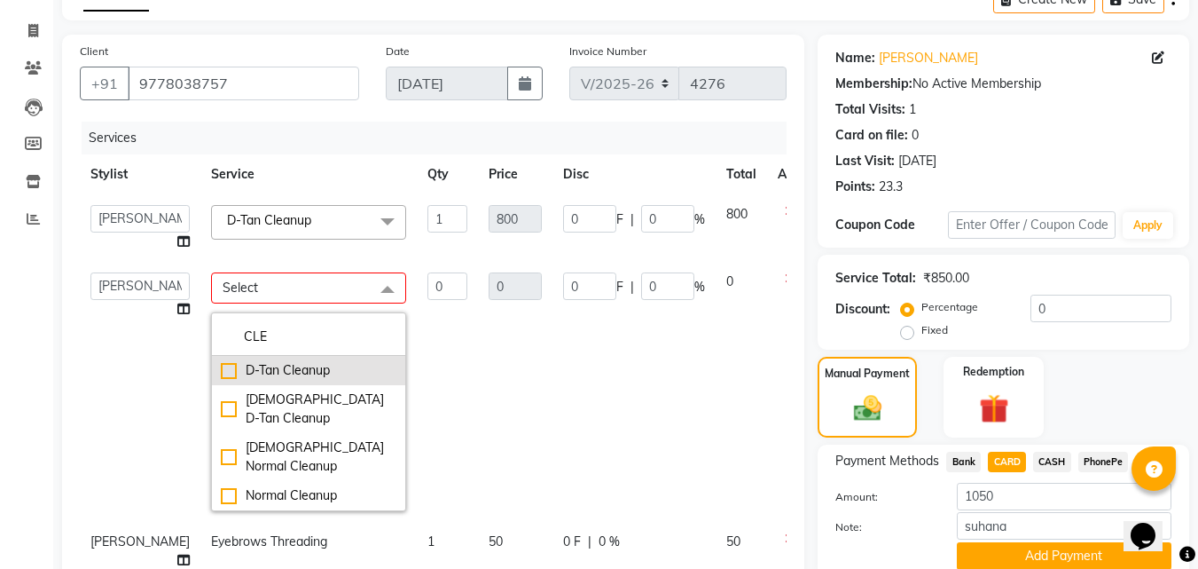
click at [221, 370] on div "D-Tan Cleanup" at bounding box center [309, 370] width 176 height 19
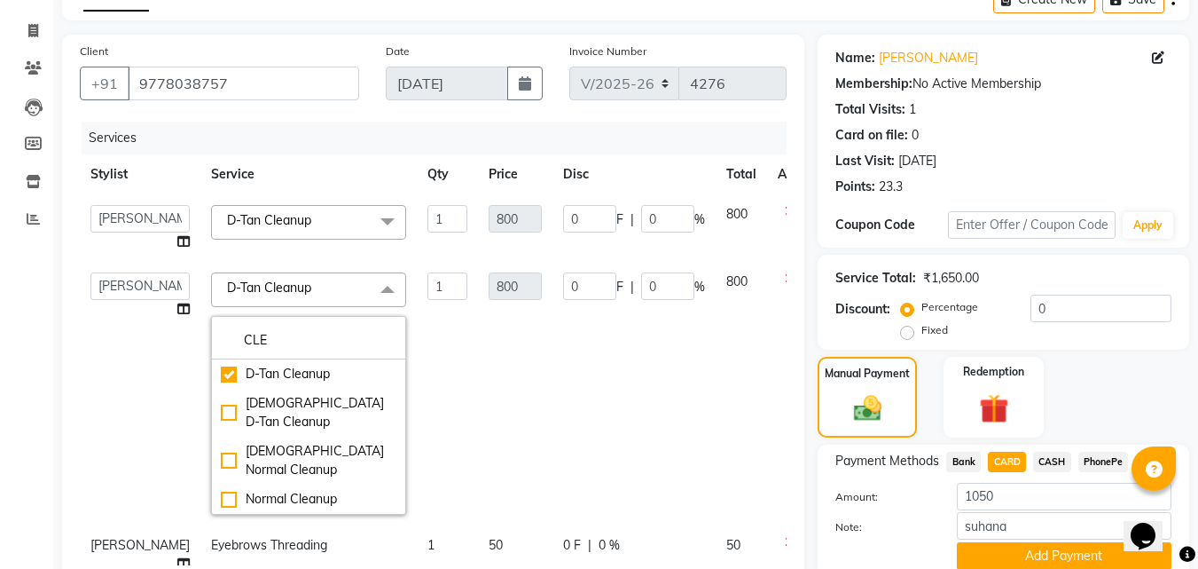
scroll to position [27, 0]
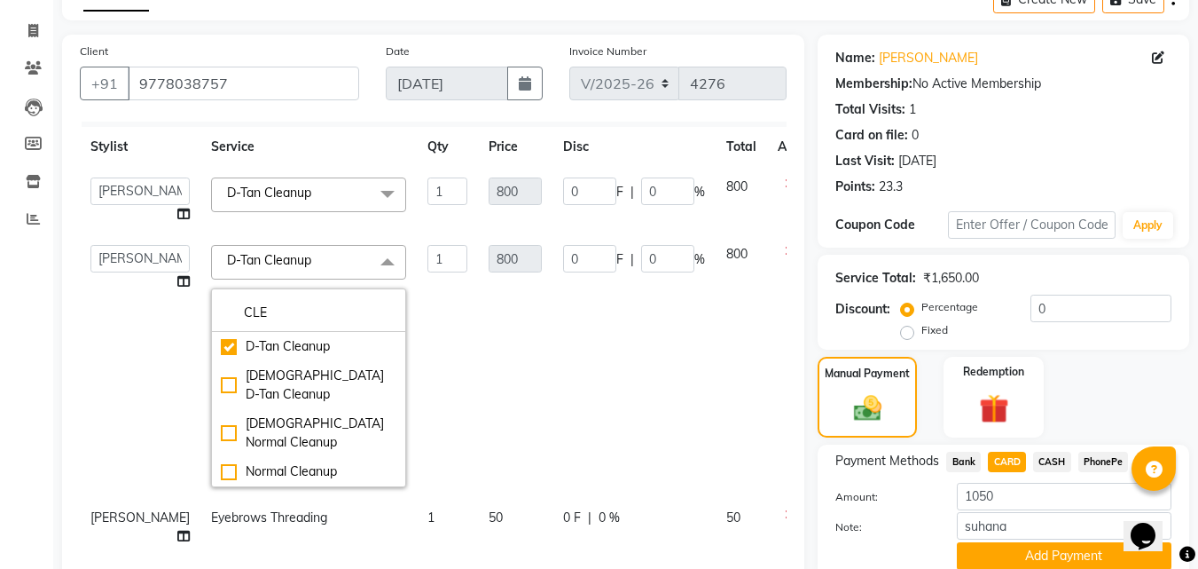
click at [553, 354] on td "0 F | 0 %" at bounding box center [634, 365] width 163 height 263
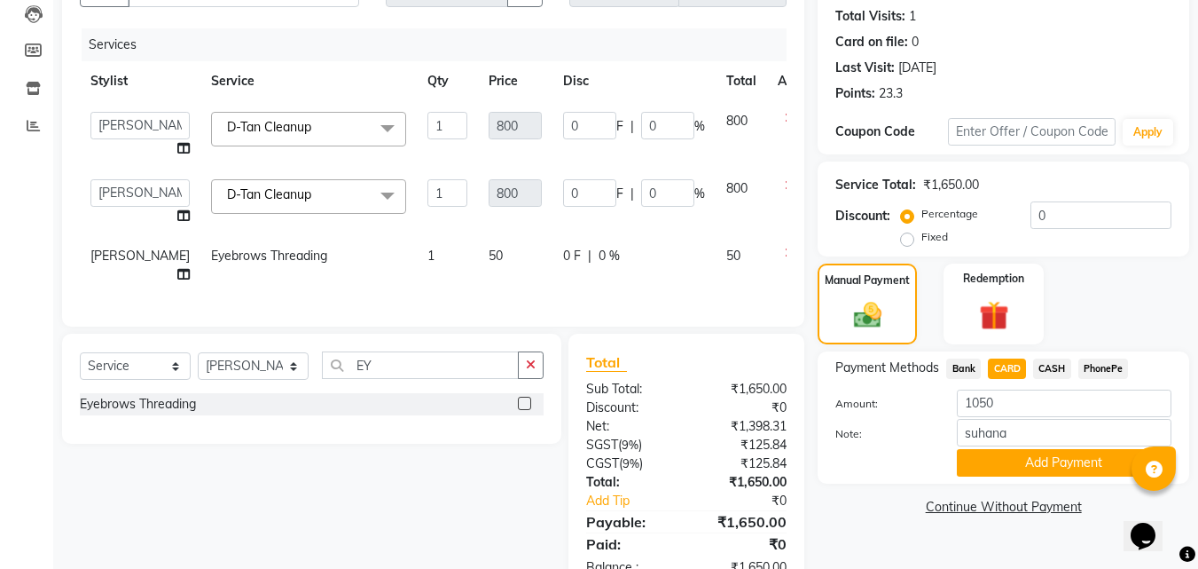
scroll to position [276, 0]
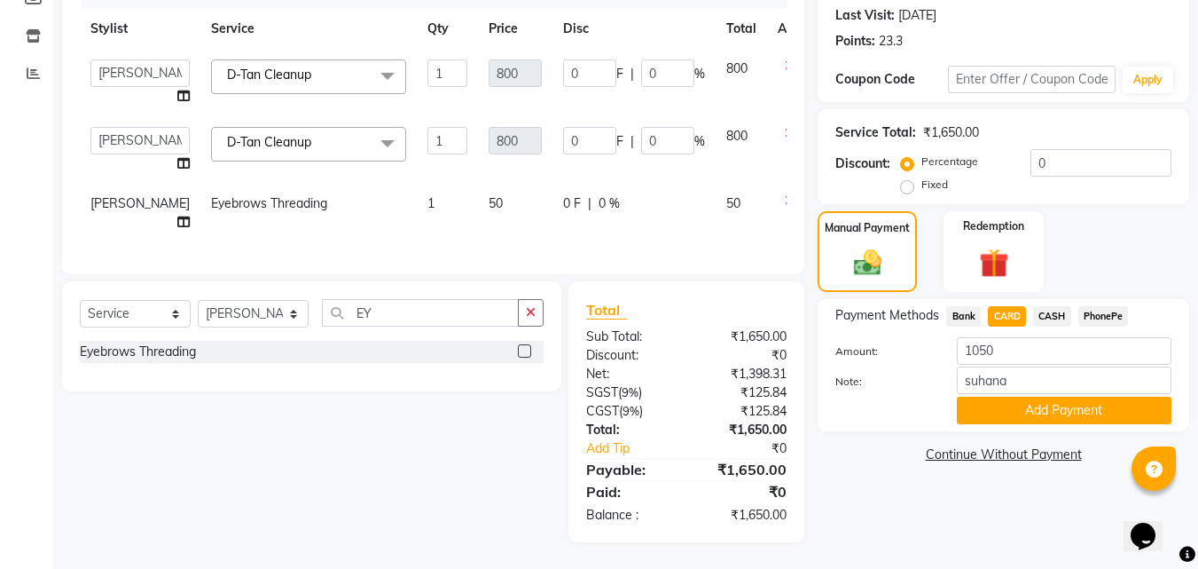
click at [1051, 306] on span "CASH" at bounding box center [1052, 316] width 38 height 20
click at [1007, 306] on span "CARD" at bounding box center [1007, 316] width 38 height 20
click at [1008, 366] on input "Note:" at bounding box center [1064, 379] width 215 height 27
click at [1068, 396] on button "Add Payment" at bounding box center [1064, 409] width 215 height 27
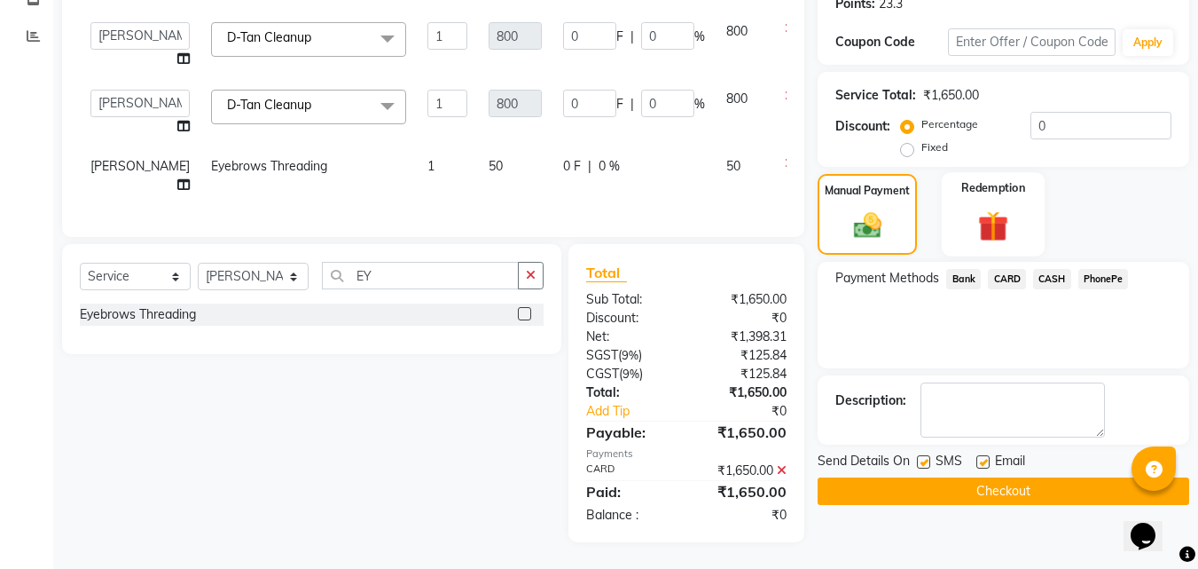
scroll to position [313, 0]
click at [959, 477] on button "Checkout" at bounding box center [1004, 490] width 372 height 27
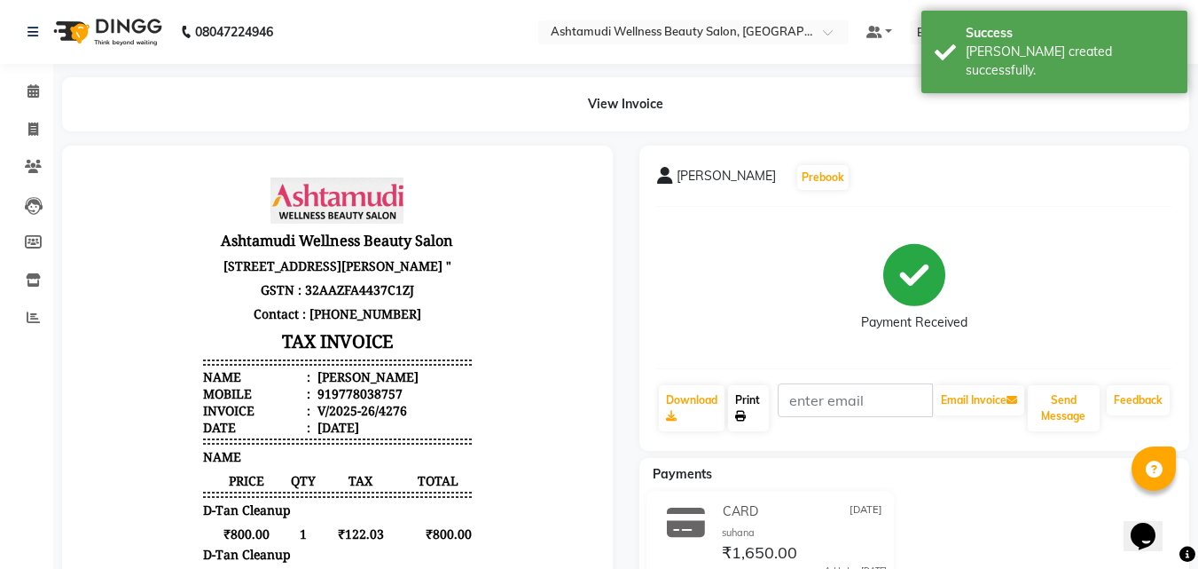
click at [740, 397] on link "Print" at bounding box center [748, 408] width 41 height 46
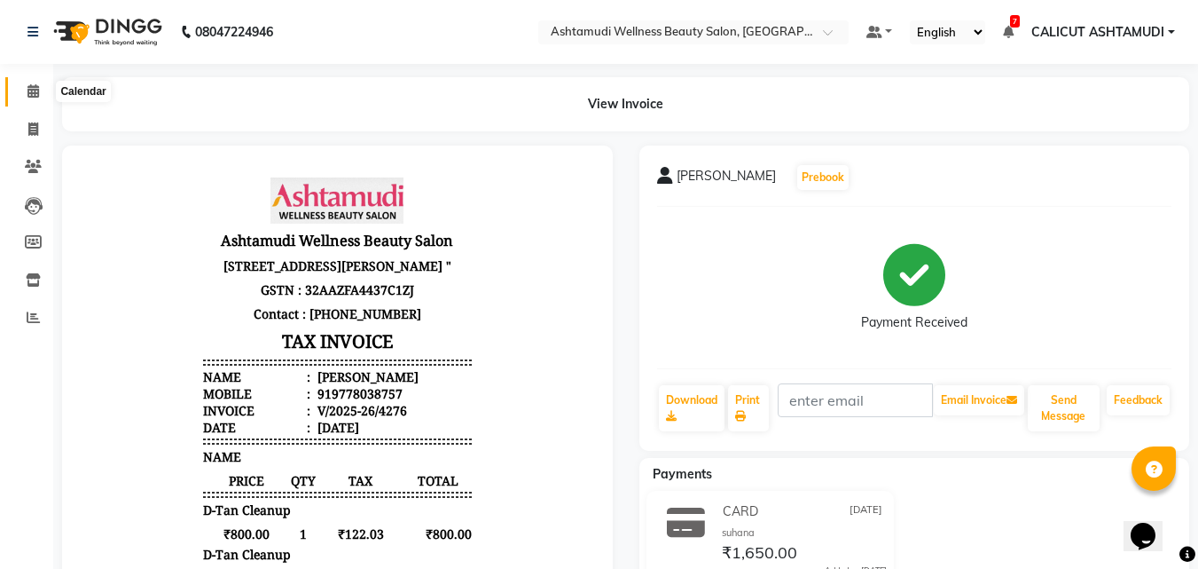
click at [29, 95] on icon at bounding box center [33, 90] width 12 height 13
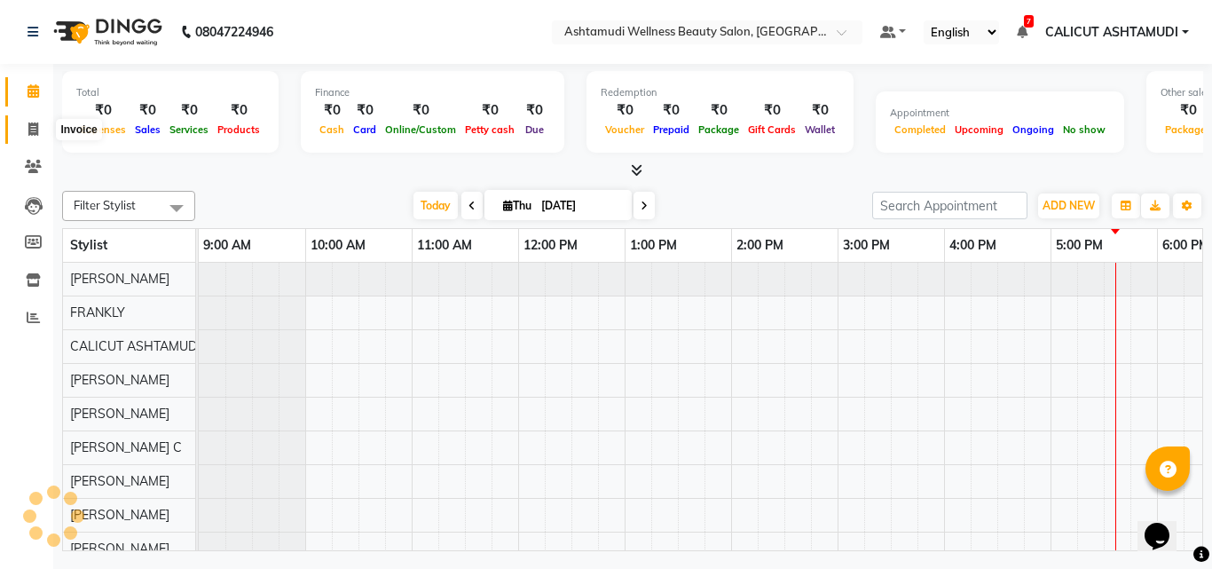
click at [25, 138] on span at bounding box center [33, 130] width 31 height 20
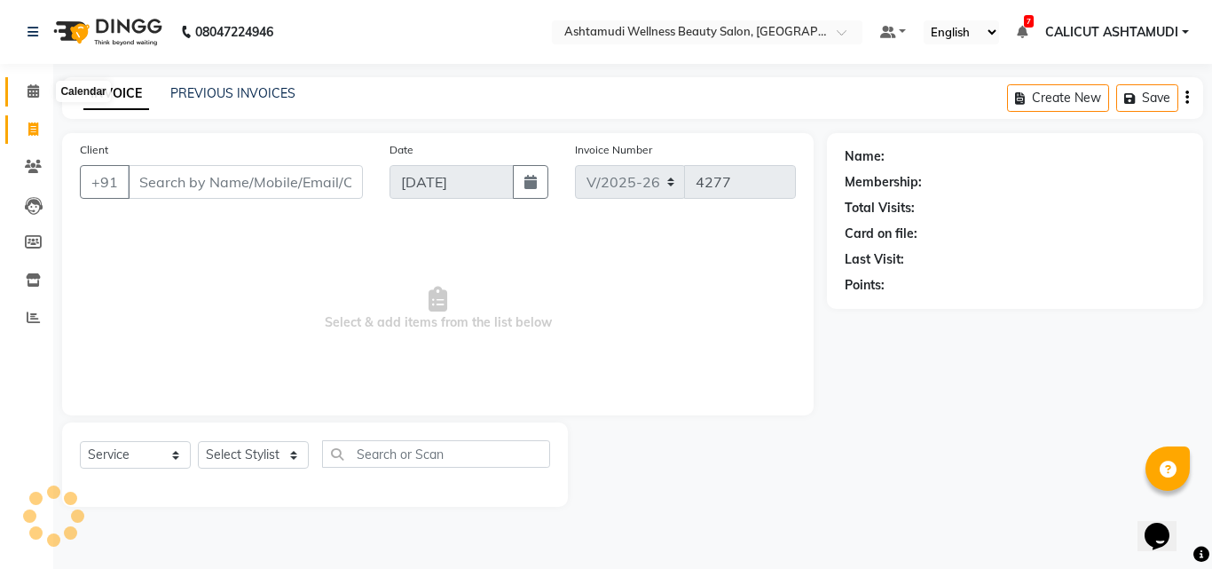
click at [38, 97] on icon at bounding box center [33, 90] width 12 height 13
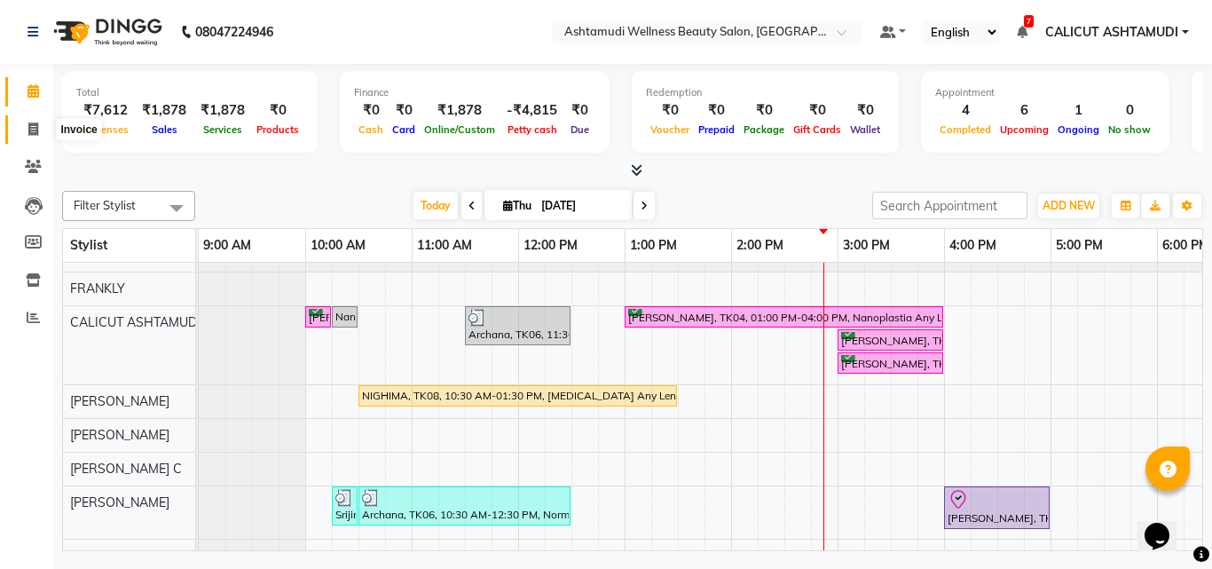
click at [33, 130] on icon at bounding box center [33, 128] width 10 height 13
select select "4630"
select select "service"
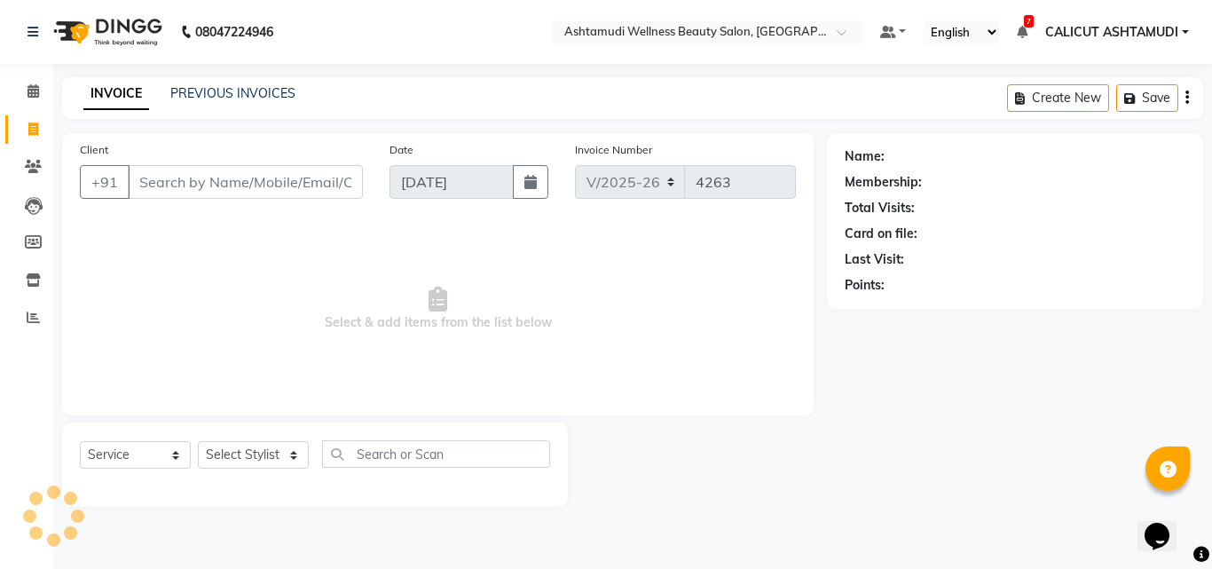
click at [153, 184] on input "Client" at bounding box center [245, 182] width 235 height 34
type input "8714781108"
click at [307, 194] on button "Add Client" at bounding box center [316, 182] width 91 height 34
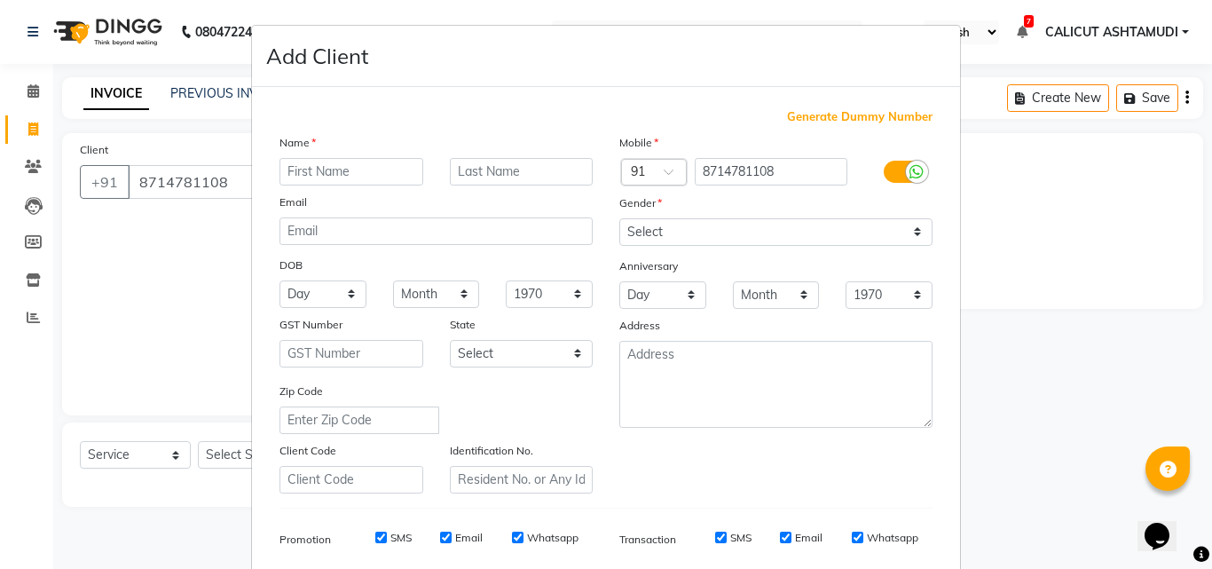
click at [320, 167] on input "text" at bounding box center [351, 171] width 144 height 27
type input "ANJANA"
click at [641, 221] on select "Select [DEMOGRAPHIC_DATA] [DEMOGRAPHIC_DATA] Other Prefer Not To Say" at bounding box center [775, 231] width 313 height 27
select select "[DEMOGRAPHIC_DATA]"
click at [619, 218] on select "Select [DEMOGRAPHIC_DATA] [DEMOGRAPHIC_DATA] Other Prefer Not To Say" at bounding box center [775, 231] width 313 height 27
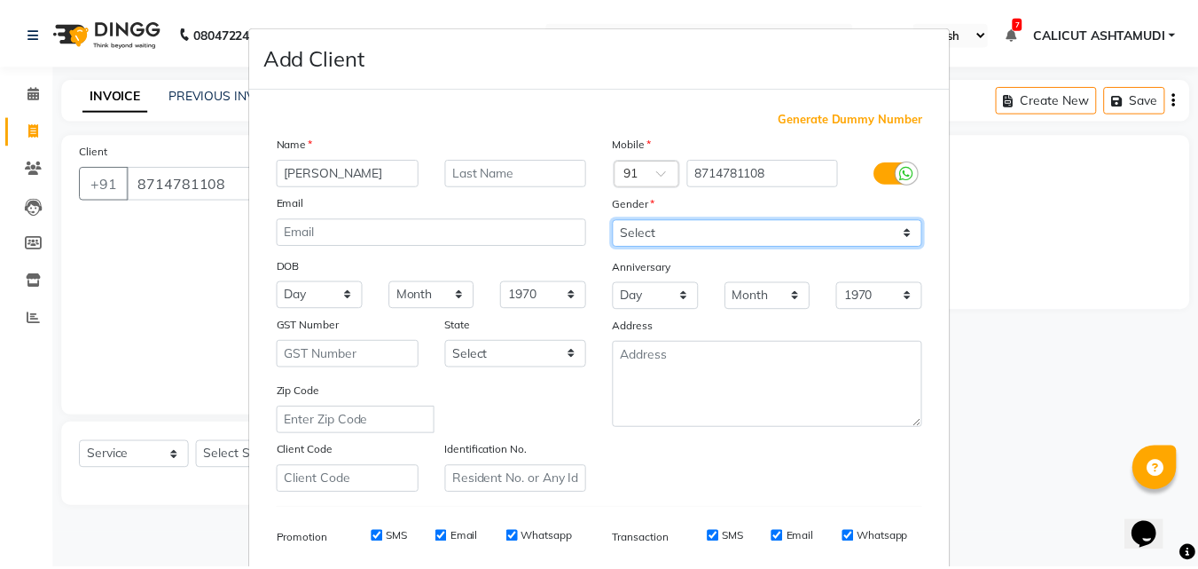
scroll to position [250, 0]
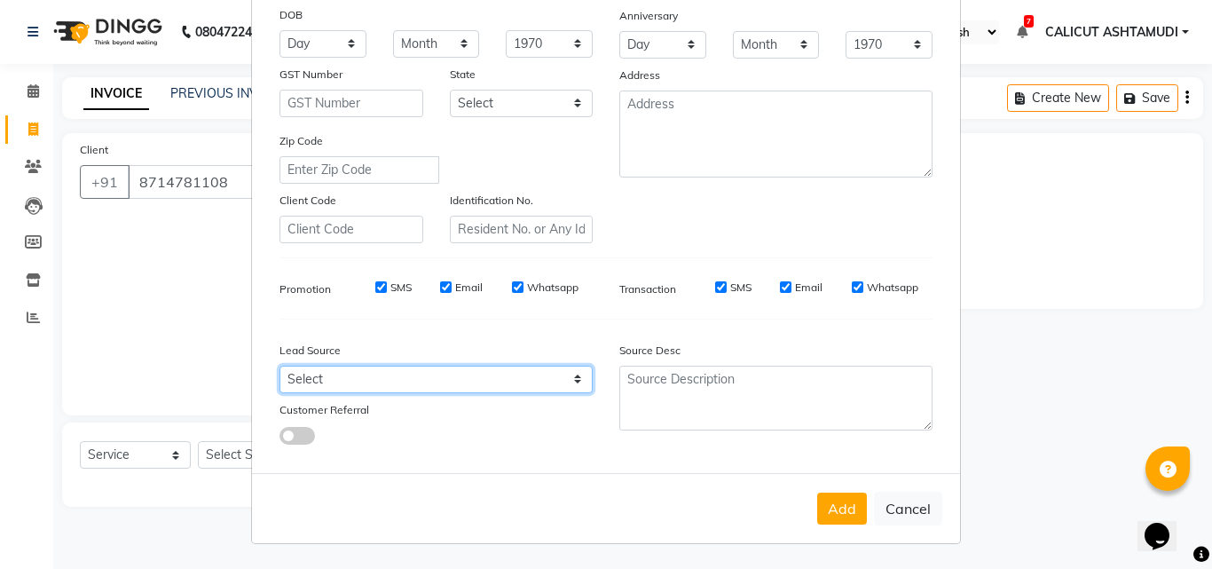
drag, startPoint x: 462, startPoint y: 376, endPoint x: 470, endPoint y: 367, distance: 11.9
click at [462, 376] on select "Select Walk-in Referral Internet Friend Word of Mouth Advertisement Facebook Ju…" at bounding box center [435, 378] width 313 height 27
select select "31336"
click at [279, 365] on select "Select Walk-in Referral Internet Friend Word of Mouth Advertisement Facebook Ju…" at bounding box center [435, 378] width 313 height 27
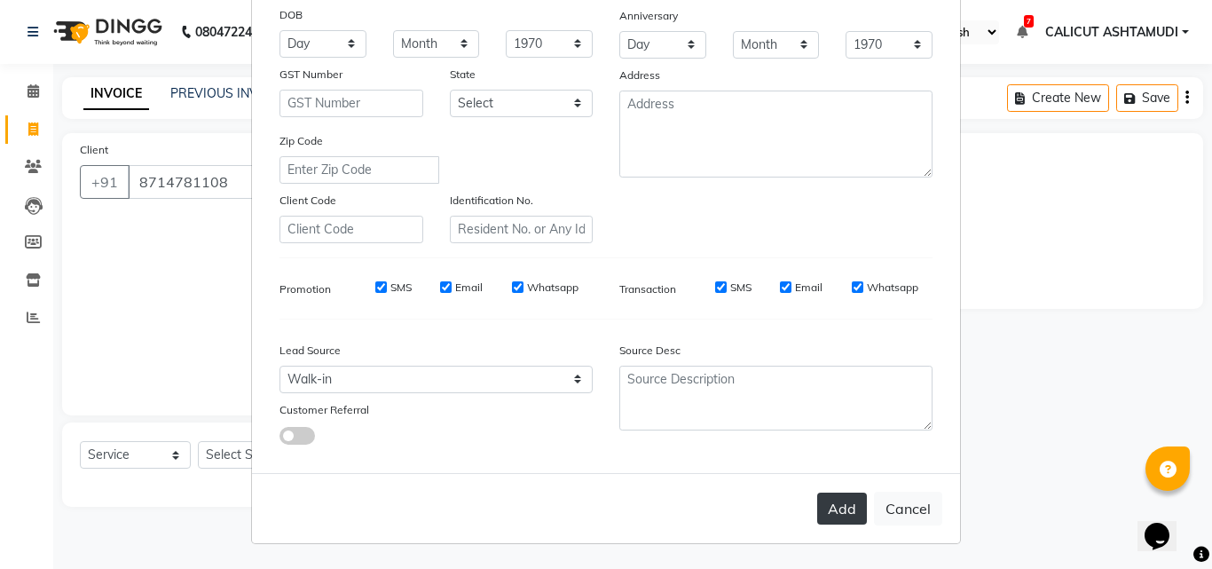
click at [827, 503] on button "Add" at bounding box center [842, 508] width 50 height 32
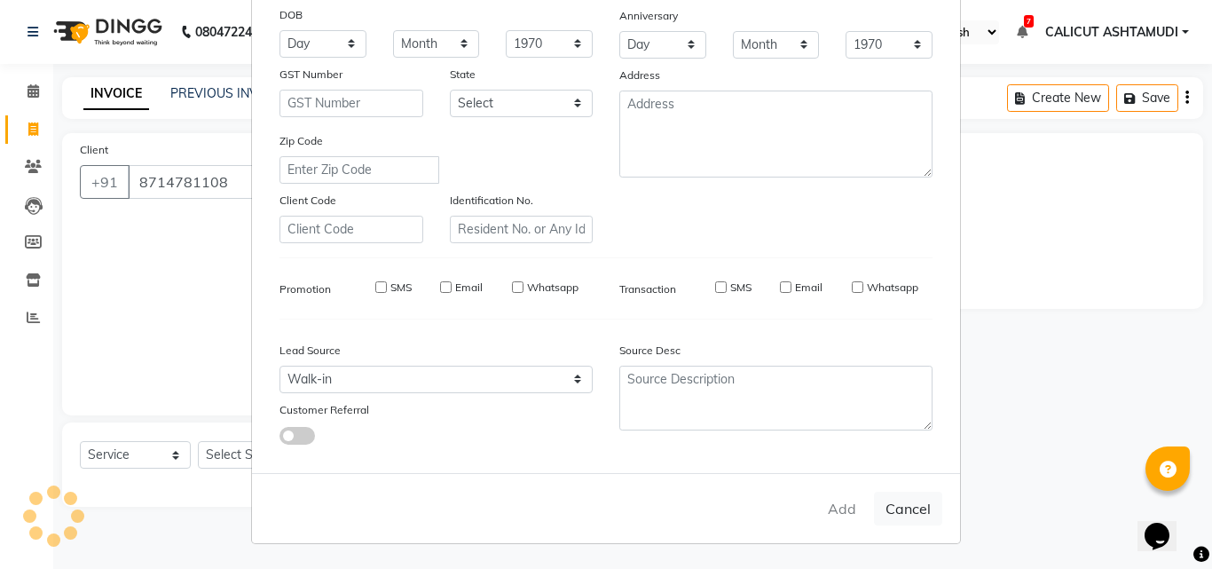
select select
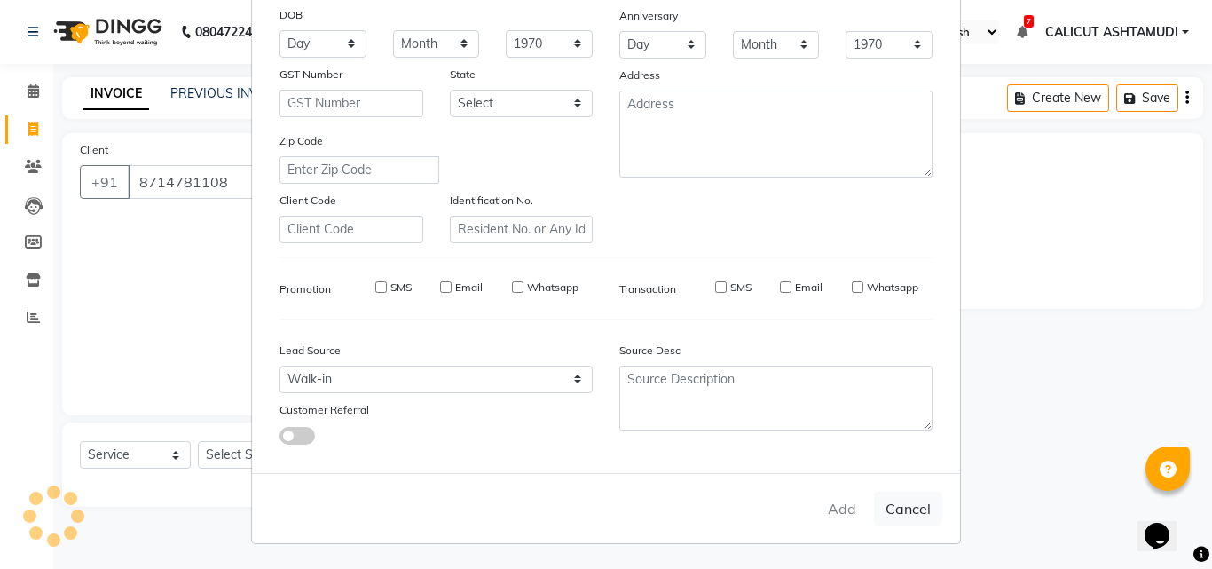
select select
checkbox input "false"
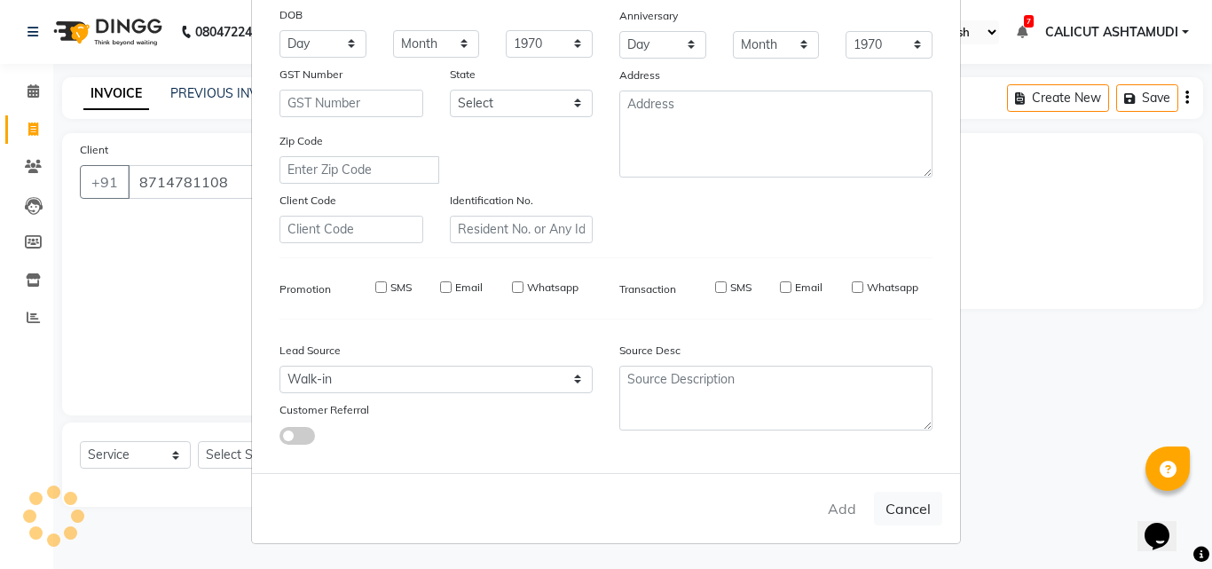
checkbox input "false"
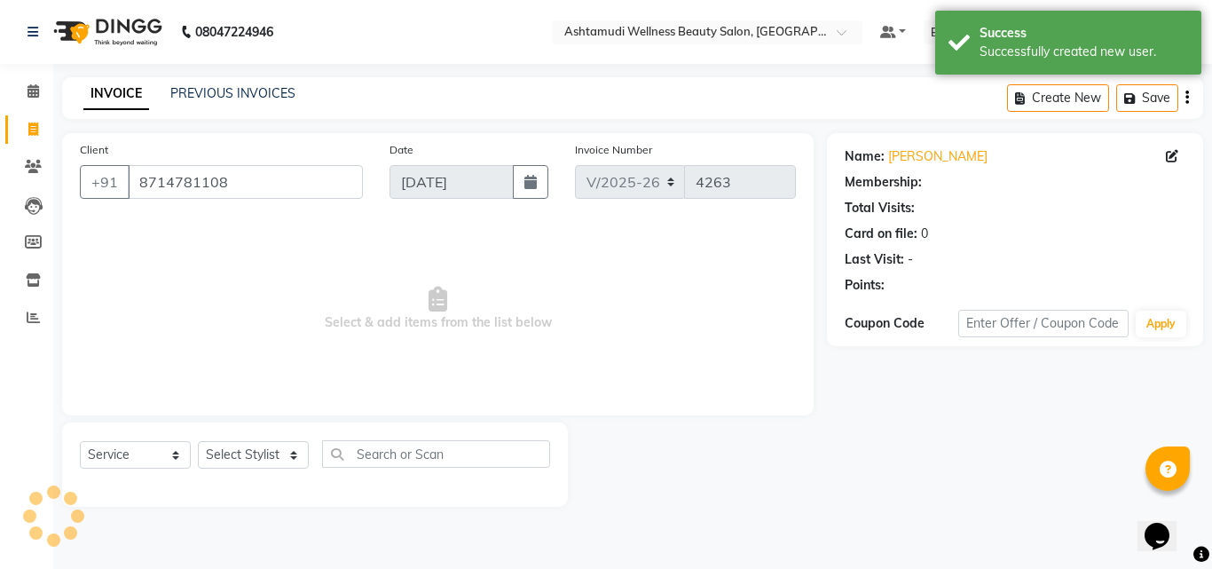
select select "1: Object"
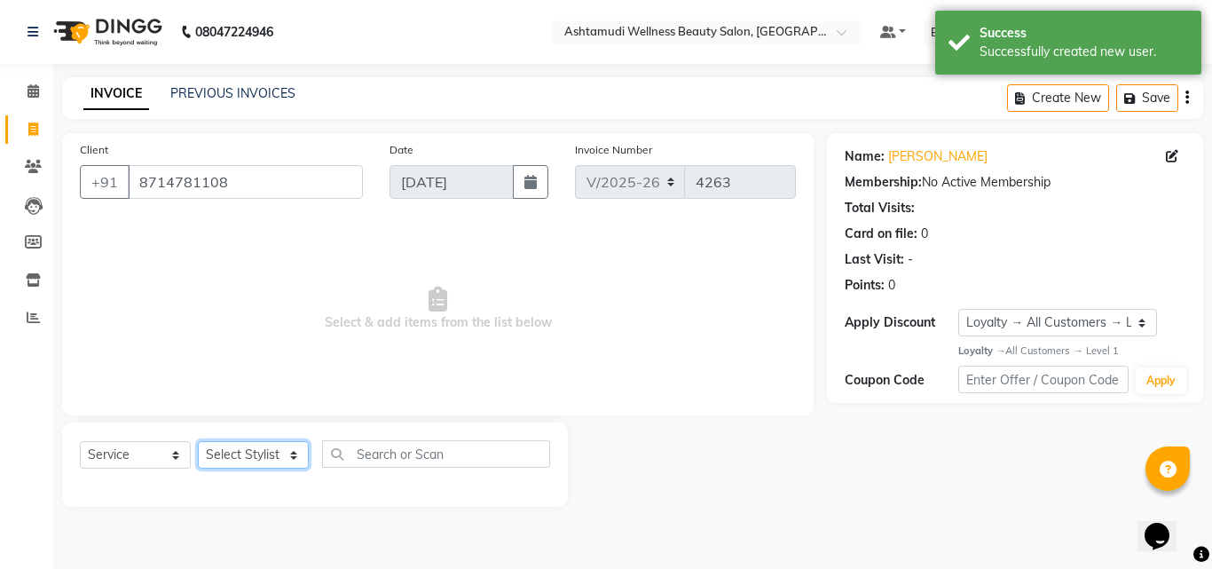
click at [227, 454] on select "Select Stylist [PERSON_NAME] C [PERSON_NAME] [PERSON_NAME] CALICUT ASHTAMUDI FR…" at bounding box center [253, 454] width 111 height 27
select select "85194"
click at [198, 441] on select "Select Stylist [PERSON_NAME] C [PERSON_NAME] [PERSON_NAME] CALICUT ASHTAMUDI FR…" at bounding box center [253, 454] width 111 height 27
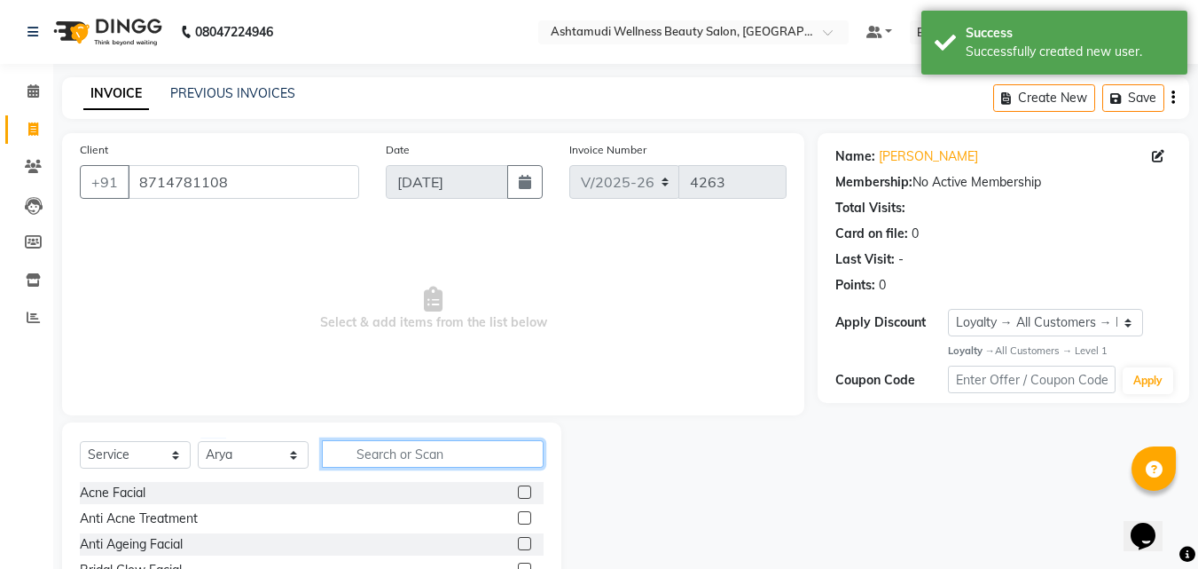
click at [444, 452] on input "text" at bounding box center [433, 453] width 222 height 27
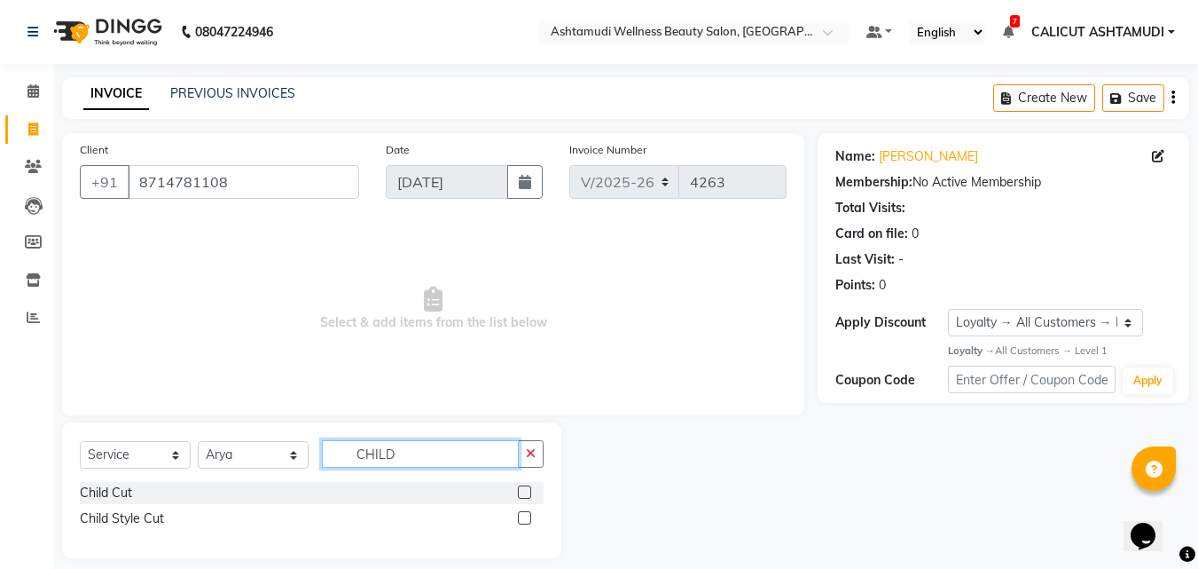
type input "CHILD"
click at [519, 486] on label at bounding box center [524, 491] width 13 height 13
click at [519, 487] on input "checkbox" at bounding box center [524, 493] width 12 height 12
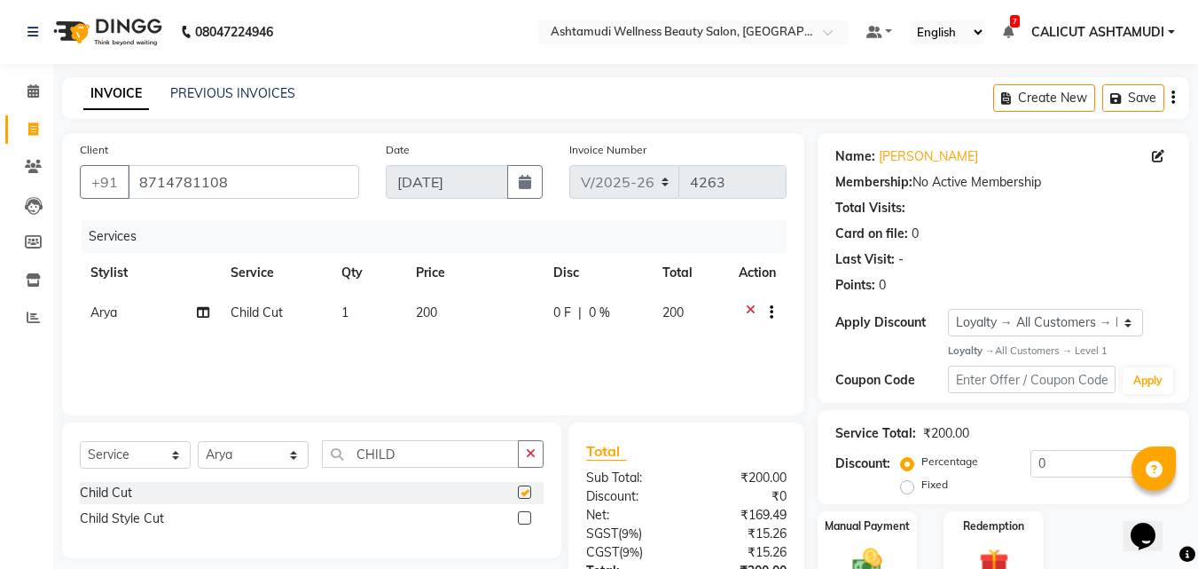
checkbox input "false"
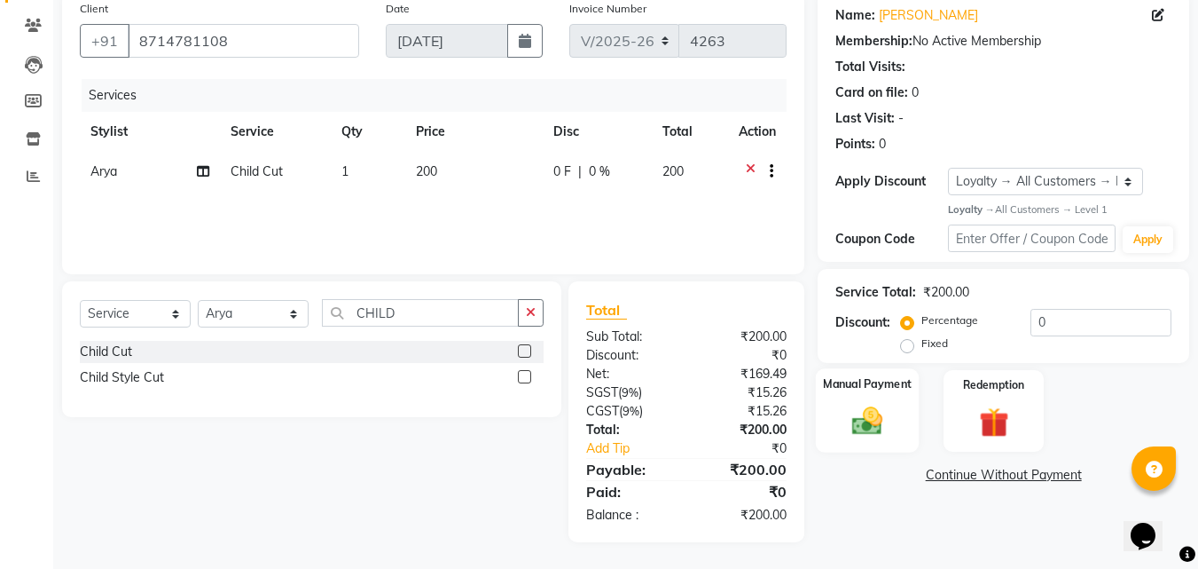
click at [891, 412] on img at bounding box center [868, 421] width 50 height 35
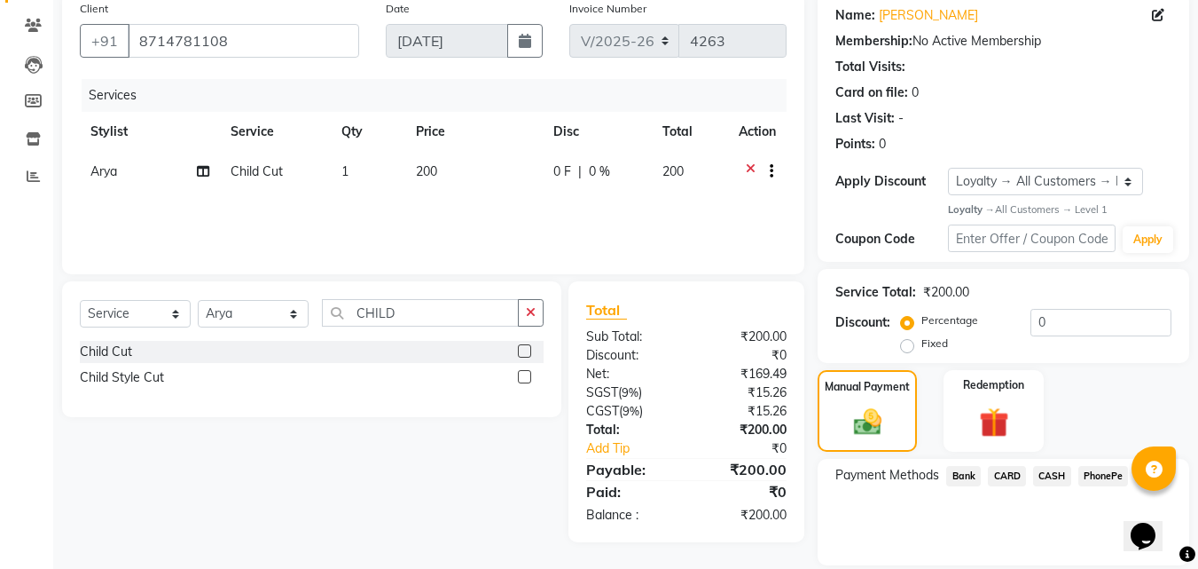
click at [1104, 478] on span "PhonePe" at bounding box center [1104, 476] width 51 height 20
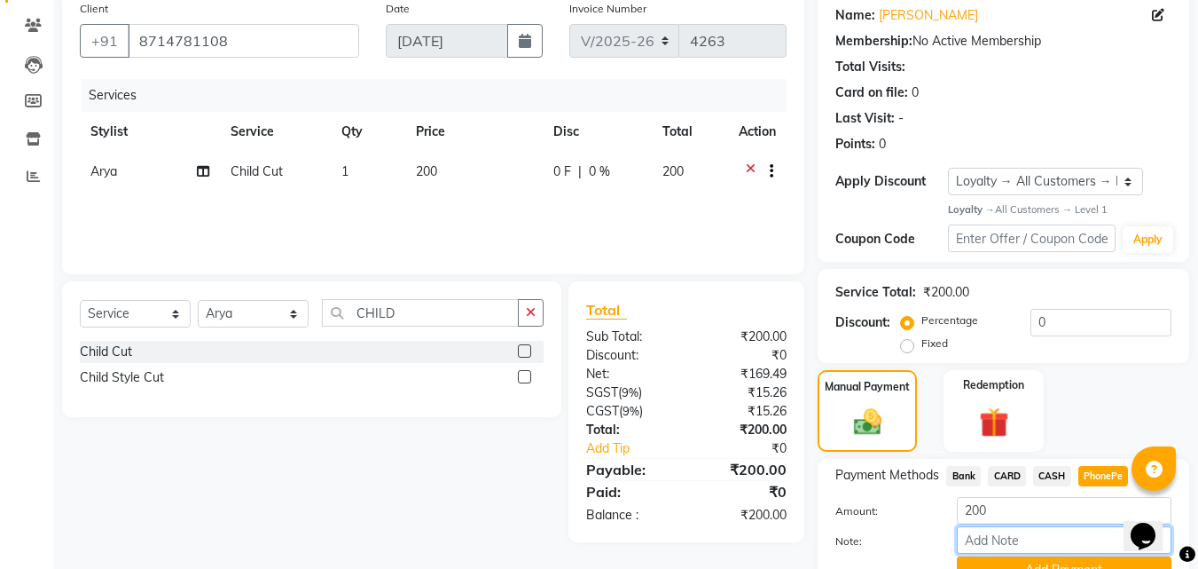
drag, startPoint x: 1021, startPoint y: 534, endPoint x: 1039, endPoint y: 522, distance: 21.2
click at [1021, 534] on input "Note:" at bounding box center [1064, 539] width 215 height 27
type input "suhana"
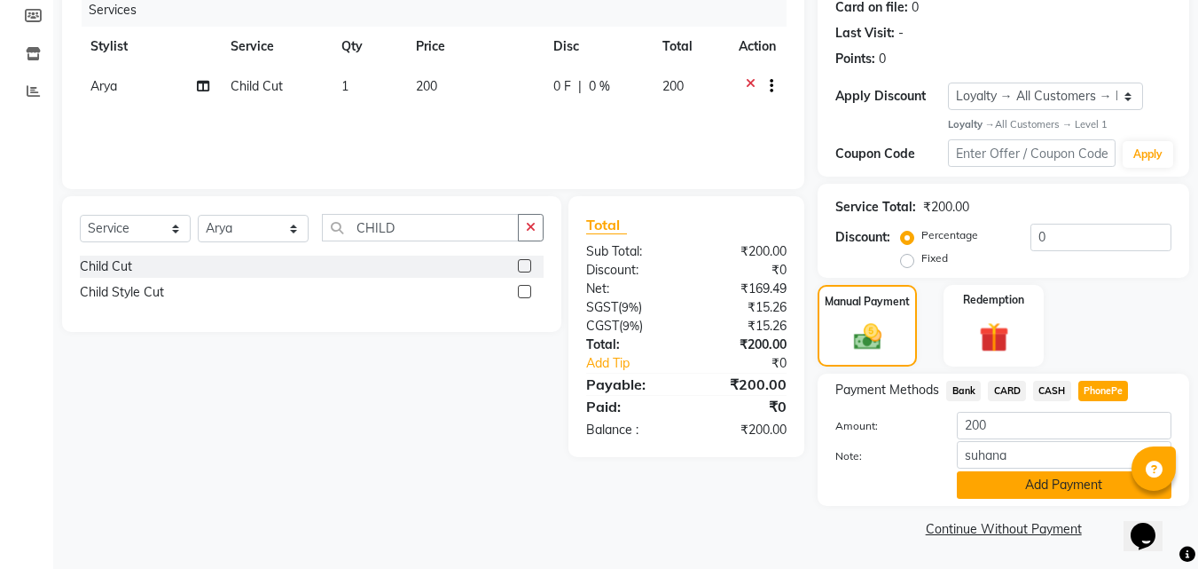
click at [1092, 485] on button "Add Payment" at bounding box center [1064, 484] width 215 height 27
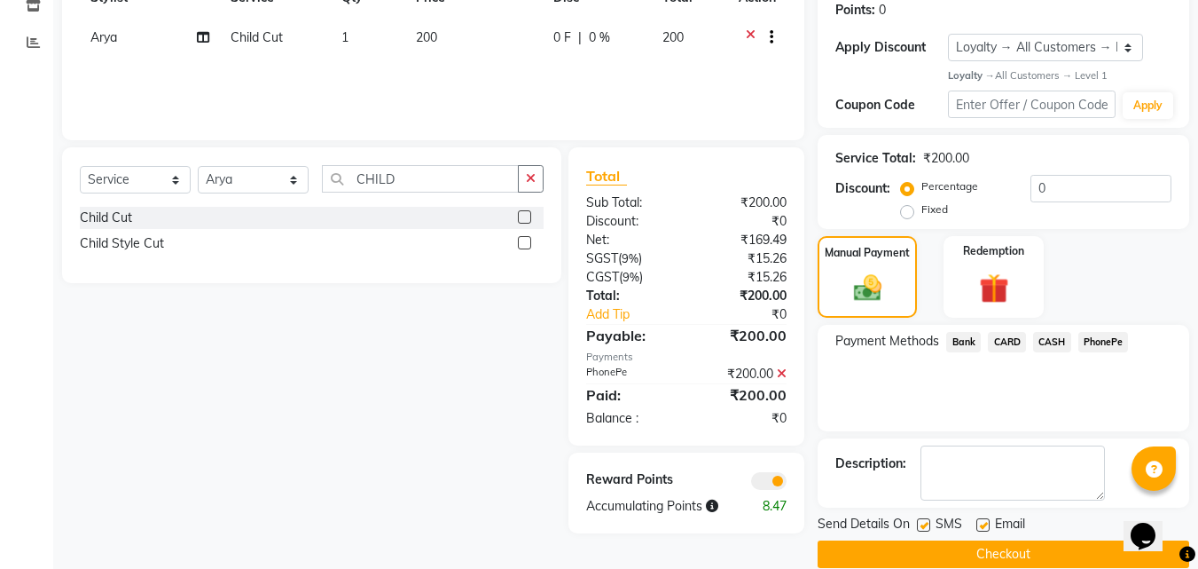
scroll to position [301, 0]
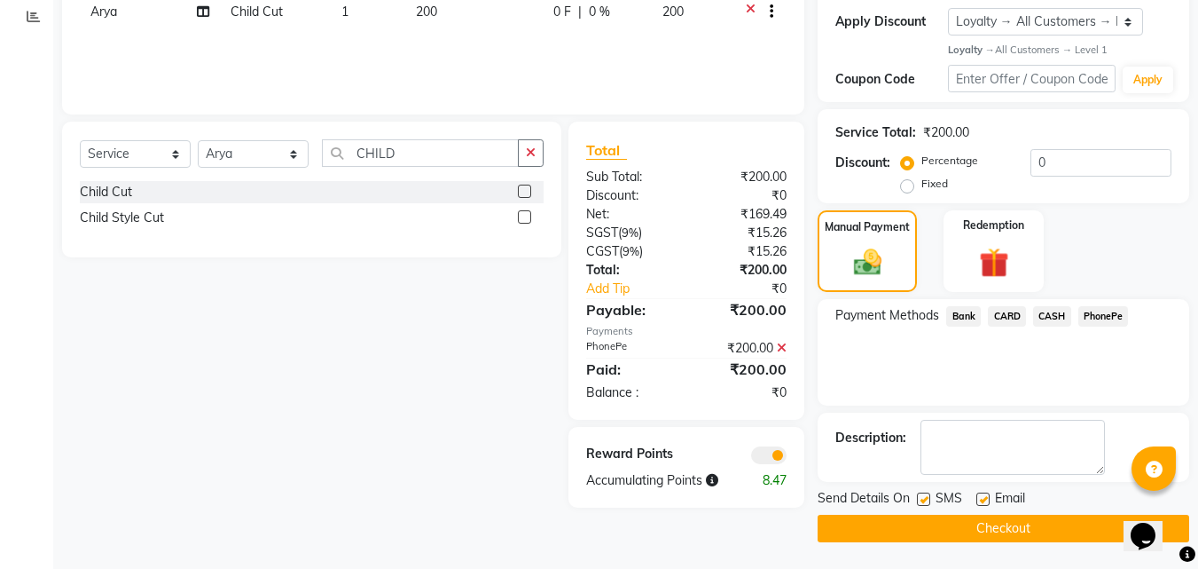
click at [1021, 529] on button "Checkout" at bounding box center [1004, 527] width 372 height 27
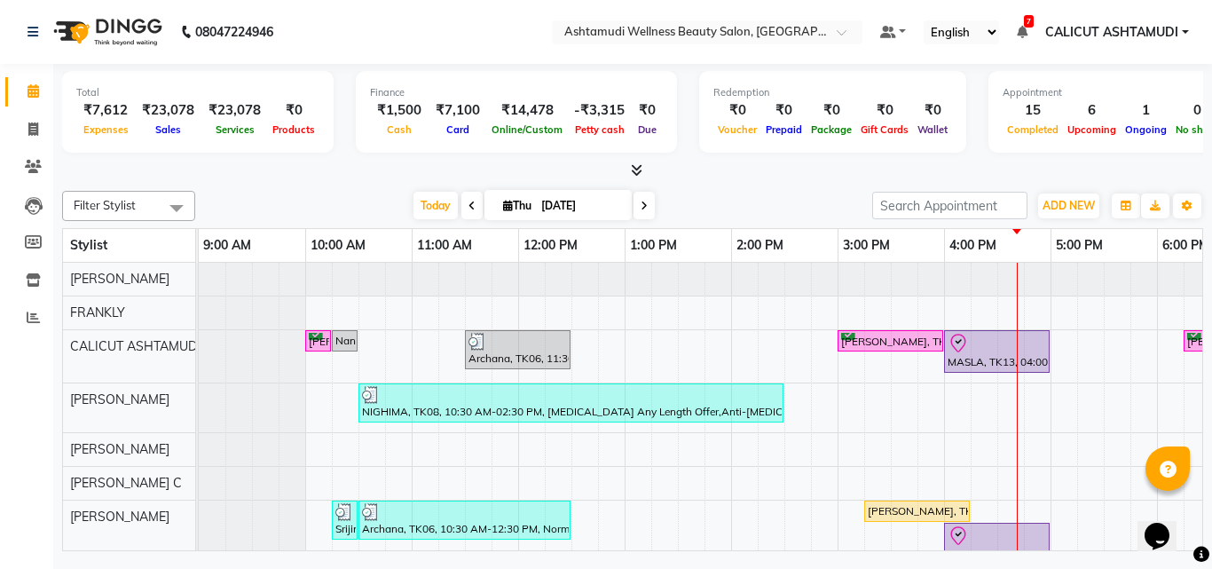
scroll to position [0, 274]
